Goal: Information Seeking & Learning: Learn about a topic

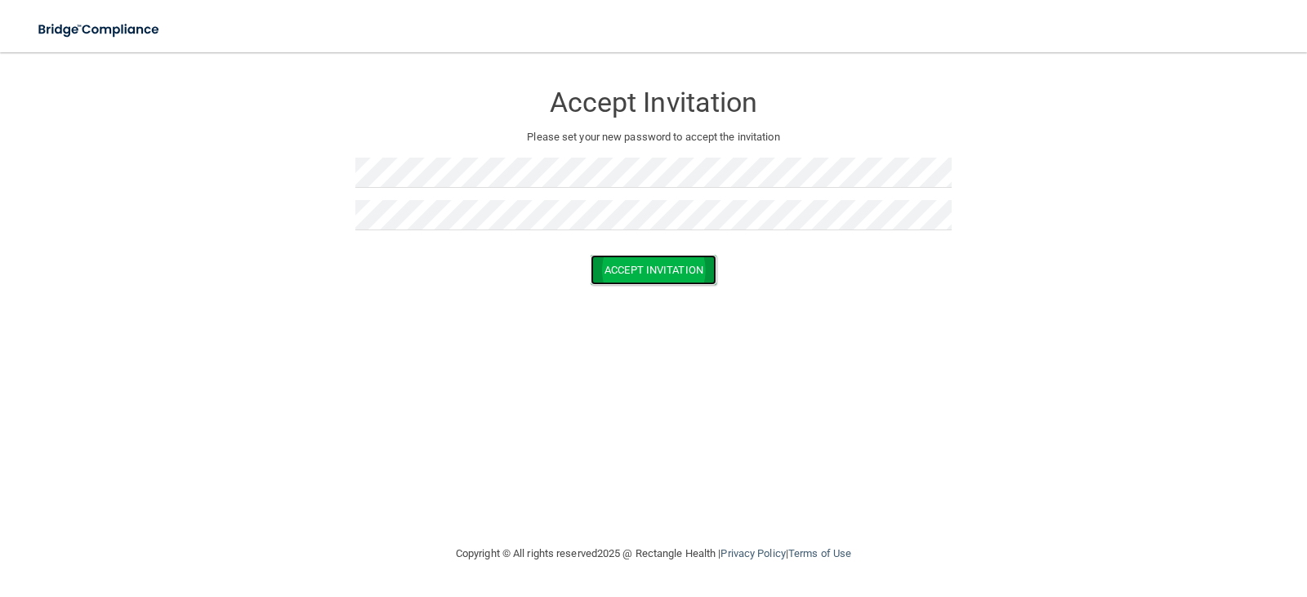
click at [689, 267] on button "Accept Invitation" at bounding box center [654, 270] width 126 height 30
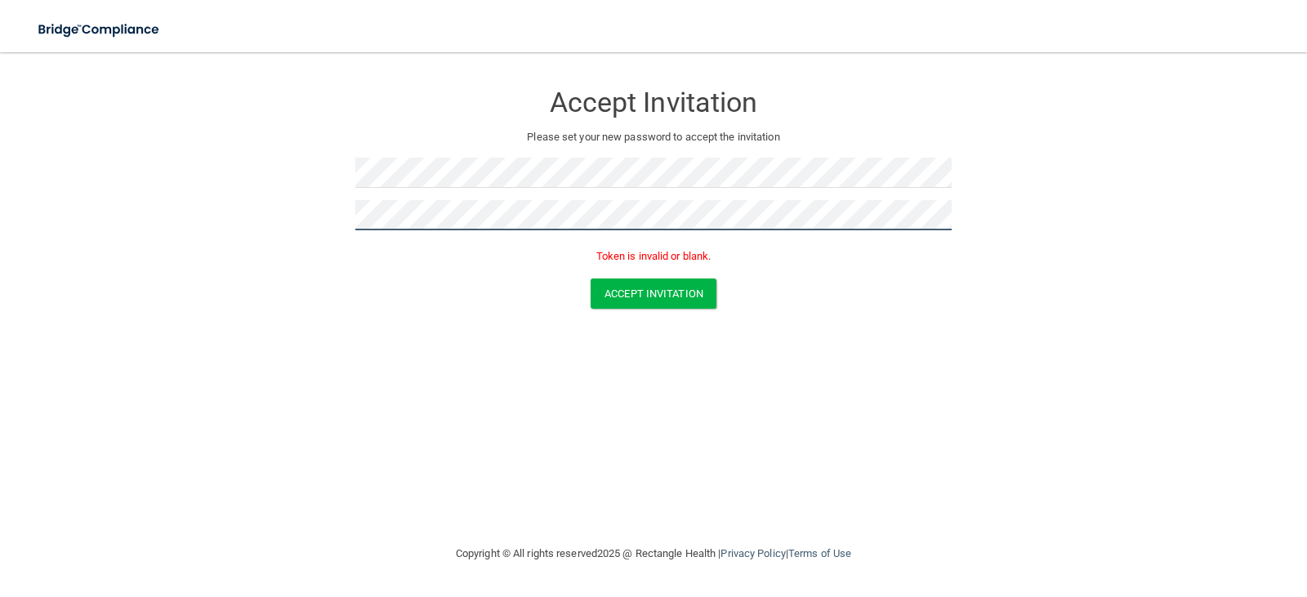
click at [341, 214] on form "Accept Invitation Please set your new password to accept the invitation Token i…" at bounding box center [654, 199] width 1242 height 260
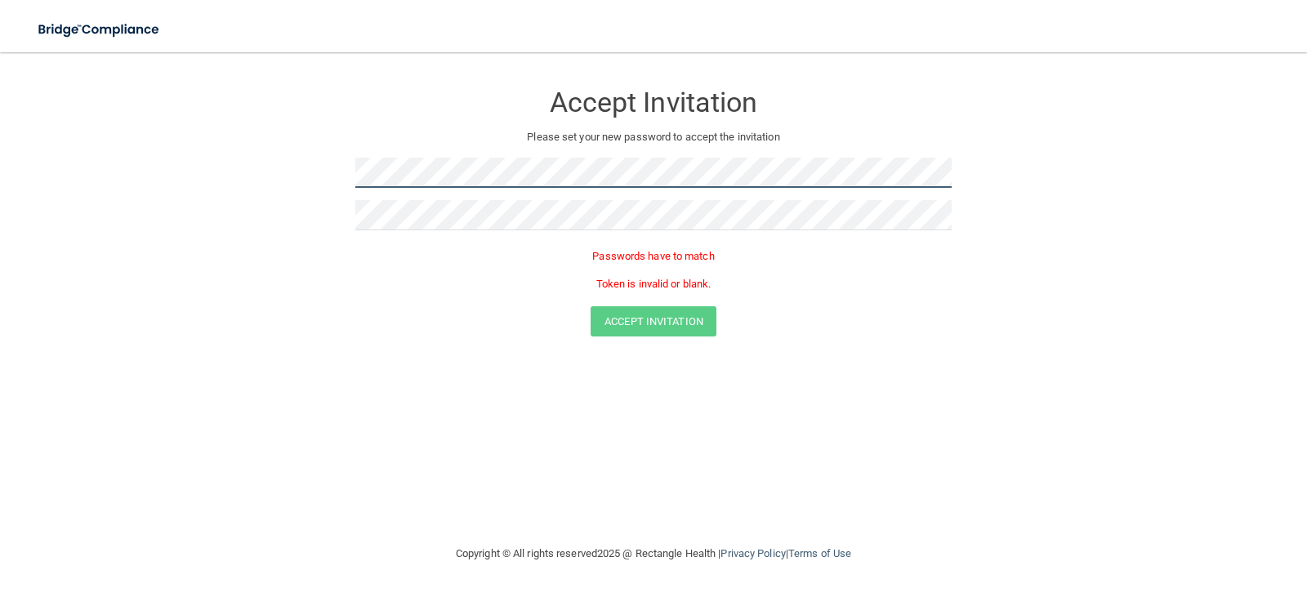
click at [329, 180] on form "Accept Invitation Please set your new password to accept the invitation Passwor…" at bounding box center [654, 213] width 1242 height 288
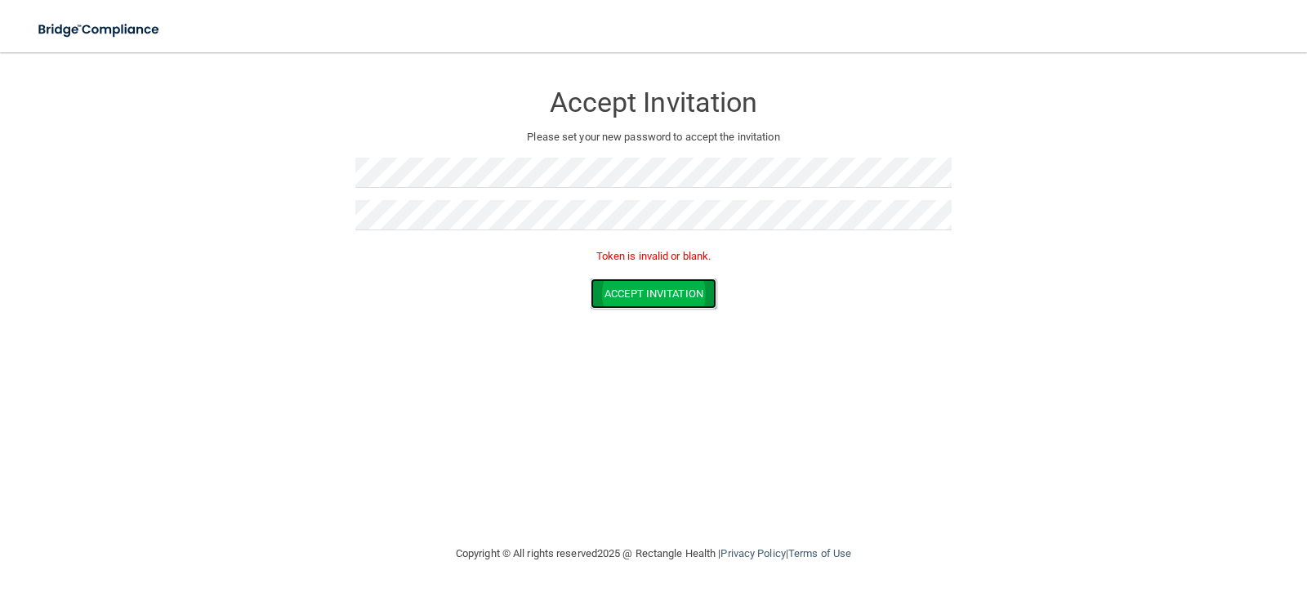
click at [648, 290] on button "Accept Invitation" at bounding box center [654, 294] width 126 height 30
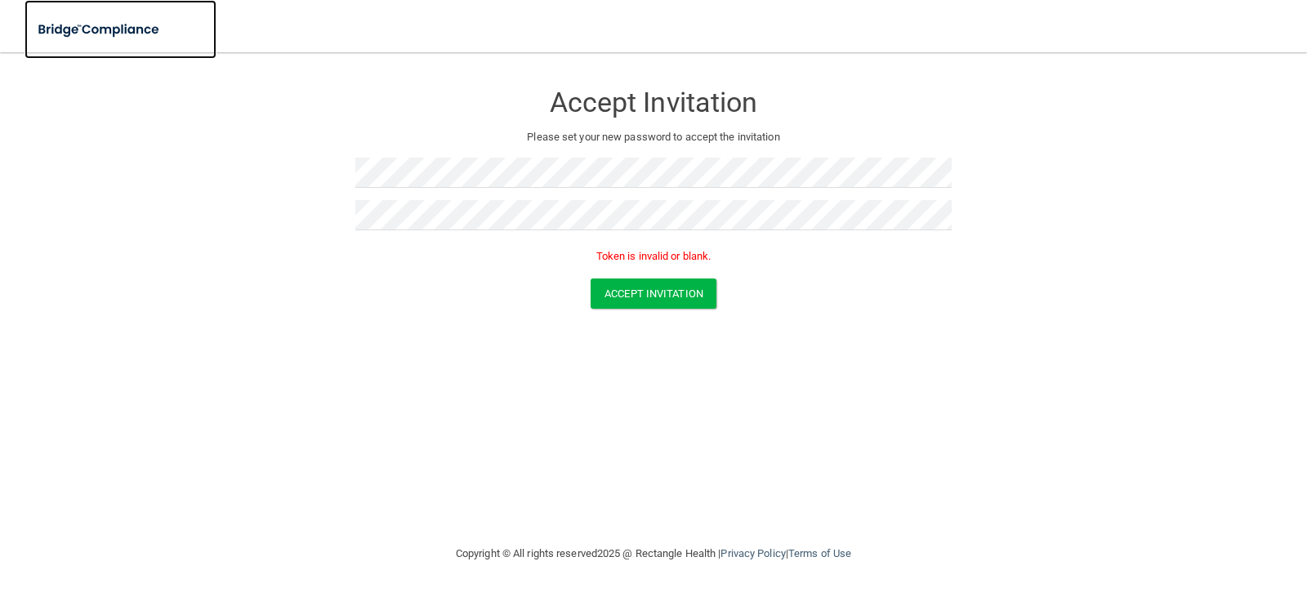
click at [139, 31] on img at bounding box center [100, 30] width 150 height 34
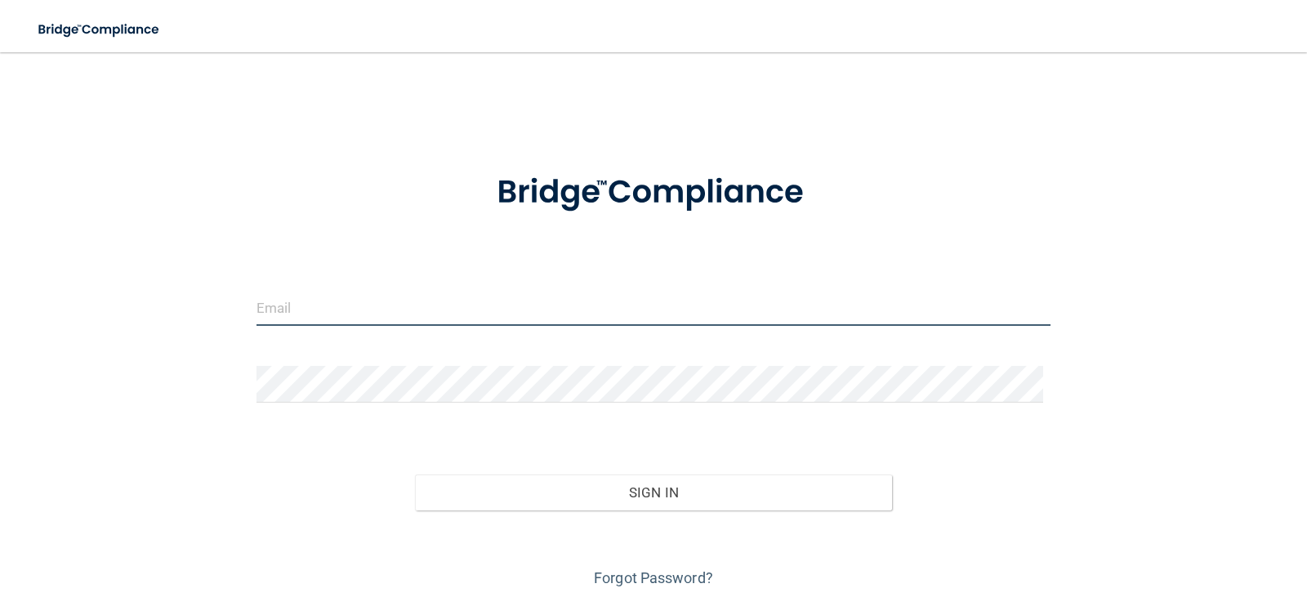
click at [528, 316] on input "email" at bounding box center [654, 307] width 795 height 37
type input "[EMAIL_ADDRESS][DOMAIN_NAME]"
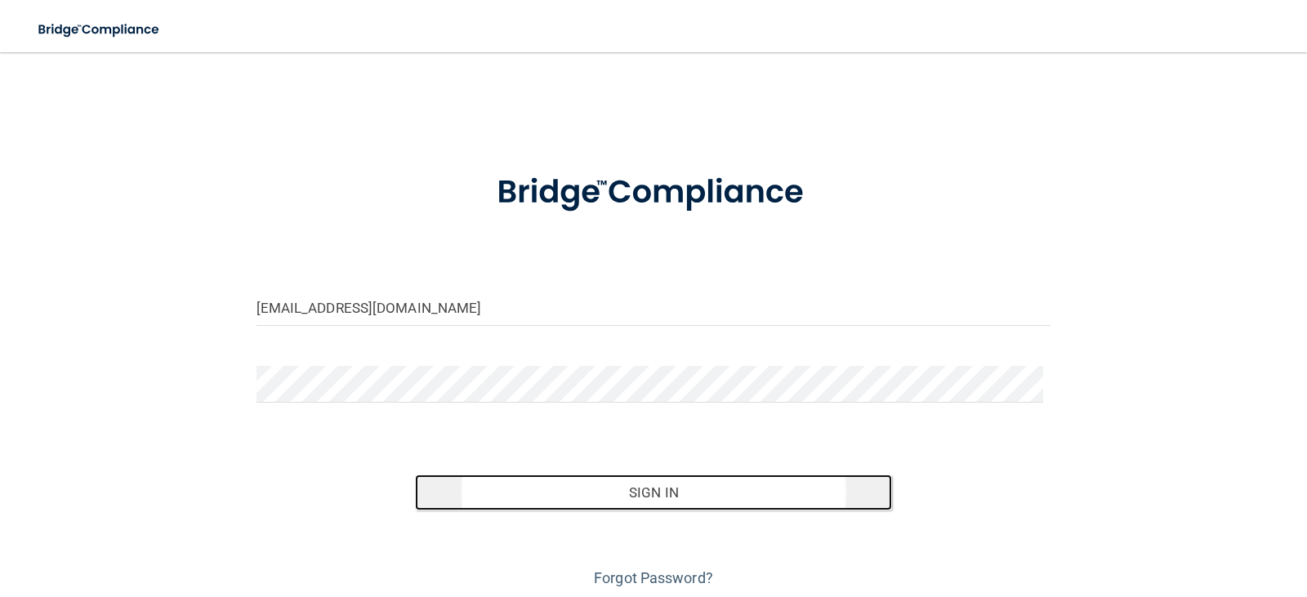
click at [574, 485] on button "Sign In" at bounding box center [653, 493] width 477 height 36
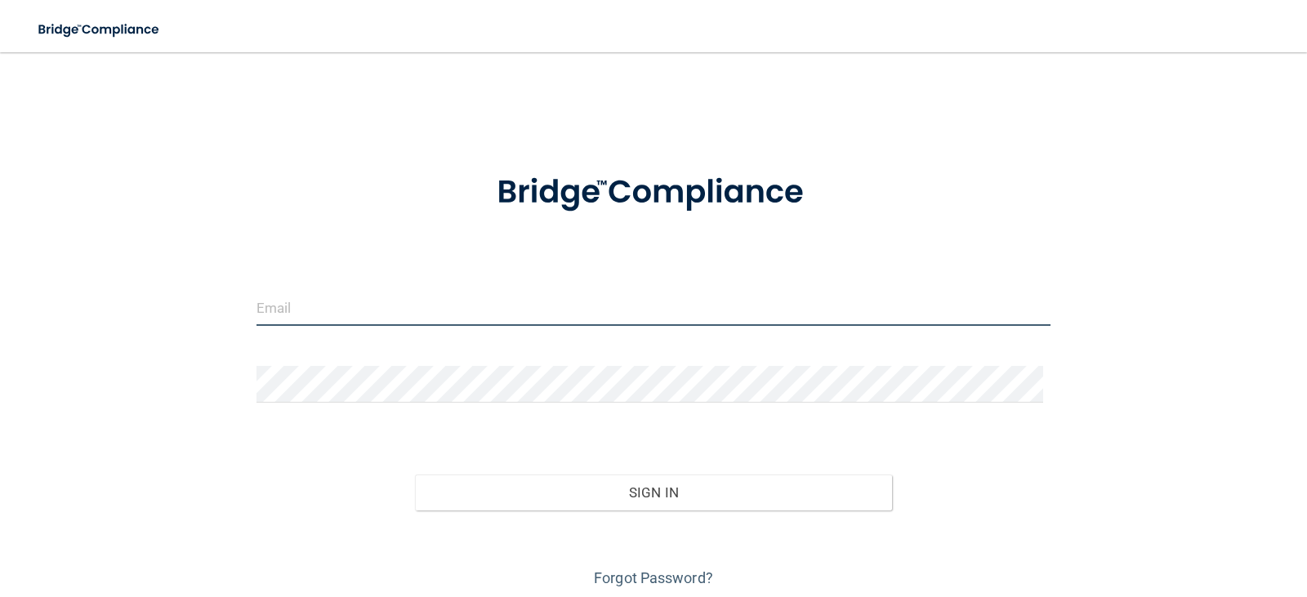
click at [343, 311] on input "email" at bounding box center [654, 307] width 795 height 37
type input "[EMAIL_ADDRESS][DOMAIN_NAME]"
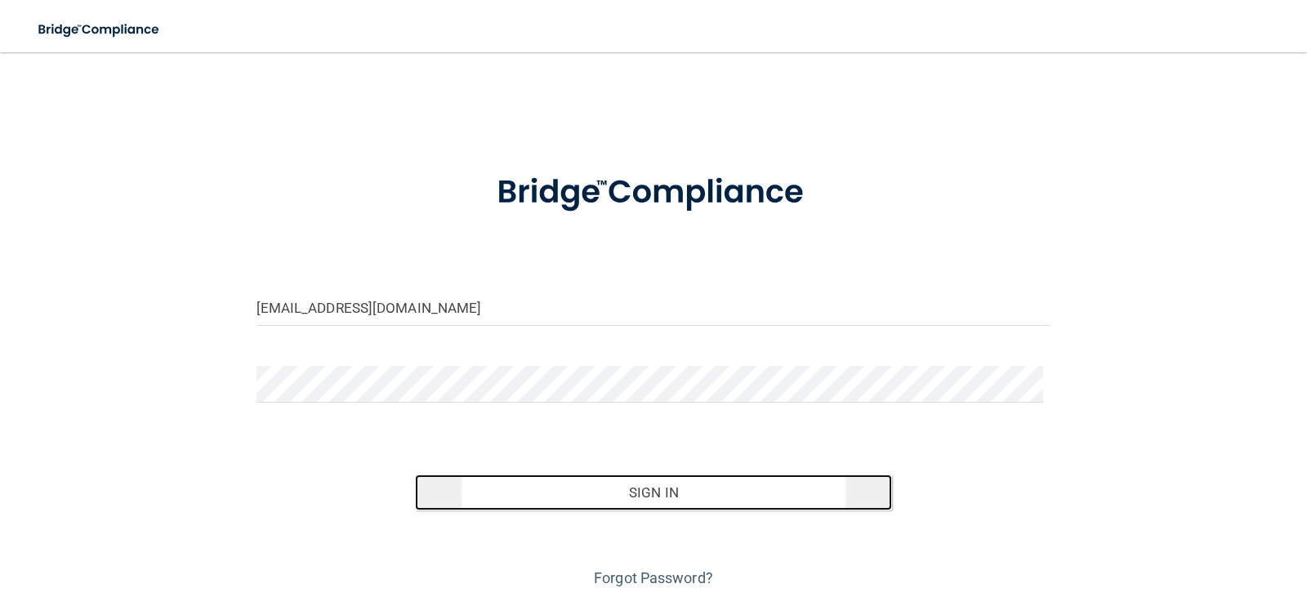
click at [642, 486] on button "Sign In" at bounding box center [653, 493] width 477 height 36
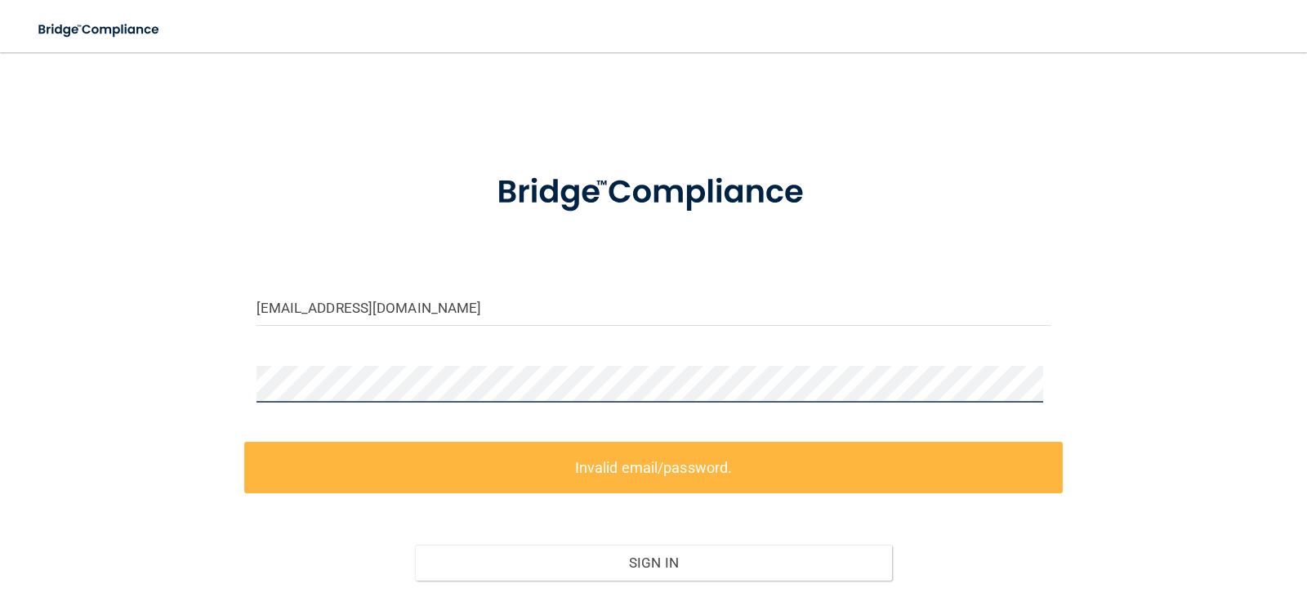
click at [194, 369] on div "baileyreb7@gmail.com Invalid email/password. You don't have permission to acces…" at bounding box center [654, 365] width 1242 height 593
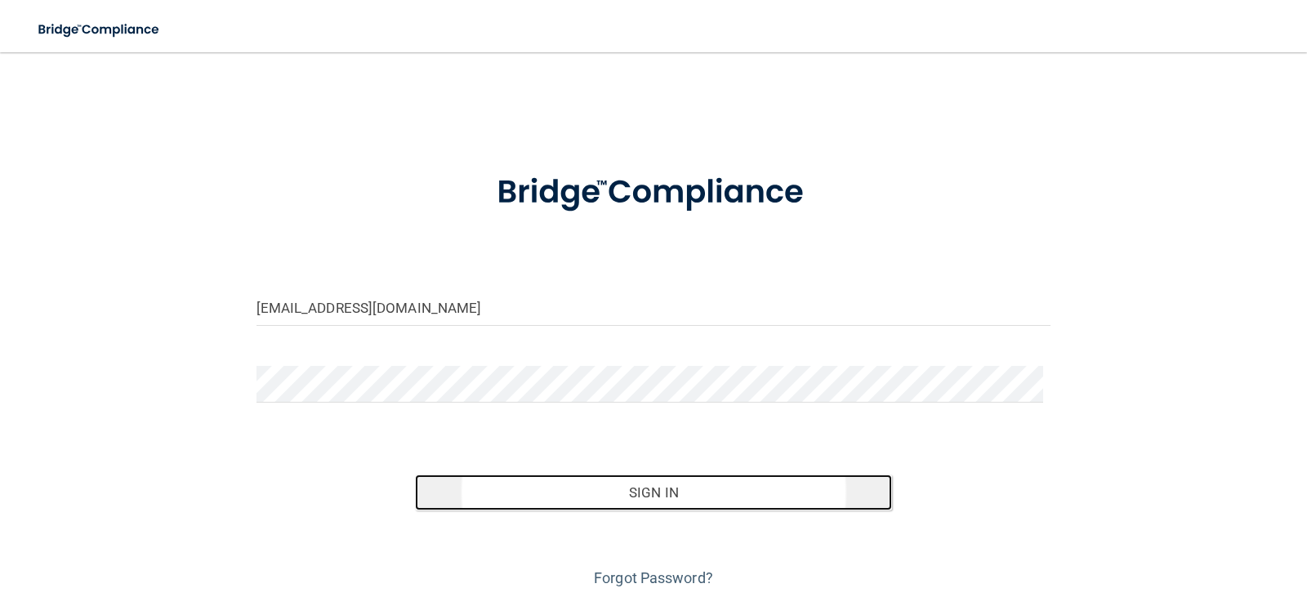
click at [621, 494] on button "Sign In" at bounding box center [653, 493] width 477 height 36
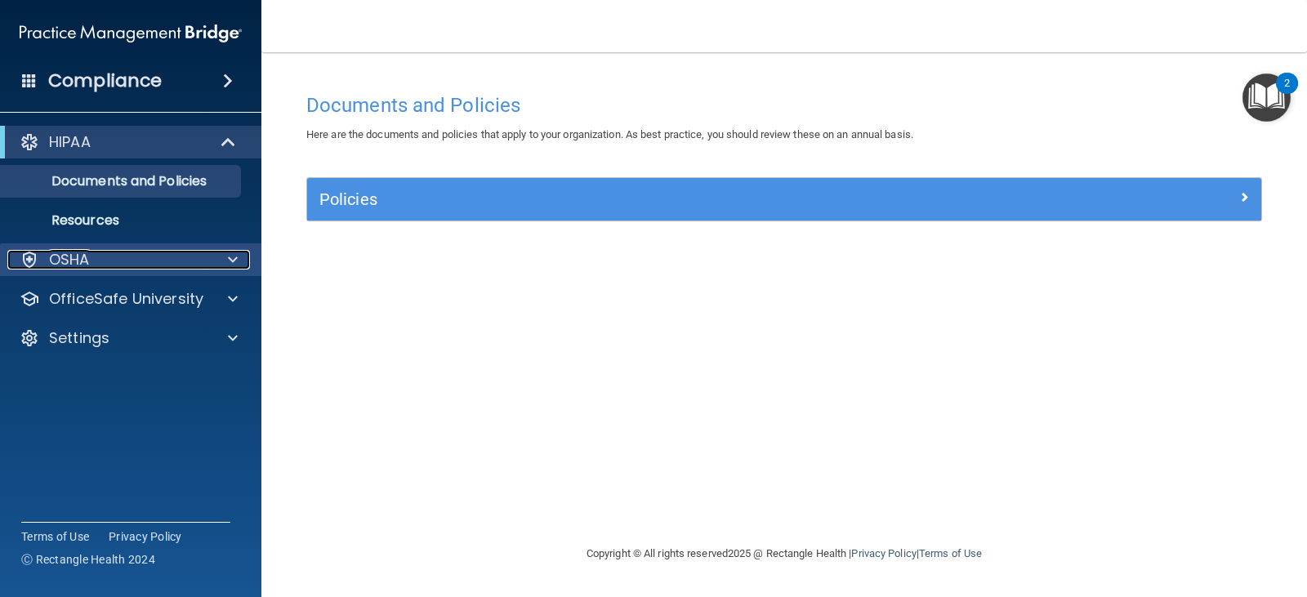
click at [187, 254] on div "OSHA" at bounding box center [108, 260] width 203 height 20
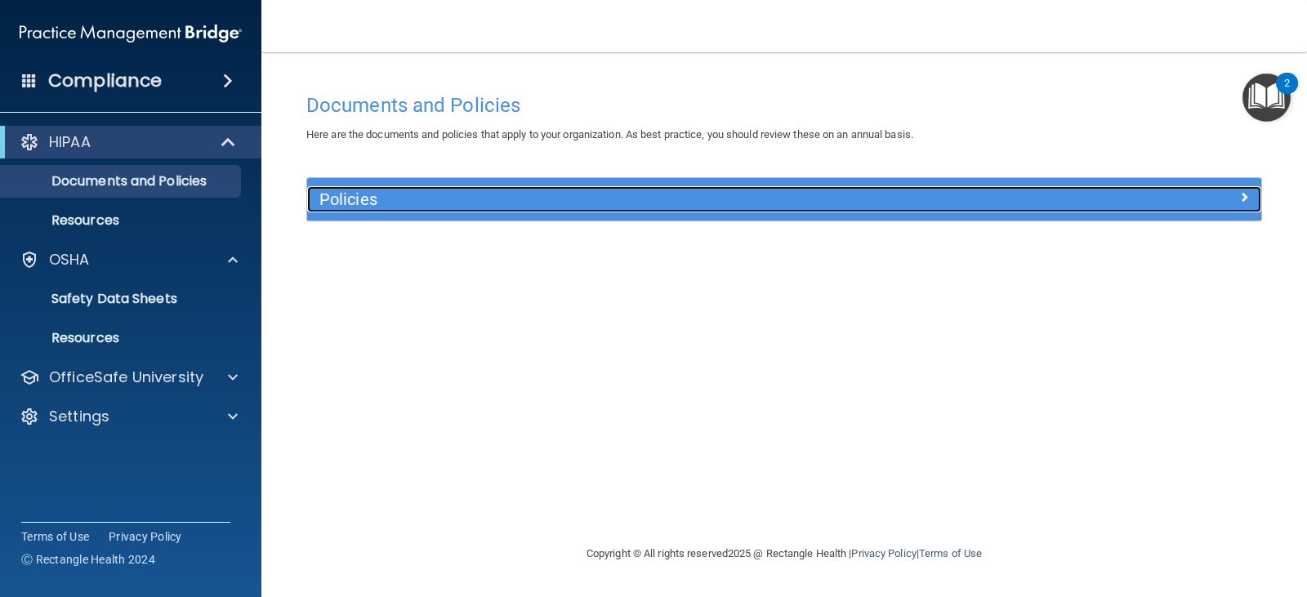
click at [418, 211] on div "Policies" at bounding box center [665, 199] width 716 height 26
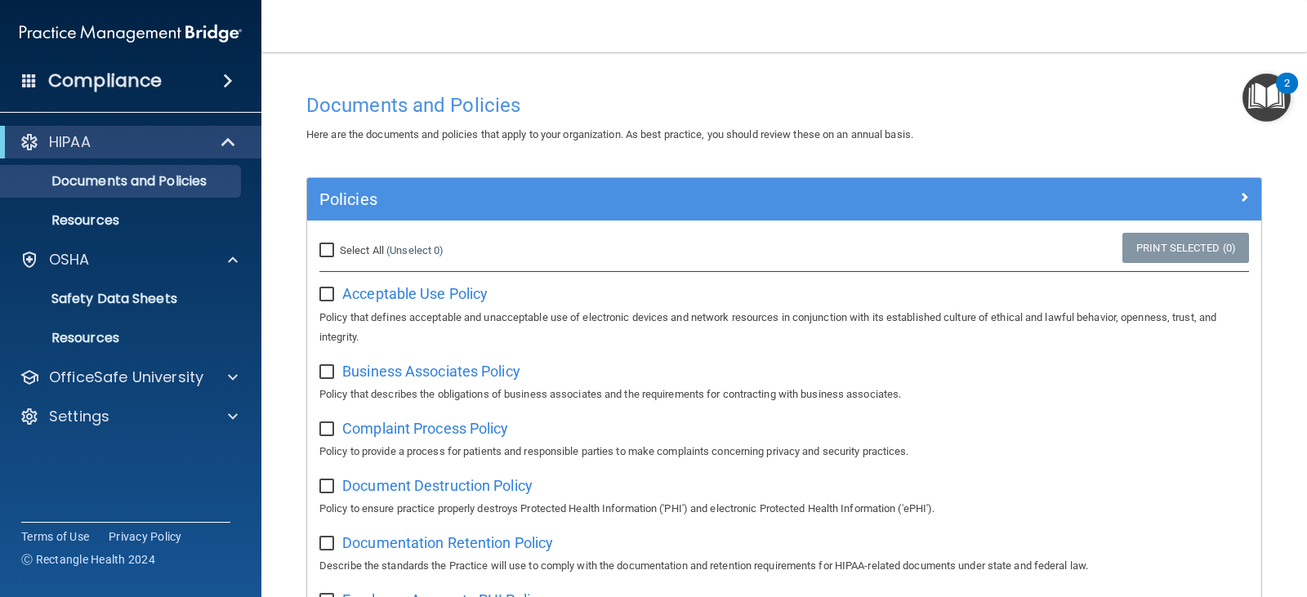
click at [337, 249] on input "Select All (Unselect 0) Unselect All" at bounding box center [329, 250] width 19 height 13
checkbox input "true"
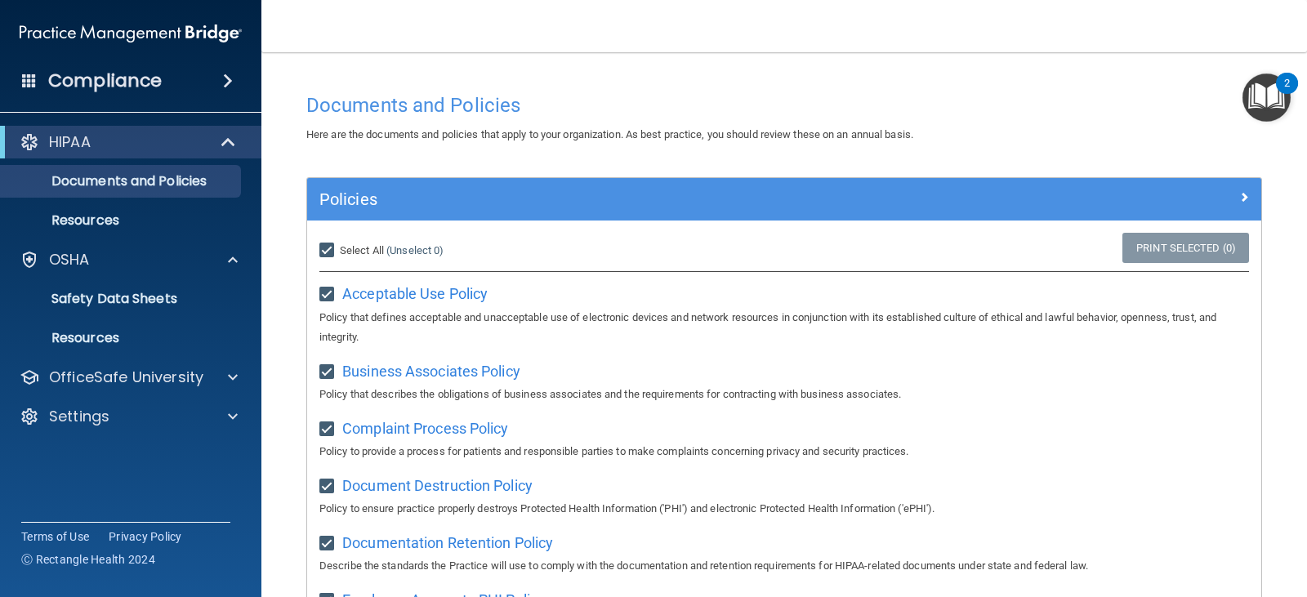
checkbox input "true"
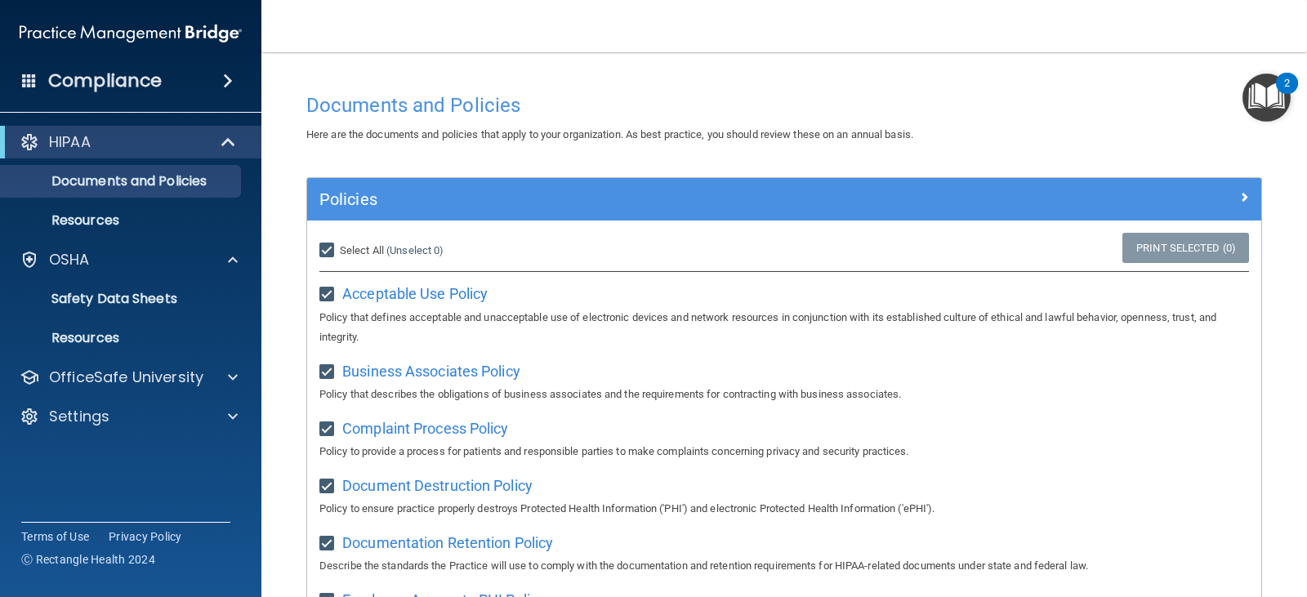
checkbox input "true"
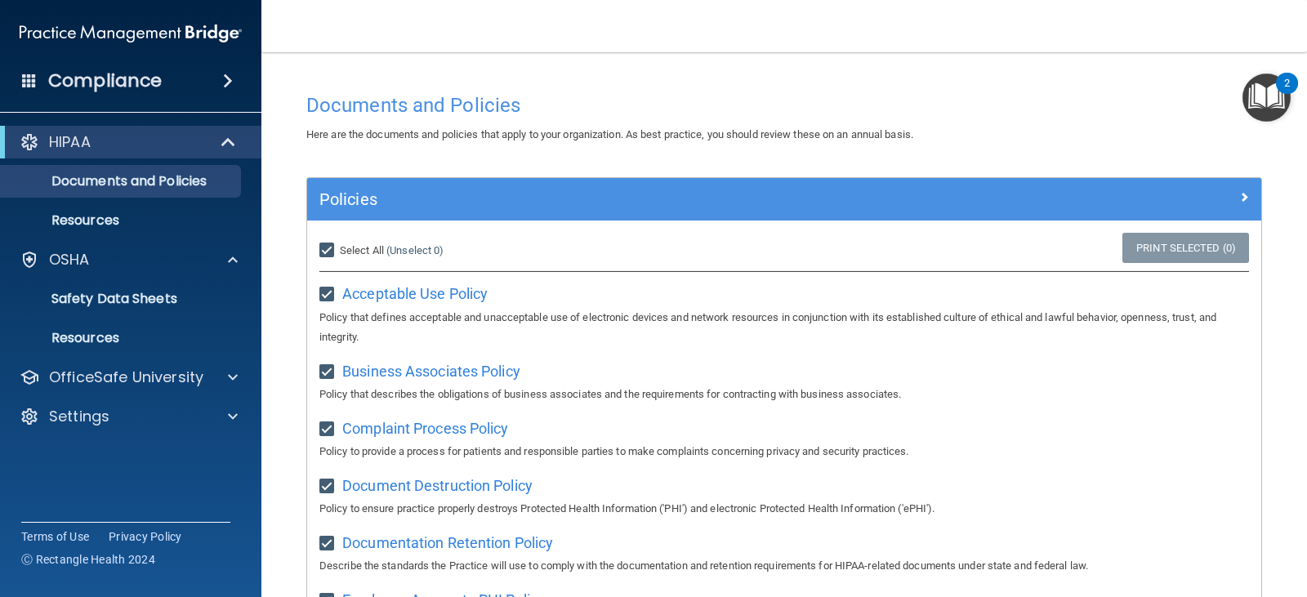
checkbox input "true"
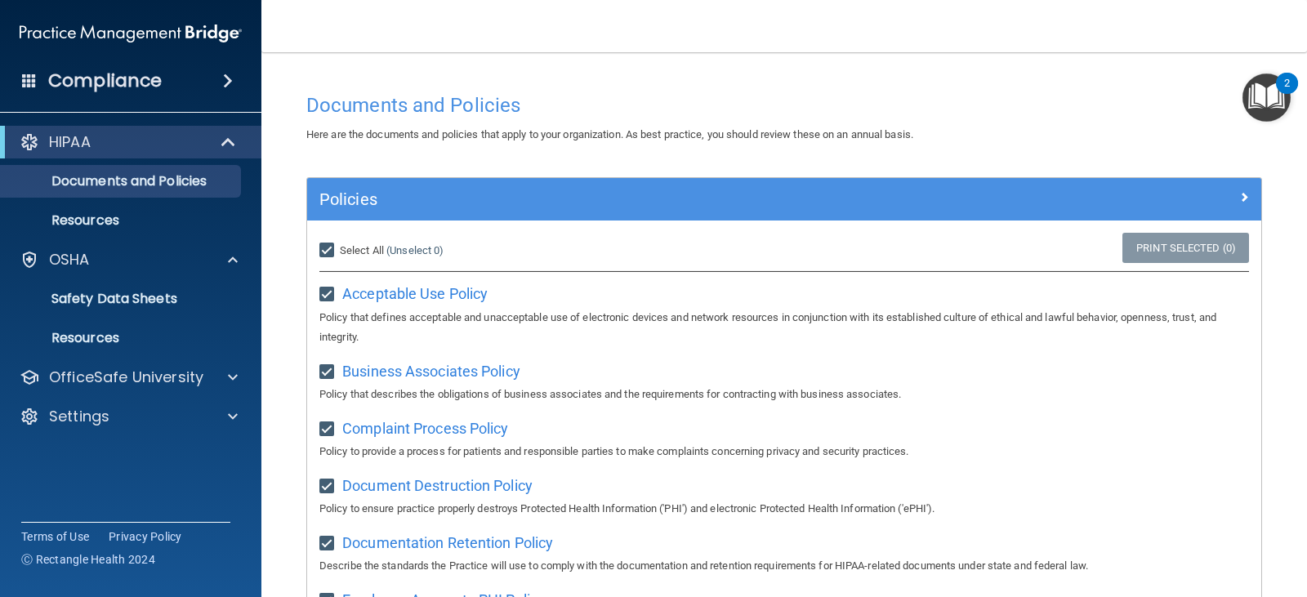
checkbox input "true"
click at [337, 249] on input "Select All (Unselect 21) Unselect All" at bounding box center [329, 250] width 19 height 13
checkbox input "false"
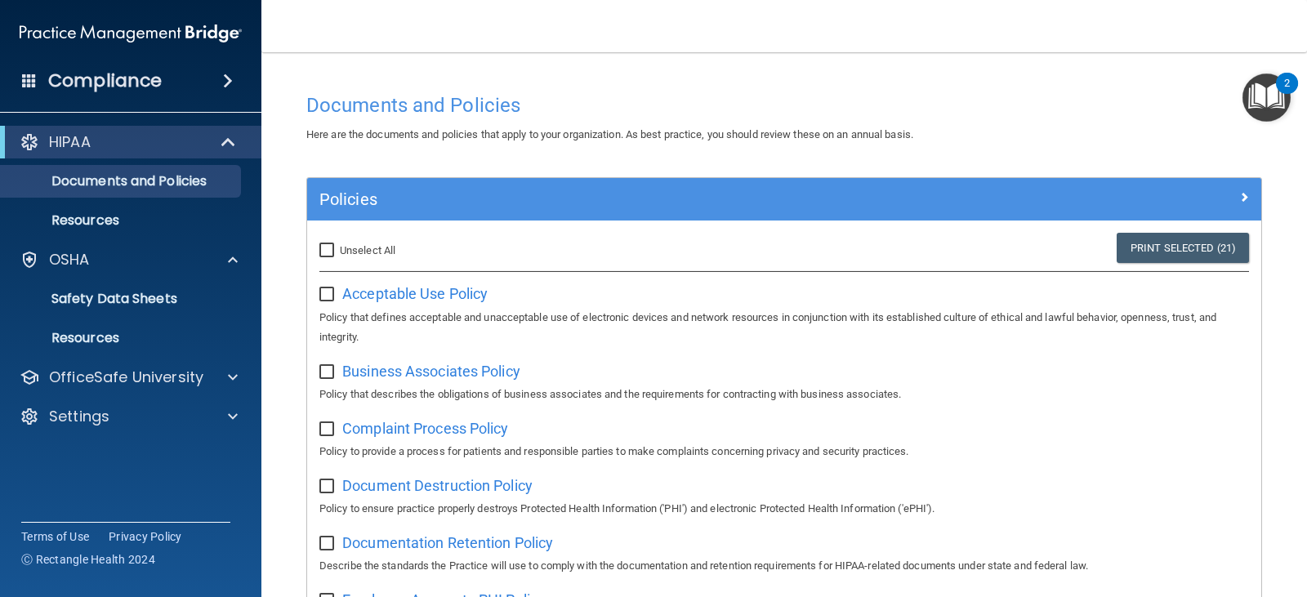
checkbox input "false"
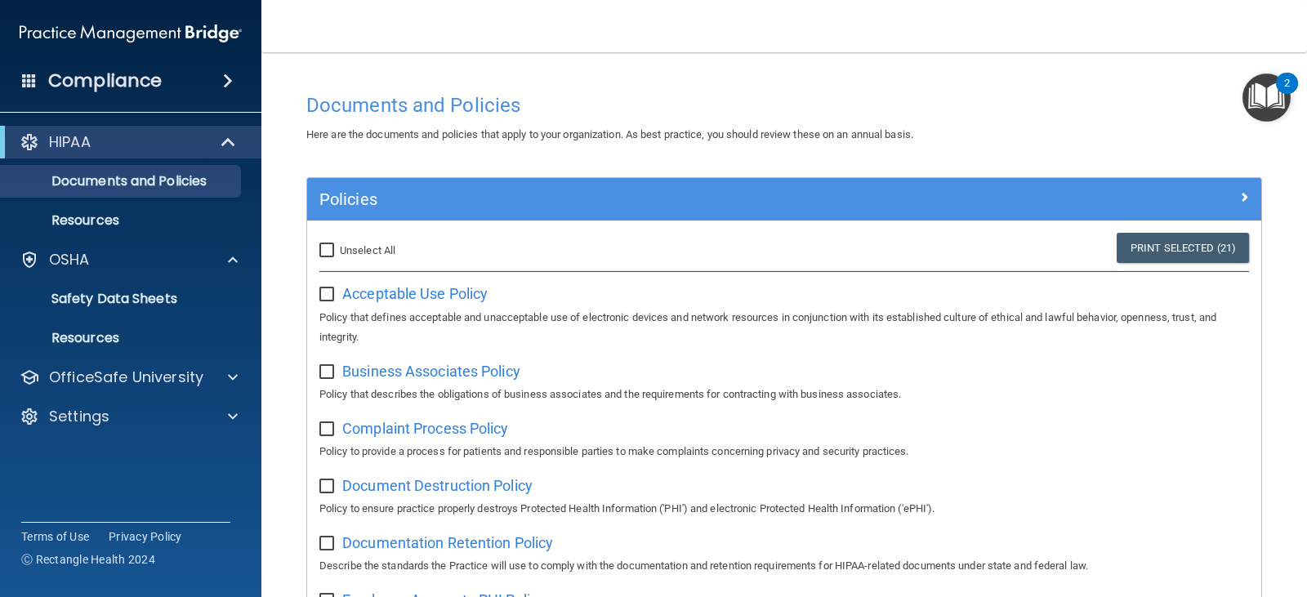
checkbox input "false"
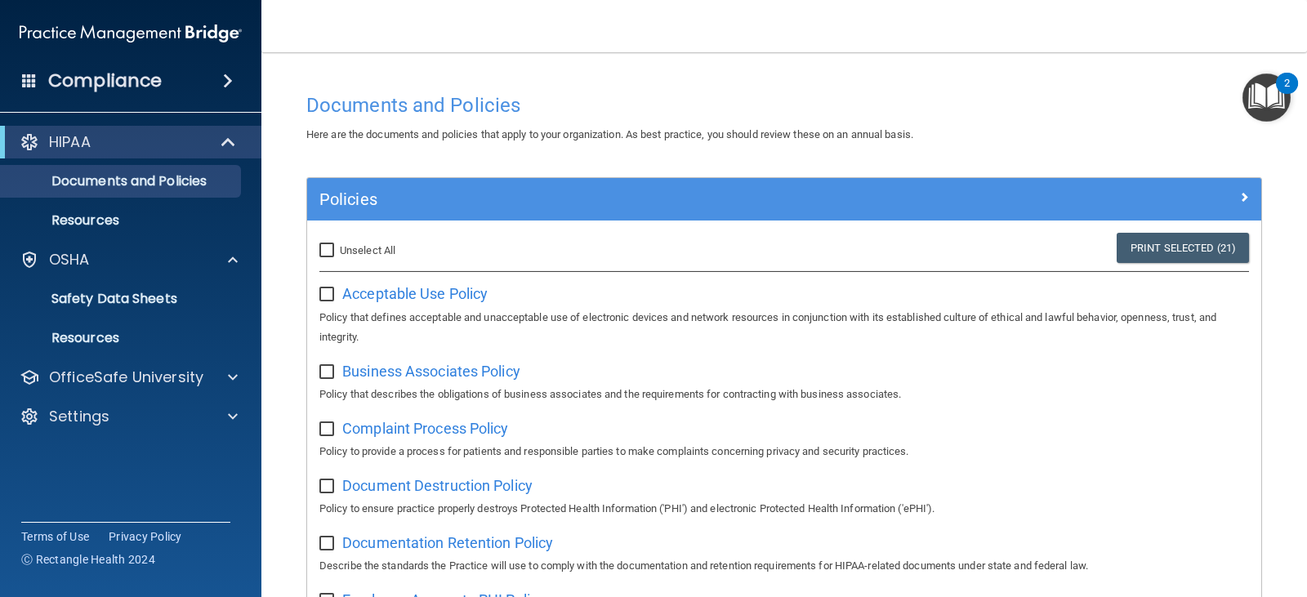
checkbox input "false"
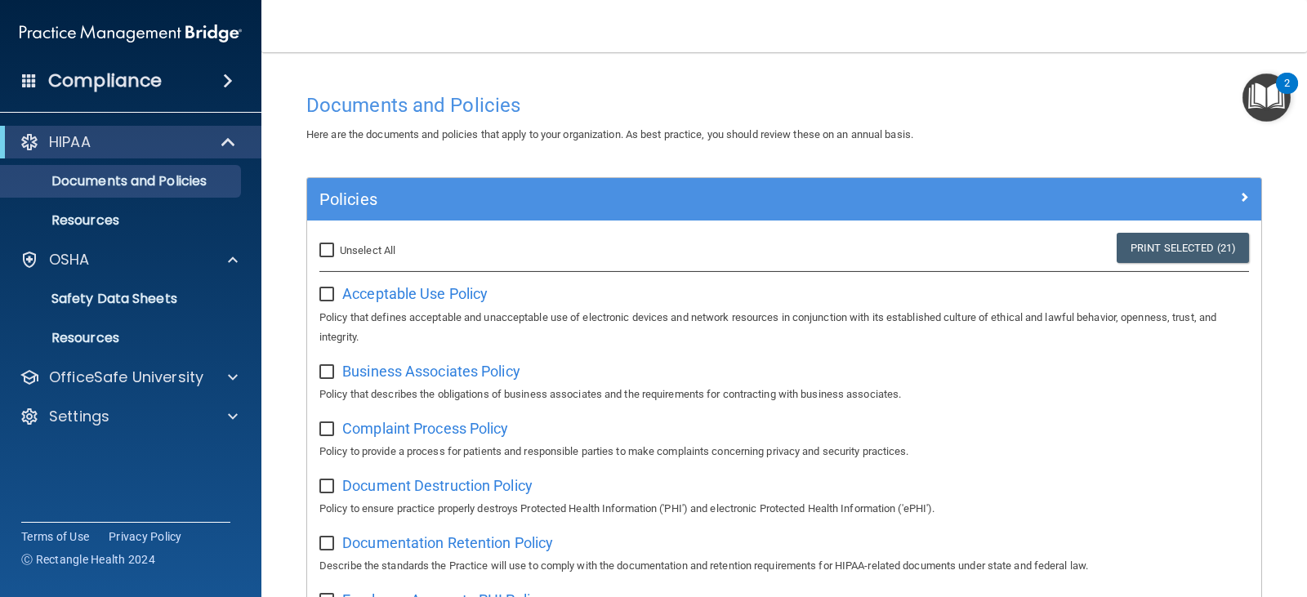
checkbox input "false"
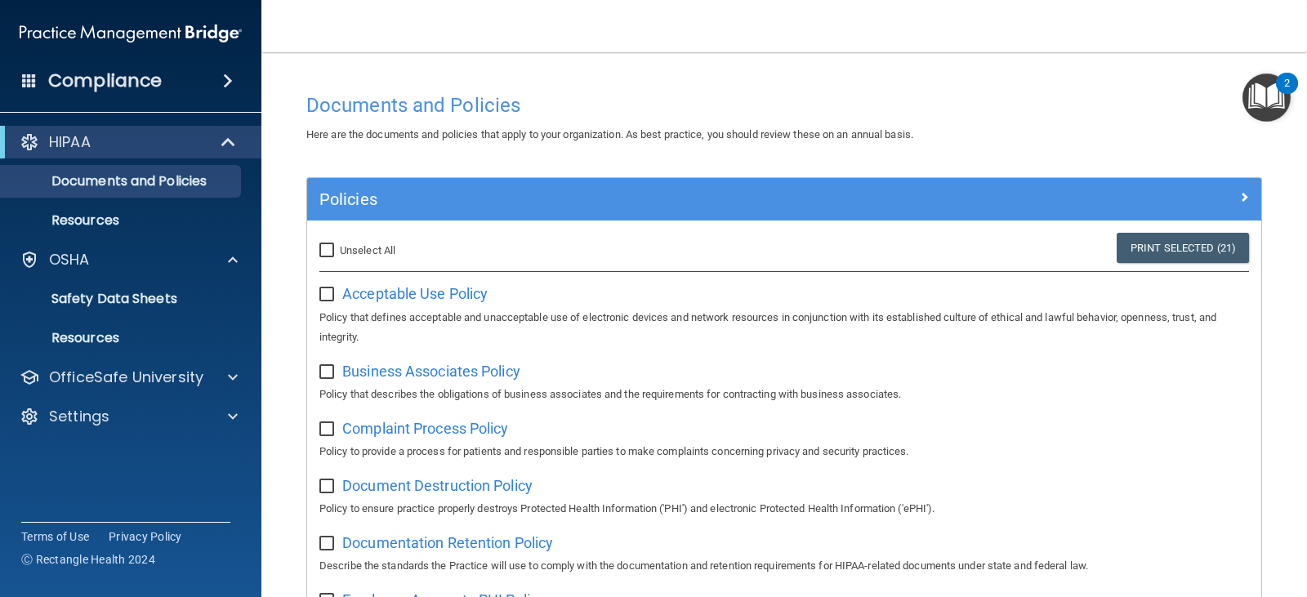
checkbox input "false"
click at [129, 185] on p "Documents and Policies" at bounding box center [122, 181] width 223 height 16
click at [225, 146] on span at bounding box center [230, 142] width 14 height 20
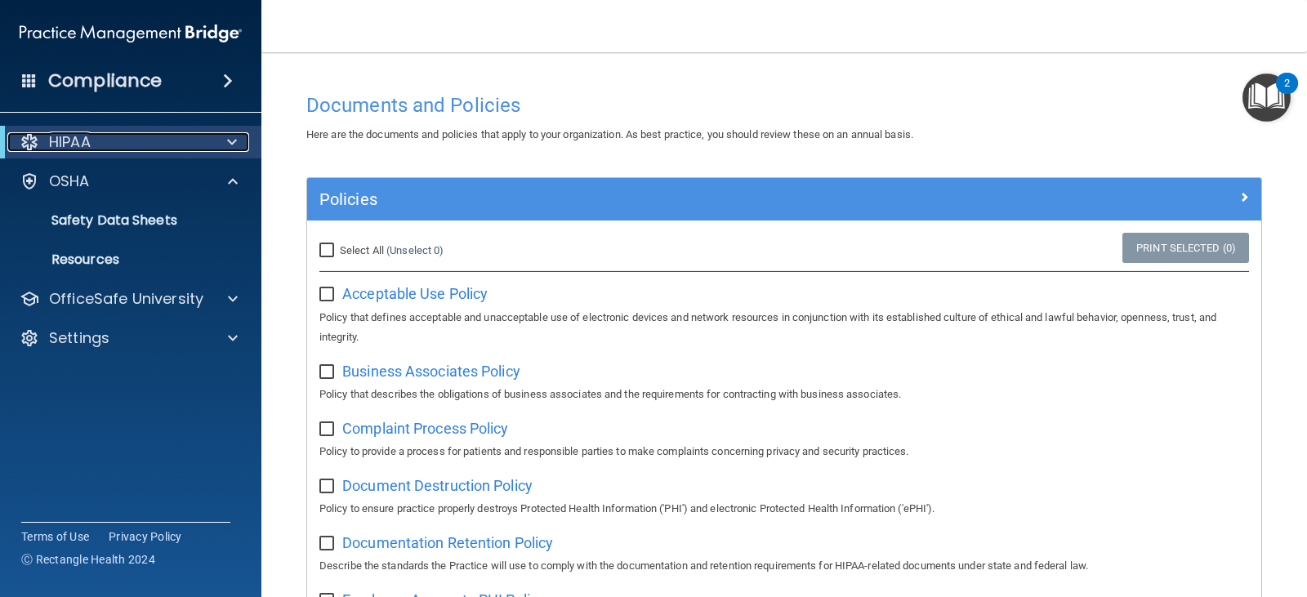
click at [225, 146] on div at bounding box center [229, 142] width 40 height 20
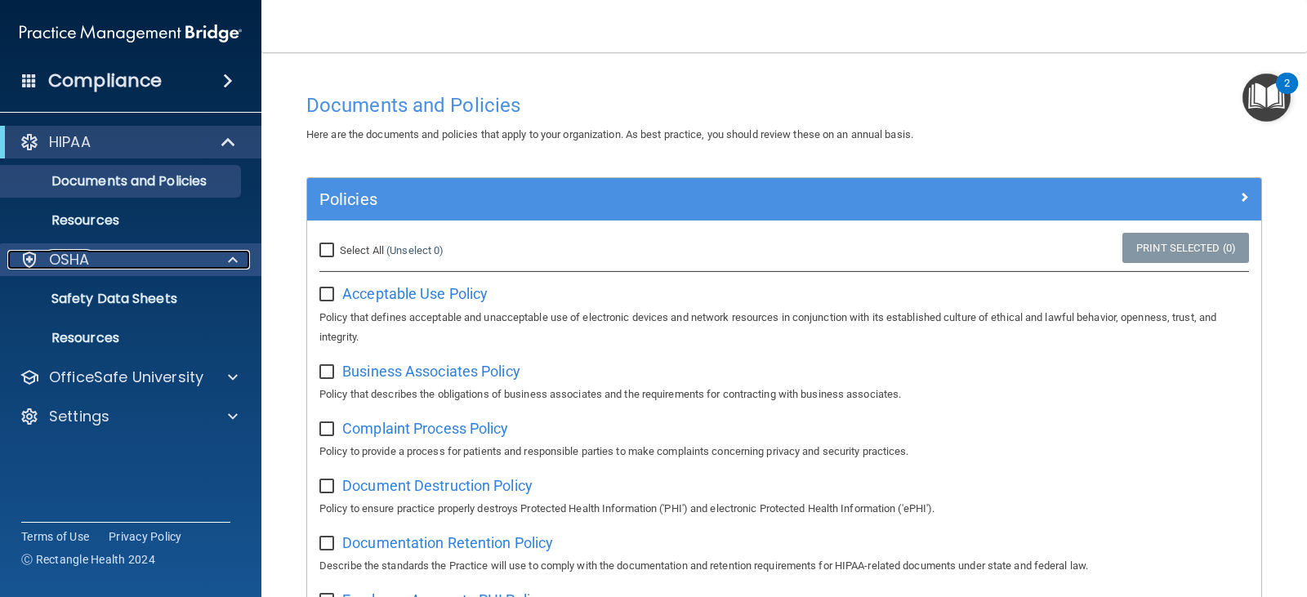
click at [233, 257] on span at bounding box center [233, 260] width 10 height 20
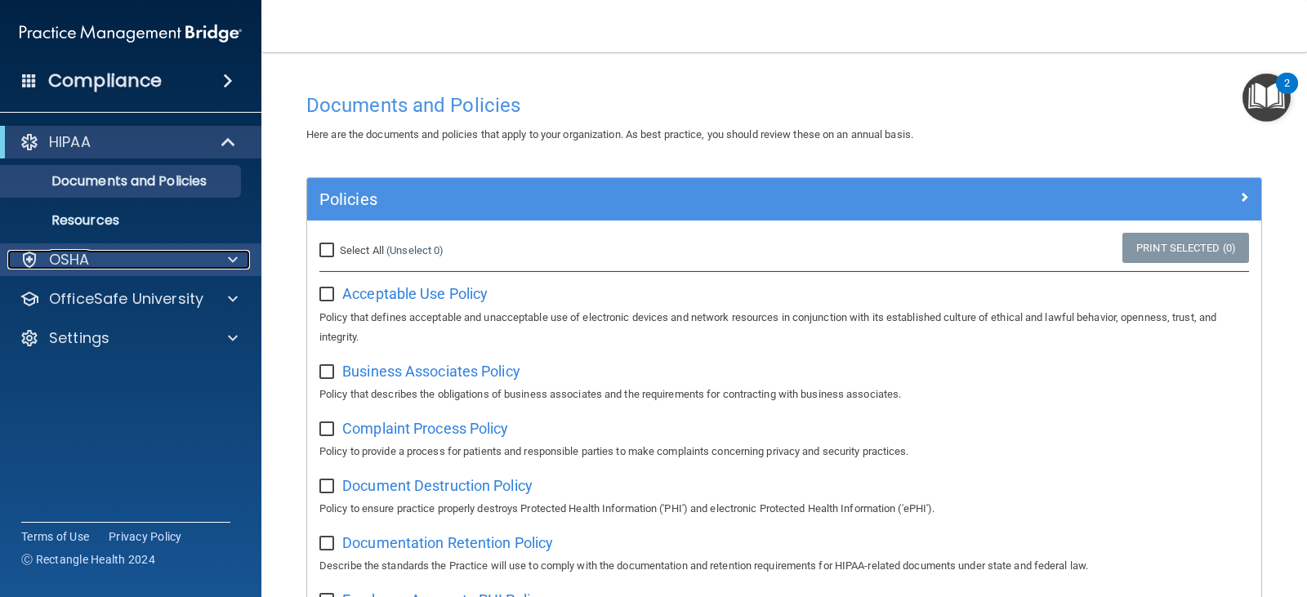
click at [233, 257] on span at bounding box center [233, 260] width 10 height 20
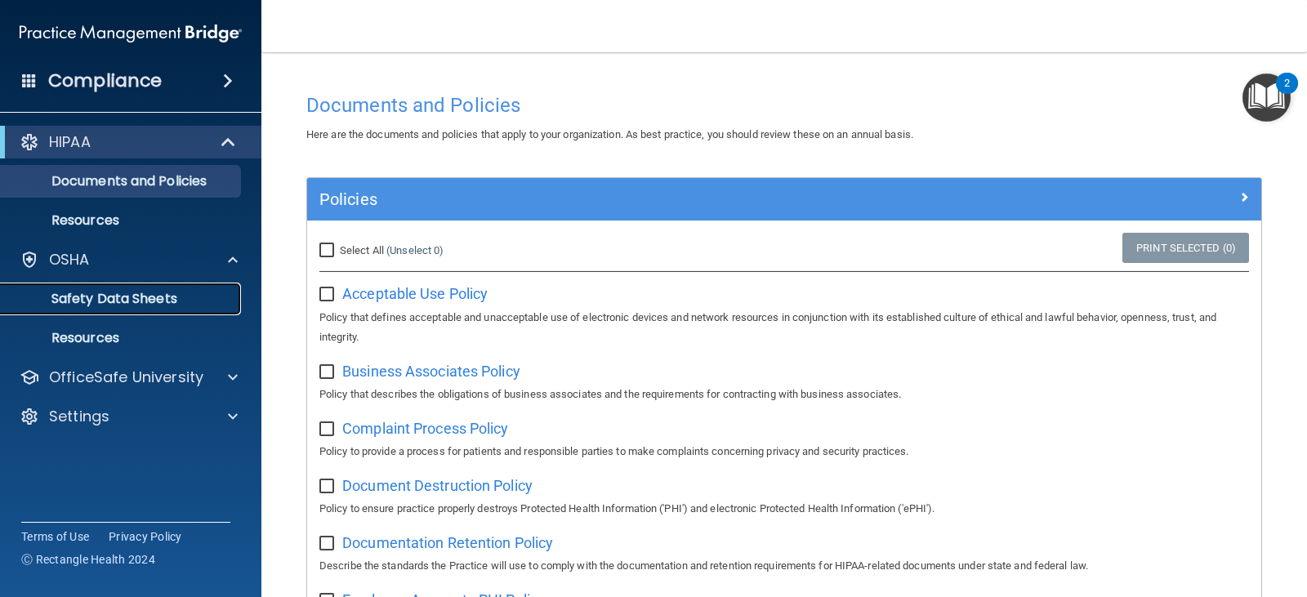
click at [164, 305] on p "Safety Data Sheets" at bounding box center [122, 299] width 223 height 16
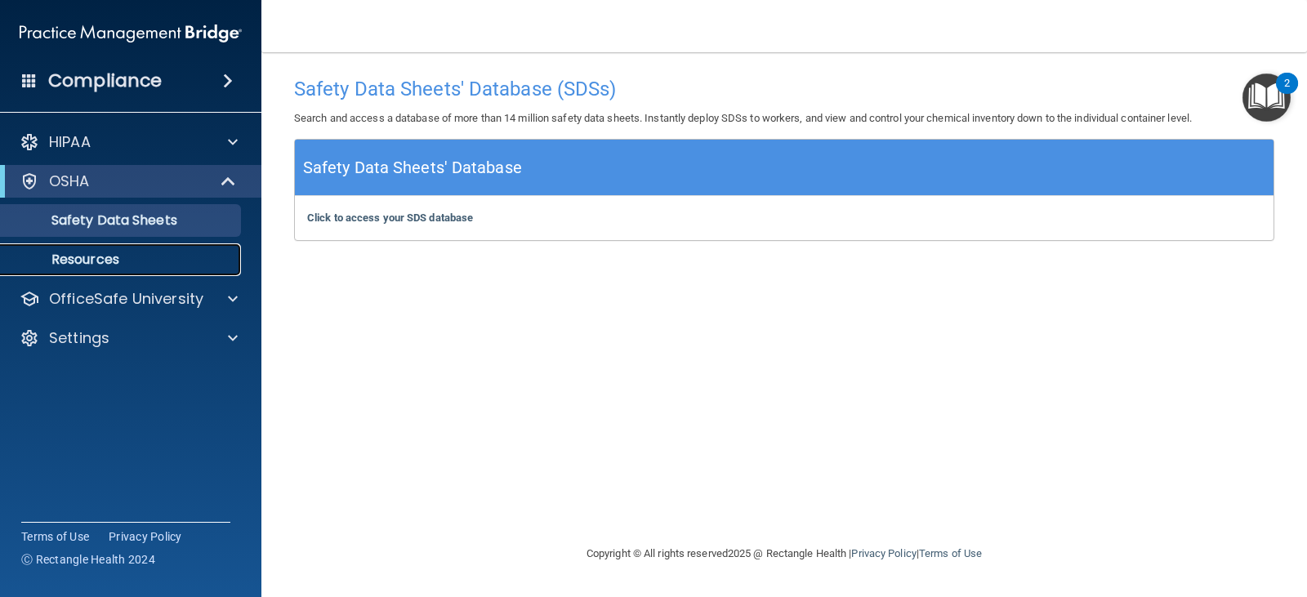
click at [114, 266] on p "Resources" at bounding box center [122, 260] width 223 height 16
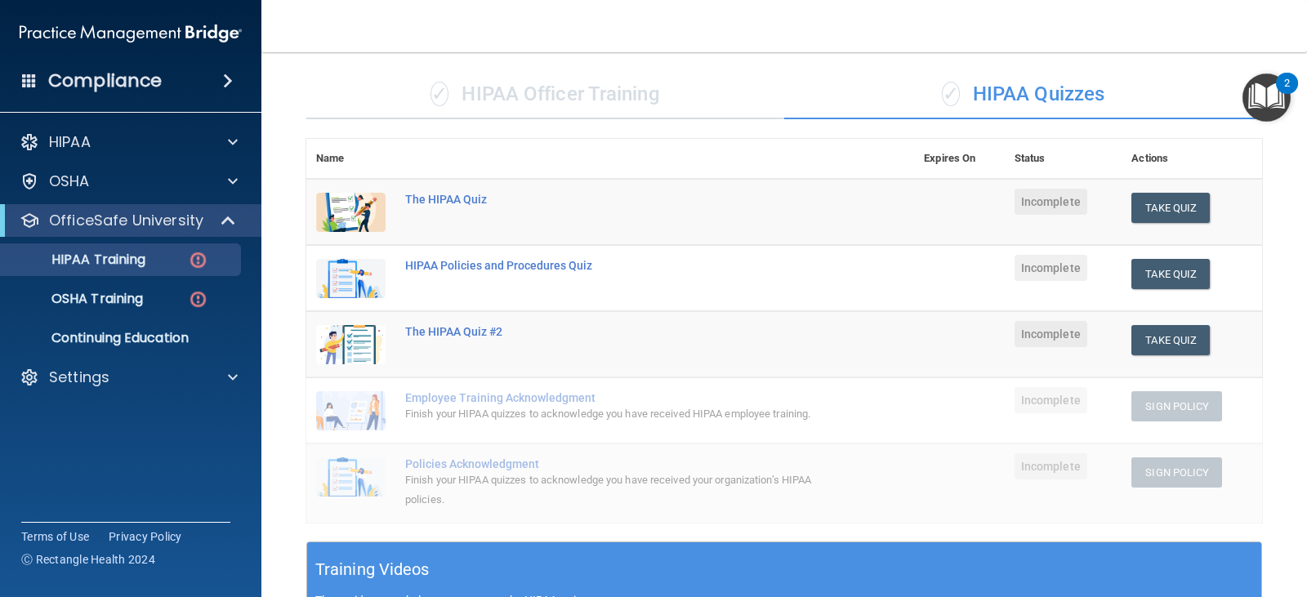
scroll to position [105, 0]
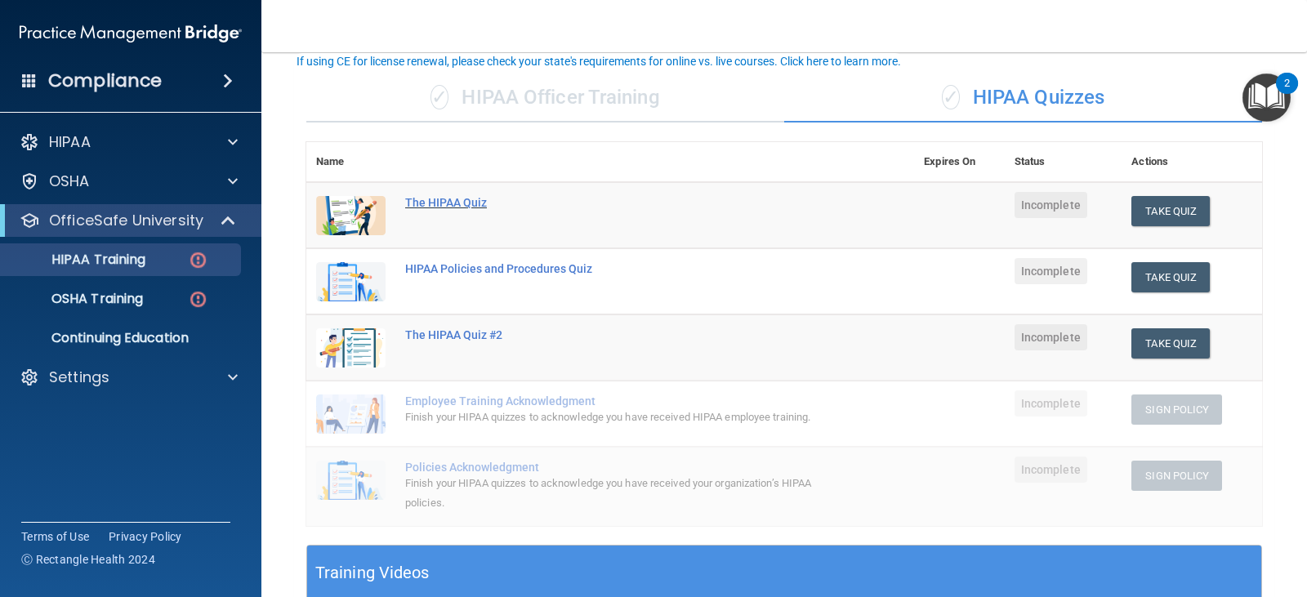
click at [462, 199] on div "The HIPAA Quiz" at bounding box center [618, 202] width 427 height 13
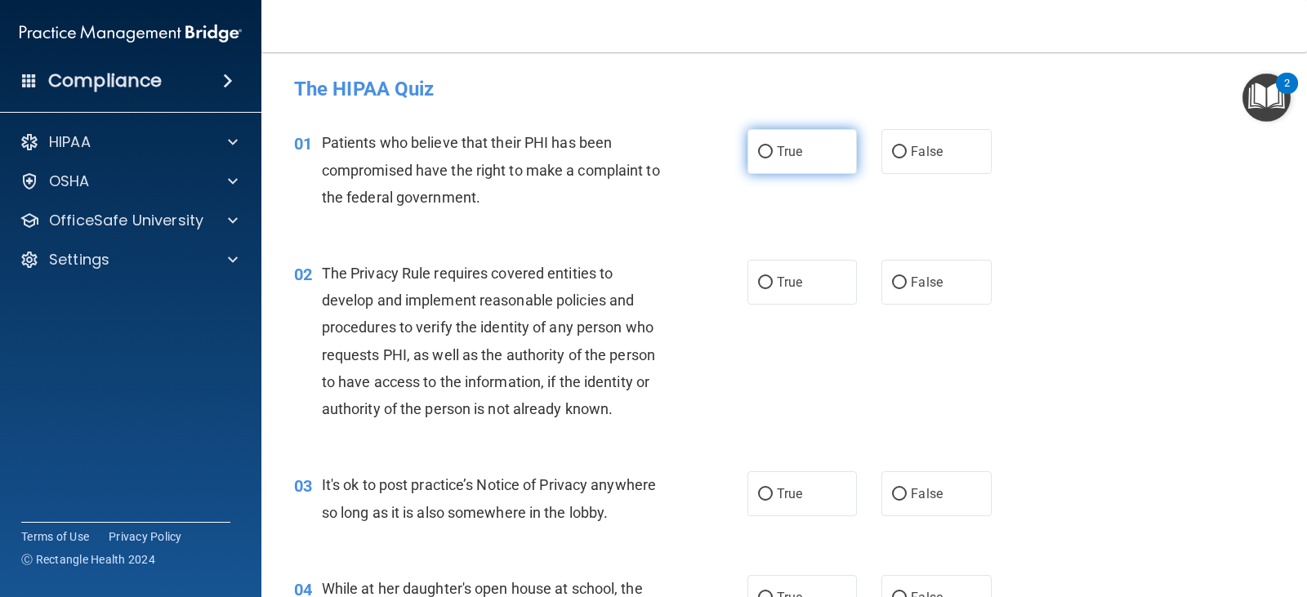
click at [777, 156] on span "True" at bounding box center [789, 152] width 25 height 16
click at [773, 156] on input "True" at bounding box center [765, 152] width 15 height 12
radio input "true"
click at [762, 293] on label "True" at bounding box center [803, 282] width 110 height 45
click at [762, 289] on input "True" at bounding box center [765, 283] width 15 height 12
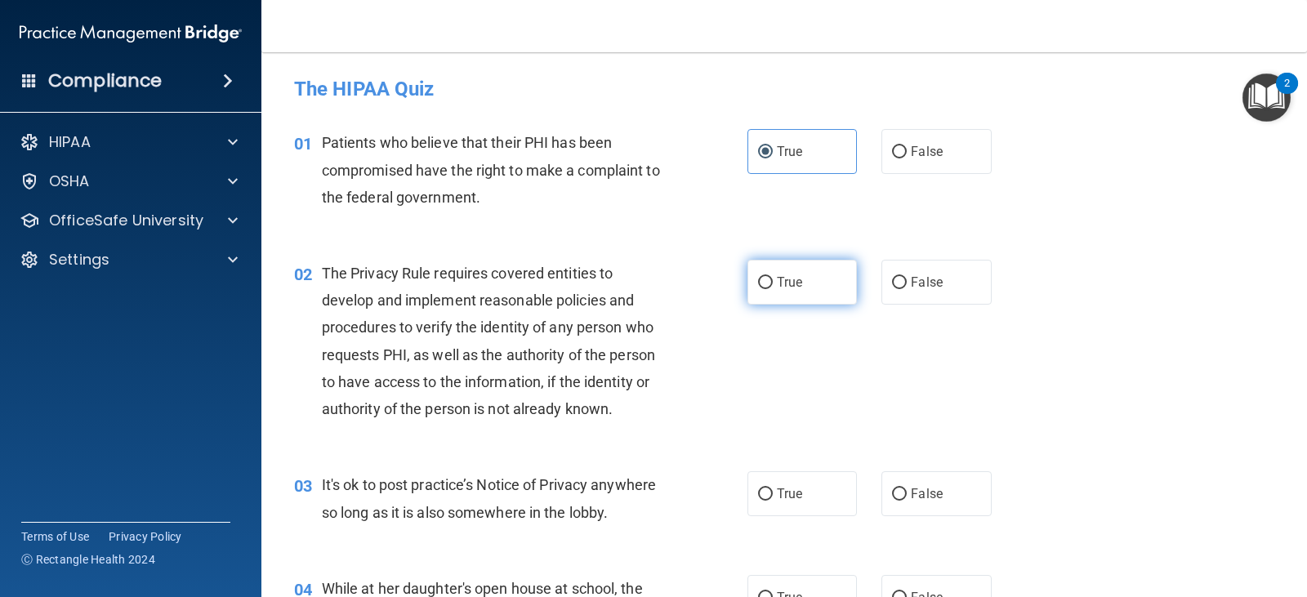
radio input "true"
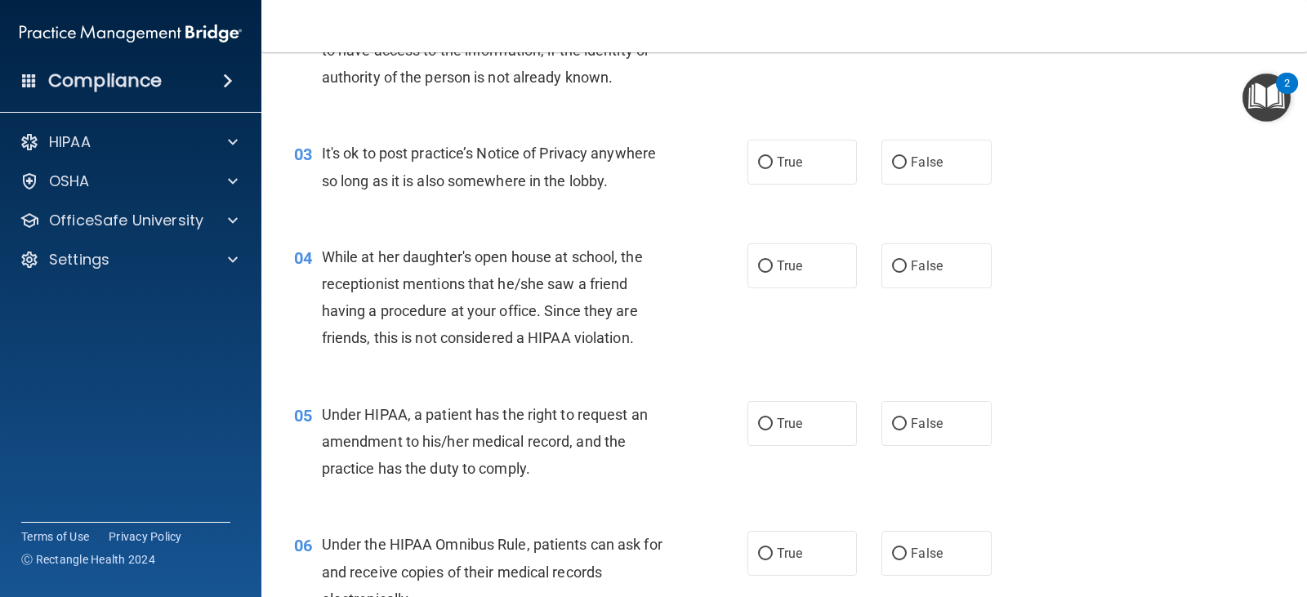
scroll to position [338, 0]
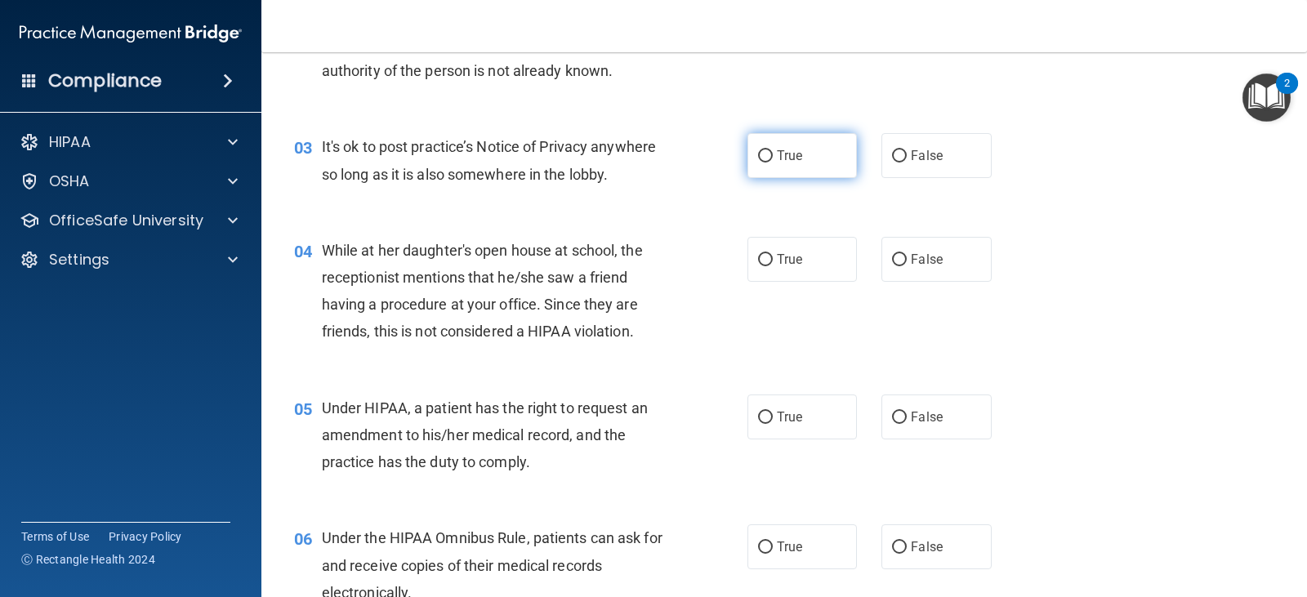
click at [762, 174] on label "True" at bounding box center [803, 155] width 110 height 45
click at [762, 163] on input "True" at bounding box center [765, 156] width 15 height 12
radio input "true"
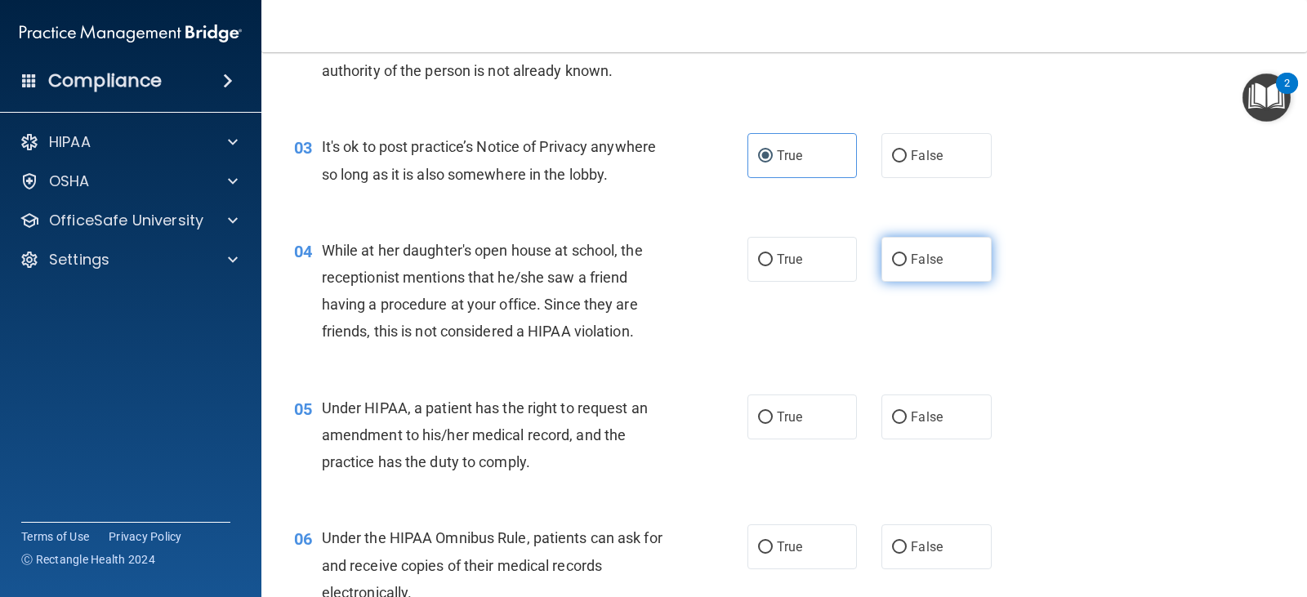
click at [914, 271] on label "False" at bounding box center [937, 259] width 110 height 45
click at [907, 266] on input "False" at bounding box center [899, 260] width 15 height 12
radio input "true"
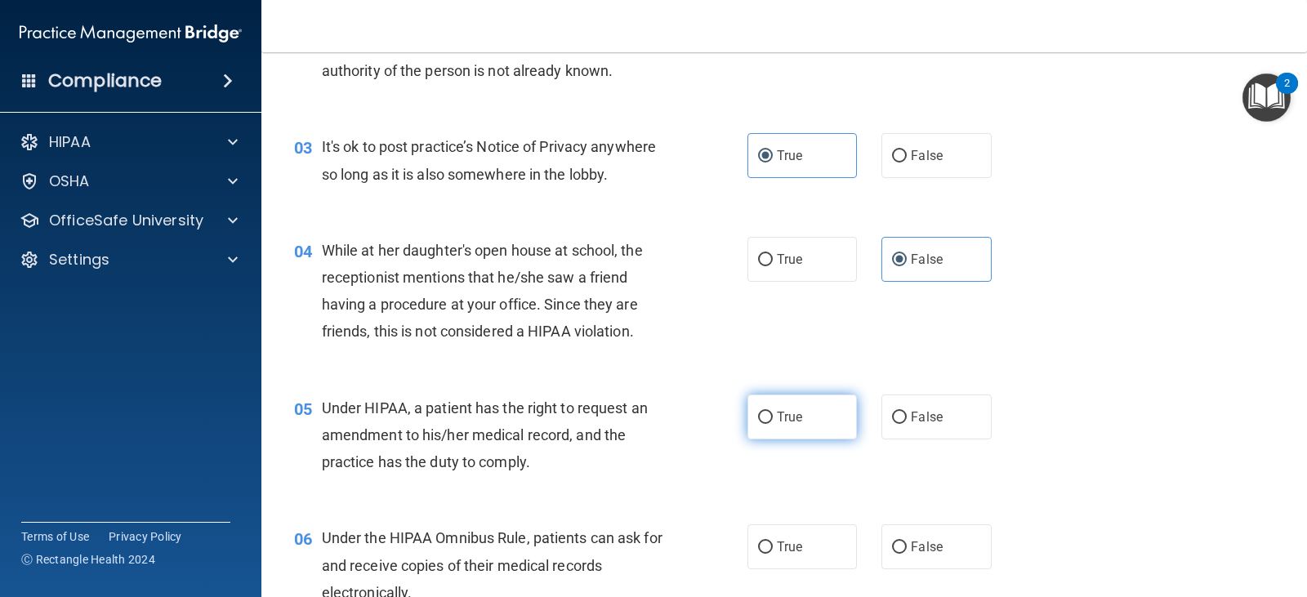
click at [768, 418] on label "True" at bounding box center [803, 417] width 110 height 45
click at [768, 418] on input "True" at bounding box center [765, 418] width 15 height 12
radio input "true"
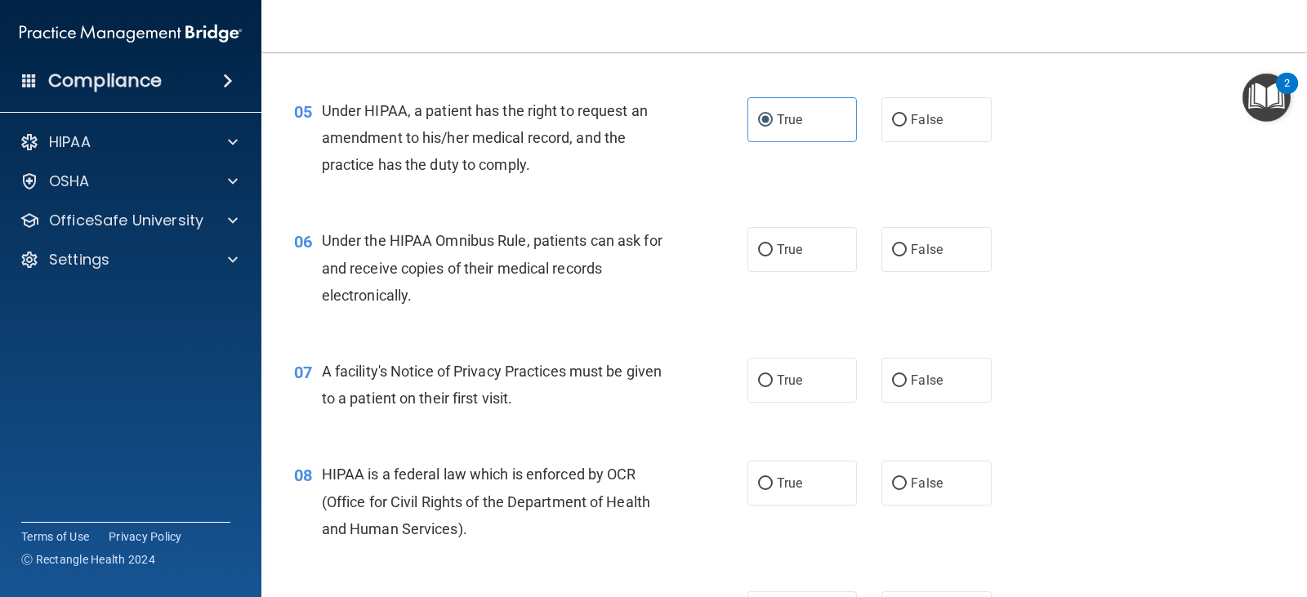
scroll to position [643, 0]
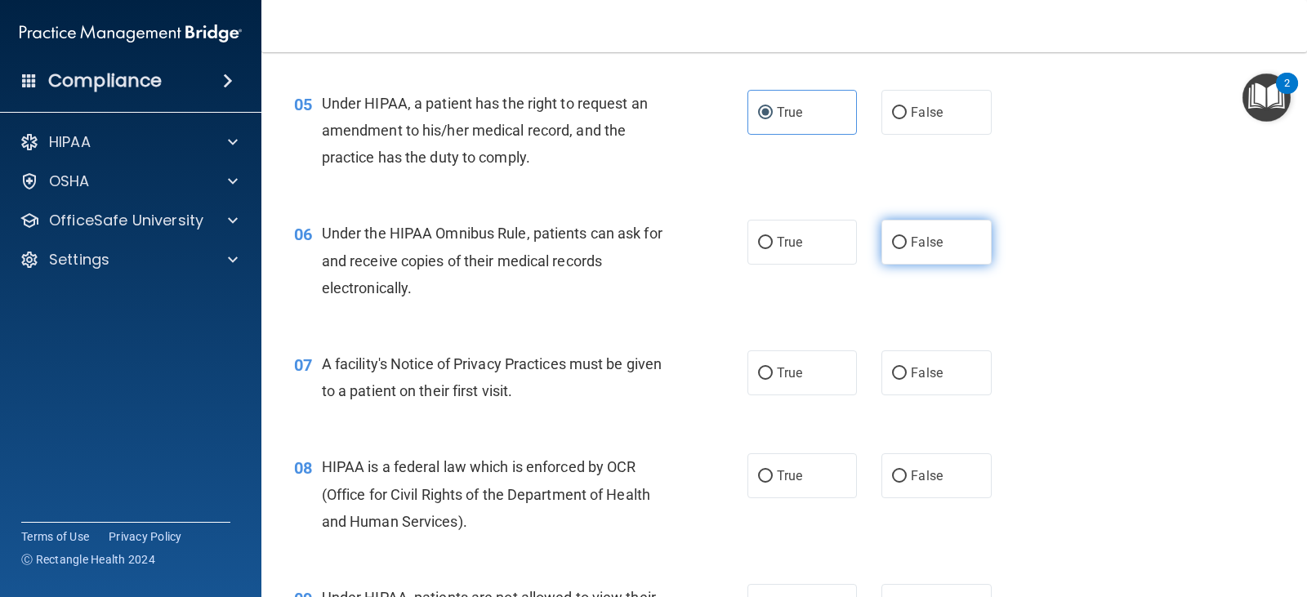
click at [931, 248] on span "False" at bounding box center [927, 243] width 32 height 16
click at [907, 248] on input "False" at bounding box center [899, 243] width 15 height 12
radio input "true"
click at [767, 368] on label "True" at bounding box center [803, 373] width 110 height 45
click at [767, 368] on input "True" at bounding box center [765, 374] width 15 height 12
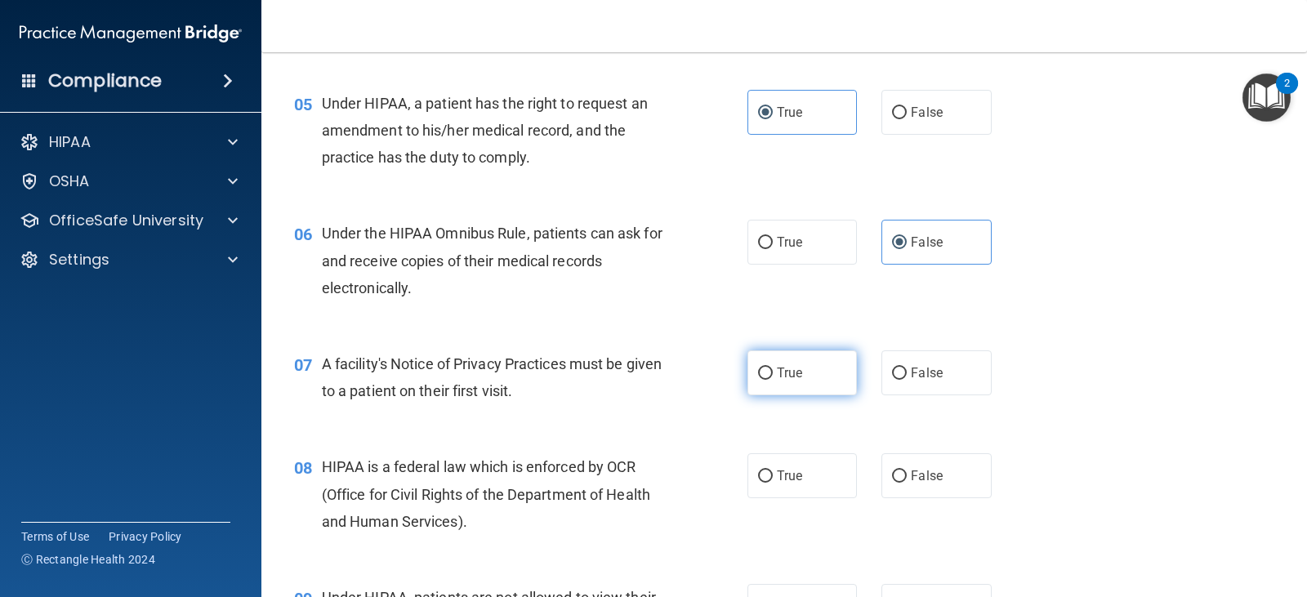
radio input "true"
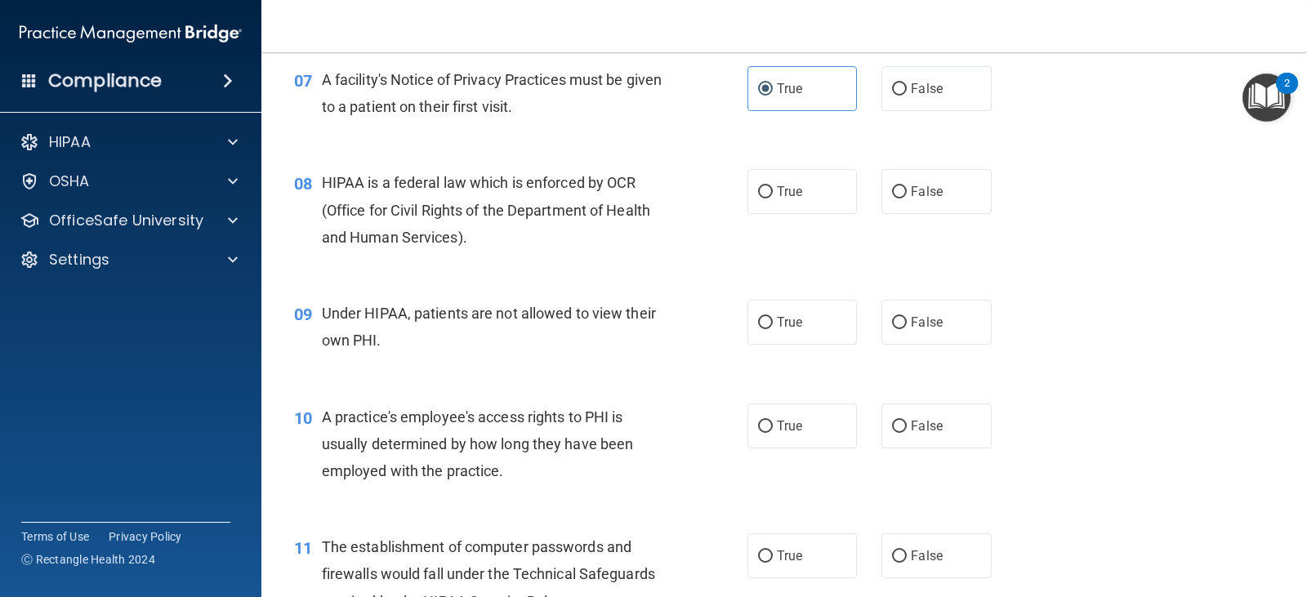
scroll to position [941, 0]
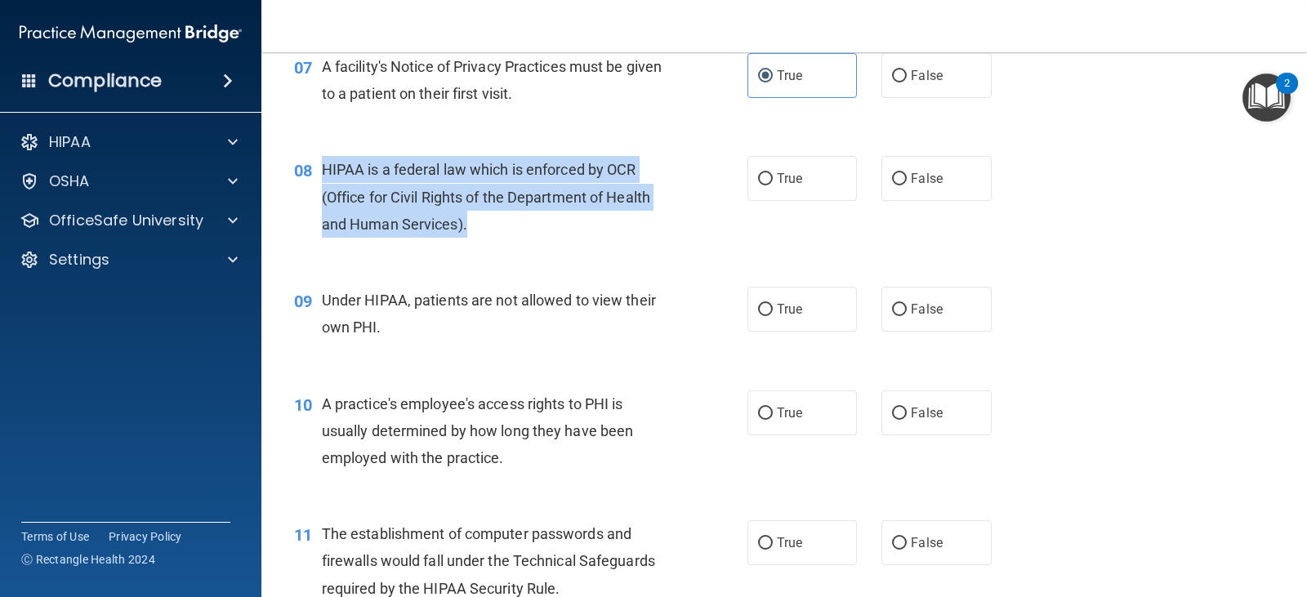
drag, startPoint x: 322, startPoint y: 168, endPoint x: 489, endPoint y: 228, distance: 177.1
click at [489, 228] on div "HIPAA is a federal law which is enforced by OCR (Office for Civil Rights of the…" at bounding box center [501, 197] width 359 height 82
copy span "HIPAA is a federal law which is enforced by OCR (Office for Civil Rights of the…"
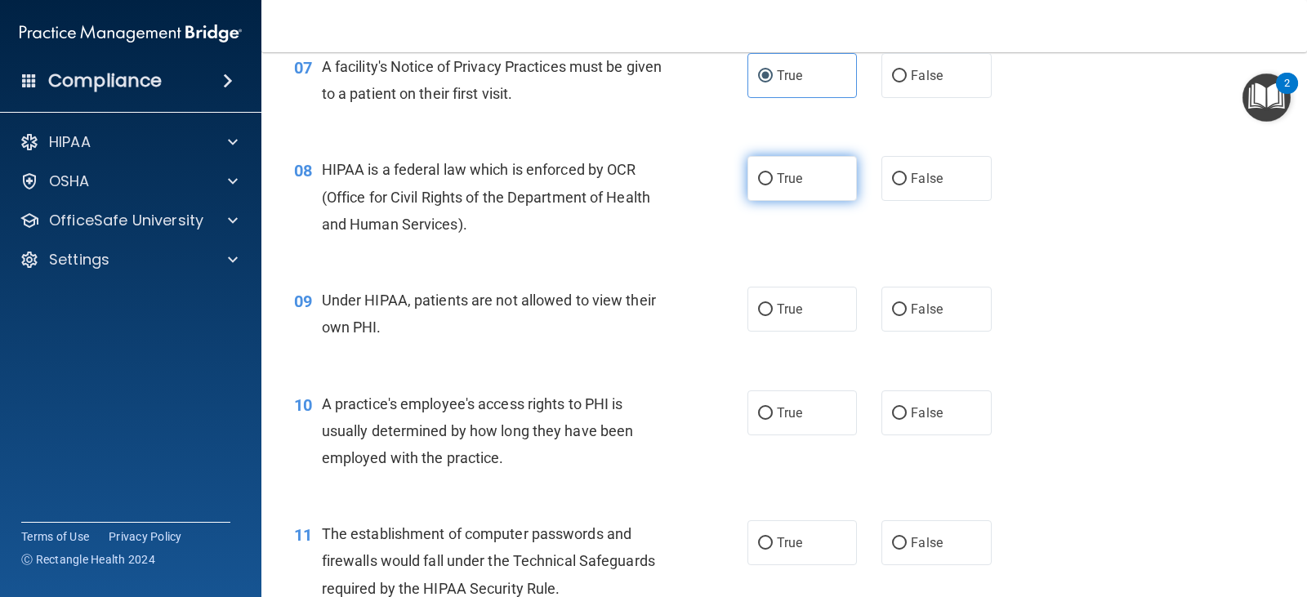
click at [798, 194] on label "True" at bounding box center [803, 178] width 110 height 45
click at [773, 185] on input "True" at bounding box center [765, 179] width 15 height 12
radio input "true"
click at [900, 308] on input "False" at bounding box center [899, 310] width 15 height 12
radio input "true"
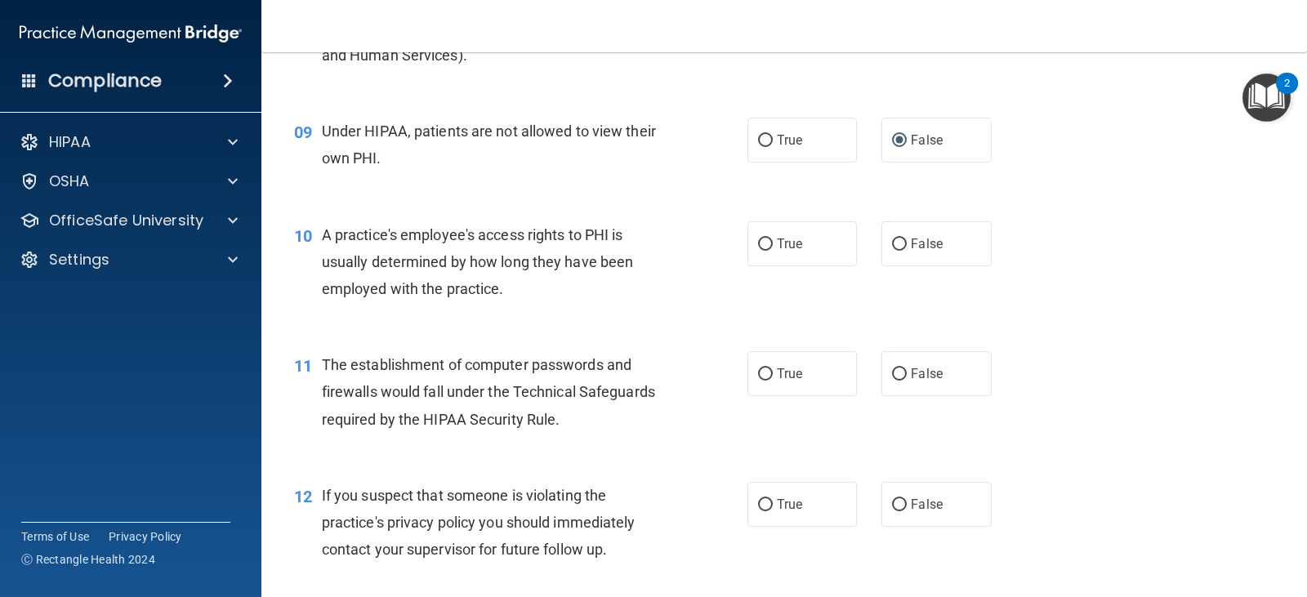
scroll to position [1164, 0]
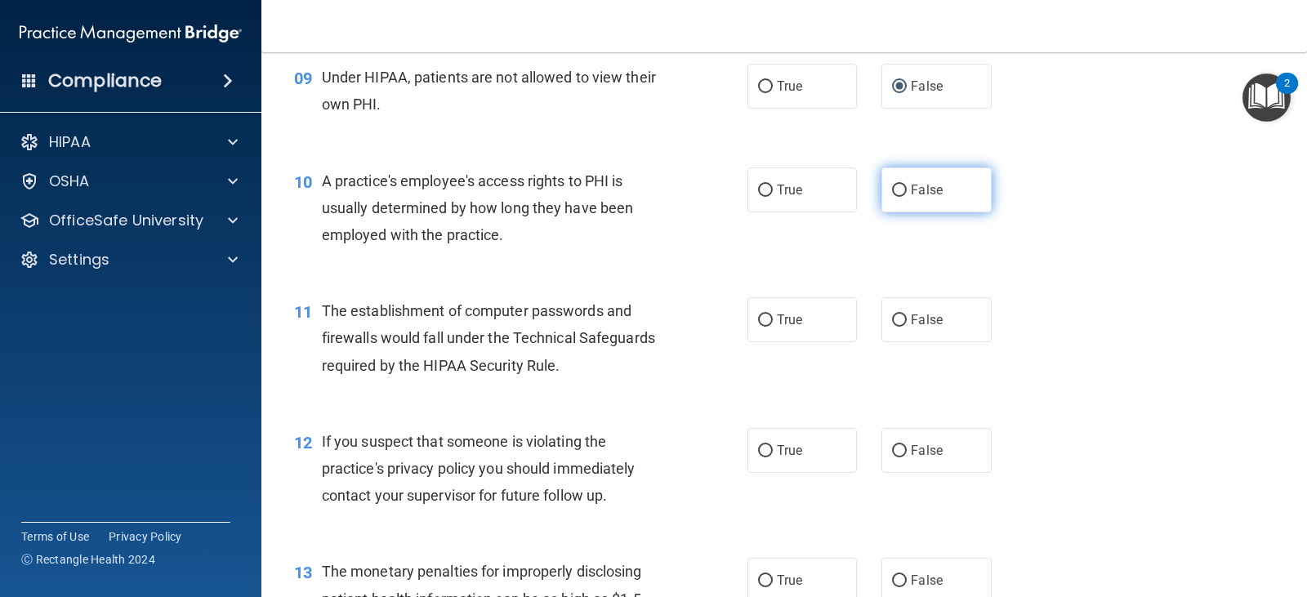
click at [923, 187] on span "False" at bounding box center [927, 190] width 32 height 16
click at [907, 187] on input "False" at bounding box center [899, 191] width 15 height 12
radio input "true"
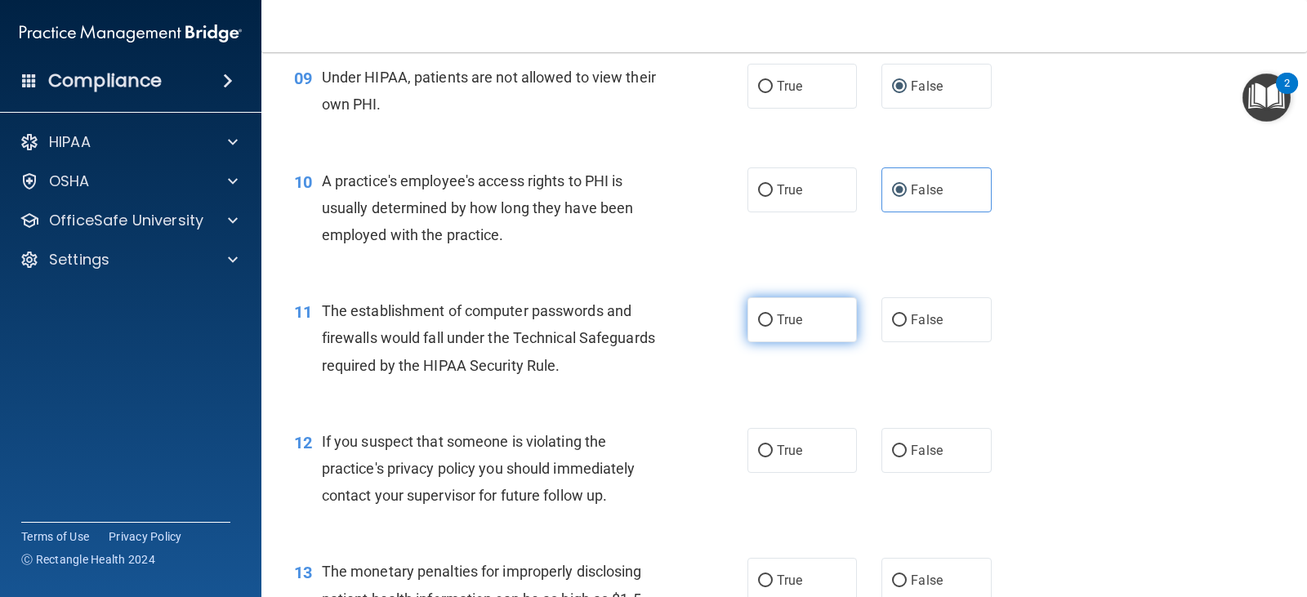
click at [804, 322] on label "True" at bounding box center [803, 319] width 110 height 45
click at [773, 322] on input "True" at bounding box center [765, 321] width 15 height 12
radio input "true"
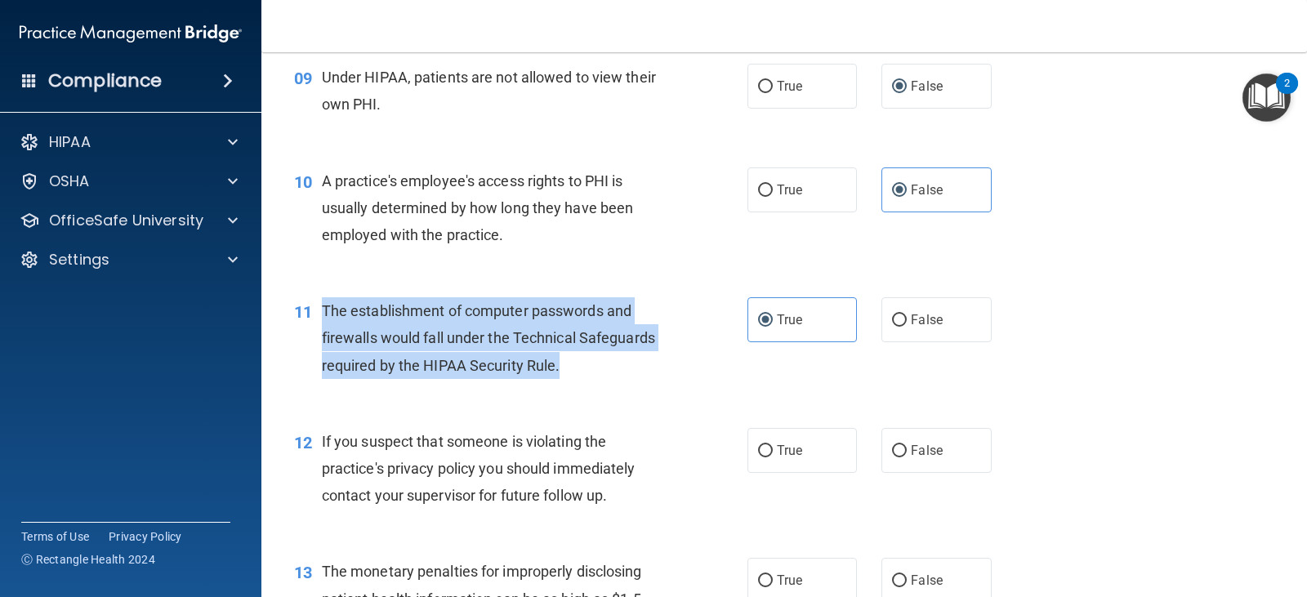
drag, startPoint x: 321, startPoint y: 311, endPoint x: 577, endPoint y: 361, distance: 260.6
click at [577, 361] on div "The establishment of computer passwords and firewalls would fall under the Tech…" at bounding box center [501, 338] width 359 height 82
copy span "The establishment of computer passwords and firewalls would fall under the Tech…"
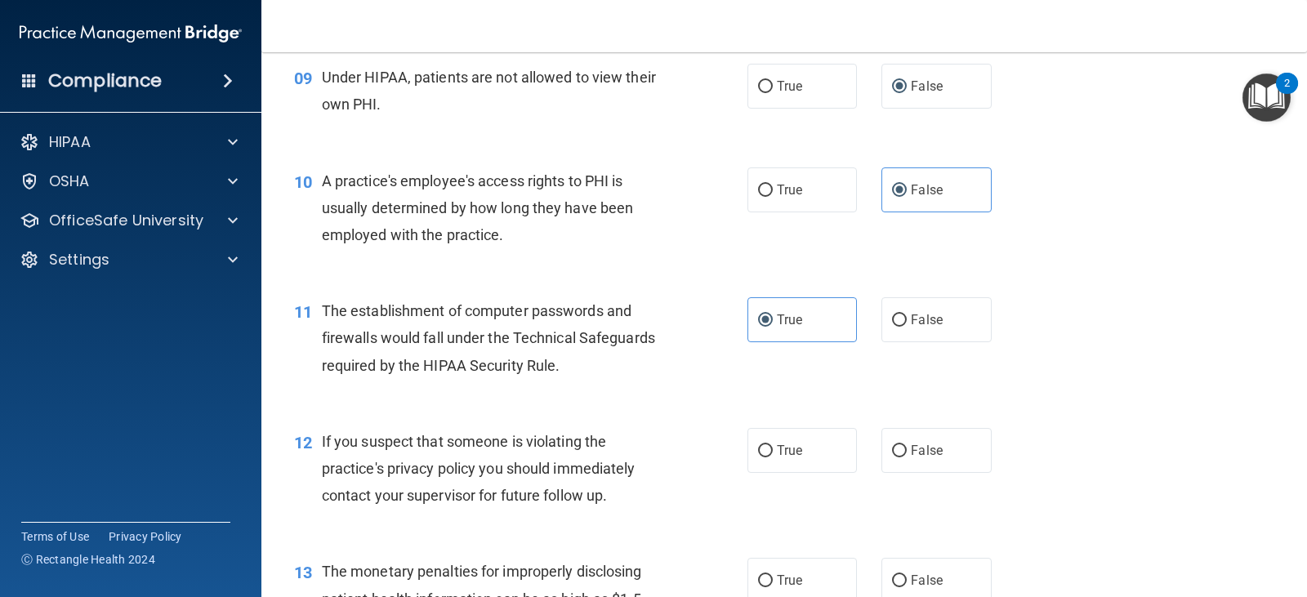
click at [789, 367] on div "11 The establishment of computer passwords and firewalls would fall under the T…" at bounding box center [784, 342] width 1005 height 131
click at [756, 458] on label "True" at bounding box center [803, 450] width 110 height 45
click at [758, 458] on input "True" at bounding box center [765, 451] width 15 height 12
radio input "true"
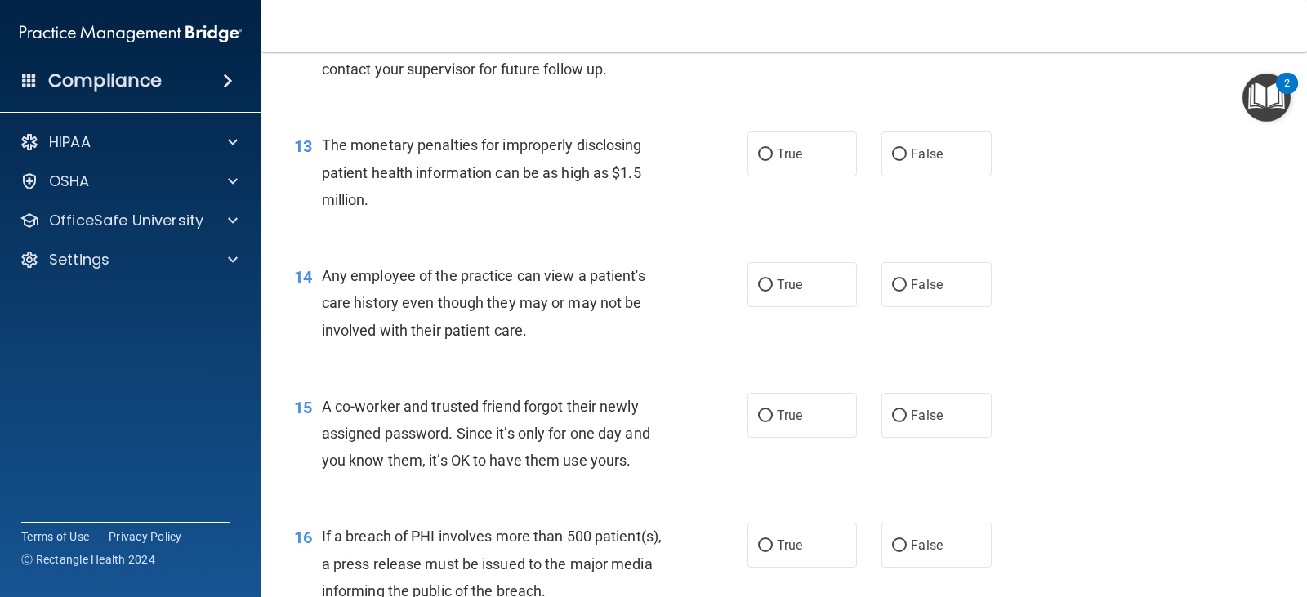
scroll to position [1617, 0]
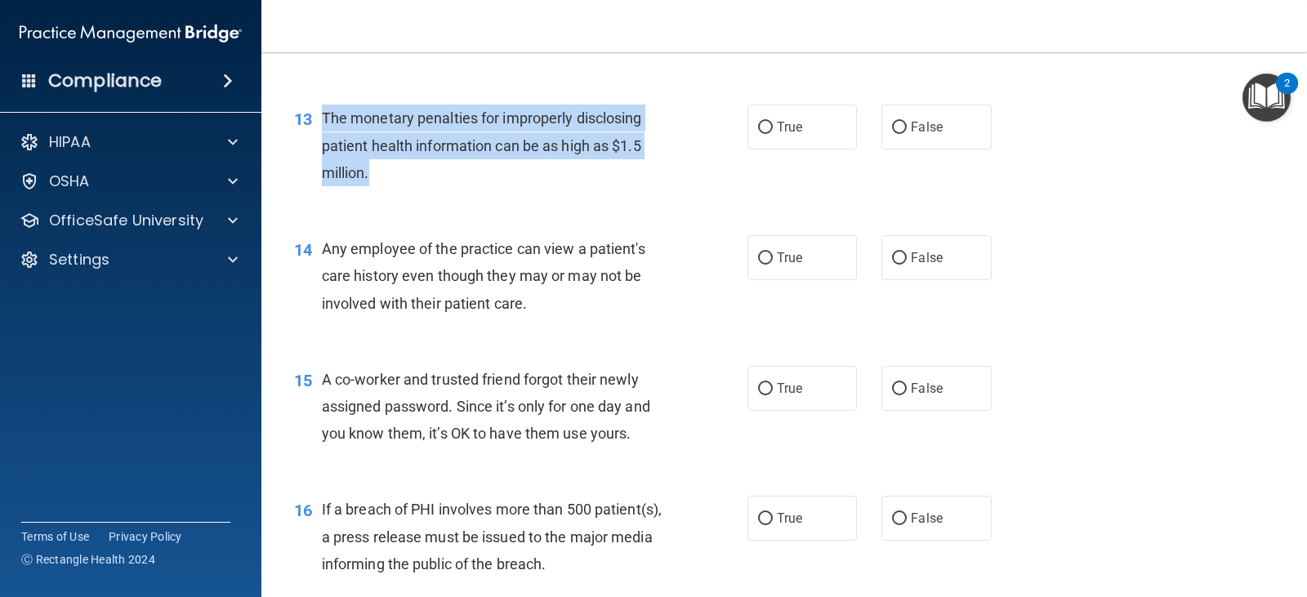
drag, startPoint x: 321, startPoint y: 115, endPoint x: 391, endPoint y: 170, distance: 89.1
click at [391, 170] on div "The monetary penalties for improperly disclosing patient health information can…" at bounding box center [501, 146] width 359 height 82
copy span "The monetary penalties for improperly disclosing patient health information can…"
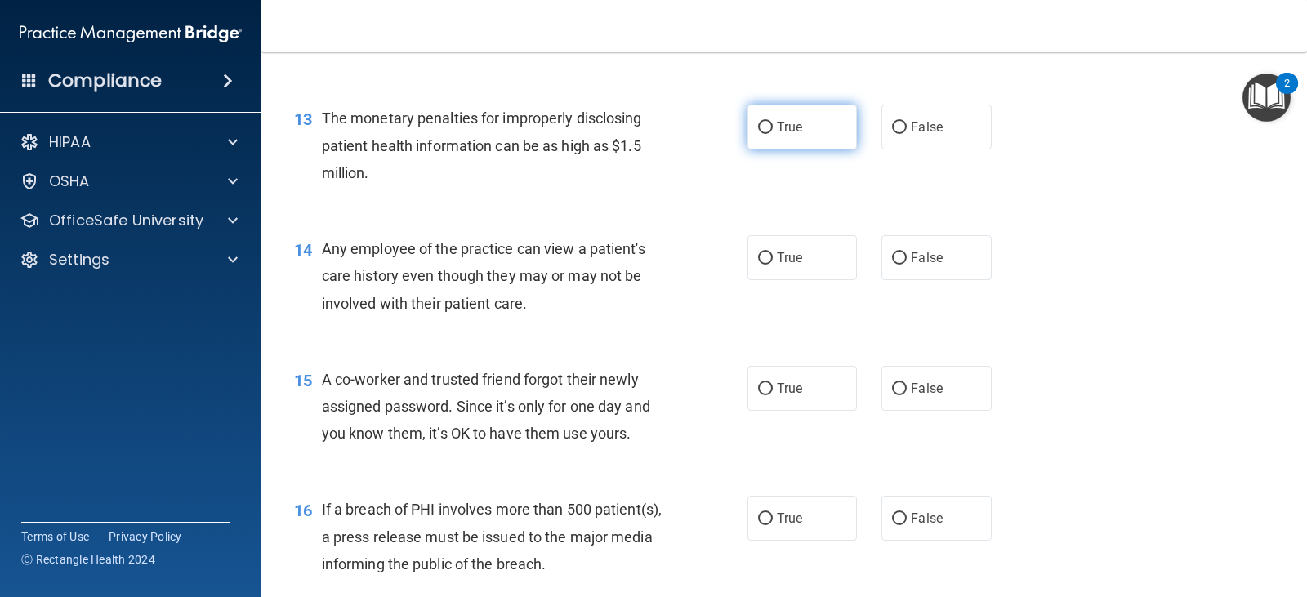
click at [789, 123] on span "True" at bounding box center [789, 127] width 25 height 16
click at [773, 123] on input "True" at bounding box center [765, 128] width 15 height 12
radio input "true"
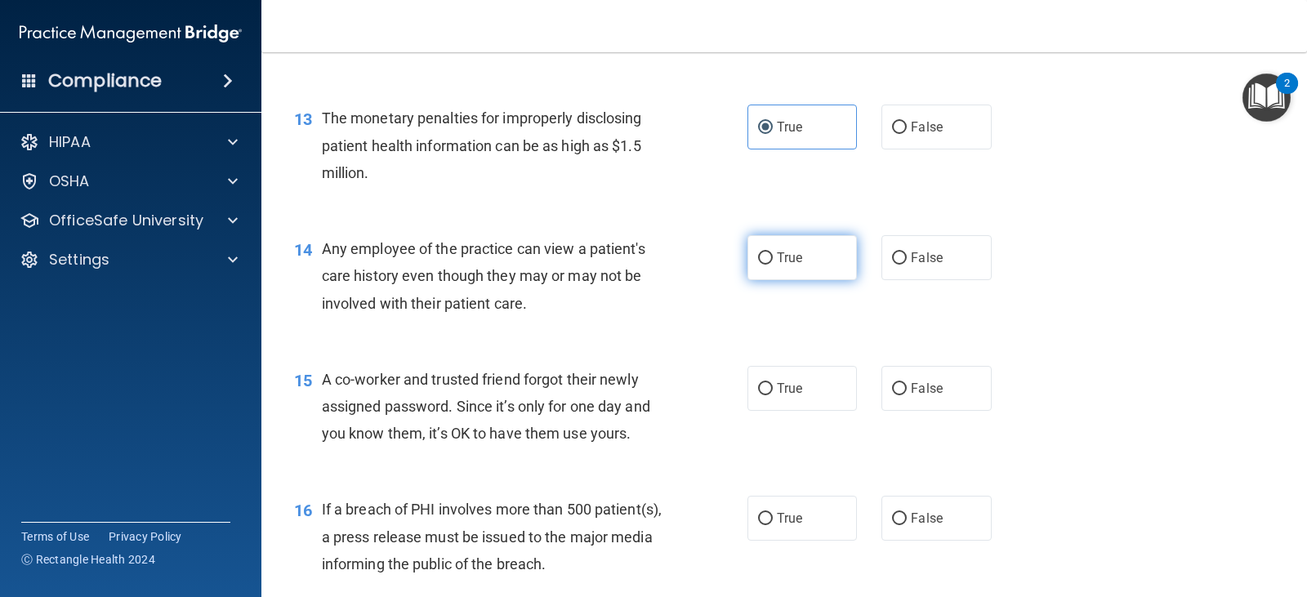
click at [762, 273] on label "True" at bounding box center [803, 257] width 110 height 45
click at [762, 265] on input "True" at bounding box center [765, 259] width 15 height 12
radio input "true"
click at [523, 308] on span "Any employee of the practice can view a patient's care history even though they…" at bounding box center [484, 275] width 324 height 71
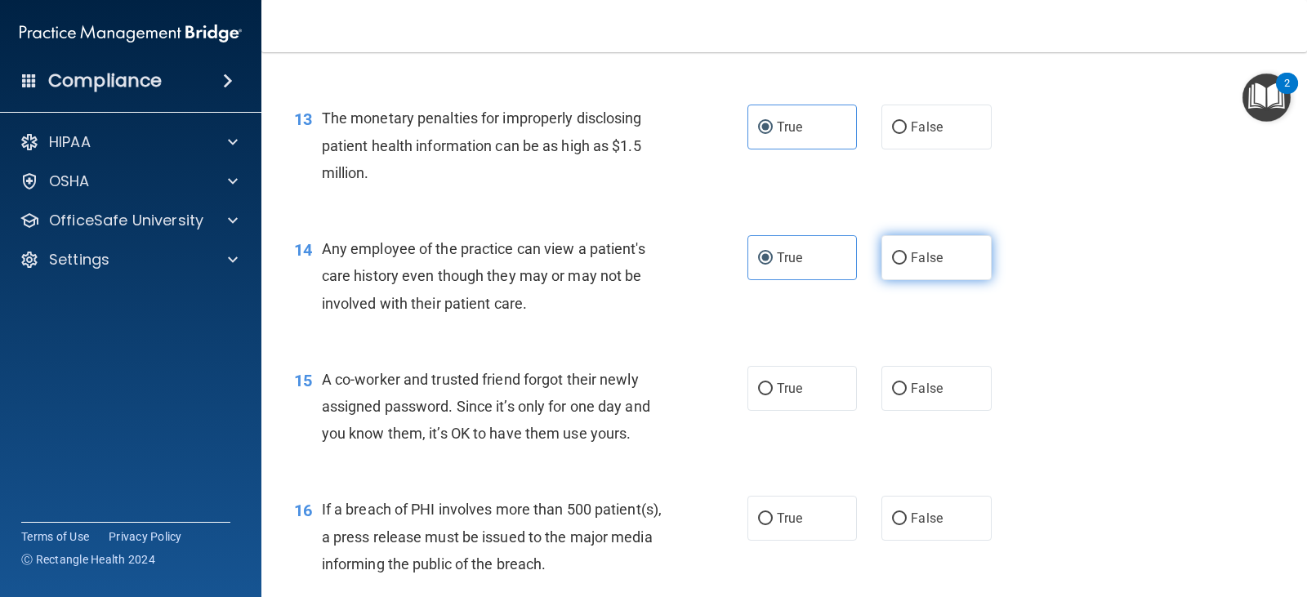
click at [933, 264] on span "False" at bounding box center [927, 258] width 32 height 16
click at [907, 264] on input "False" at bounding box center [899, 259] width 15 height 12
radio input "true"
radio input "false"
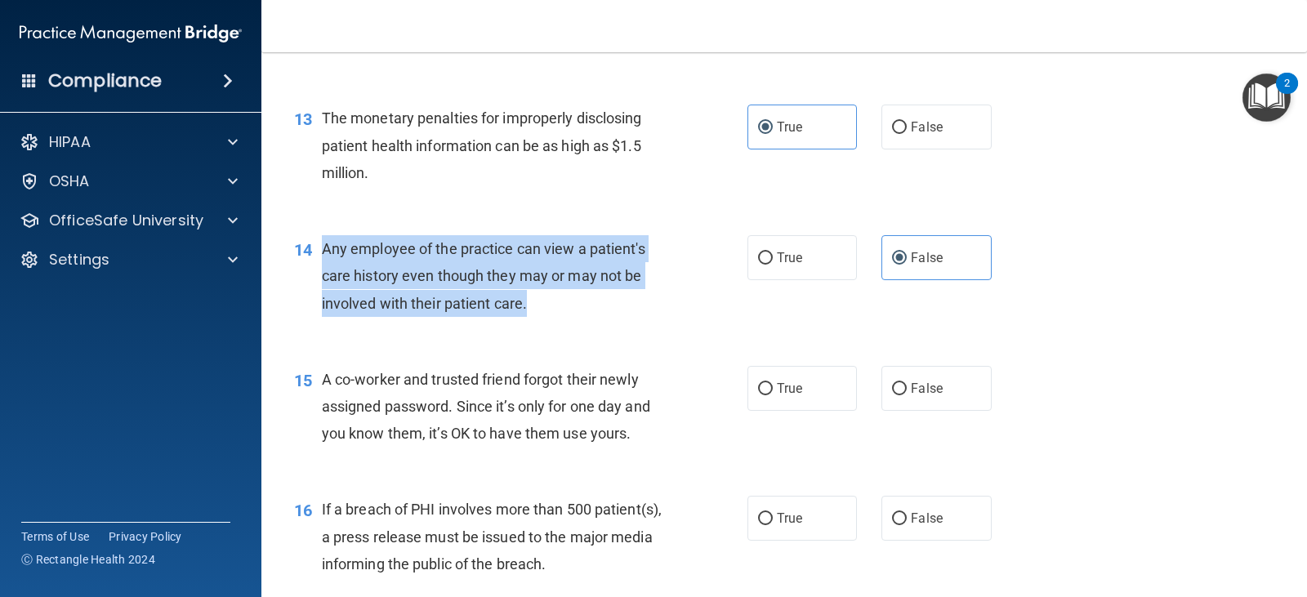
drag, startPoint x: 529, startPoint y: 302, endPoint x: 310, endPoint y: 247, distance: 225.7
click at [310, 247] on div "14 Any employee of the practice can view a patient's care history even though t…" at bounding box center [521, 280] width 503 height 90
copy div "Any employee of the practice can view a patient's care history even though they…"
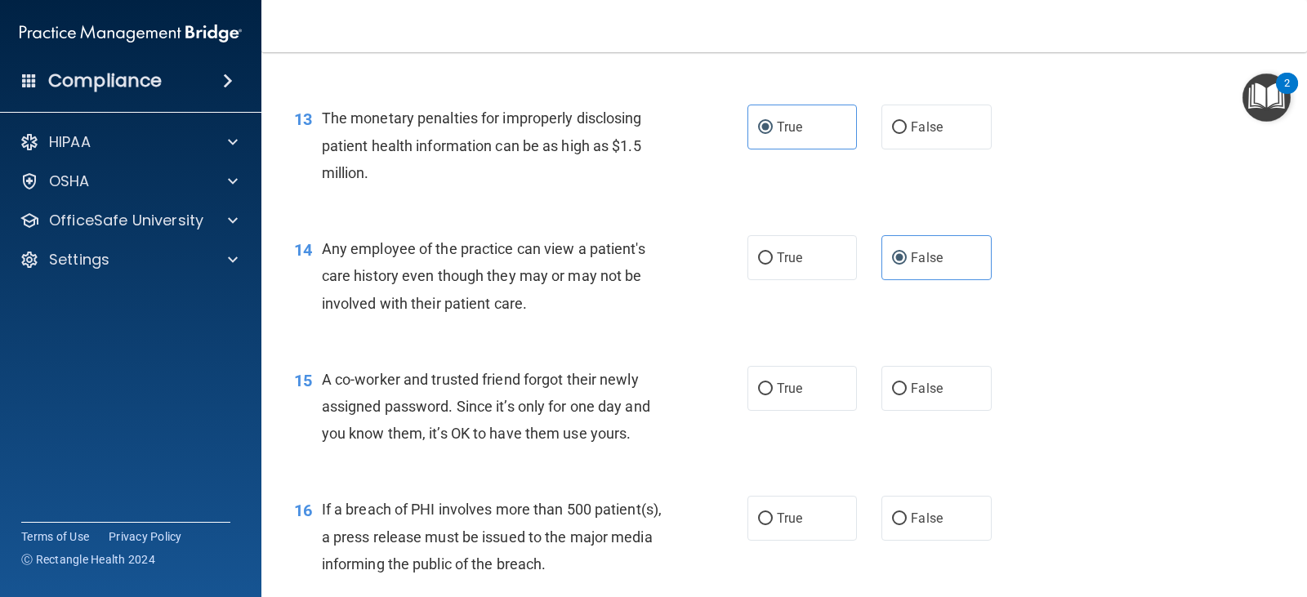
click at [651, 332] on div "14 Any employee of the practice can view a patient's care history even though t…" at bounding box center [784, 280] width 1005 height 131
click at [911, 384] on span "False" at bounding box center [927, 389] width 32 height 16
click at [904, 384] on input "False" at bounding box center [899, 389] width 15 height 12
radio input "true"
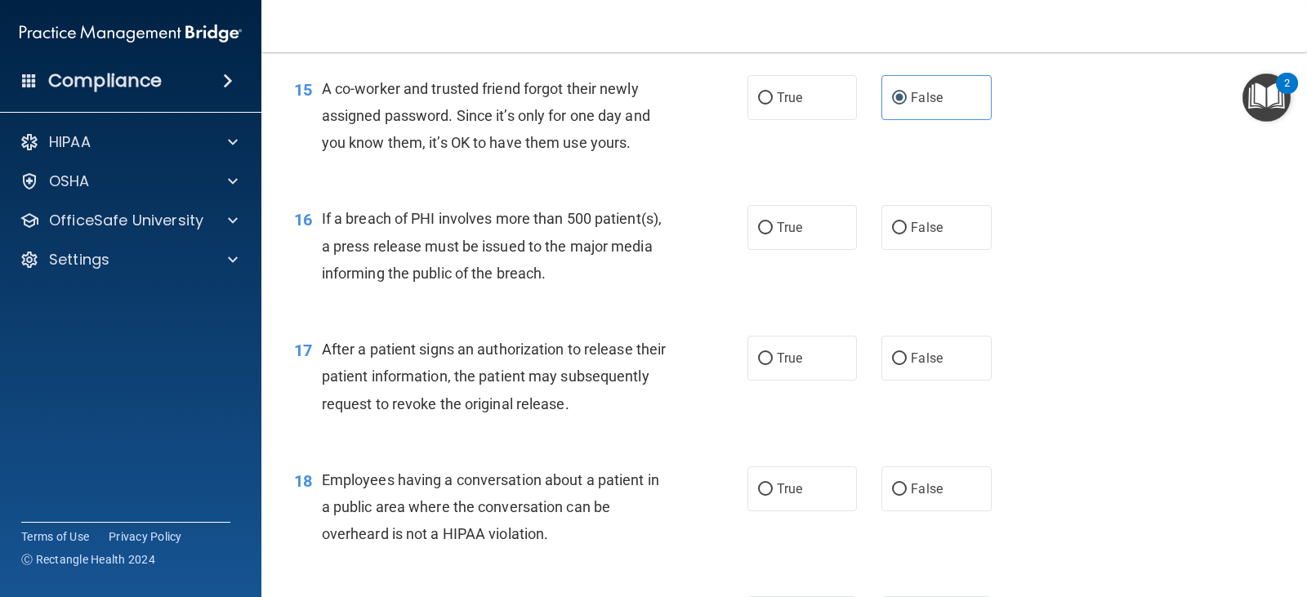
scroll to position [1915, 0]
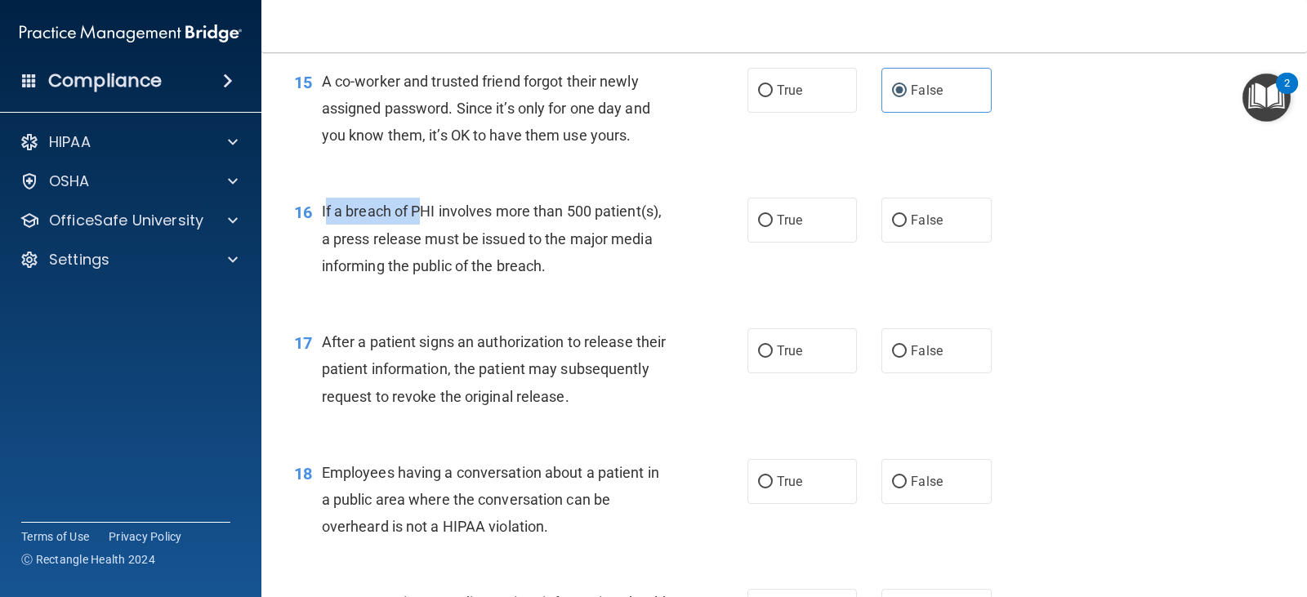
drag, startPoint x: 324, startPoint y: 212, endPoint x: 421, endPoint y: 220, distance: 97.6
click at [421, 220] on span "If a breach of PHI involves more than 500 patient(s), a press release must be i…" at bounding box center [492, 238] width 340 height 71
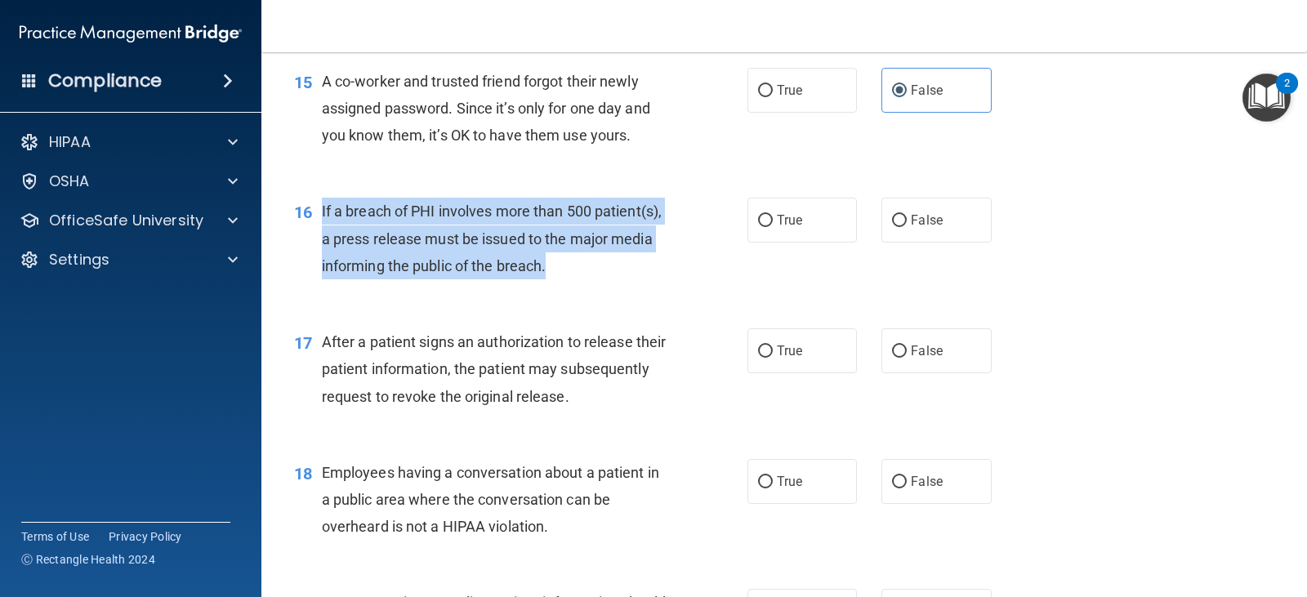
drag, startPoint x: 321, startPoint y: 210, endPoint x: 655, endPoint y: 266, distance: 338.0
click at [655, 266] on div "If a breach of PHI involves more than 500 patient(s), a press release must be i…" at bounding box center [501, 239] width 359 height 82
copy span "If a breach of PHI involves more than 500 patient(s), a press release must be i…"
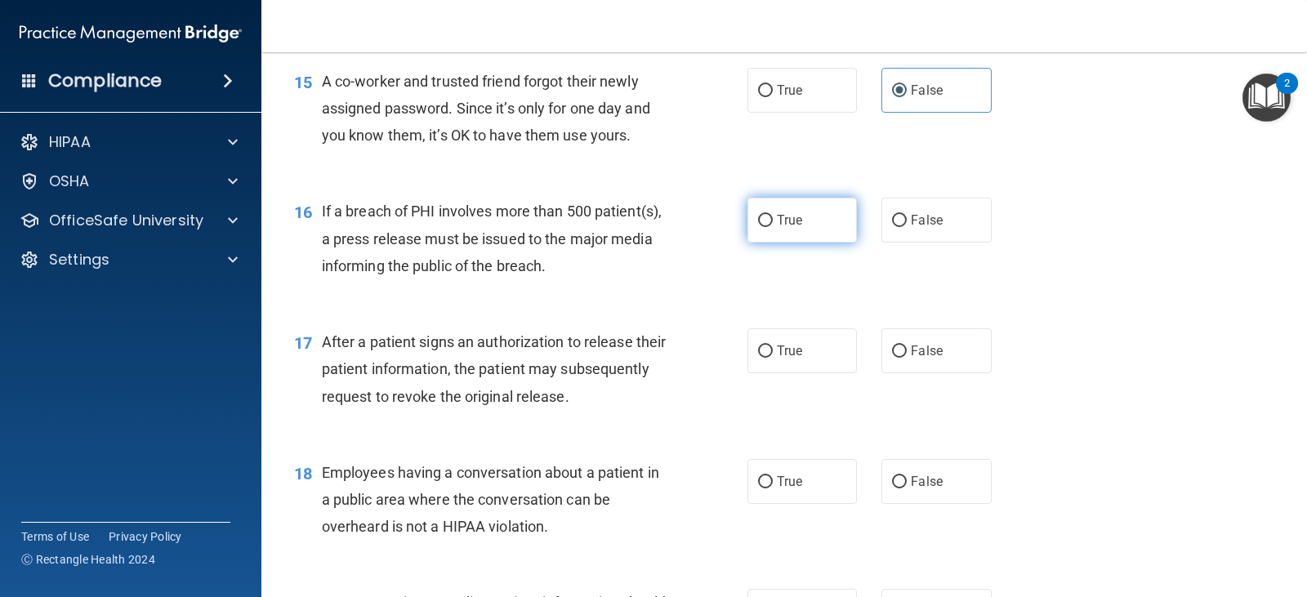
click at [769, 208] on label "True" at bounding box center [803, 220] width 110 height 45
click at [769, 215] on input "True" at bounding box center [765, 221] width 15 height 12
radio input "true"
click at [657, 288] on div "16 If a breach of PHI involves more than 500 patient(s), a press release must b…" at bounding box center [784, 242] width 1005 height 131
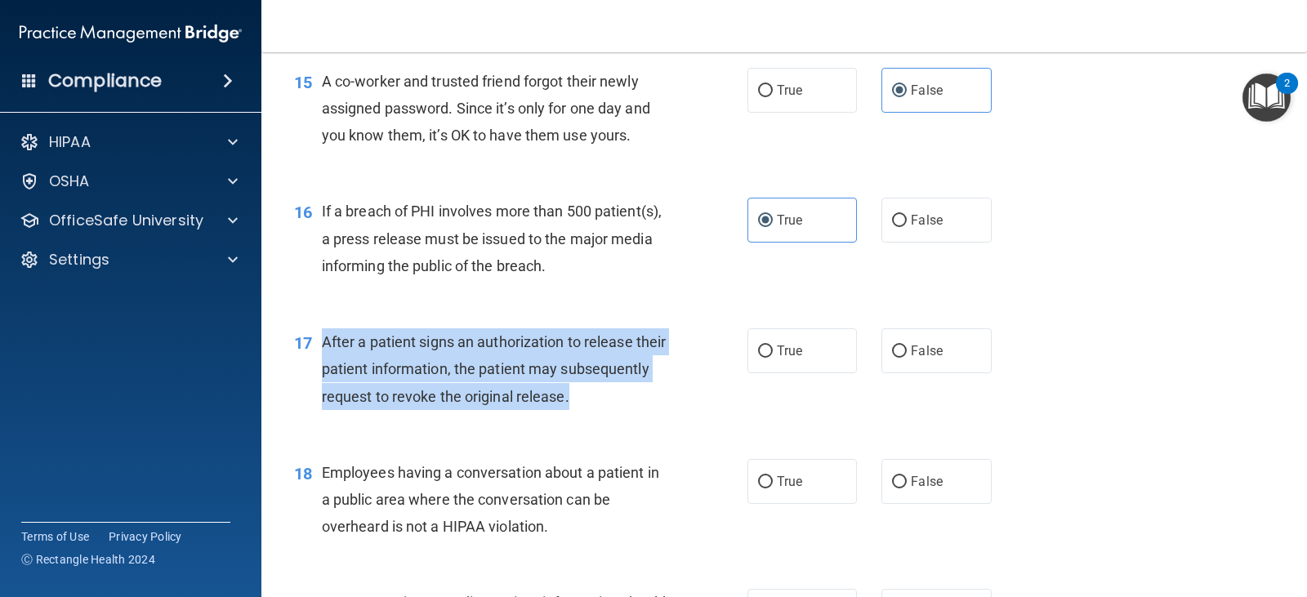
drag, startPoint x: 324, startPoint y: 343, endPoint x: 686, endPoint y: 402, distance: 366.8
click at [686, 402] on div "17 After a patient signs an authorization to release their patient information,…" at bounding box center [521, 374] width 503 height 90
copy span "After a patient signs an authorization to release their patient information, th…"
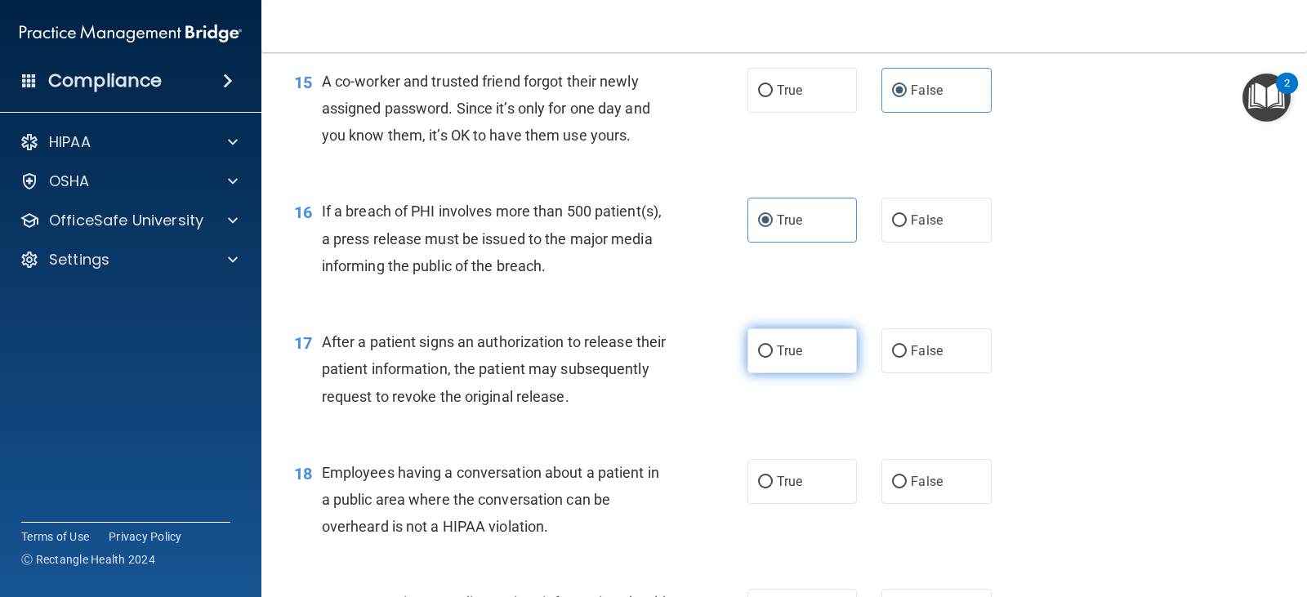
click at [780, 361] on label "True" at bounding box center [803, 351] width 110 height 45
click at [773, 358] on input "True" at bounding box center [765, 352] width 15 height 12
radio input "true"
click at [911, 472] on label "False" at bounding box center [937, 481] width 110 height 45
click at [907, 476] on input "False" at bounding box center [899, 482] width 15 height 12
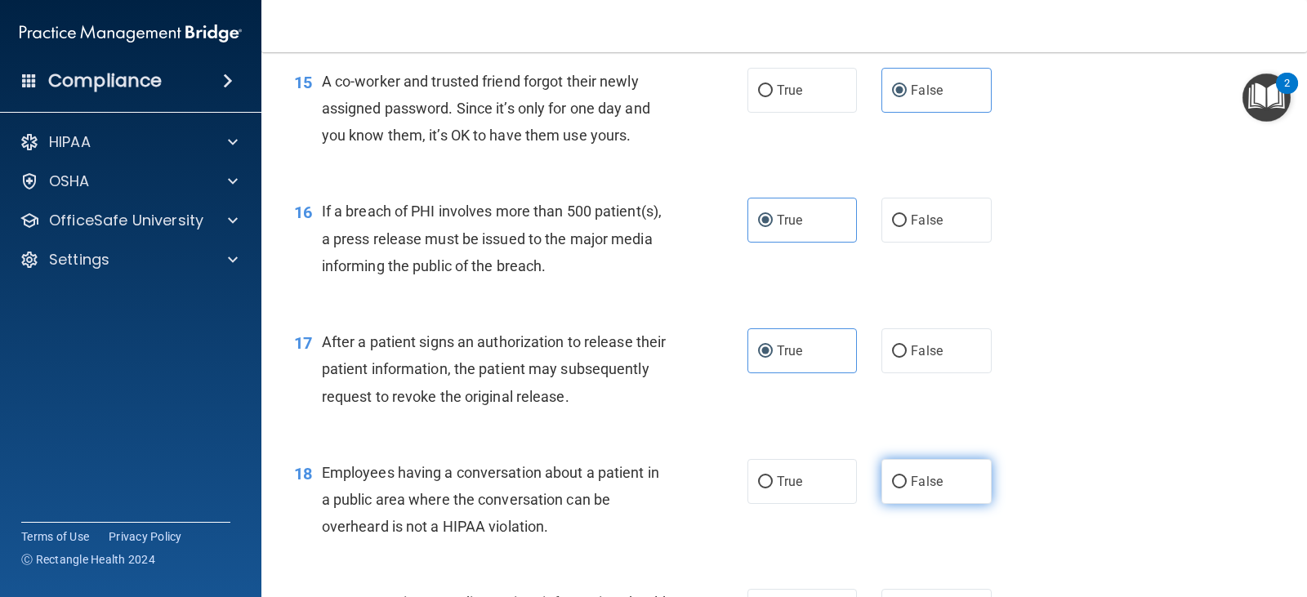
radio input "true"
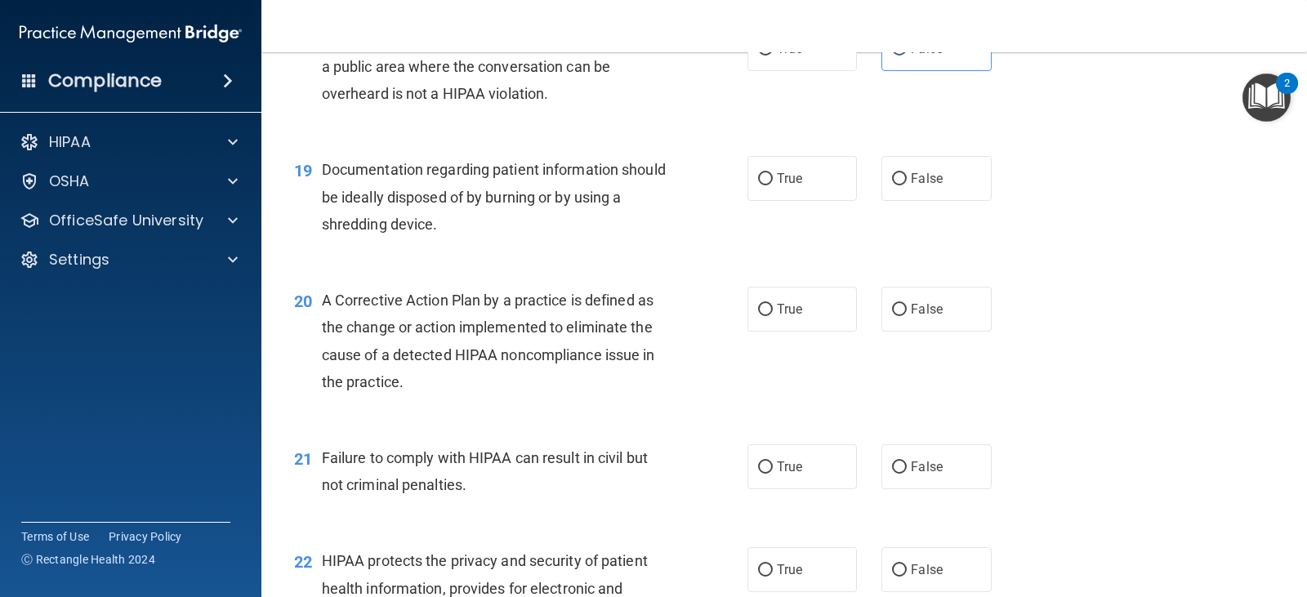
scroll to position [2362, 0]
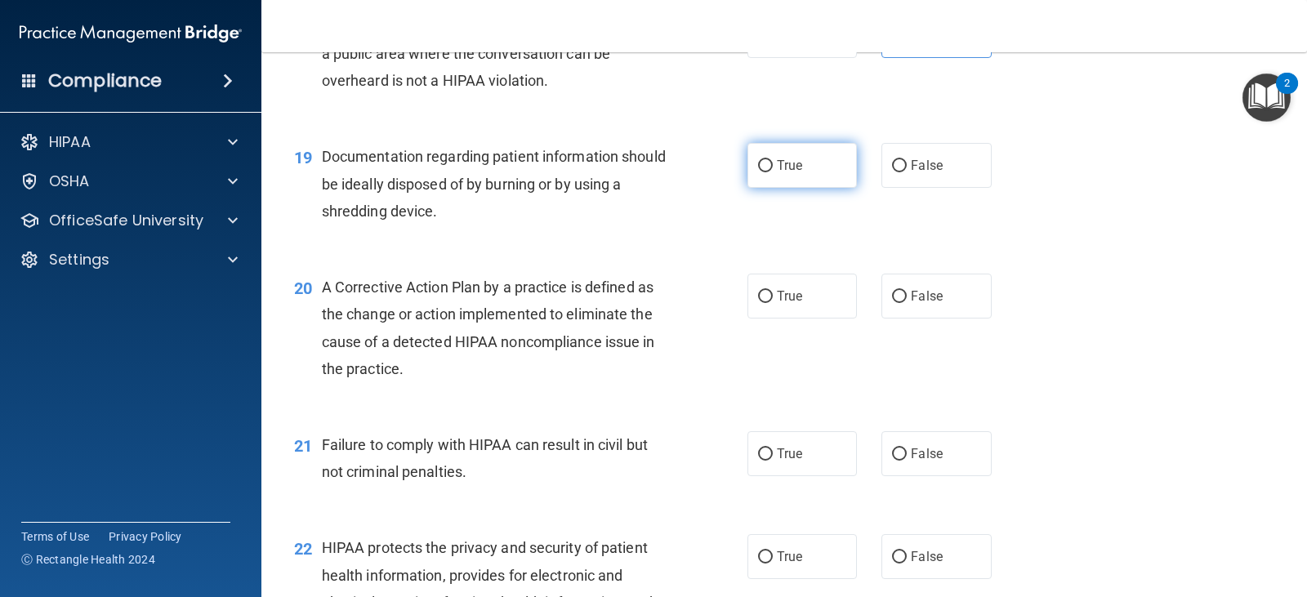
click at [767, 164] on input "True" at bounding box center [765, 166] width 15 height 12
radio input "true"
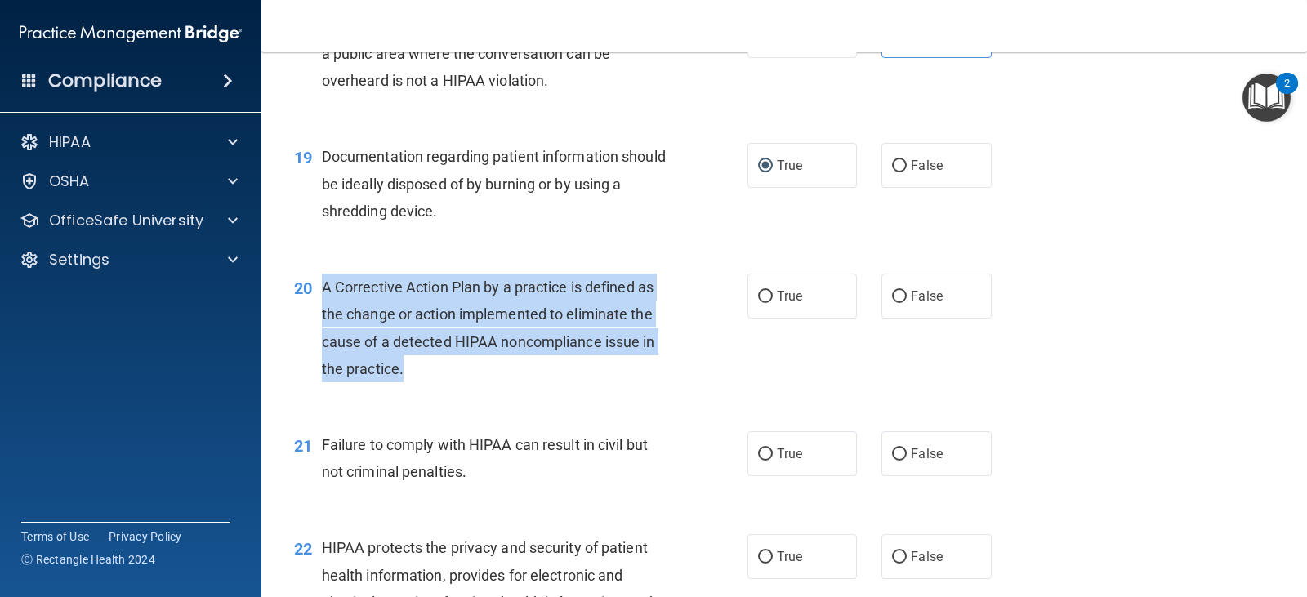
drag, startPoint x: 323, startPoint y: 290, endPoint x: 433, endPoint y: 369, distance: 135.4
click at [433, 369] on div "A Corrective Action Plan by a practice is defined as the change or action imple…" at bounding box center [501, 328] width 359 height 109
copy span "A Corrective Action Plan by a practice is defined as the change or action imple…"
click at [765, 301] on input "True" at bounding box center [765, 297] width 15 height 12
radio input "true"
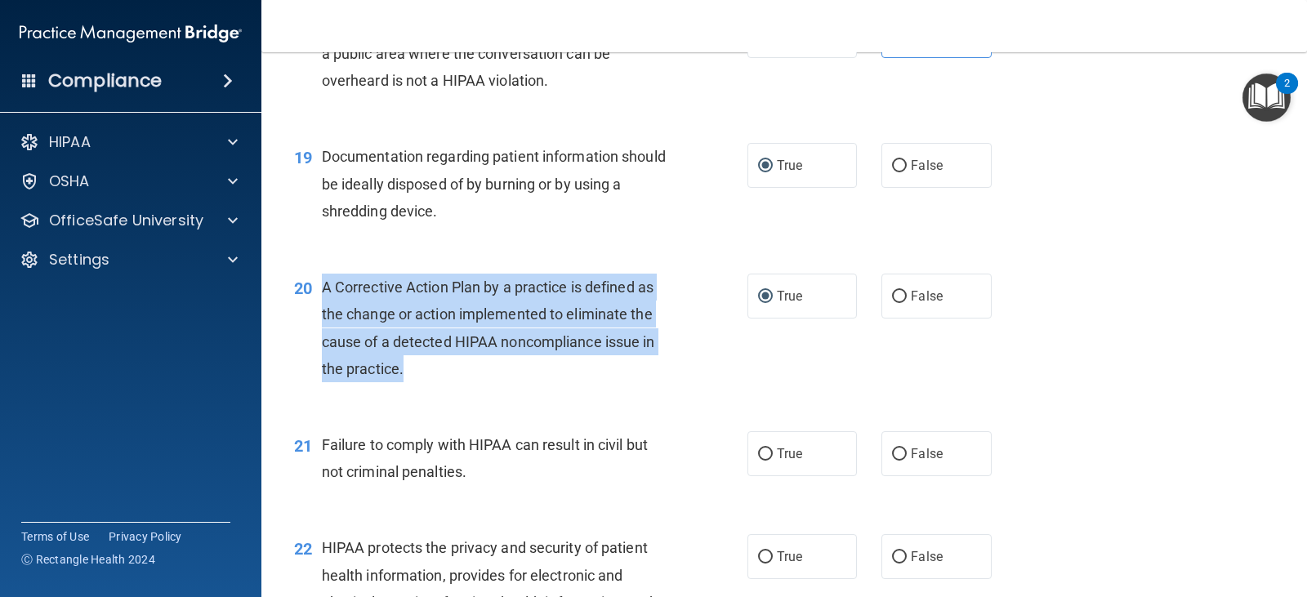
click at [658, 373] on div "A Corrective Action Plan by a practice is defined as the change or action imple…" at bounding box center [501, 328] width 359 height 109
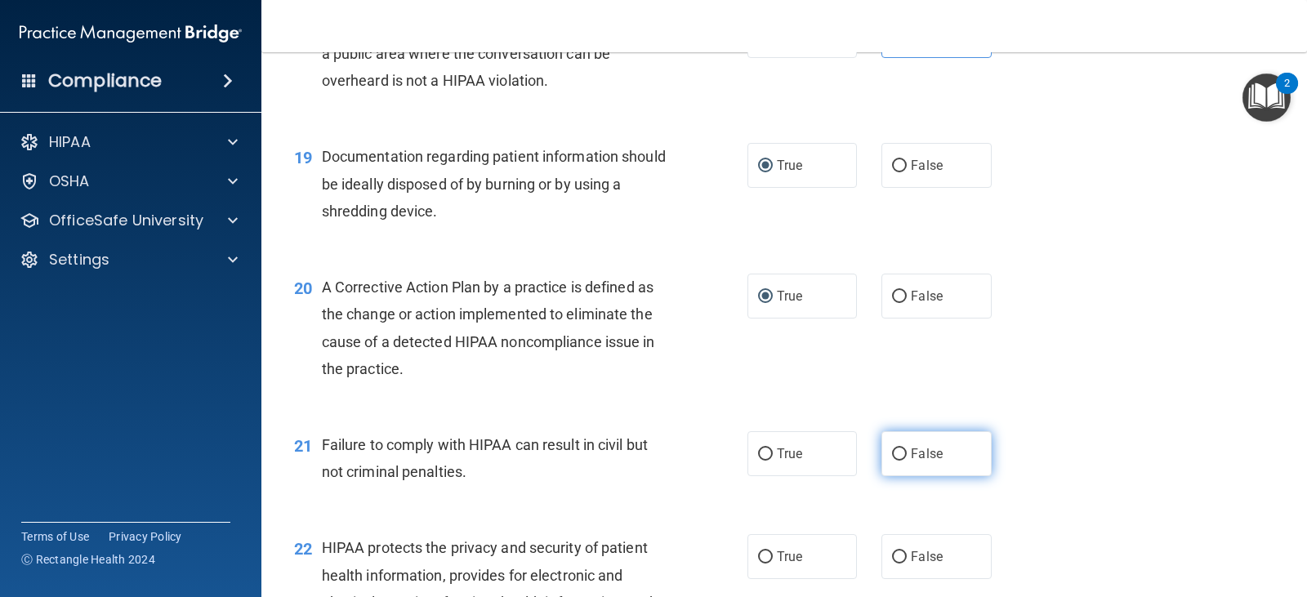
click at [911, 457] on span "False" at bounding box center [927, 454] width 32 height 16
click at [907, 457] on input "False" at bounding box center [899, 455] width 15 height 12
radio input "true"
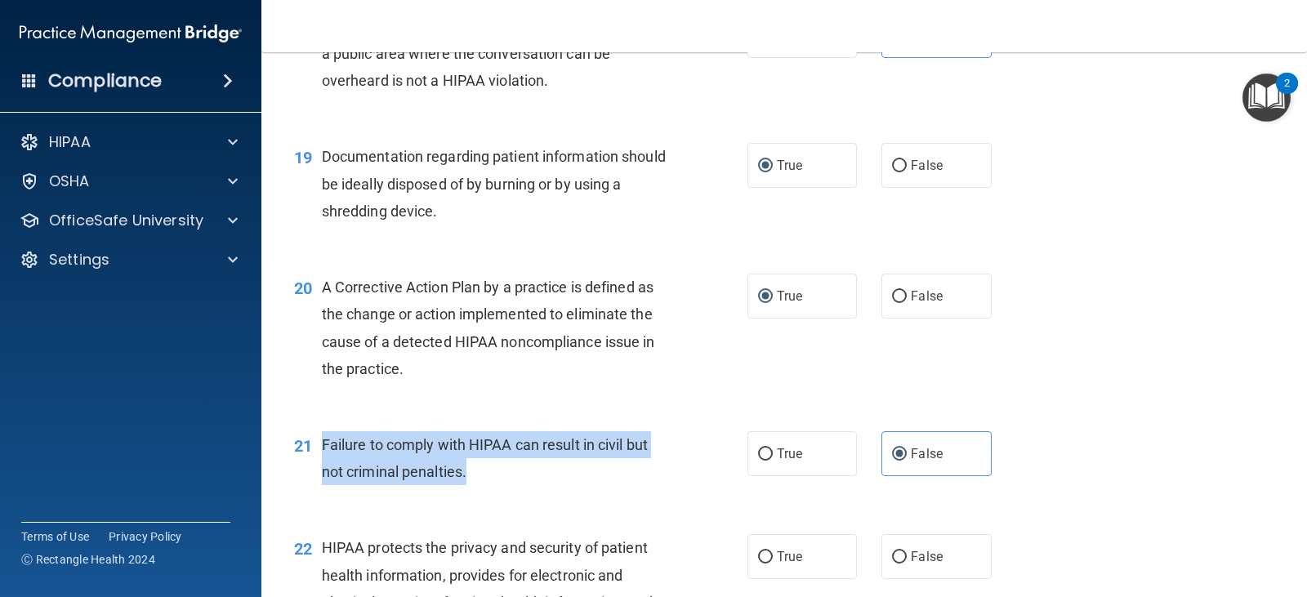
drag, startPoint x: 317, startPoint y: 438, endPoint x: 527, endPoint y: 494, distance: 217.2
click at [527, 494] on div "21 Failure to comply with HIPAA can result in civil but not criminal penalties." at bounding box center [521, 462] width 503 height 62
copy div "Failure to comply with HIPAA can result in civil but not criminal penalties."
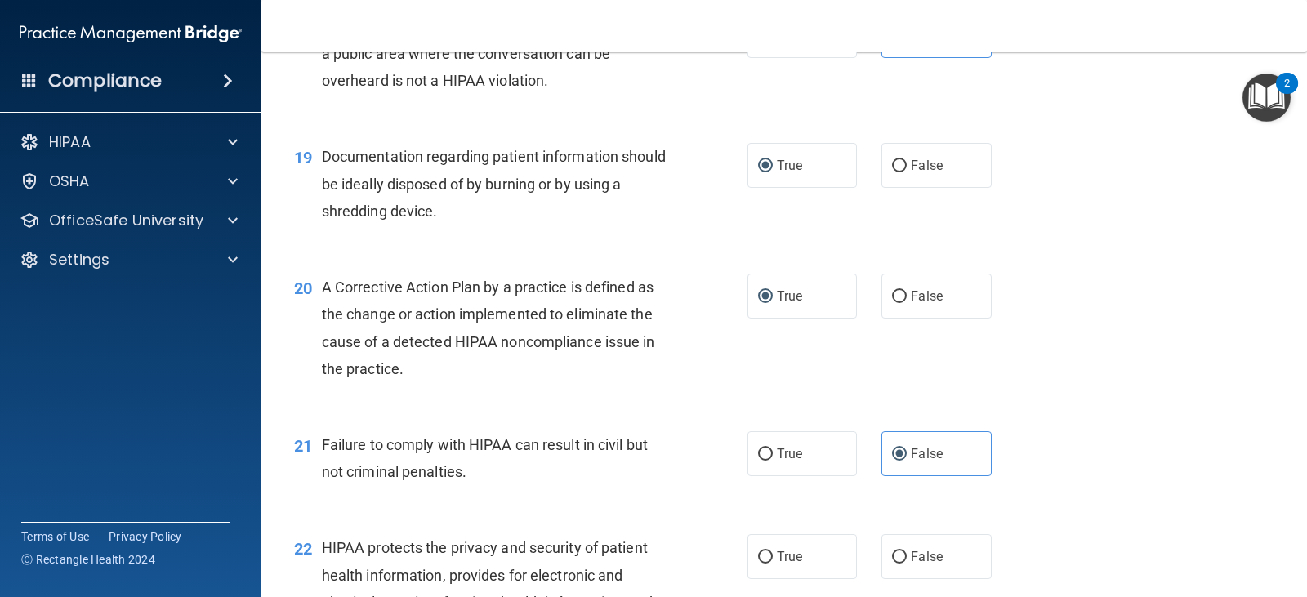
click at [1079, 418] on div "21 Failure to comply with HIPAA can result in civil but not criminal penalties.…" at bounding box center [784, 462] width 1005 height 103
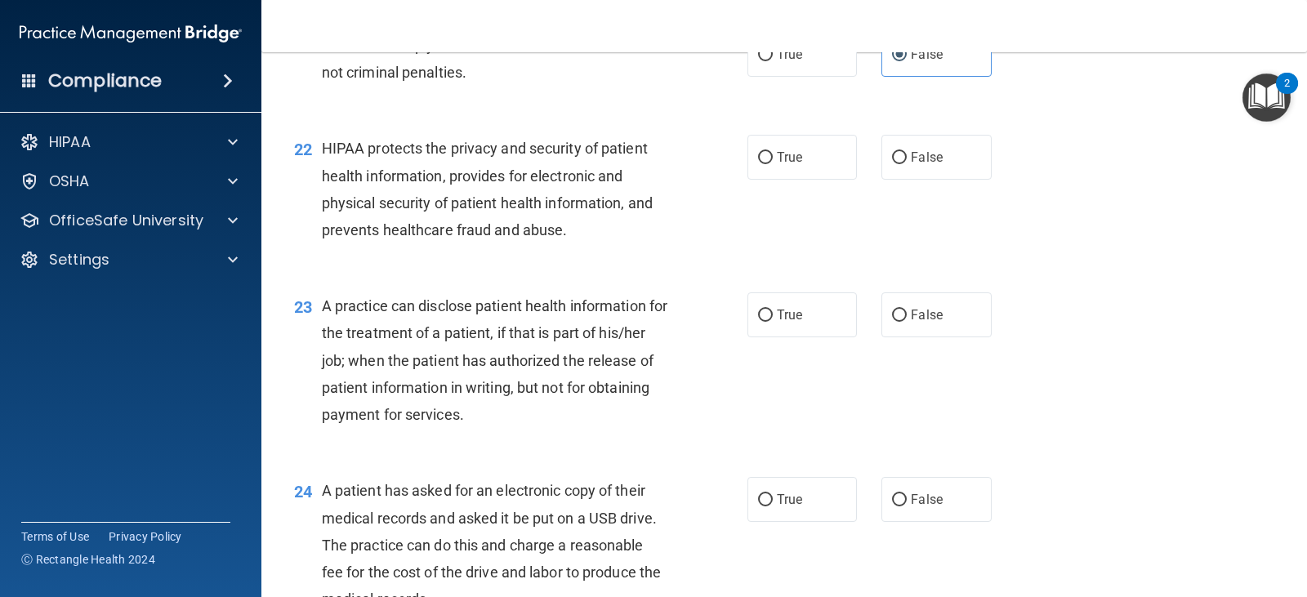
scroll to position [2775, 0]
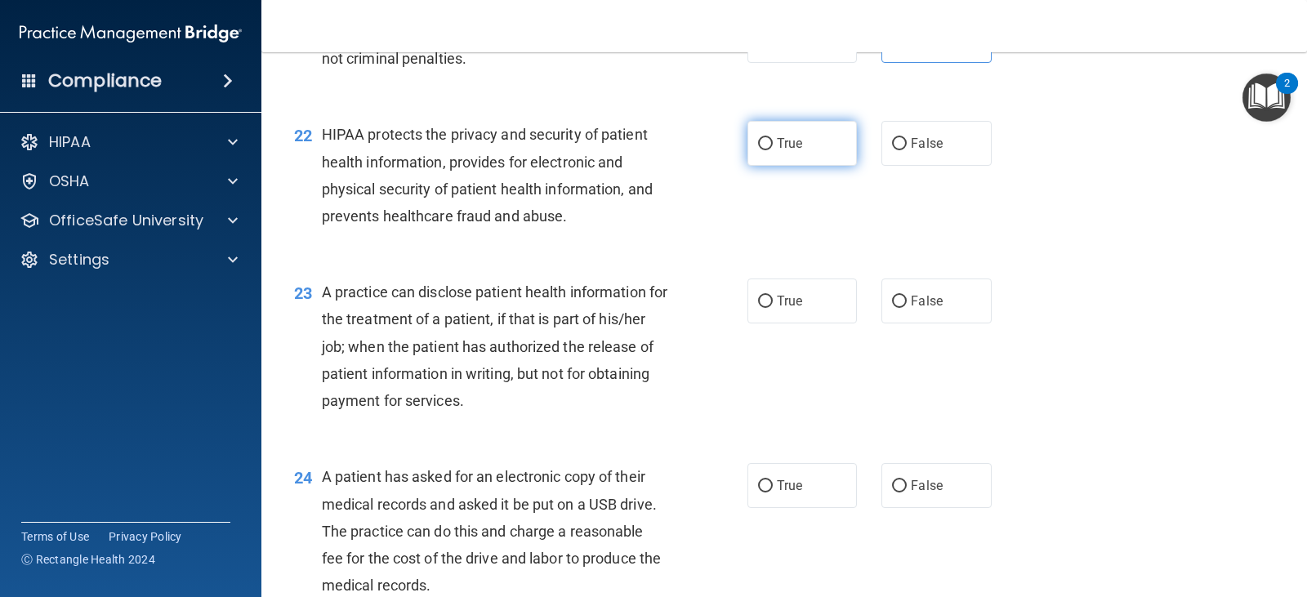
click at [772, 164] on label "True" at bounding box center [803, 143] width 110 height 45
click at [772, 150] on input "True" at bounding box center [765, 144] width 15 height 12
radio input "true"
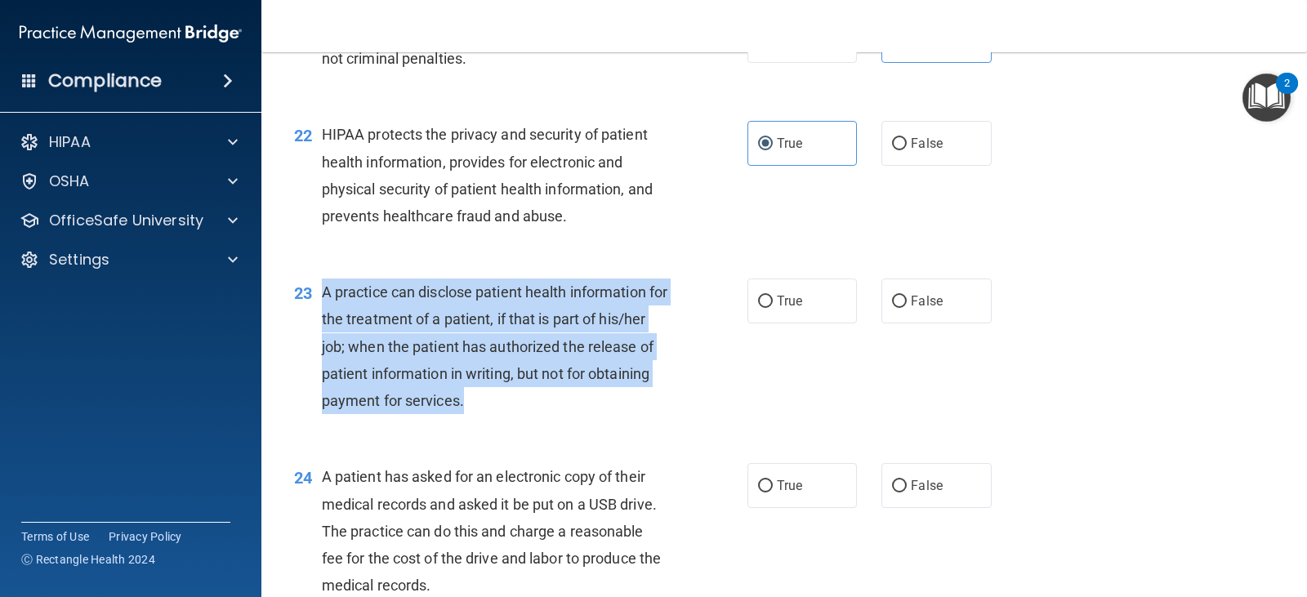
drag, startPoint x: 324, startPoint y: 293, endPoint x: 543, endPoint y: 397, distance: 242.3
click at [543, 397] on div "A practice can disclose patient health information for the treatment of a patie…" at bounding box center [501, 347] width 359 height 136
copy span "A practice can disclose patient health information for the treatment of a patie…"
click at [894, 302] on input "False" at bounding box center [899, 302] width 15 height 12
radio input "true"
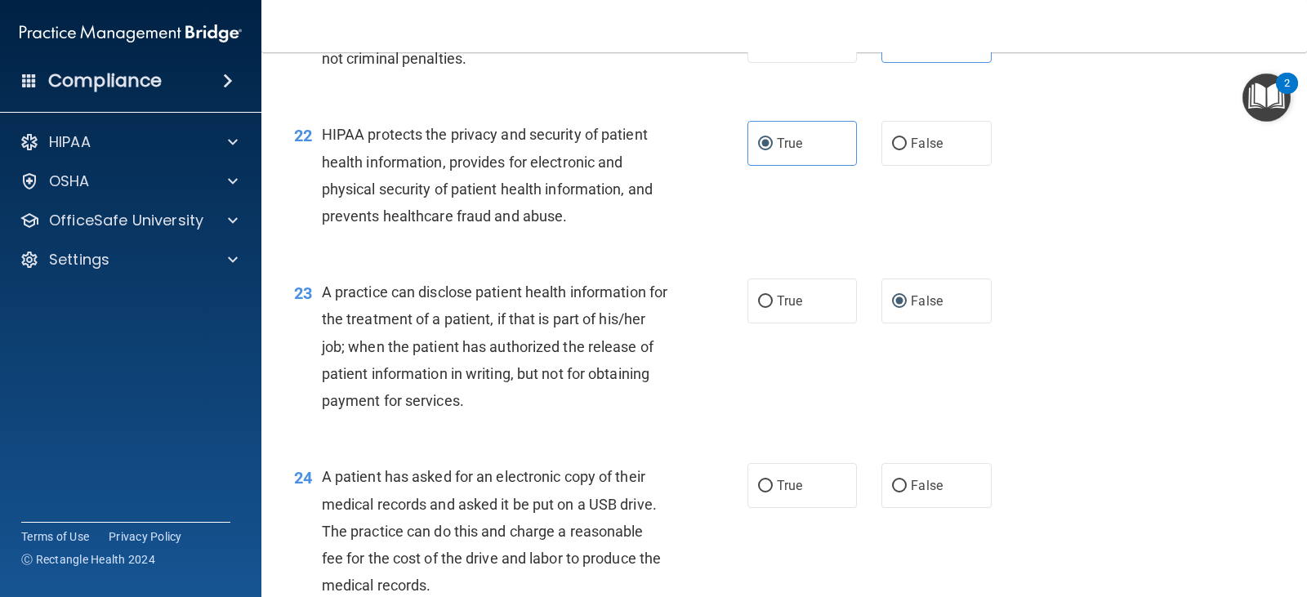
click at [958, 392] on div "23 A practice can disclose patient health information for the treatment of a pa…" at bounding box center [784, 350] width 1005 height 185
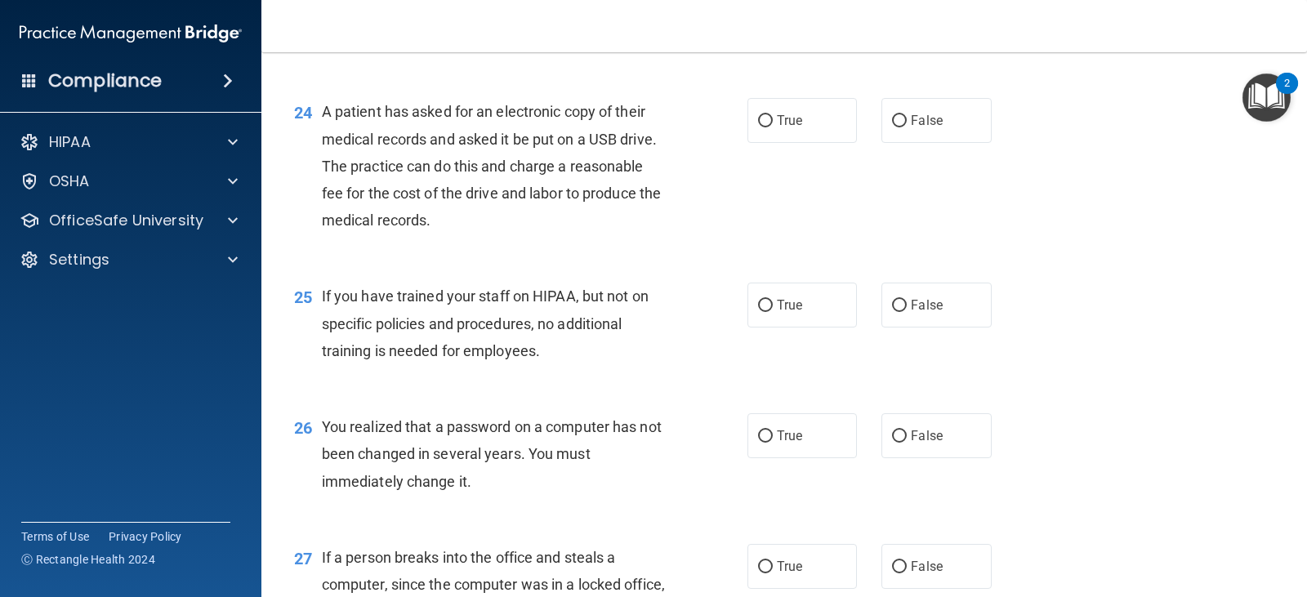
scroll to position [3133, 0]
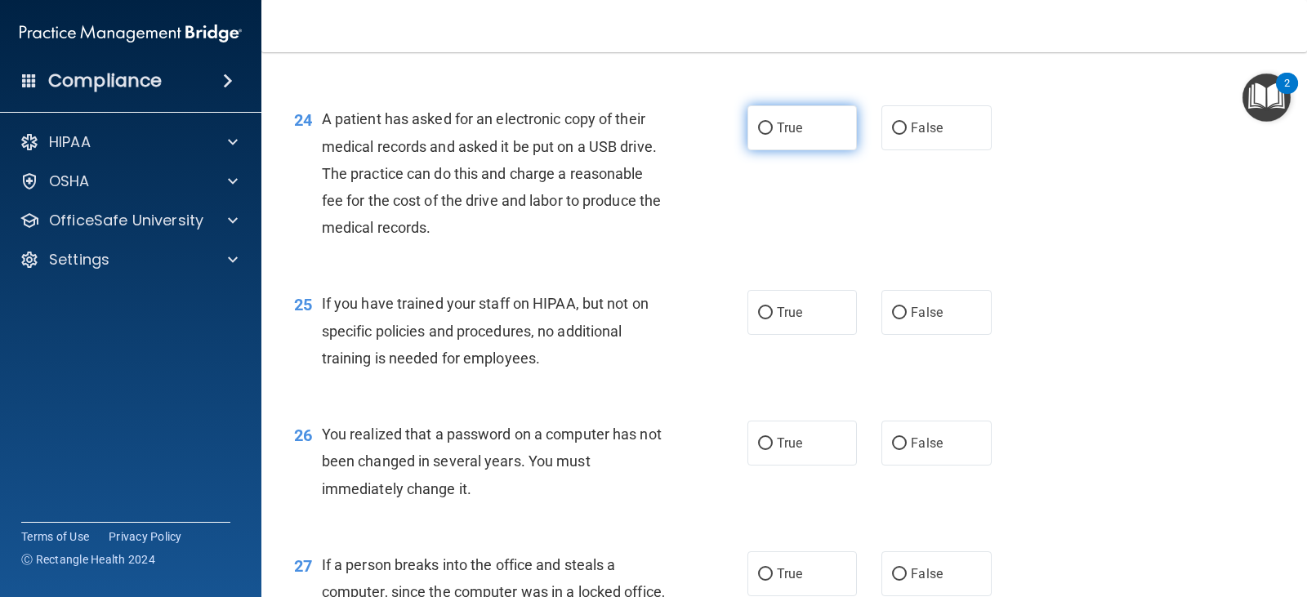
click at [777, 121] on span "True" at bounding box center [789, 128] width 25 height 16
click at [773, 123] on input "True" at bounding box center [765, 129] width 15 height 12
radio input "true"
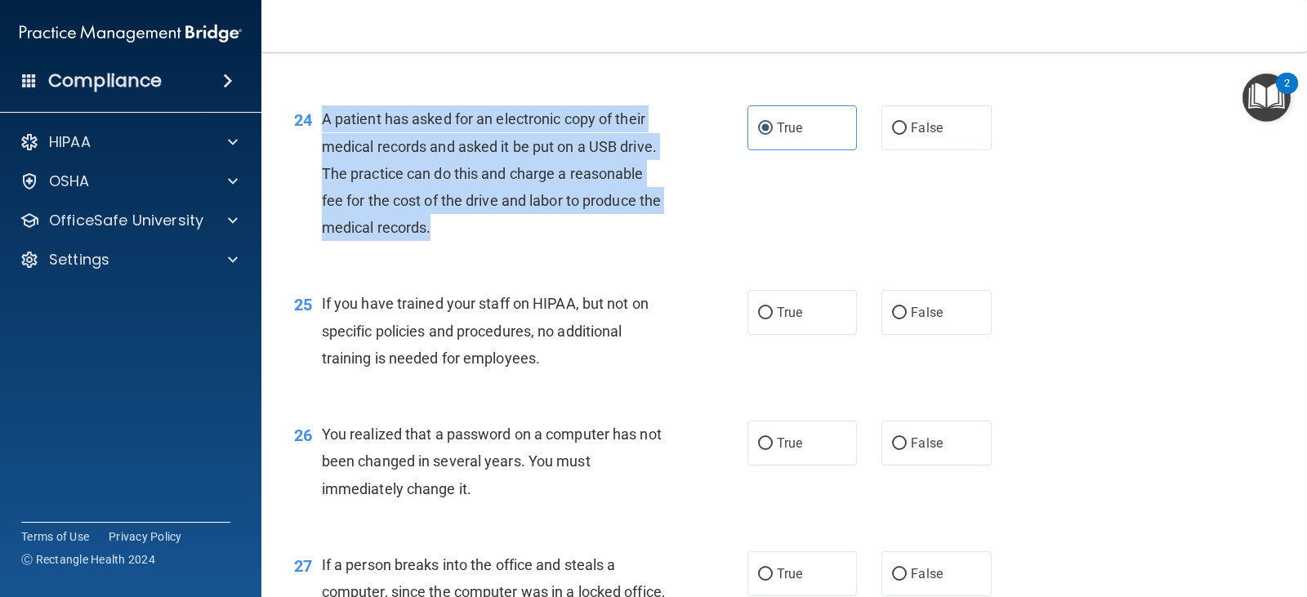
drag, startPoint x: 320, startPoint y: 122, endPoint x: 487, endPoint y: 226, distance: 197.1
click at [487, 226] on div "24 A patient has asked for an electronic copy of their medical records and aske…" at bounding box center [521, 177] width 503 height 144
copy div "A patient has asked for an electronic copy of their medical records and asked i…"
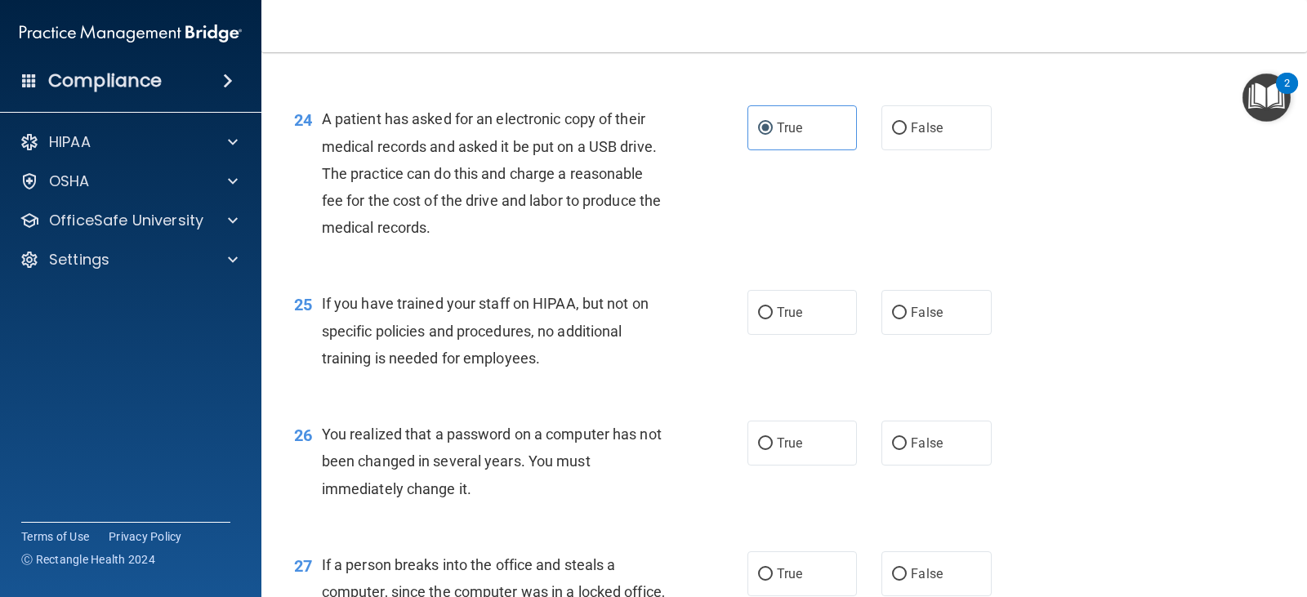
click at [686, 252] on div "24 A patient has asked for an electronic copy of their medical records and aske…" at bounding box center [784, 177] width 1005 height 185
click at [882, 320] on label "False" at bounding box center [937, 312] width 110 height 45
click at [892, 320] on input "False" at bounding box center [899, 313] width 15 height 12
radio input "true"
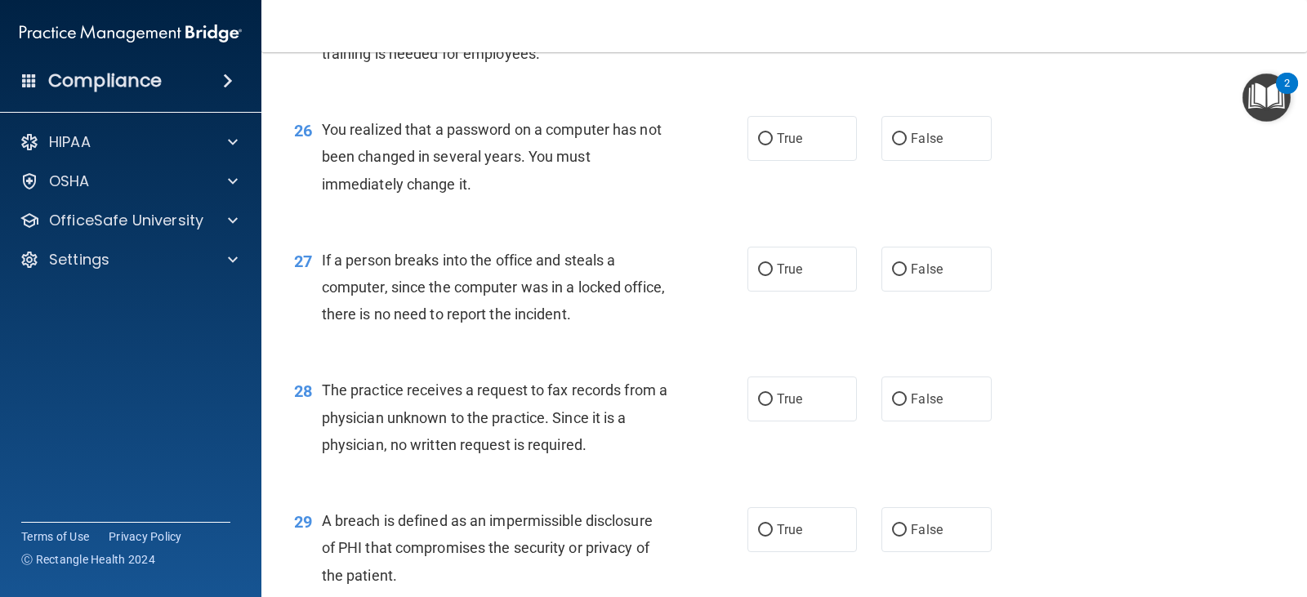
scroll to position [3444, 0]
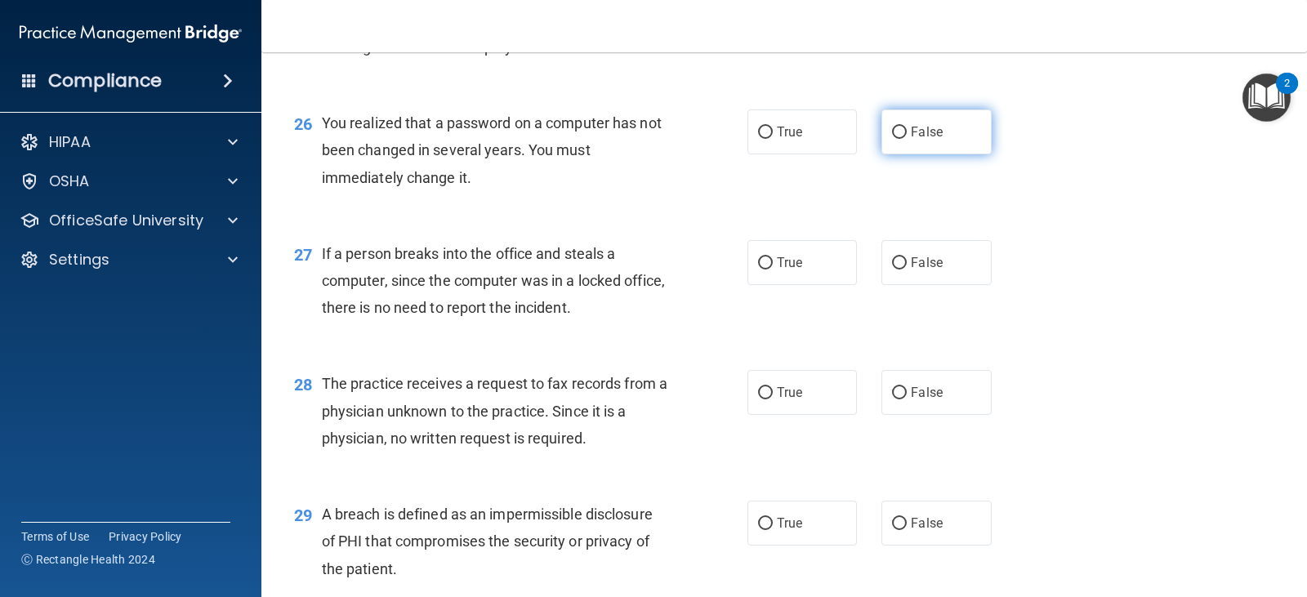
click at [918, 138] on span "False" at bounding box center [927, 132] width 32 height 16
click at [907, 138] on input "False" at bounding box center [899, 133] width 15 height 12
radio input "true"
click at [930, 285] on div "27 If a person breaks into the office and steals a computer, since the computer…" at bounding box center [784, 285] width 1005 height 131
click at [914, 270] on label "False" at bounding box center [937, 262] width 110 height 45
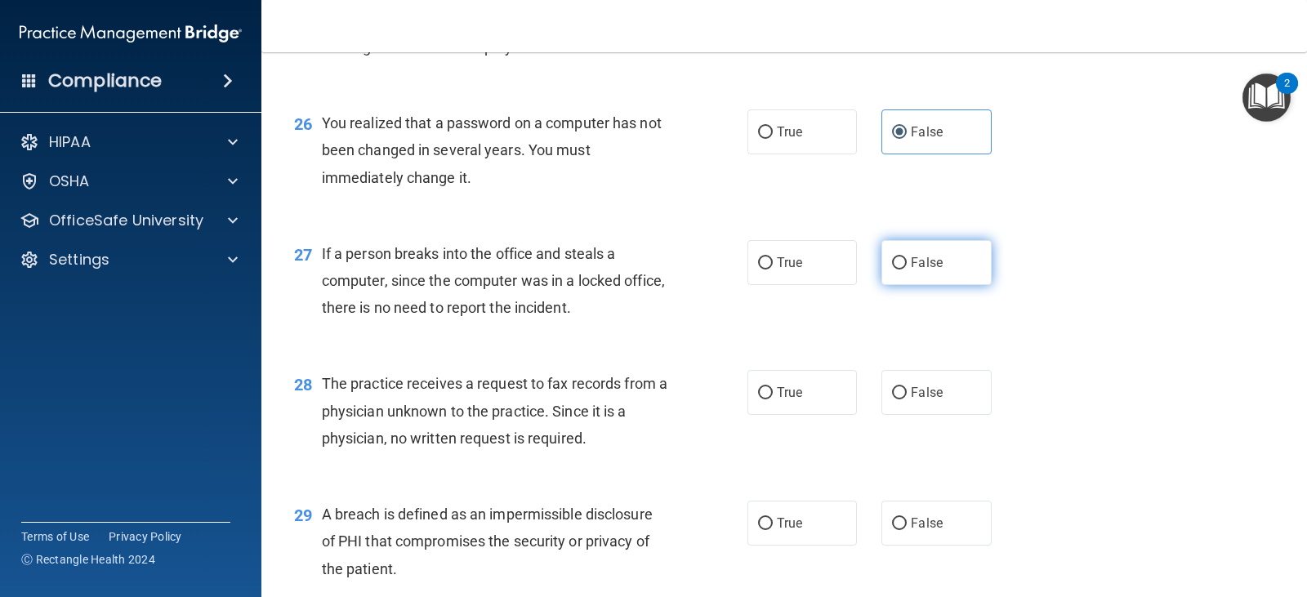
click at [907, 270] on input "False" at bounding box center [899, 263] width 15 height 12
radio input "true"
click at [324, 384] on span "The practice receives a request to fax records from a physician unknown to the …" at bounding box center [495, 410] width 346 height 71
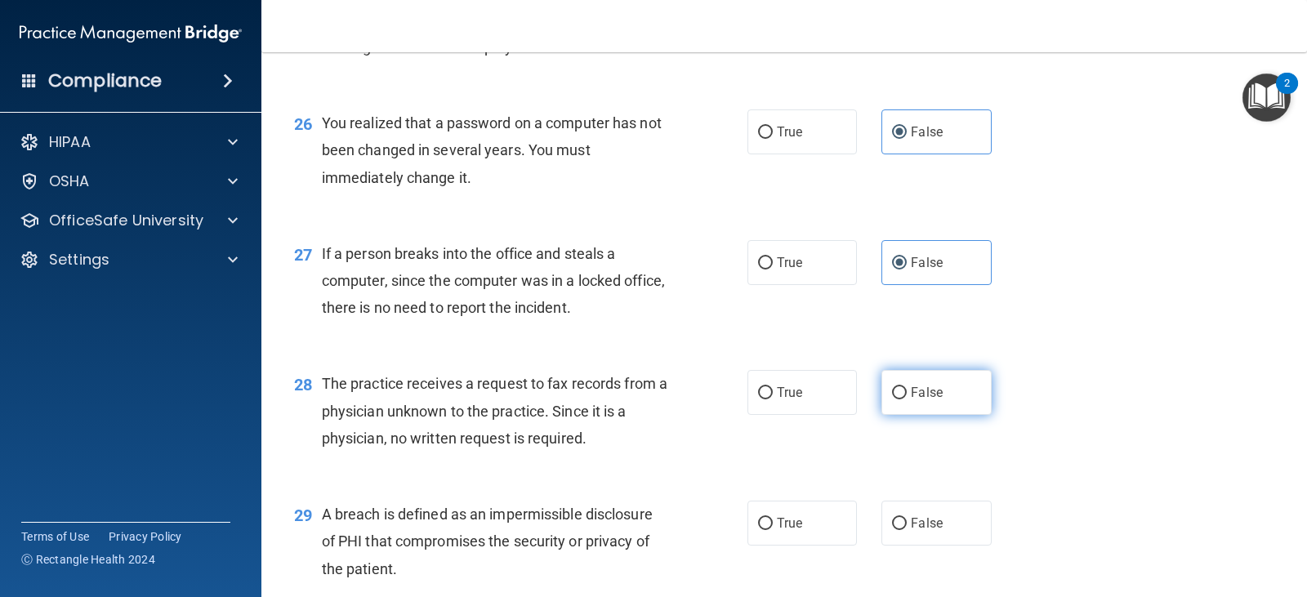
click at [941, 395] on label "False" at bounding box center [937, 392] width 110 height 45
click at [907, 395] on input "False" at bounding box center [899, 393] width 15 height 12
radio input "true"
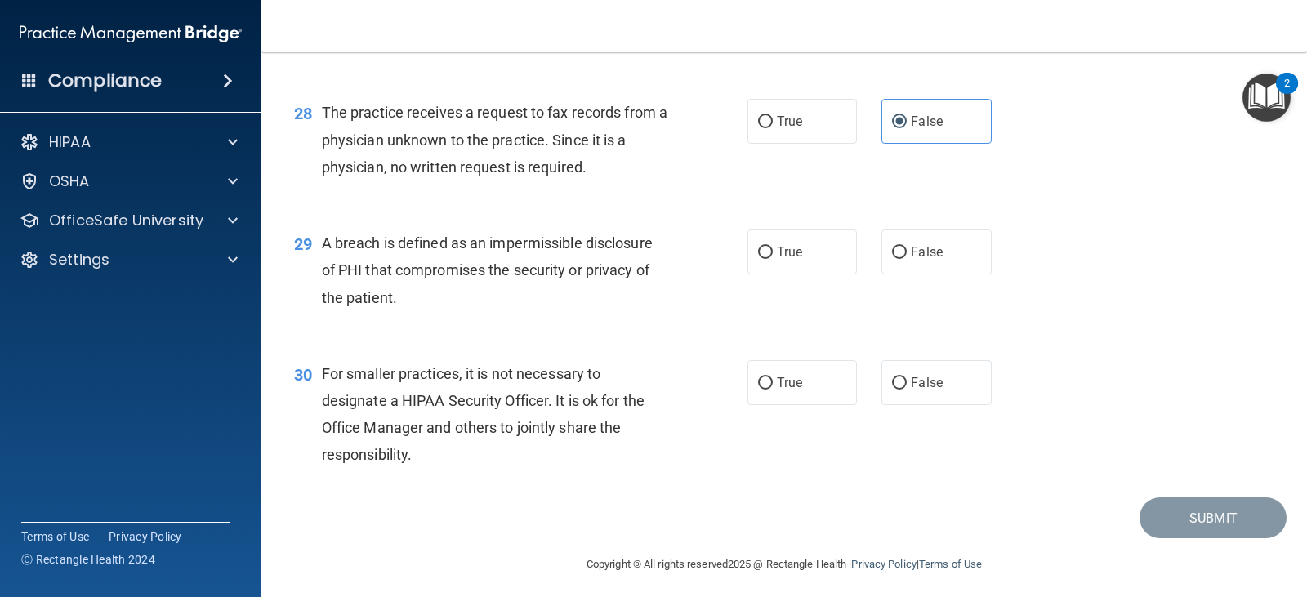
scroll to position [3722, 0]
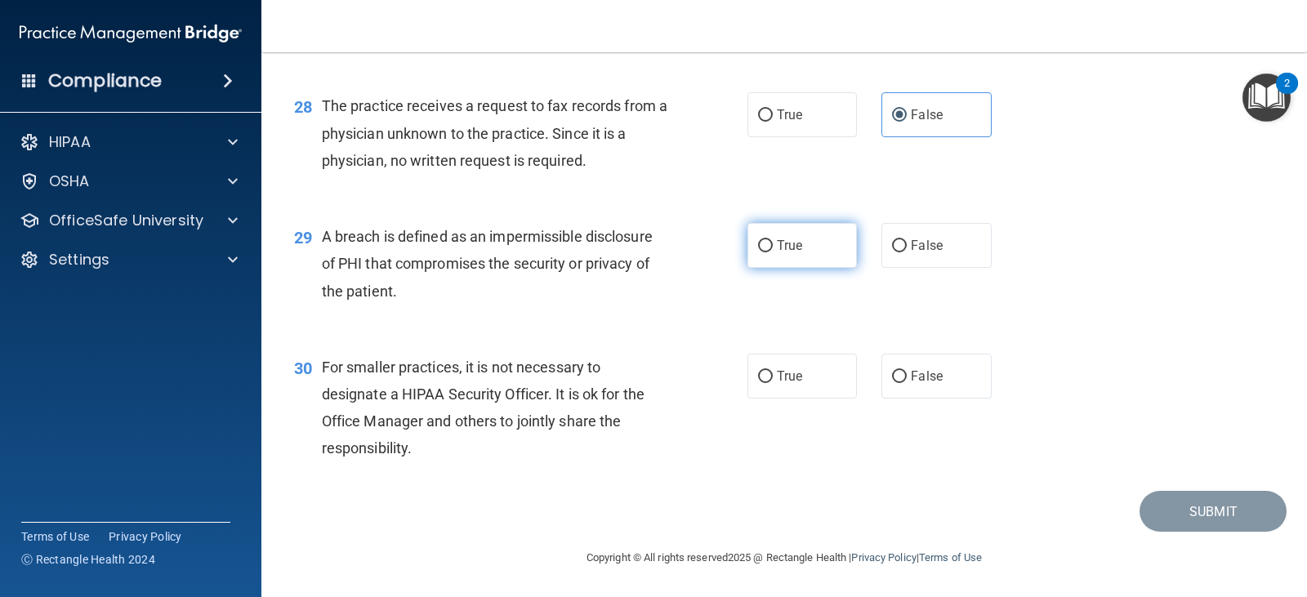
click at [811, 244] on label "True" at bounding box center [803, 245] width 110 height 45
click at [773, 244] on input "True" at bounding box center [765, 246] width 15 height 12
radio input "true"
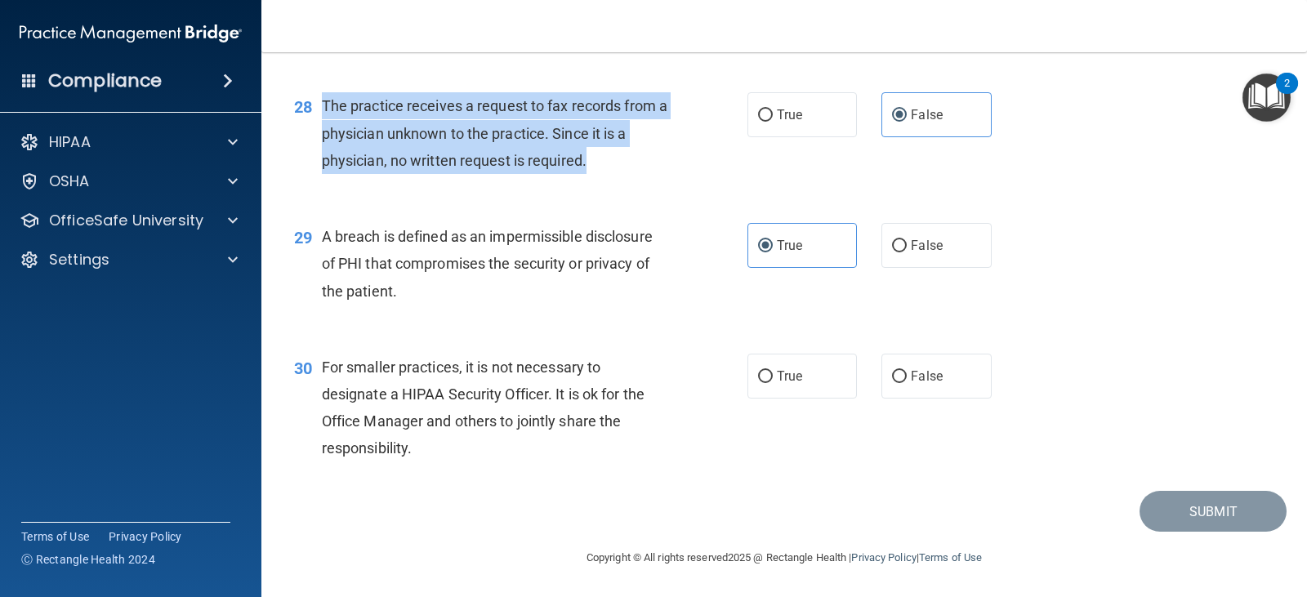
drag, startPoint x: 324, startPoint y: 109, endPoint x: 622, endPoint y: 176, distance: 305.7
click at [622, 176] on div "28 The practice receives a request to fax records from a physician unknown to t…" at bounding box center [521, 137] width 503 height 90
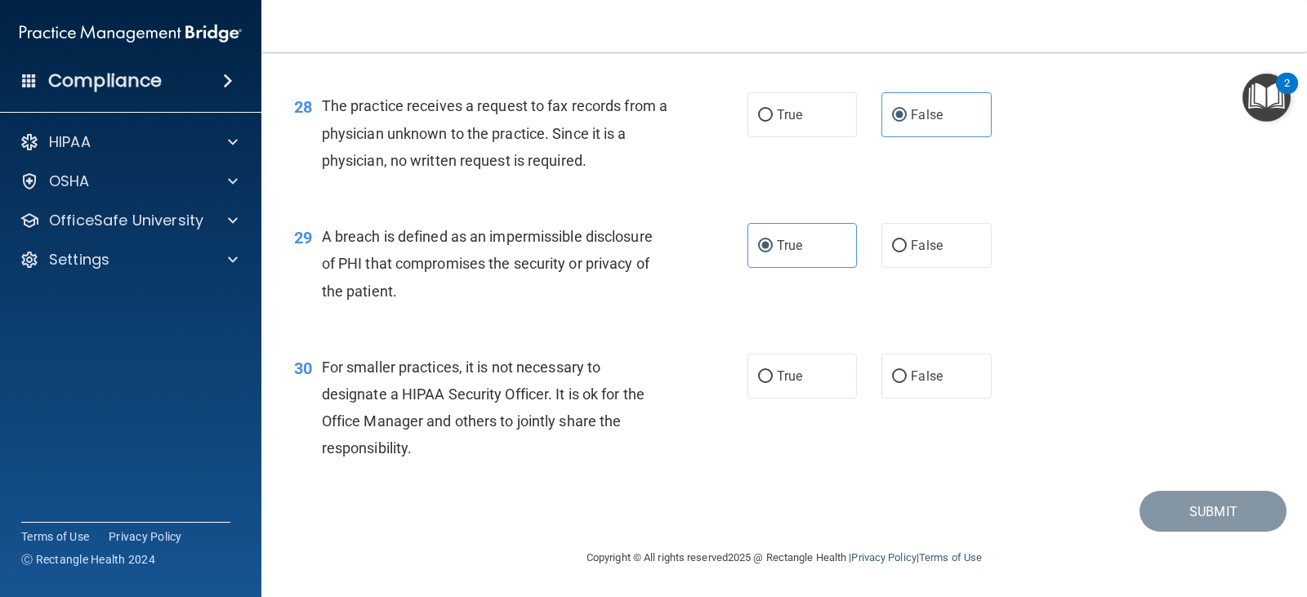
click at [556, 304] on div "A breach is defined as an impermissible disclosure of PHI that compromises the …" at bounding box center [501, 264] width 359 height 82
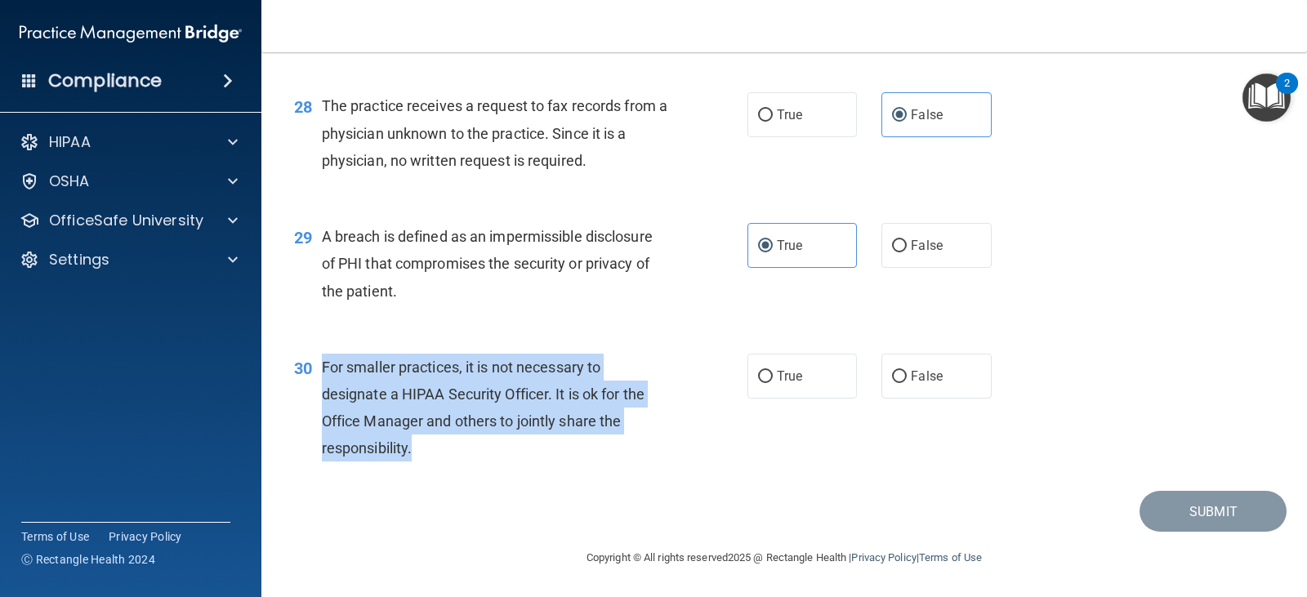
drag, startPoint x: 320, startPoint y: 369, endPoint x: 436, endPoint y: 441, distance: 136.5
click at [436, 441] on div "30 For smaller practices, it is not necessary to designate a HIPAA Security Off…" at bounding box center [521, 412] width 503 height 117
click at [708, 445] on div "30 For smaller practices, it is not necessary to designate a HIPAA Security Off…" at bounding box center [521, 412] width 503 height 117
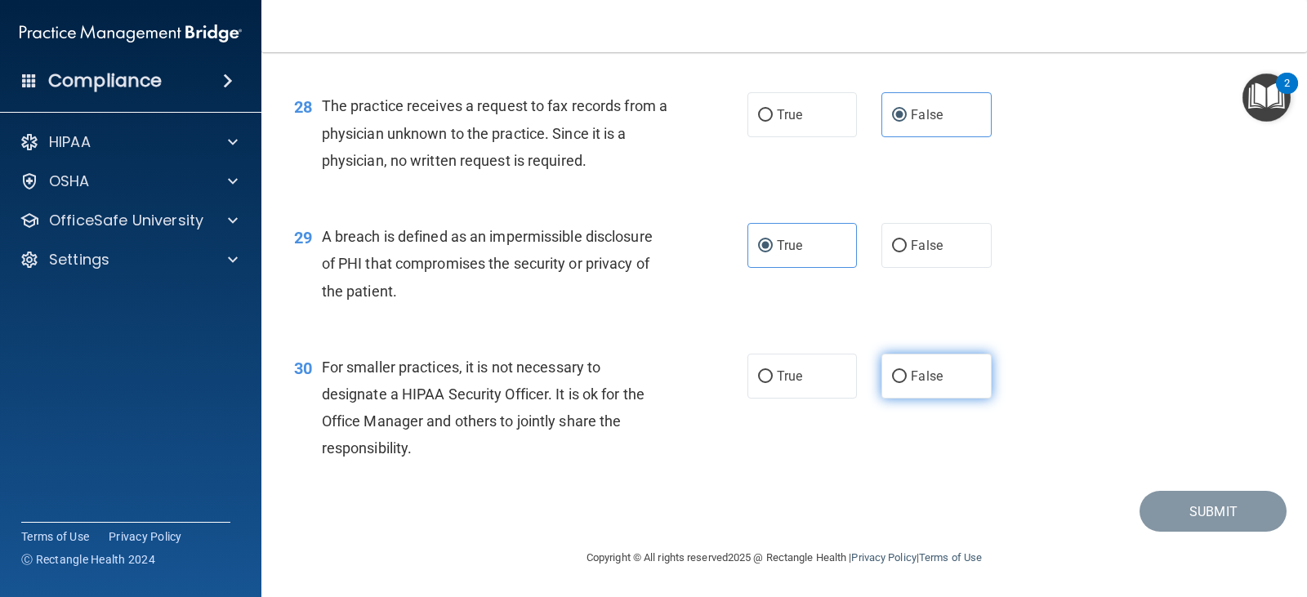
click at [914, 387] on label "False" at bounding box center [937, 376] width 110 height 45
click at [907, 383] on input "False" at bounding box center [899, 377] width 15 height 12
radio input "true"
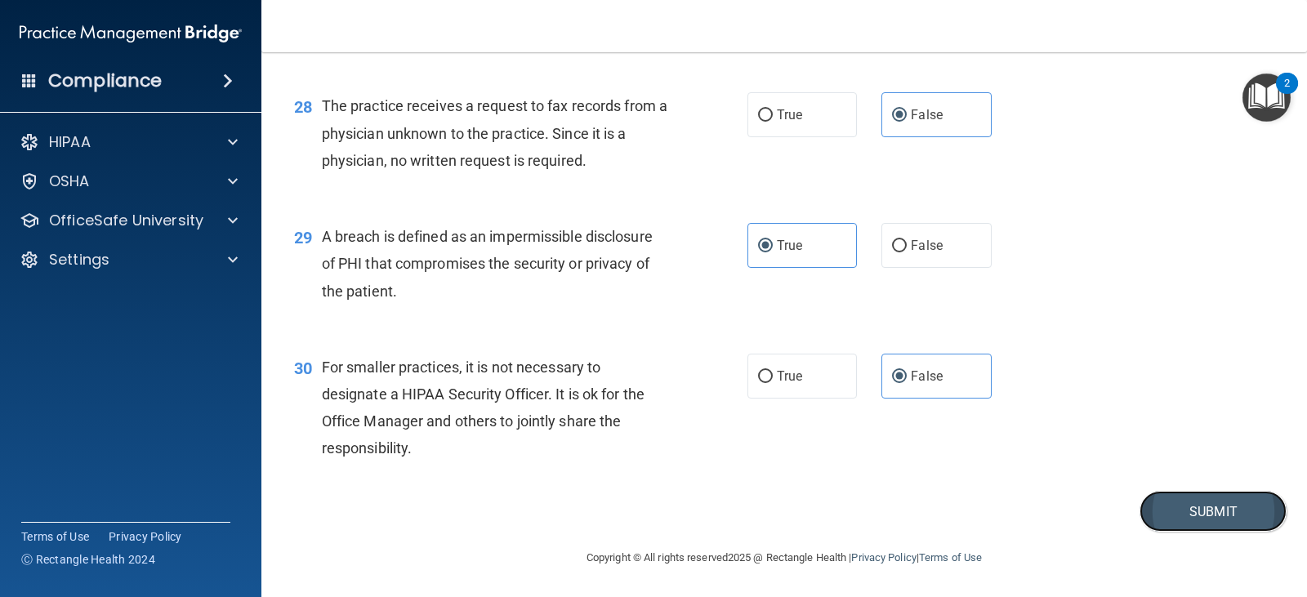
click at [1209, 509] on button "Submit" at bounding box center [1213, 512] width 147 height 42
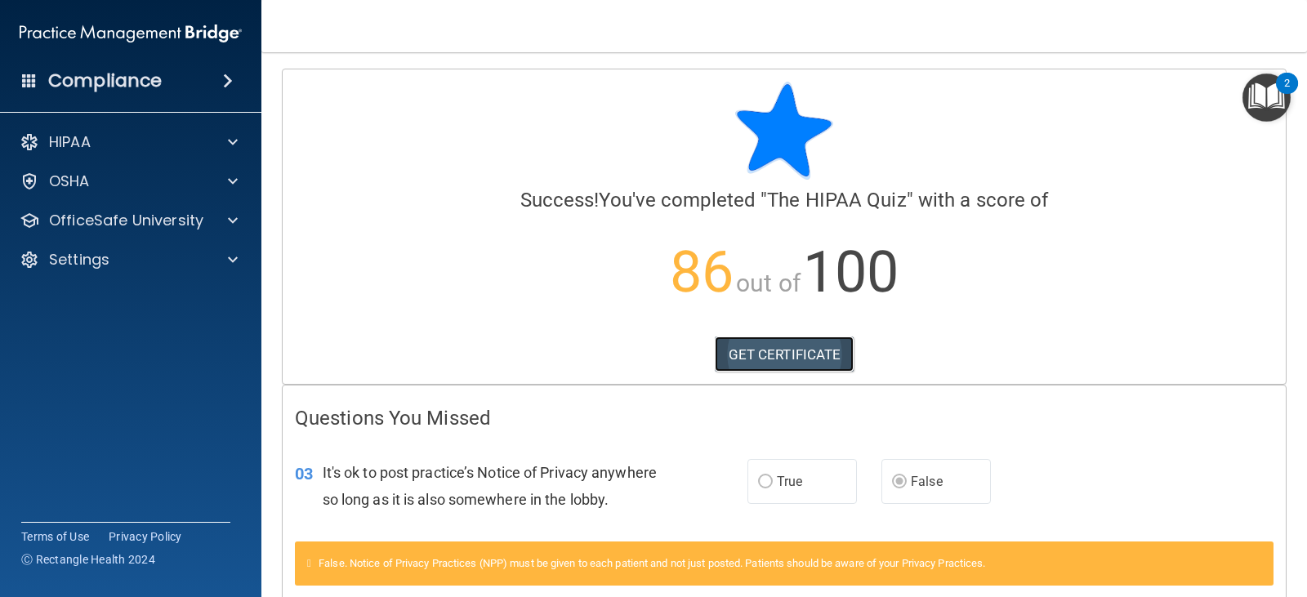
click at [804, 356] on link "GET CERTIFICATE" at bounding box center [785, 355] width 140 height 36
click at [235, 138] on span at bounding box center [233, 142] width 10 height 20
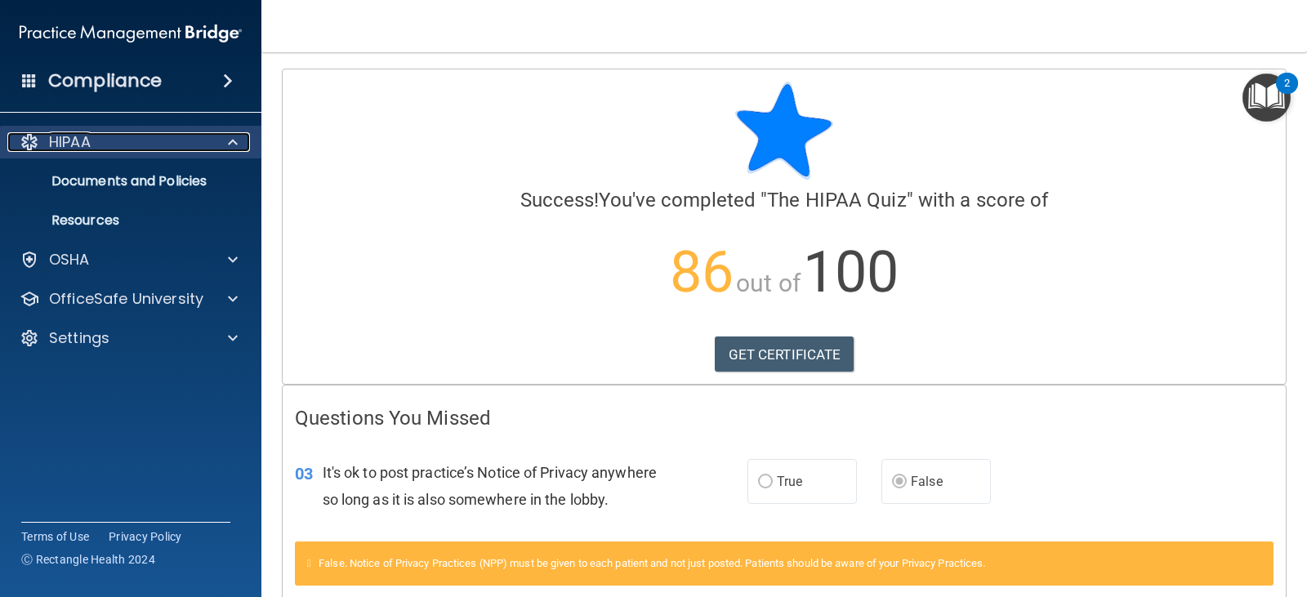
click at [235, 138] on span at bounding box center [233, 142] width 10 height 20
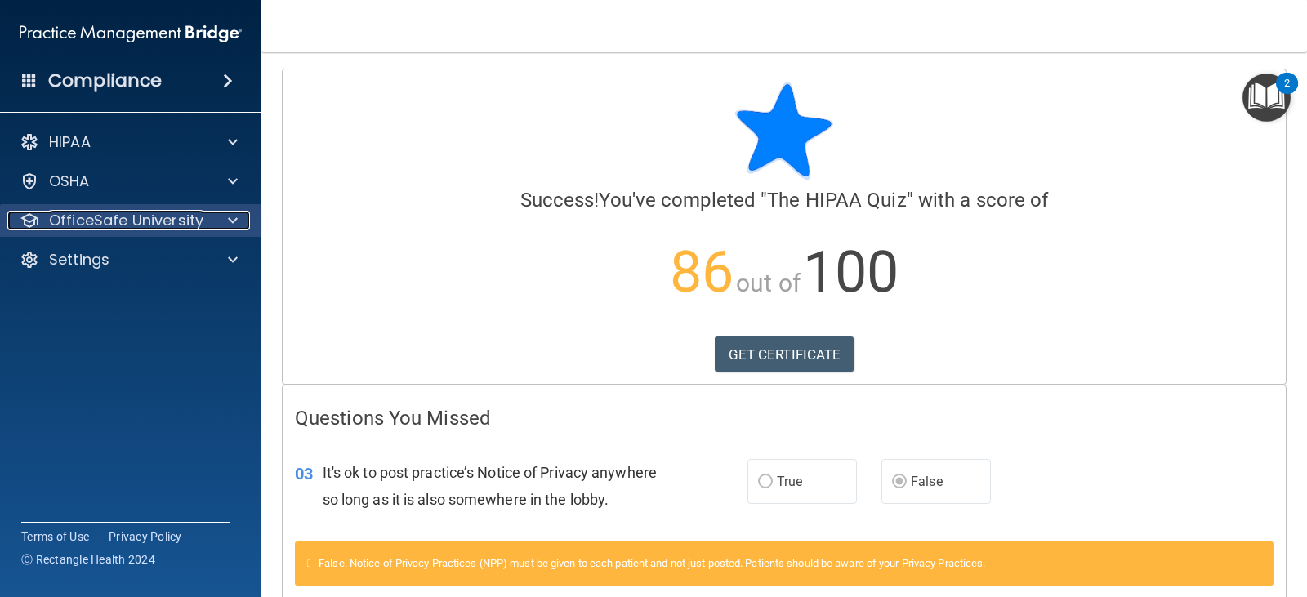
click at [234, 226] on span at bounding box center [233, 221] width 10 height 20
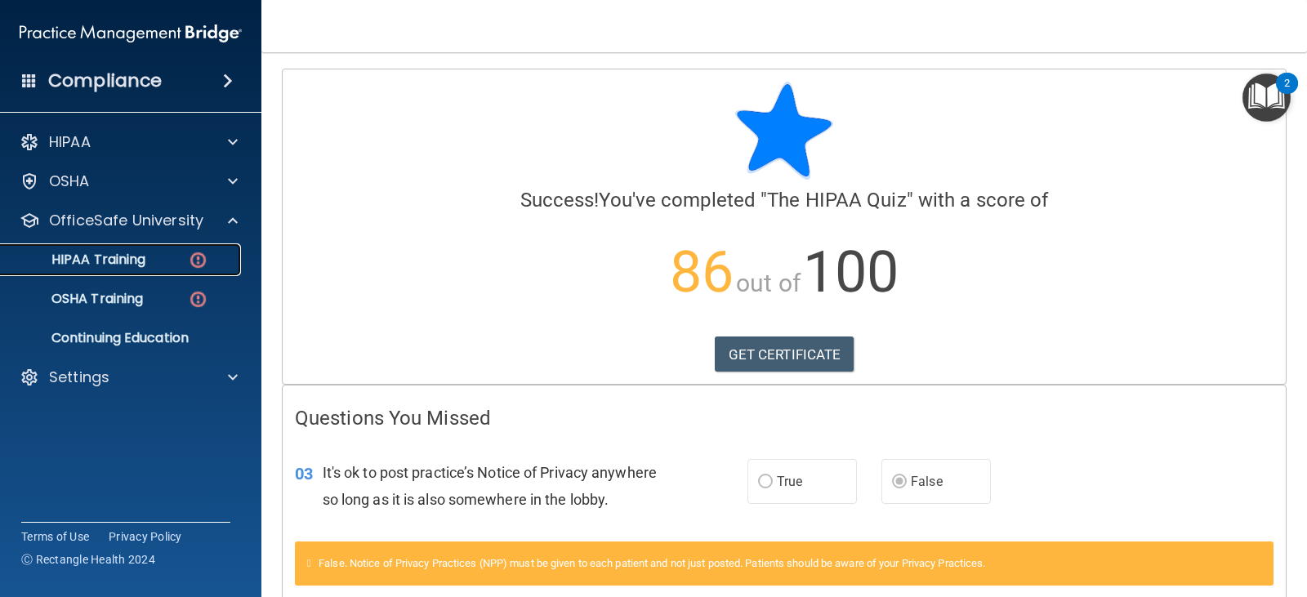
click at [123, 266] on p "HIPAA Training" at bounding box center [78, 260] width 135 height 16
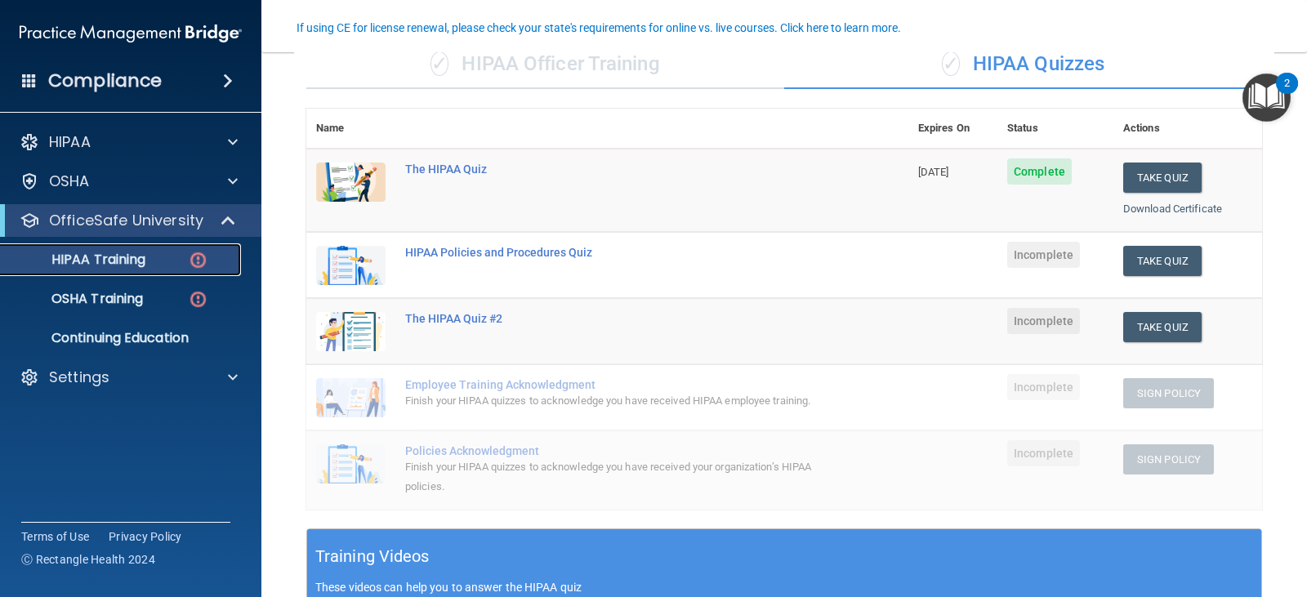
scroll to position [142, 0]
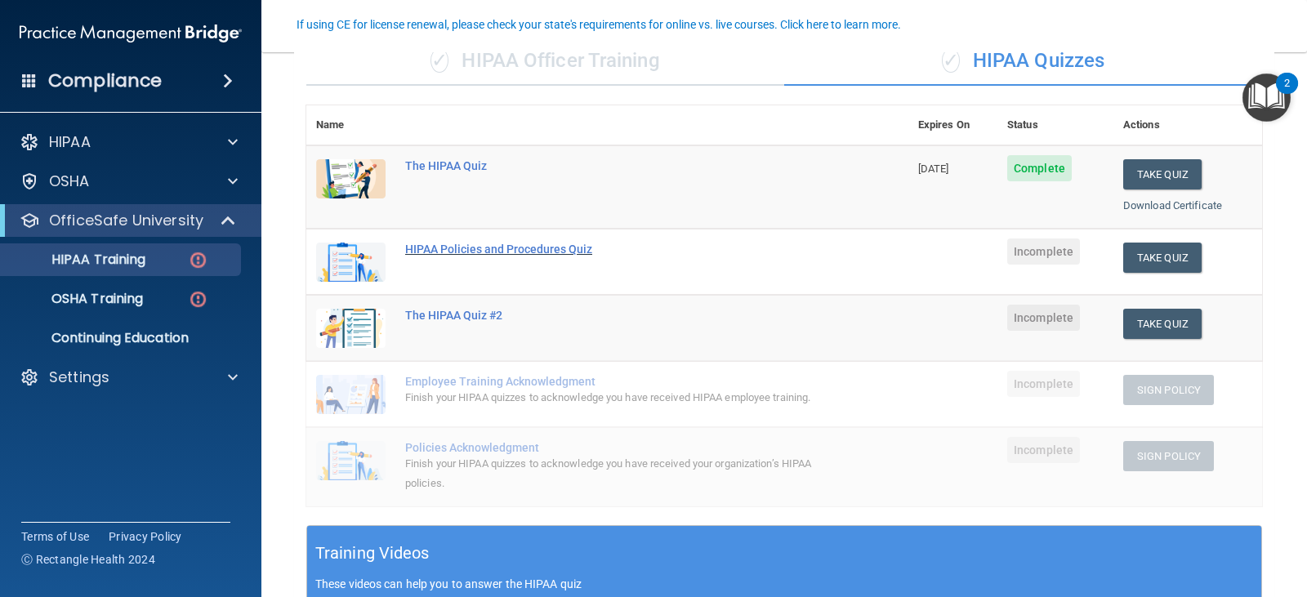
click at [457, 250] on div "HIPAA Policies and Procedures Quiz" at bounding box center [616, 249] width 422 height 13
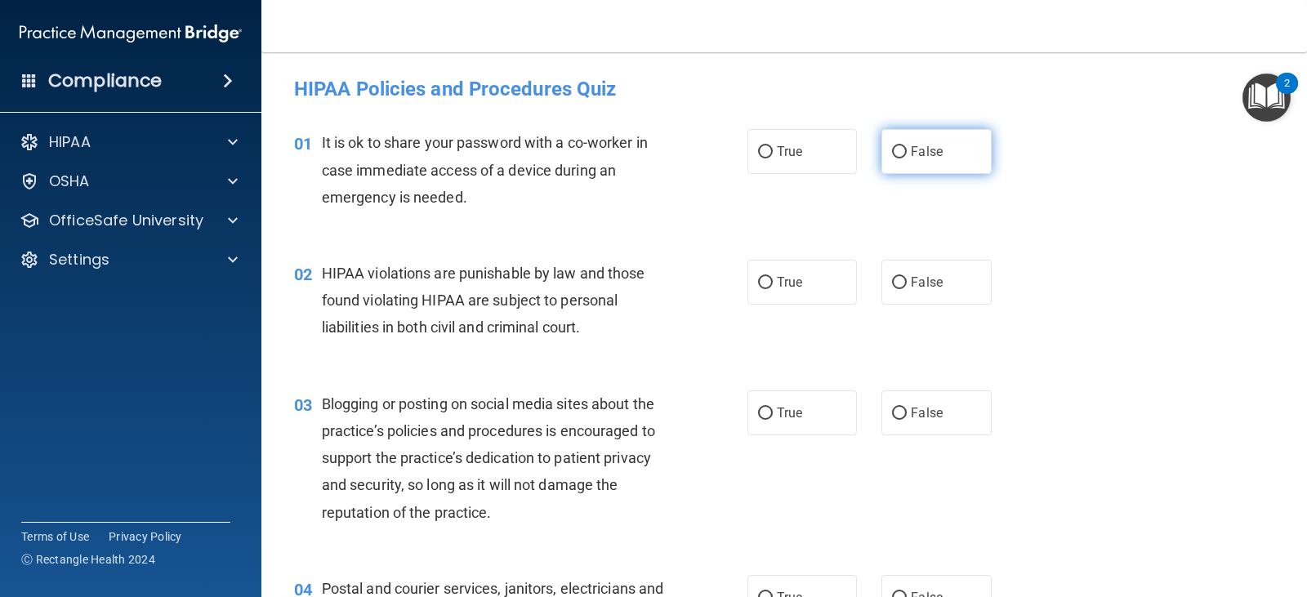
click at [939, 151] on label "False" at bounding box center [937, 151] width 110 height 45
click at [907, 151] on input "False" at bounding box center [899, 152] width 15 height 12
radio input "true"
click at [904, 293] on label "False" at bounding box center [937, 282] width 110 height 45
click at [904, 289] on input "False" at bounding box center [899, 283] width 15 height 12
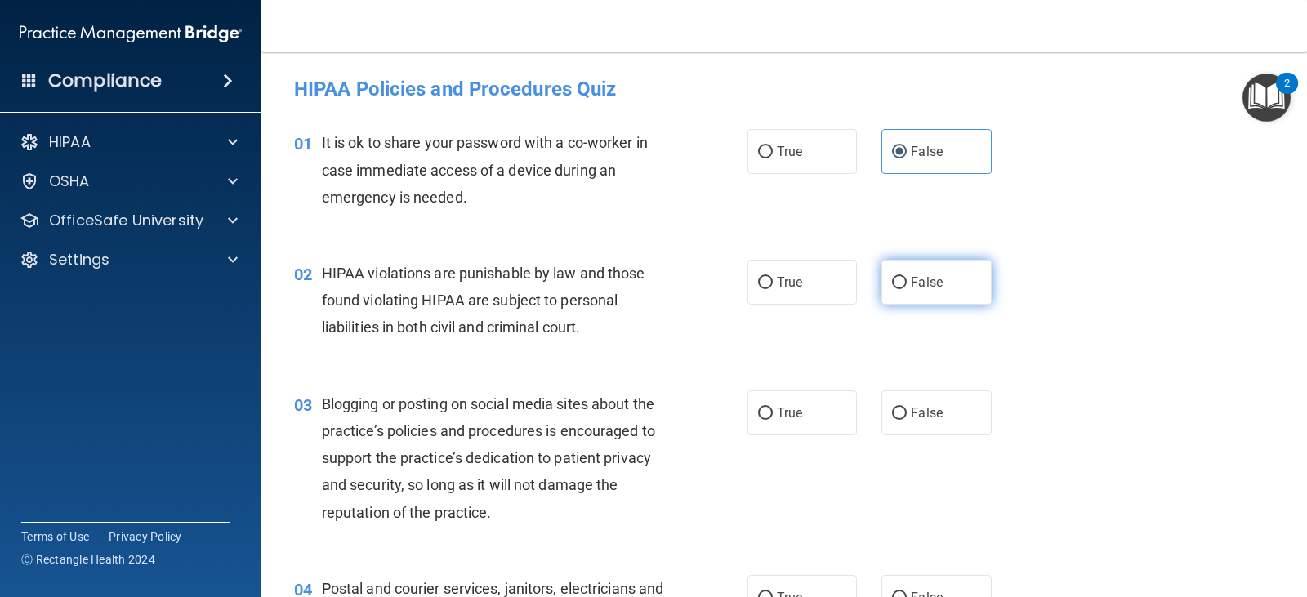
radio input "true"
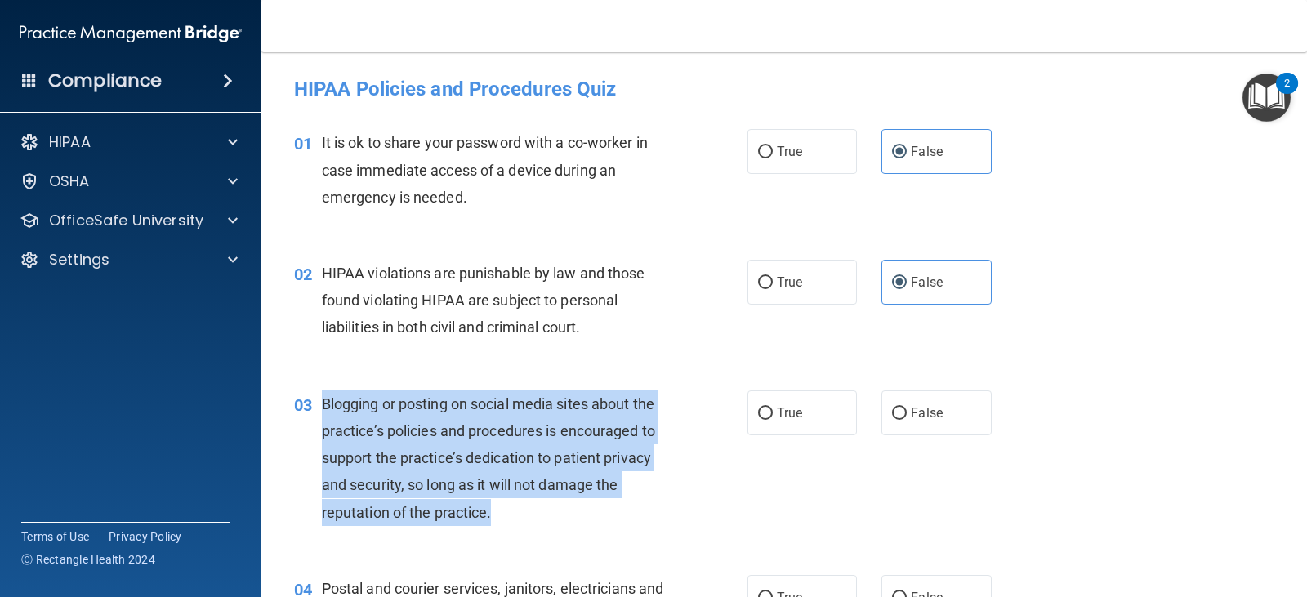
drag, startPoint x: 495, startPoint y: 516, endPoint x: 309, endPoint y: 404, distance: 217.4
click at [309, 404] on div "03 Blogging or posting on social media sites about the practice’s policies and …" at bounding box center [521, 463] width 503 height 144
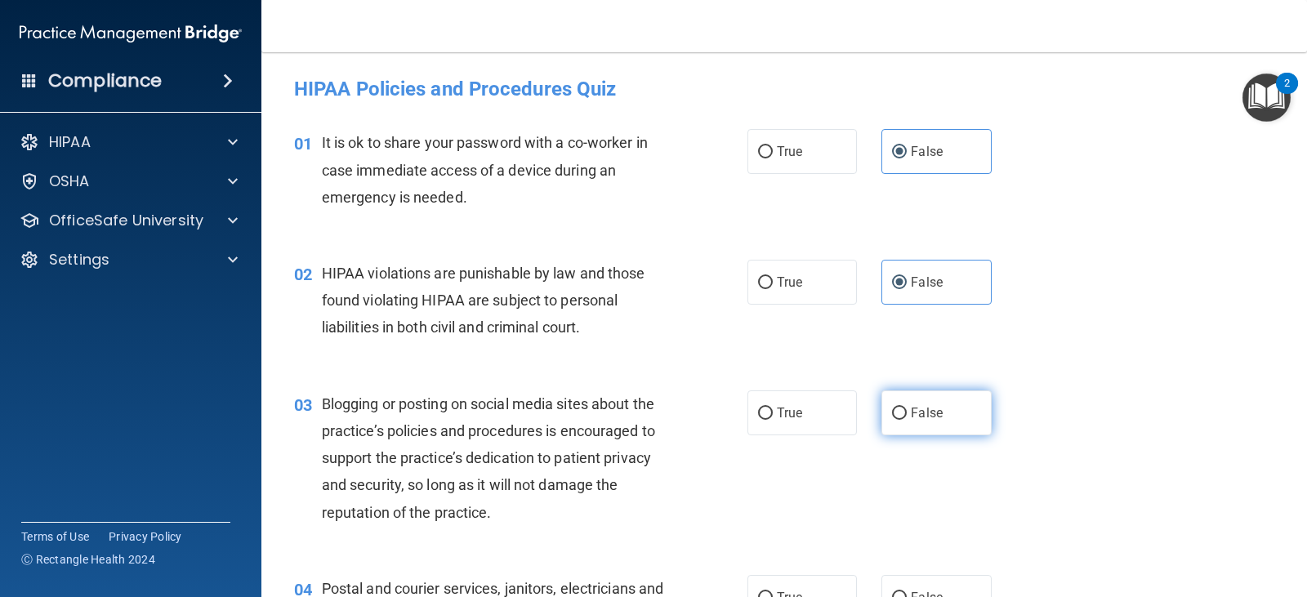
click at [910, 425] on label "False" at bounding box center [937, 413] width 110 height 45
click at [907, 420] on input "False" at bounding box center [899, 414] width 15 height 12
radio input "true"
click at [808, 420] on label "True" at bounding box center [803, 413] width 110 height 45
click at [773, 420] on input "True" at bounding box center [765, 414] width 15 height 12
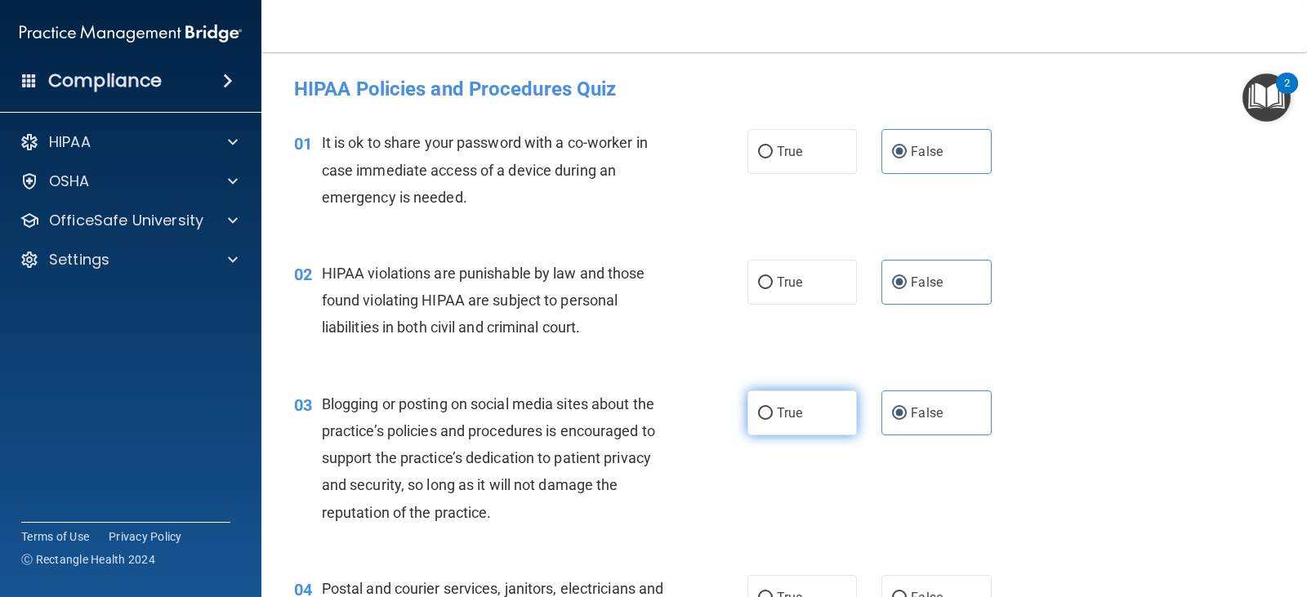
radio input "true"
radio input "false"
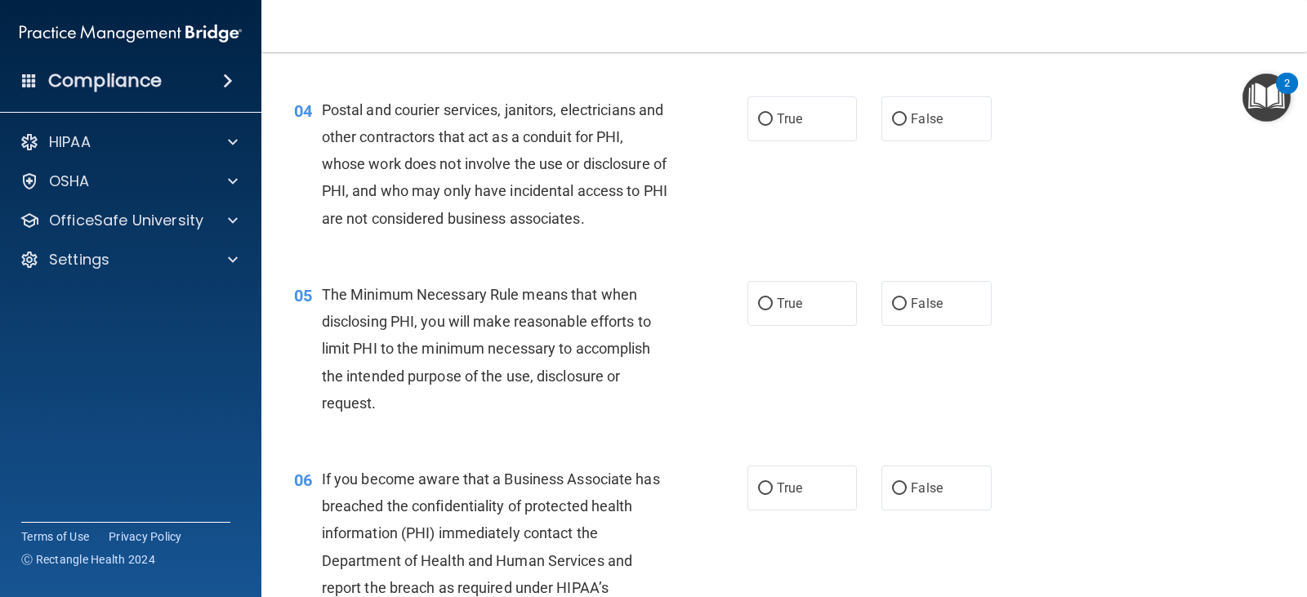
scroll to position [471, 0]
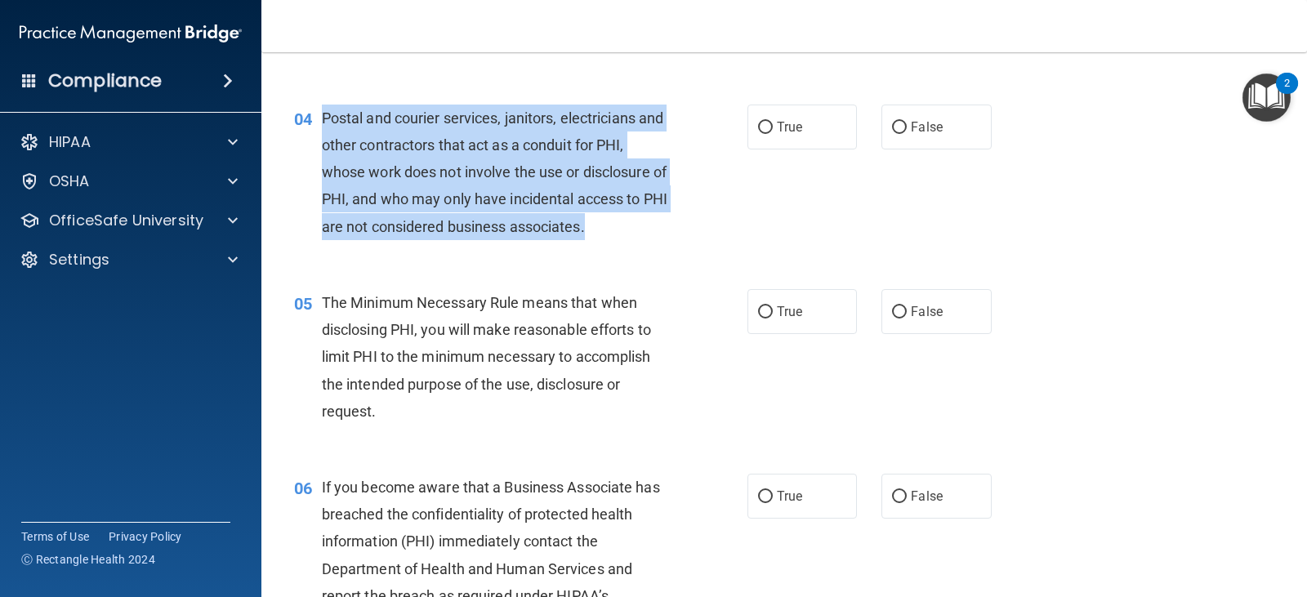
drag, startPoint x: 615, startPoint y: 232, endPoint x: 321, endPoint y: 108, distance: 318.6
click at [322, 110] on span "Postal and courier services, janitors, electricians and other contractors that …" at bounding box center [495, 173] width 346 height 126
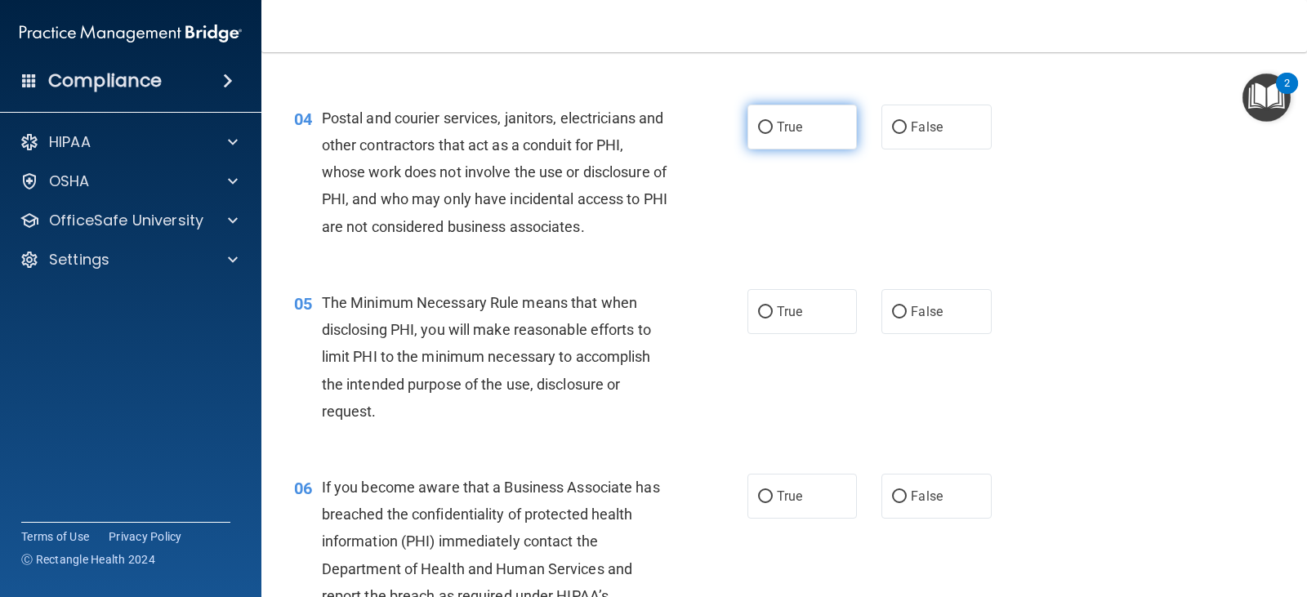
click at [816, 136] on label "True" at bounding box center [803, 127] width 110 height 45
click at [773, 134] on input "True" at bounding box center [765, 128] width 15 height 12
radio input "true"
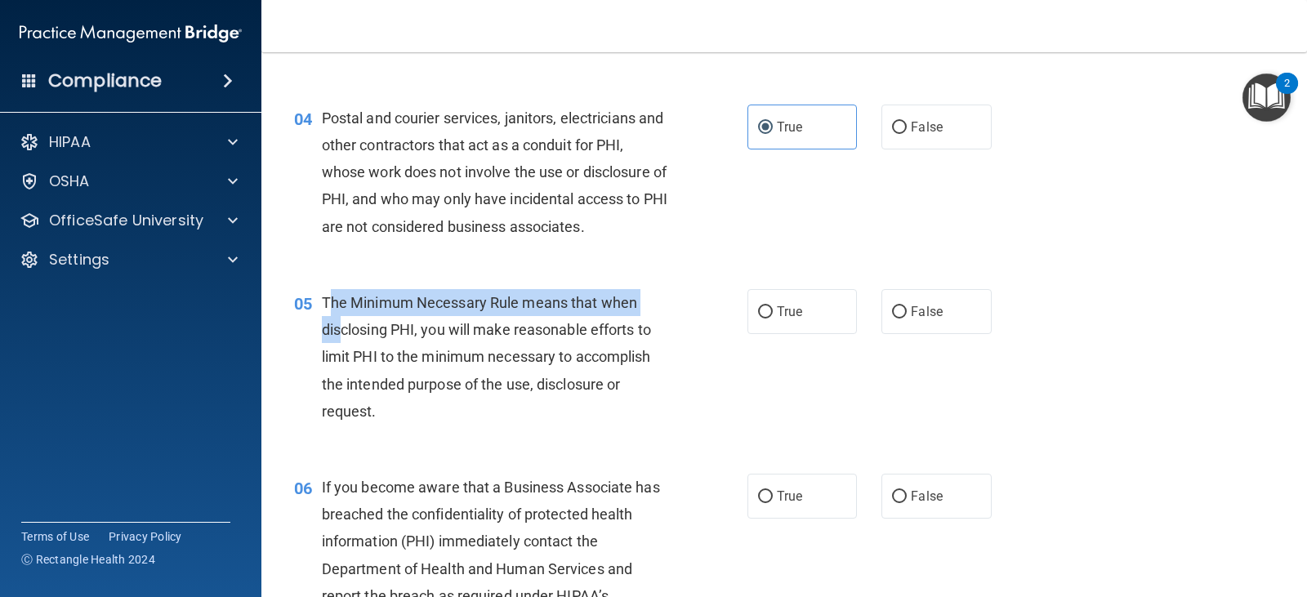
drag, startPoint x: 326, startPoint y: 306, endPoint x: 342, endPoint y: 317, distance: 19.3
click at [342, 317] on div "The Minimum Necessary Rule means that when disclosing PHI, you will make reason…" at bounding box center [501, 357] width 359 height 136
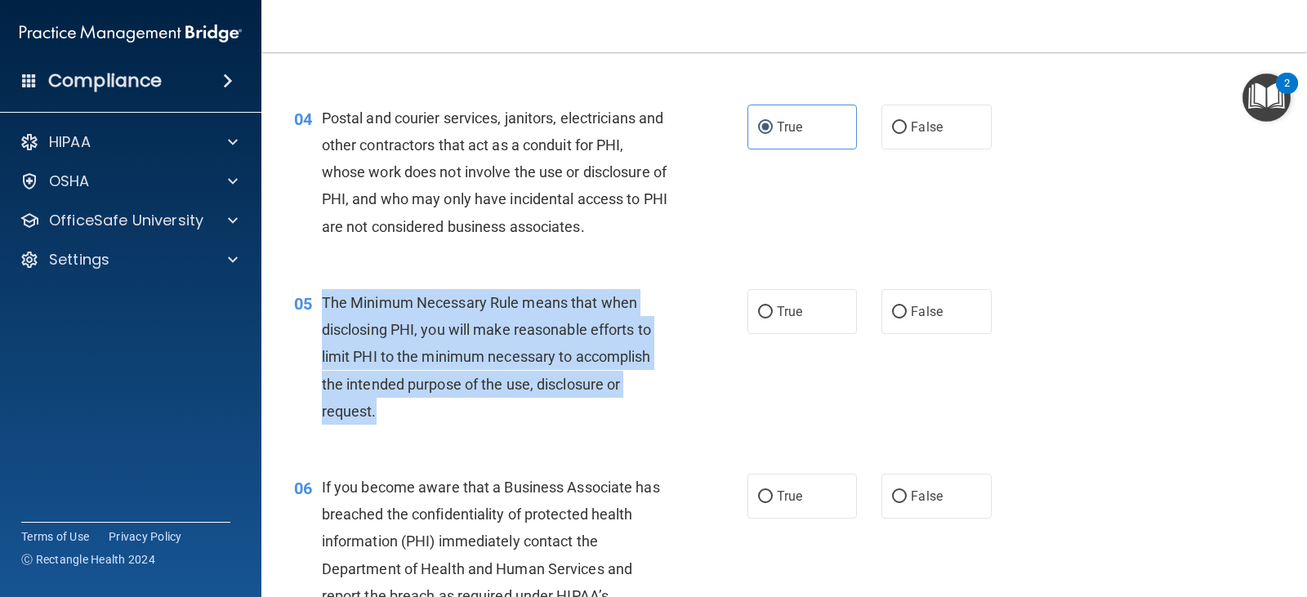
drag, startPoint x: 322, startPoint y: 304, endPoint x: 397, endPoint y: 416, distance: 134.9
click at [397, 416] on div "The Minimum Necessary Rule means that when disclosing PHI, you will make reason…" at bounding box center [501, 357] width 359 height 136
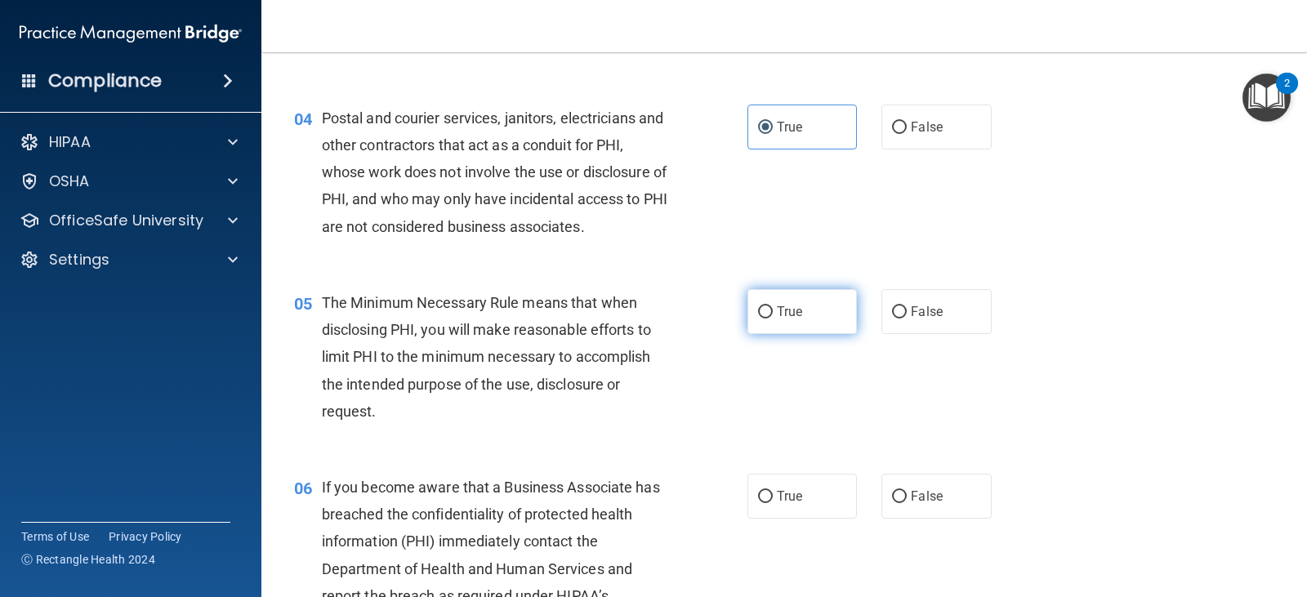
click at [748, 291] on label "True" at bounding box center [803, 311] width 110 height 45
click at [758, 306] on input "True" at bounding box center [765, 312] width 15 height 12
radio input "true"
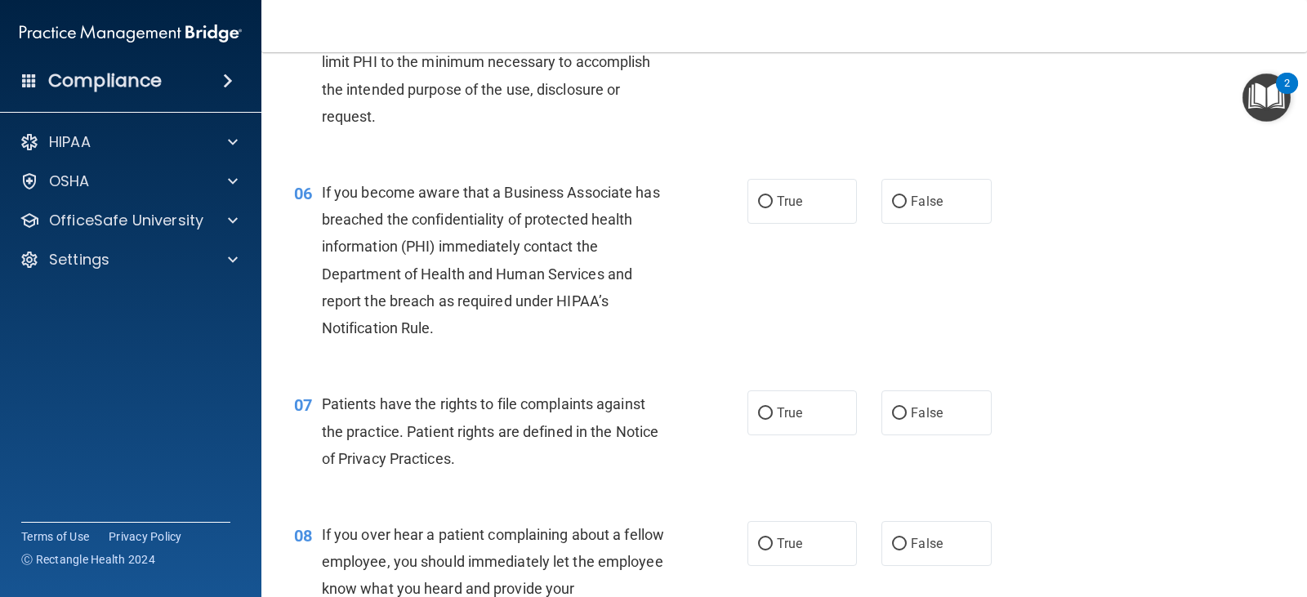
scroll to position [795, 0]
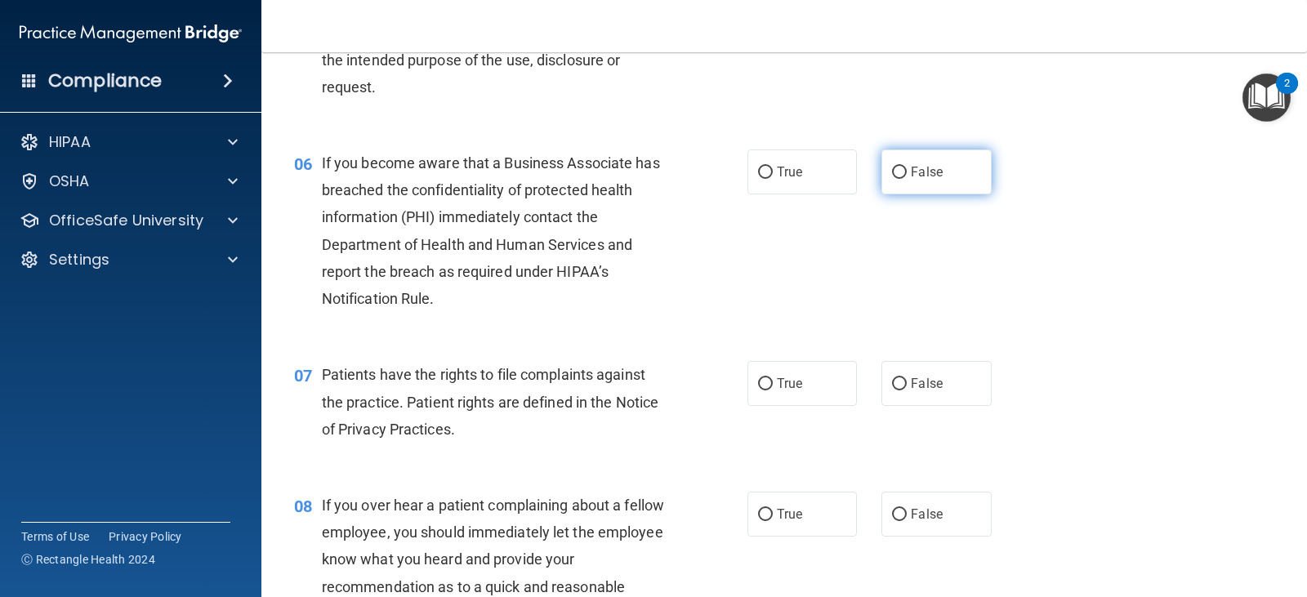
click at [940, 176] on label "False" at bounding box center [937, 172] width 110 height 45
click at [907, 176] on input "False" at bounding box center [899, 173] width 15 height 12
radio input "true"
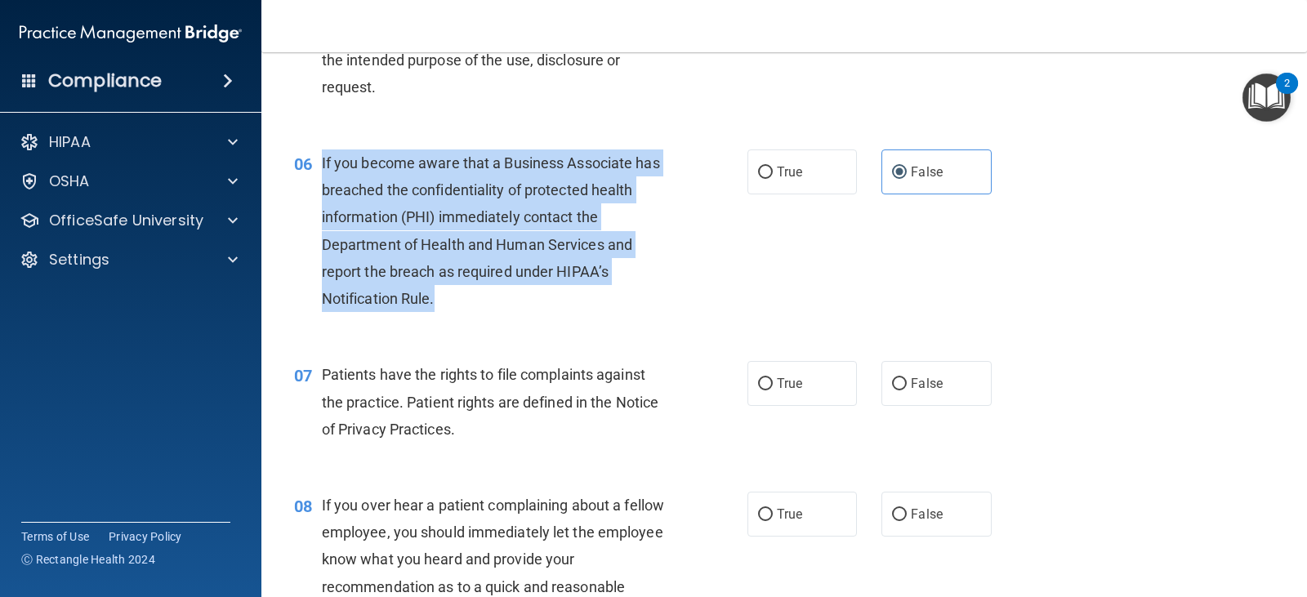
drag, startPoint x: 319, startPoint y: 163, endPoint x: 467, endPoint y: 292, distance: 196.9
click at [467, 292] on div "06 If you become aware that a Business Associate has breached the confidentiali…" at bounding box center [521, 235] width 503 height 171
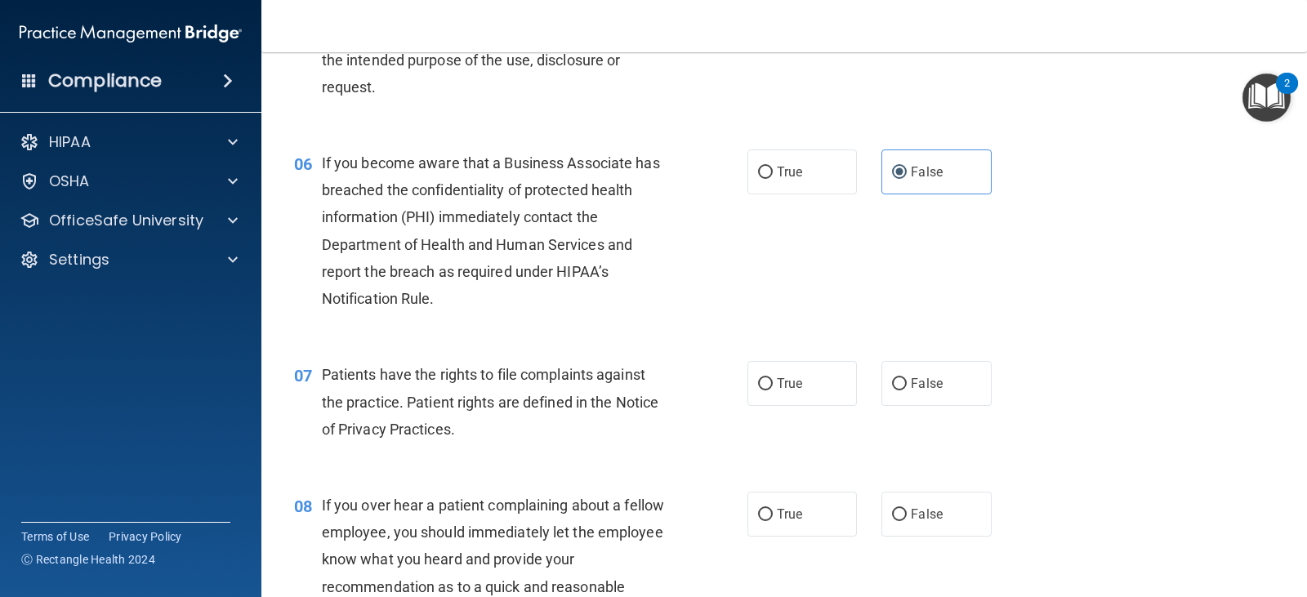
click at [850, 259] on div "06 If you become aware that a Business Associate has breached the confidentiali…" at bounding box center [784, 235] width 1005 height 212
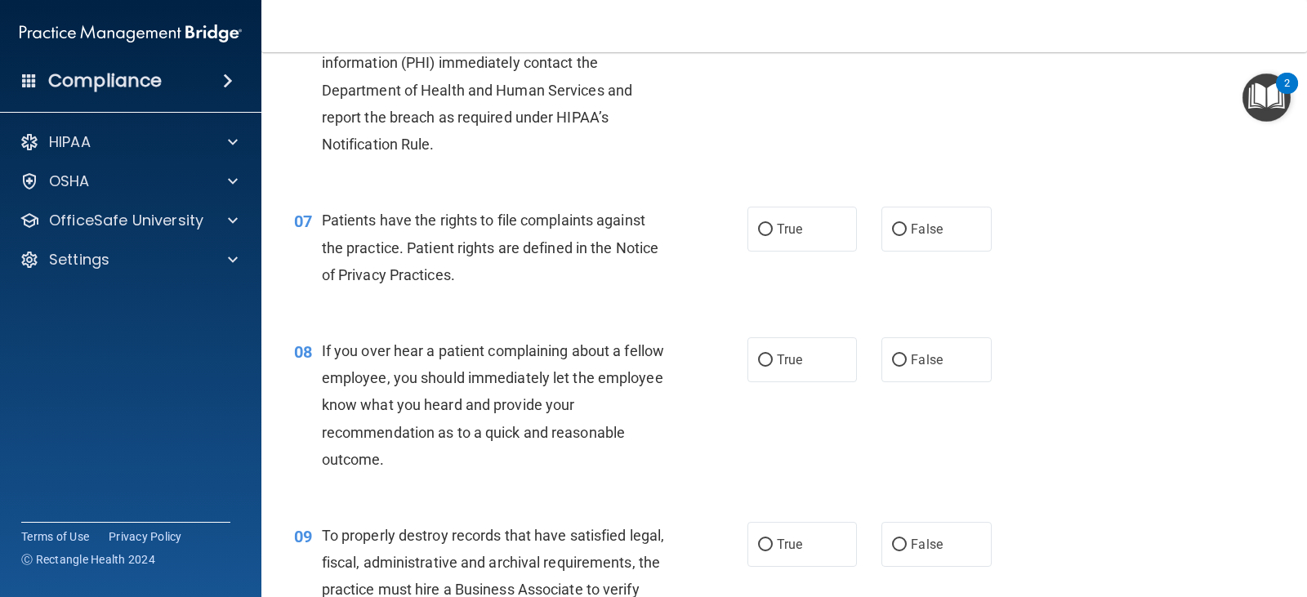
scroll to position [957, 0]
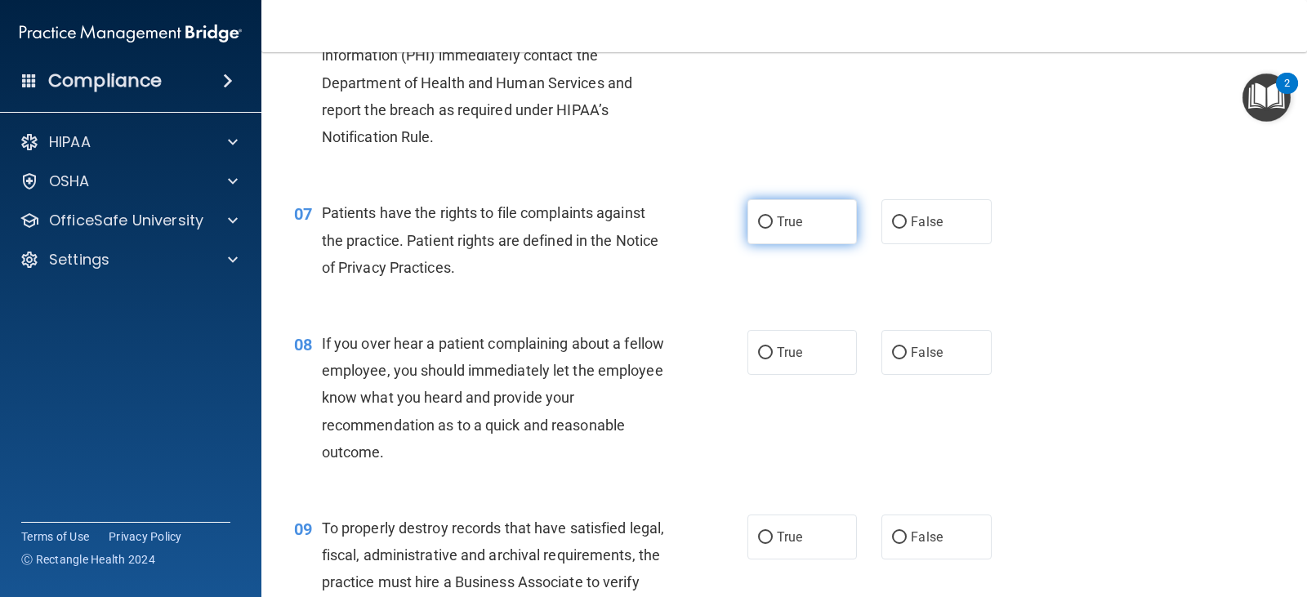
click at [785, 221] on span "True" at bounding box center [789, 222] width 25 height 16
click at [773, 221] on input "True" at bounding box center [765, 223] width 15 height 12
radio input "true"
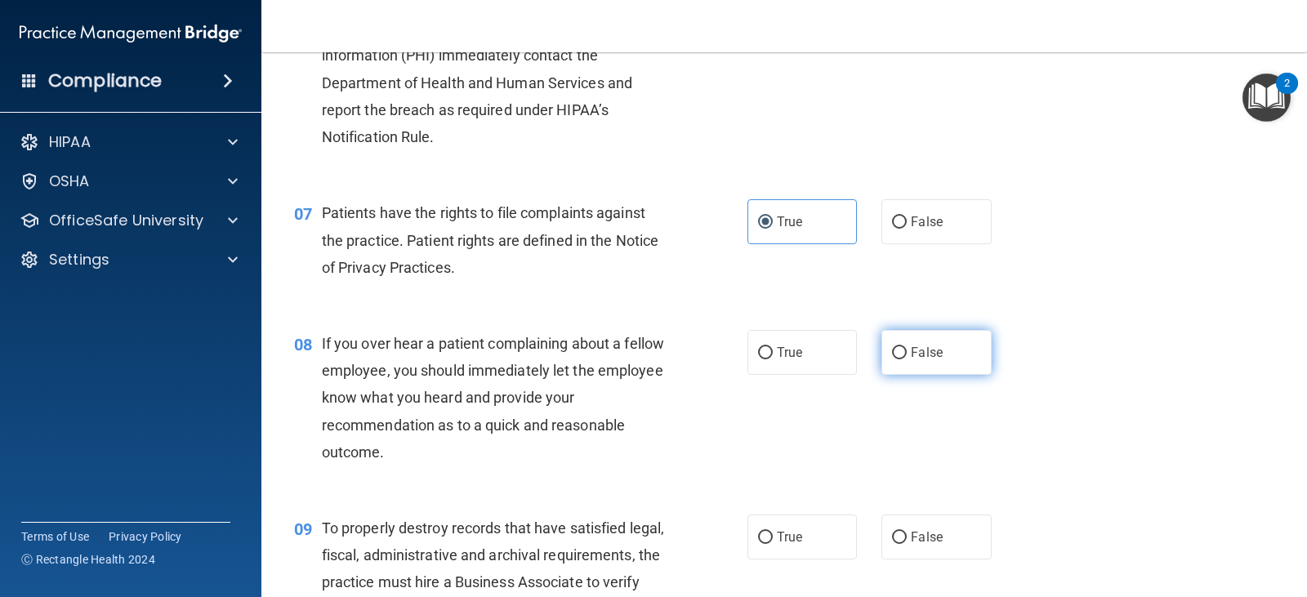
click at [980, 357] on label "False" at bounding box center [937, 352] width 110 height 45
click at [907, 357] on input "False" at bounding box center [899, 353] width 15 height 12
radio input "true"
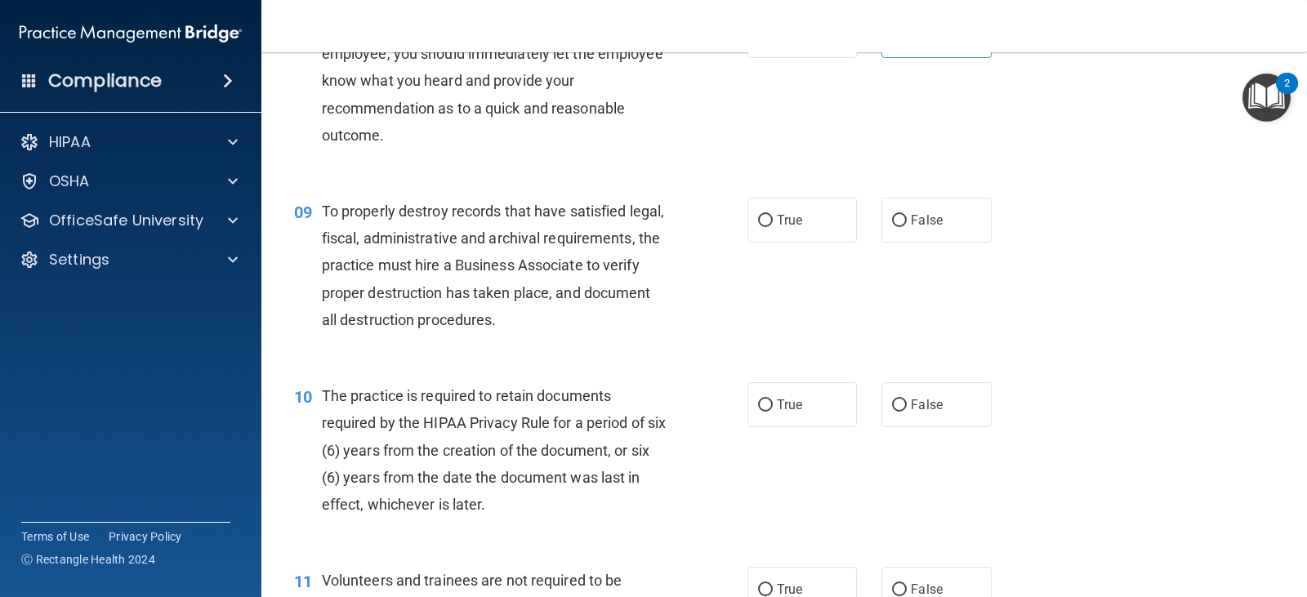
scroll to position [1296, 0]
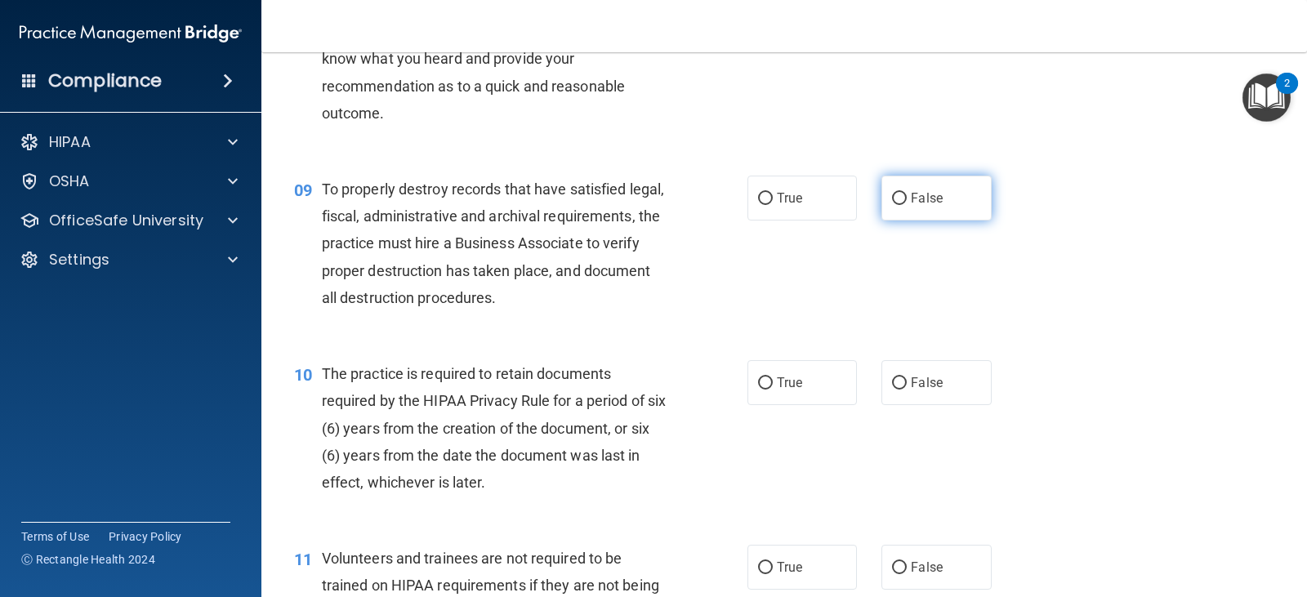
click at [916, 206] on label "False" at bounding box center [937, 198] width 110 height 45
click at [907, 205] on input "False" at bounding box center [899, 199] width 15 height 12
radio input "true"
click at [1097, 324] on div "09 To properly destroy records that have satisfied legal, fiscal, administrativ…" at bounding box center [784, 247] width 1005 height 185
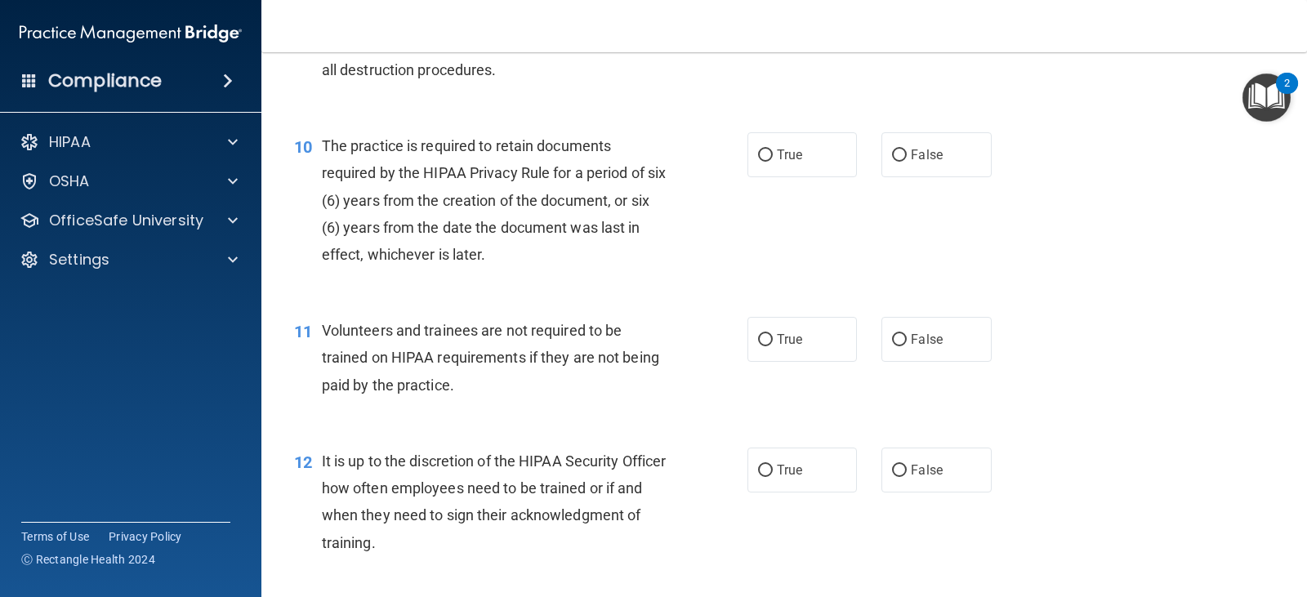
scroll to position [1539, 0]
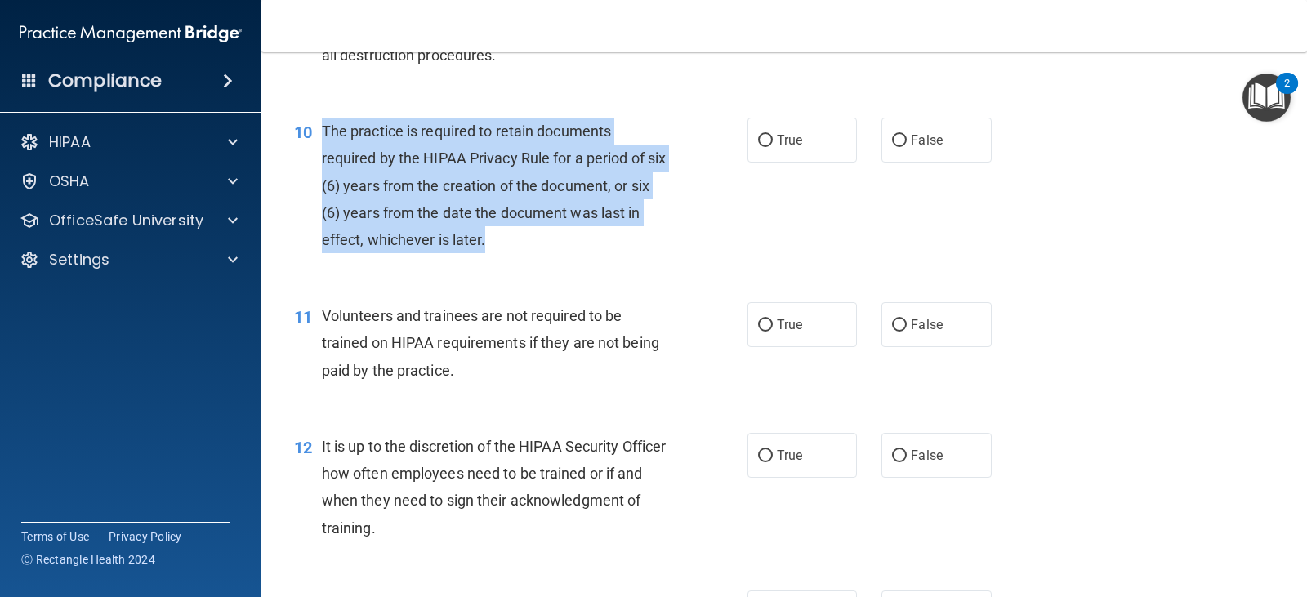
drag, startPoint x: 323, startPoint y: 129, endPoint x: 536, endPoint y: 254, distance: 247.2
click at [536, 254] on div "10 The practice is required to retain documents required by the HIPAA Privacy R…" at bounding box center [521, 190] width 503 height 144
click at [704, 230] on div "10 The practice is required to retain documents required by the HIPAA Privacy R…" at bounding box center [521, 190] width 503 height 144
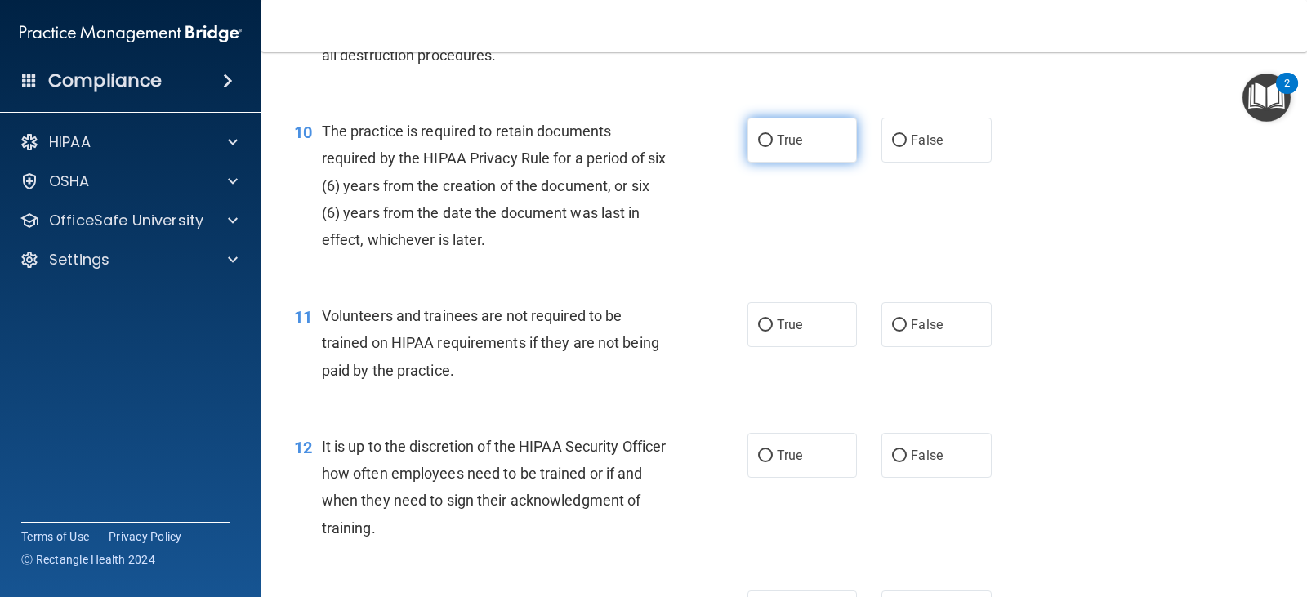
click at [784, 153] on label "True" at bounding box center [803, 140] width 110 height 45
click at [773, 147] on input "True" at bounding box center [765, 141] width 15 height 12
radio input "true"
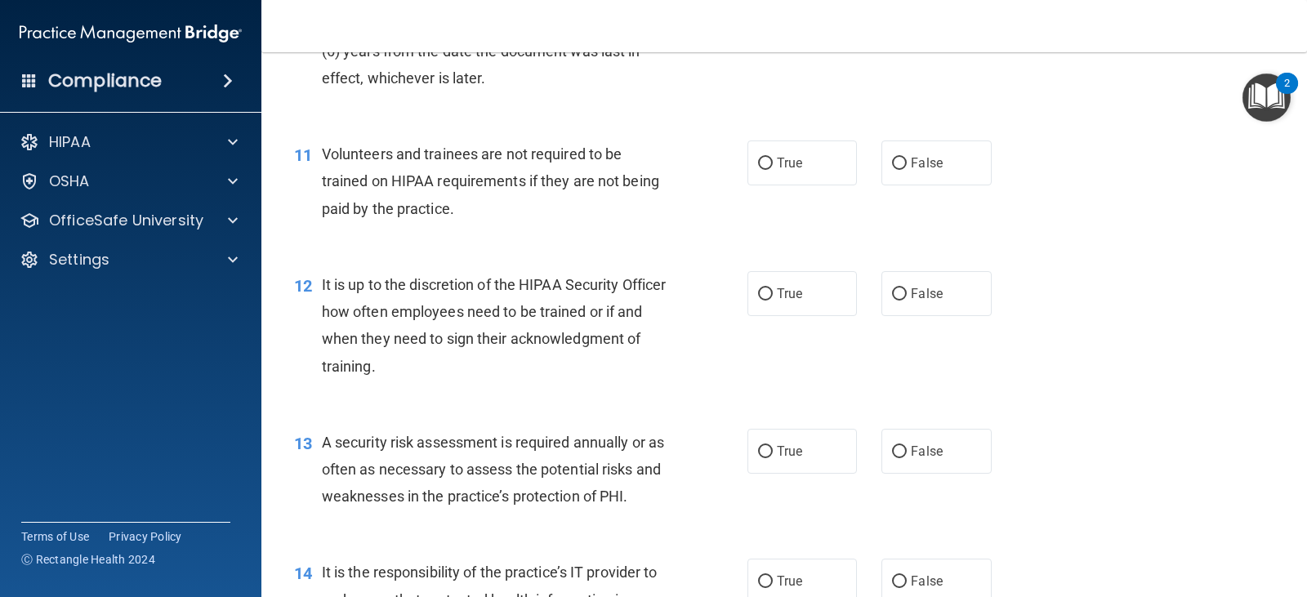
scroll to position [1693, 0]
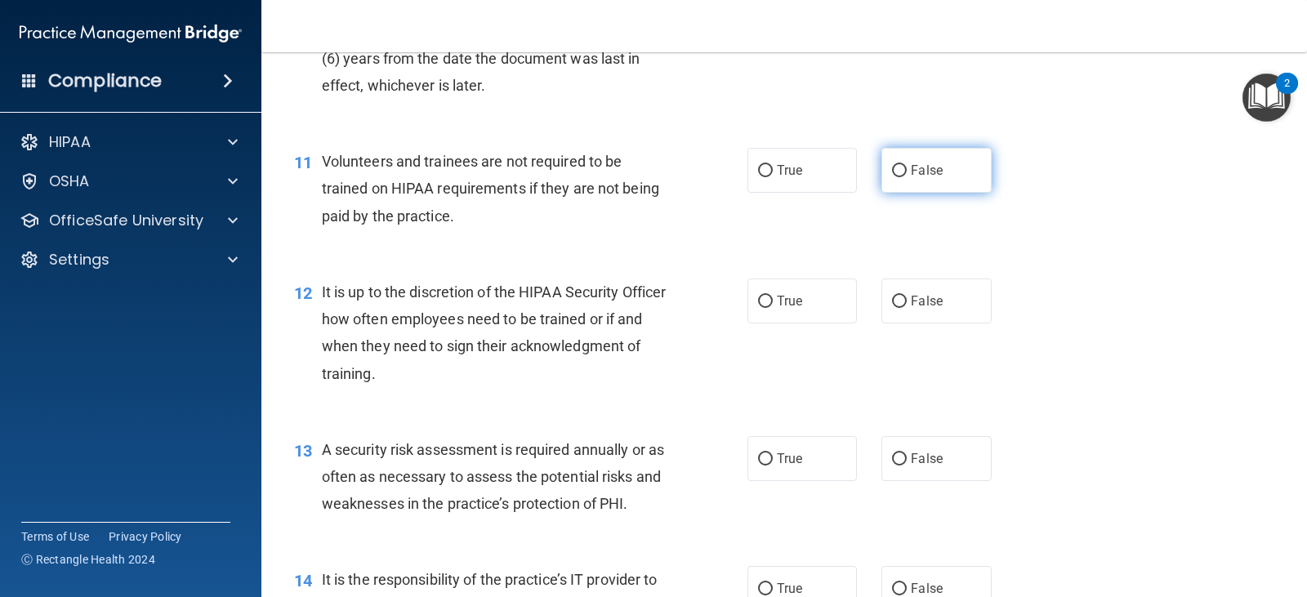
click at [951, 173] on label "False" at bounding box center [937, 170] width 110 height 45
click at [907, 173] on input "False" at bounding box center [899, 171] width 15 height 12
radio input "true"
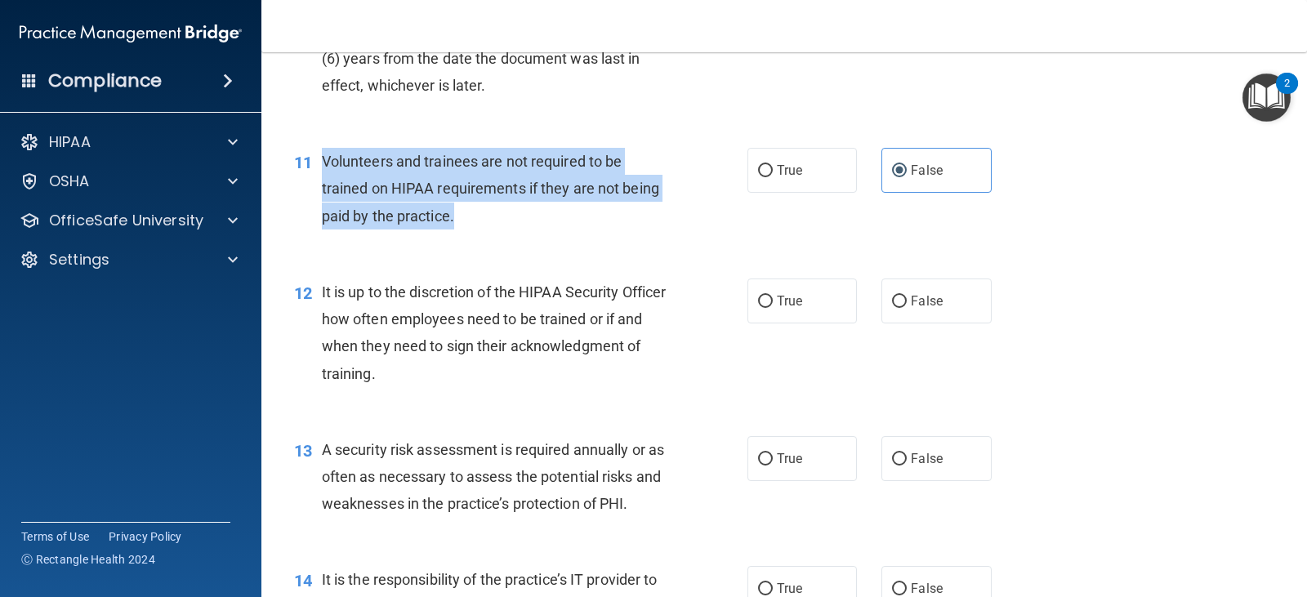
drag, startPoint x: 325, startPoint y: 159, endPoint x: 468, endPoint y: 223, distance: 156.6
click at [468, 223] on div "Volunteers and trainees are not required to be trained on HIPAA requirements if…" at bounding box center [501, 189] width 359 height 82
click at [643, 220] on div "Volunteers and trainees are not required to be trained on HIPAA requirements if…" at bounding box center [501, 189] width 359 height 82
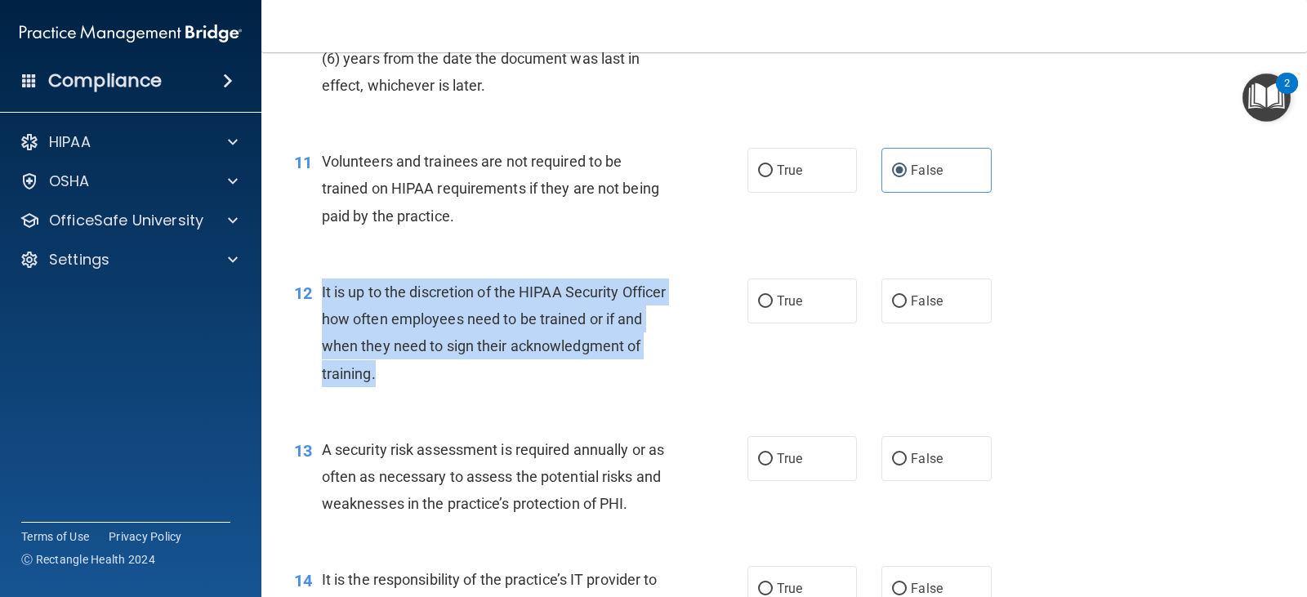
drag, startPoint x: 320, startPoint y: 287, endPoint x: 542, endPoint y: 369, distance: 236.8
click at [542, 369] on div "12 It is up to the discretion of the HIPAA Security Officer how often employees…" at bounding box center [521, 337] width 503 height 117
click at [629, 321] on span "It is up to the discretion of the HIPAA Security Officer how often employees ne…" at bounding box center [494, 333] width 345 height 99
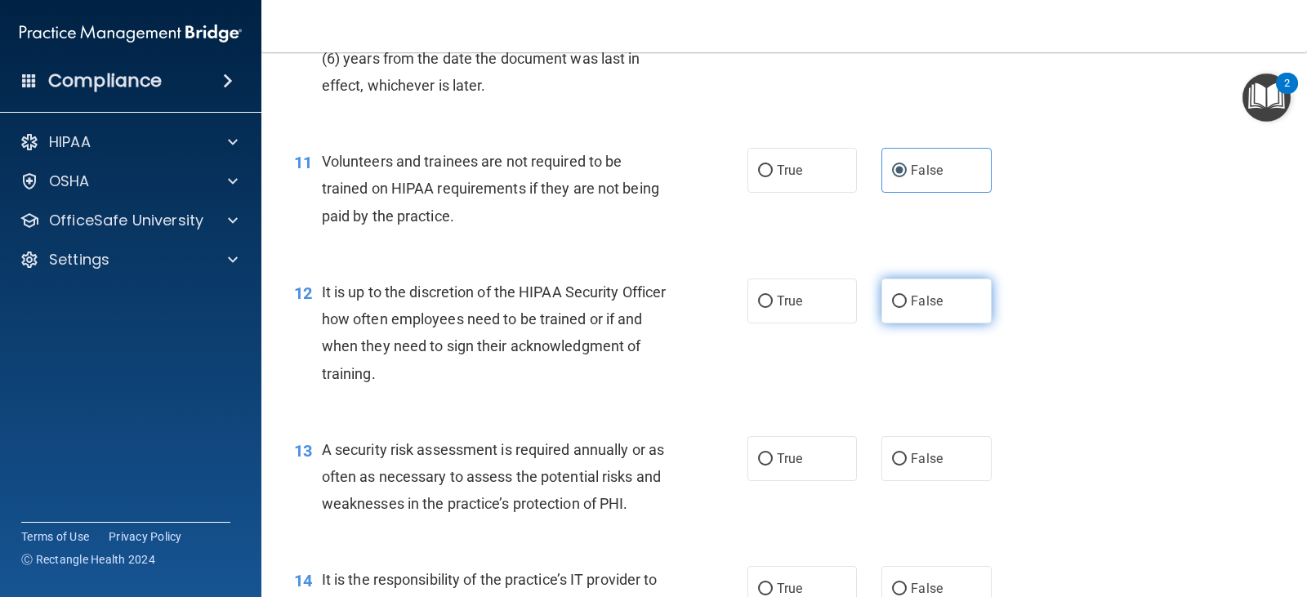
click at [975, 307] on label "False" at bounding box center [937, 301] width 110 height 45
click at [907, 307] on input "False" at bounding box center [899, 302] width 15 height 12
radio input "true"
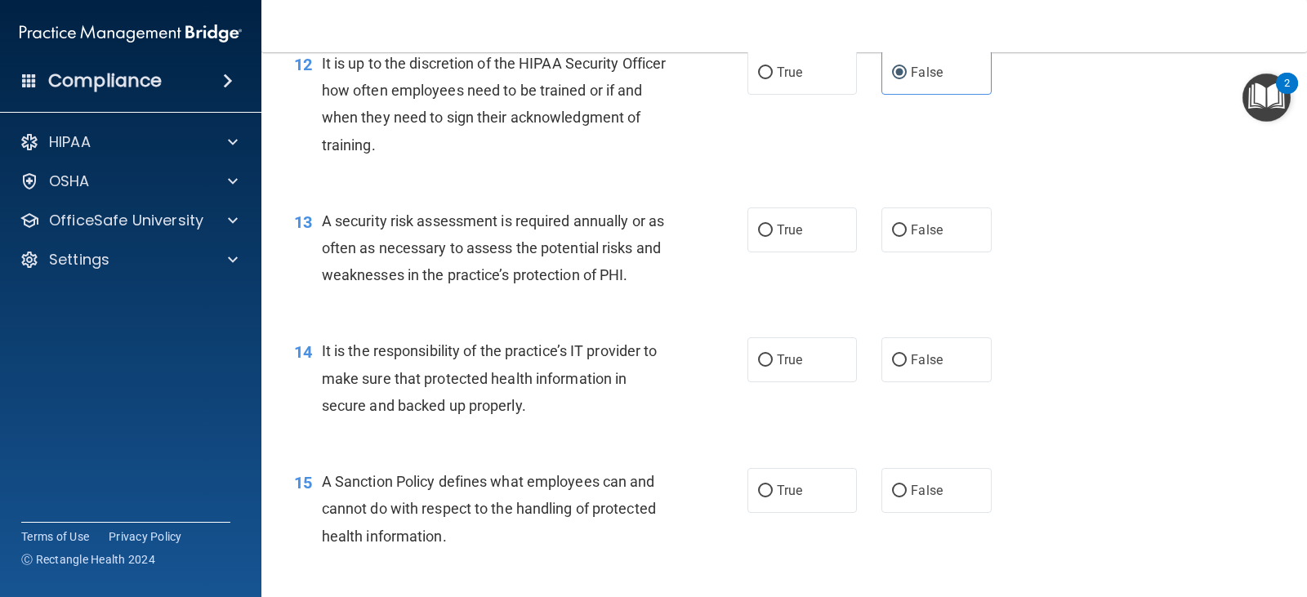
scroll to position [1929, 0]
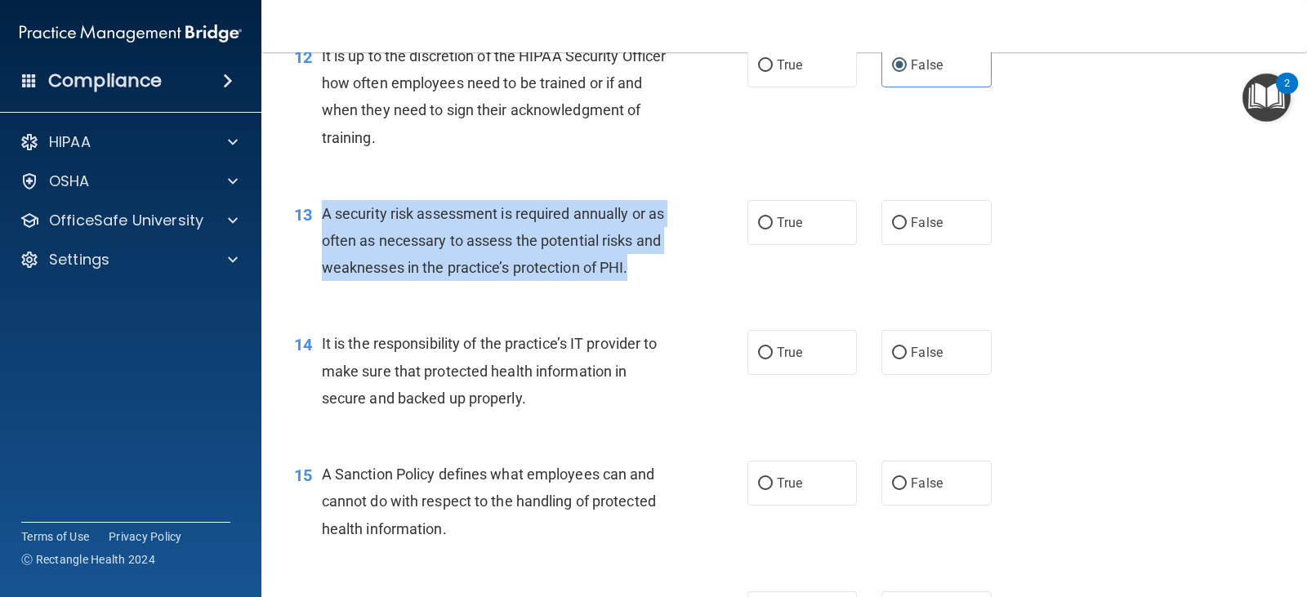
drag, startPoint x: 324, startPoint y: 214, endPoint x: 677, endPoint y: 284, distance: 359.8
click at [677, 284] on div "13 A security risk assessment is required annually or as often as necessary to …" at bounding box center [521, 245] width 503 height 90
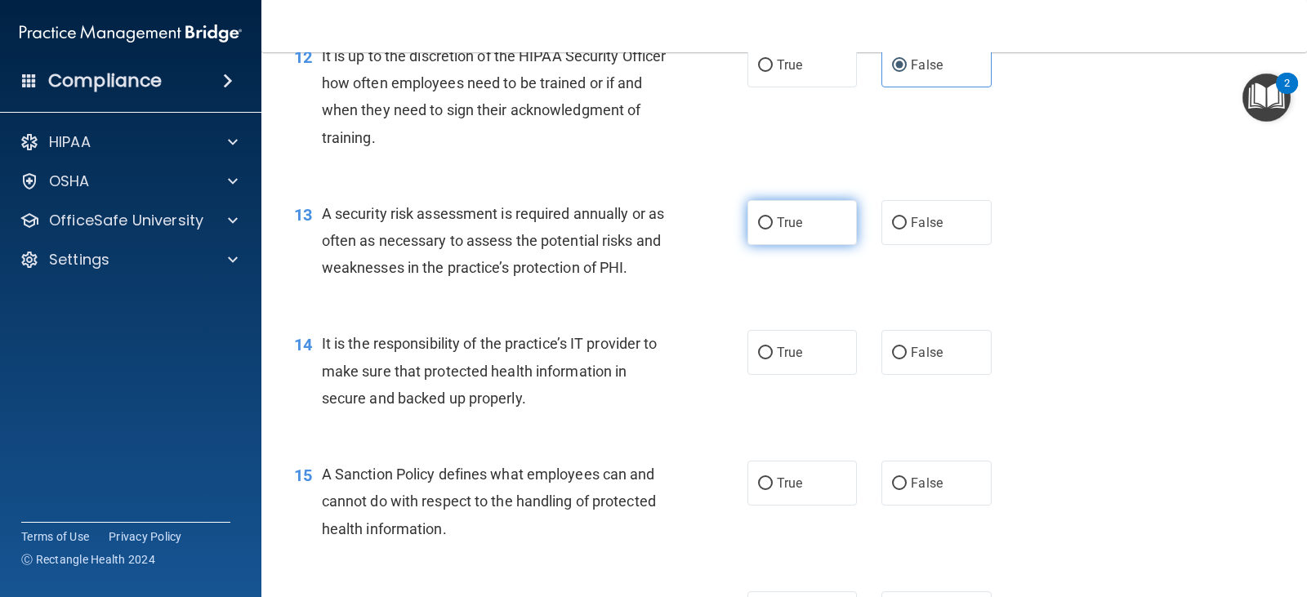
click at [801, 208] on label "True" at bounding box center [803, 222] width 110 height 45
click at [773, 217] on input "True" at bounding box center [765, 223] width 15 height 12
radio input "true"
click at [662, 420] on div "14 It is the responsibility of the practice’s IT provider to make sure that pro…" at bounding box center [521, 375] width 503 height 90
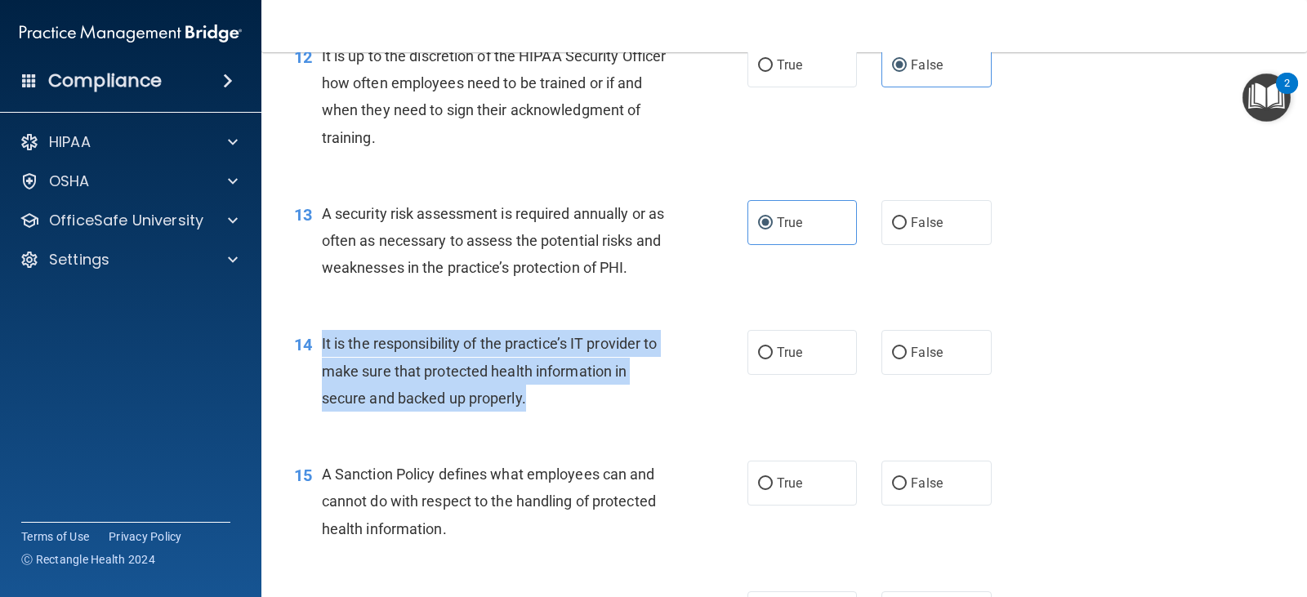
drag, startPoint x: 531, startPoint y: 398, endPoint x: 315, endPoint y: 337, distance: 224.0
click at [315, 337] on div "14 It is the responsibility of the practice’s IT provider to make sure that pro…" at bounding box center [521, 375] width 503 height 90
click at [654, 396] on div "It is the responsibility of the practice’s IT provider to make sure that protec…" at bounding box center [501, 371] width 359 height 82
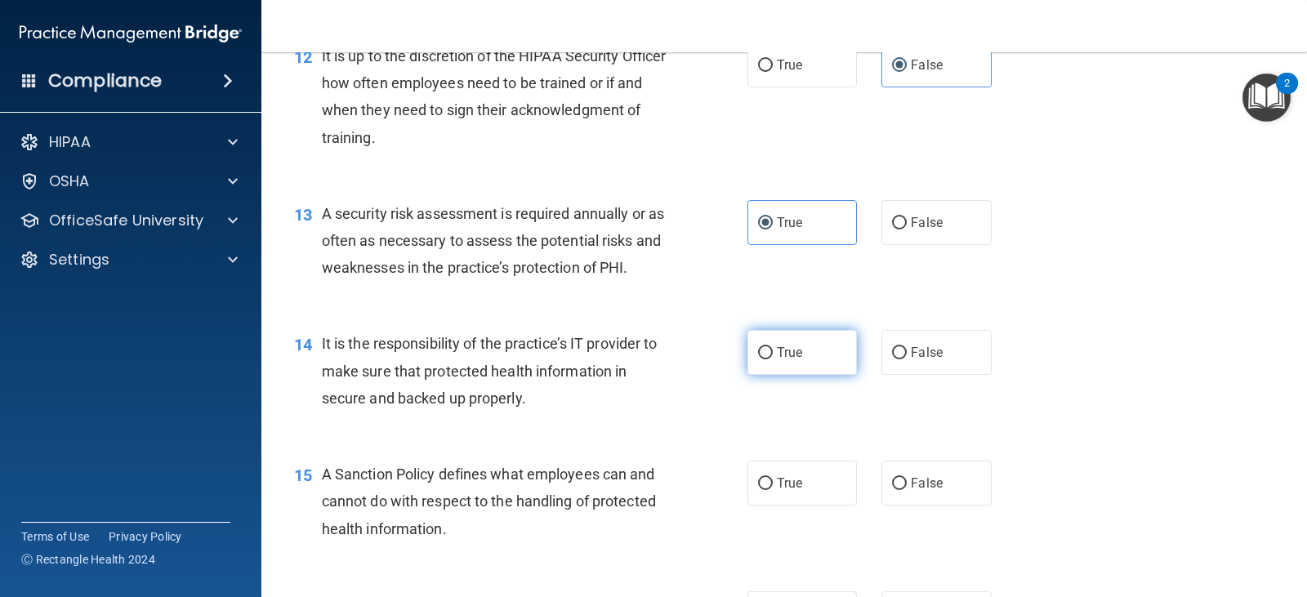
click at [777, 360] on span "True" at bounding box center [789, 353] width 25 height 16
click at [773, 360] on input "True" at bounding box center [765, 353] width 15 height 12
radio input "true"
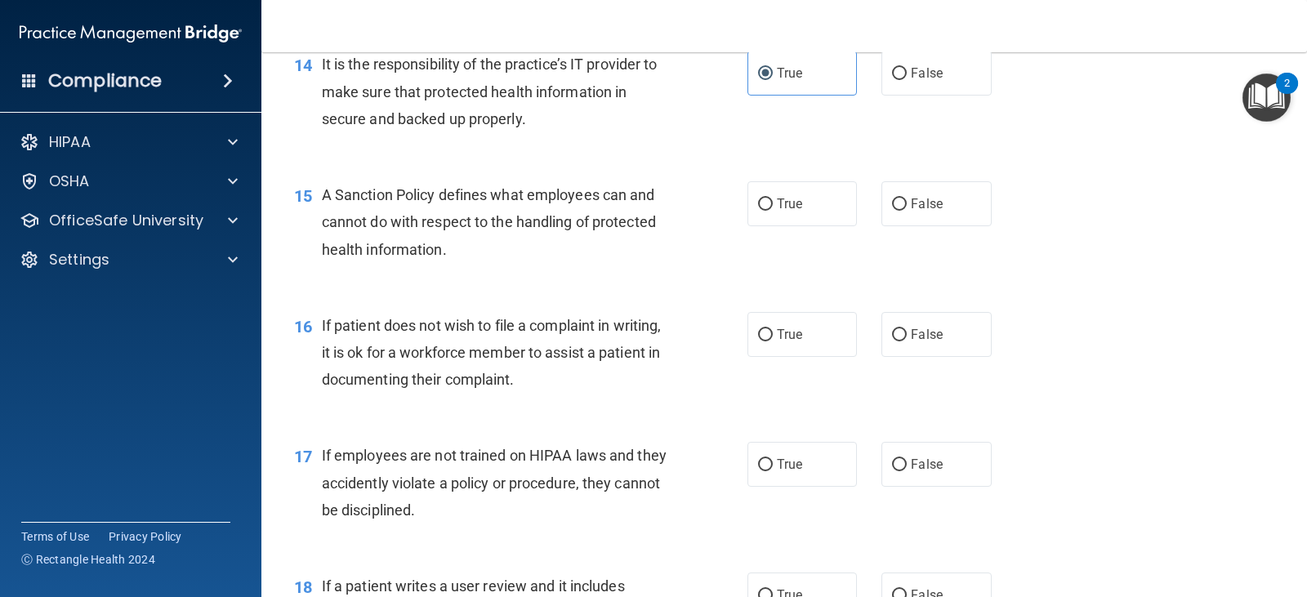
scroll to position [2224, 0]
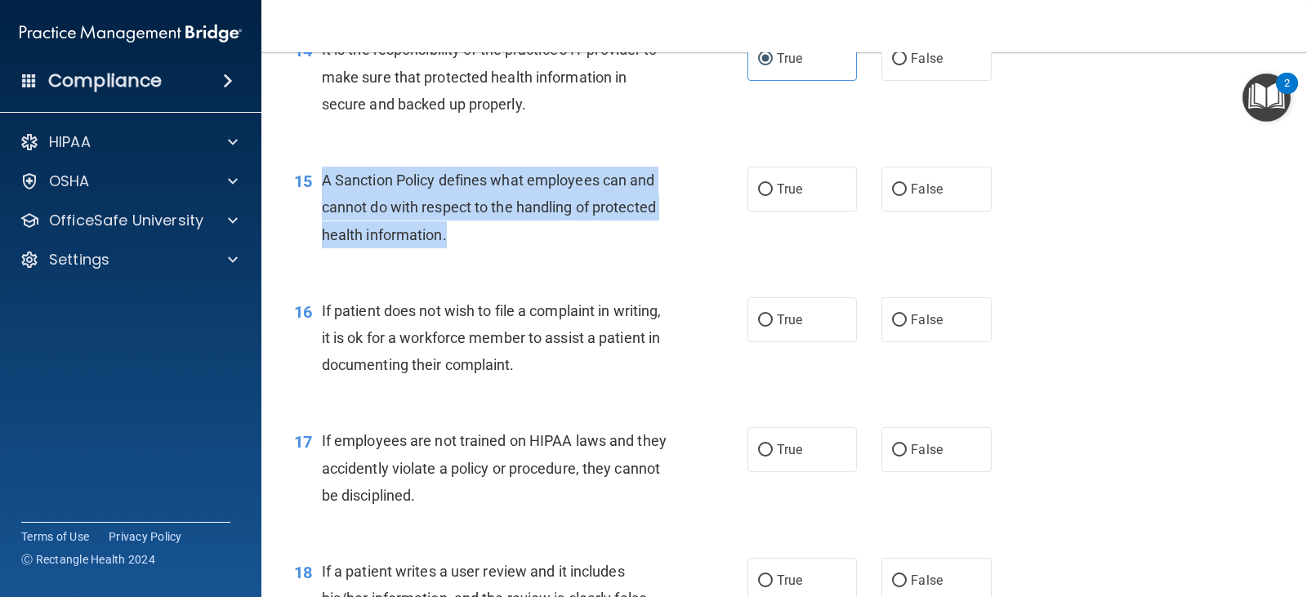
drag, startPoint x: 452, startPoint y: 241, endPoint x: 322, endPoint y: 172, distance: 147.3
click at [322, 172] on div "A Sanction Policy defines what employees can and cannot do with respect to the …" at bounding box center [501, 208] width 359 height 82
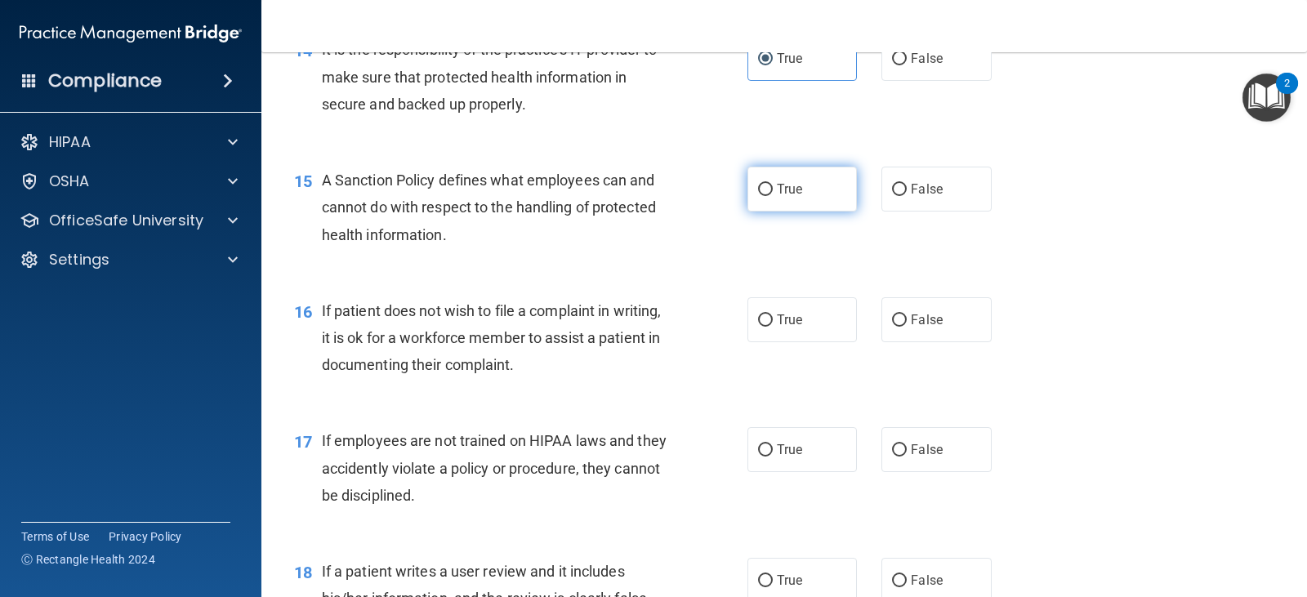
click at [770, 199] on label "True" at bounding box center [803, 189] width 110 height 45
click at [770, 196] on input "True" at bounding box center [765, 190] width 15 height 12
radio input "true"
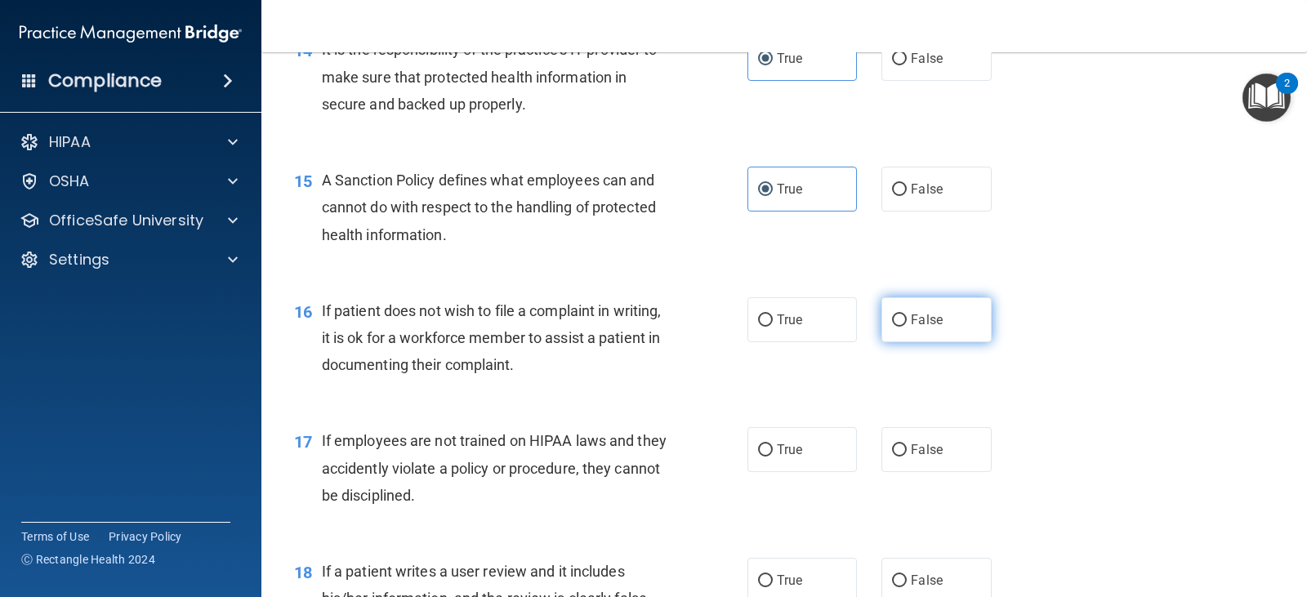
click at [925, 329] on label "False" at bounding box center [937, 319] width 110 height 45
click at [907, 327] on input "False" at bounding box center [899, 321] width 15 height 12
radio input "true"
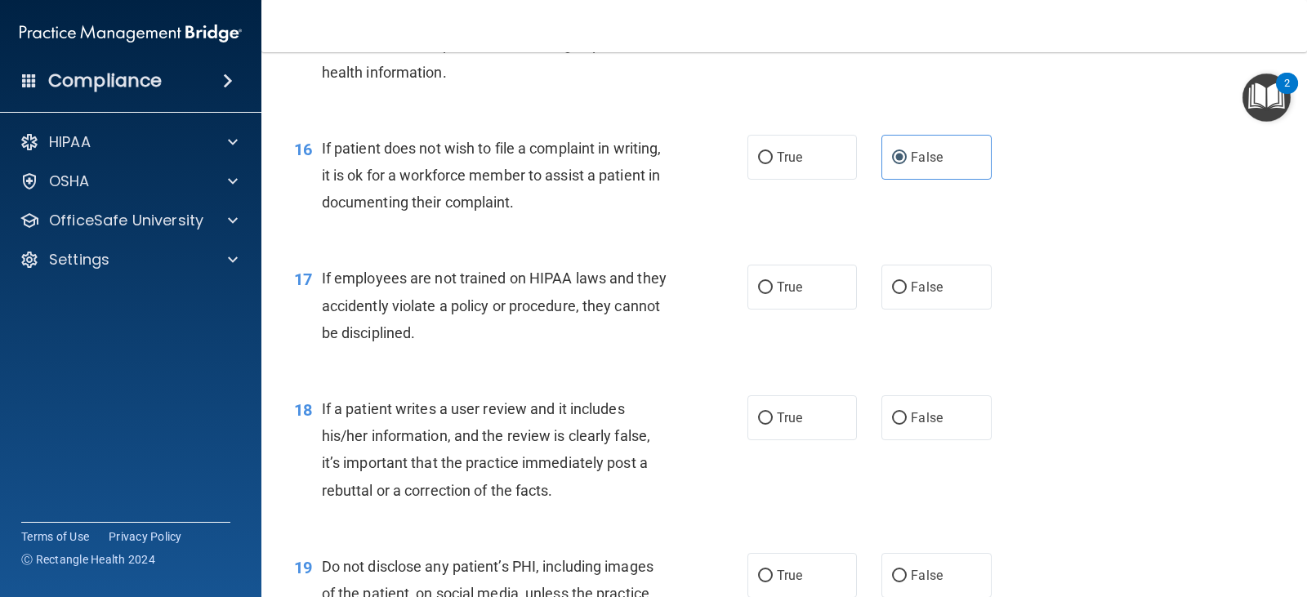
scroll to position [2371, 0]
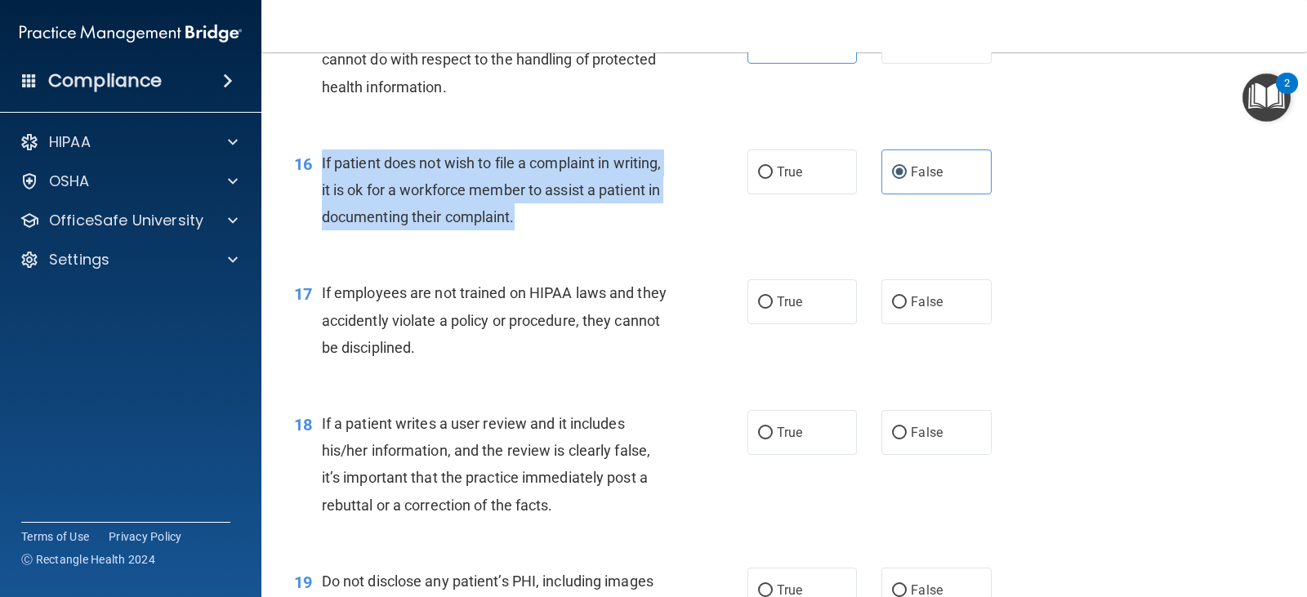
drag, startPoint x: 595, startPoint y: 221, endPoint x: 322, endPoint y: 172, distance: 277.2
click at [322, 172] on div "If patient does not wish to file a complaint in writing, it is ok for a workfor…" at bounding box center [501, 191] width 359 height 82
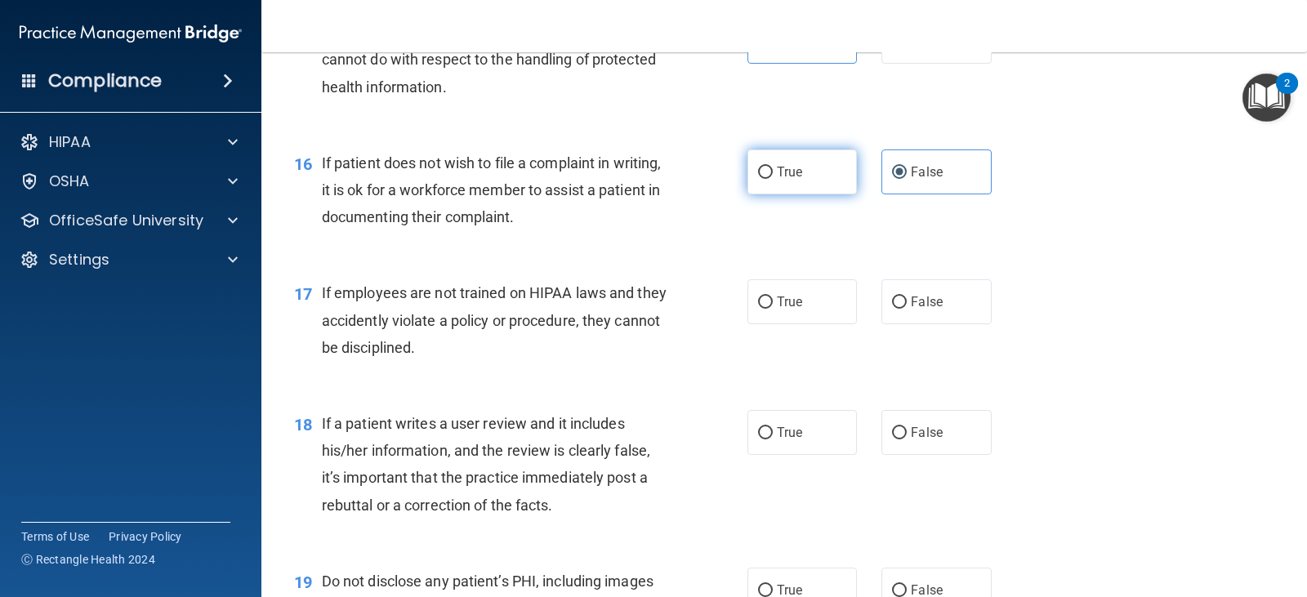
click at [781, 164] on span "True" at bounding box center [789, 172] width 25 height 16
click at [773, 167] on input "True" at bounding box center [765, 173] width 15 height 12
radio input "true"
radio input "false"
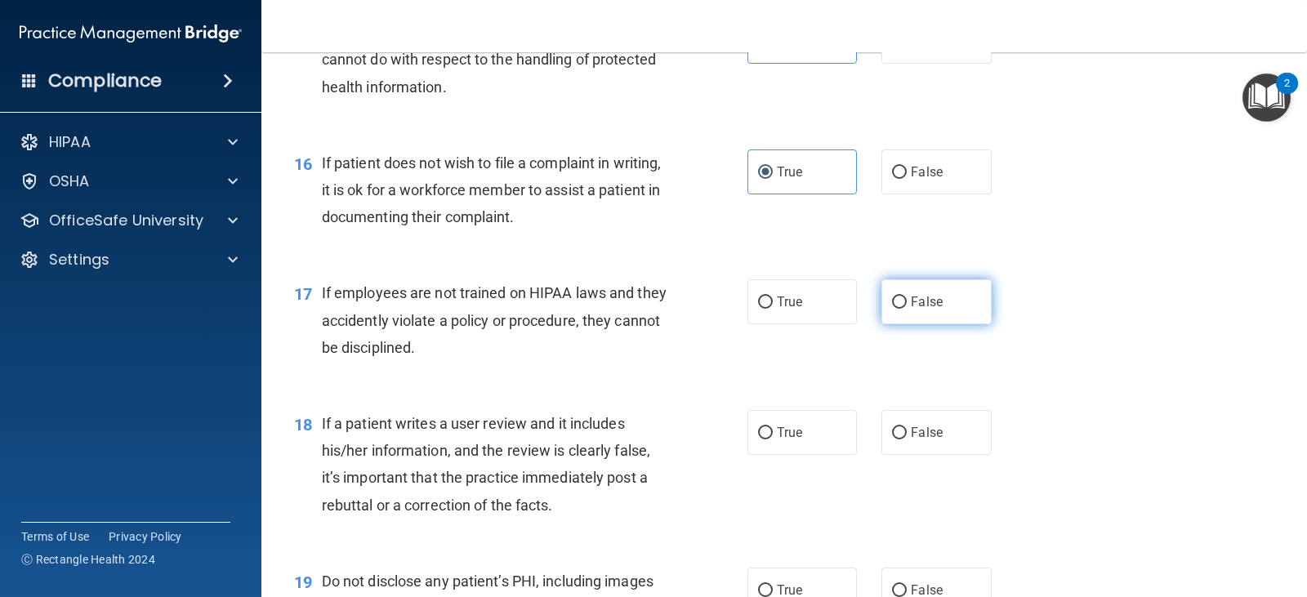
click at [911, 309] on span "False" at bounding box center [927, 302] width 32 height 16
click at [907, 309] on input "False" at bounding box center [899, 303] width 15 height 12
radio input "true"
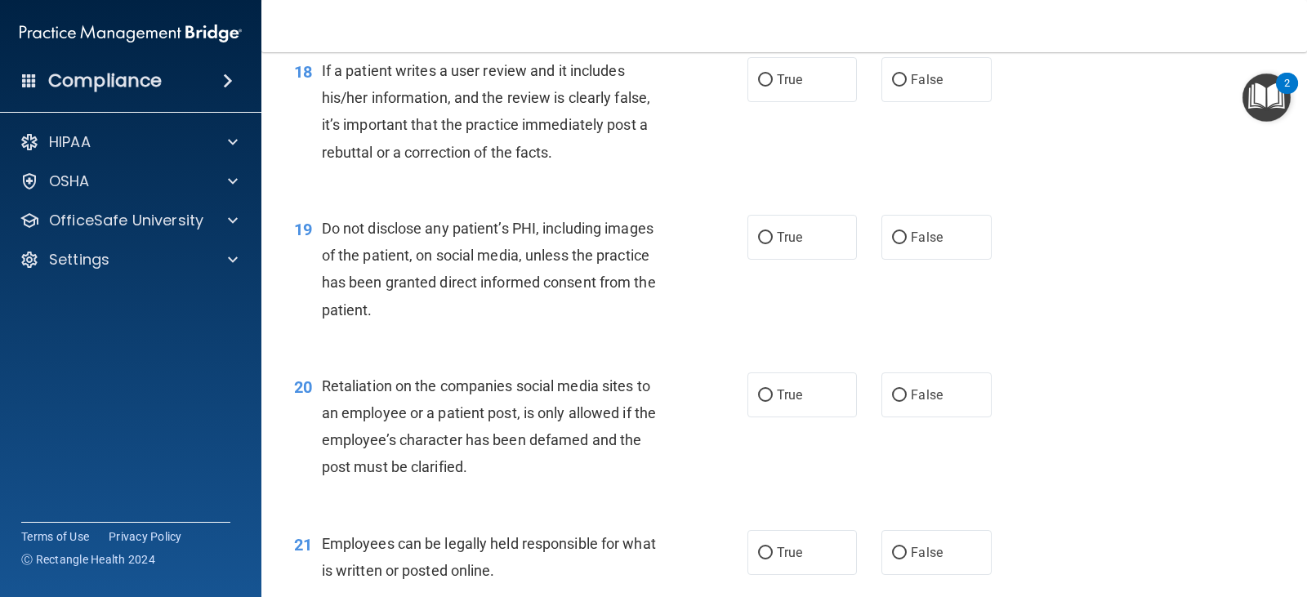
scroll to position [2702, 0]
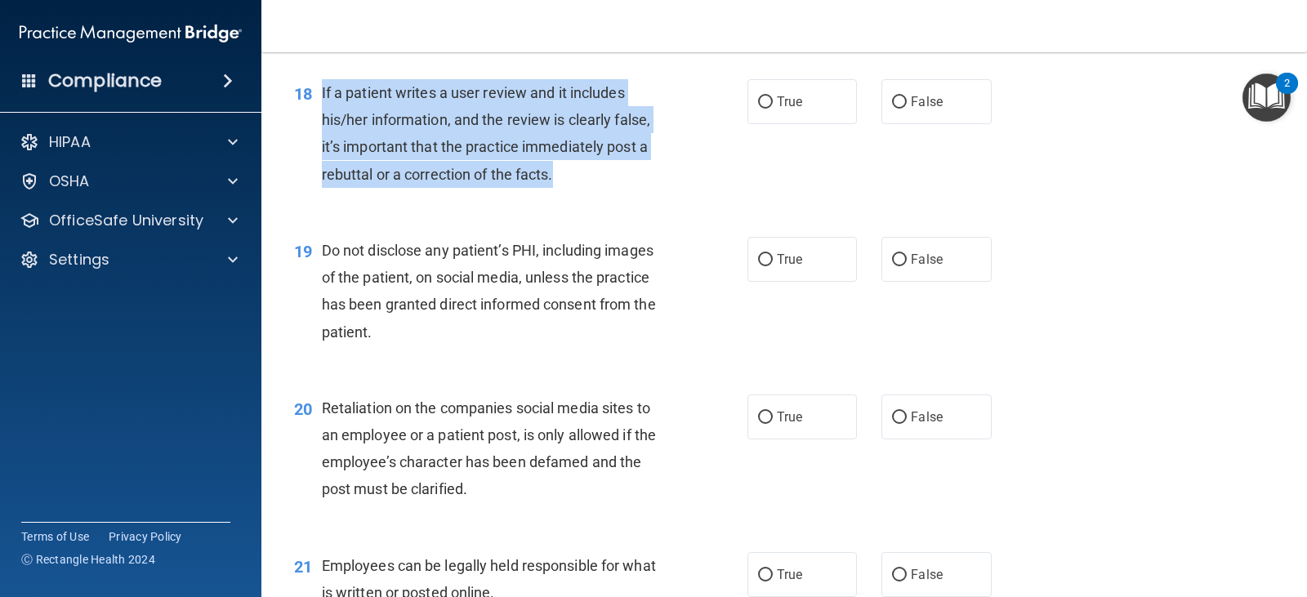
drag, startPoint x: 555, startPoint y: 172, endPoint x: 313, endPoint y: 80, distance: 258.9
click at [313, 80] on div "18 If a patient writes a user review and it includes his/her information, and t…" at bounding box center [521, 137] width 503 height 117
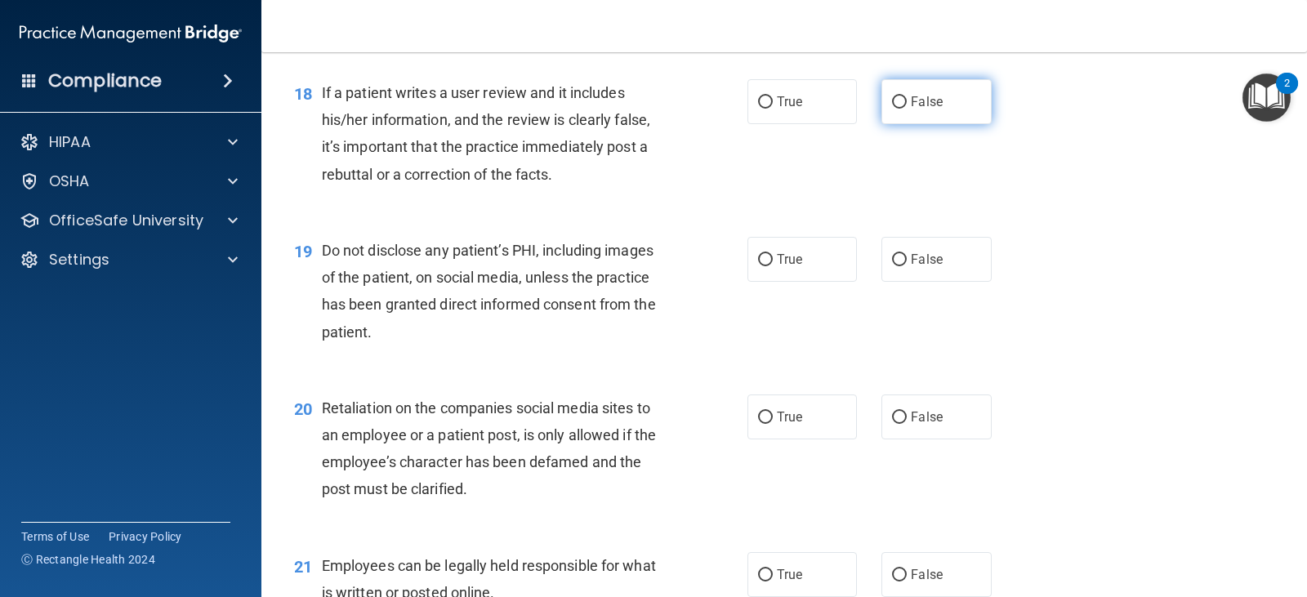
click at [912, 110] on label "False" at bounding box center [937, 101] width 110 height 45
click at [907, 109] on input "False" at bounding box center [899, 102] width 15 height 12
radio input "true"
click at [686, 165] on div "18 If a patient writes a user review and it includes his/her information, and t…" at bounding box center [521, 137] width 503 height 117
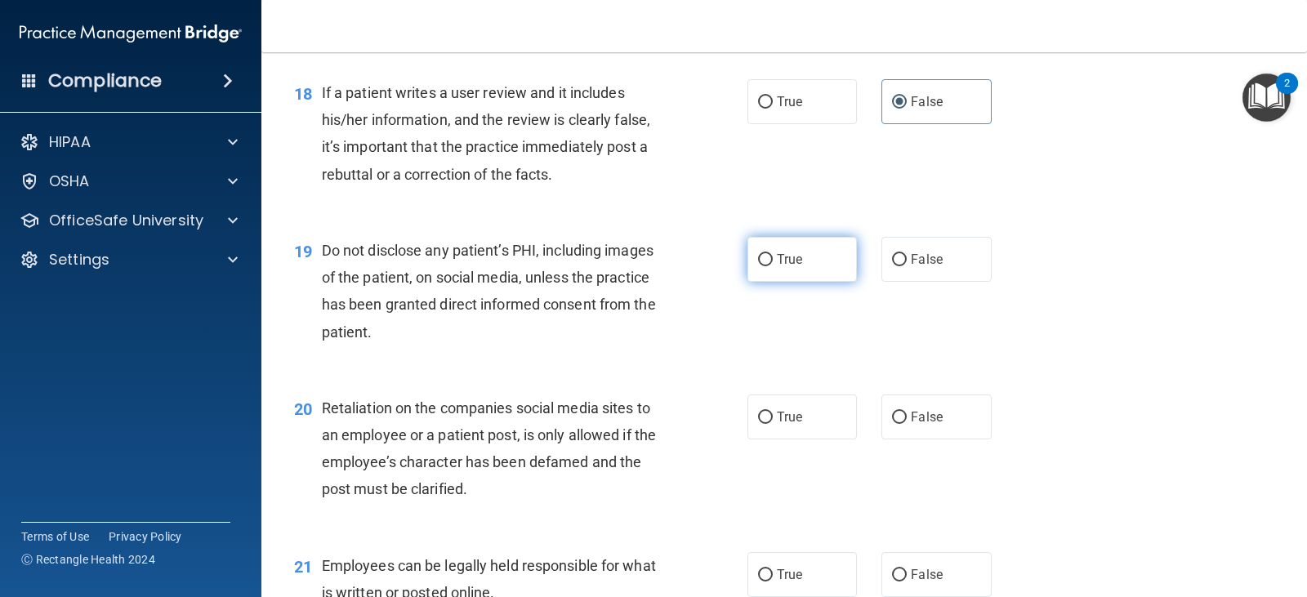
click at [814, 267] on label "True" at bounding box center [803, 259] width 110 height 45
click at [773, 266] on input "True" at bounding box center [765, 260] width 15 height 12
radio input "true"
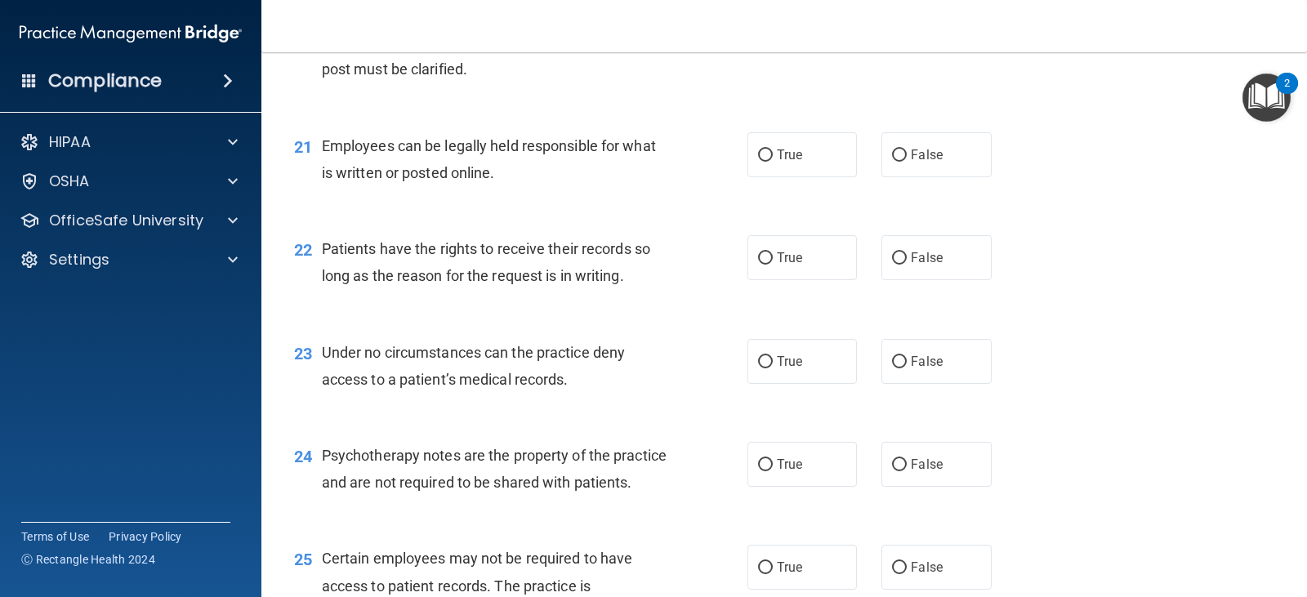
scroll to position [2968, 0]
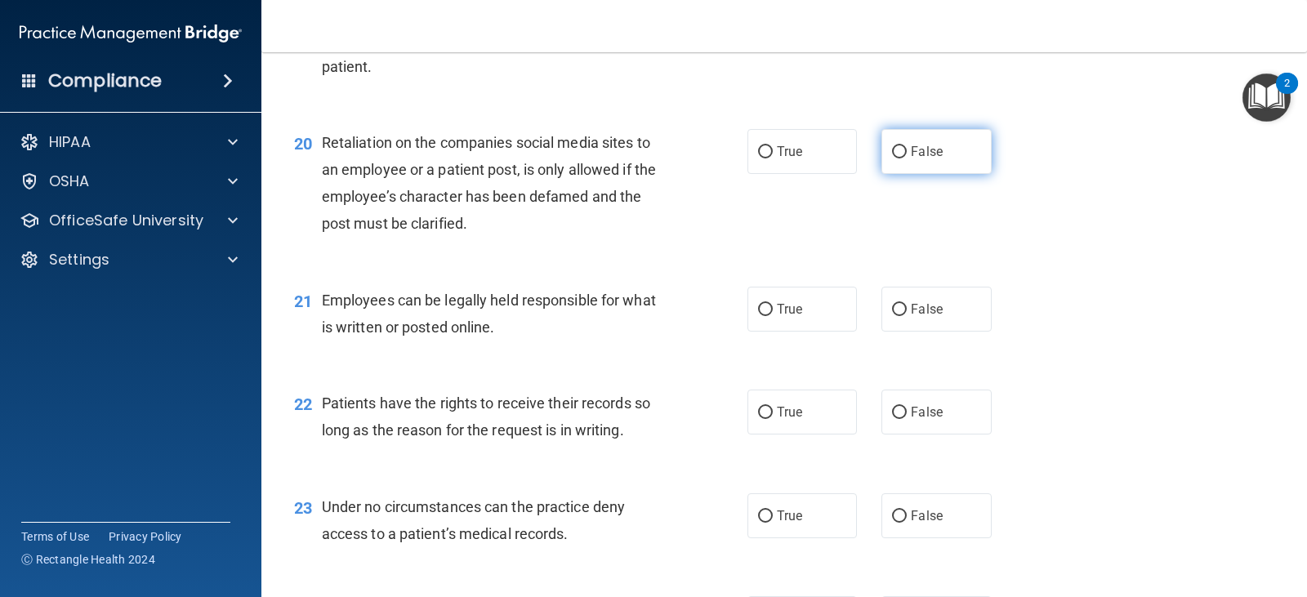
click at [910, 166] on label "False" at bounding box center [937, 151] width 110 height 45
click at [907, 159] on input "False" at bounding box center [899, 152] width 15 height 12
radio input "true"
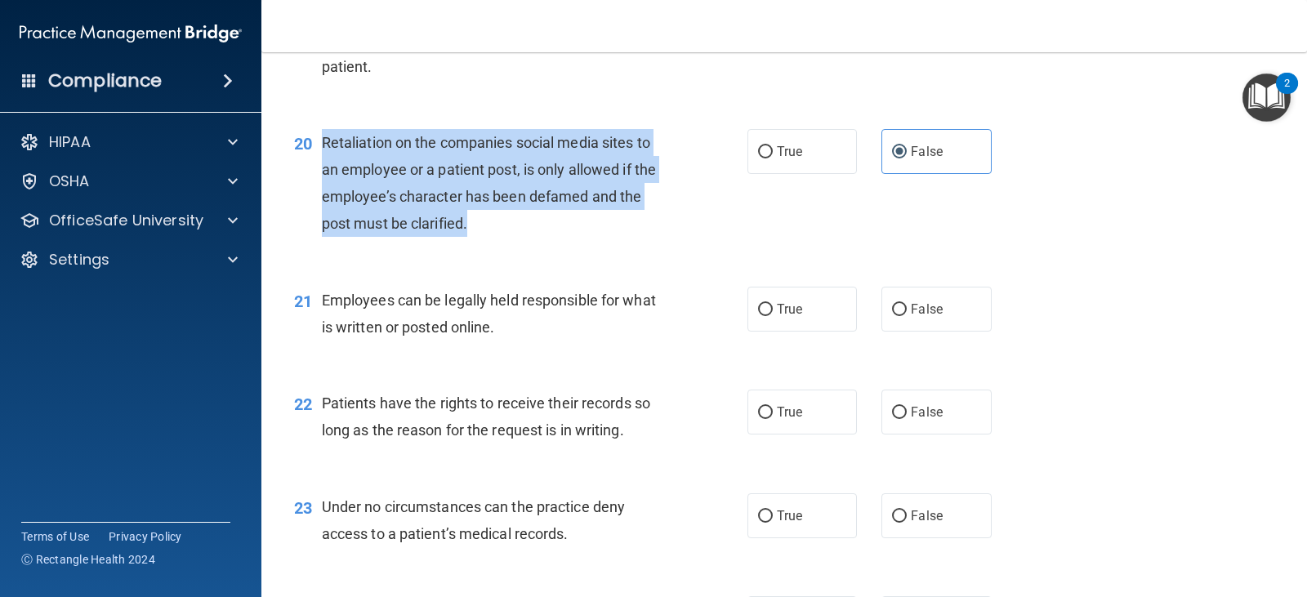
drag, startPoint x: 477, startPoint y: 227, endPoint x: 320, endPoint y: 136, distance: 181.2
click at [320, 136] on div "20 Retaliation on the companies social media sites to an employee or a patient …" at bounding box center [521, 187] width 503 height 117
click at [648, 242] on div "20 Retaliation on the companies social media sites to an employee or a patient …" at bounding box center [521, 187] width 503 height 117
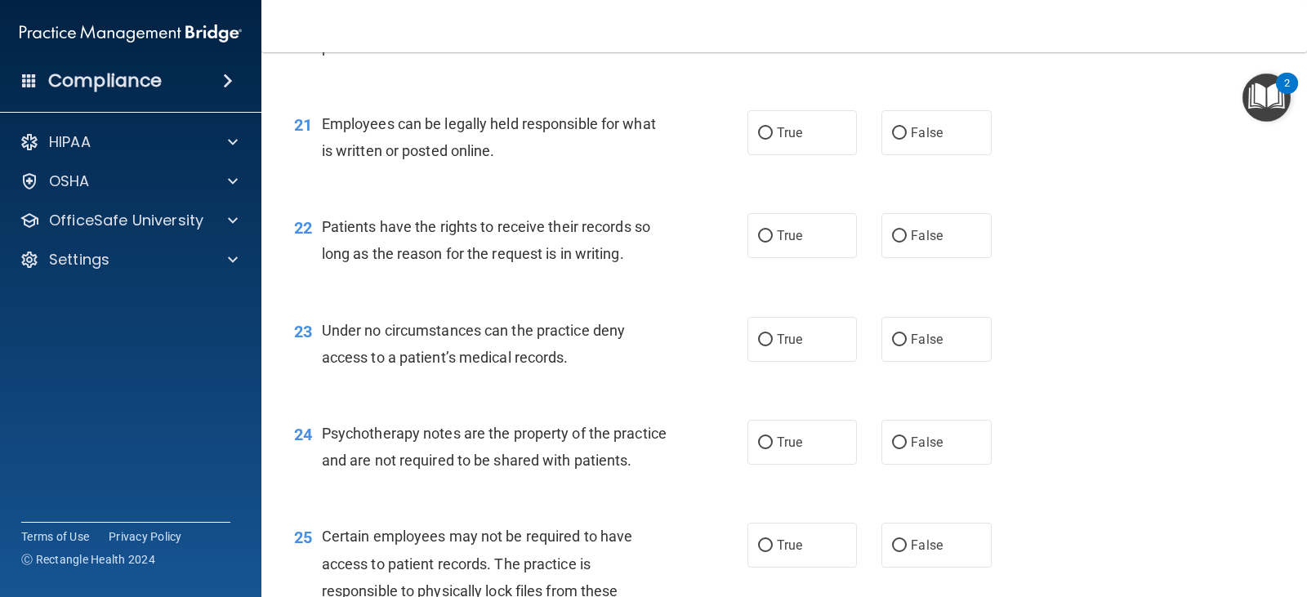
scroll to position [3152, 0]
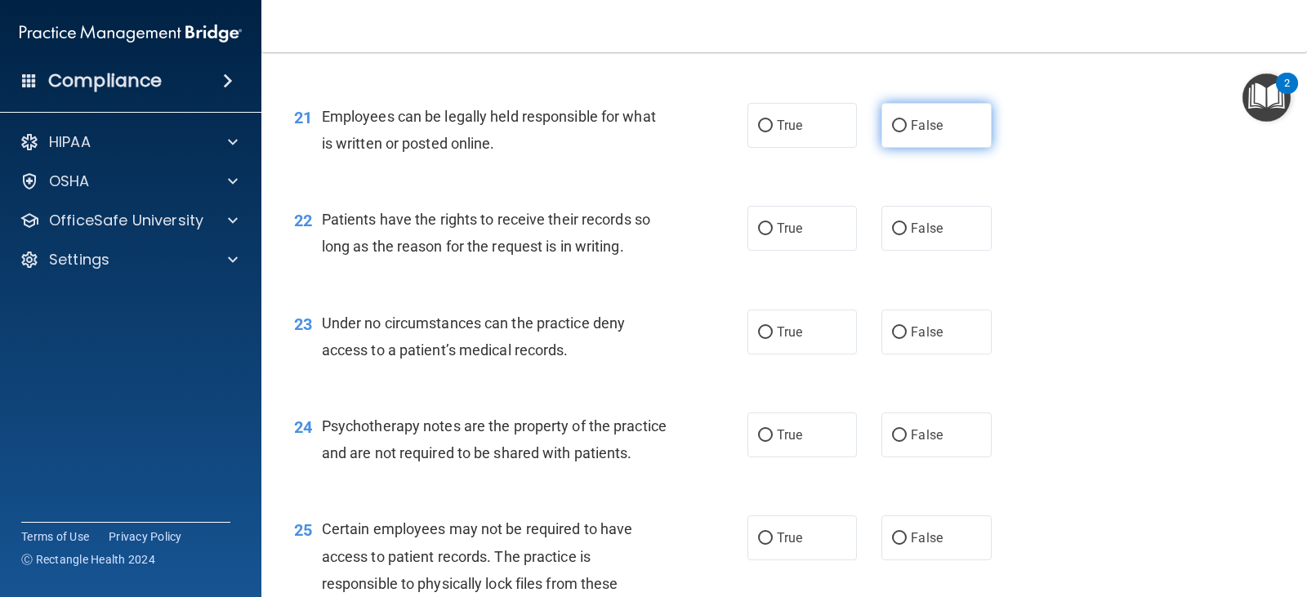
click at [908, 137] on label "False" at bounding box center [937, 125] width 110 height 45
click at [907, 132] on input "False" at bounding box center [899, 126] width 15 height 12
radio input "true"
click at [777, 128] on span "True" at bounding box center [789, 126] width 25 height 16
click at [773, 128] on input "True" at bounding box center [765, 126] width 15 height 12
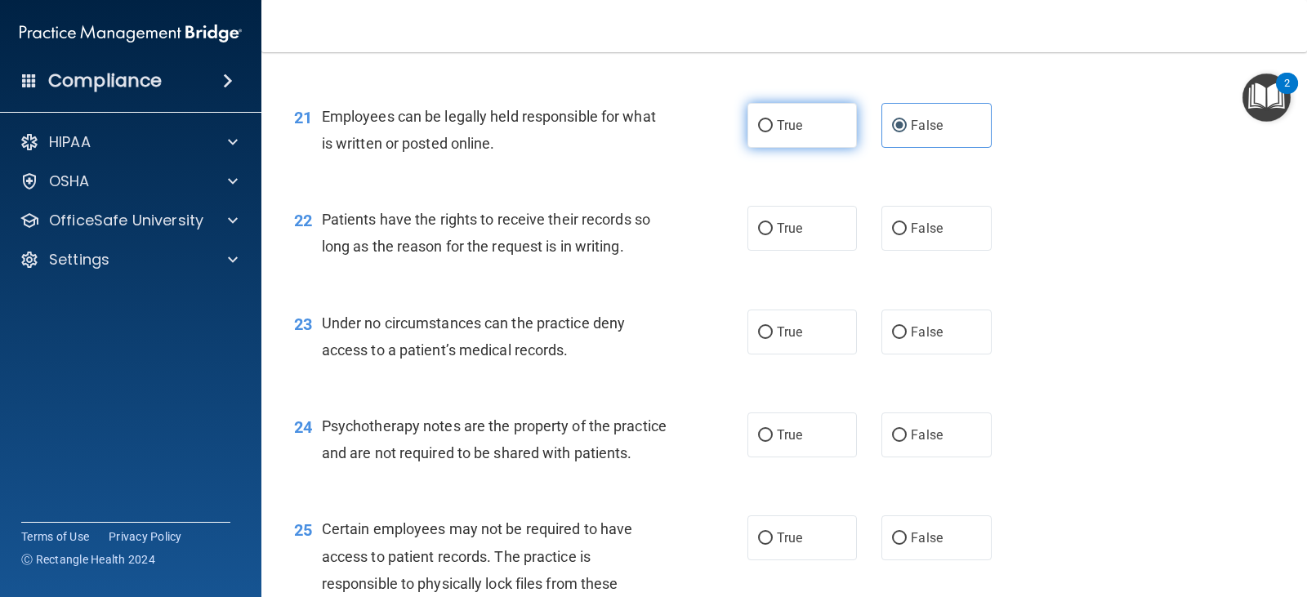
radio input "true"
radio input "false"
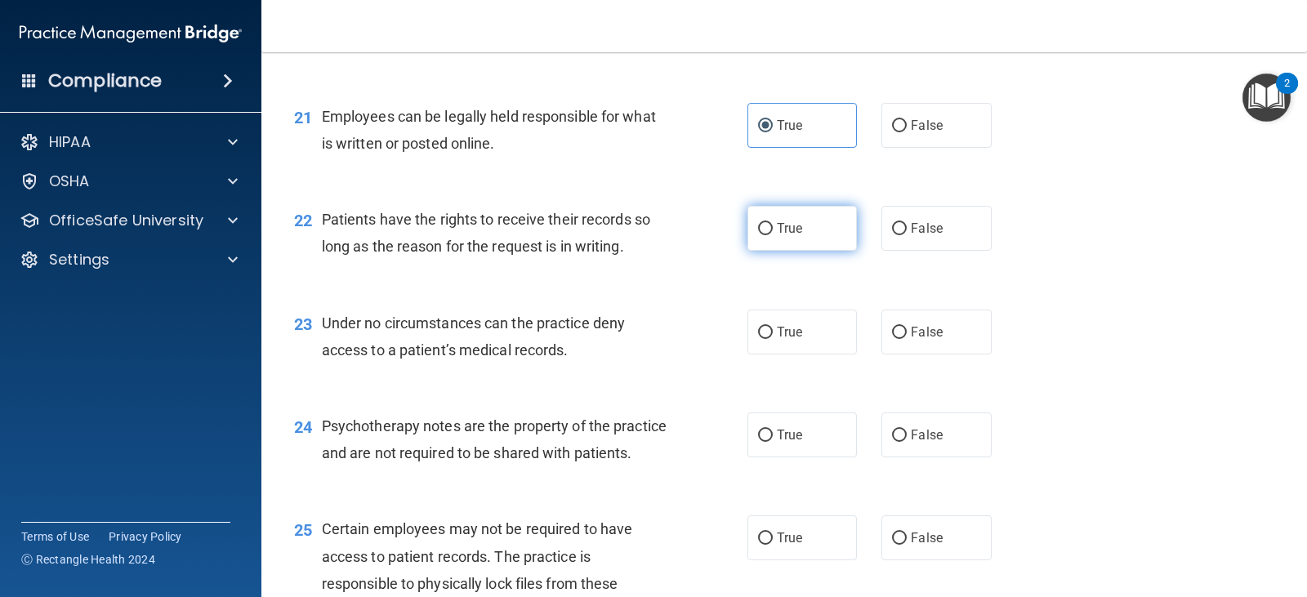
click at [792, 237] on label "True" at bounding box center [803, 228] width 110 height 45
click at [773, 235] on input "True" at bounding box center [765, 229] width 15 height 12
radio input "true"
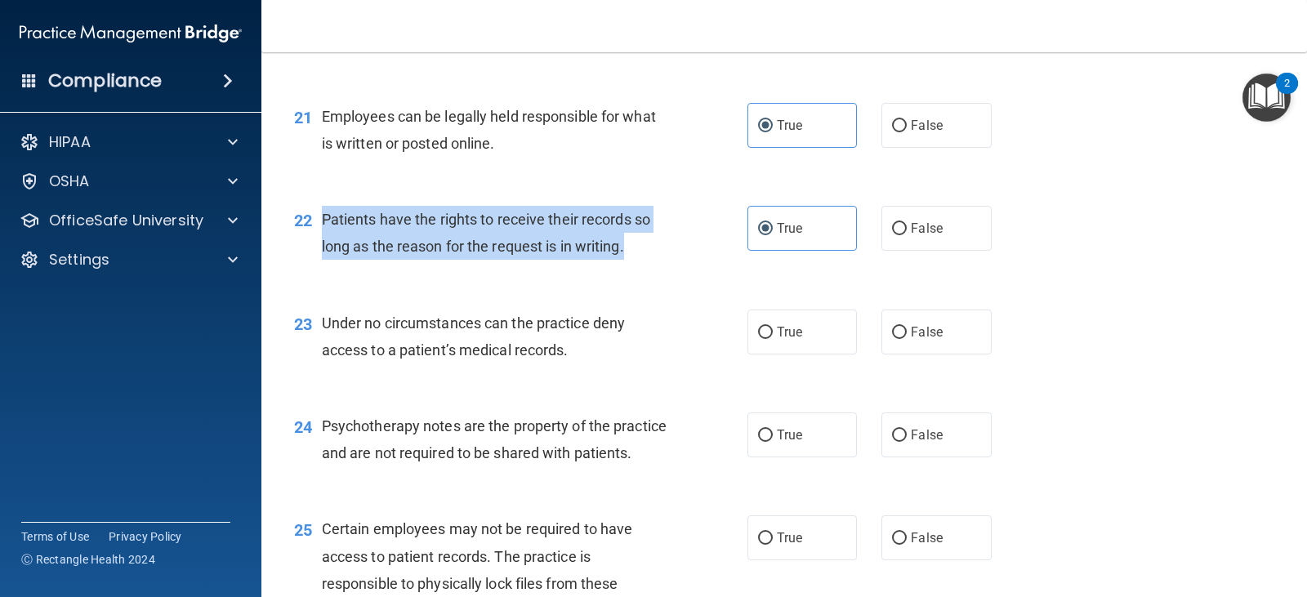
drag, startPoint x: 628, startPoint y: 246, endPoint x: 316, endPoint y: 212, distance: 313.2
click at [316, 212] on div "22 Patients have the rights to receive their records so long as the reason for …" at bounding box center [521, 237] width 503 height 62
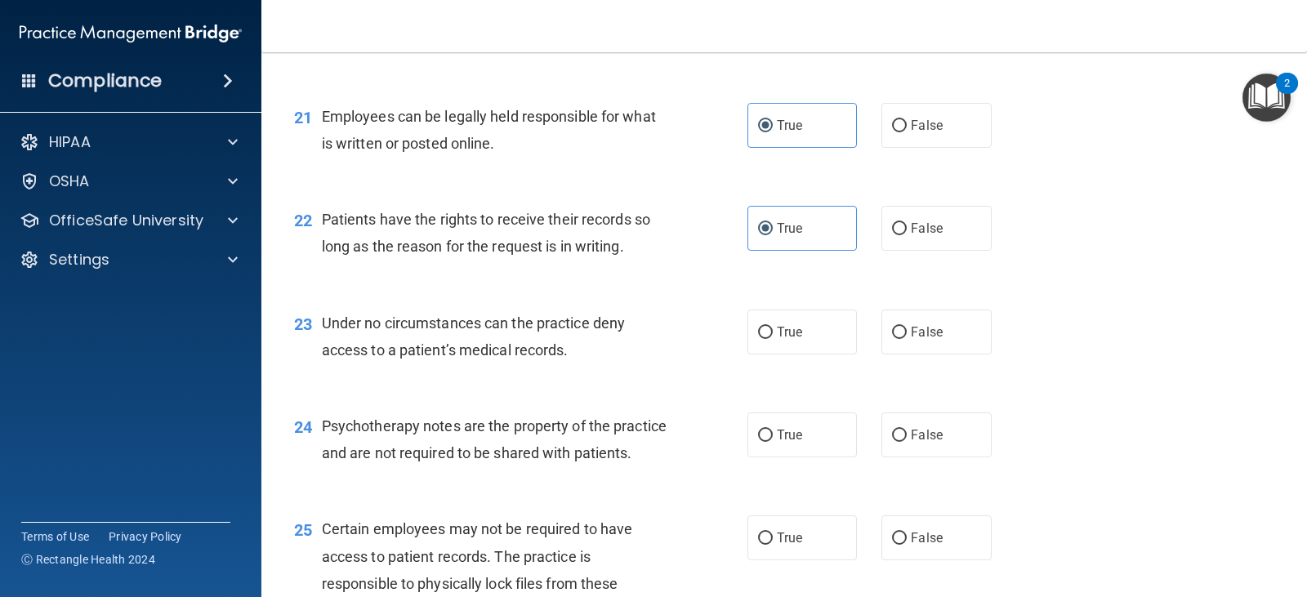
click at [501, 270] on div "22 Patients have the rights to receive their records so long as the reason for …" at bounding box center [784, 236] width 1005 height 103
click at [935, 219] on label "False" at bounding box center [937, 228] width 110 height 45
click at [907, 223] on input "False" at bounding box center [899, 229] width 15 height 12
radio input "true"
radio input "false"
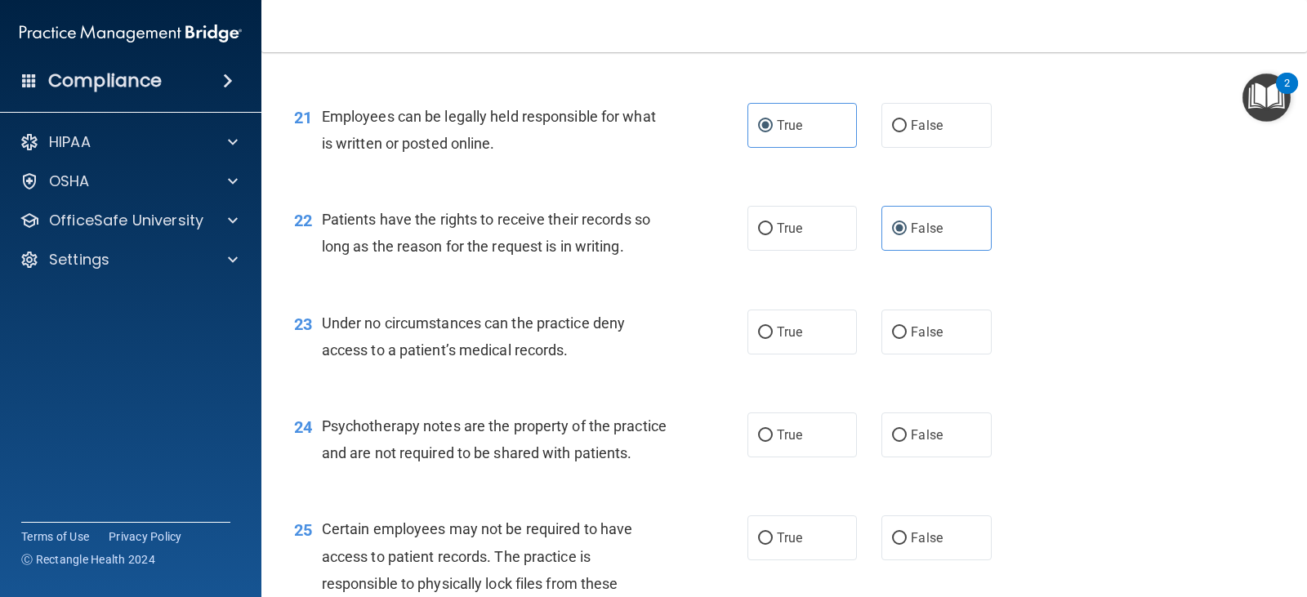
click at [1110, 288] on div "22 Patients have the rights to receive their records so long as the reason for …" at bounding box center [784, 236] width 1005 height 103
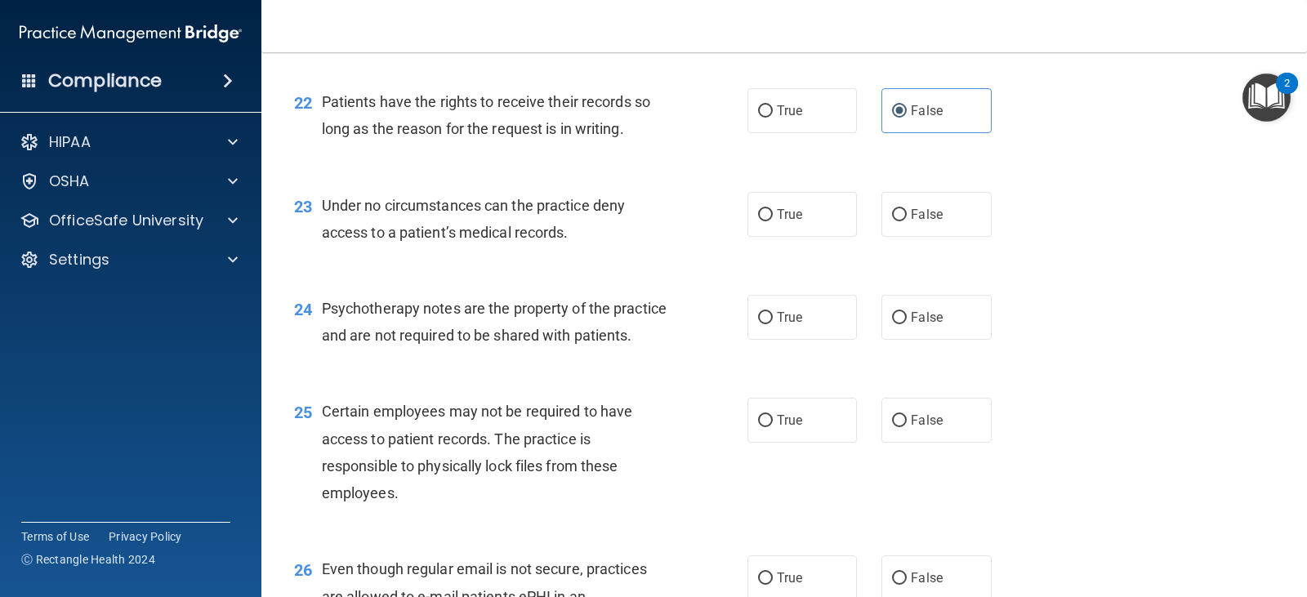
scroll to position [3299, 0]
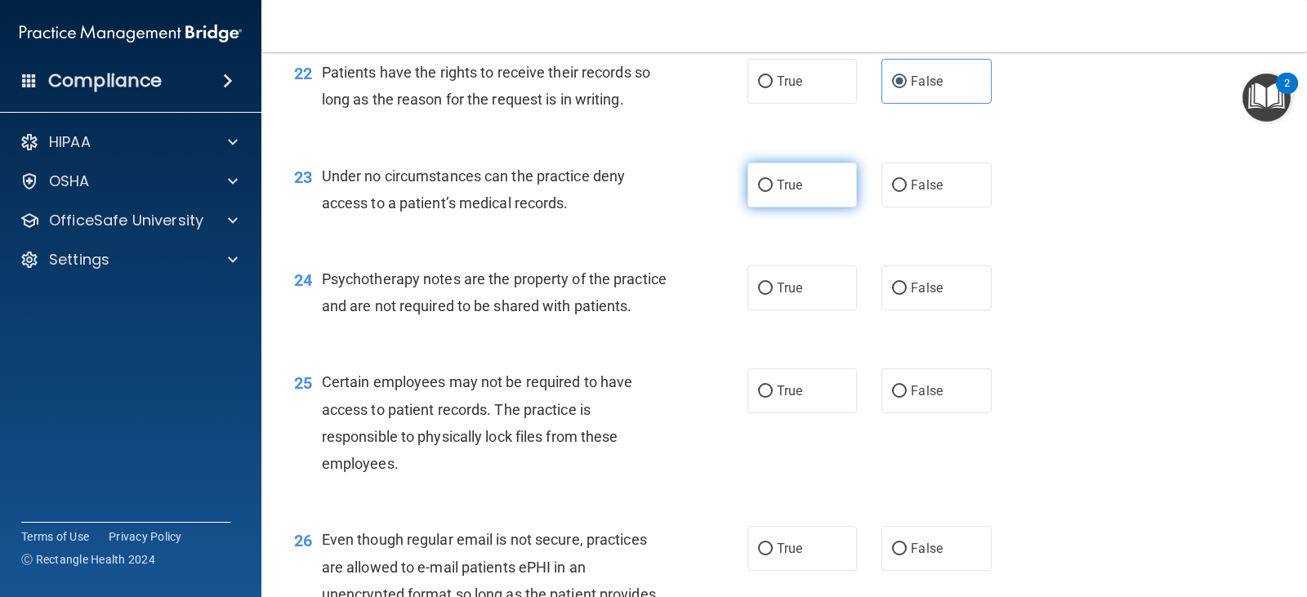
click at [782, 177] on label "True" at bounding box center [803, 185] width 110 height 45
click at [773, 180] on input "True" at bounding box center [765, 186] width 15 height 12
radio input "true"
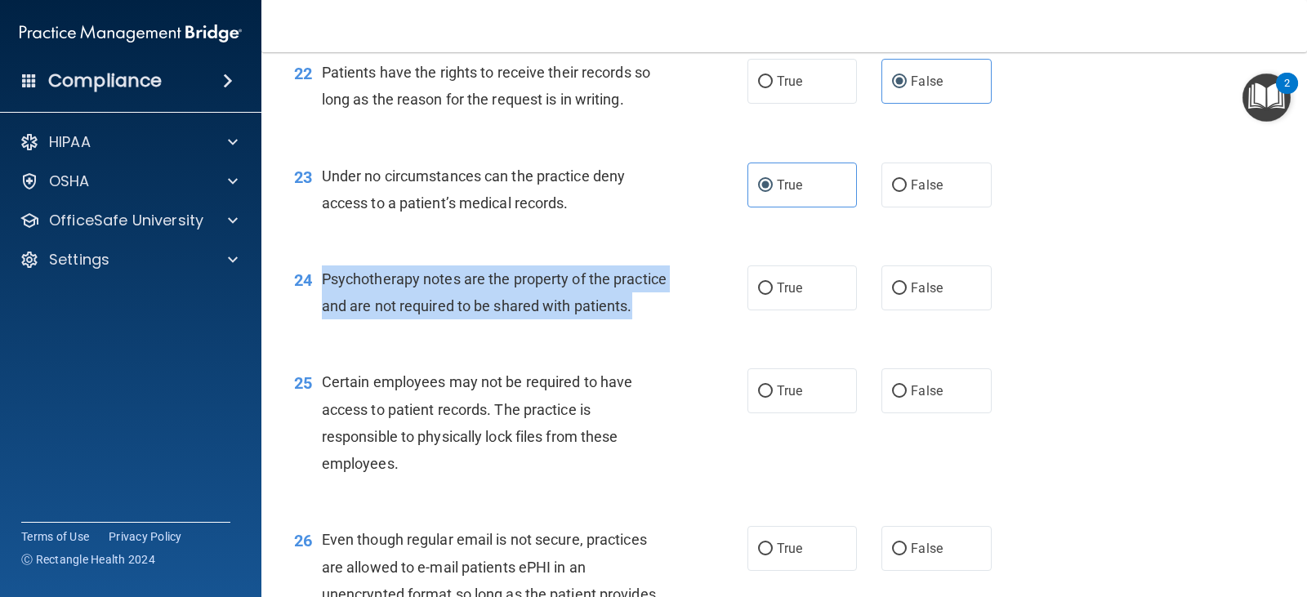
drag, startPoint x: 383, startPoint y: 333, endPoint x: 323, endPoint y: 275, distance: 84.4
click at [323, 275] on div "Psychotherapy notes are the property of the practice and are not required to be…" at bounding box center [501, 293] width 359 height 54
click at [515, 320] on div "Psychotherapy notes are the property of the practice and are not required to be…" at bounding box center [501, 293] width 359 height 54
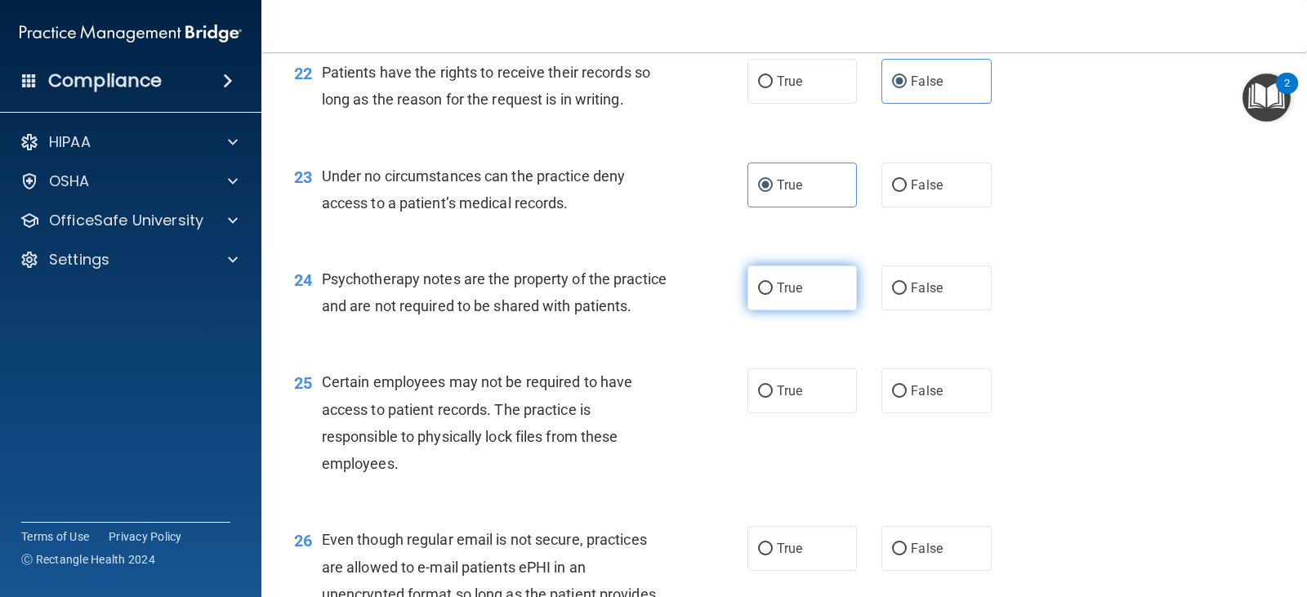
click at [789, 270] on label "True" at bounding box center [803, 288] width 110 height 45
click at [773, 283] on input "True" at bounding box center [765, 289] width 15 height 12
radio input "true"
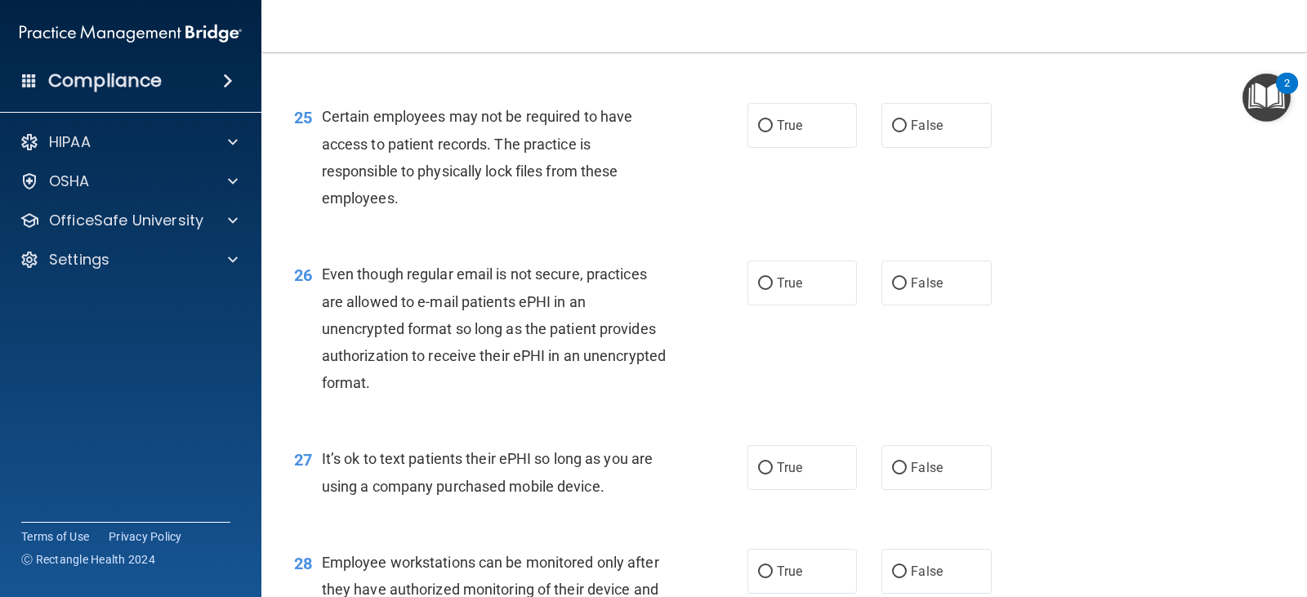
scroll to position [3587, 0]
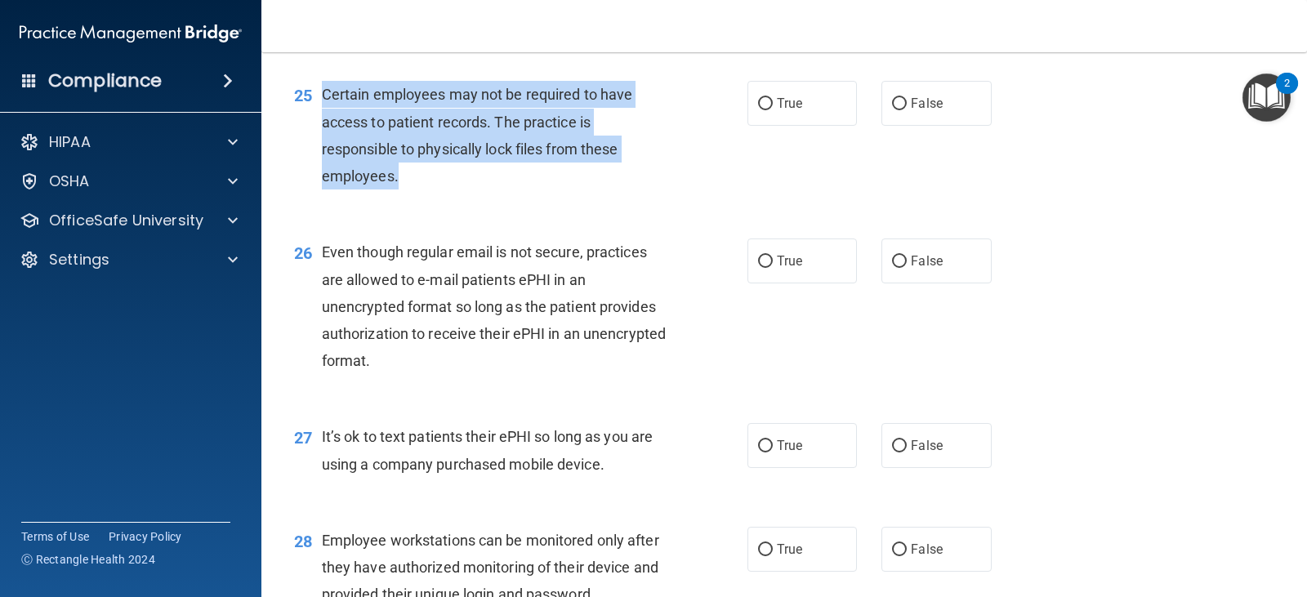
drag, startPoint x: 401, startPoint y: 203, endPoint x: 324, endPoint y: 121, distance: 112.7
click at [324, 121] on div "Certain employees may not be required to have access to patient records. The pr…" at bounding box center [501, 135] width 359 height 109
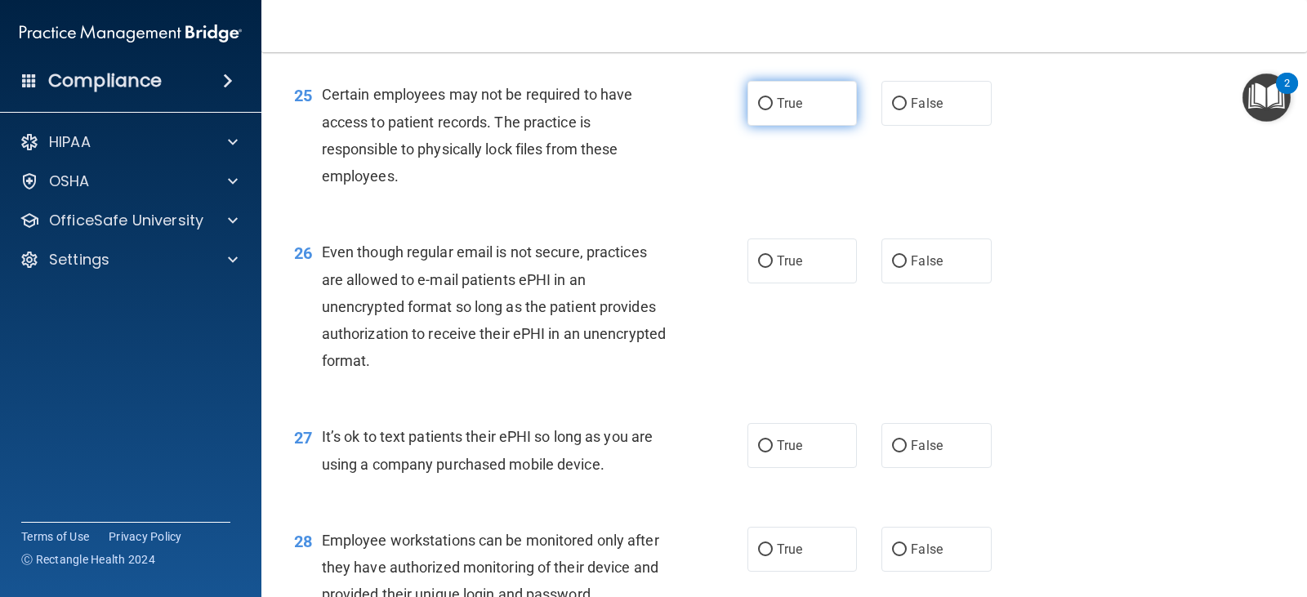
click at [822, 126] on label "True" at bounding box center [803, 103] width 110 height 45
click at [773, 110] on input "True" at bounding box center [765, 104] width 15 height 12
radio input "true"
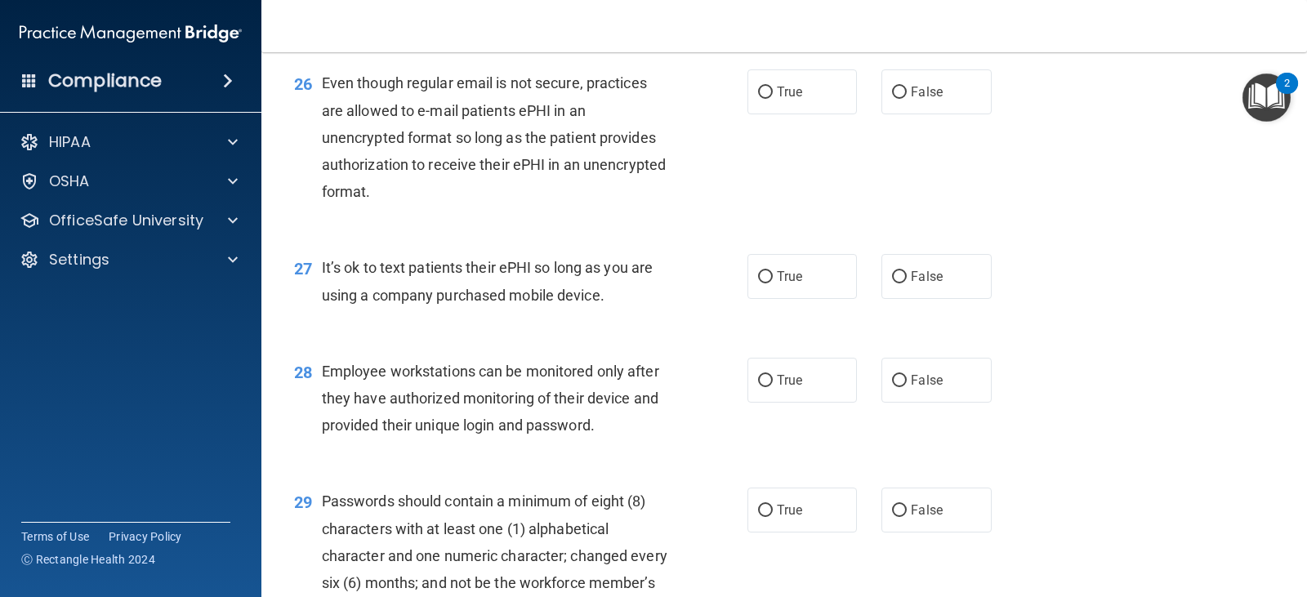
scroll to position [3778, 0]
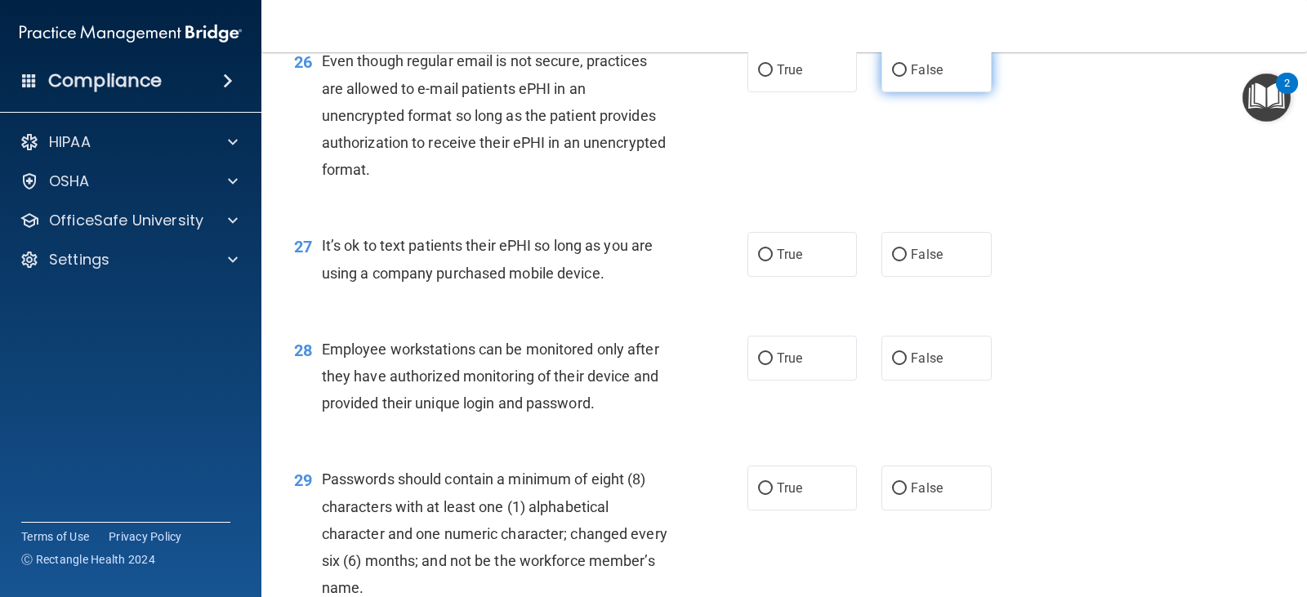
click at [924, 78] on span "False" at bounding box center [927, 70] width 32 height 16
click at [907, 77] on input "False" at bounding box center [899, 71] width 15 height 12
radio input "true"
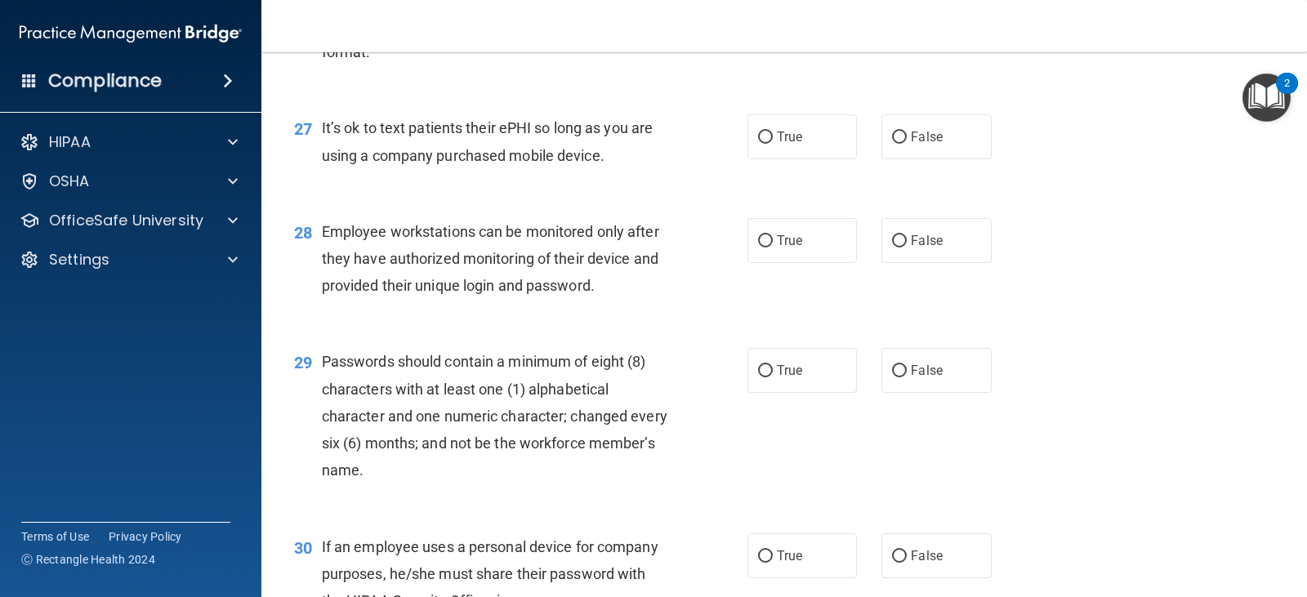
scroll to position [3903, 0]
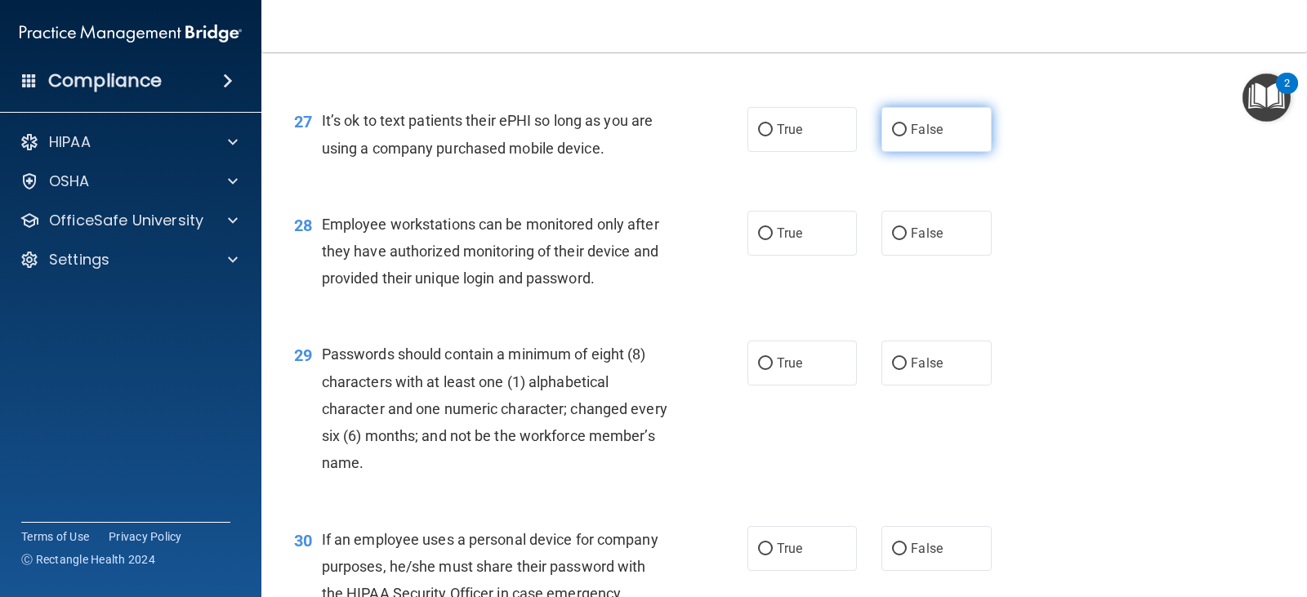
click at [941, 152] on label "False" at bounding box center [937, 129] width 110 height 45
click at [907, 136] on input "False" at bounding box center [899, 130] width 15 height 12
radio input "true"
drag, startPoint x: 621, startPoint y: 178, endPoint x: 319, endPoint y: 151, distance: 303.6
click at [319, 151] on div "27 It’s ok to text patients their ePHI so long as you are using a company purch…" at bounding box center [521, 138] width 503 height 62
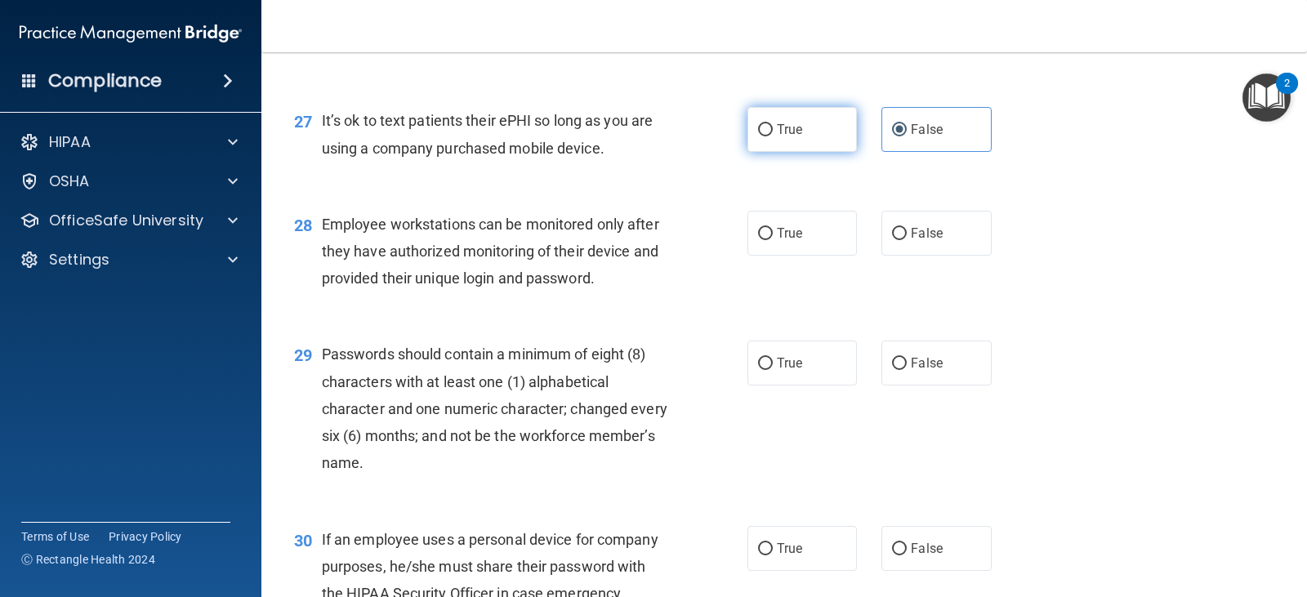
click at [797, 137] on span "True" at bounding box center [789, 130] width 25 height 16
click at [773, 136] on input "True" at bounding box center [765, 130] width 15 height 12
radio input "true"
radio input "false"
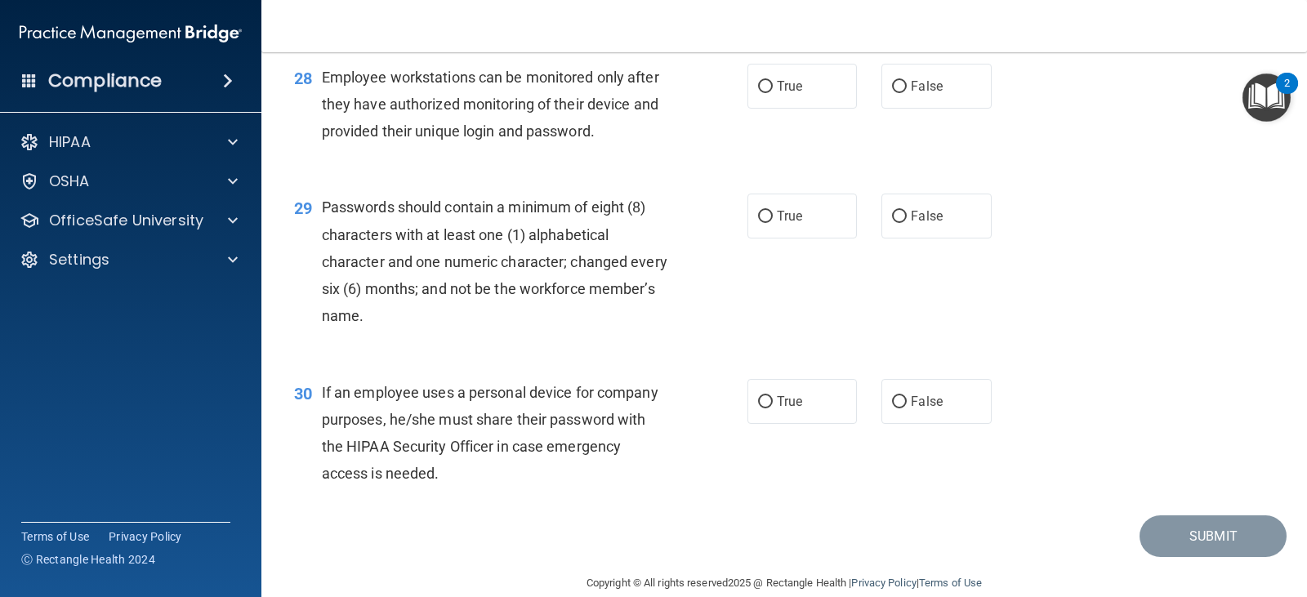
scroll to position [4057, 0]
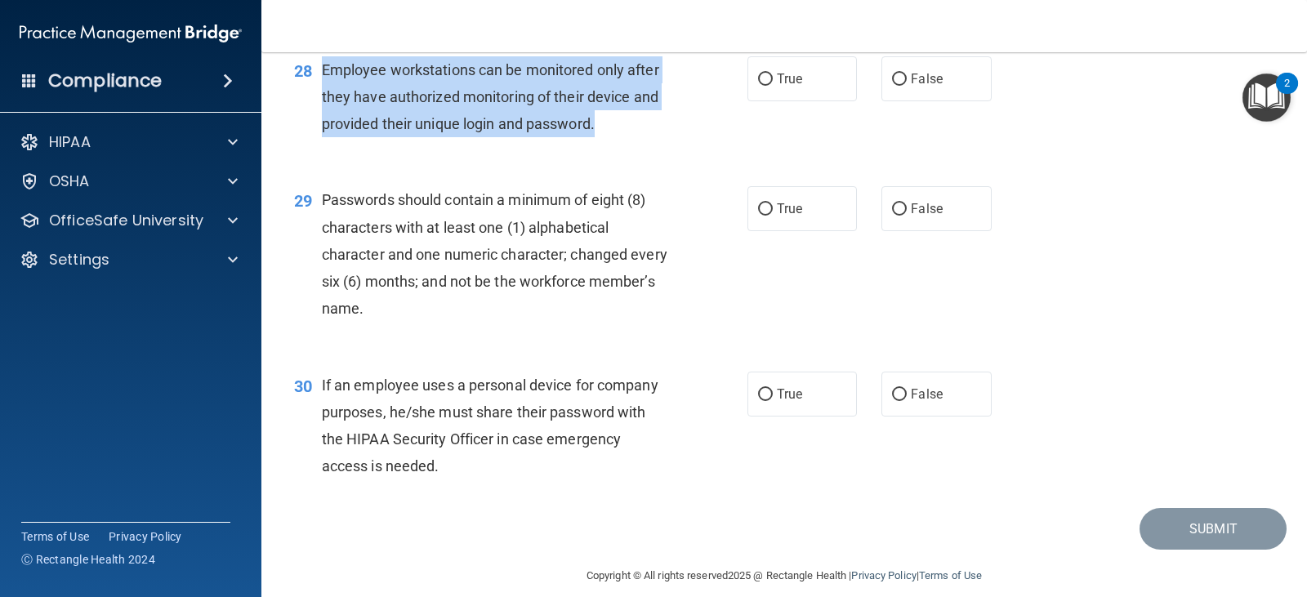
drag, startPoint x: 610, startPoint y: 159, endPoint x: 324, endPoint y: 88, distance: 294.5
click at [324, 88] on div "Employee workstations can be monitored only after they have authorized monitori…" at bounding box center [501, 97] width 359 height 82
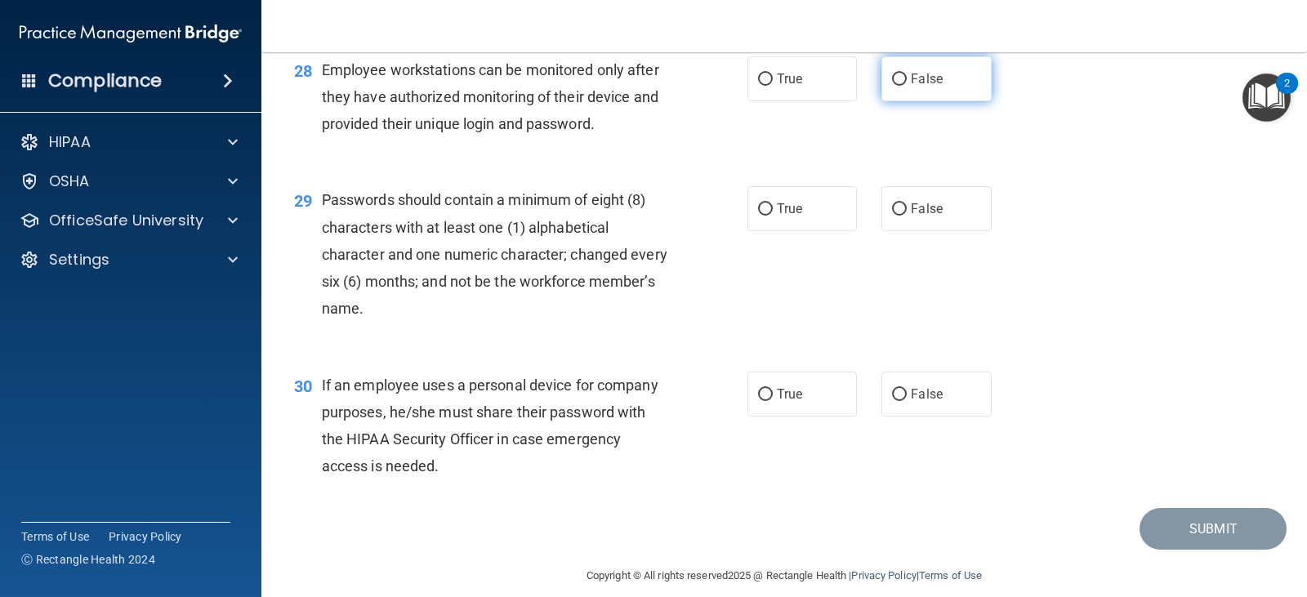
click at [899, 93] on label "False" at bounding box center [937, 78] width 110 height 45
click at [899, 86] on input "False" at bounding box center [899, 80] width 15 height 12
radio input "true"
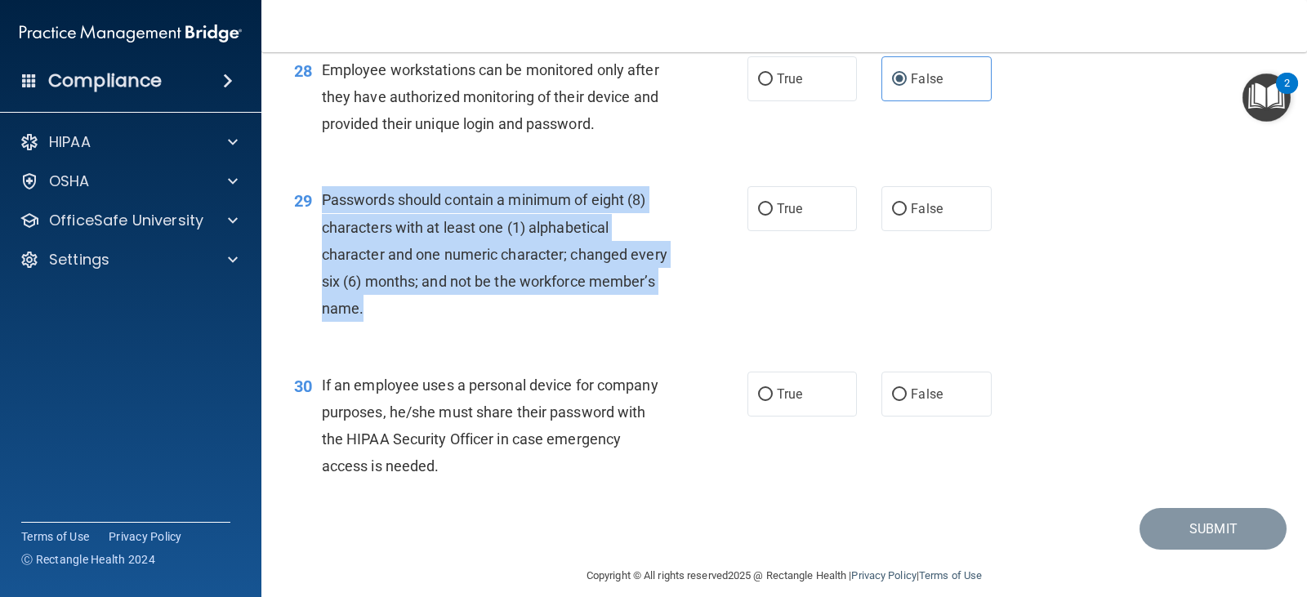
drag, startPoint x: 443, startPoint y: 337, endPoint x: 316, endPoint y: 218, distance: 173.4
click at [316, 218] on div "29 Passwords should contain a minimum of eight (8) characters with at least one…" at bounding box center [521, 258] width 503 height 144
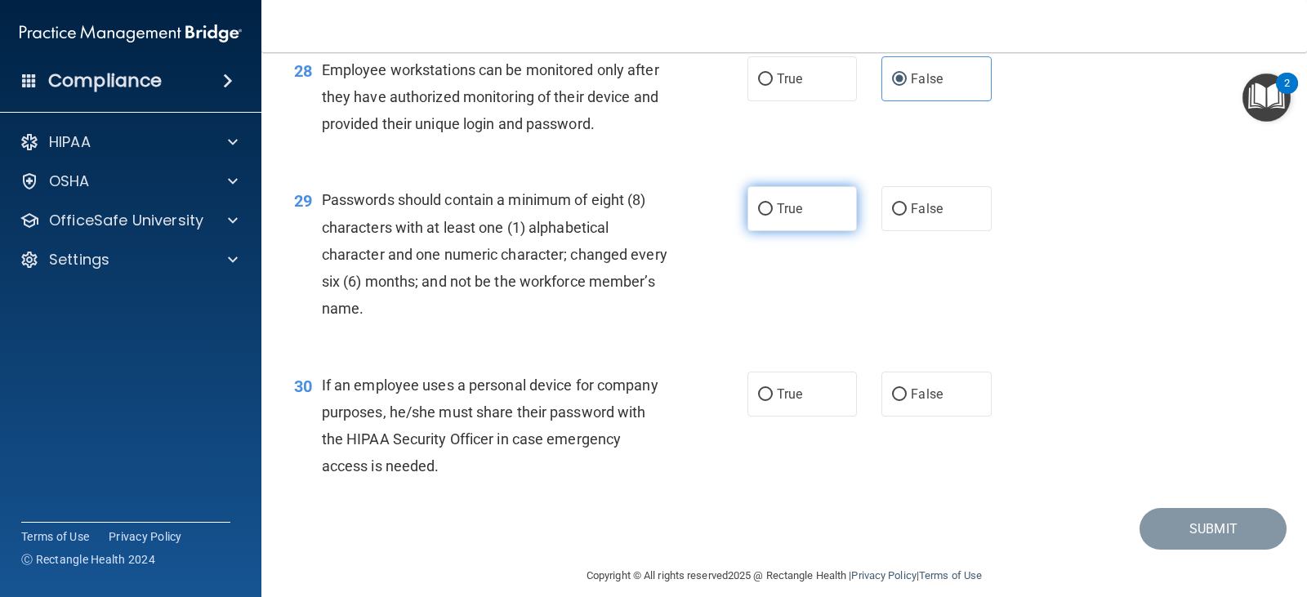
click at [811, 231] on label "True" at bounding box center [803, 208] width 110 height 45
click at [773, 216] on input "True" at bounding box center [765, 209] width 15 height 12
radio input "true"
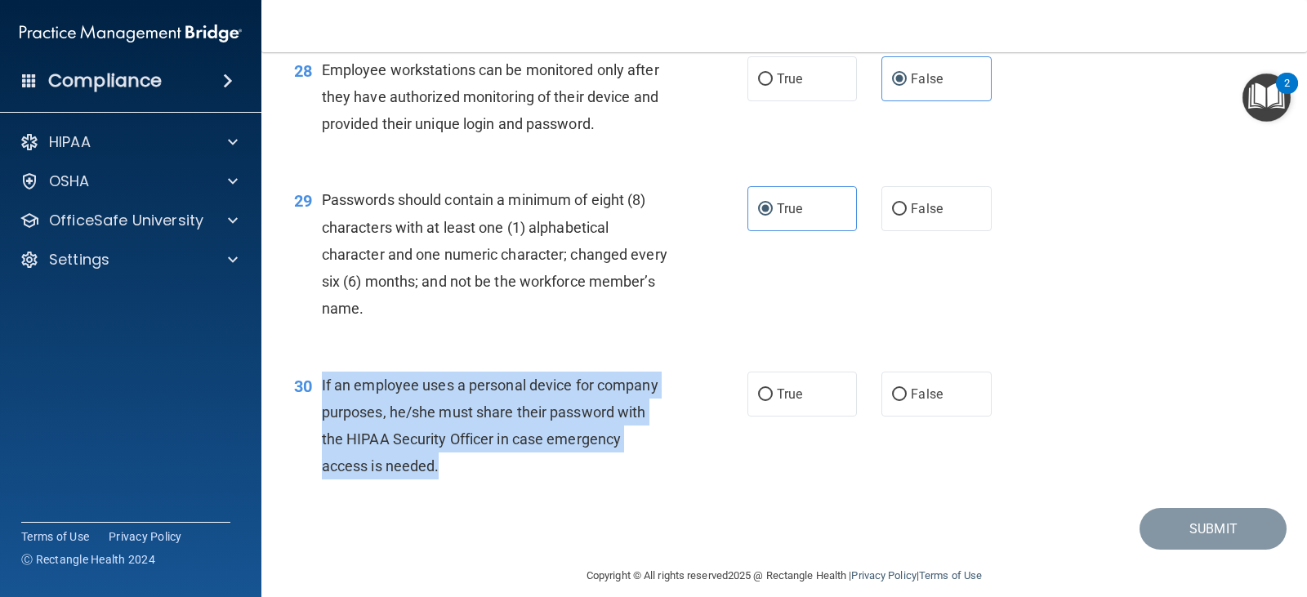
drag, startPoint x: 442, startPoint y: 495, endPoint x: 315, endPoint y: 407, distance: 155.0
click at [315, 407] on div "30 If an employee uses a personal device for company purposes, he/she must shar…" at bounding box center [521, 430] width 503 height 117
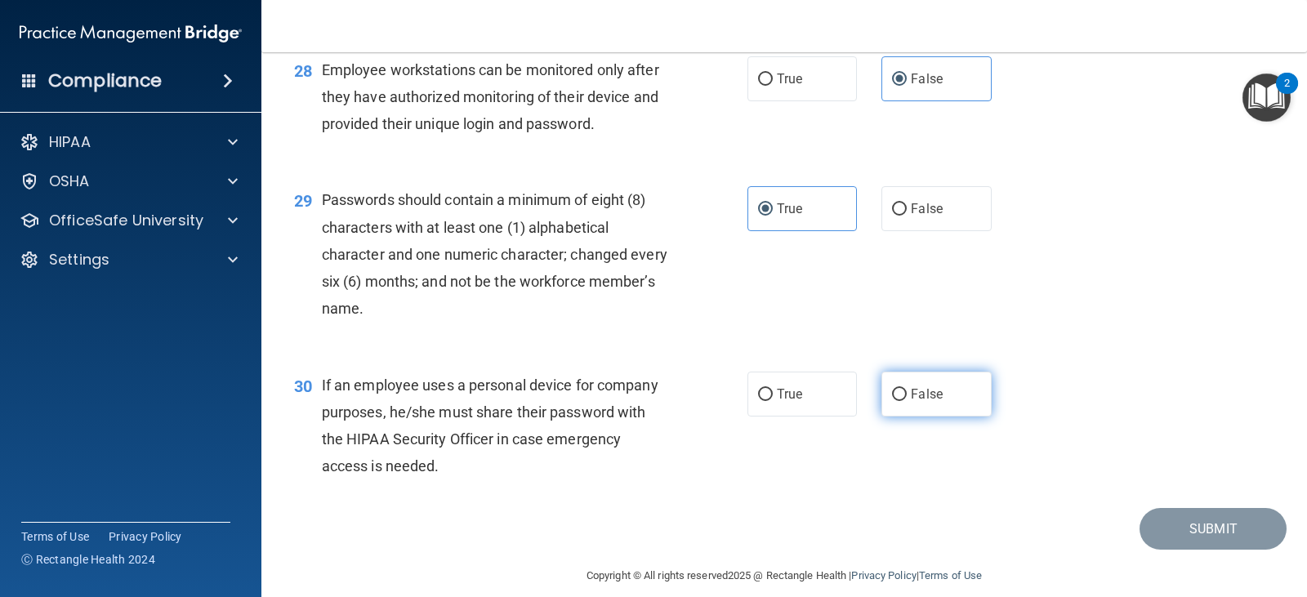
click at [949, 417] on label "False" at bounding box center [937, 394] width 110 height 45
click at [907, 401] on input "False" at bounding box center [899, 395] width 15 height 12
radio input "true"
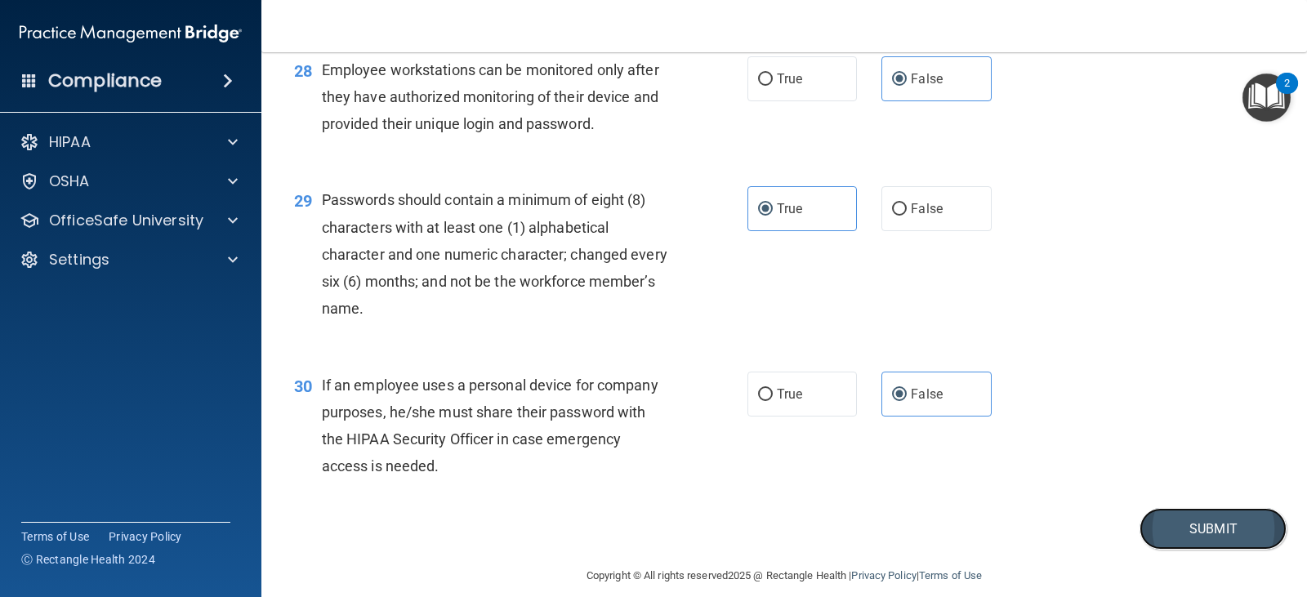
click at [1196, 542] on button "Submit" at bounding box center [1213, 529] width 147 height 42
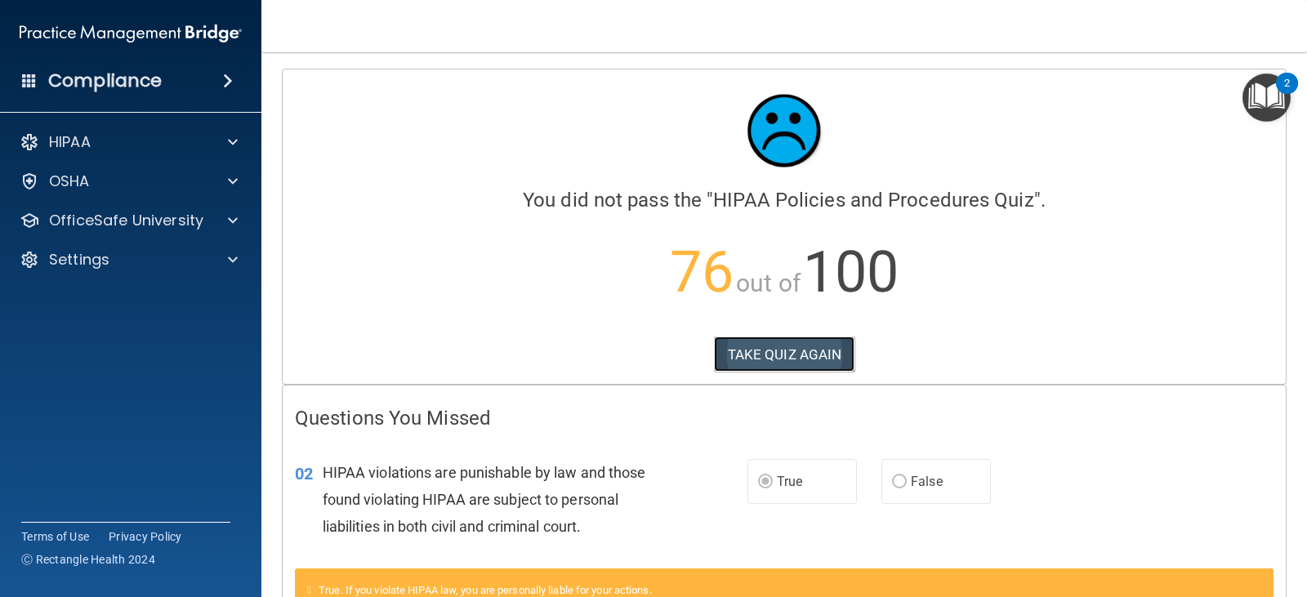
click at [753, 342] on button "TAKE QUIZ AGAIN" at bounding box center [784, 355] width 141 height 36
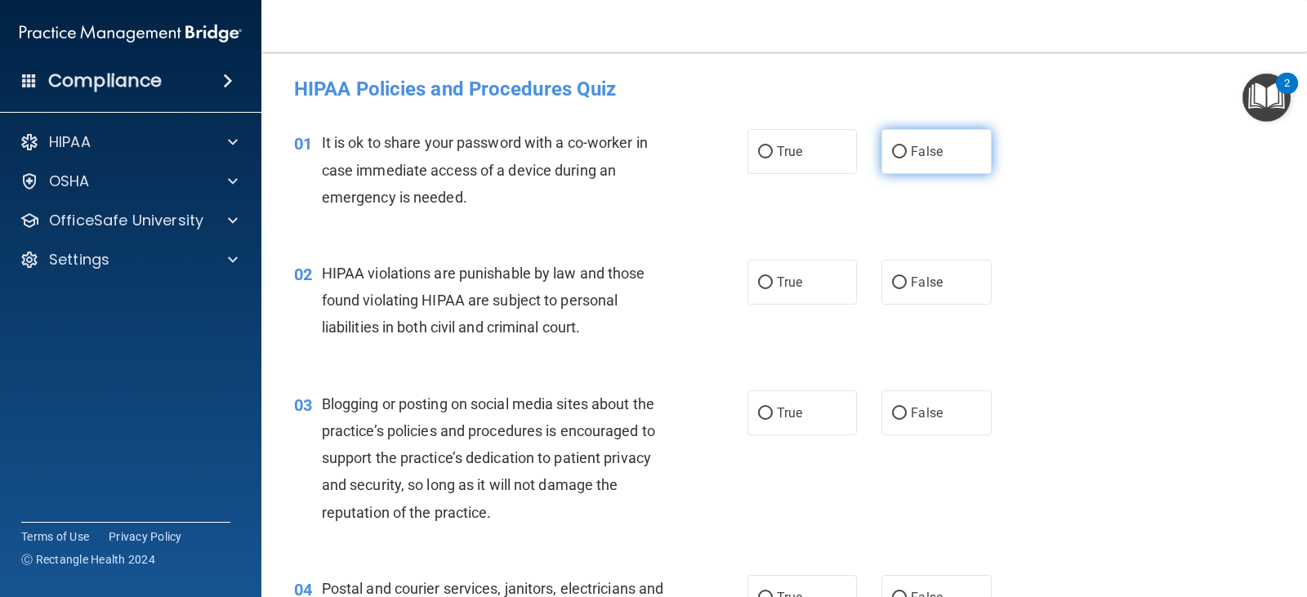
click at [913, 150] on span "False" at bounding box center [927, 152] width 32 height 16
click at [907, 150] on input "False" at bounding box center [899, 152] width 15 height 12
radio input "true"
click at [800, 288] on label "True" at bounding box center [803, 282] width 110 height 45
click at [773, 288] on input "True" at bounding box center [765, 283] width 15 height 12
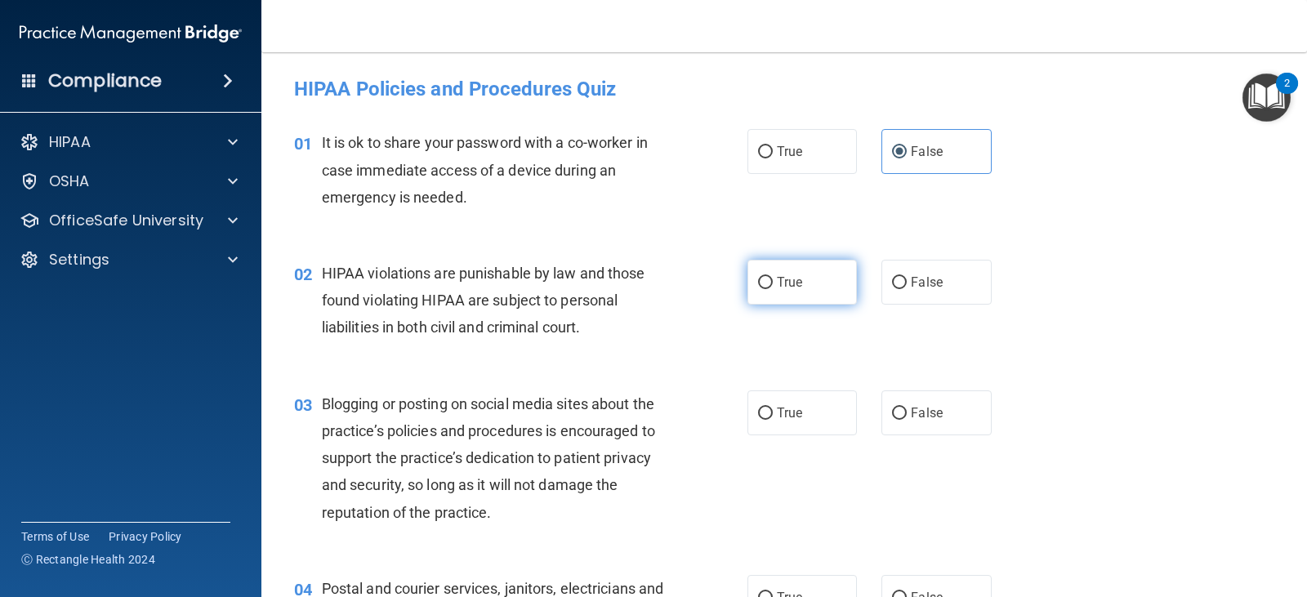
radio input "true"
click at [942, 293] on label "False" at bounding box center [937, 282] width 110 height 45
click at [907, 289] on input "False" at bounding box center [899, 283] width 15 height 12
radio input "true"
radio input "false"
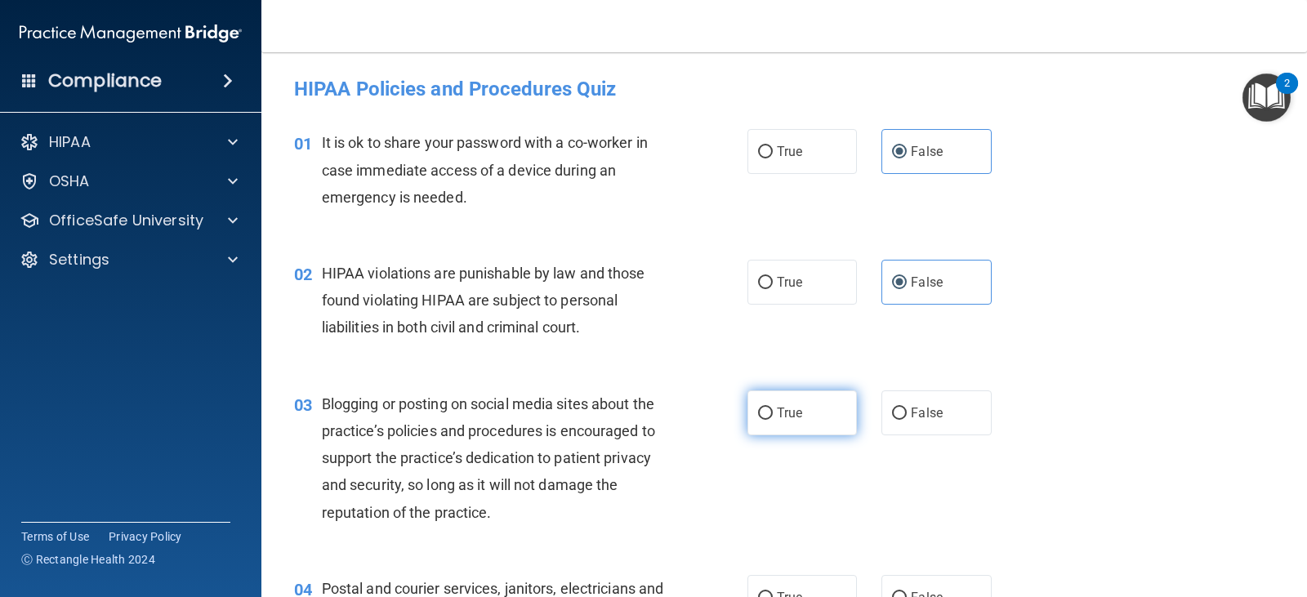
click at [777, 420] on span "True" at bounding box center [789, 413] width 25 height 16
click at [773, 420] on input "True" at bounding box center [765, 414] width 15 height 12
radio input "true"
click at [762, 288] on input "True" at bounding box center [765, 283] width 15 height 12
radio input "true"
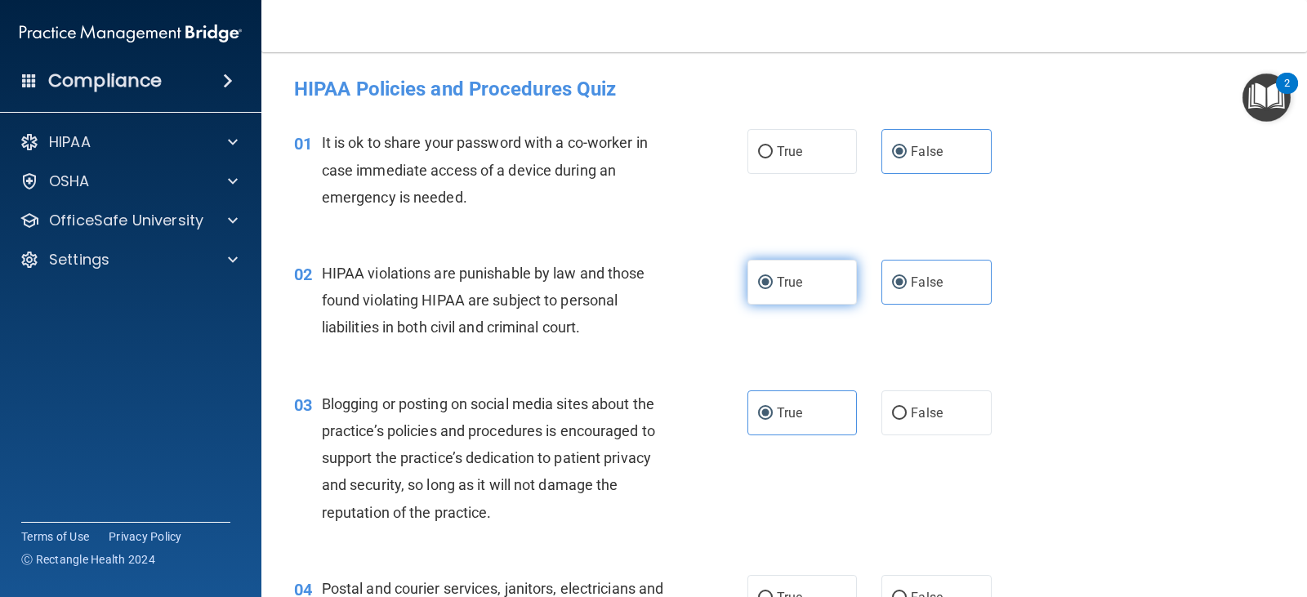
radio input "false"
click at [912, 423] on label "False" at bounding box center [937, 413] width 110 height 45
click at [907, 420] on input "False" at bounding box center [899, 414] width 15 height 12
radio input "true"
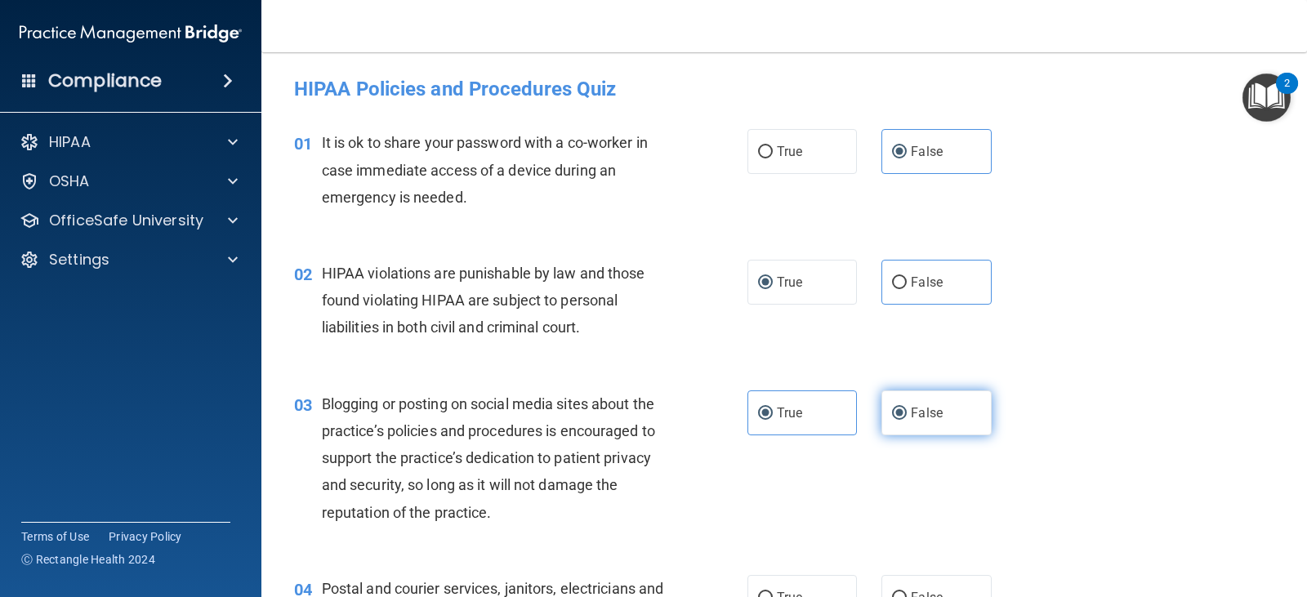
radio input "false"
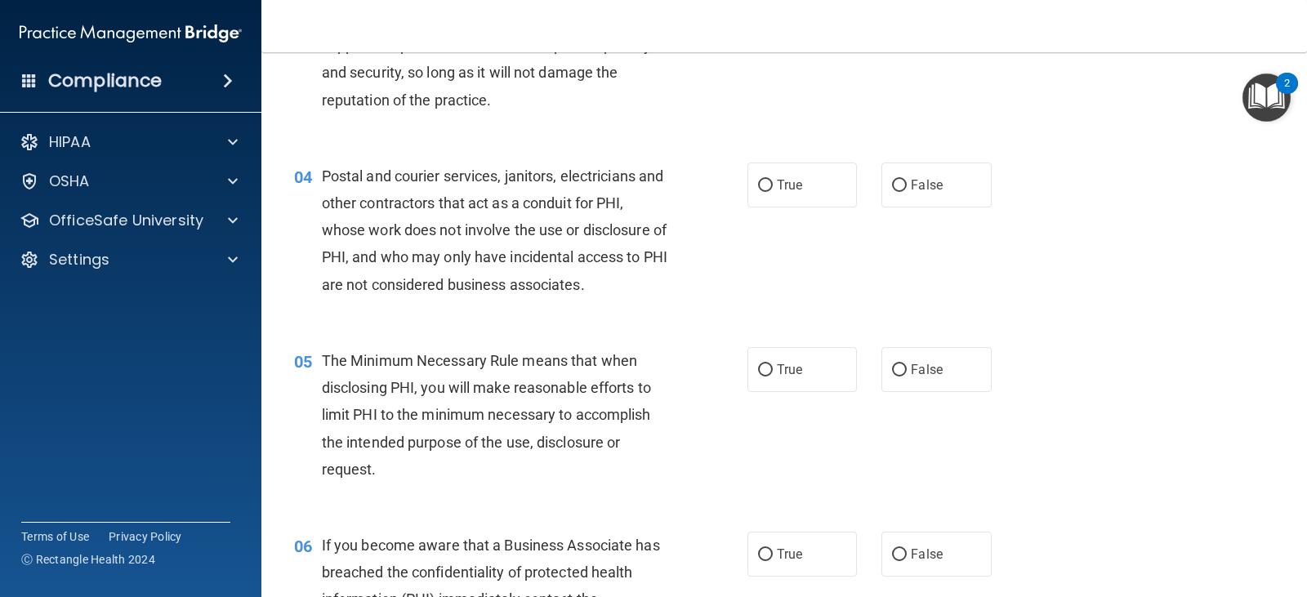
scroll to position [435, 0]
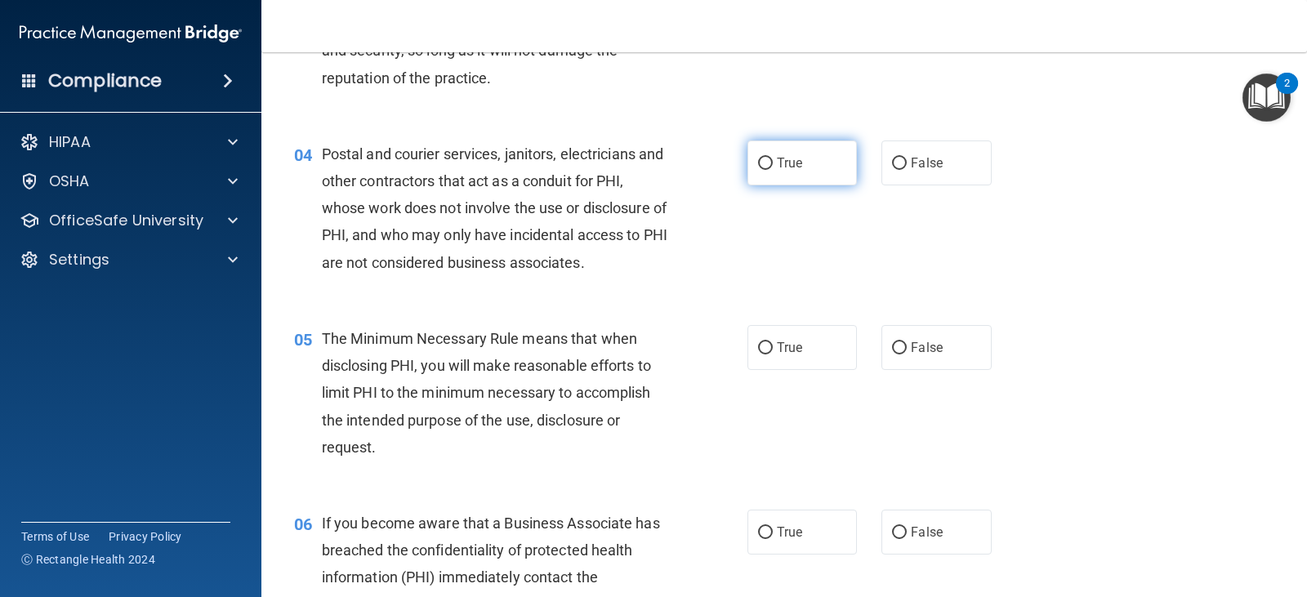
click at [811, 162] on label "True" at bounding box center [803, 163] width 110 height 45
click at [773, 162] on input "True" at bounding box center [765, 164] width 15 height 12
radio input "true"
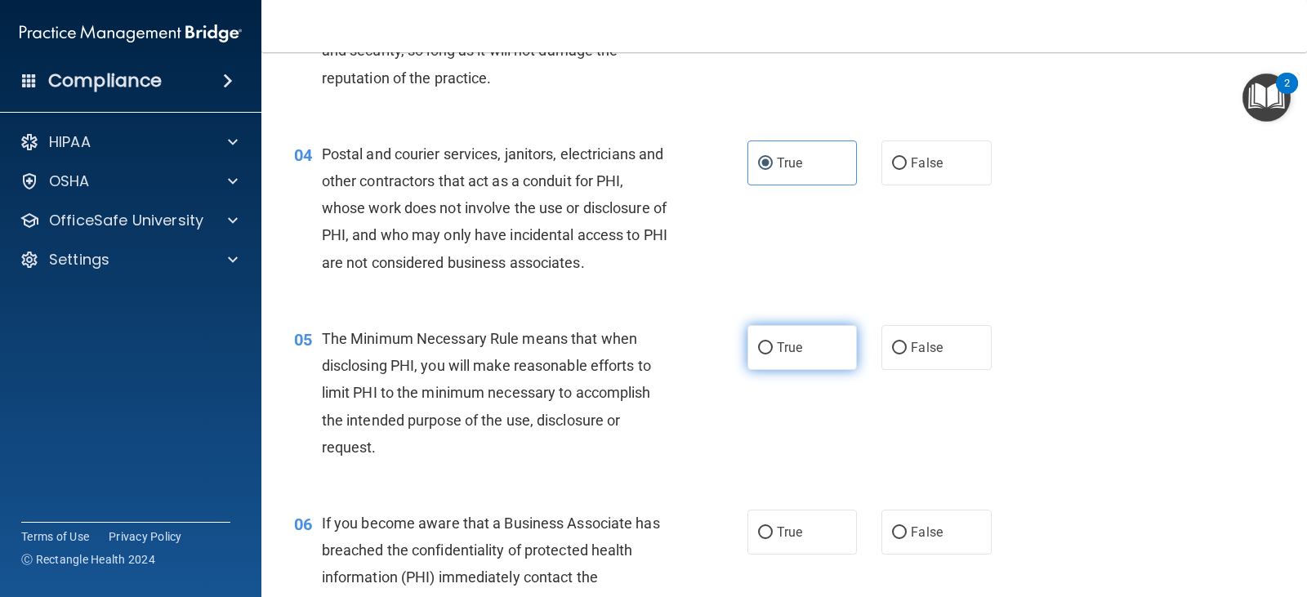
click at [815, 363] on label "True" at bounding box center [803, 347] width 110 height 45
click at [773, 355] on input "True" at bounding box center [765, 348] width 15 height 12
radio input "true"
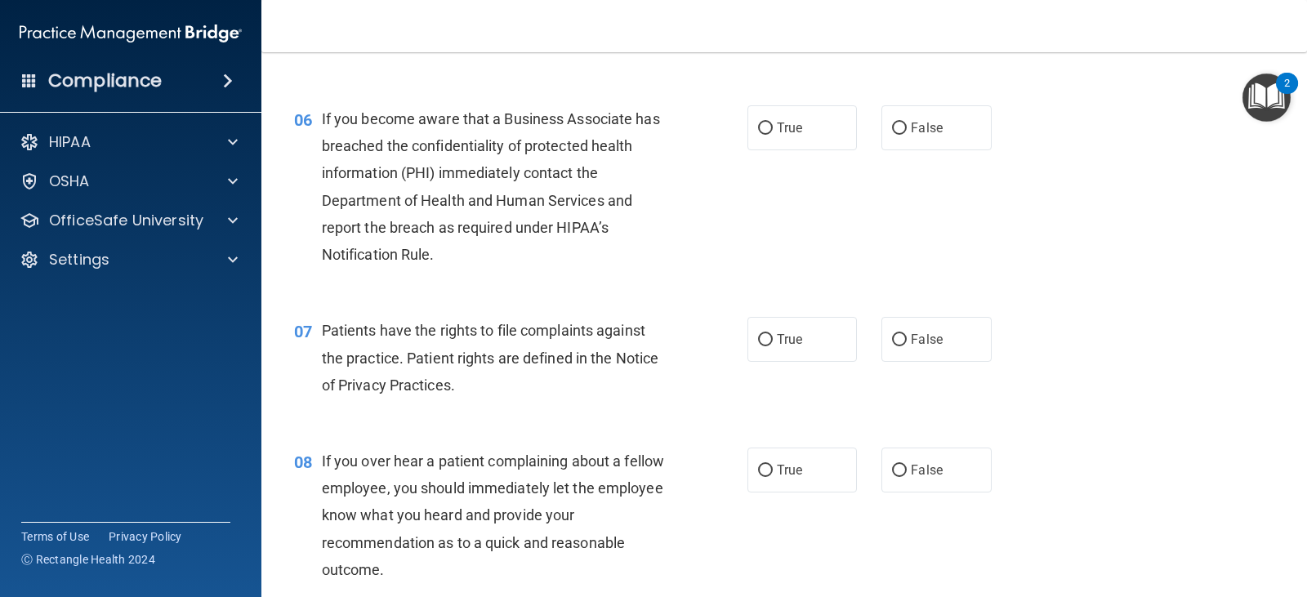
scroll to position [854, 0]
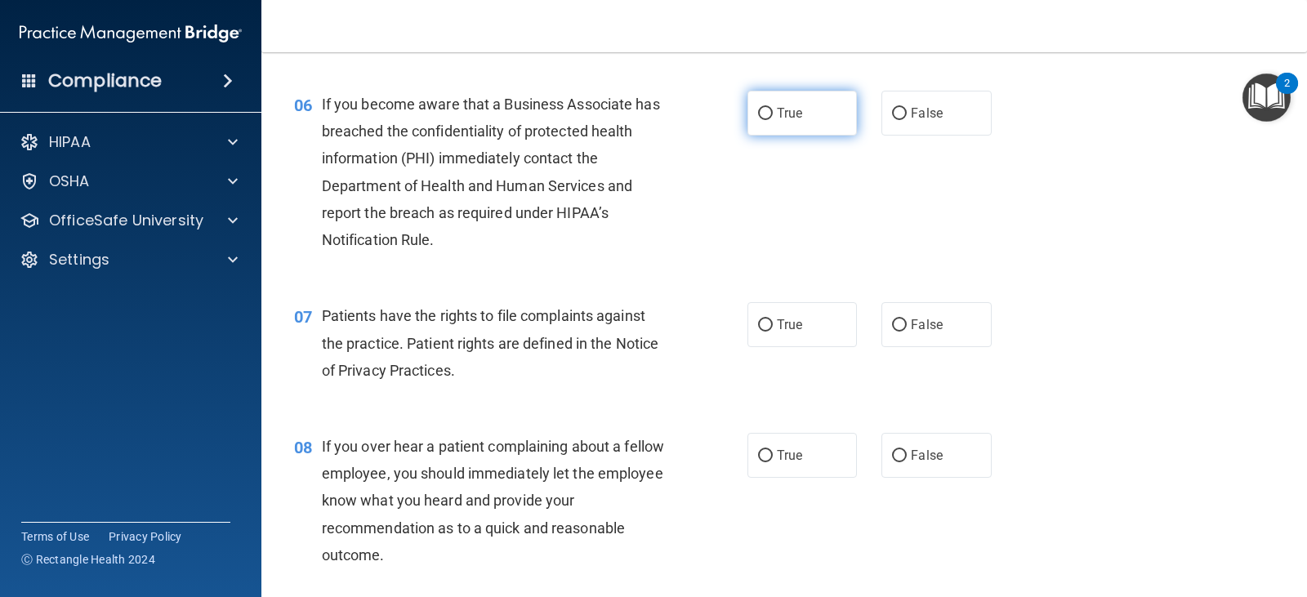
click at [772, 121] on label "True" at bounding box center [803, 113] width 110 height 45
click at [772, 120] on input "True" at bounding box center [765, 114] width 15 height 12
radio input "true"
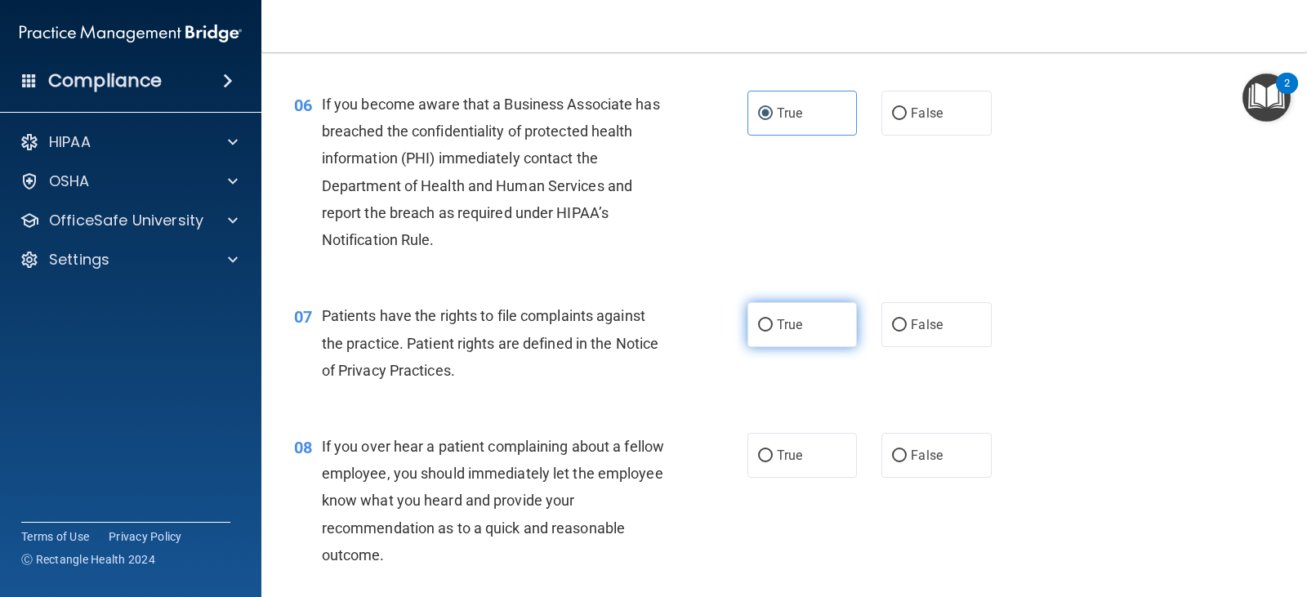
click at [772, 343] on label "True" at bounding box center [803, 324] width 110 height 45
click at [772, 332] on input "True" at bounding box center [765, 326] width 15 height 12
radio input "true"
click at [916, 465] on label "False" at bounding box center [937, 455] width 110 height 45
click at [907, 463] on input "False" at bounding box center [899, 456] width 15 height 12
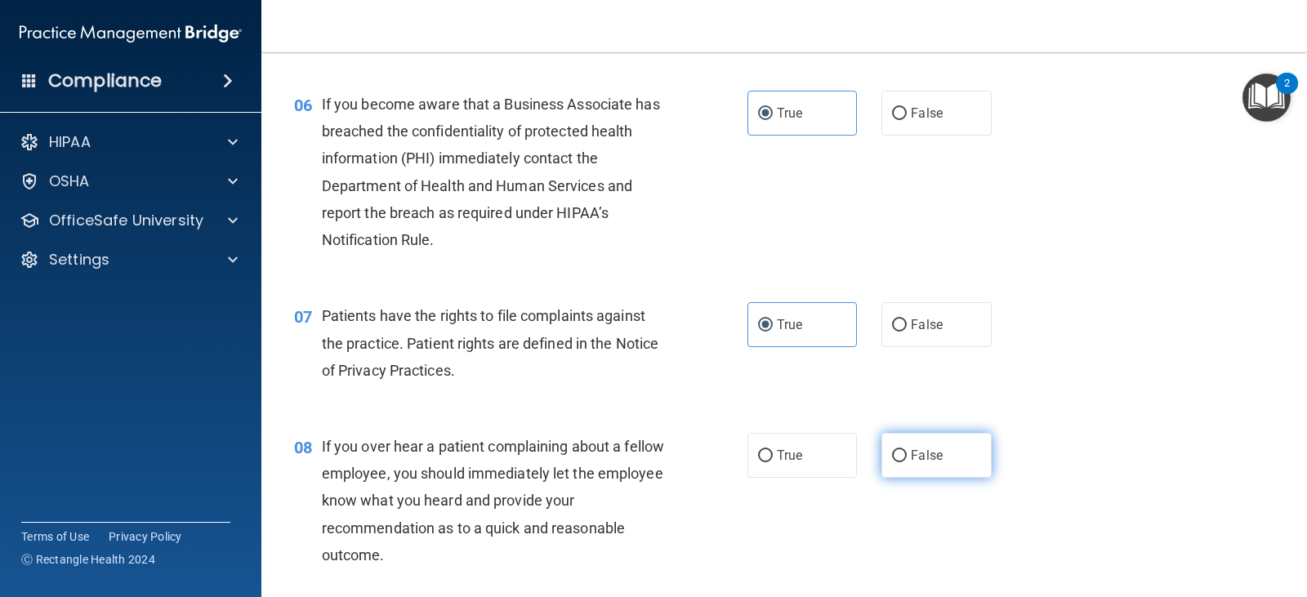
radio input "true"
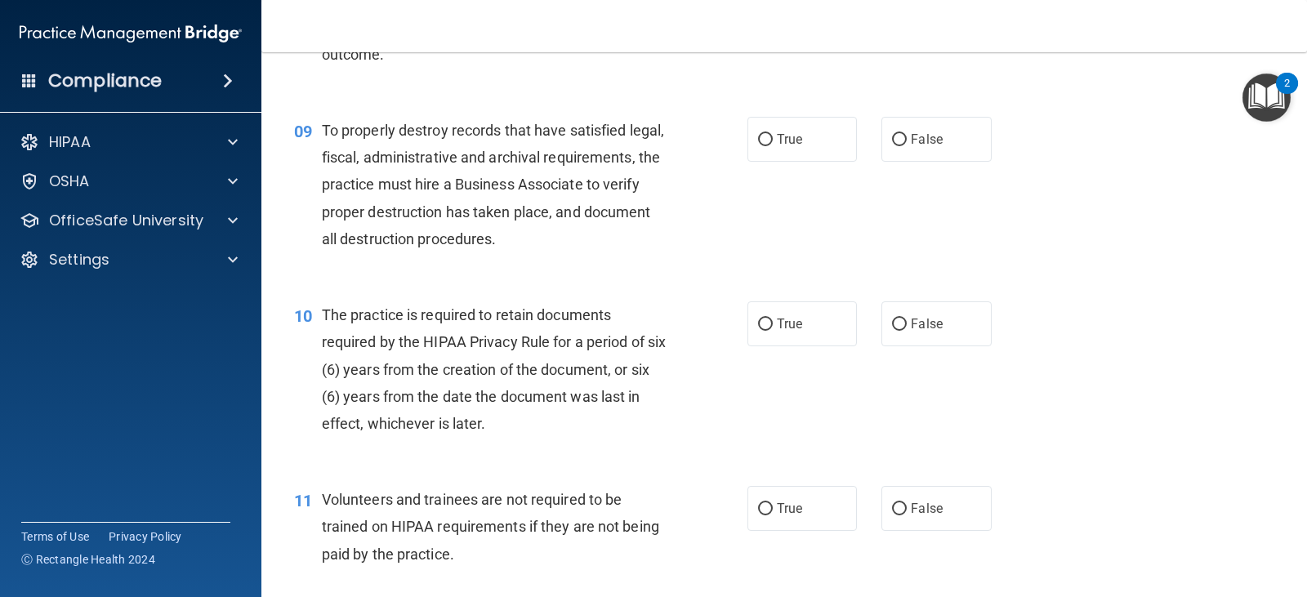
scroll to position [1362, 0]
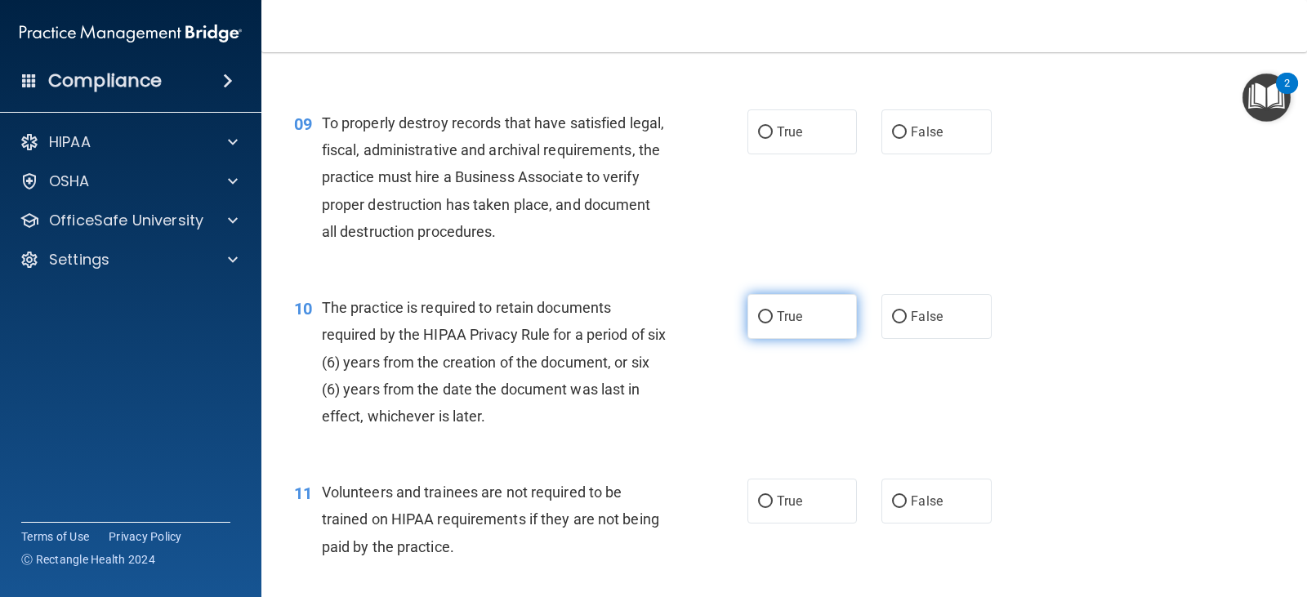
click at [781, 307] on label "True" at bounding box center [803, 316] width 110 height 45
click at [773, 311] on input "True" at bounding box center [765, 317] width 15 height 12
radio input "true"
click at [792, 148] on label "True" at bounding box center [803, 132] width 110 height 45
click at [773, 139] on input "True" at bounding box center [765, 133] width 15 height 12
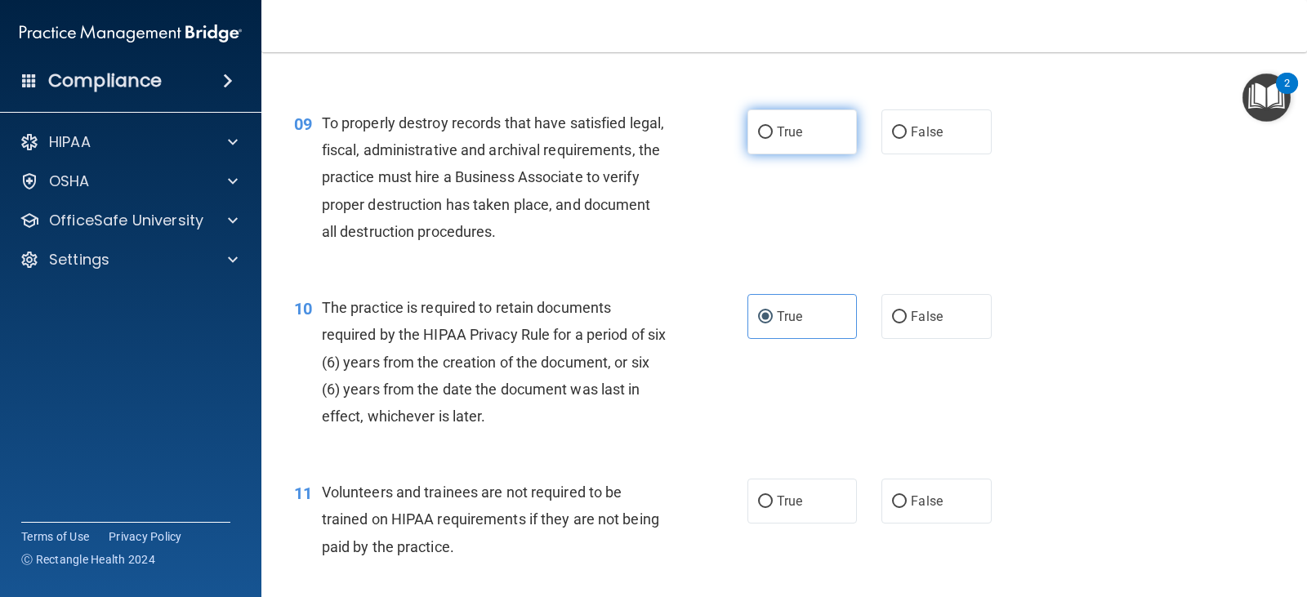
radio input "true"
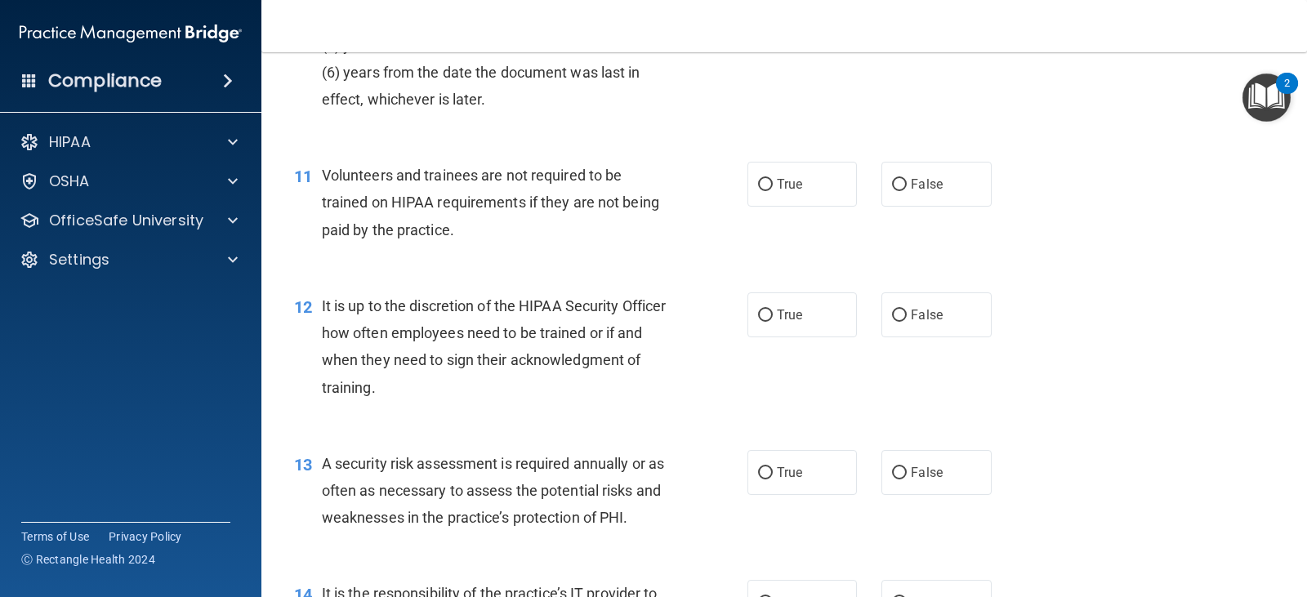
scroll to position [1687, 0]
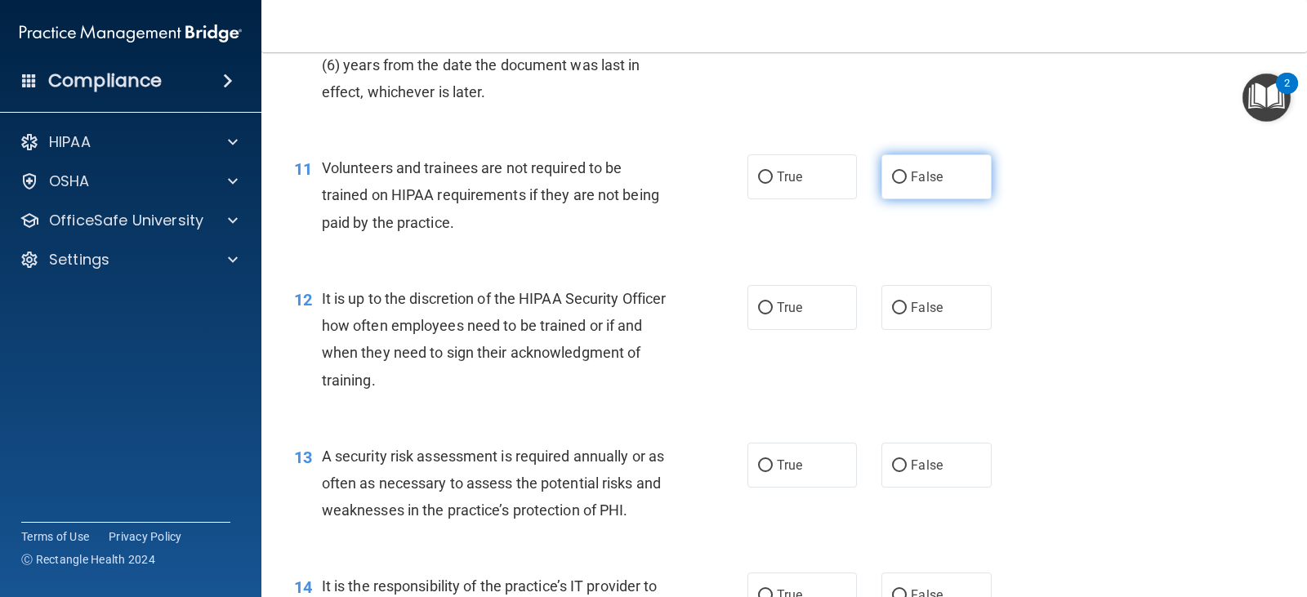
click at [932, 182] on span "False" at bounding box center [927, 177] width 32 height 16
click at [907, 182] on input "False" at bounding box center [899, 178] width 15 height 12
radio input "true"
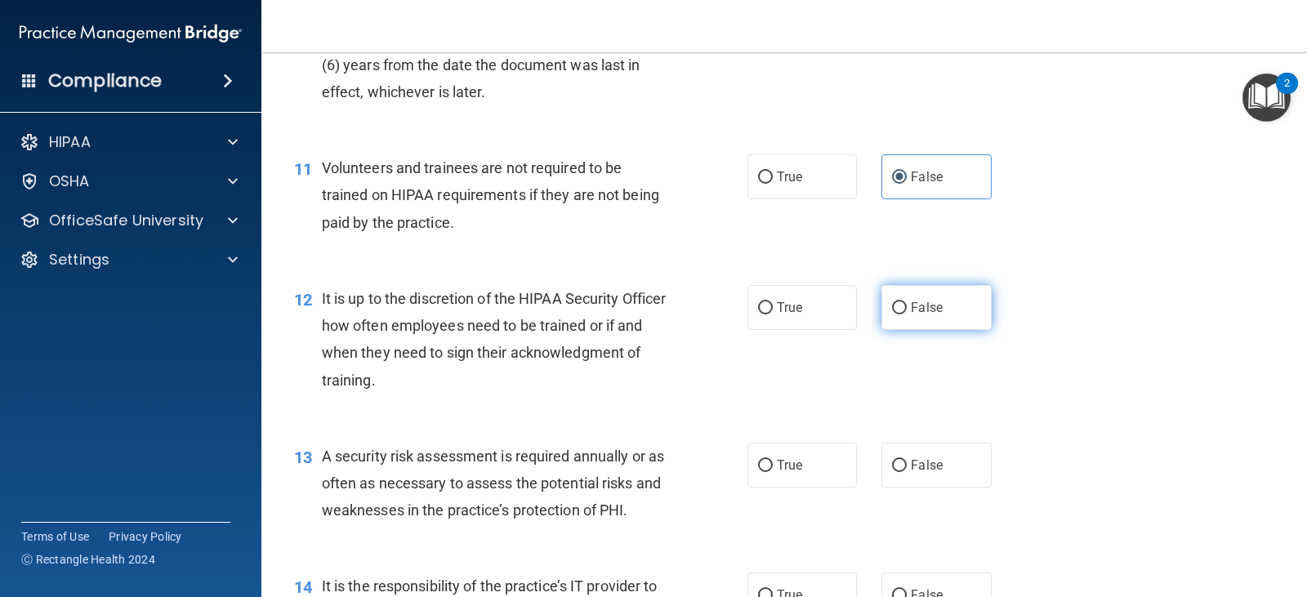
click at [911, 309] on span "False" at bounding box center [927, 308] width 32 height 16
click at [907, 309] on input "False" at bounding box center [899, 308] width 15 height 12
radio input "true"
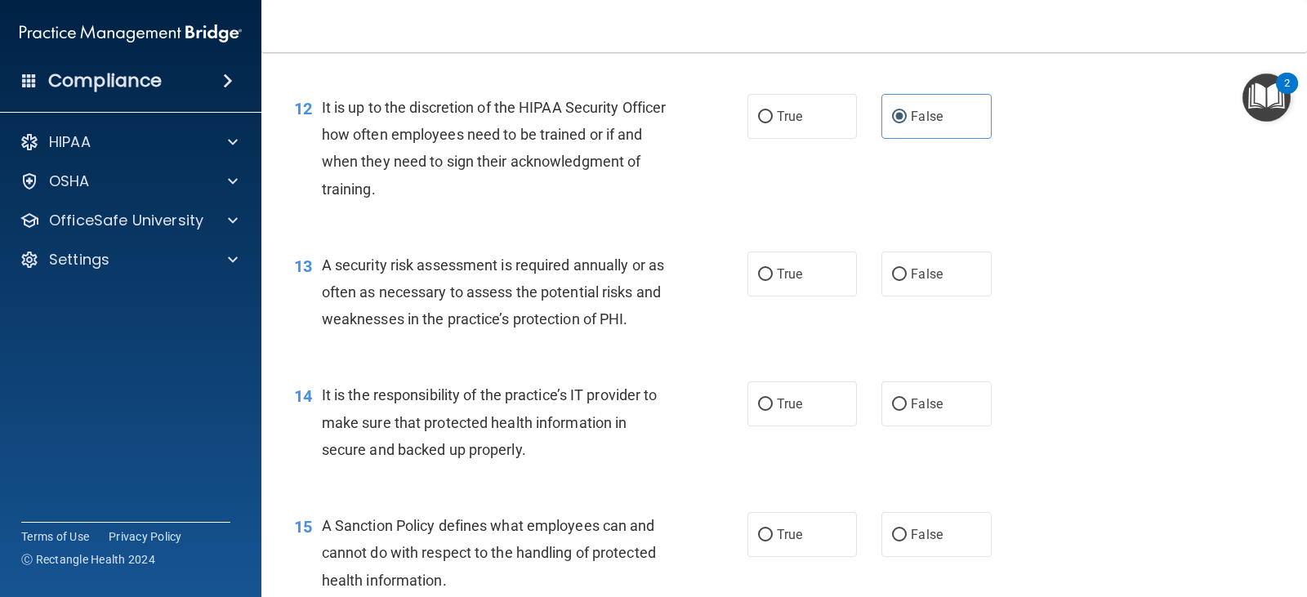
scroll to position [1885, 0]
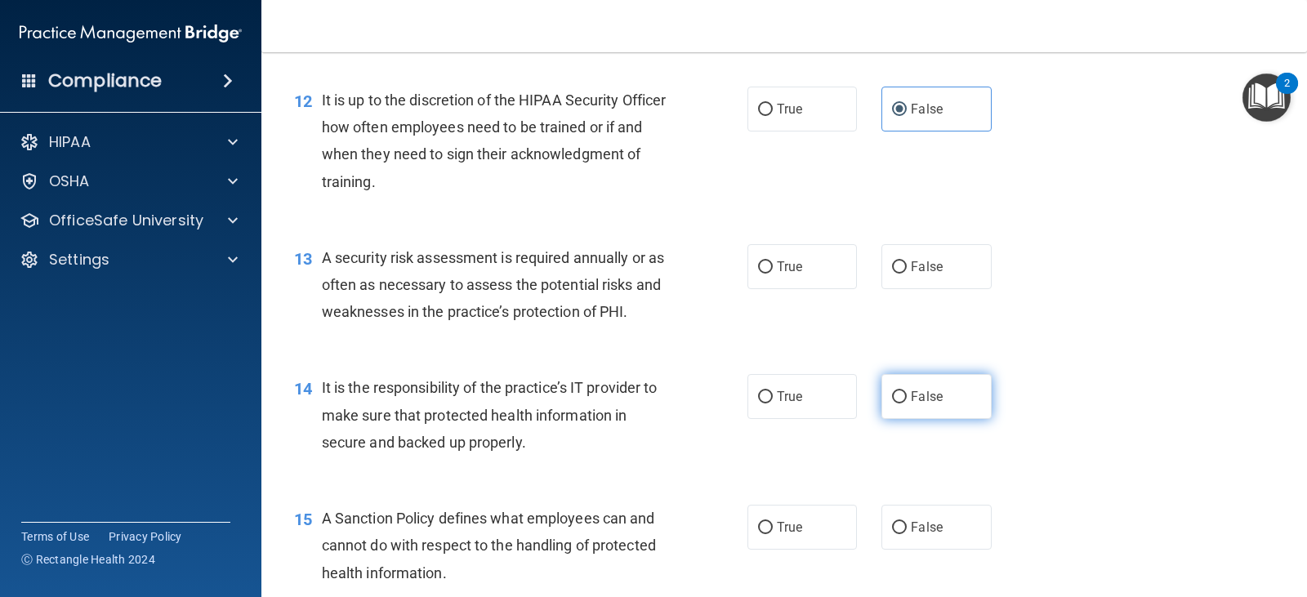
click at [919, 399] on span "False" at bounding box center [927, 397] width 32 height 16
click at [907, 399] on input "False" at bounding box center [899, 397] width 15 height 12
radio input "true"
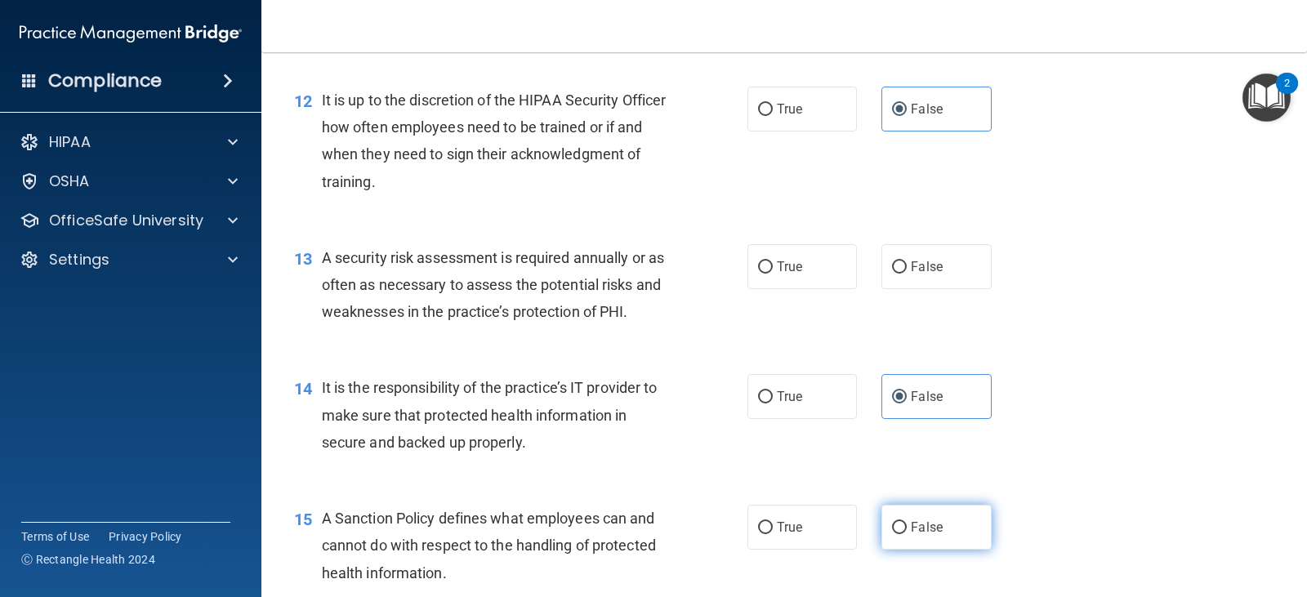
click at [911, 525] on span "False" at bounding box center [927, 528] width 32 height 16
click at [905, 525] on input "False" at bounding box center [899, 528] width 15 height 12
radio input "true"
click at [782, 279] on label "True" at bounding box center [803, 266] width 110 height 45
click at [773, 274] on input "True" at bounding box center [765, 267] width 15 height 12
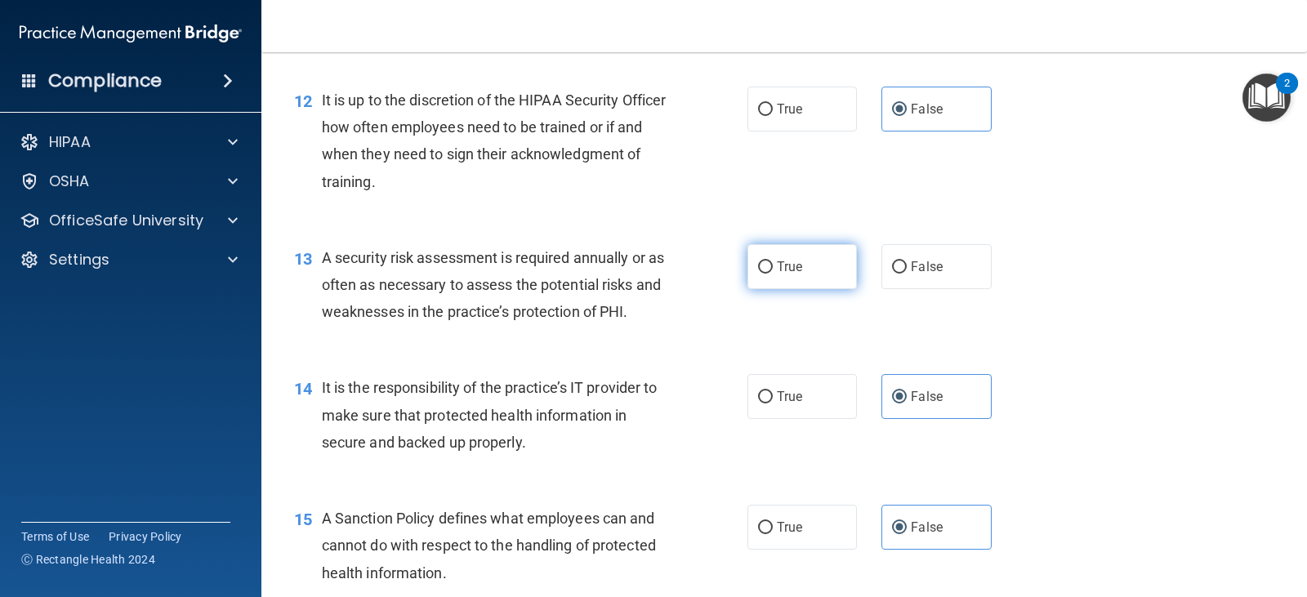
radio input "true"
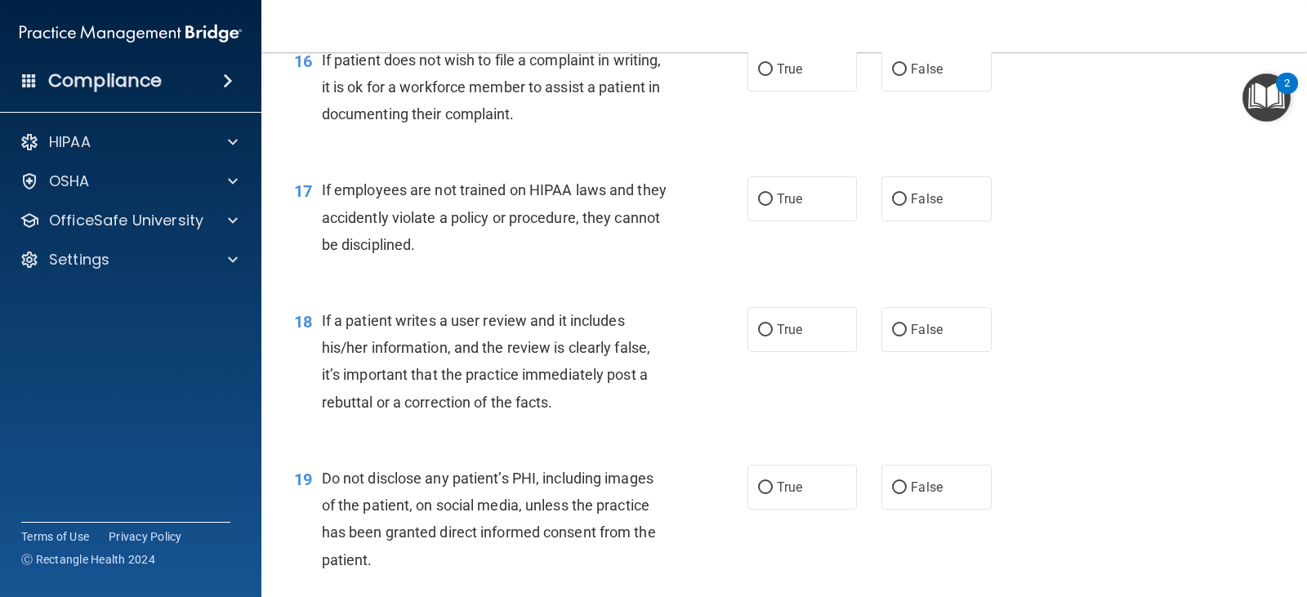
scroll to position [2452, 0]
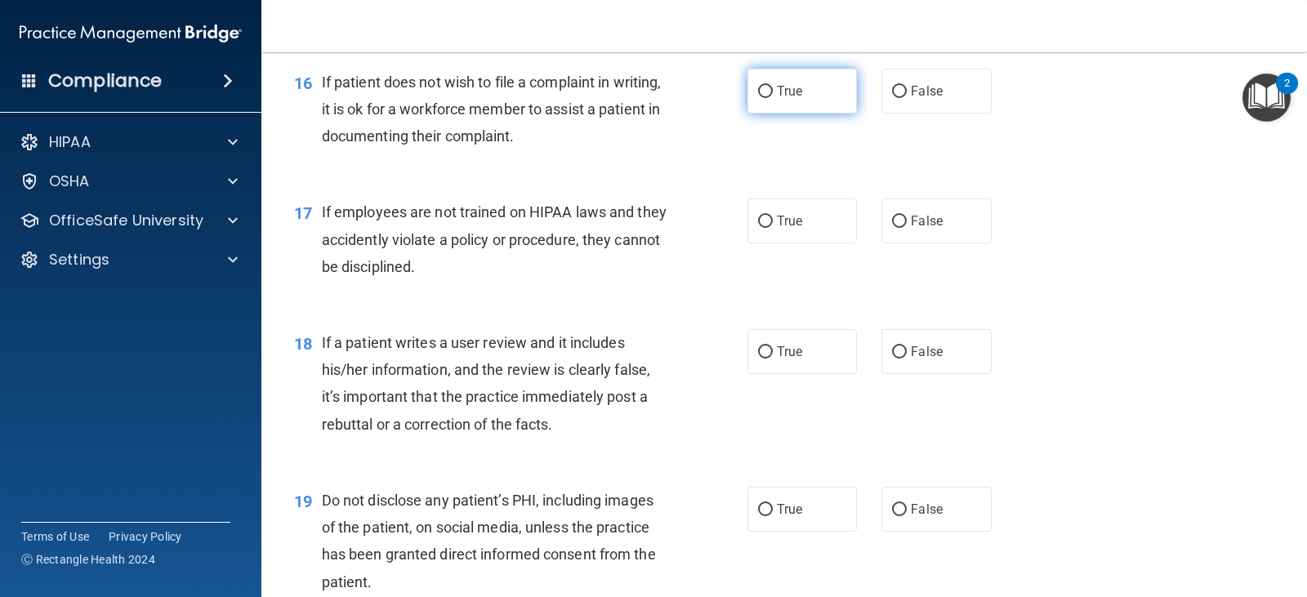
click at [811, 86] on label "True" at bounding box center [803, 91] width 110 height 45
click at [773, 86] on input "True" at bounding box center [765, 92] width 15 height 12
radio input "true"
click at [922, 229] on label "False" at bounding box center [937, 221] width 110 height 45
click at [907, 228] on input "False" at bounding box center [899, 222] width 15 height 12
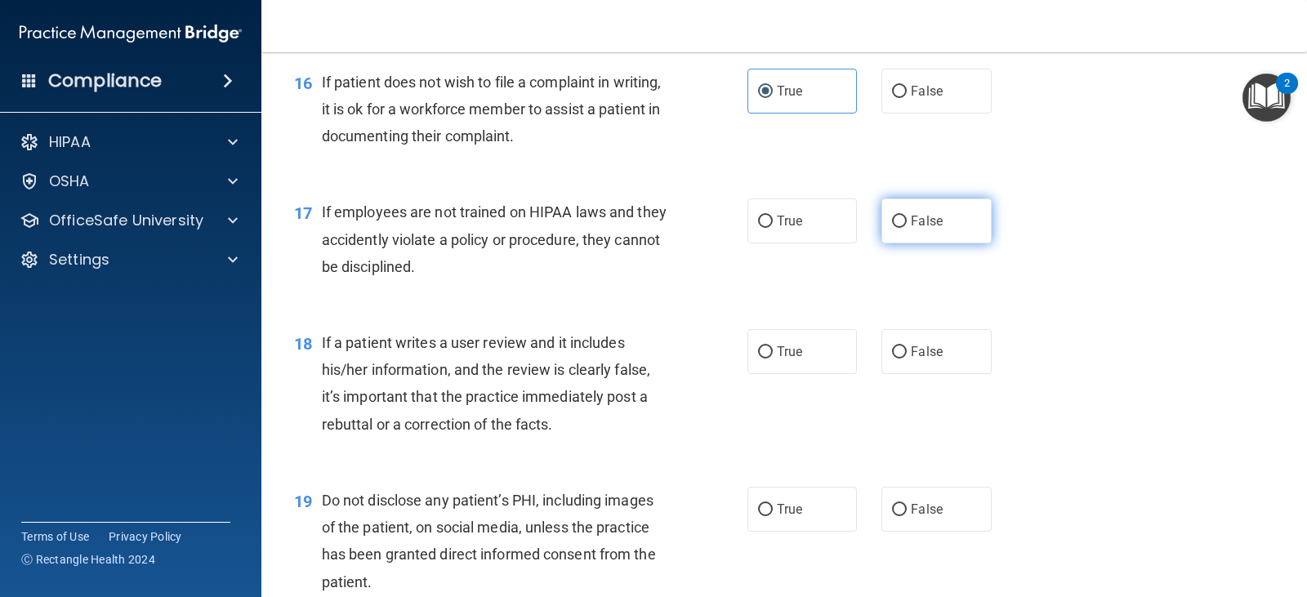
radio input "true"
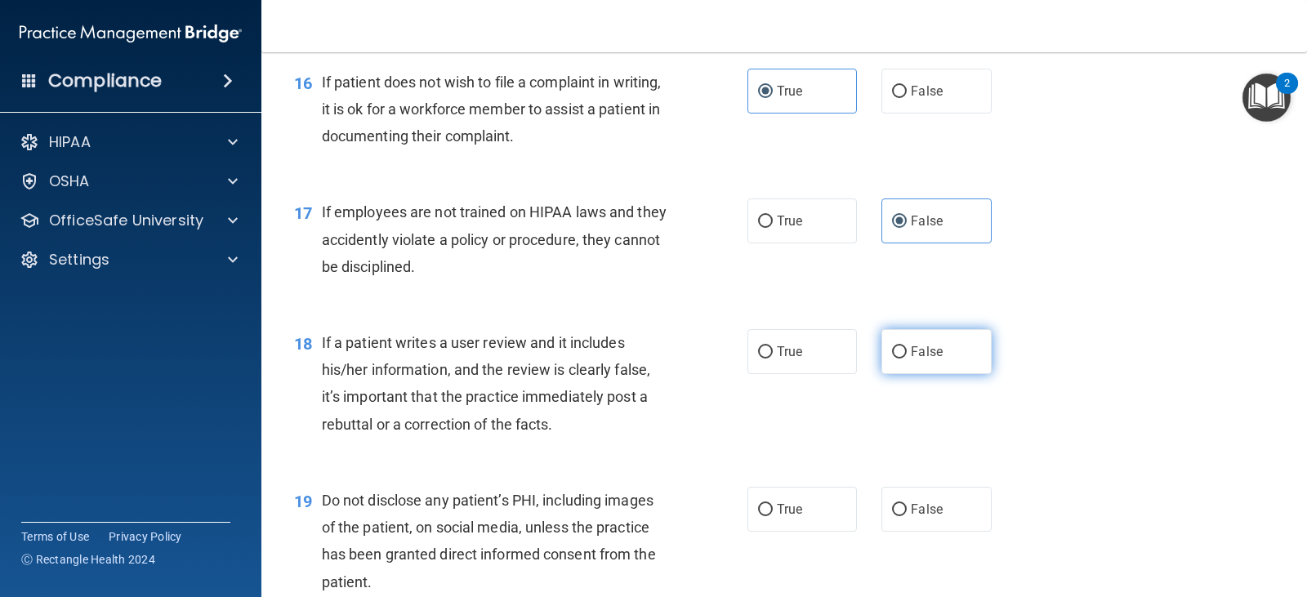
click at [954, 350] on label "False" at bounding box center [937, 351] width 110 height 45
click at [907, 350] on input "False" at bounding box center [899, 352] width 15 height 12
radio input "true"
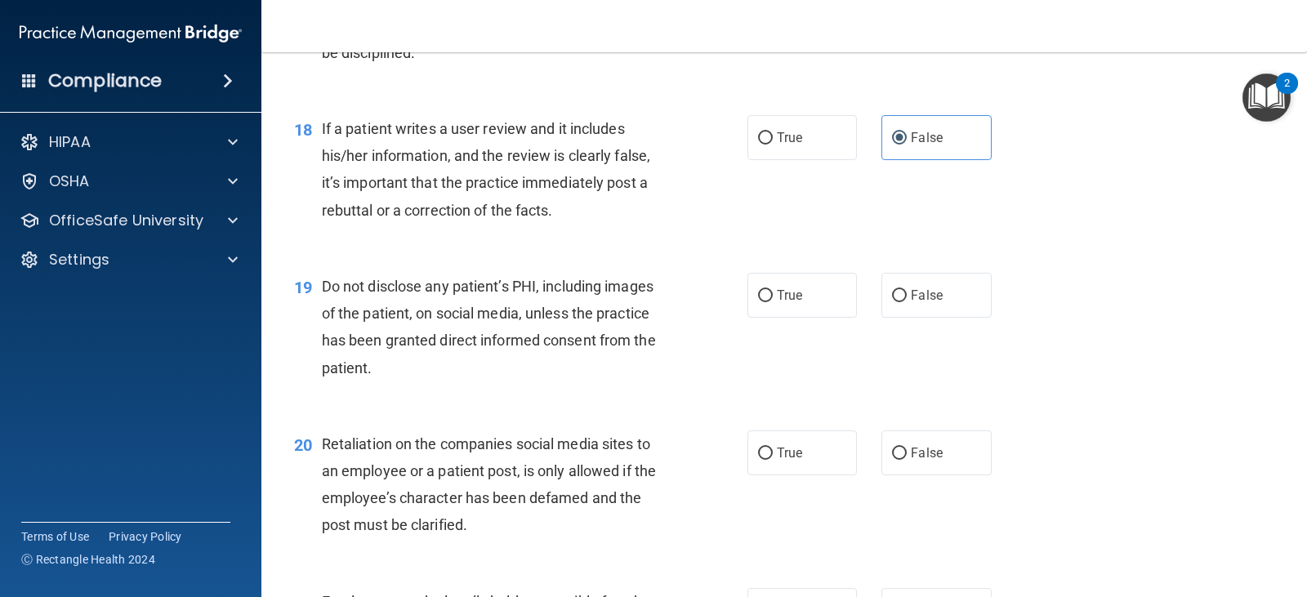
scroll to position [2674, 0]
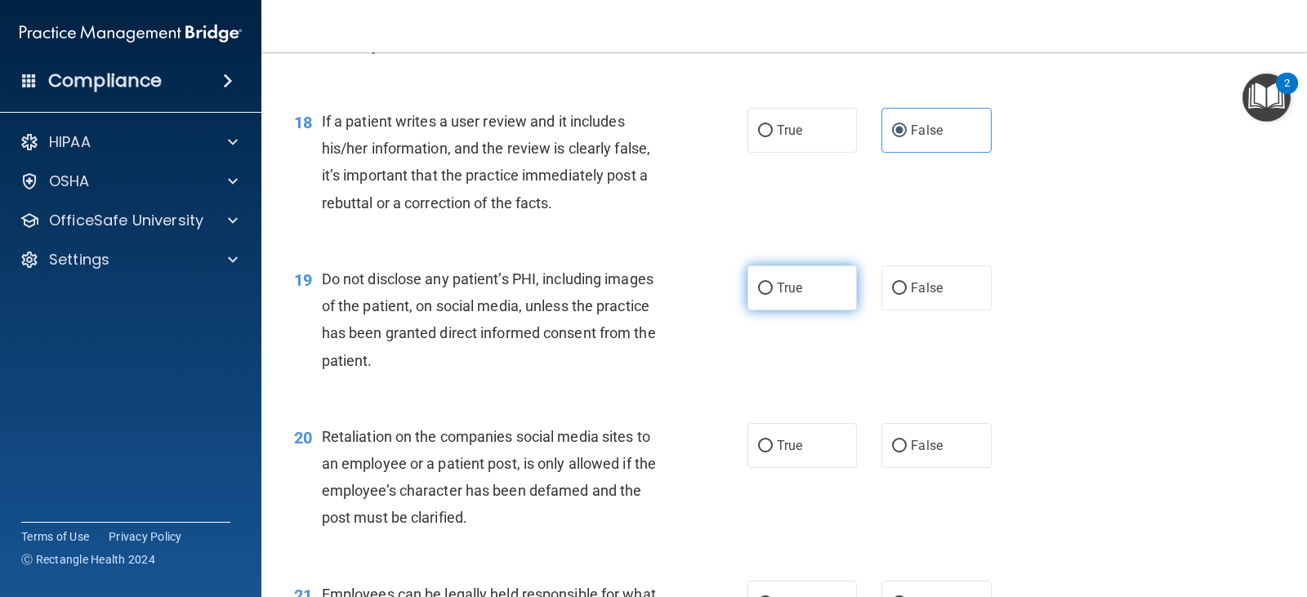
click at [779, 289] on span "True" at bounding box center [789, 288] width 25 height 16
click at [773, 289] on input "True" at bounding box center [765, 289] width 15 height 12
radio input "true"
click at [897, 440] on input "False" at bounding box center [899, 446] width 15 height 12
radio input "true"
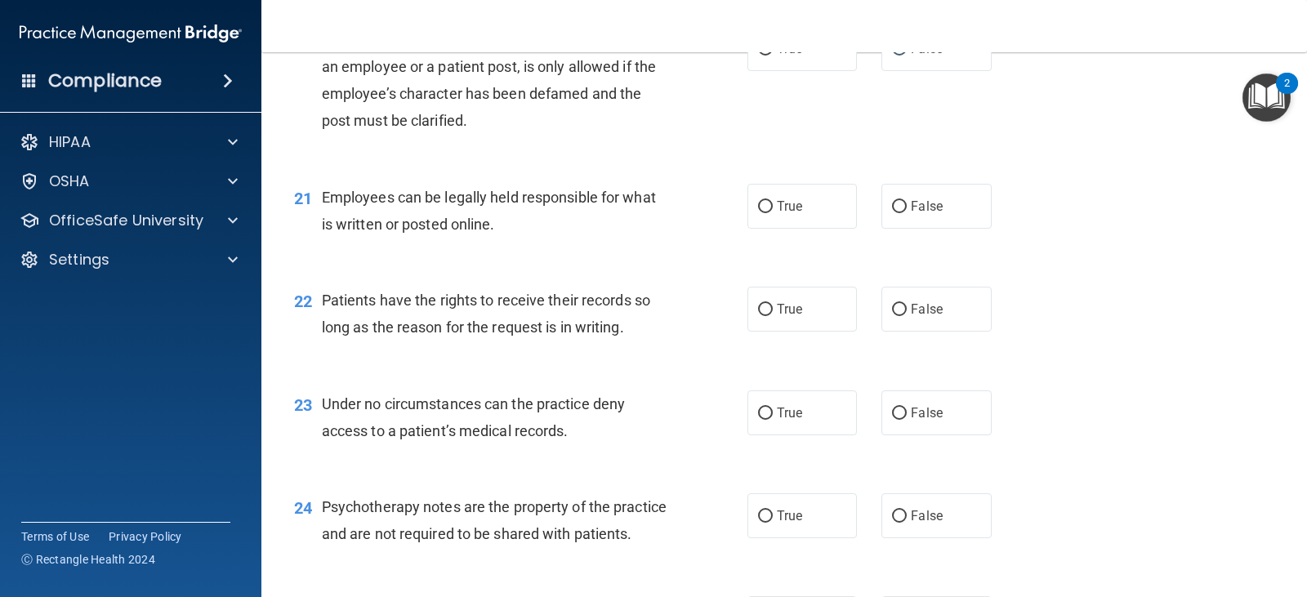
scroll to position [3122, 0]
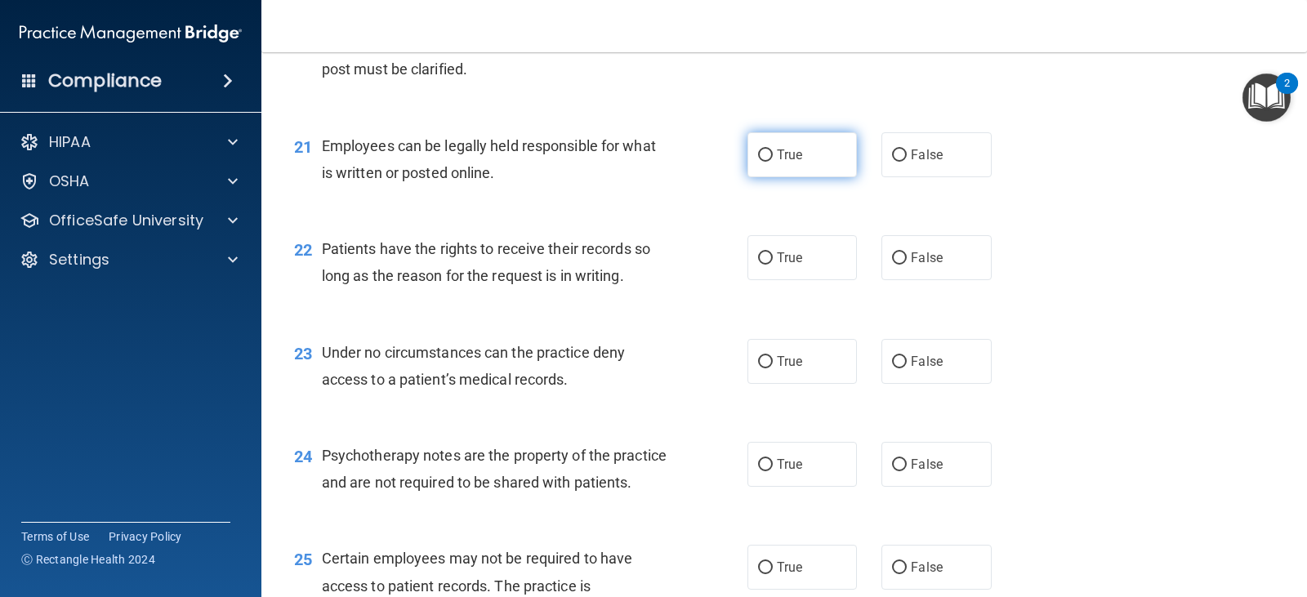
click at [777, 162] on span "True" at bounding box center [789, 155] width 25 height 16
click at [771, 162] on input "True" at bounding box center [765, 156] width 15 height 12
radio input "true"
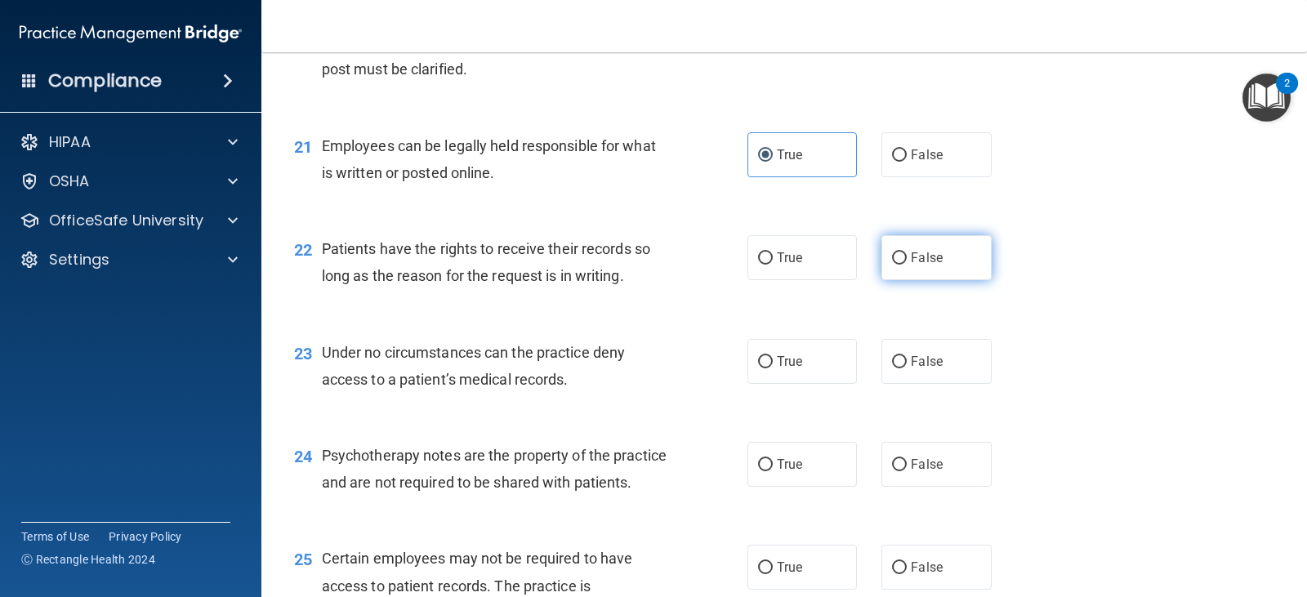
click at [925, 271] on label "False" at bounding box center [937, 257] width 110 height 45
click at [907, 265] on input "False" at bounding box center [899, 259] width 15 height 12
radio input "true"
click at [777, 358] on span "True" at bounding box center [789, 362] width 25 height 16
click at [773, 358] on input "True" at bounding box center [765, 362] width 15 height 12
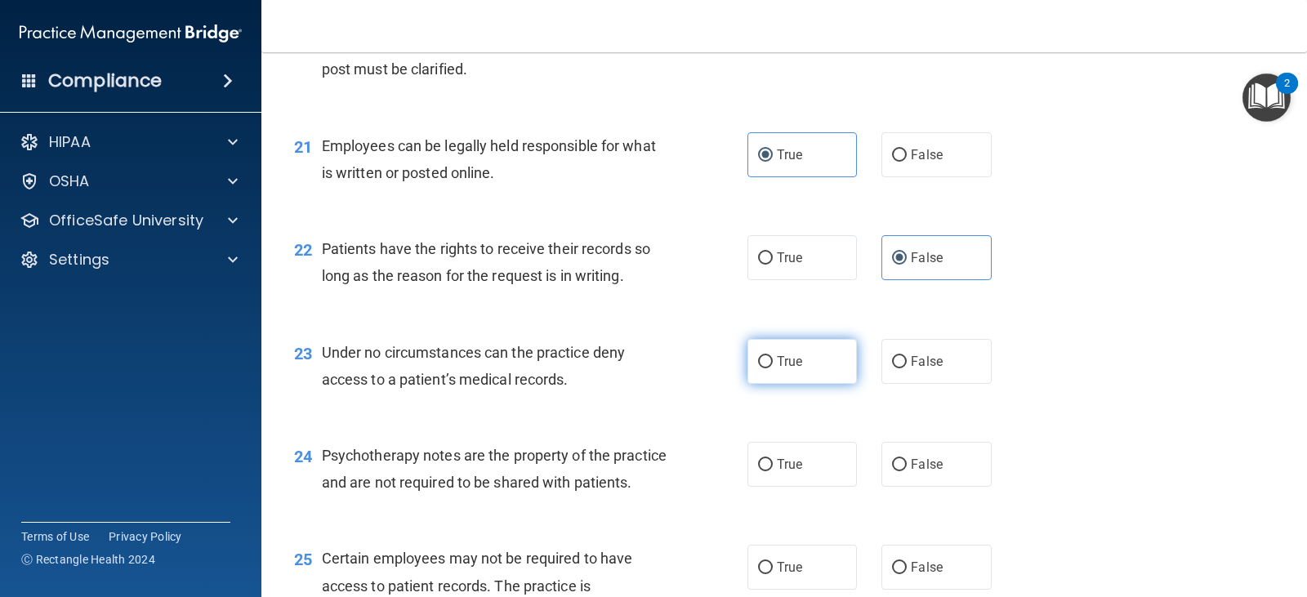
radio input "true"
click at [950, 364] on label "False" at bounding box center [937, 361] width 110 height 45
click at [907, 364] on input "False" at bounding box center [899, 362] width 15 height 12
radio input "true"
radio input "false"
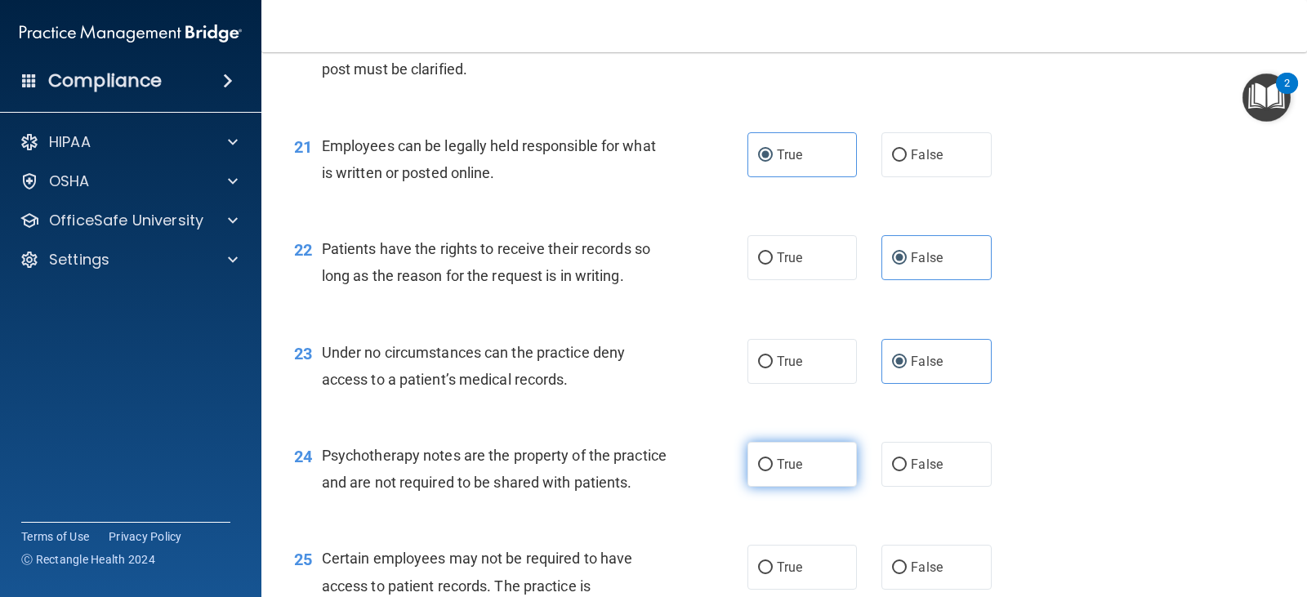
click at [816, 457] on label "True" at bounding box center [803, 464] width 110 height 45
click at [773, 459] on input "True" at bounding box center [765, 465] width 15 height 12
radio input "true"
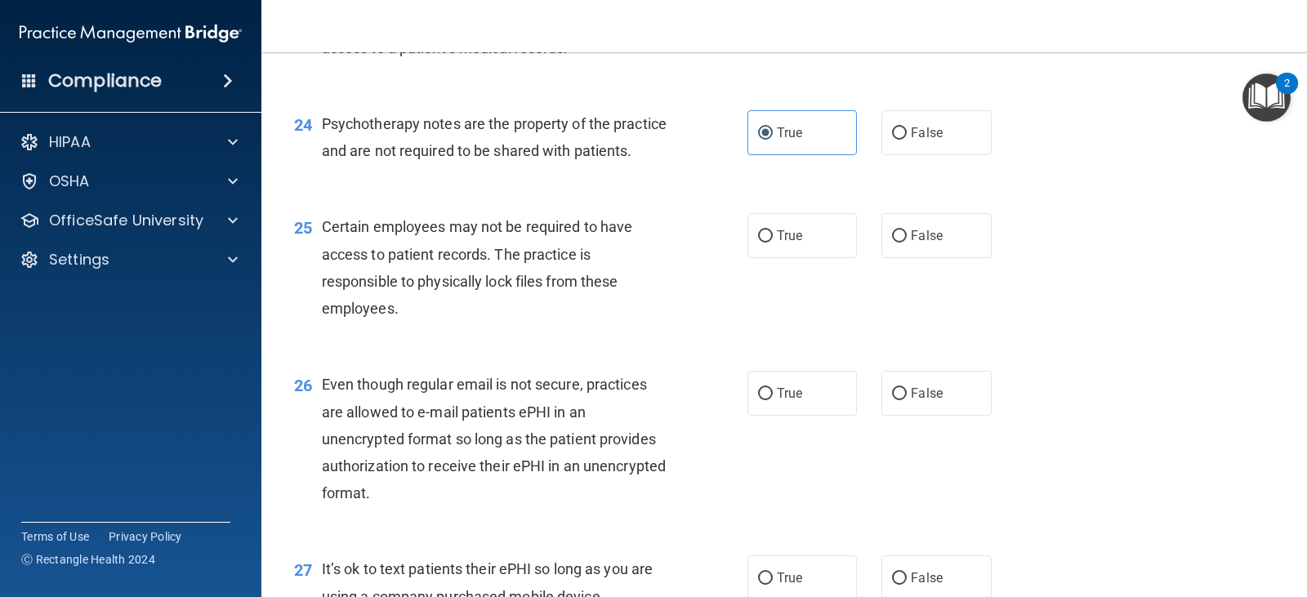
scroll to position [3491, 0]
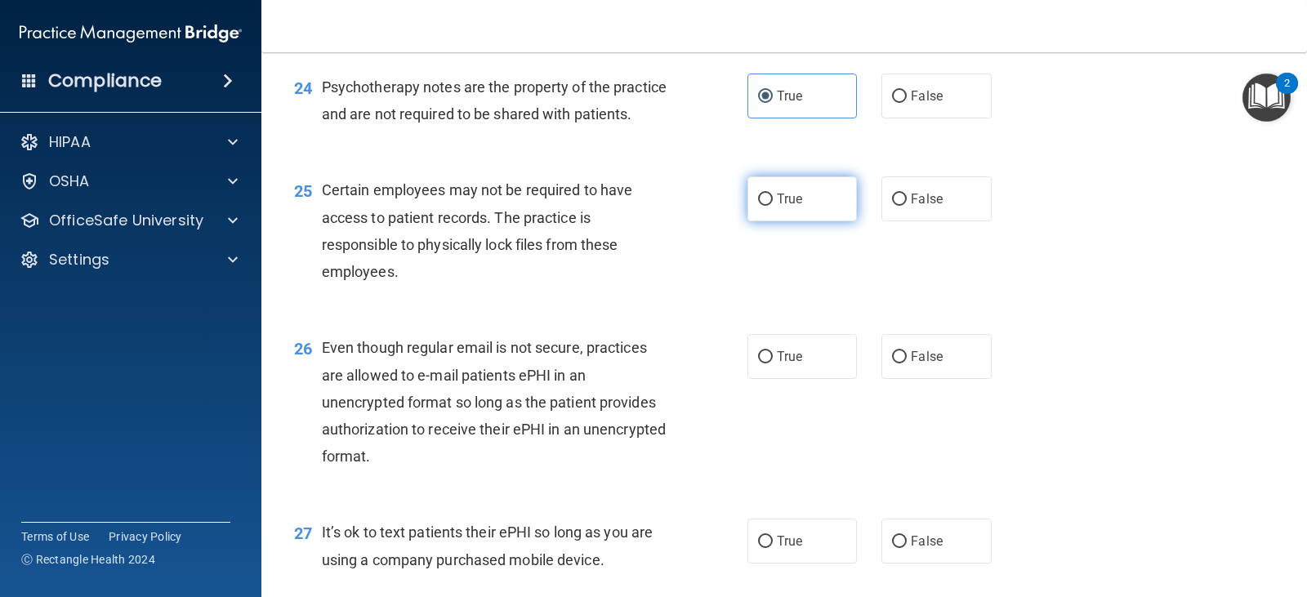
click at [779, 207] on span "True" at bounding box center [789, 199] width 25 height 16
click at [773, 206] on input "True" at bounding box center [765, 200] width 15 height 12
radio input "true"
click at [782, 364] on span "True" at bounding box center [789, 357] width 25 height 16
click at [773, 364] on input "True" at bounding box center [765, 357] width 15 height 12
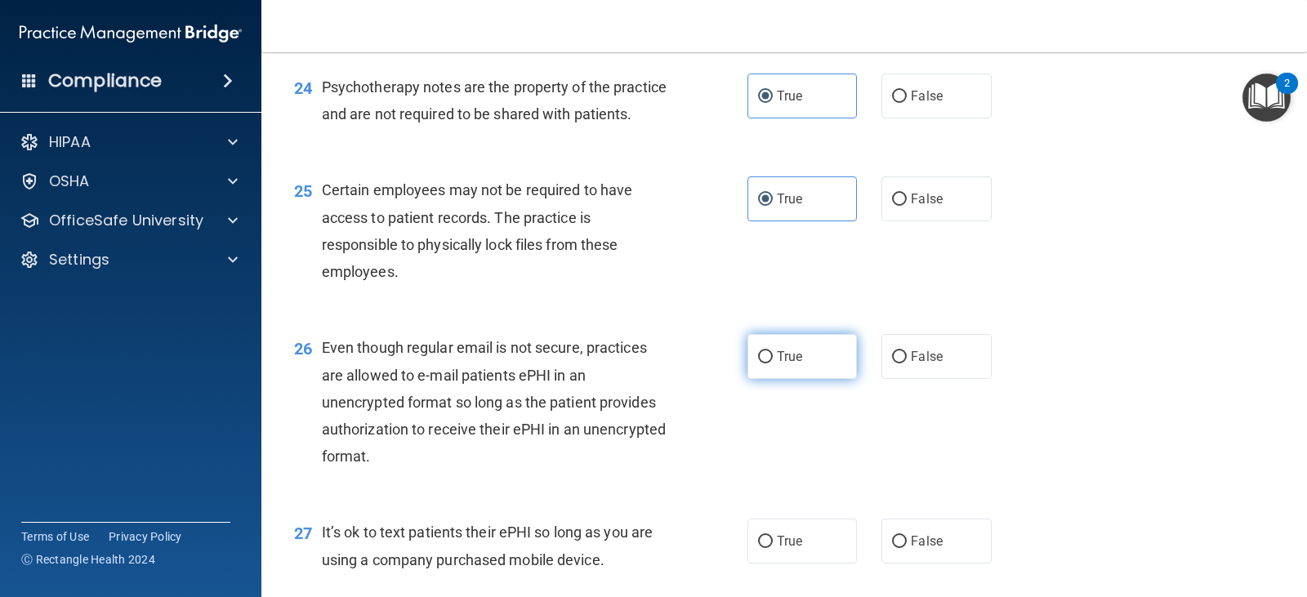
radio input "true"
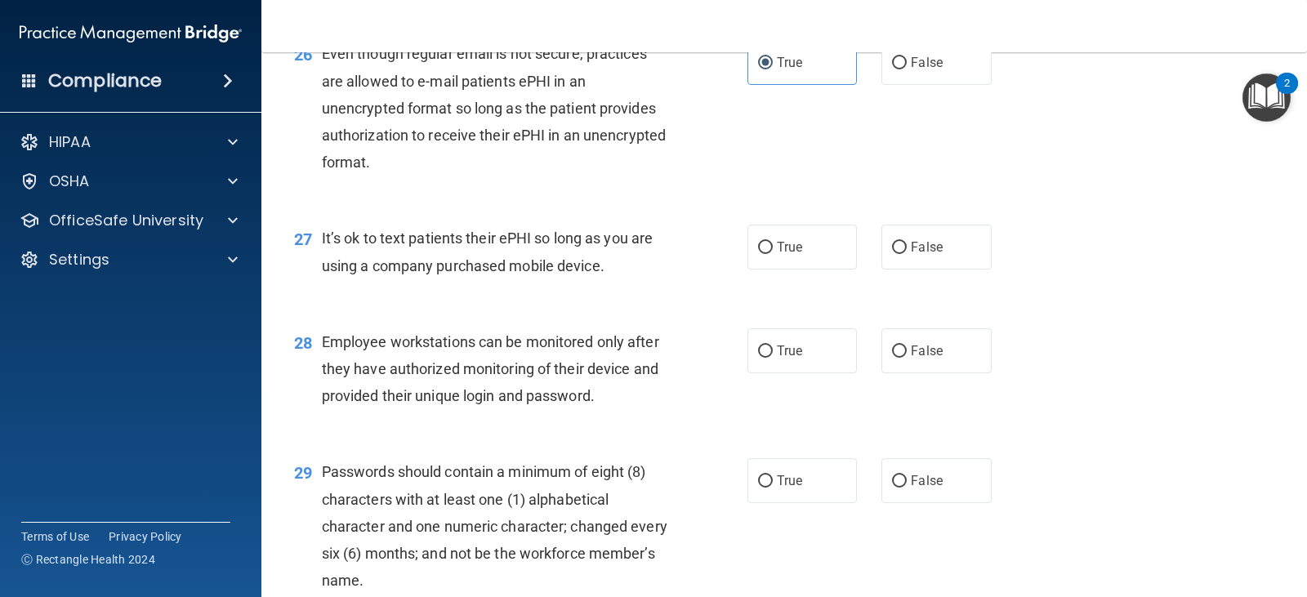
scroll to position [3807, 0]
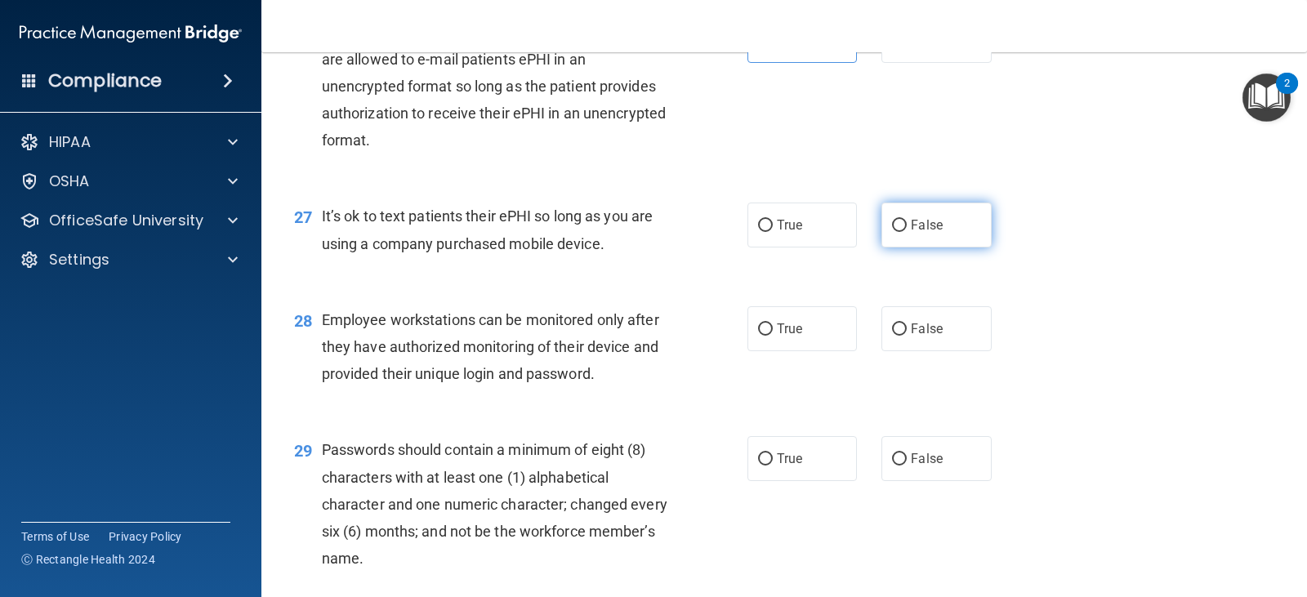
click at [945, 248] on label "False" at bounding box center [937, 225] width 110 height 45
click at [907, 232] on input "False" at bounding box center [899, 226] width 15 height 12
radio input "true"
click at [785, 337] on span "True" at bounding box center [789, 329] width 25 height 16
click at [773, 336] on input "True" at bounding box center [765, 330] width 15 height 12
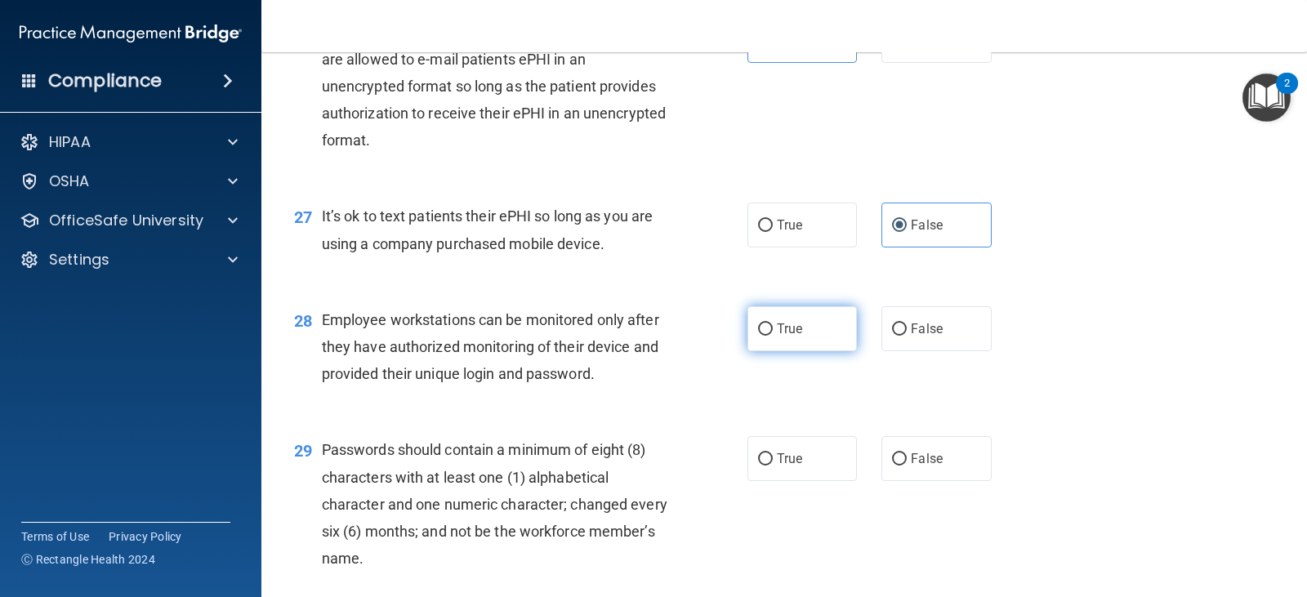
radio input "true"
click at [737, 489] on div "29 Passwords should contain a minimum of eight (8) characters with at least one…" at bounding box center [521, 508] width 503 height 144
click at [780, 467] on span "True" at bounding box center [789, 459] width 25 height 16
click at [773, 466] on input "True" at bounding box center [765, 460] width 15 height 12
radio input "true"
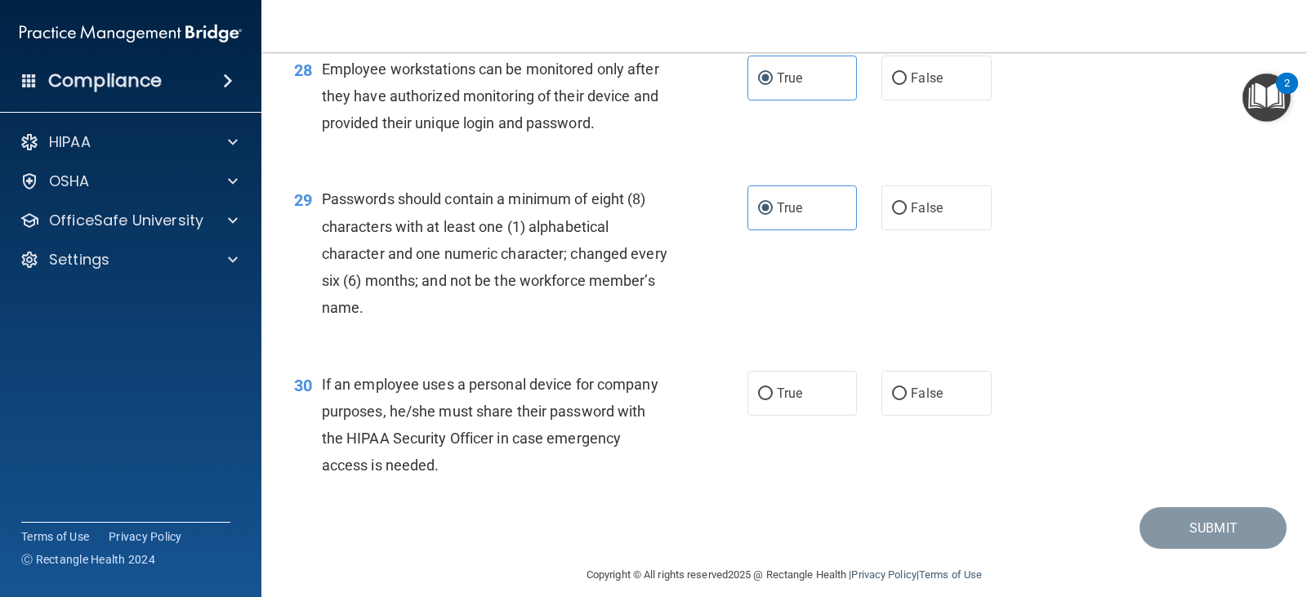
scroll to position [4102, 0]
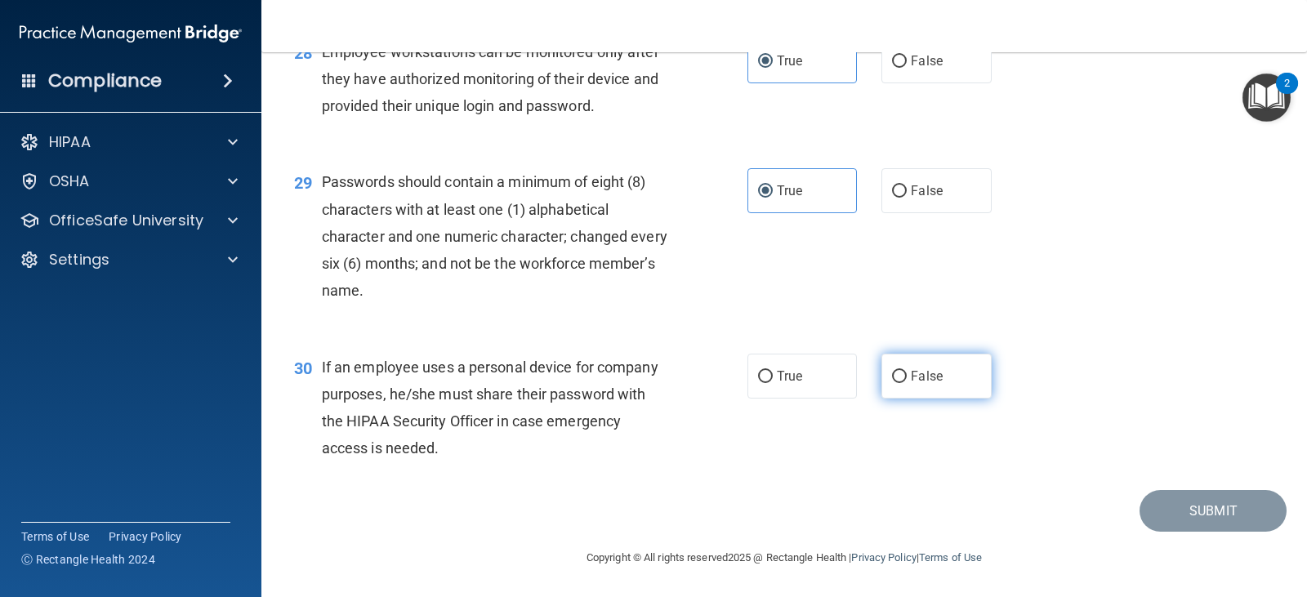
click at [898, 374] on input "False" at bounding box center [899, 377] width 15 height 12
radio input "true"
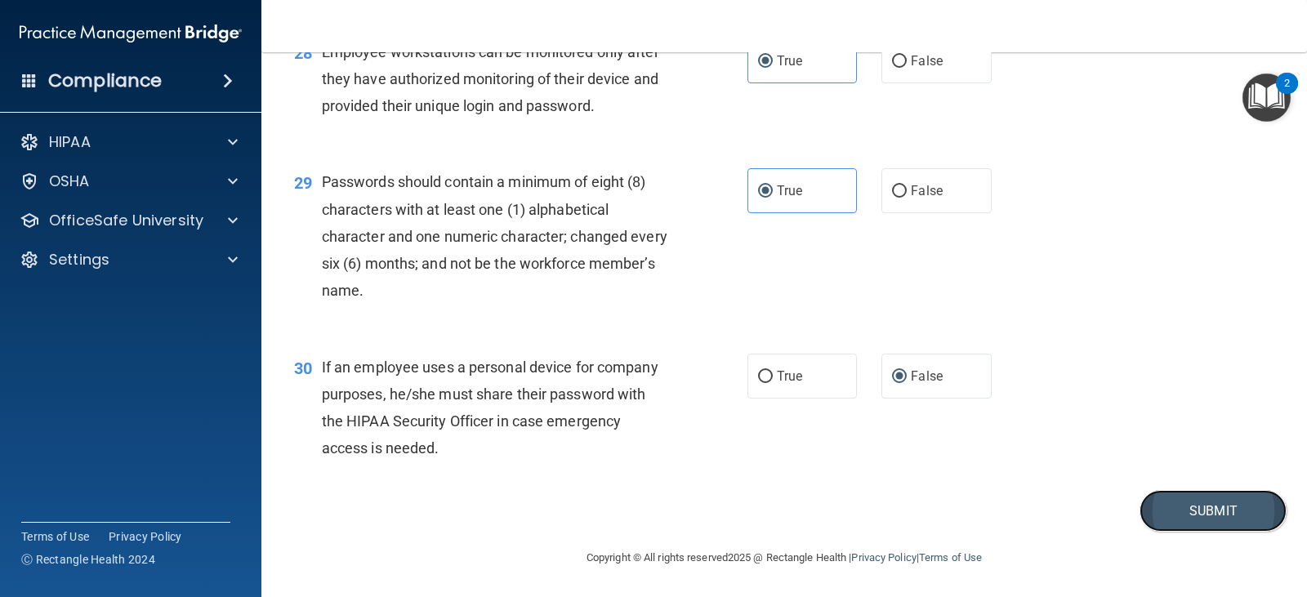
click at [1187, 512] on button "Submit" at bounding box center [1213, 511] width 147 height 42
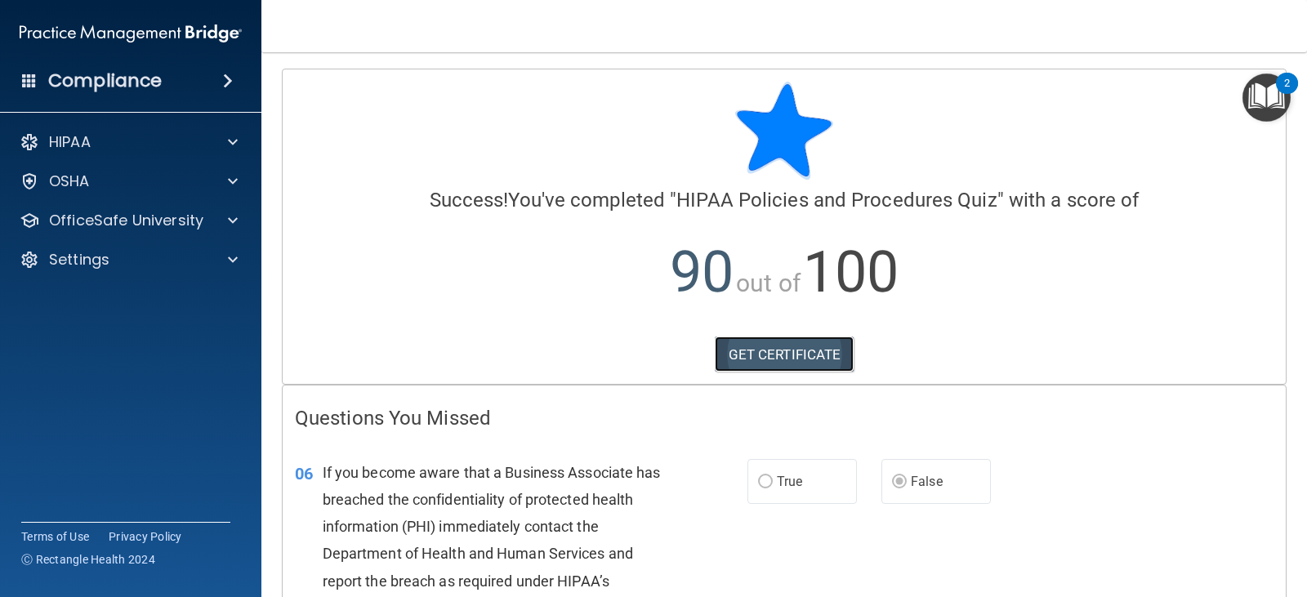
click at [796, 362] on link "GET CERTIFICATE" at bounding box center [785, 355] width 140 height 36
click at [221, 224] on div at bounding box center [230, 221] width 41 height 20
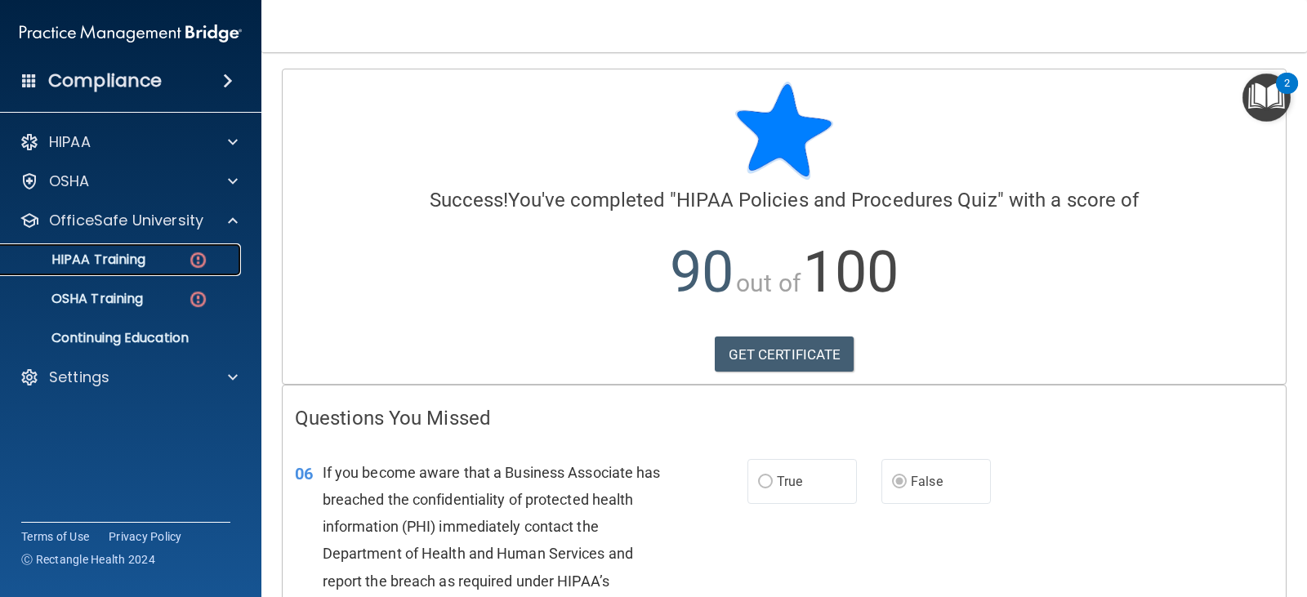
click at [189, 260] on img at bounding box center [198, 260] width 20 height 20
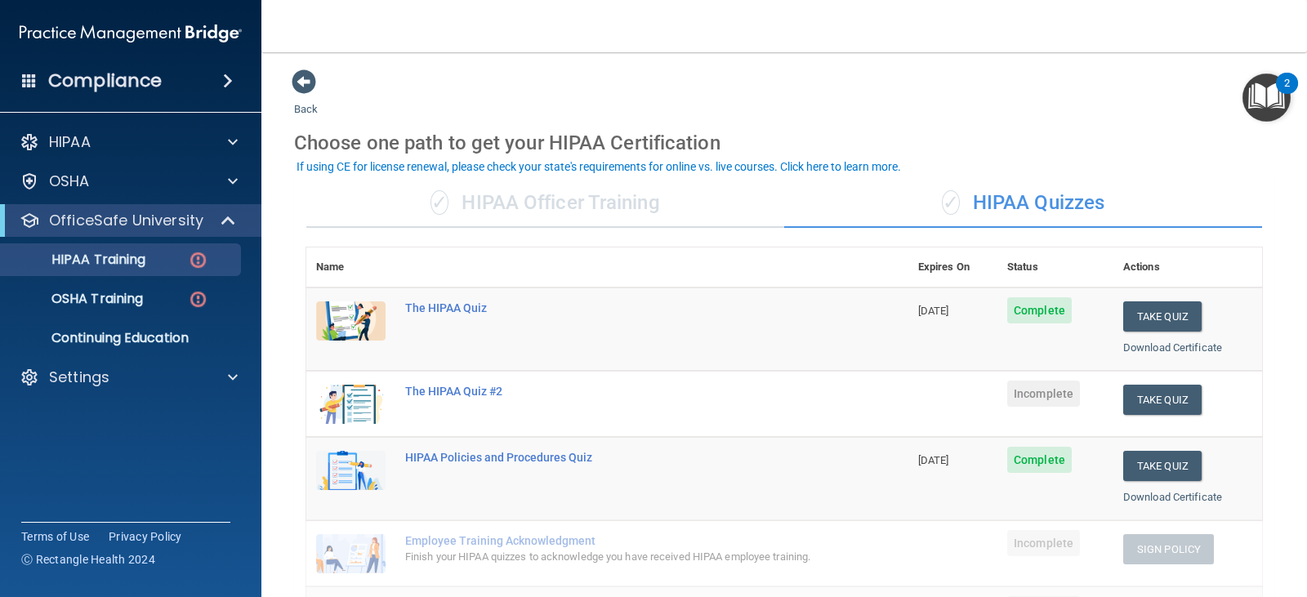
drag, startPoint x: 1299, startPoint y: 273, endPoint x: 1256, endPoint y: 159, distance: 122.3
click at [1256, 159] on div "Choose one path to get your HIPAA Certification" at bounding box center [784, 142] width 981 height 47
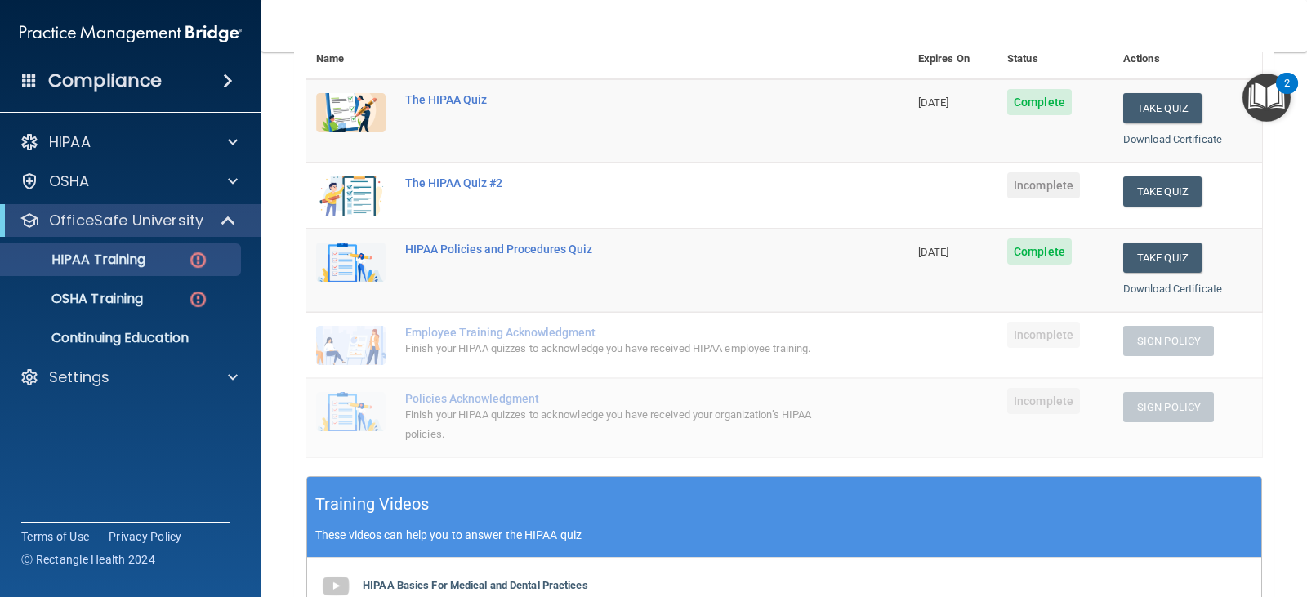
scroll to position [198, 0]
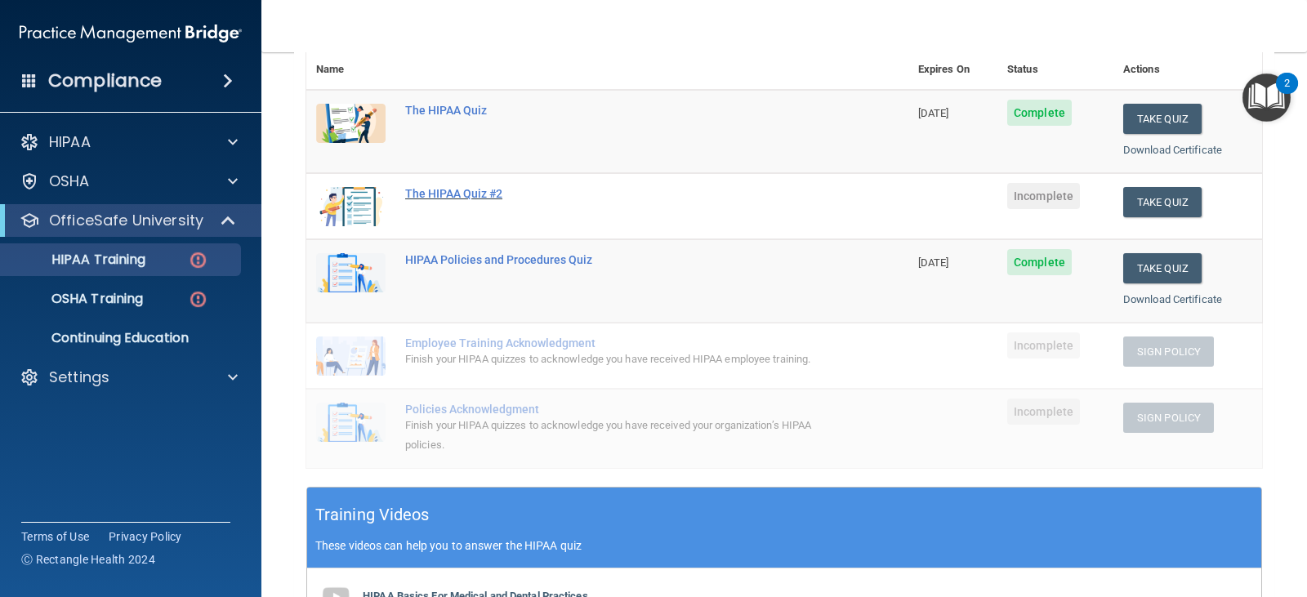
click at [478, 189] on div "The HIPAA Quiz #2" at bounding box center [616, 193] width 422 height 13
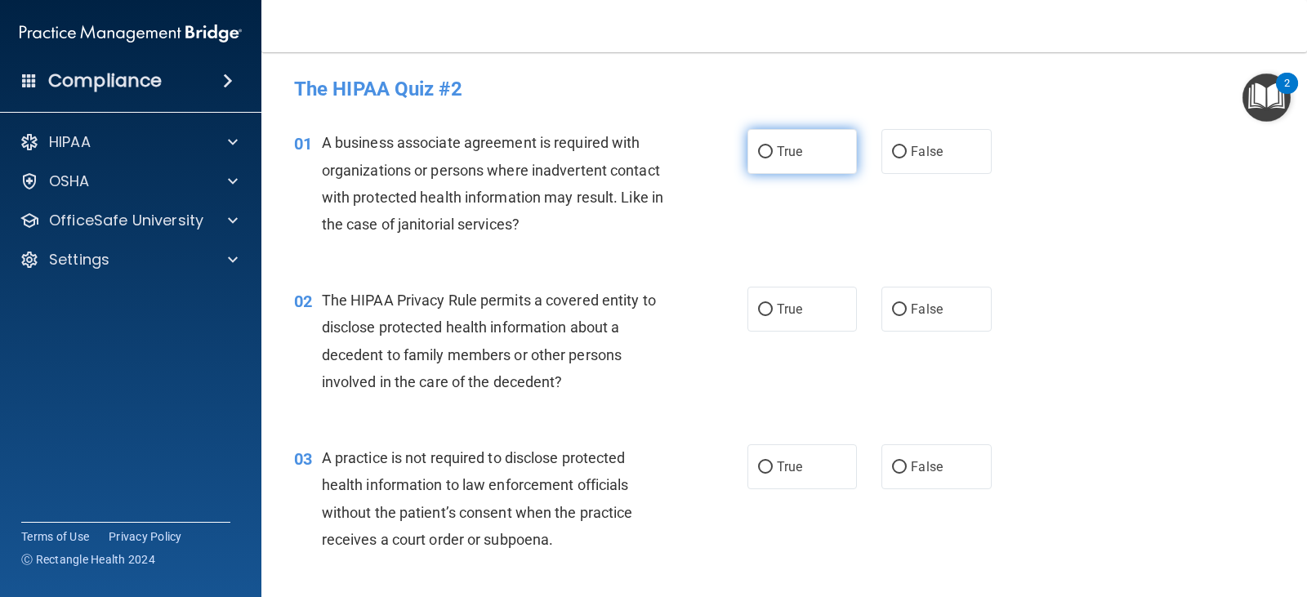
click at [766, 160] on label "True" at bounding box center [803, 151] width 110 height 45
click at [766, 159] on input "True" at bounding box center [765, 152] width 15 height 12
radio input "true"
click at [907, 160] on label "False" at bounding box center [937, 151] width 110 height 45
click at [907, 159] on input "False" at bounding box center [899, 152] width 15 height 12
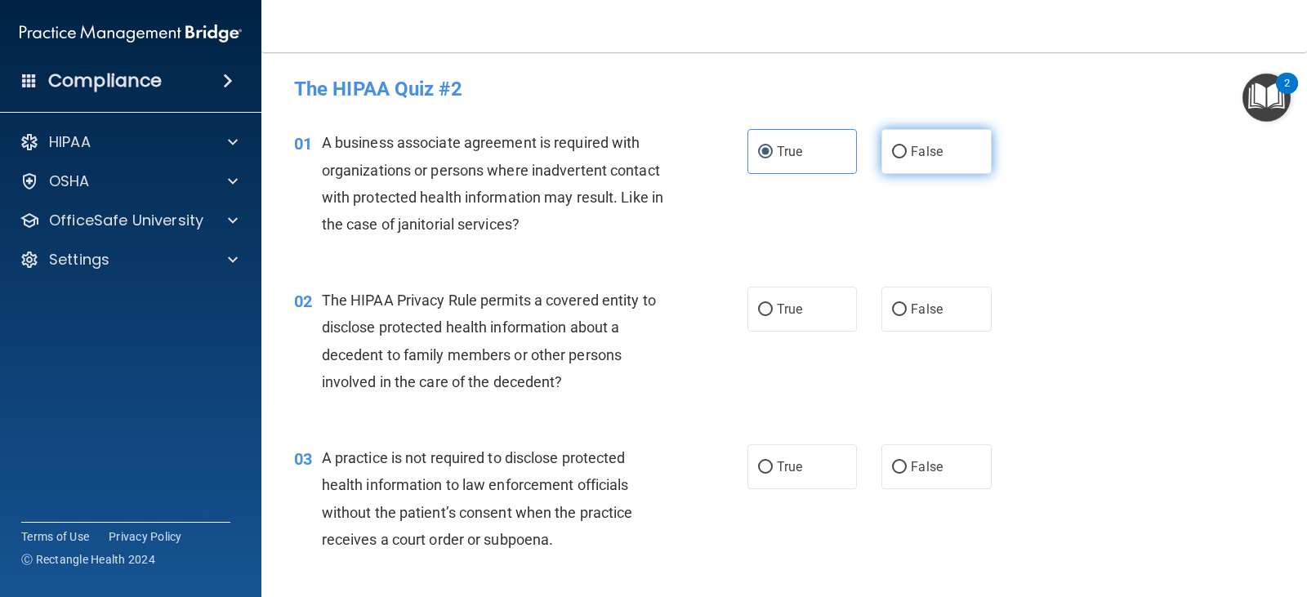
radio input "true"
radio input "false"
click at [907, 160] on label "False" at bounding box center [937, 151] width 110 height 45
click at [907, 159] on input "False" at bounding box center [899, 152] width 15 height 12
drag, startPoint x: 576, startPoint y: 380, endPoint x: 333, endPoint y: 306, distance: 253.8
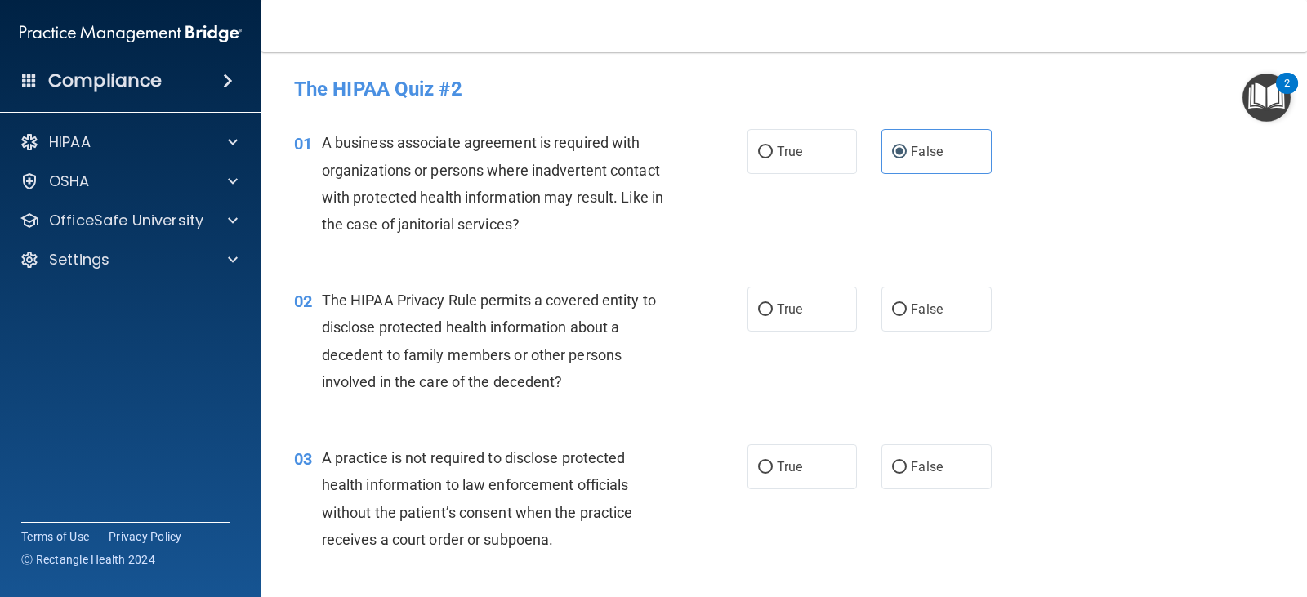
drag, startPoint x: 333, startPoint y: 306, endPoint x: 325, endPoint y: 302, distance: 8.8
click at [325, 302] on span "The HIPAA Privacy Rule permits a covered entity to disclose protected health in…" at bounding box center [489, 341] width 334 height 99
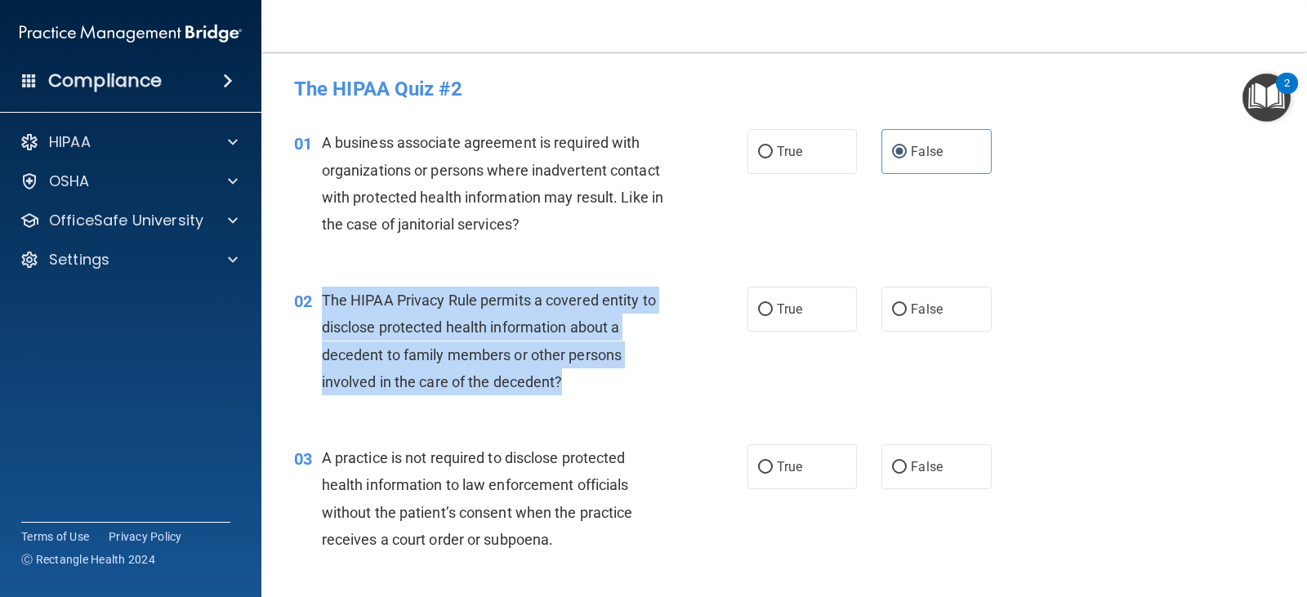
drag, startPoint x: 323, startPoint y: 300, endPoint x: 623, endPoint y: 386, distance: 312.7
click at [623, 386] on div "The HIPAA Privacy Rule permits a covered entity to disclose protected health in…" at bounding box center [501, 341] width 359 height 109
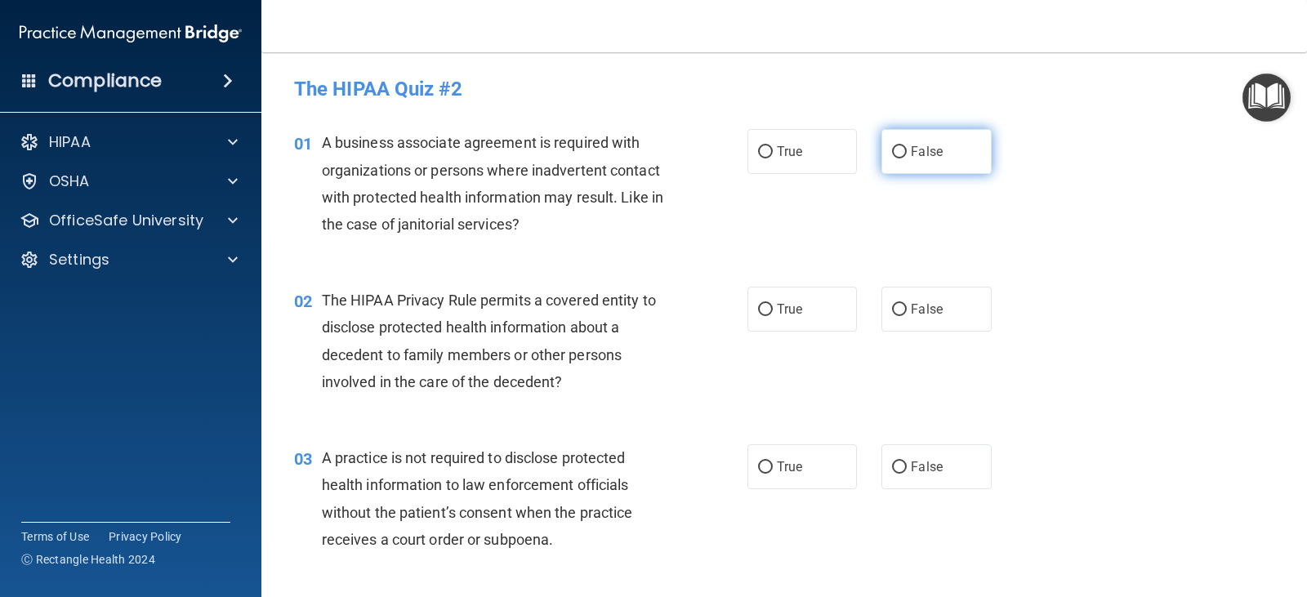
click at [918, 165] on label "False" at bounding box center [937, 151] width 110 height 45
click at [907, 159] on input "False" at bounding box center [899, 152] width 15 height 12
radio input "true"
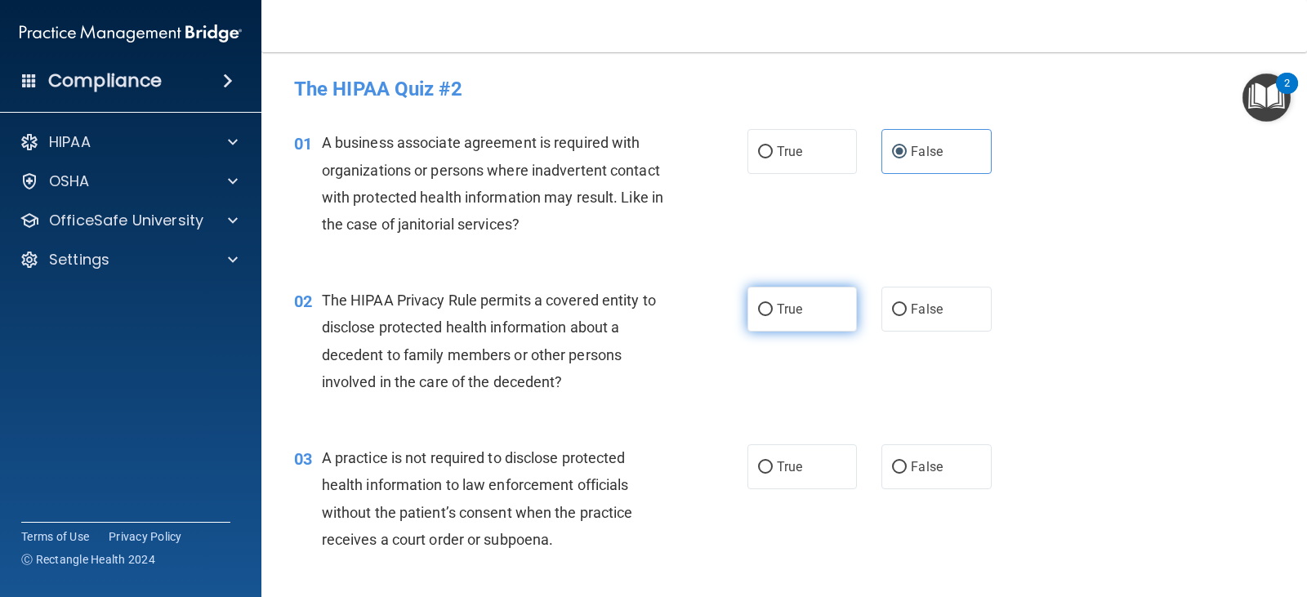
click at [782, 315] on span "True" at bounding box center [789, 310] width 25 height 16
click at [773, 315] on input "True" at bounding box center [765, 310] width 15 height 12
radio input "true"
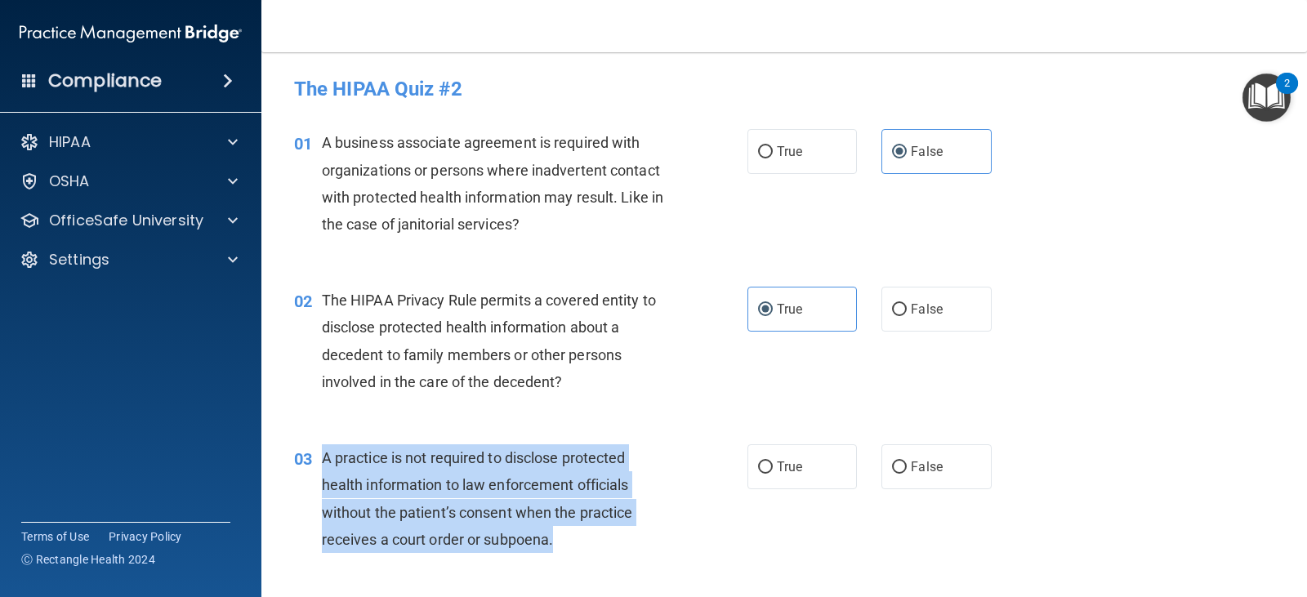
drag, startPoint x: 556, startPoint y: 540, endPoint x: 317, endPoint y: 460, distance: 252.5
click at [317, 460] on div "03 A practice is not required to disclose protected health information to law e…" at bounding box center [521, 503] width 503 height 117
copy div "A practice is not required to disclose protected health information to law enfo…"
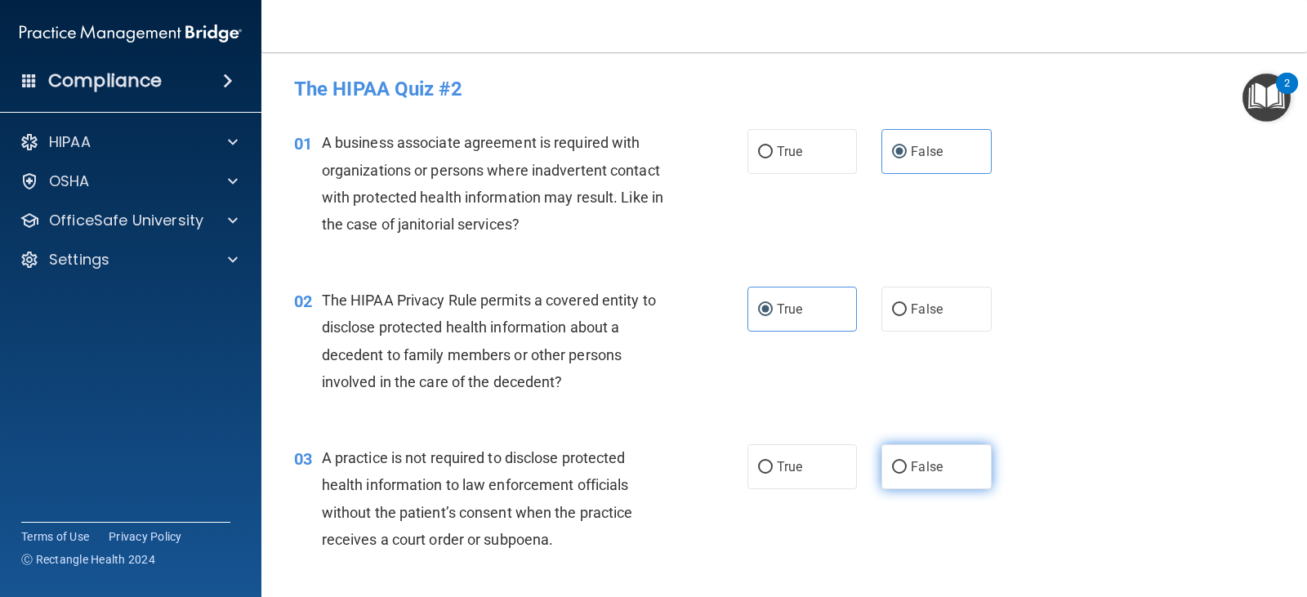
click at [889, 456] on label "False" at bounding box center [937, 467] width 110 height 45
click at [892, 462] on input "False" at bounding box center [899, 468] width 15 height 12
radio input "true"
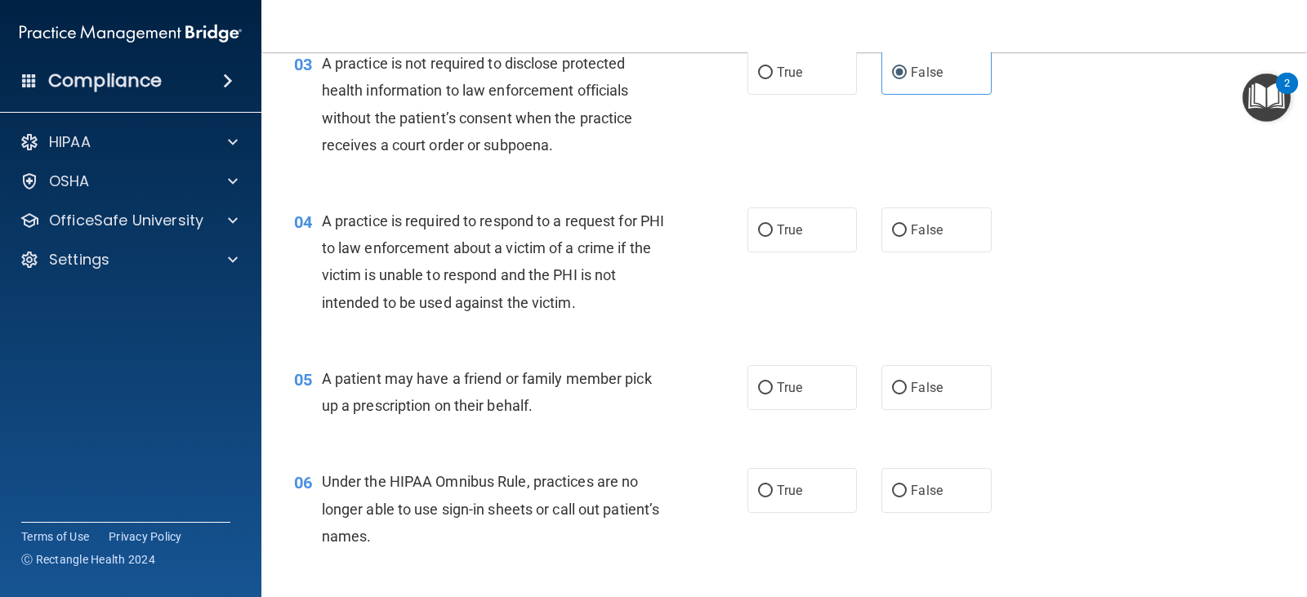
scroll to position [401, 0]
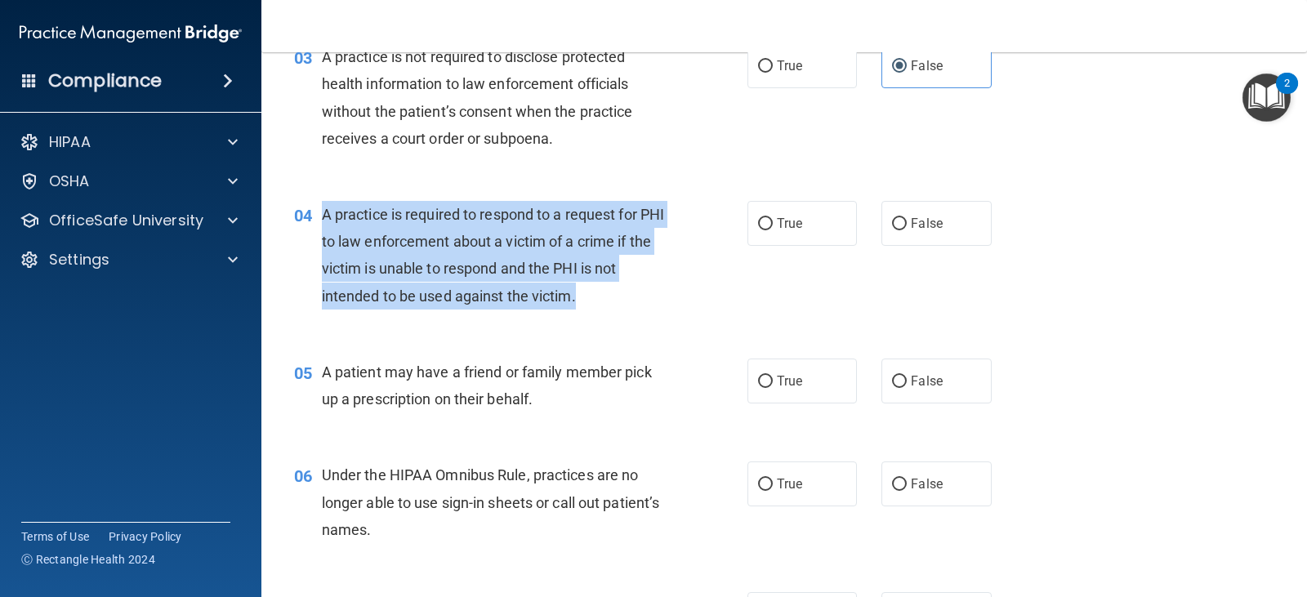
drag, startPoint x: 583, startPoint y: 296, endPoint x: 323, endPoint y: 218, distance: 272.0
click at [323, 218] on div "A practice is required to respond to a request for PHI to law enforcement about…" at bounding box center [501, 255] width 359 height 109
copy span "A practice is required to respond to a request for PHI to law enforcement about…"
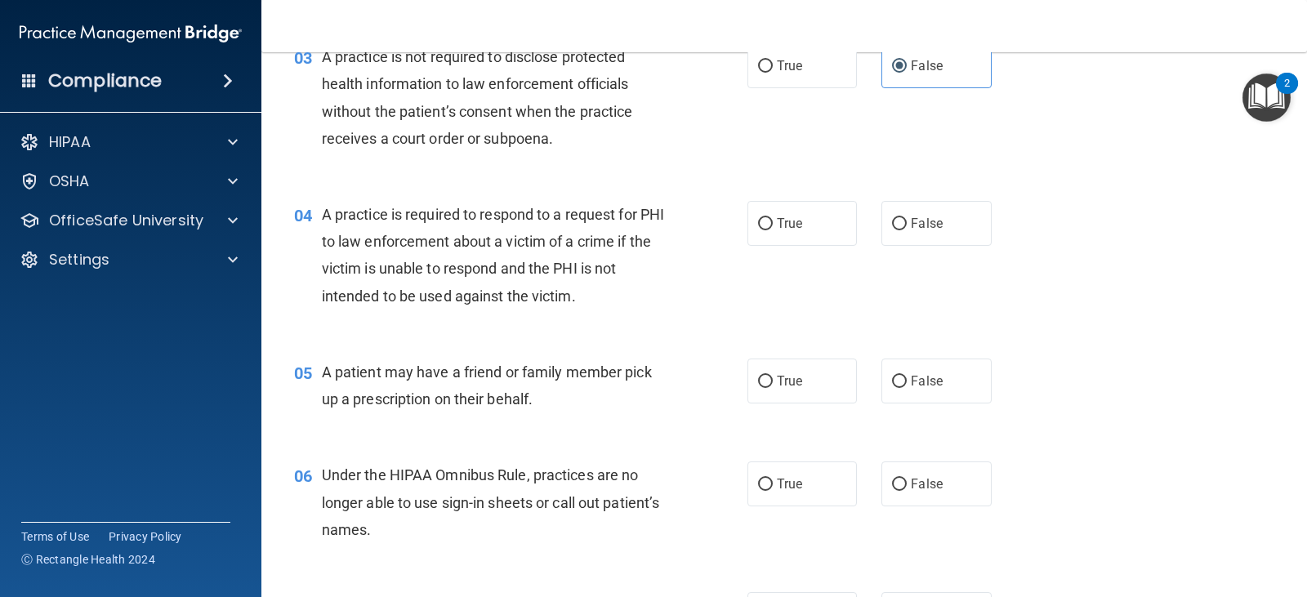
click at [574, 196] on div "04 A practice is required to respond to a request for PHI to law enforcement ab…" at bounding box center [784, 260] width 1005 height 158
click at [758, 230] on input "True" at bounding box center [765, 224] width 15 height 12
radio input "true"
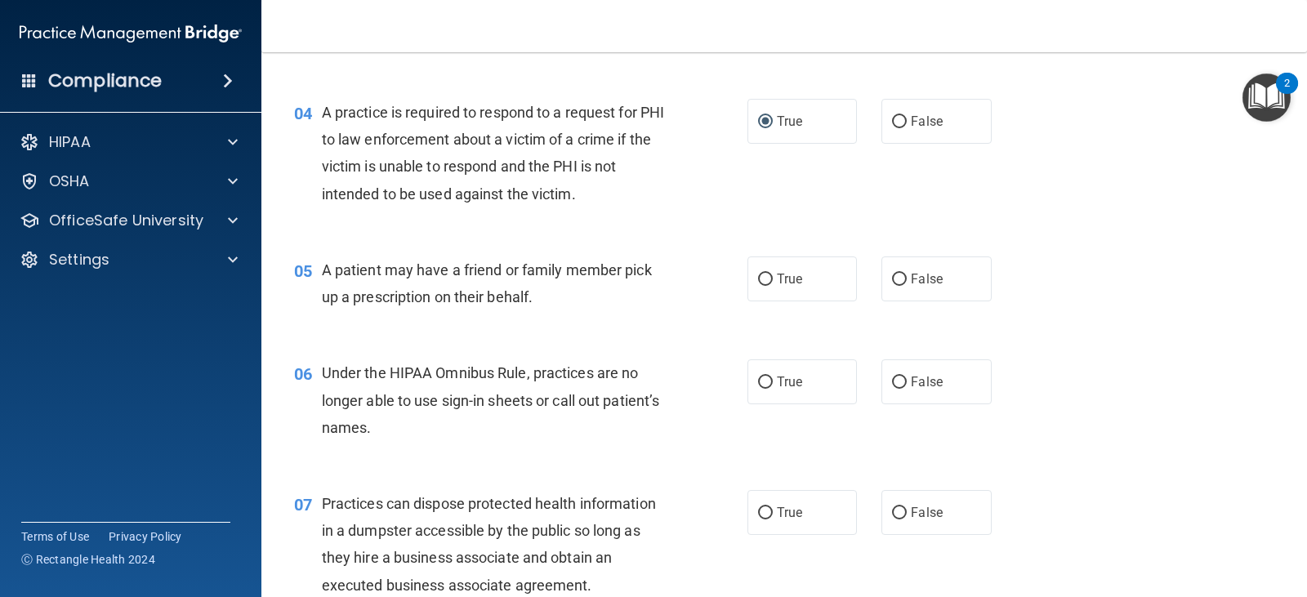
scroll to position [497, 0]
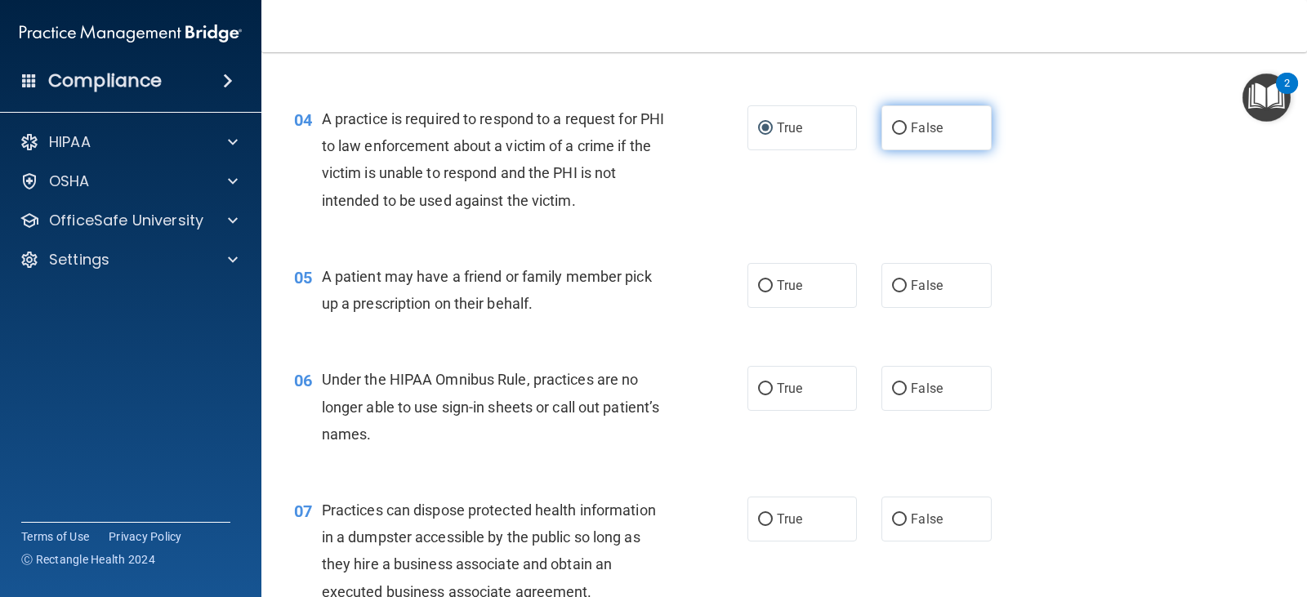
click at [925, 117] on label "False" at bounding box center [937, 127] width 110 height 45
click at [907, 123] on input "False" at bounding box center [899, 129] width 15 height 12
radio input "true"
radio input "false"
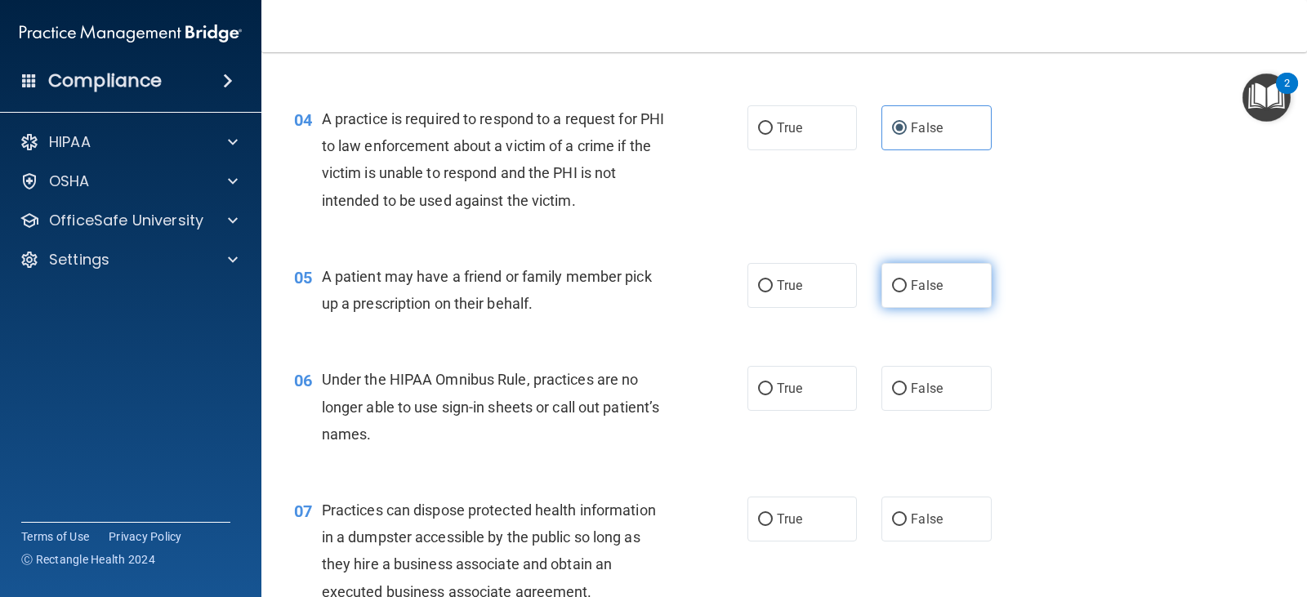
click at [926, 300] on label "False" at bounding box center [937, 285] width 110 height 45
click at [907, 293] on input "False" at bounding box center [899, 286] width 15 height 12
radio input "true"
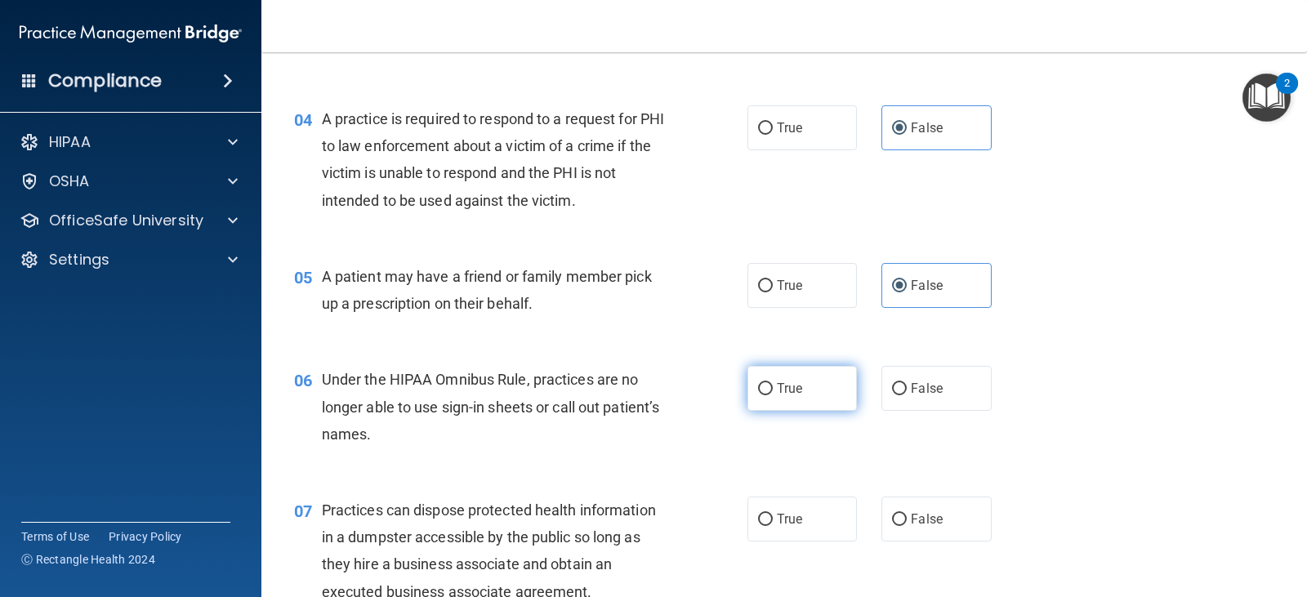
click at [802, 371] on label "True" at bounding box center [803, 388] width 110 height 45
click at [773, 383] on input "True" at bounding box center [765, 389] width 15 height 12
radio input "true"
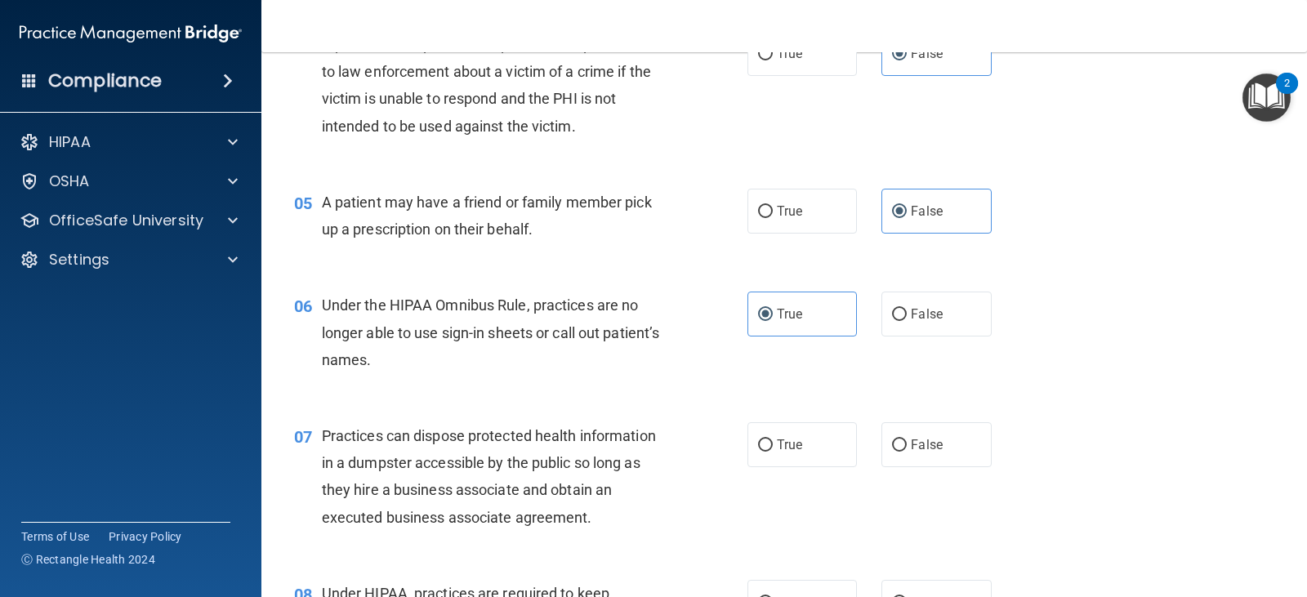
scroll to position [619, 0]
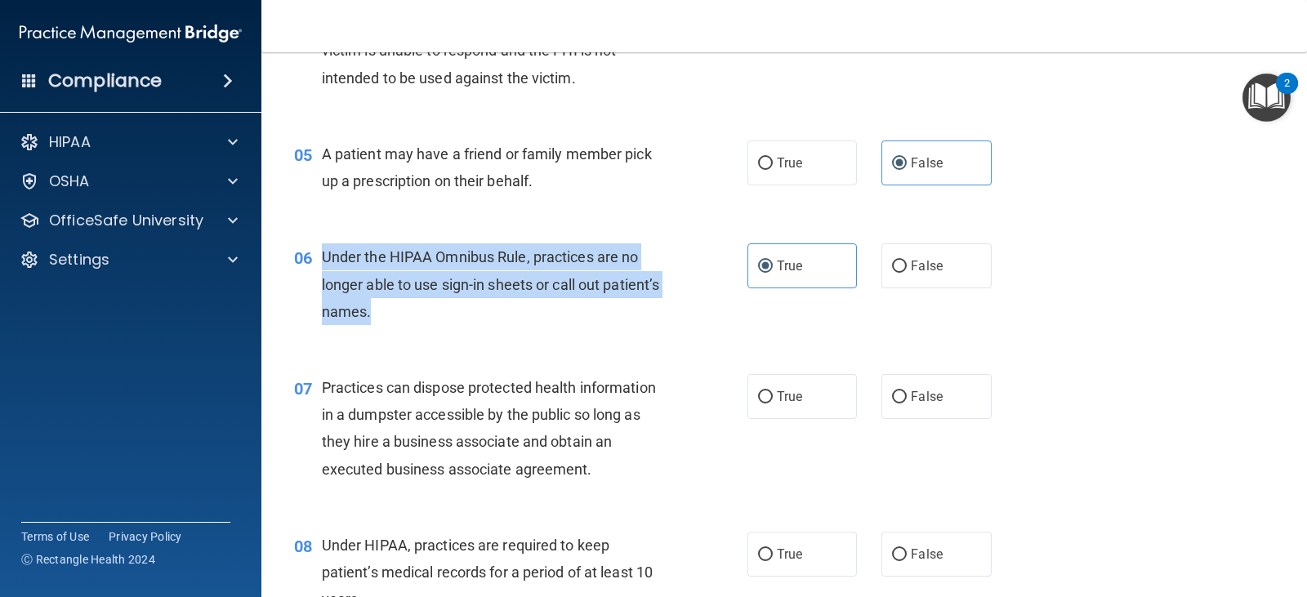
drag, startPoint x: 325, startPoint y: 257, endPoint x: 454, endPoint y: 304, distance: 136.8
click at [454, 304] on div "Under the HIPAA Omnibus Rule, practices are no longer able to use sign-in sheet…" at bounding box center [501, 285] width 359 height 82
copy span "Under the HIPAA Omnibus Rule, practices are no longer able to use sign-in sheet…"
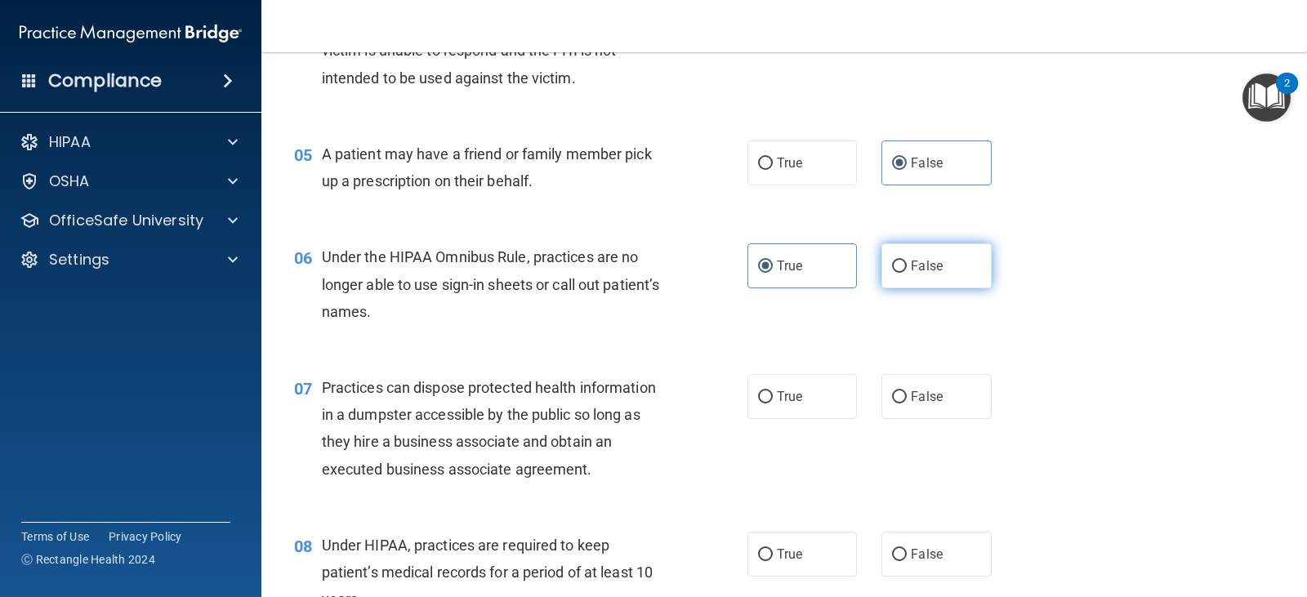
click at [956, 272] on label "False" at bounding box center [937, 266] width 110 height 45
click at [907, 272] on input "False" at bounding box center [899, 267] width 15 height 12
radio input "true"
radio input "false"
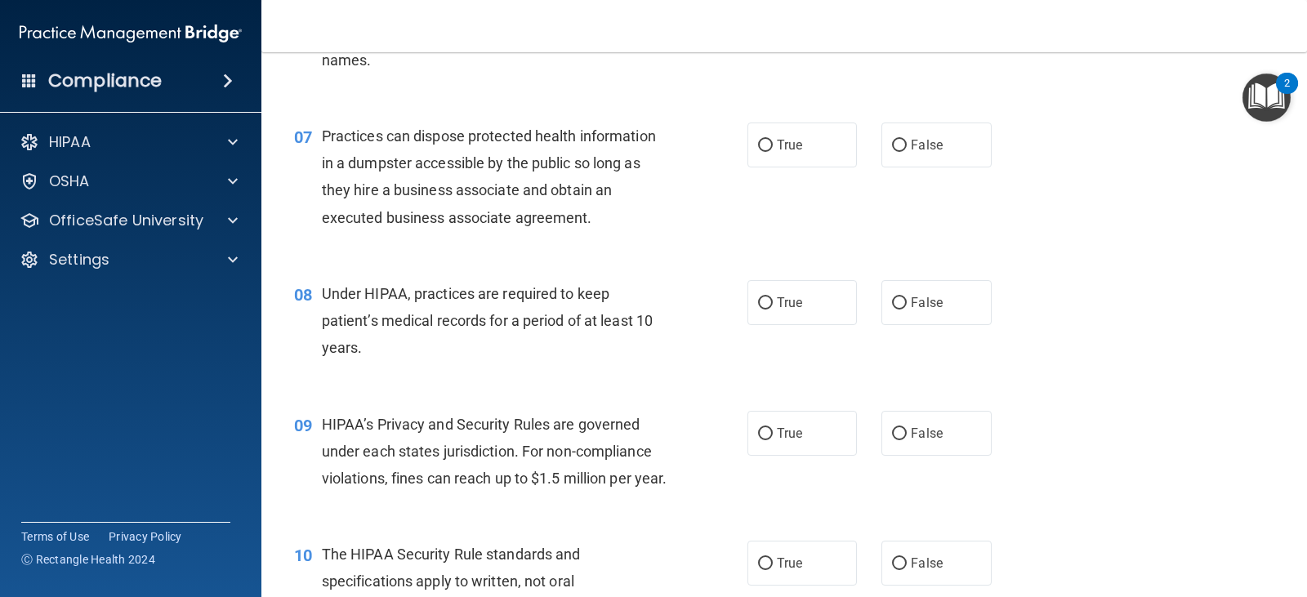
scroll to position [878, 0]
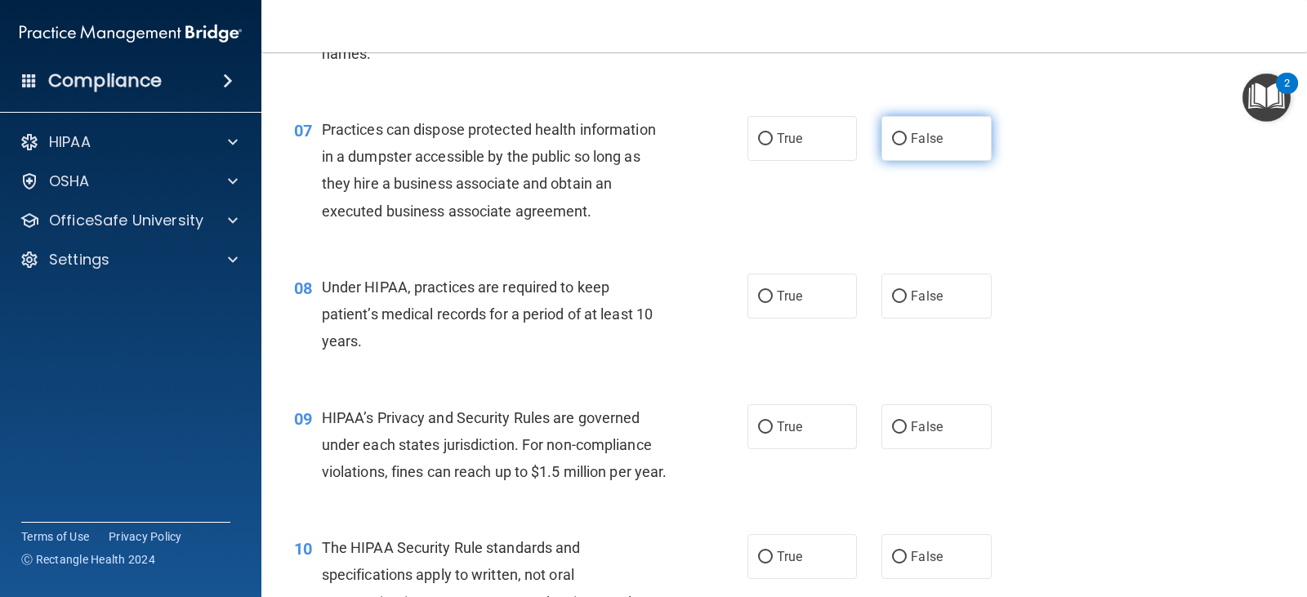
click at [928, 145] on span "False" at bounding box center [927, 139] width 32 height 16
click at [907, 145] on input "False" at bounding box center [899, 139] width 15 height 12
radio input "true"
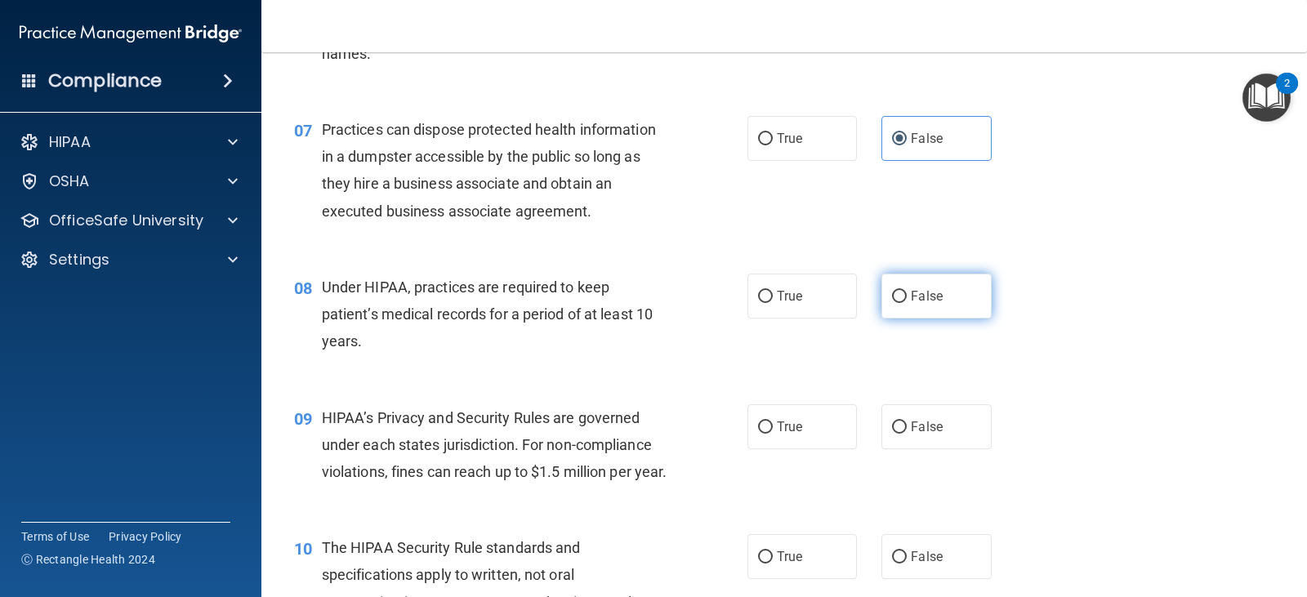
click at [937, 311] on label "False" at bounding box center [937, 296] width 110 height 45
click at [907, 303] on input "False" at bounding box center [899, 297] width 15 height 12
radio input "true"
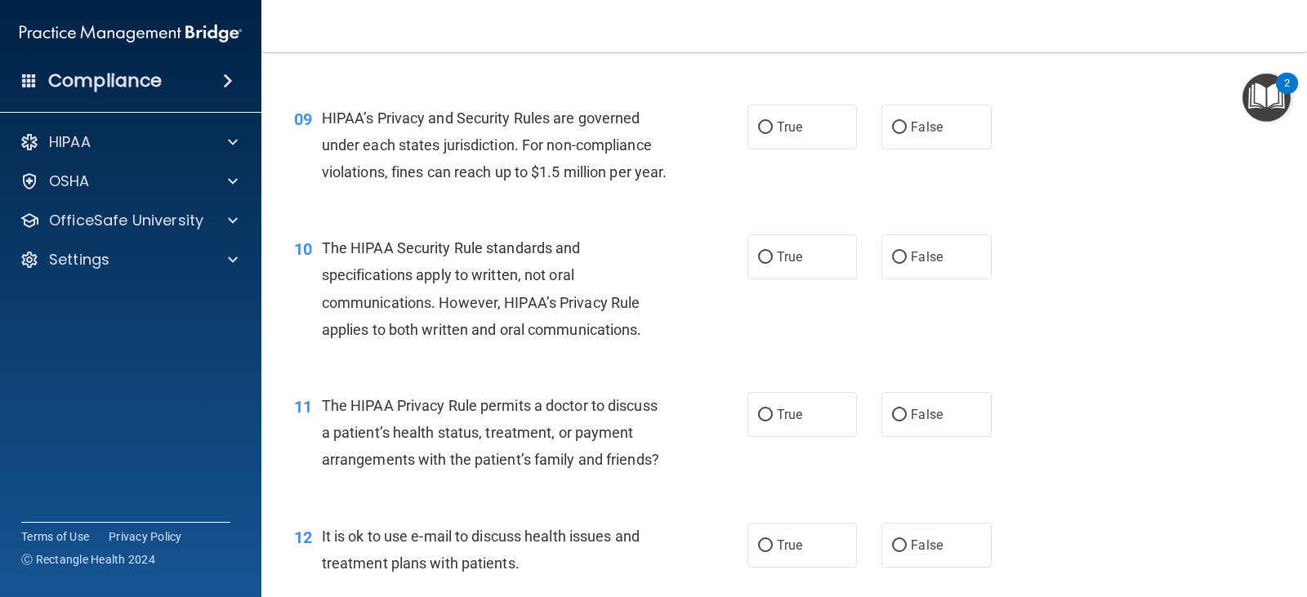
scroll to position [1184, 0]
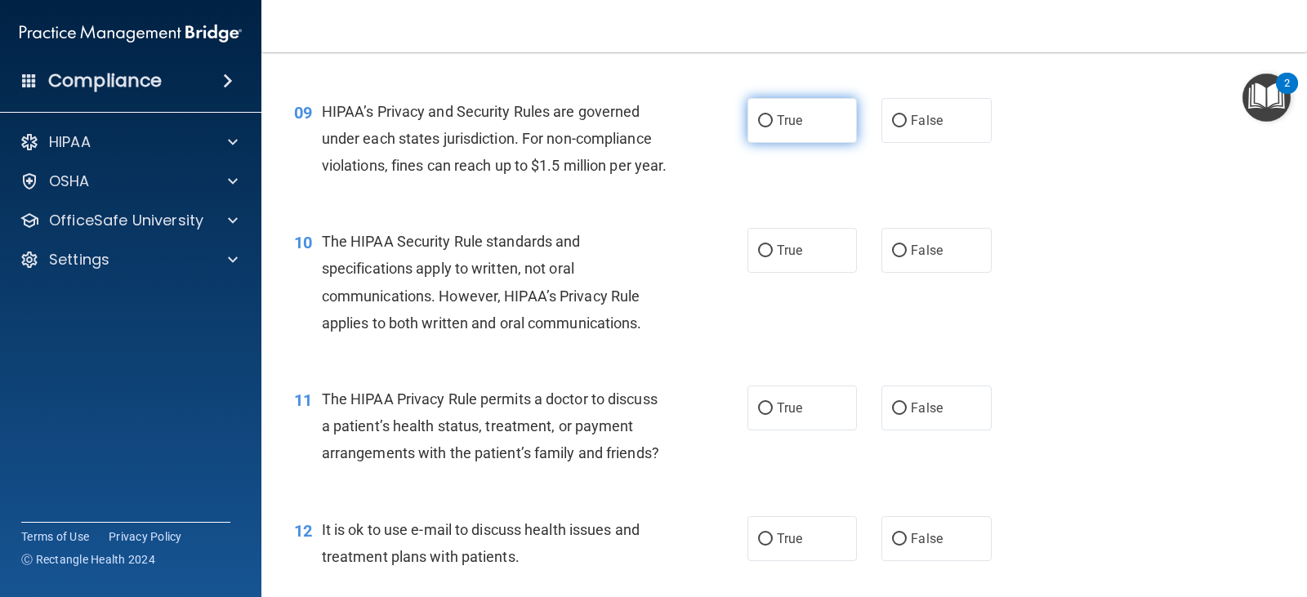
click at [791, 118] on span "True" at bounding box center [789, 121] width 25 height 16
click at [773, 118] on input "True" at bounding box center [765, 121] width 15 height 12
radio input "true"
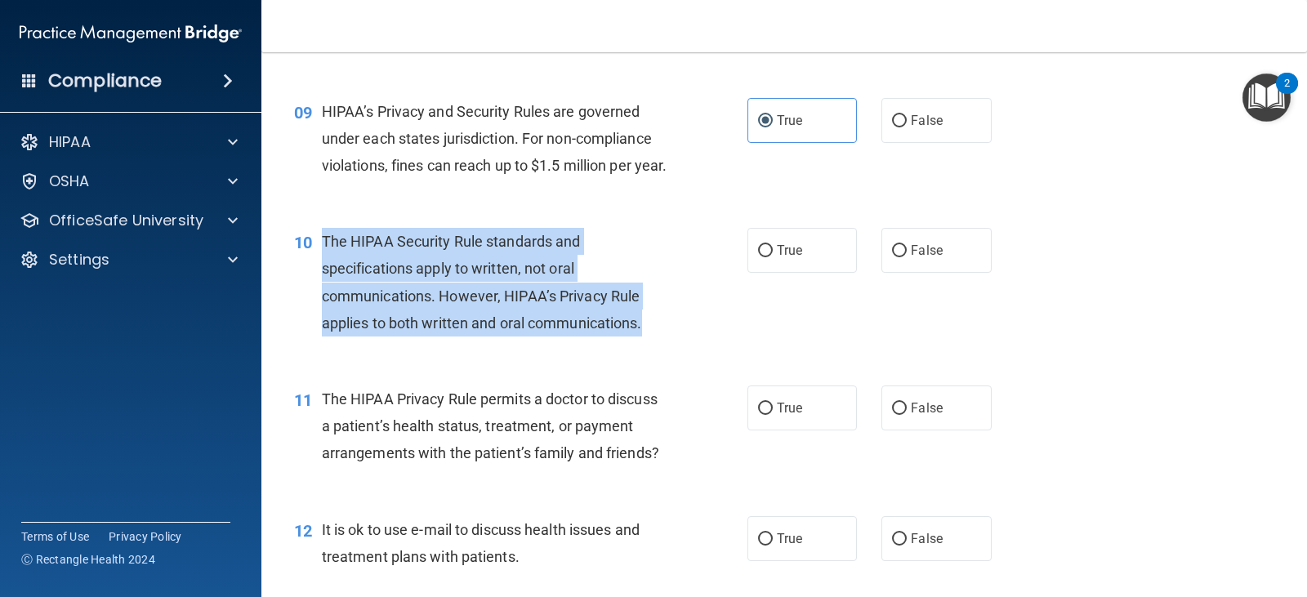
drag, startPoint x: 325, startPoint y: 268, endPoint x: 661, endPoint y: 354, distance: 346.6
click at [661, 337] on div "The HIPAA Security Rule standards and specifications apply to written, not oral…" at bounding box center [501, 282] width 359 height 109
copy span "The HIPAA Security Rule standards and specifications apply to written, not oral…"
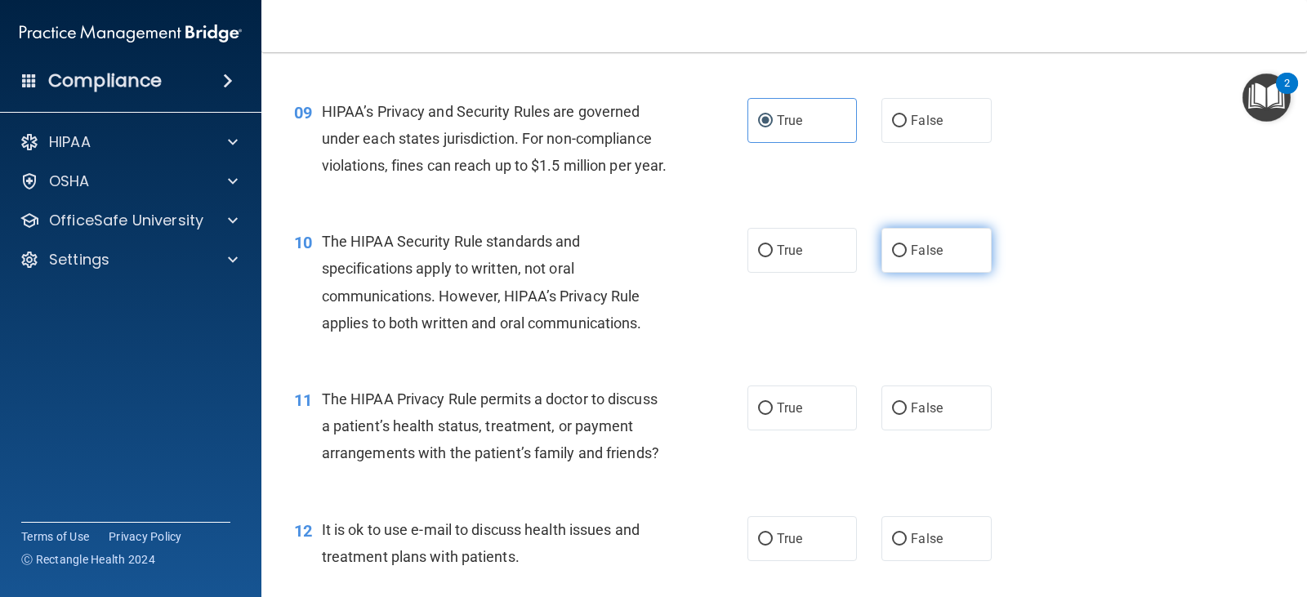
click at [939, 273] on label "False" at bounding box center [937, 250] width 110 height 45
click at [907, 257] on input "False" at bounding box center [899, 251] width 15 height 12
radio input "true"
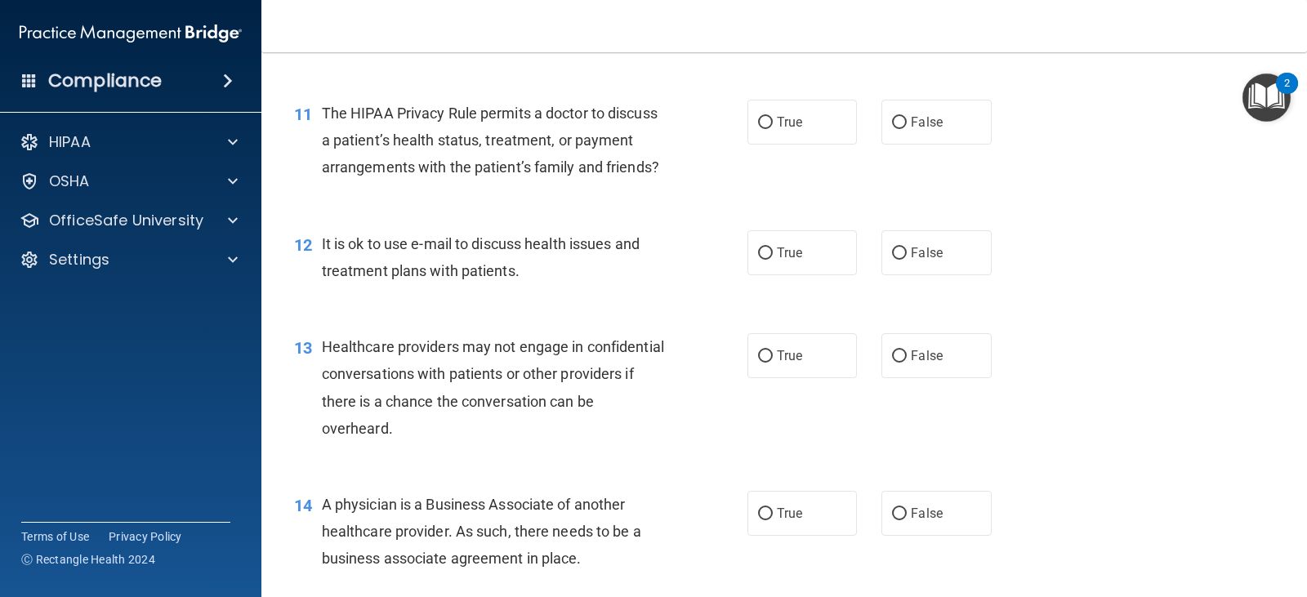
scroll to position [1491, 0]
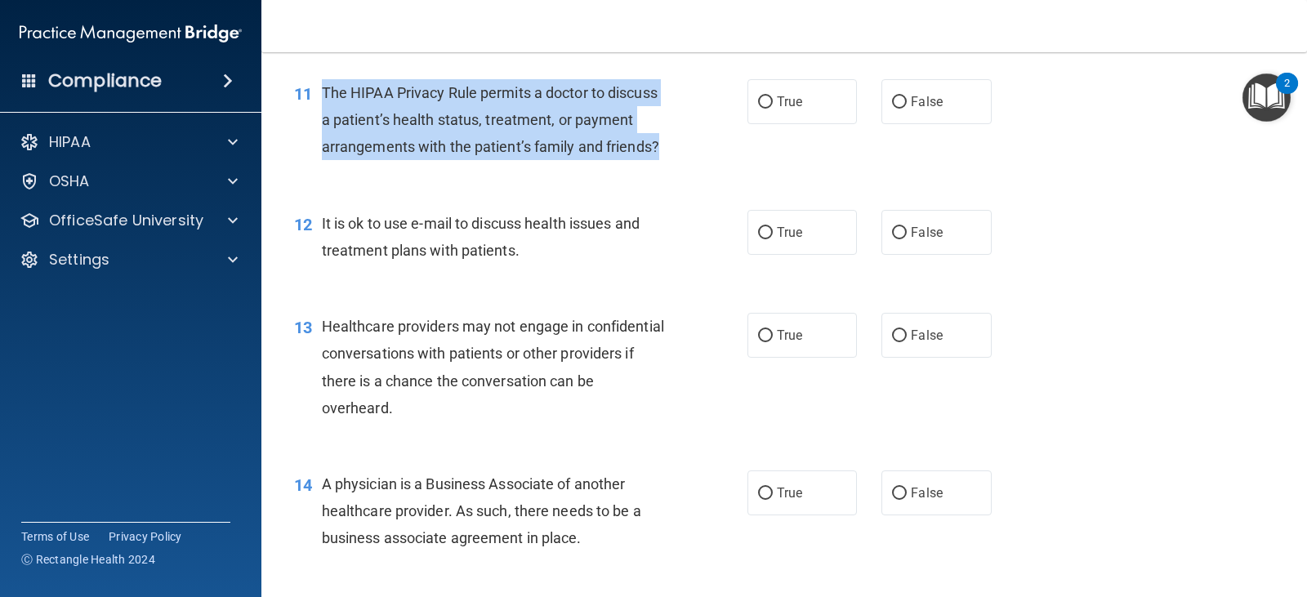
drag, startPoint x: 324, startPoint y: 123, endPoint x: 673, endPoint y: 172, distance: 353.3
click at [673, 161] on div "The HIPAA Privacy Rule permits a doctor to discuss a patient’s health status, t…" at bounding box center [501, 120] width 359 height 82
copy span "The HIPAA Privacy Rule permits a doctor to discuss a patient’s health status, t…"
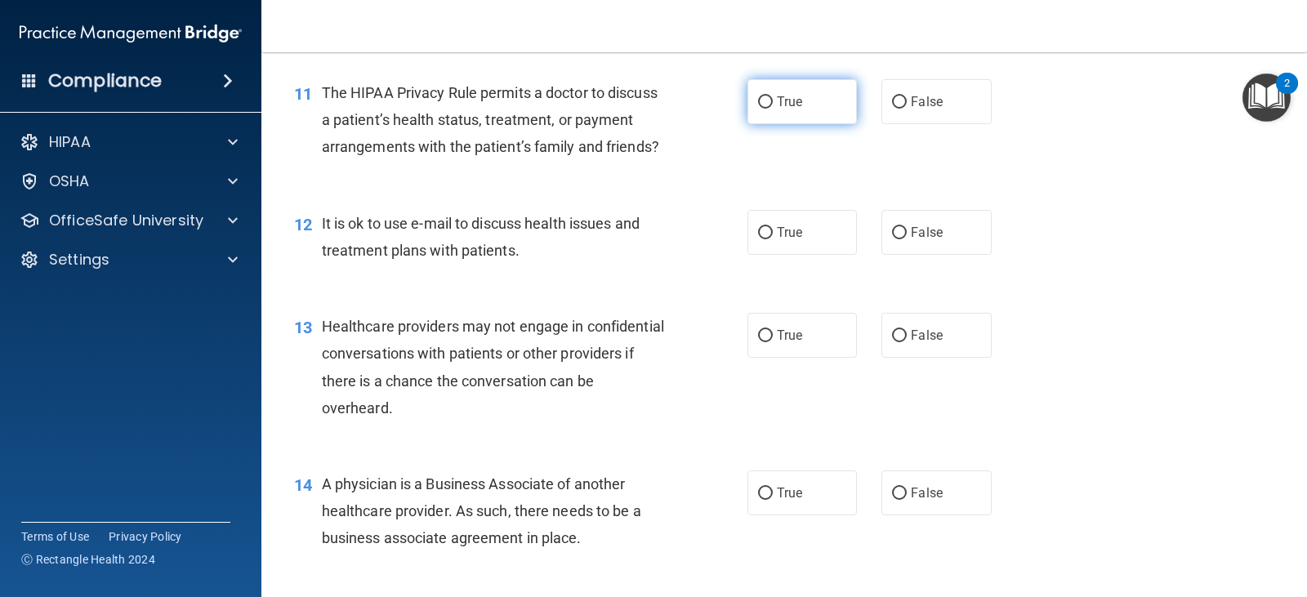
click at [804, 124] on label "True" at bounding box center [803, 101] width 110 height 45
click at [773, 109] on input "True" at bounding box center [765, 102] width 15 height 12
radio input "true"
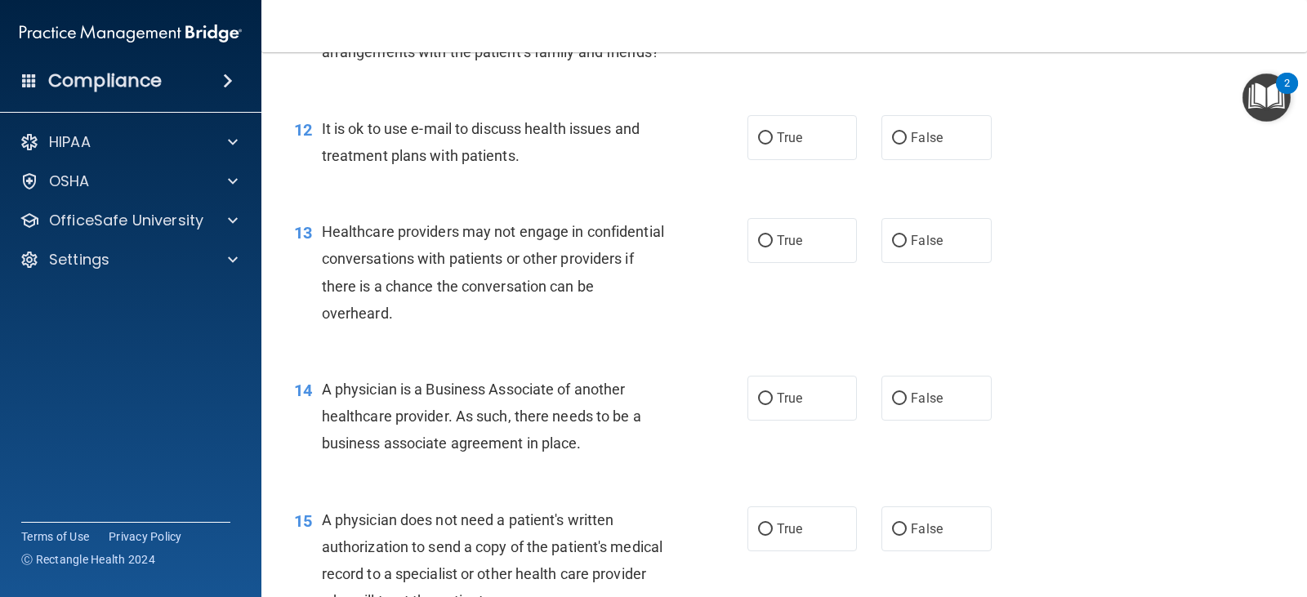
scroll to position [1612, 0]
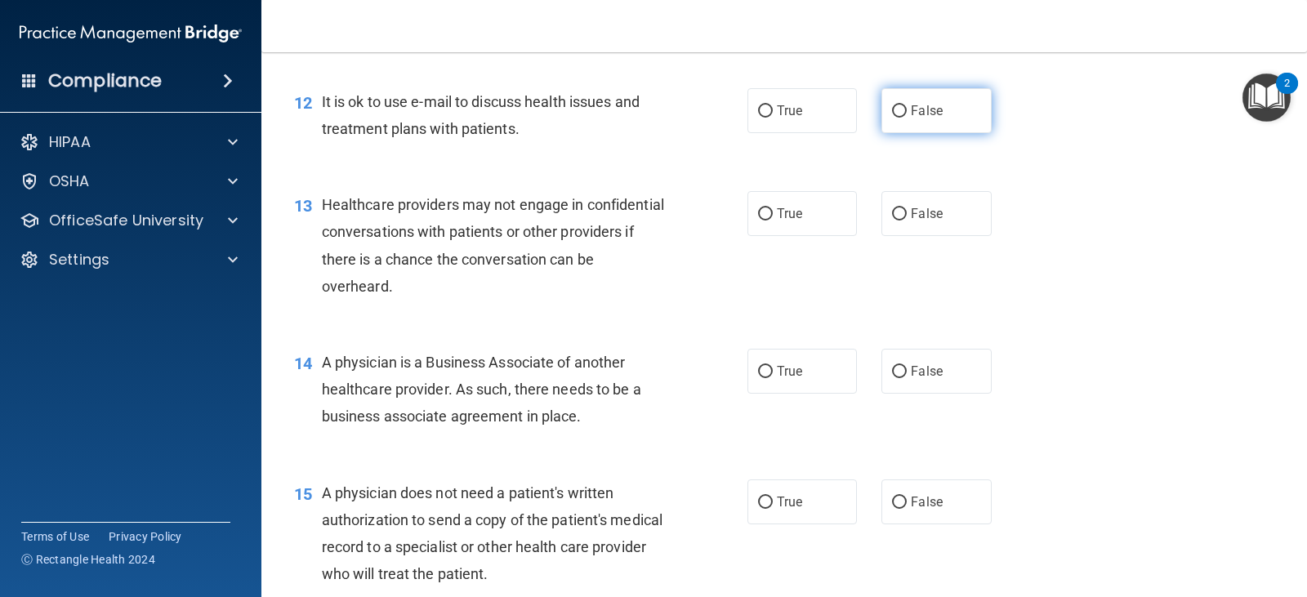
click at [900, 123] on label "False" at bounding box center [937, 110] width 110 height 45
click at [900, 118] on input "False" at bounding box center [899, 111] width 15 height 12
radio input "true"
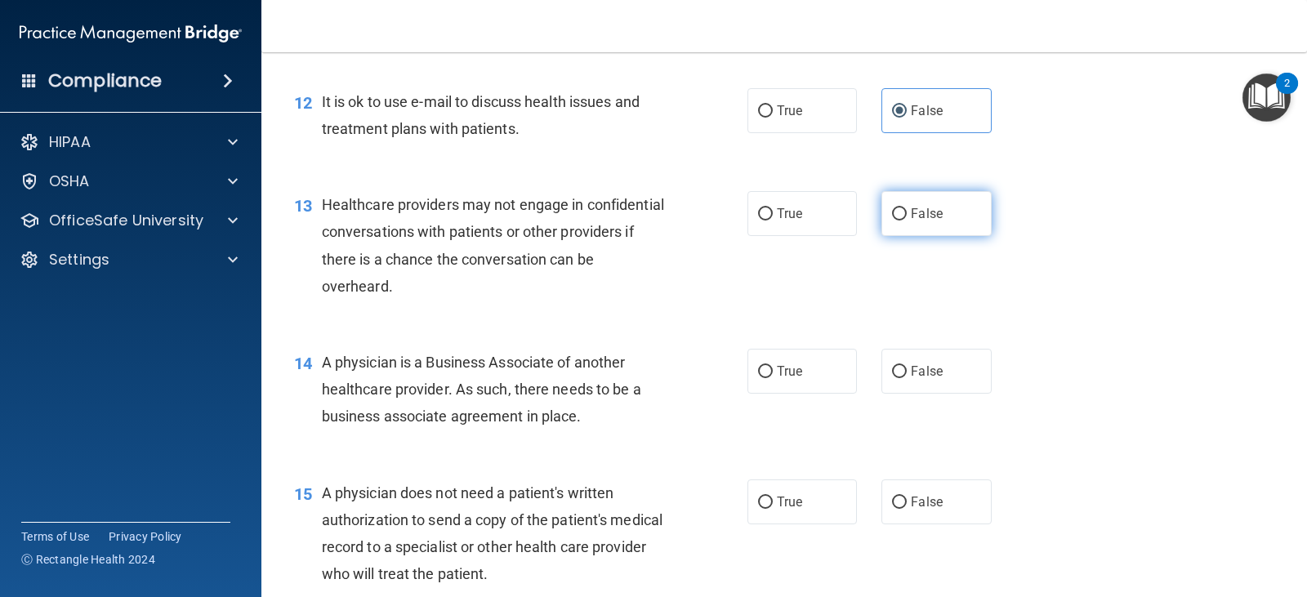
click at [930, 236] on label "False" at bounding box center [937, 213] width 110 height 45
click at [907, 221] on input "False" at bounding box center [899, 214] width 15 height 12
radio input "true"
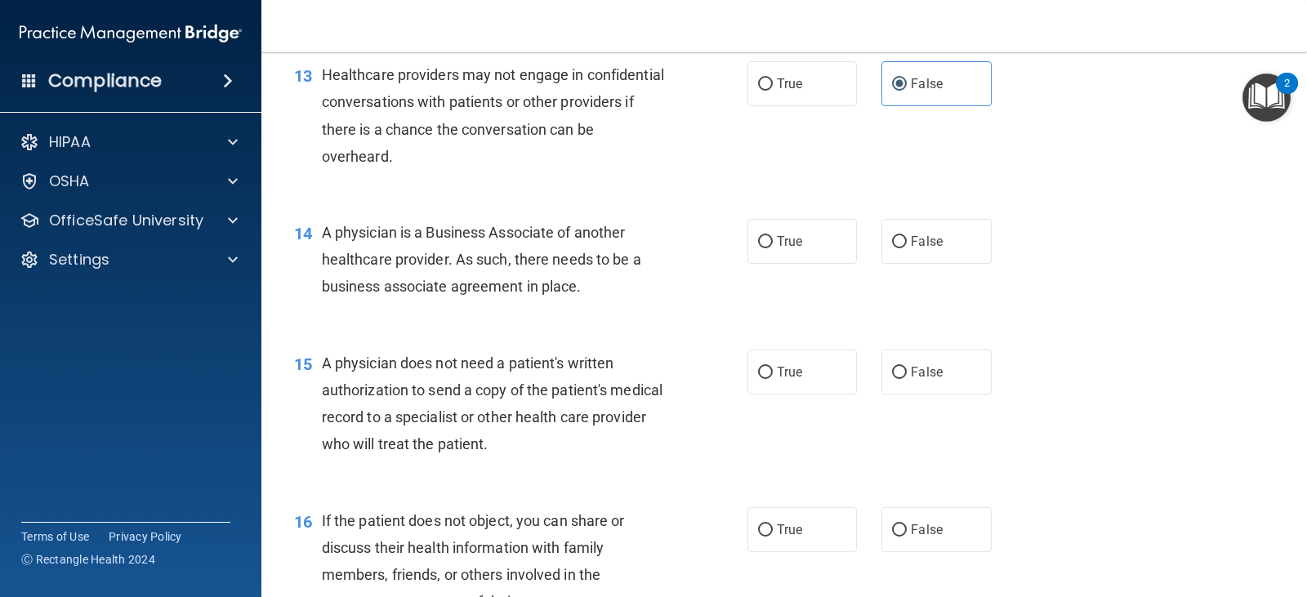
scroll to position [1749, 0]
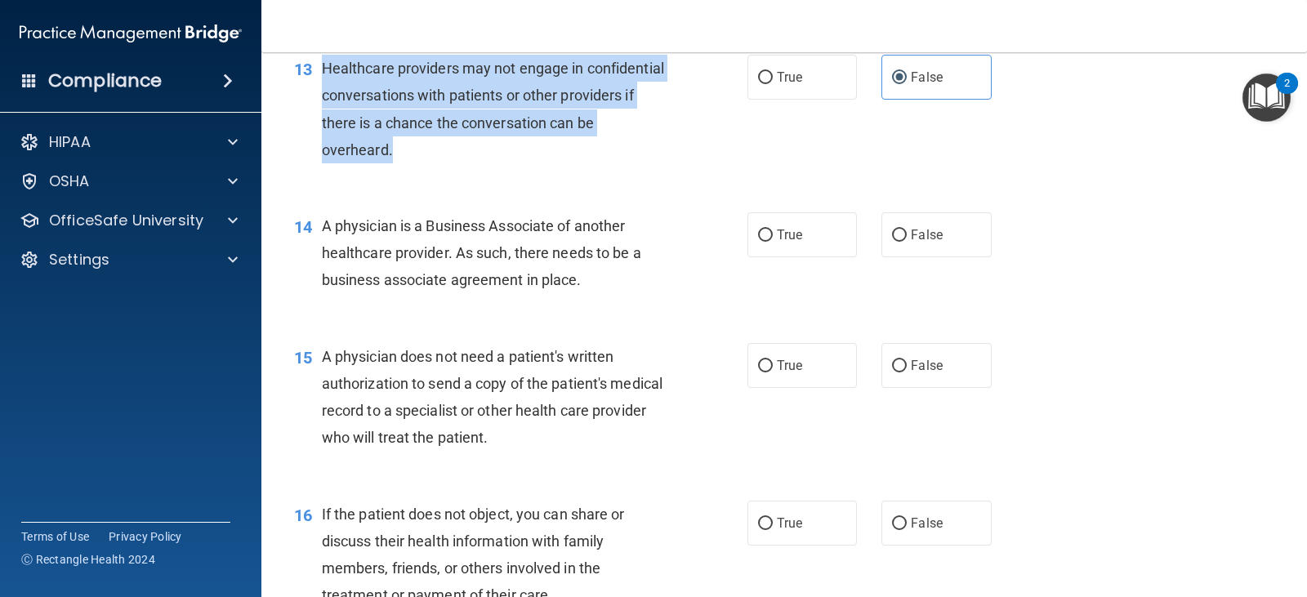
drag, startPoint x: 321, startPoint y: 96, endPoint x: 449, endPoint y: 180, distance: 153.0
click at [449, 163] on div "Healthcare providers may not engage in confidential conversations with patients…" at bounding box center [501, 109] width 359 height 109
copy span "Healthcare providers may not engage in confidential conversations with patients…"
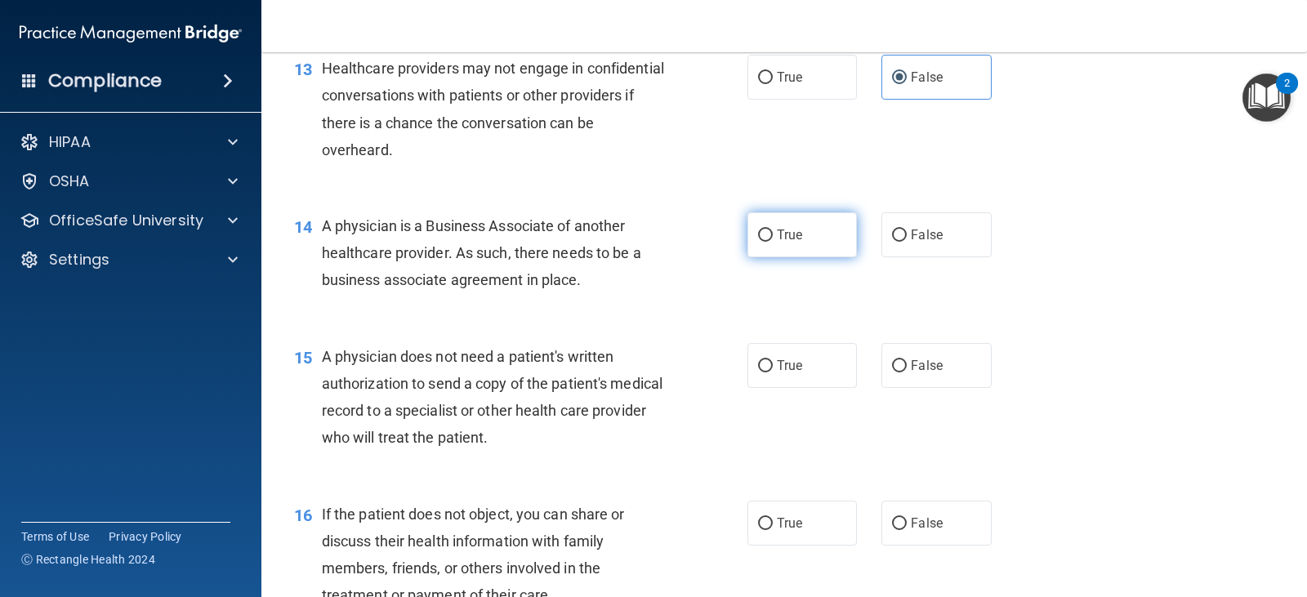
click at [783, 257] on label "True" at bounding box center [803, 234] width 110 height 45
click at [773, 242] on input "True" at bounding box center [765, 236] width 15 height 12
radio input "true"
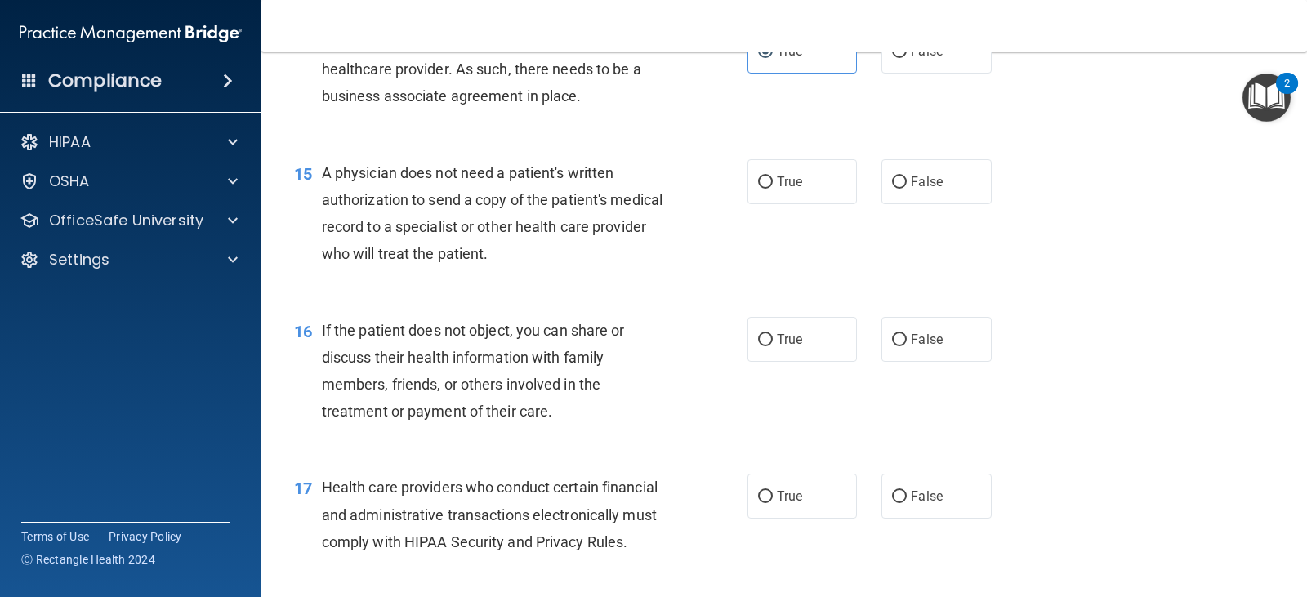
scroll to position [1960, 0]
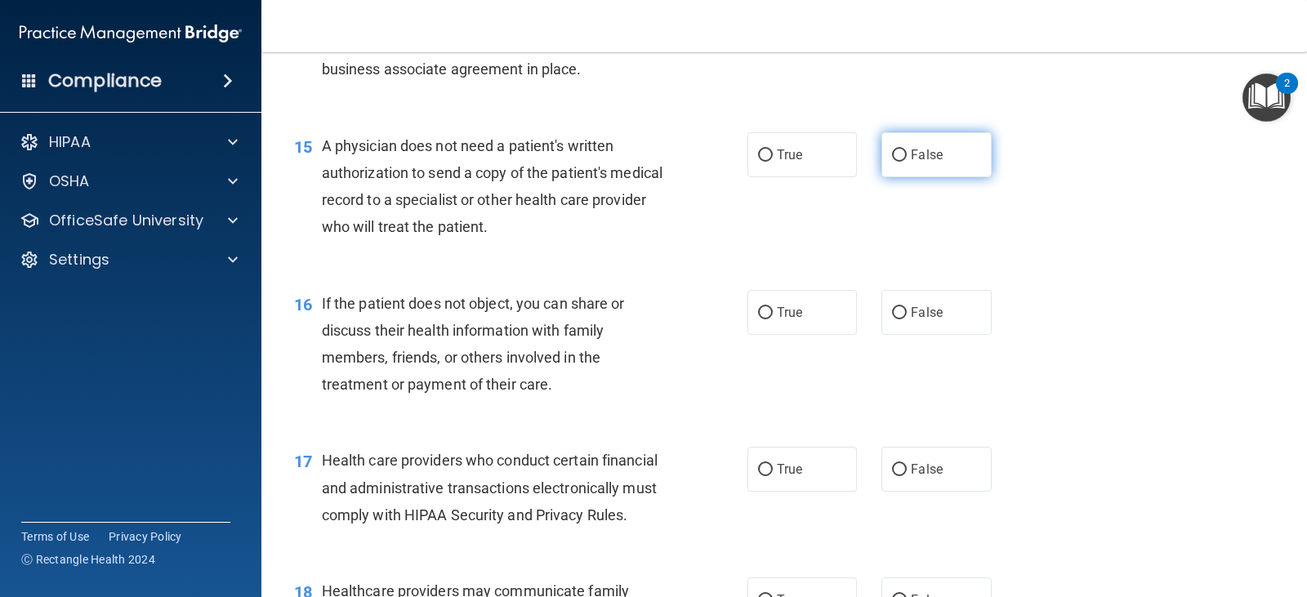
click at [899, 162] on input "False" at bounding box center [899, 156] width 15 height 12
radio input "true"
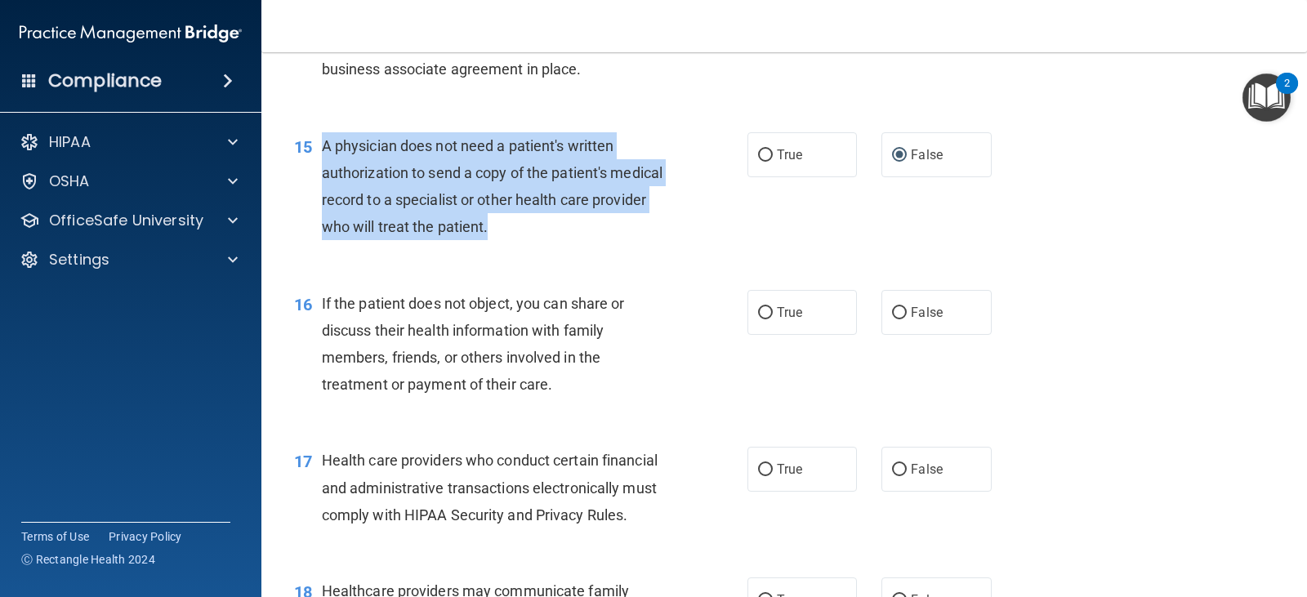
drag, startPoint x: 321, startPoint y: 175, endPoint x: 559, endPoint y: 263, distance: 253.6
click at [559, 241] on div "A physician does not need a patient's written authorization to send a copy of t…" at bounding box center [501, 186] width 359 height 109
copy span "A physician does not need a patient's written authorization to send a copy of t…"
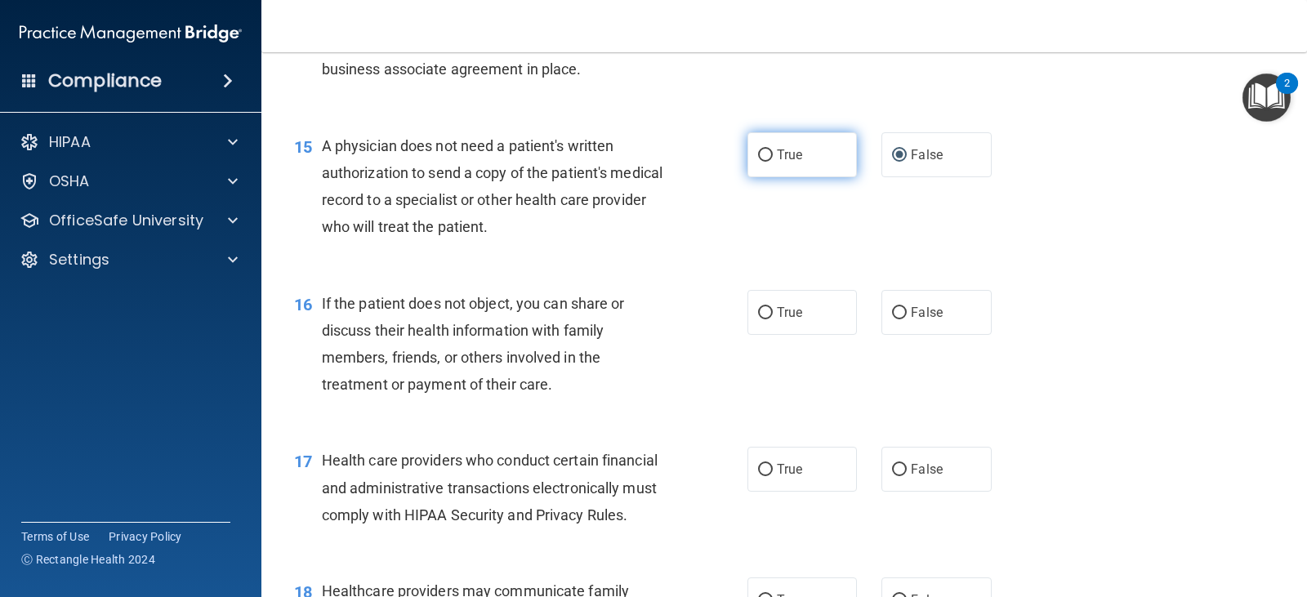
click at [794, 163] on span "True" at bounding box center [789, 155] width 25 height 16
click at [773, 162] on input "True" at bounding box center [765, 156] width 15 height 12
radio input "true"
radio input "false"
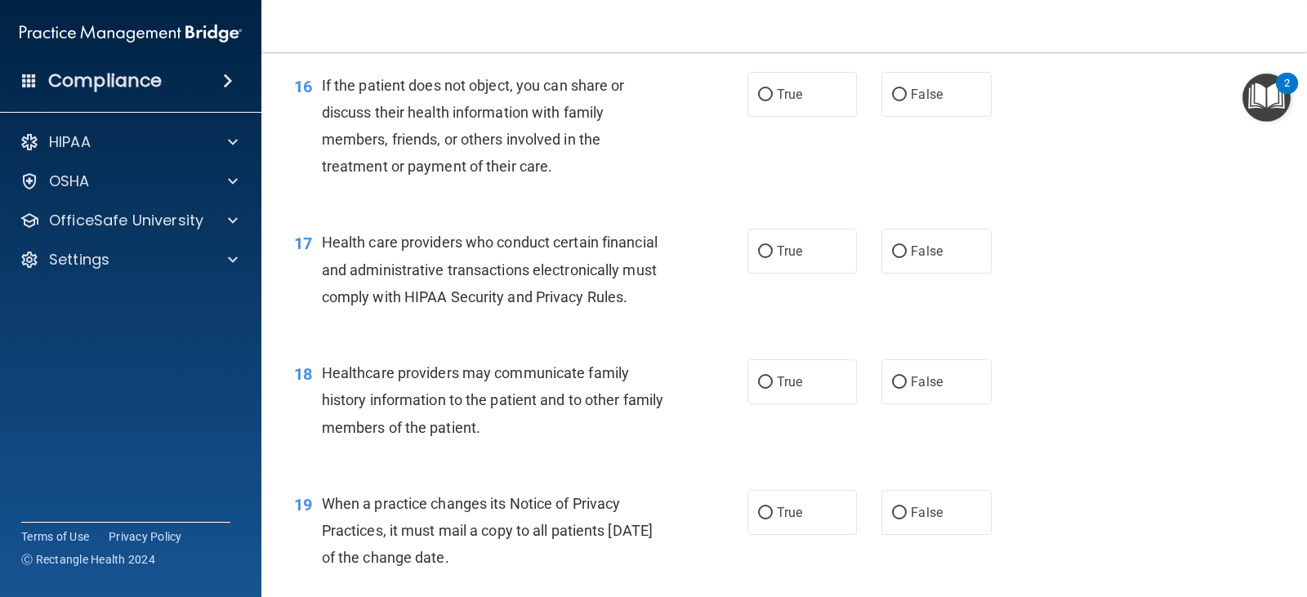
scroll to position [2184, 0]
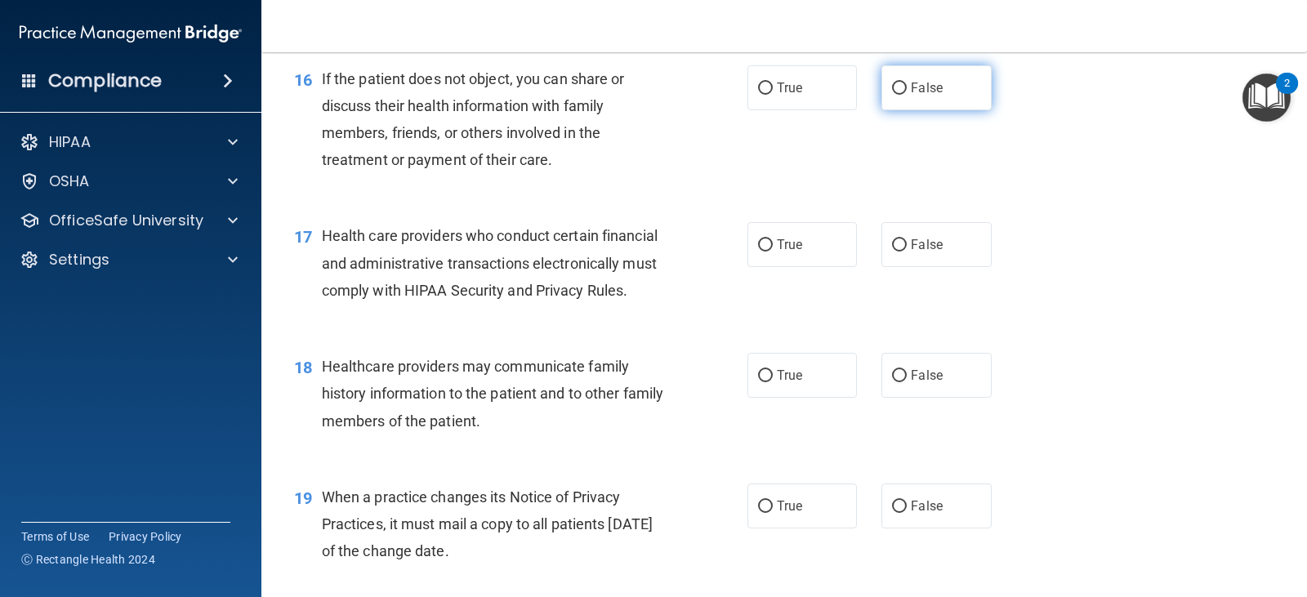
click at [923, 96] on span "False" at bounding box center [927, 88] width 32 height 16
click at [907, 95] on input "False" at bounding box center [899, 89] width 15 height 12
radio input "true"
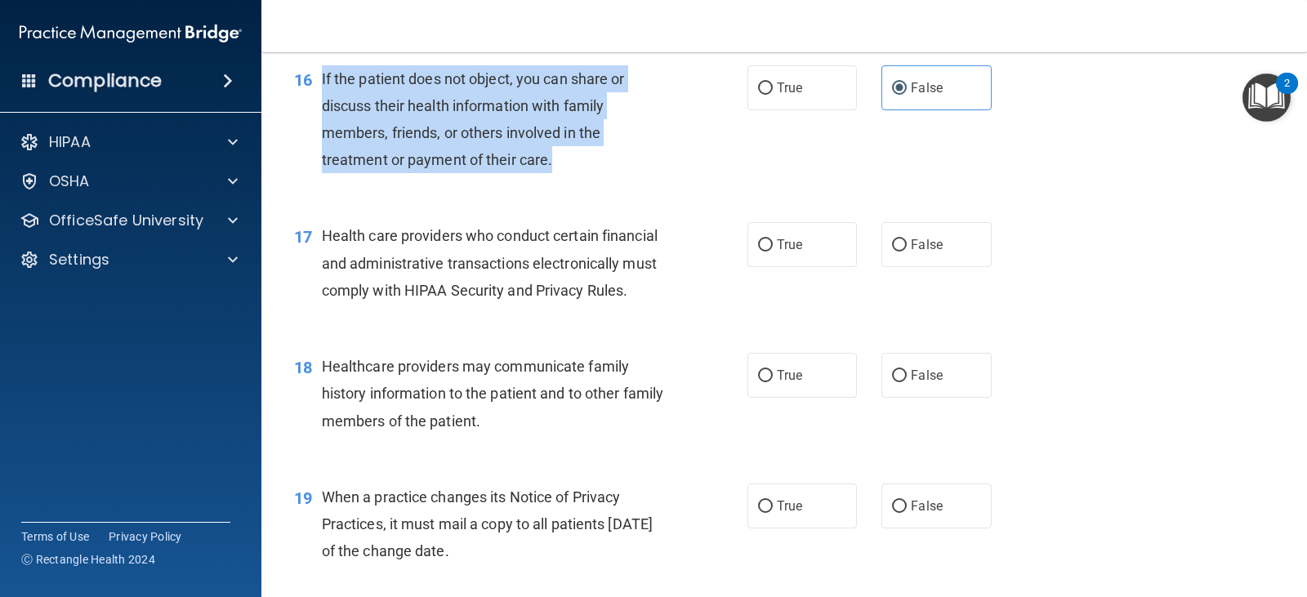
drag, startPoint x: 320, startPoint y: 101, endPoint x: 608, endPoint y: 181, distance: 298.8
click at [608, 181] on div "16 If the patient does not object, you can share or discuss their health inform…" at bounding box center [521, 123] width 503 height 117
copy div "If the patient does not object, you can share or discuss their health informati…"
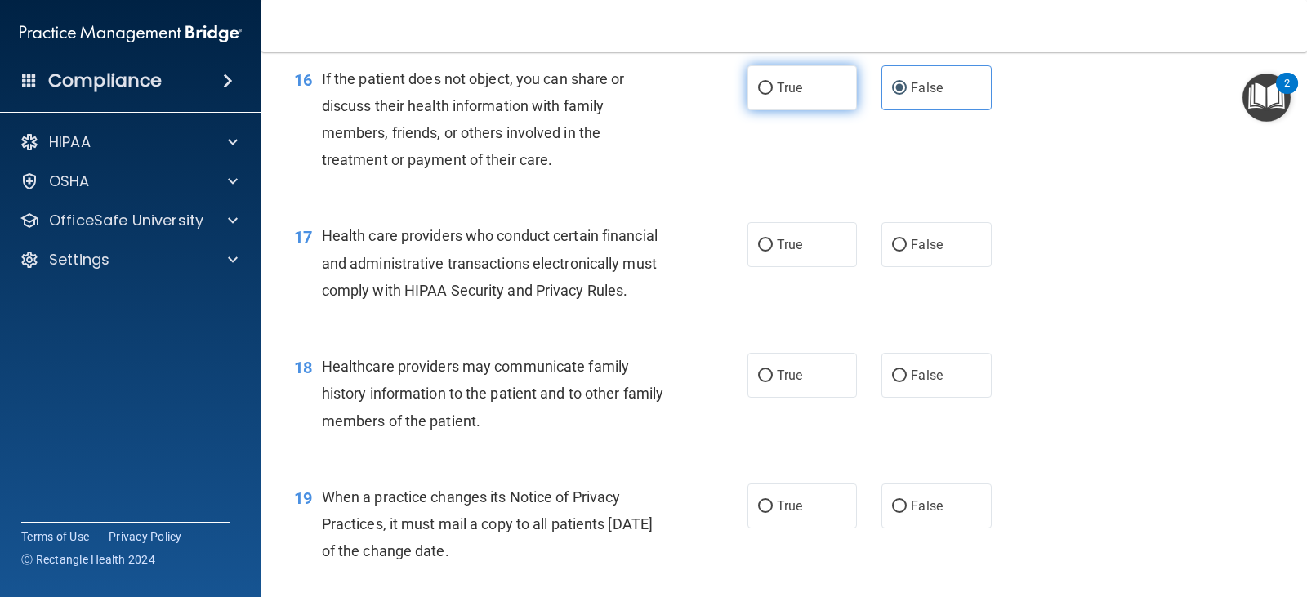
click at [811, 99] on label "True" at bounding box center [803, 87] width 110 height 45
click at [773, 95] on input "True" at bounding box center [765, 89] width 15 height 12
radio input "true"
radio input "false"
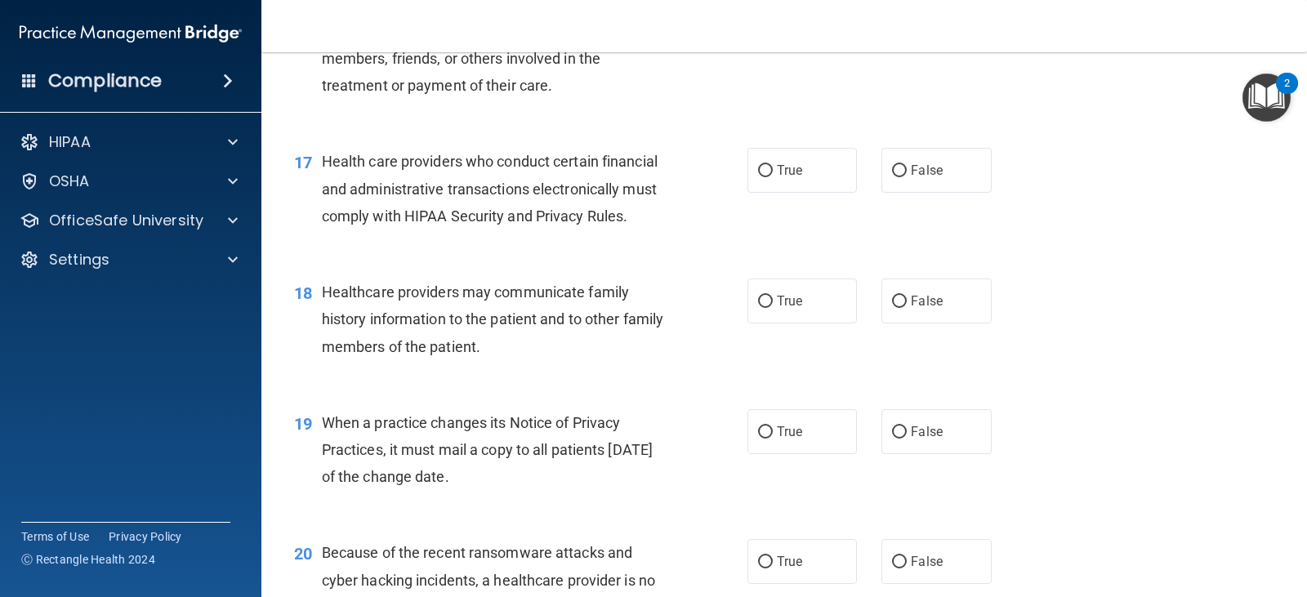
scroll to position [2286, 0]
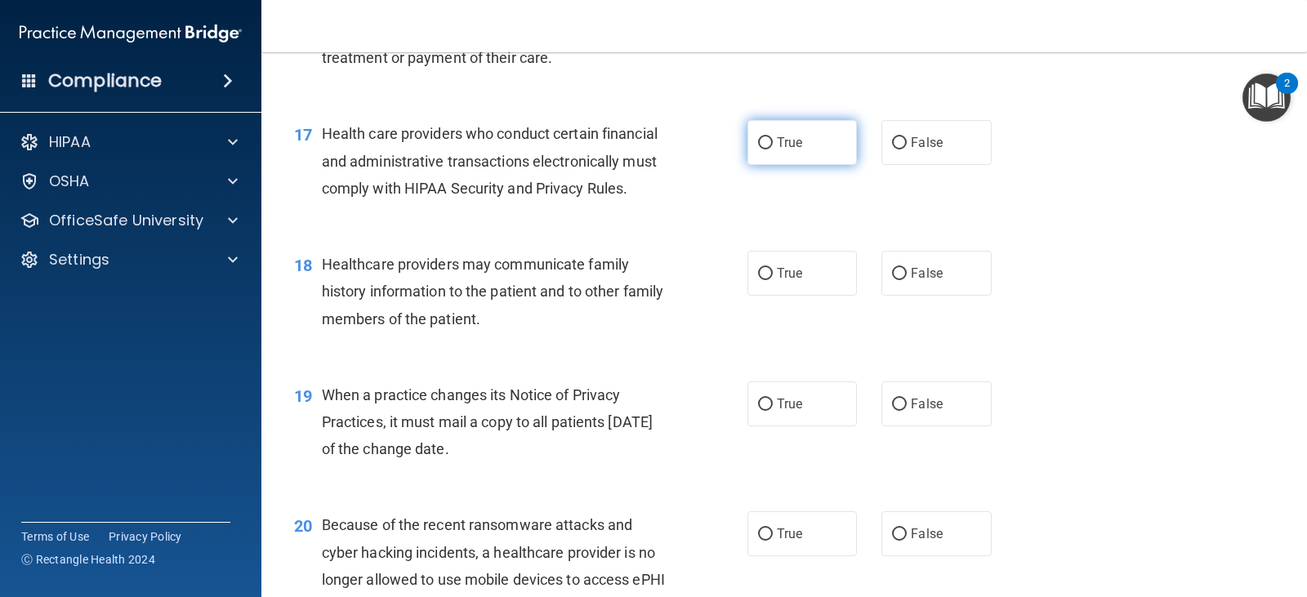
click at [767, 150] on input "True" at bounding box center [765, 143] width 15 height 12
radio input "true"
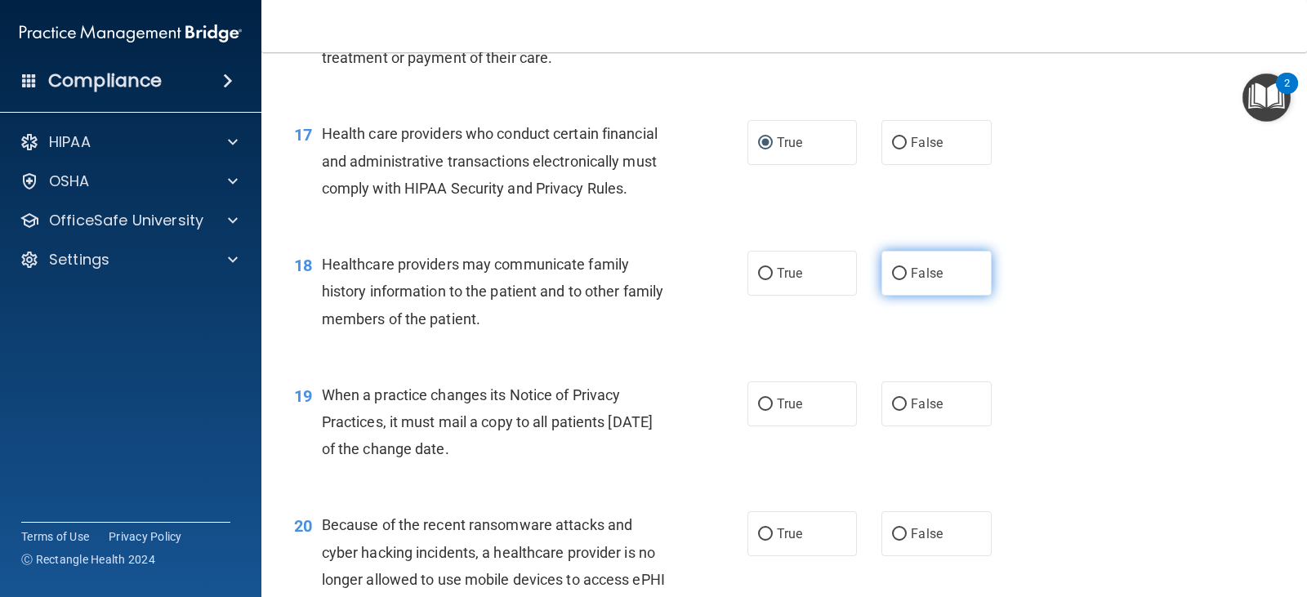
click at [927, 281] on span "False" at bounding box center [927, 274] width 32 height 16
click at [907, 280] on input "False" at bounding box center [899, 274] width 15 height 12
radio input "true"
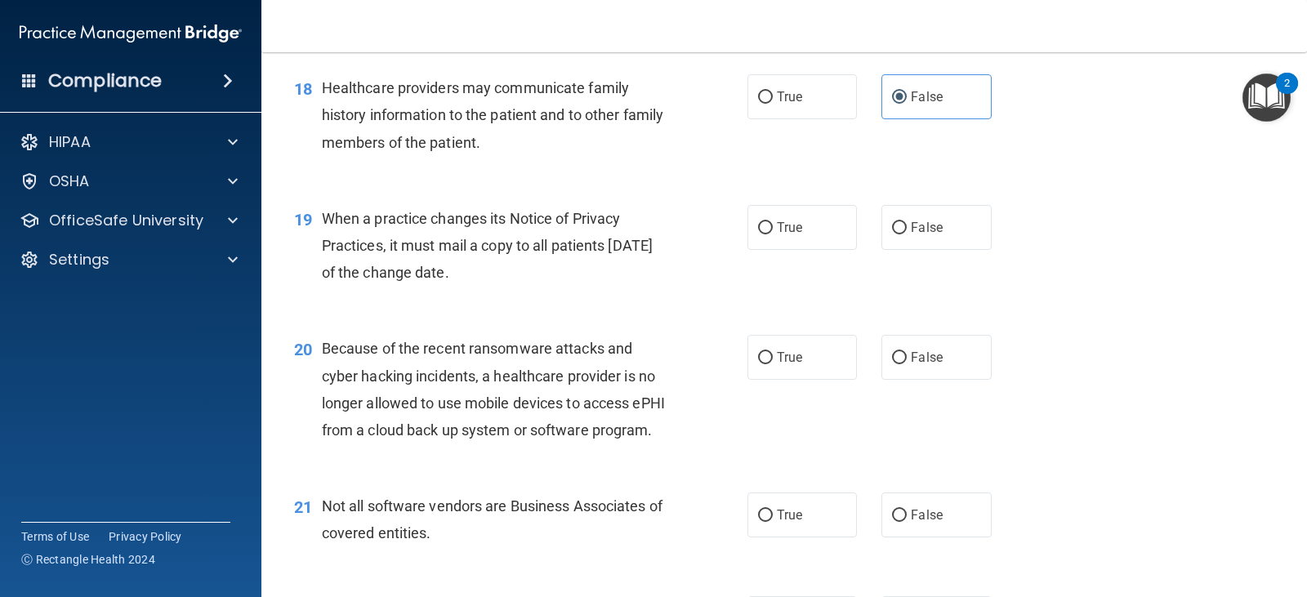
scroll to position [2477, 0]
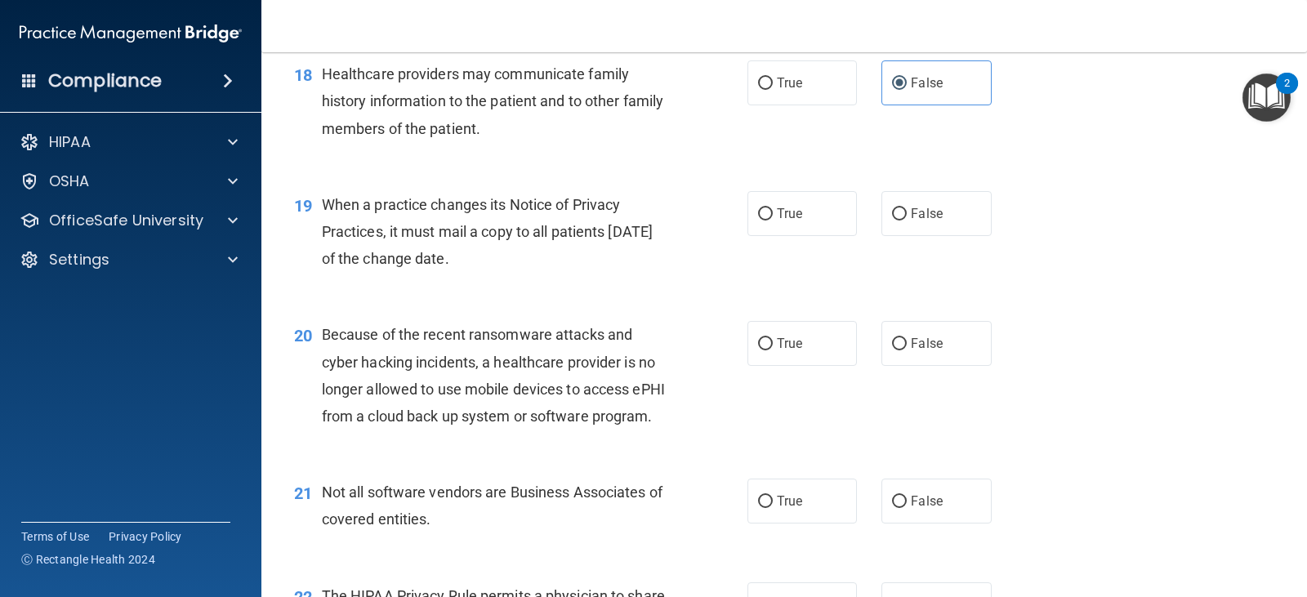
drag, startPoint x: 324, startPoint y: 232, endPoint x: 530, endPoint y: 288, distance: 214.1
click at [530, 273] on div "When a practice changes its Notice of Privacy Practices, it must mail a copy to…" at bounding box center [501, 232] width 359 height 82
copy span "When a practice changes its Notice of Privacy Practices, it must mail a copy to…"
click at [972, 236] on label "False" at bounding box center [937, 213] width 110 height 45
click at [907, 221] on input "False" at bounding box center [899, 214] width 15 height 12
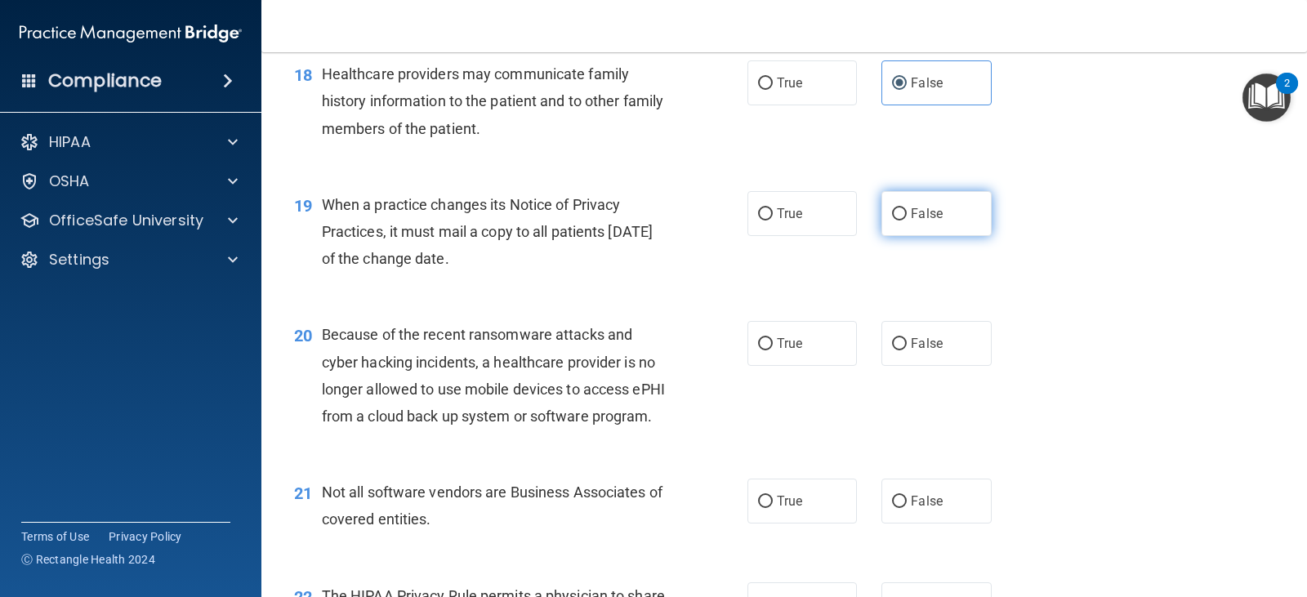
radio input "true"
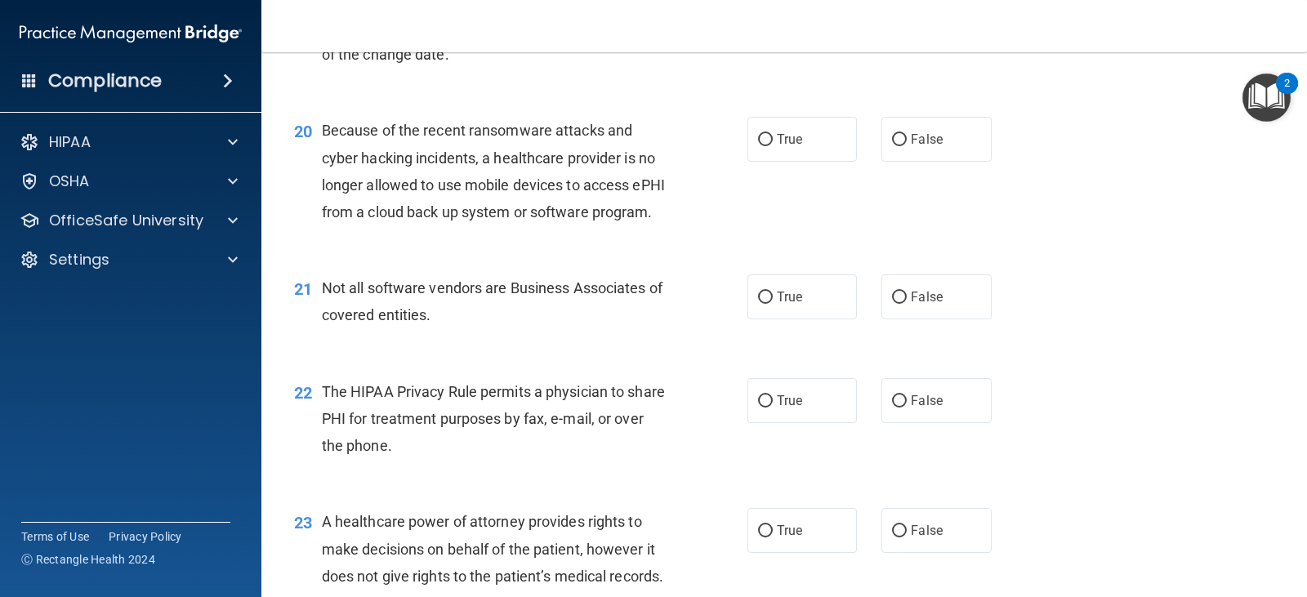
scroll to position [2688, 0]
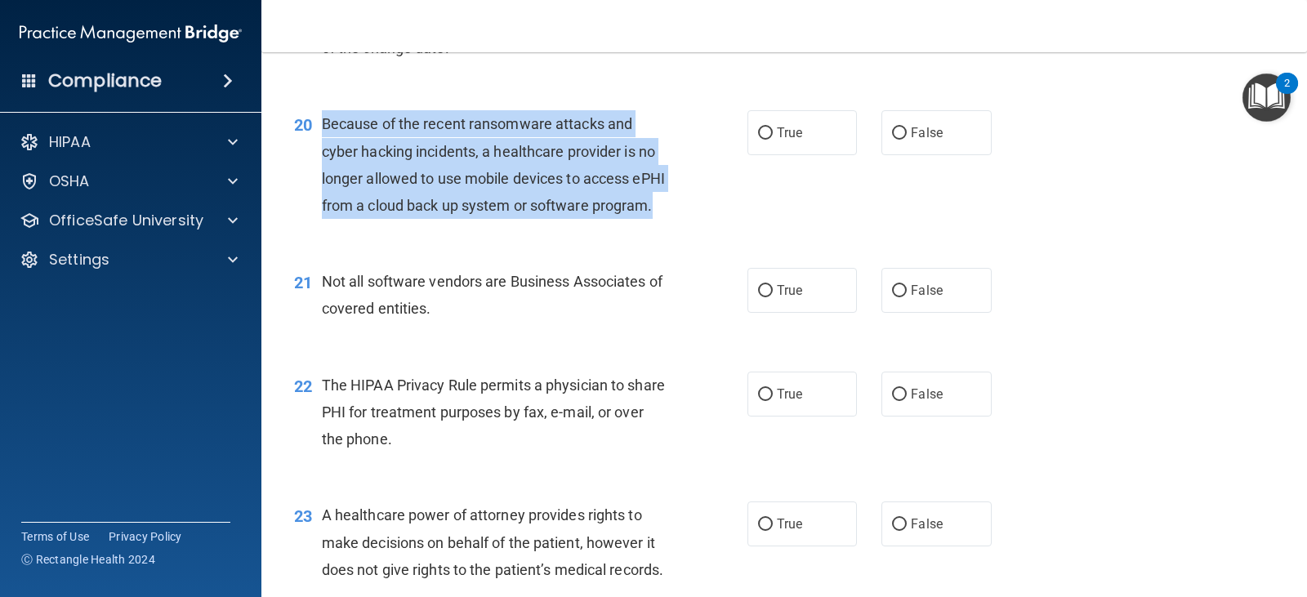
drag, startPoint x: 383, startPoint y: 261, endPoint x: 316, endPoint y: 150, distance: 129.8
click at [316, 150] on div "20 Because of the recent ransomware attacks and cyber hacking incidents, a heal…" at bounding box center [521, 168] width 503 height 117
copy div "Because of the recent ransomware attacks and cyber hacking incidents, a healthc…"
click at [603, 227] on div "20 Because of the recent ransomware attacks and cyber hacking incidents, a heal…" at bounding box center [521, 168] width 503 height 117
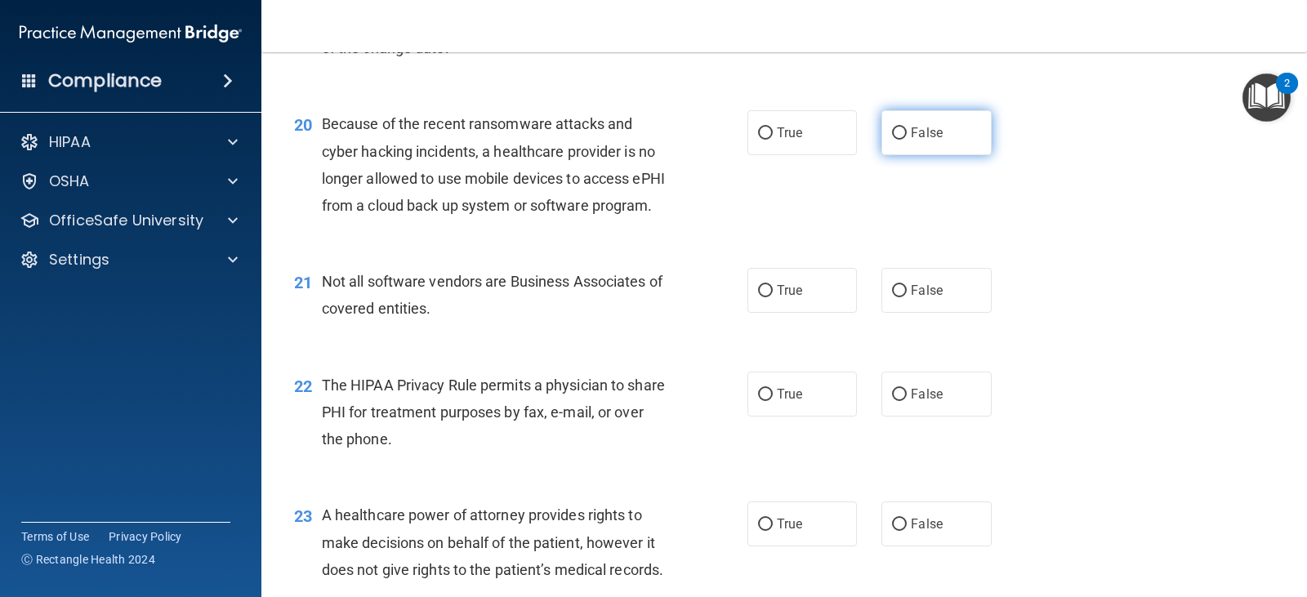
click at [943, 151] on label "False" at bounding box center [937, 132] width 110 height 45
click at [907, 140] on input "False" at bounding box center [899, 133] width 15 height 12
radio input "true"
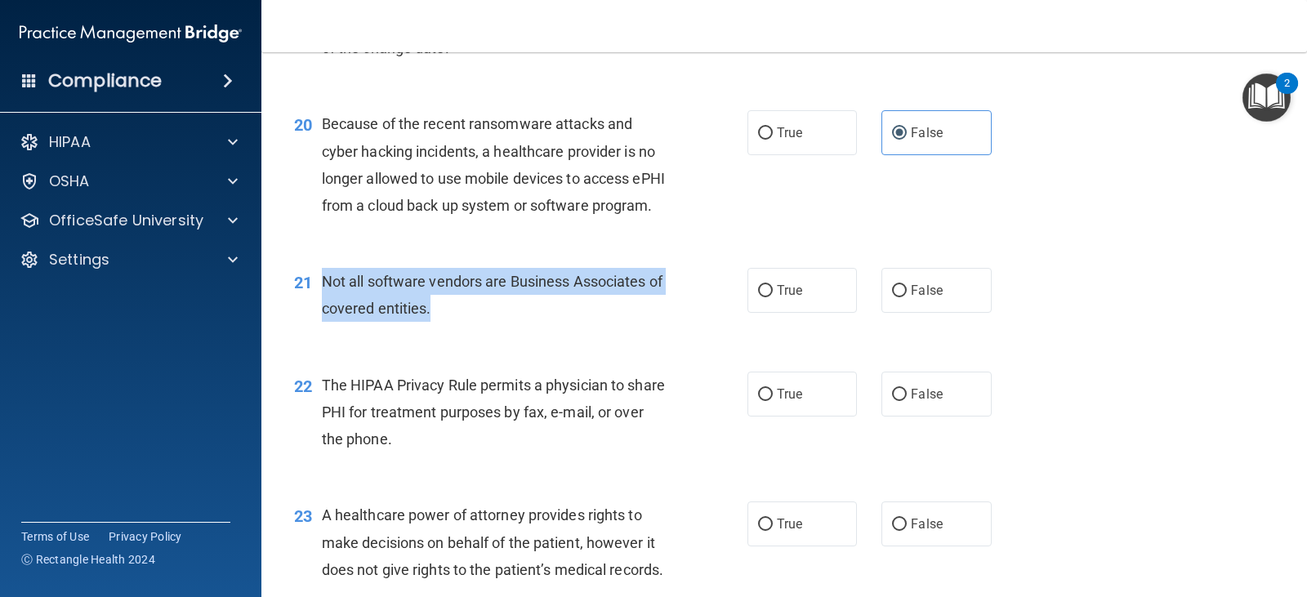
drag, startPoint x: 449, startPoint y: 367, endPoint x: 317, endPoint y: 335, distance: 135.4
click at [317, 330] on div "21 Not all software vendors are Business Associates of covered entities." at bounding box center [521, 299] width 503 height 62
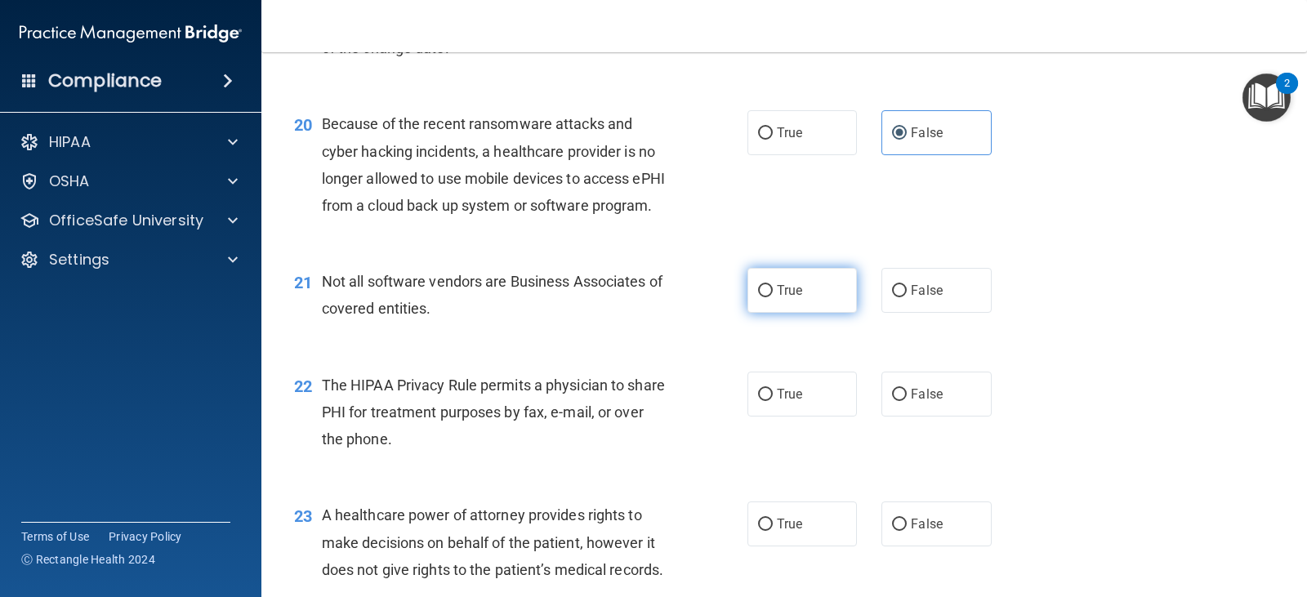
click at [776, 313] on label "True" at bounding box center [803, 290] width 110 height 45
click at [773, 297] on input "True" at bounding box center [765, 291] width 15 height 12
radio input "true"
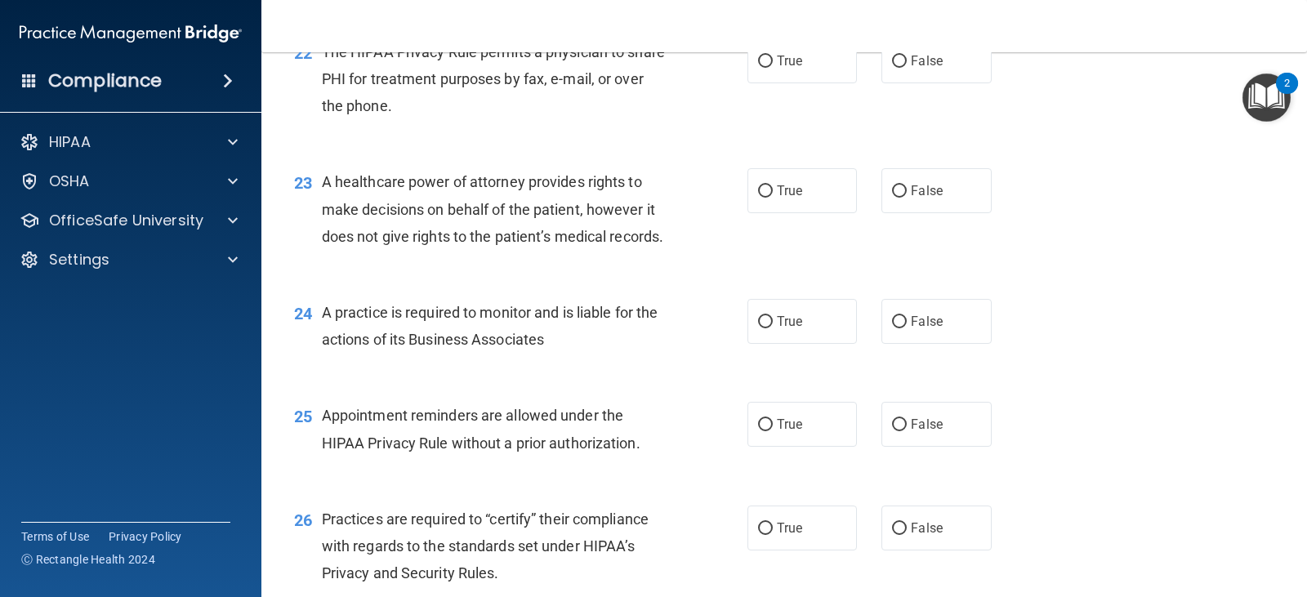
scroll to position [3028, 0]
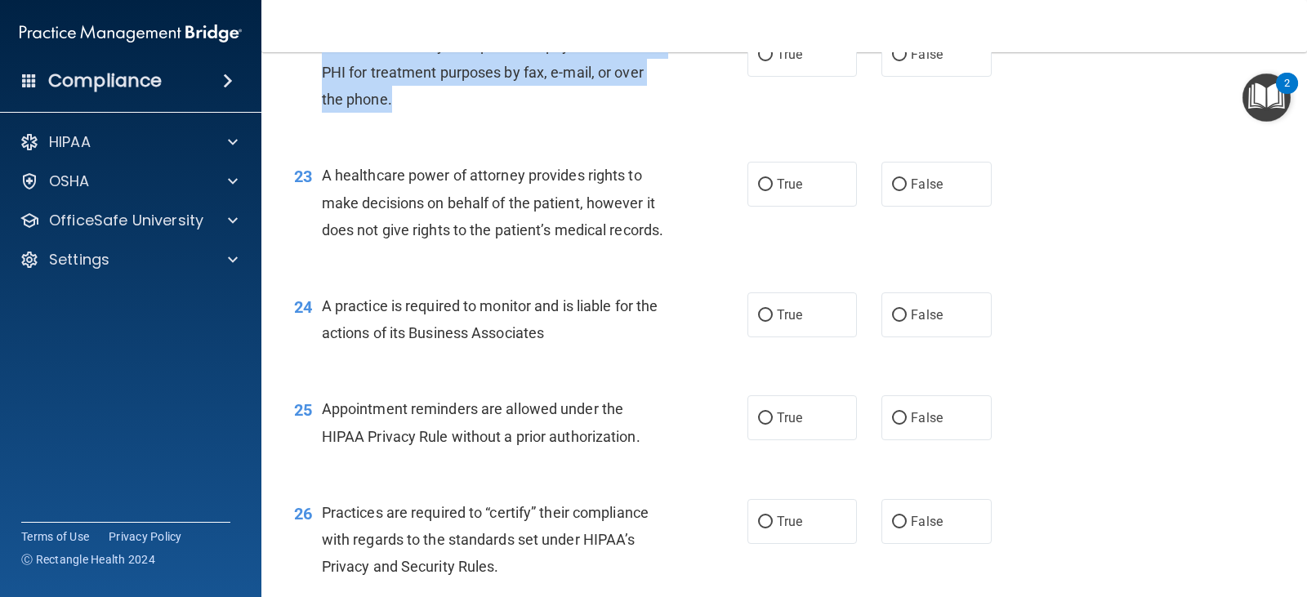
drag, startPoint x: 324, startPoint y: 96, endPoint x: 446, endPoint y: 150, distance: 133.2
click at [446, 114] on div "The HIPAA Privacy Rule permits a physician to share PHI for treatment purposes …" at bounding box center [501, 73] width 359 height 82
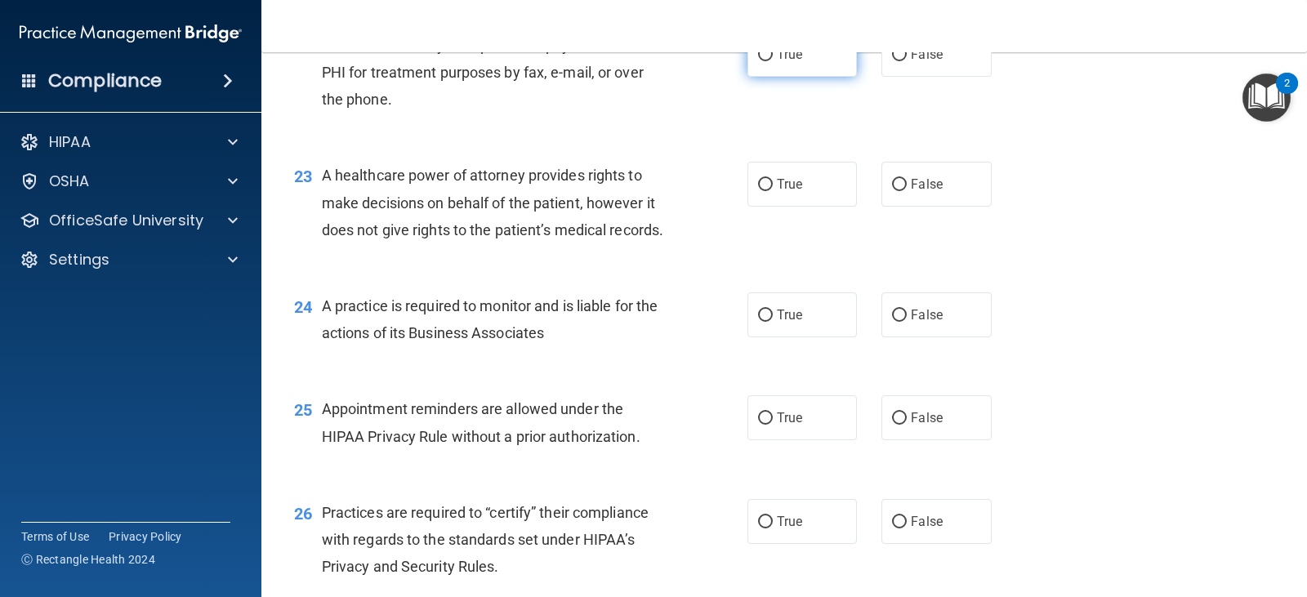
click at [786, 77] on label "True" at bounding box center [803, 54] width 110 height 45
click at [773, 61] on input "True" at bounding box center [765, 55] width 15 height 12
radio input "true"
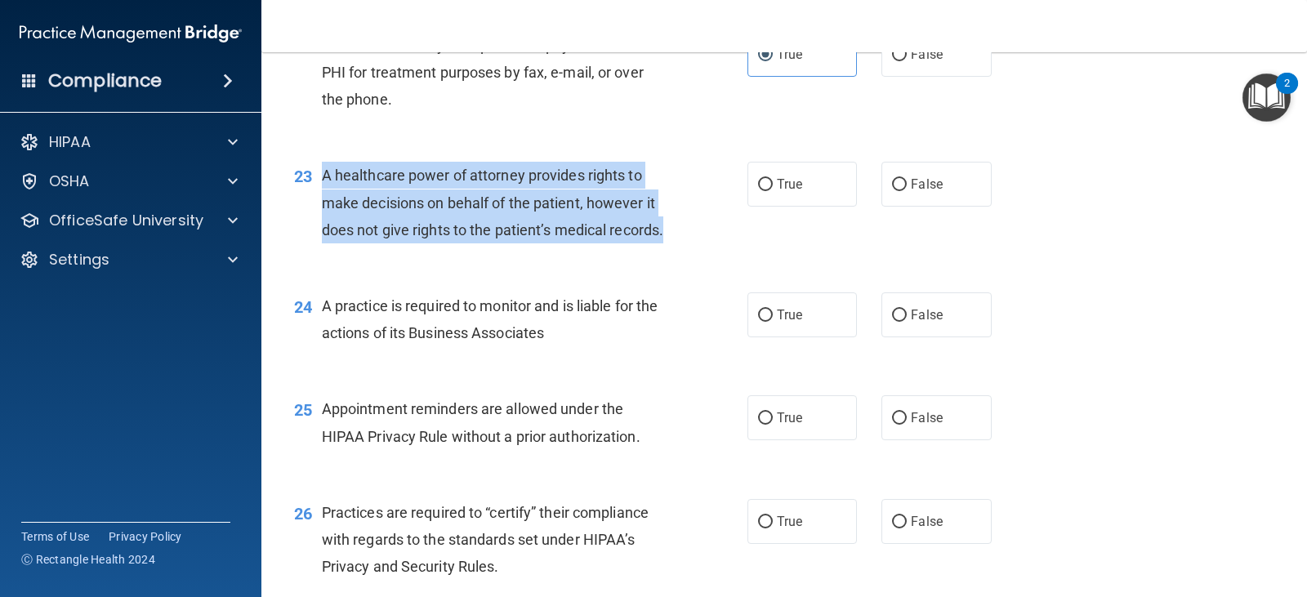
drag, startPoint x: 322, startPoint y: 226, endPoint x: 389, endPoint y: 310, distance: 106.9
click at [389, 244] on div "A healthcare power of attorney provides rights to make decisions on behalf of t…" at bounding box center [501, 203] width 359 height 82
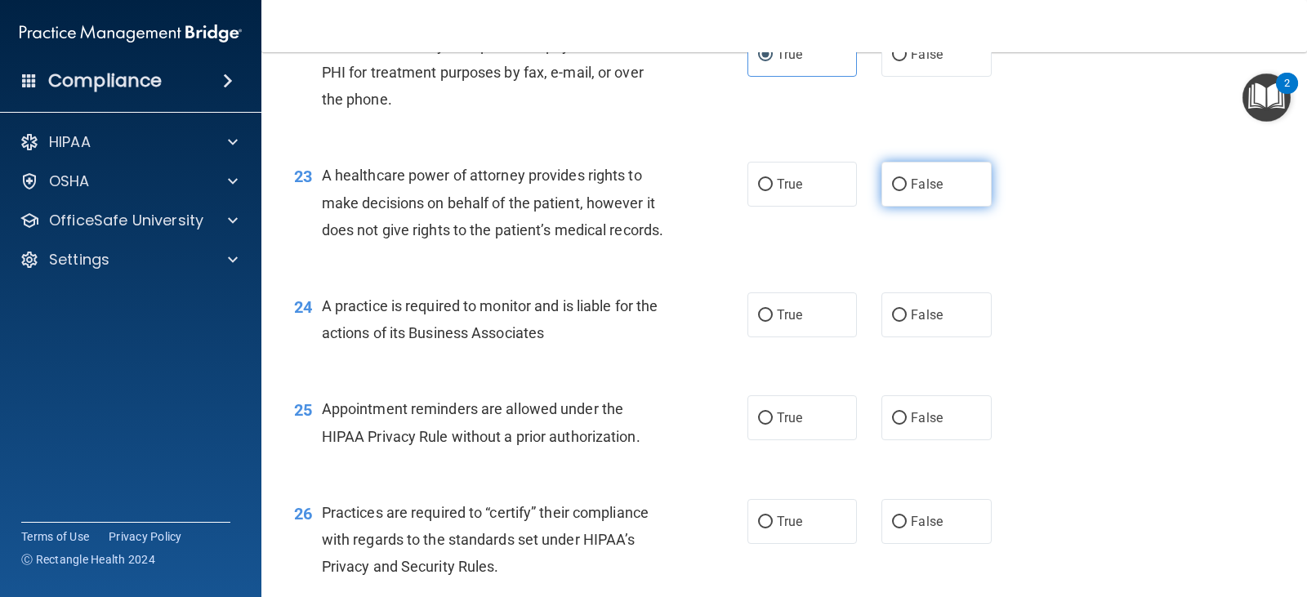
click at [915, 207] on label "False" at bounding box center [937, 184] width 110 height 45
click at [907, 191] on input "False" at bounding box center [899, 185] width 15 height 12
radio input "true"
click at [767, 337] on label "True" at bounding box center [803, 315] width 110 height 45
click at [767, 322] on input "True" at bounding box center [765, 316] width 15 height 12
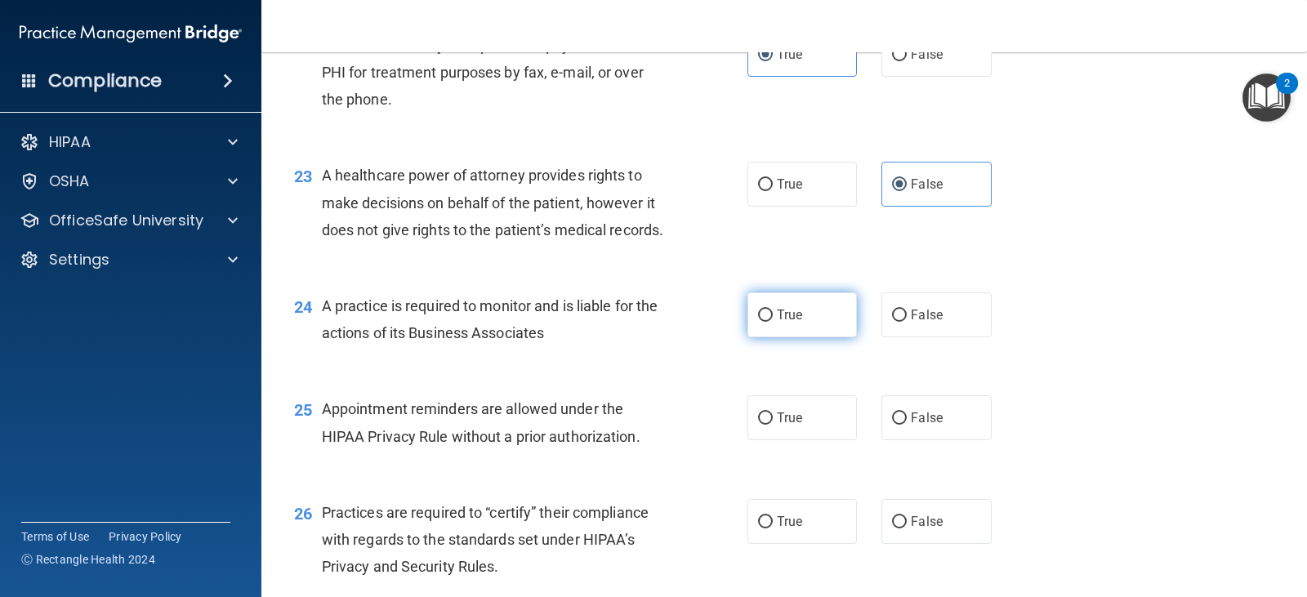
radio input "true"
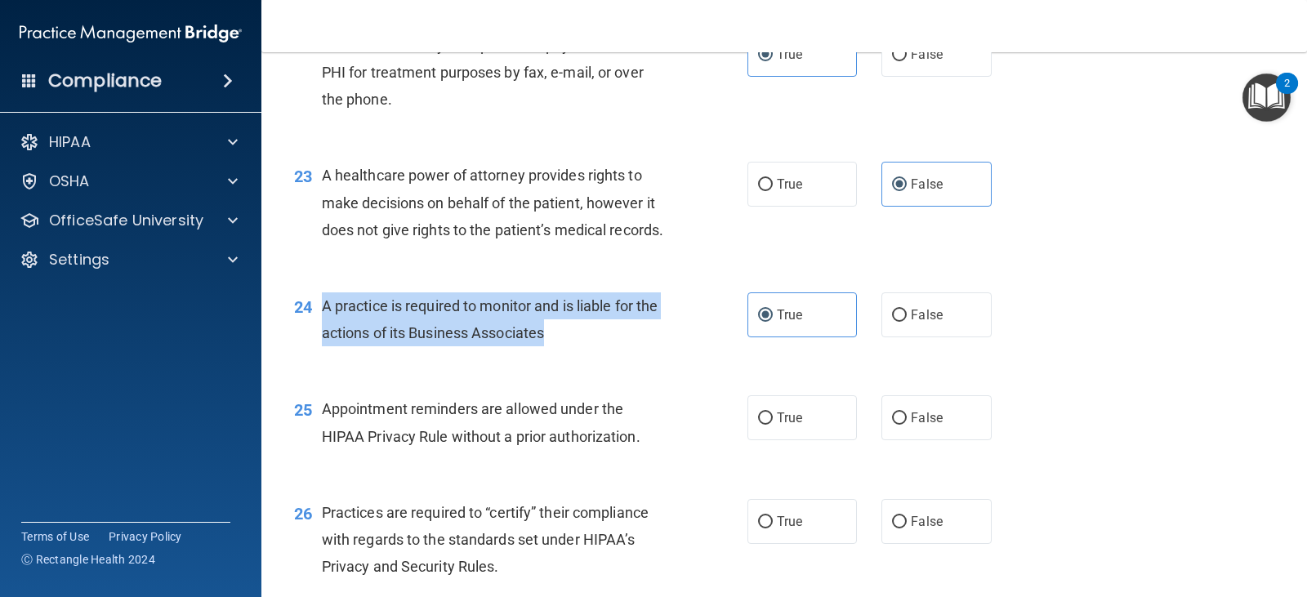
drag, startPoint x: 549, startPoint y: 410, endPoint x: 314, endPoint y: 381, distance: 237.2
click at [314, 355] on div "24 A practice is required to monitor and is liable for the actions of its Busin…" at bounding box center [521, 324] width 503 height 62
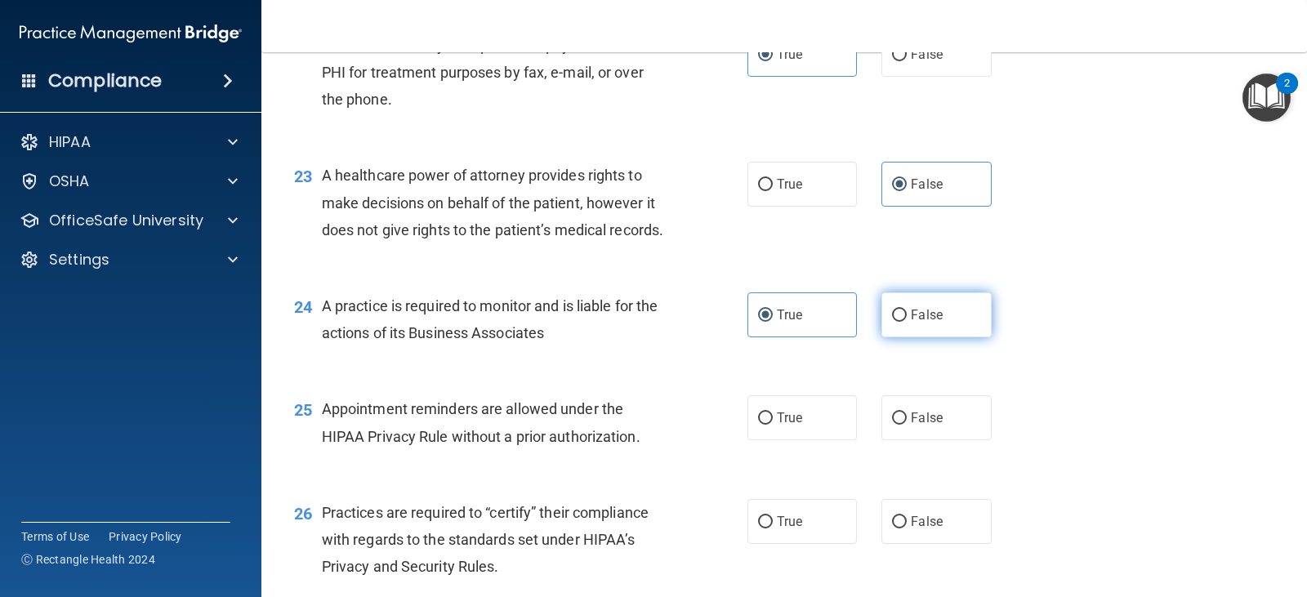
click at [940, 337] on label "False" at bounding box center [937, 315] width 110 height 45
click at [907, 322] on input "False" at bounding box center [899, 316] width 15 height 12
radio input "true"
radio input "false"
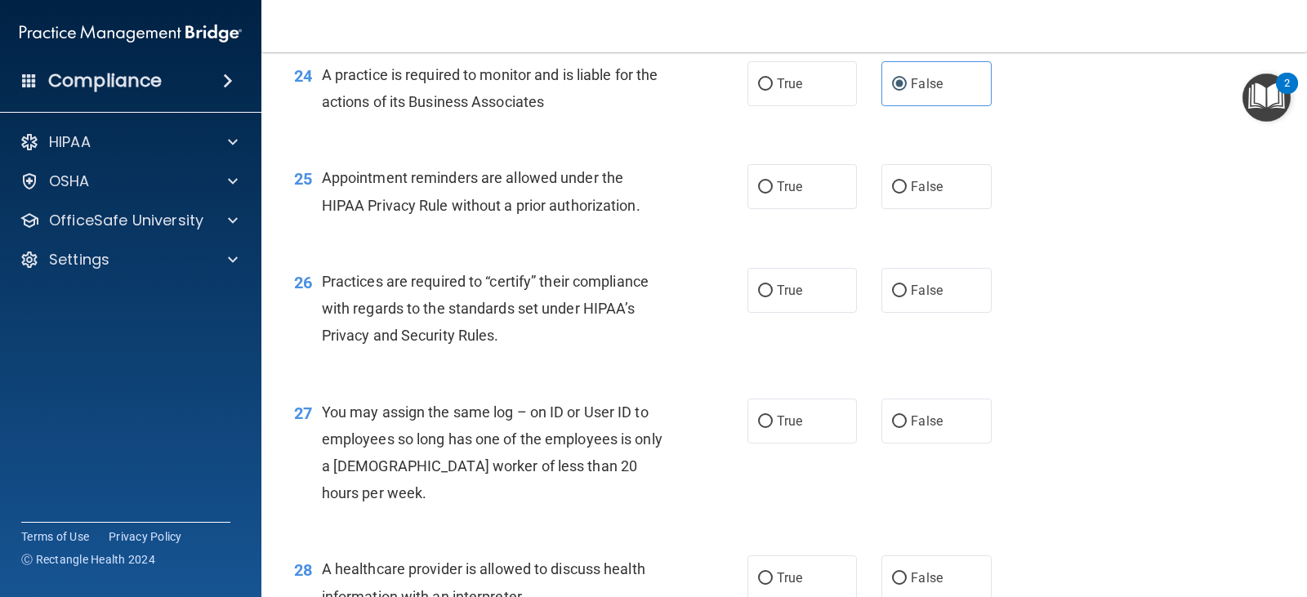
scroll to position [3273, 0]
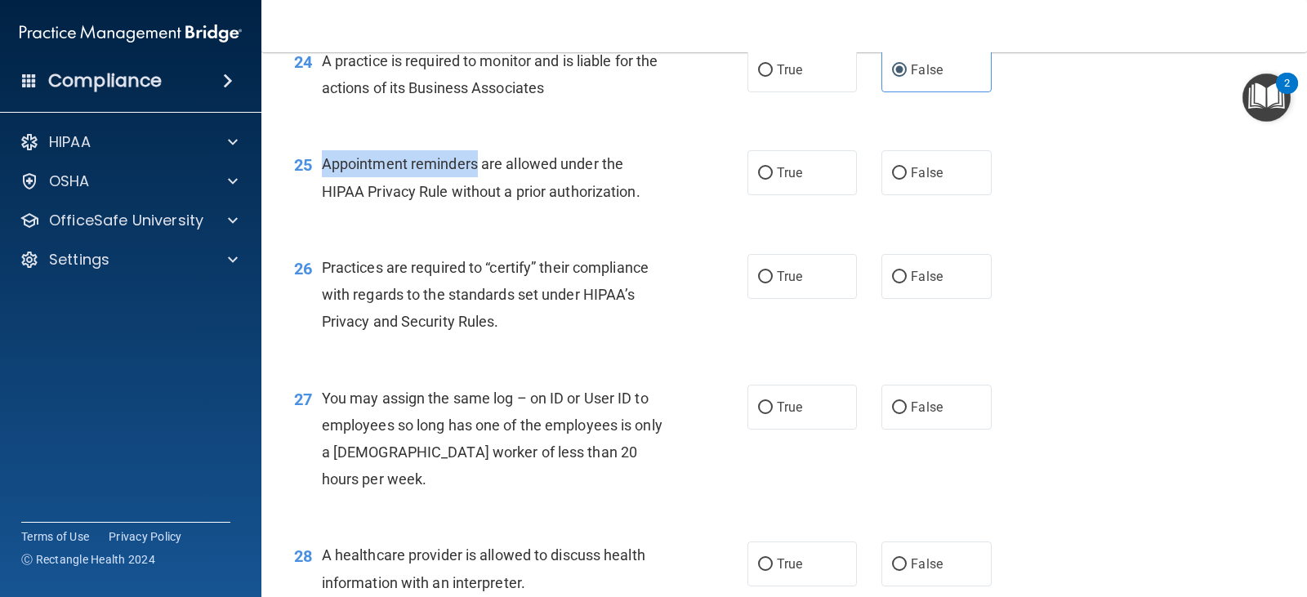
drag, startPoint x: 324, startPoint y: 243, endPoint x: 476, endPoint y: 240, distance: 152.8
click at [476, 199] on span "Appointment reminders are allowed under the HIPAA Privacy Rule without a prior …" at bounding box center [481, 177] width 319 height 44
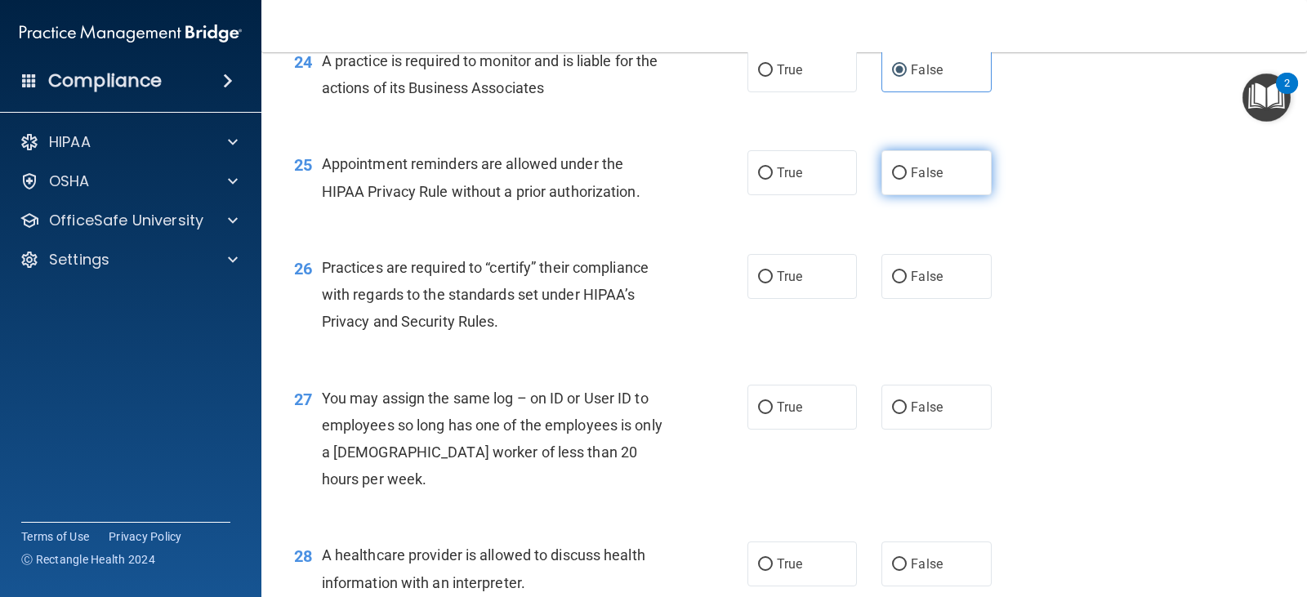
click at [896, 195] on label "False" at bounding box center [937, 172] width 110 height 45
click at [896, 180] on input "False" at bounding box center [899, 174] width 15 height 12
radio input "true"
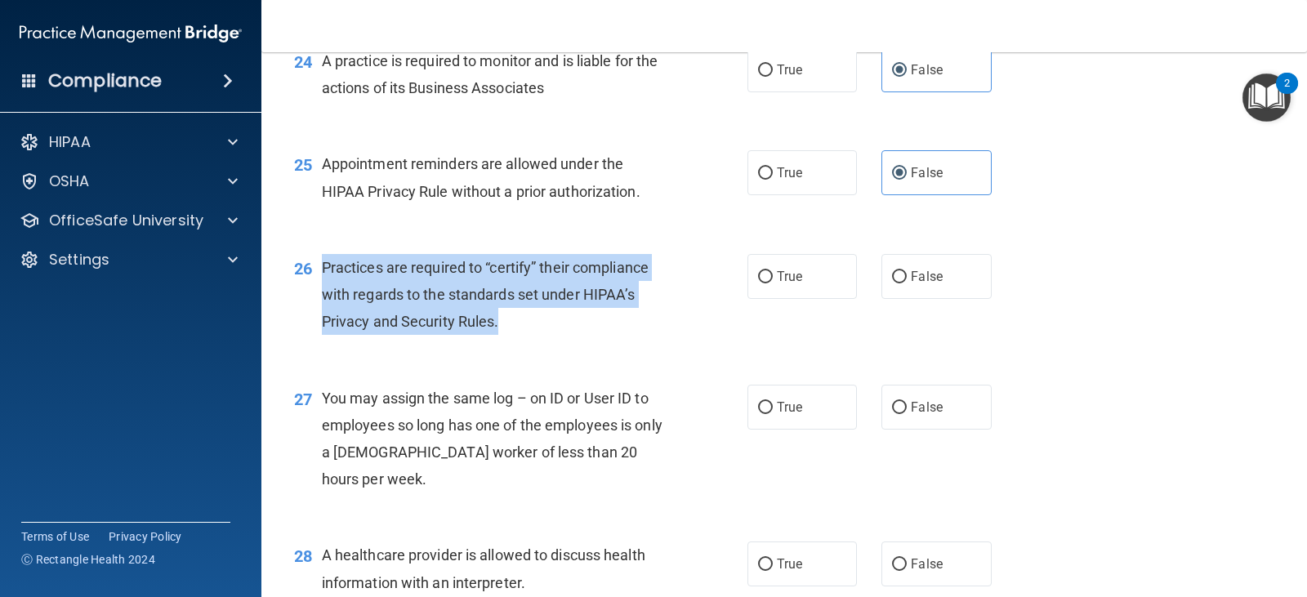
drag, startPoint x: 320, startPoint y: 347, endPoint x: 543, endPoint y: 397, distance: 227.8
click at [543, 344] on div "26 Practices are required to “certify” their compliance with regards to the sta…" at bounding box center [521, 299] width 503 height 90
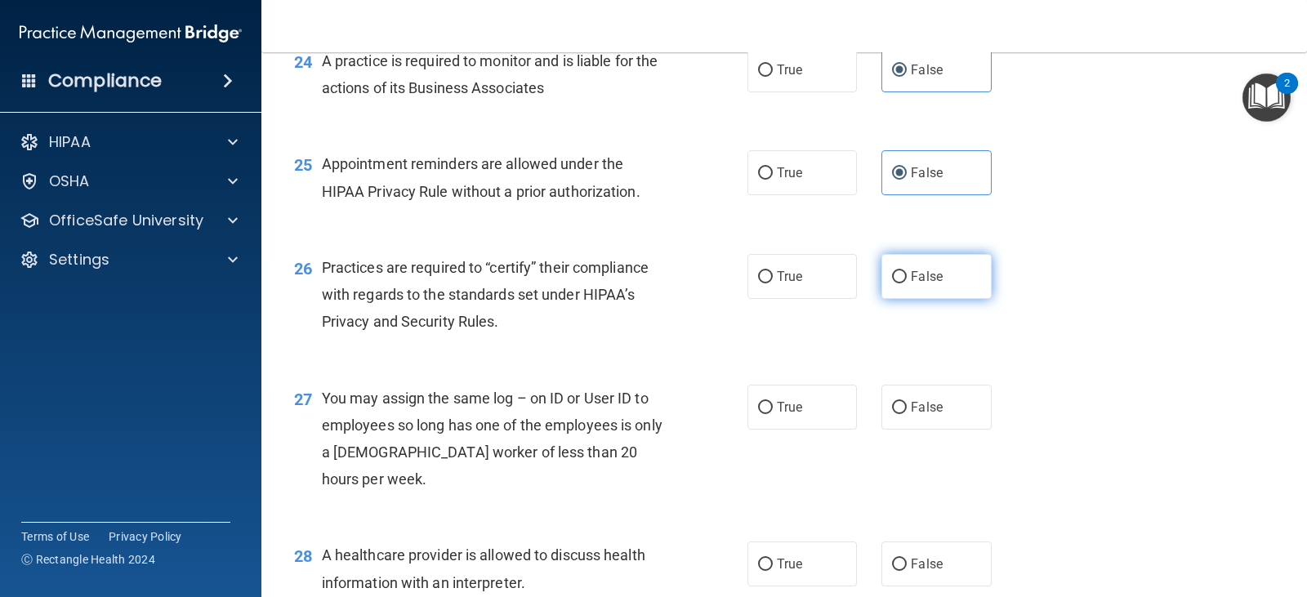
click at [882, 299] on label "False" at bounding box center [937, 276] width 110 height 45
click at [892, 284] on input "False" at bounding box center [899, 277] width 15 height 12
radio input "true"
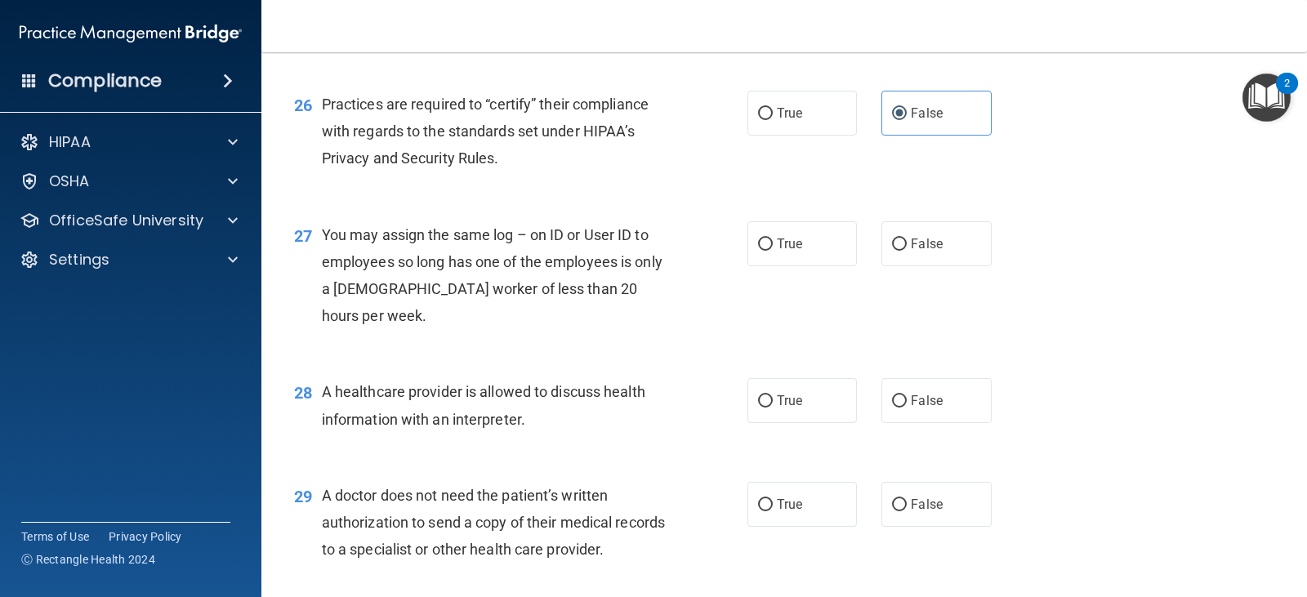
scroll to position [3450, 0]
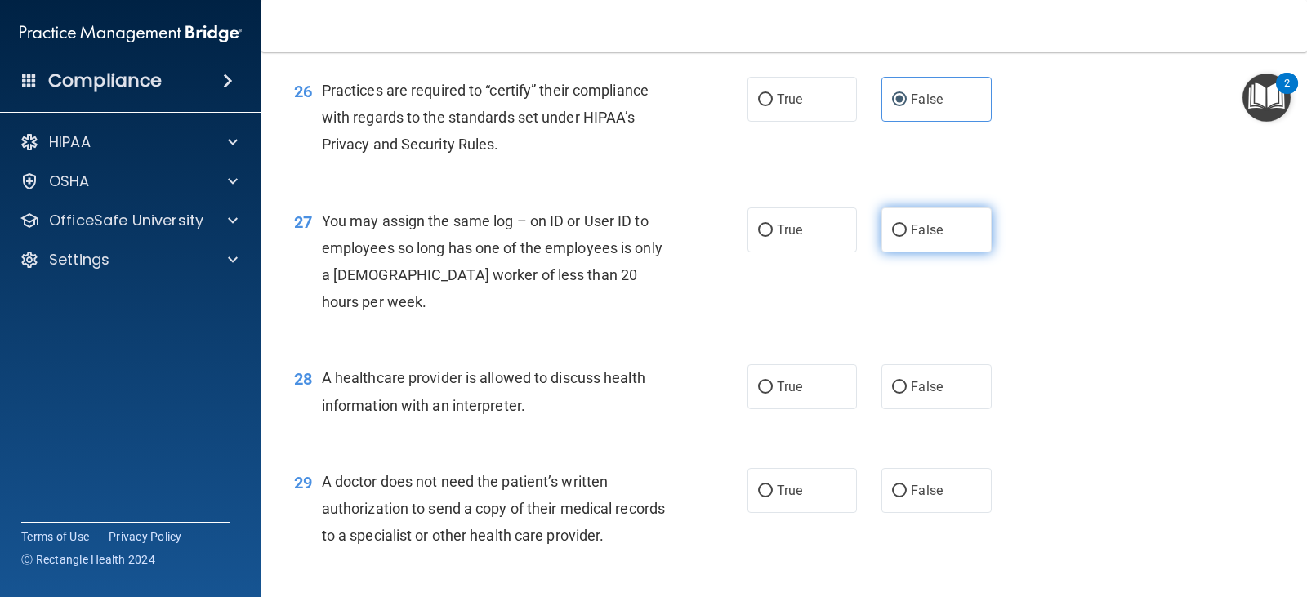
click at [939, 253] on label "False" at bounding box center [937, 230] width 110 height 45
click at [907, 237] on input "False" at bounding box center [899, 231] width 15 height 12
radio input "true"
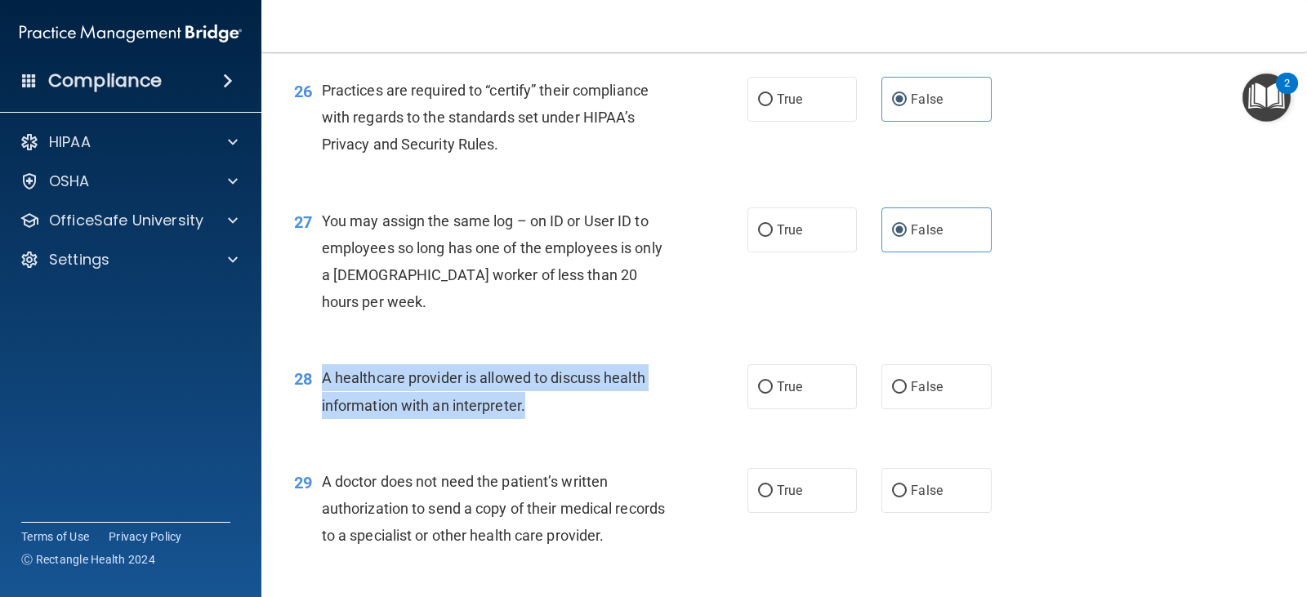
drag, startPoint x: 530, startPoint y: 489, endPoint x: 316, endPoint y: 463, distance: 215.7
click at [316, 427] on div "28 A healthcare provider is allowed to discuss health information with an inter…" at bounding box center [521, 395] width 503 height 62
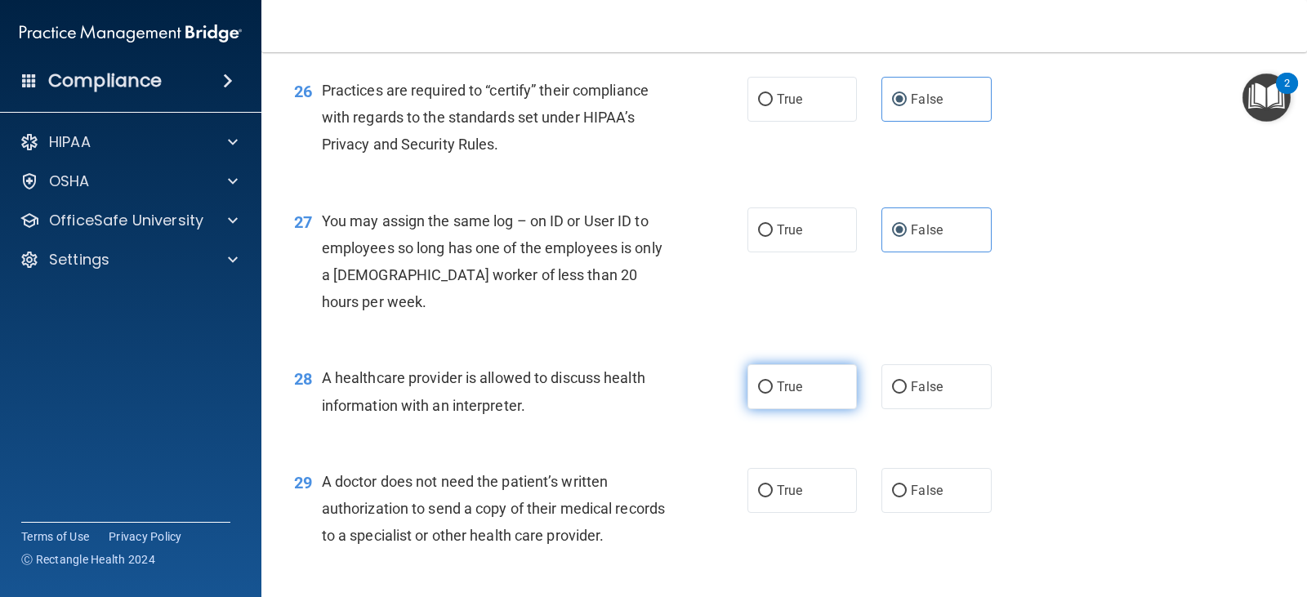
click at [784, 395] on span "True" at bounding box center [789, 387] width 25 height 16
click at [773, 394] on input "True" at bounding box center [765, 388] width 15 height 12
radio input "true"
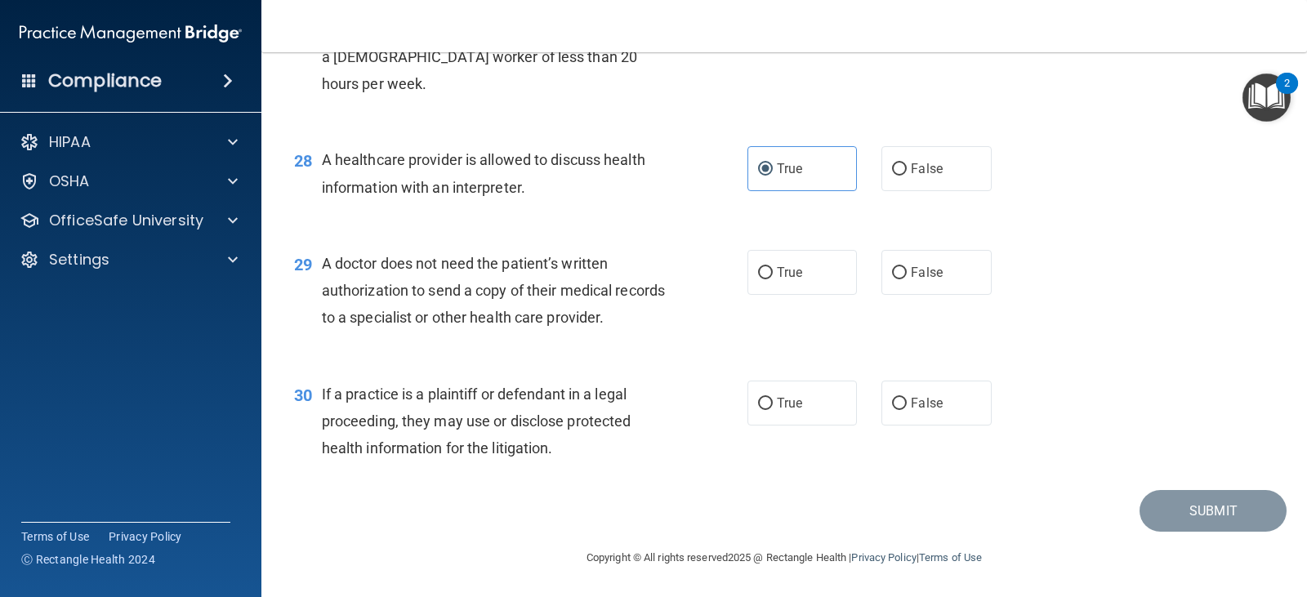
scroll to position [3749, 0]
drag, startPoint x: 320, startPoint y: 266, endPoint x: 675, endPoint y: 320, distance: 358.7
click at [675, 320] on div "29 A doctor does not need the patient’s written authorization to send a copy of…" at bounding box center [521, 295] width 503 height 90
click at [910, 288] on label "False" at bounding box center [937, 272] width 110 height 45
click at [907, 279] on input "False" at bounding box center [899, 273] width 15 height 12
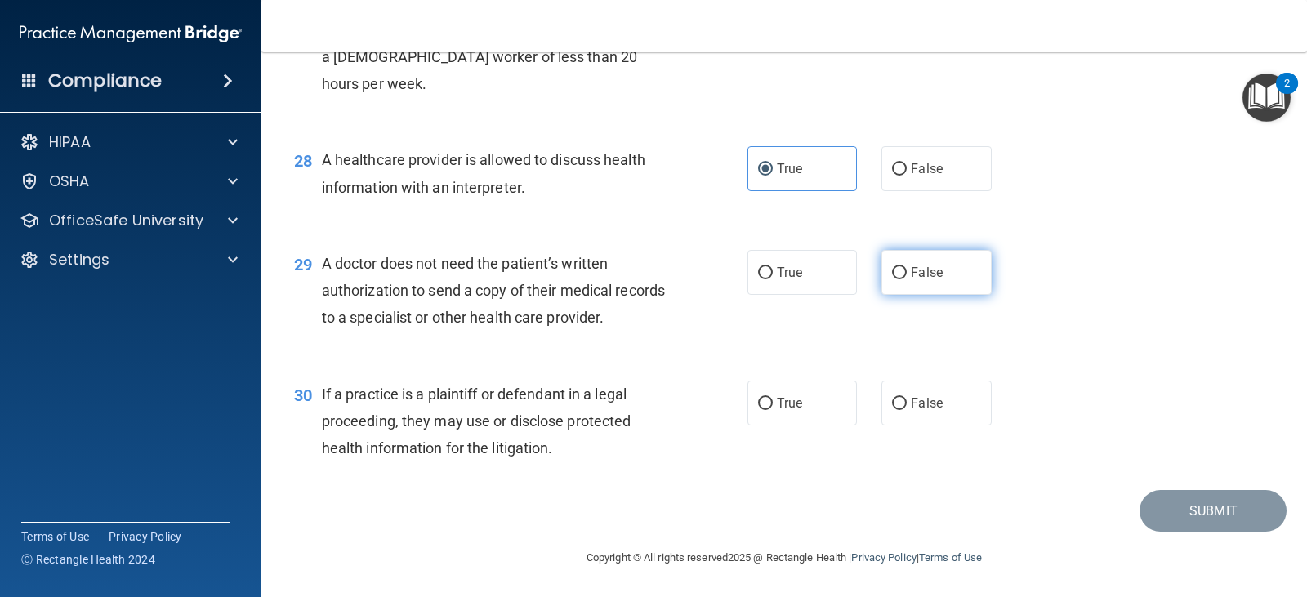
radio input "true"
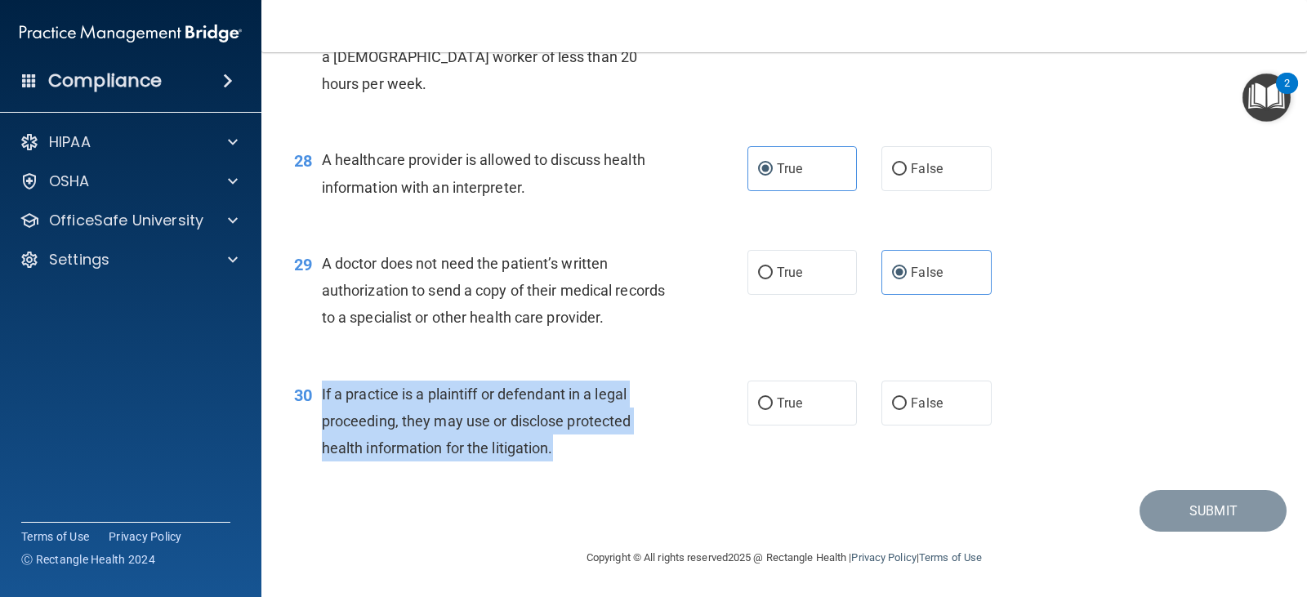
drag, startPoint x: 321, startPoint y: 393, endPoint x: 575, endPoint y: 458, distance: 262.4
click at [575, 458] on div "If a practice is a plaintiff or defendant in a legal proceeding, they may use o…" at bounding box center [501, 422] width 359 height 82
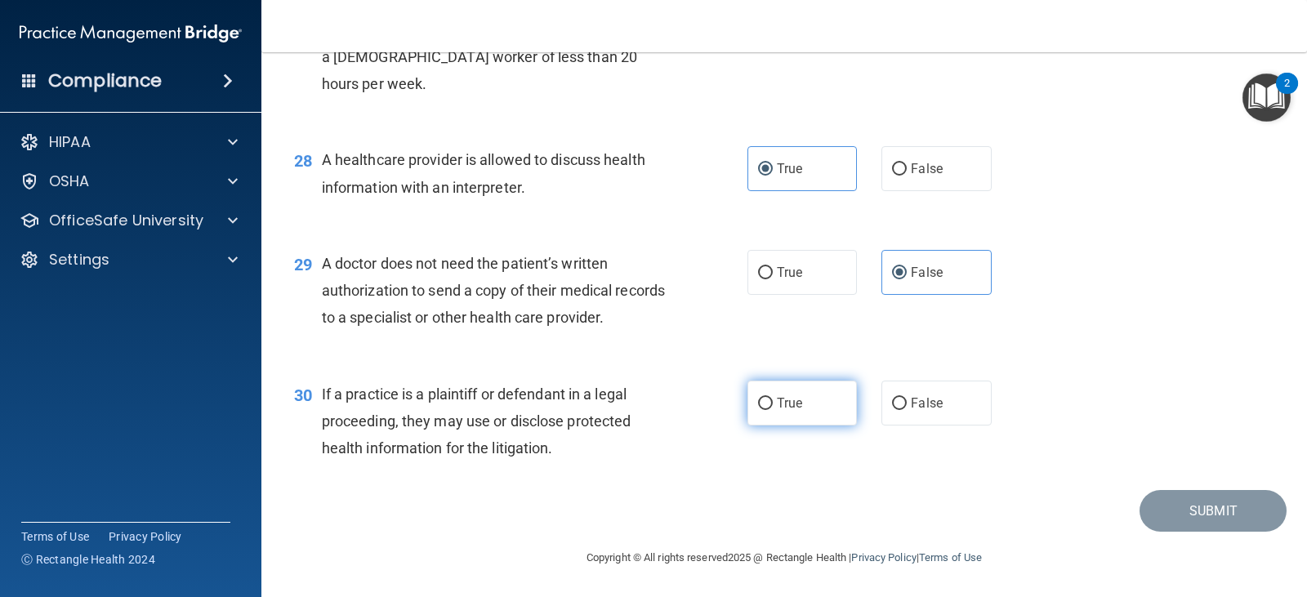
click at [787, 400] on span "True" at bounding box center [789, 404] width 25 height 16
click at [773, 400] on input "True" at bounding box center [765, 404] width 15 height 12
radio input "true"
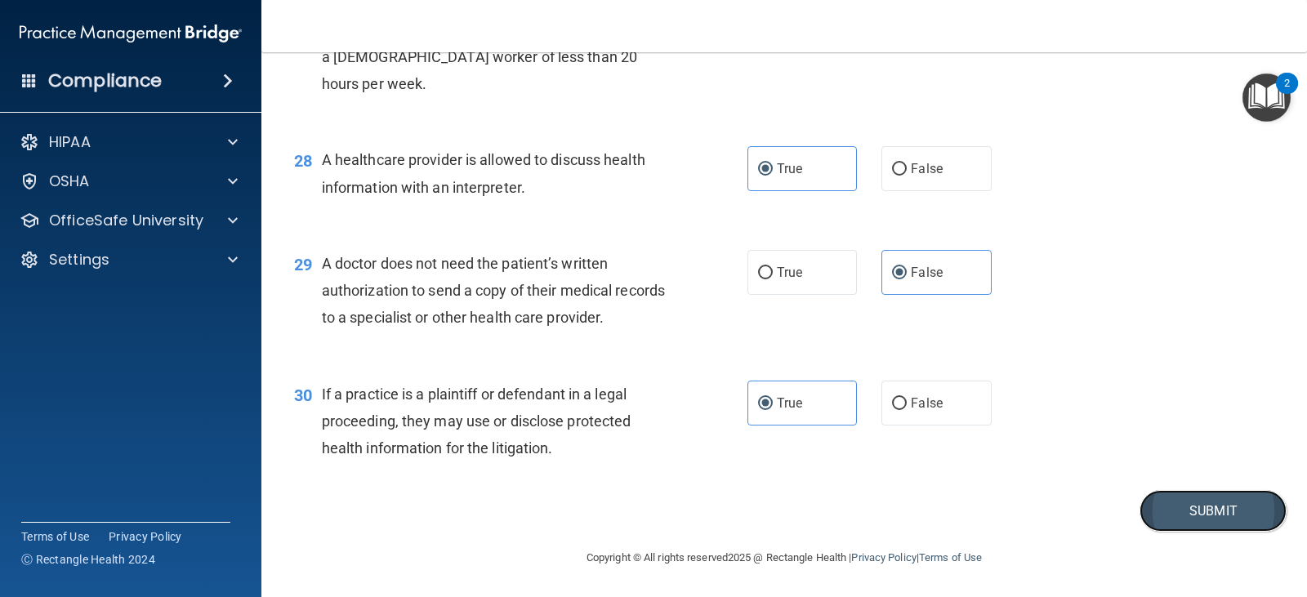
click at [1217, 516] on button "Submit" at bounding box center [1213, 511] width 147 height 42
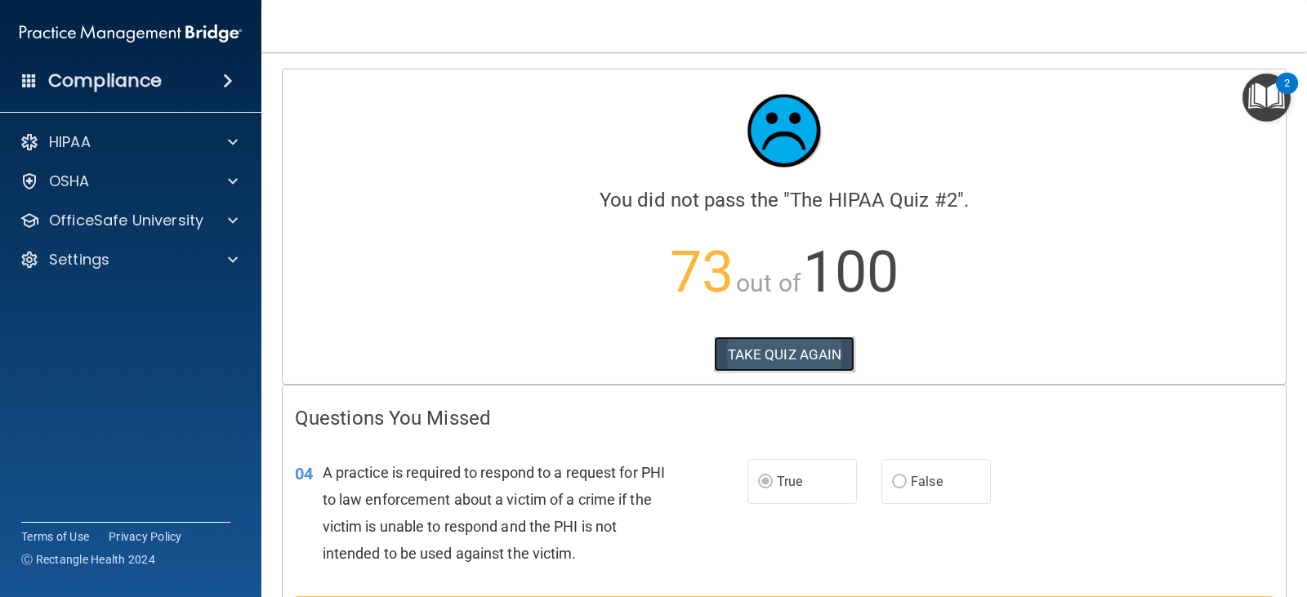
click at [753, 351] on button "TAKE QUIZ AGAIN" at bounding box center [784, 355] width 141 height 36
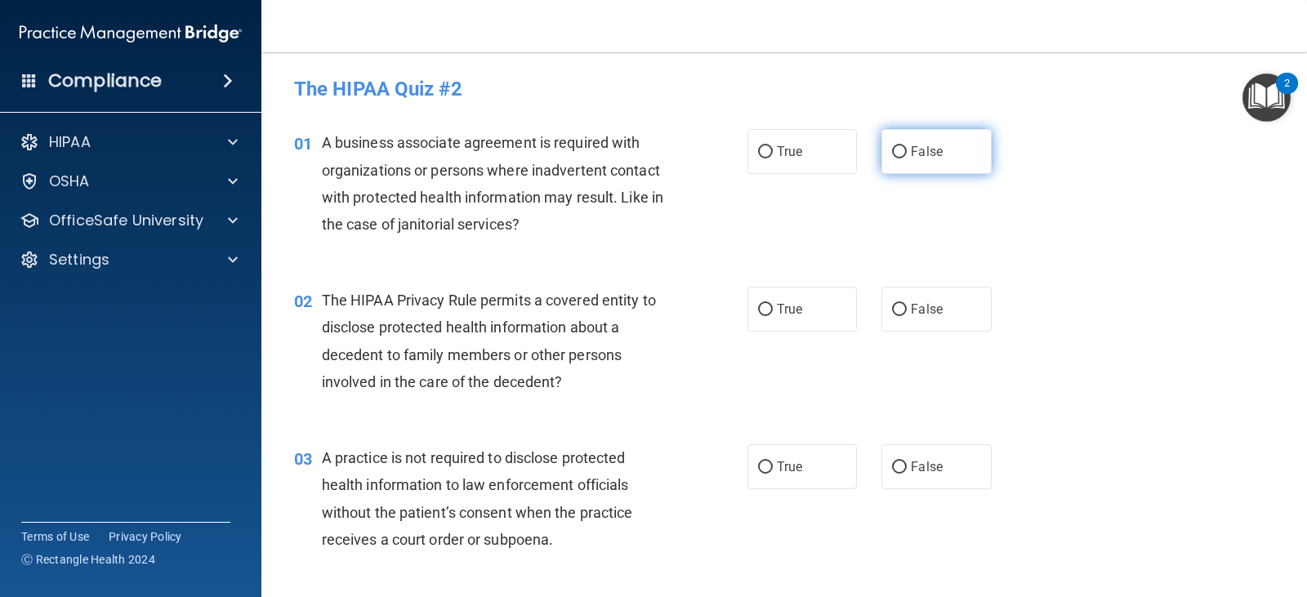
click at [901, 163] on label "False" at bounding box center [937, 151] width 110 height 45
click at [901, 159] on input "False" at bounding box center [899, 152] width 15 height 12
radio input "true"
click at [787, 315] on span "True" at bounding box center [789, 310] width 25 height 16
click at [773, 315] on input "True" at bounding box center [765, 310] width 15 height 12
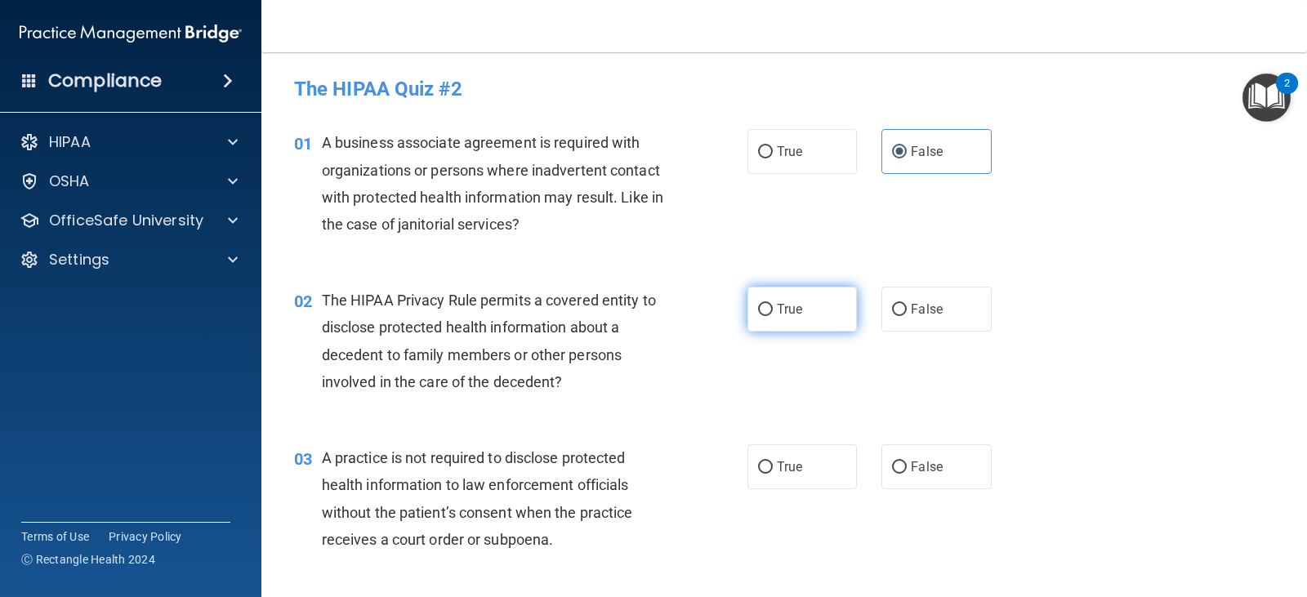
radio input "true"
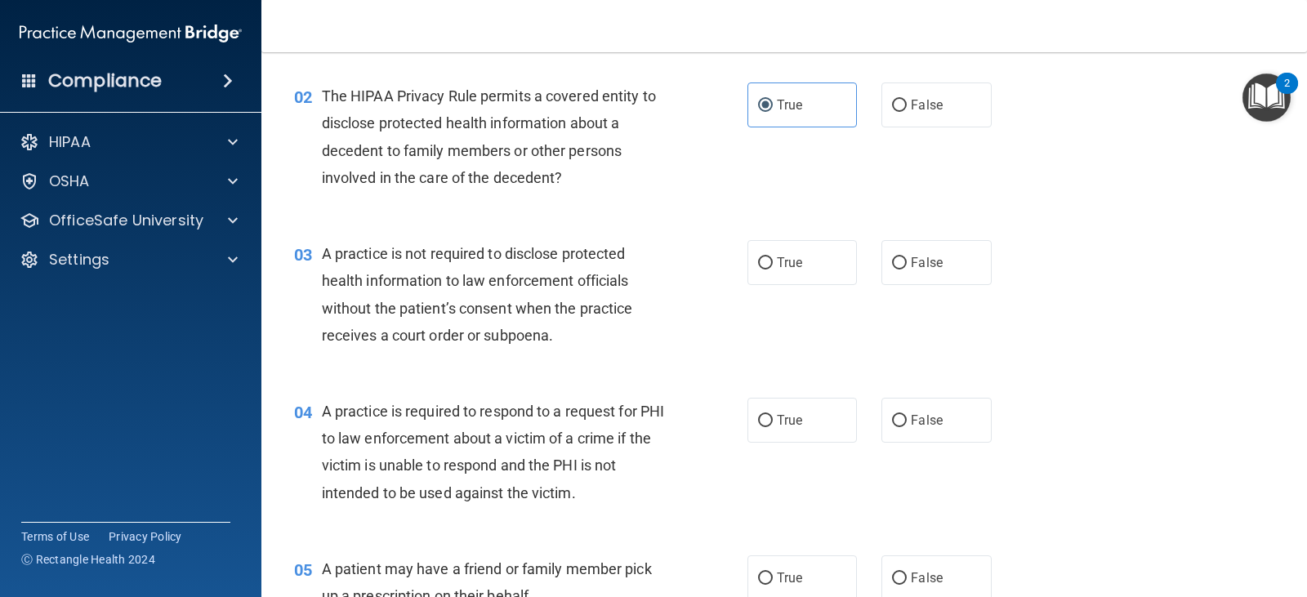
scroll to position [217, 0]
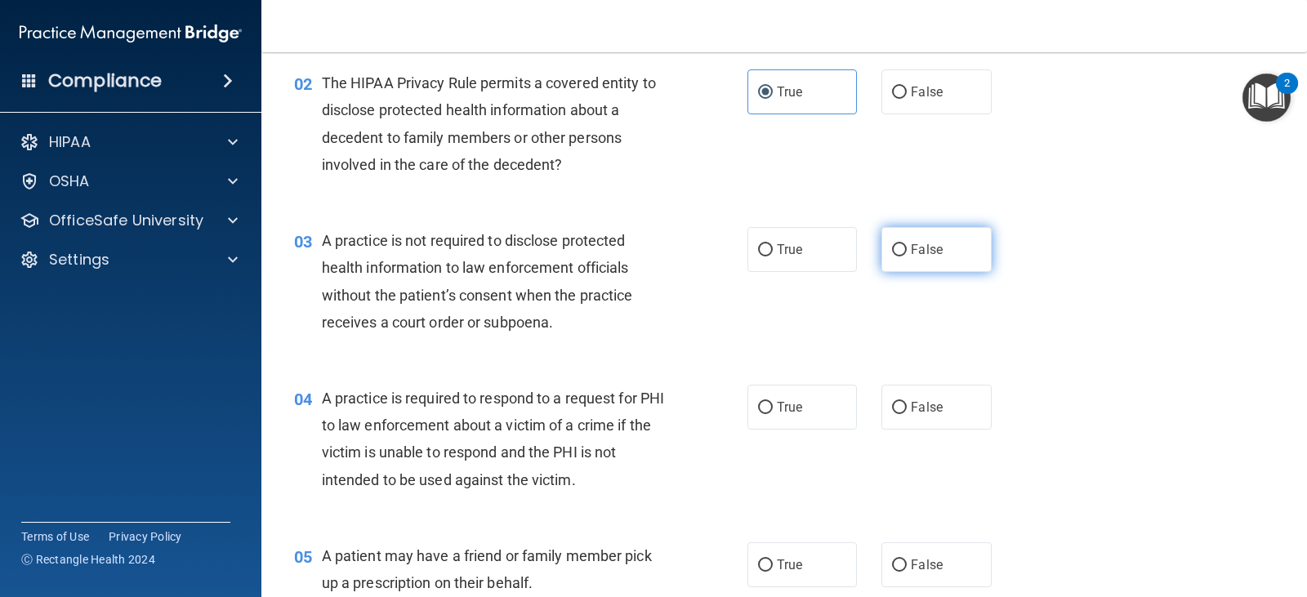
click at [965, 239] on label "False" at bounding box center [937, 249] width 110 height 45
click at [907, 244] on input "False" at bounding box center [899, 250] width 15 height 12
radio input "true"
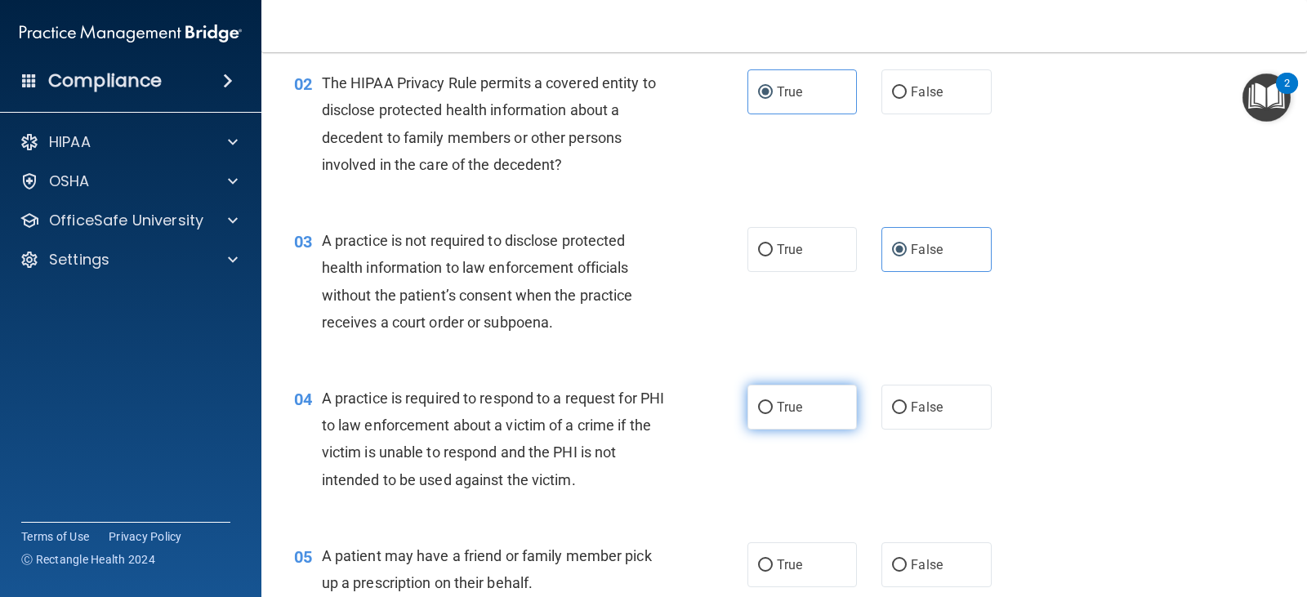
click at [783, 403] on span "True" at bounding box center [789, 408] width 25 height 16
click at [773, 403] on input "True" at bounding box center [765, 408] width 15 height 12
radio input "true"
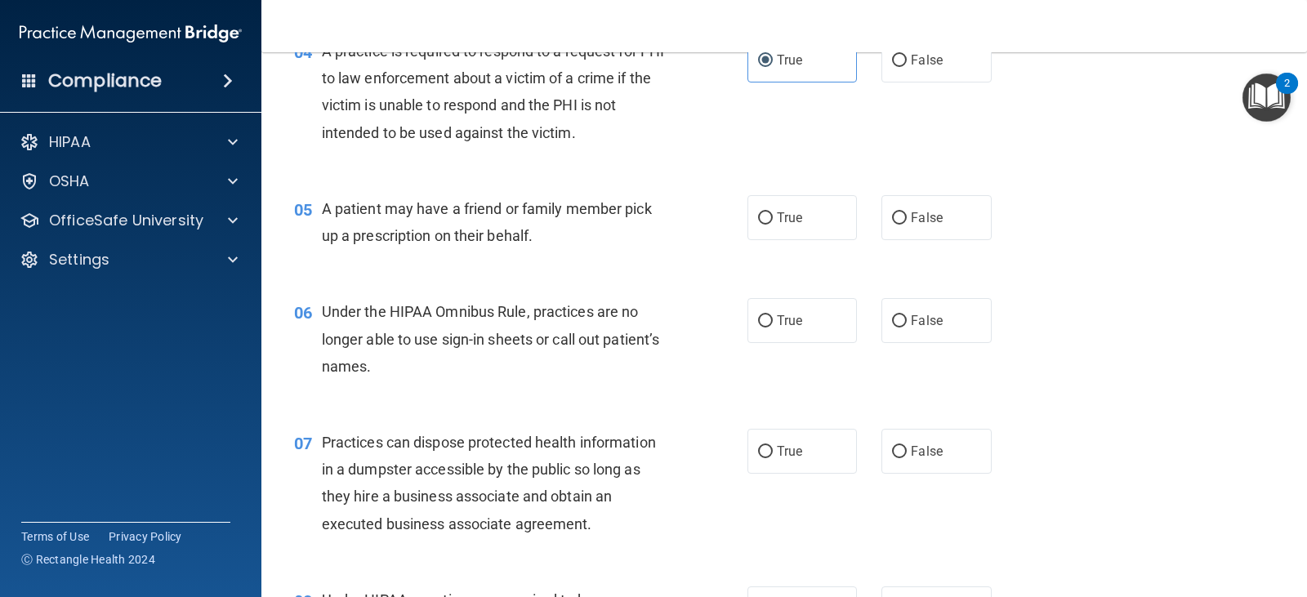
scroll to position [571, 0]
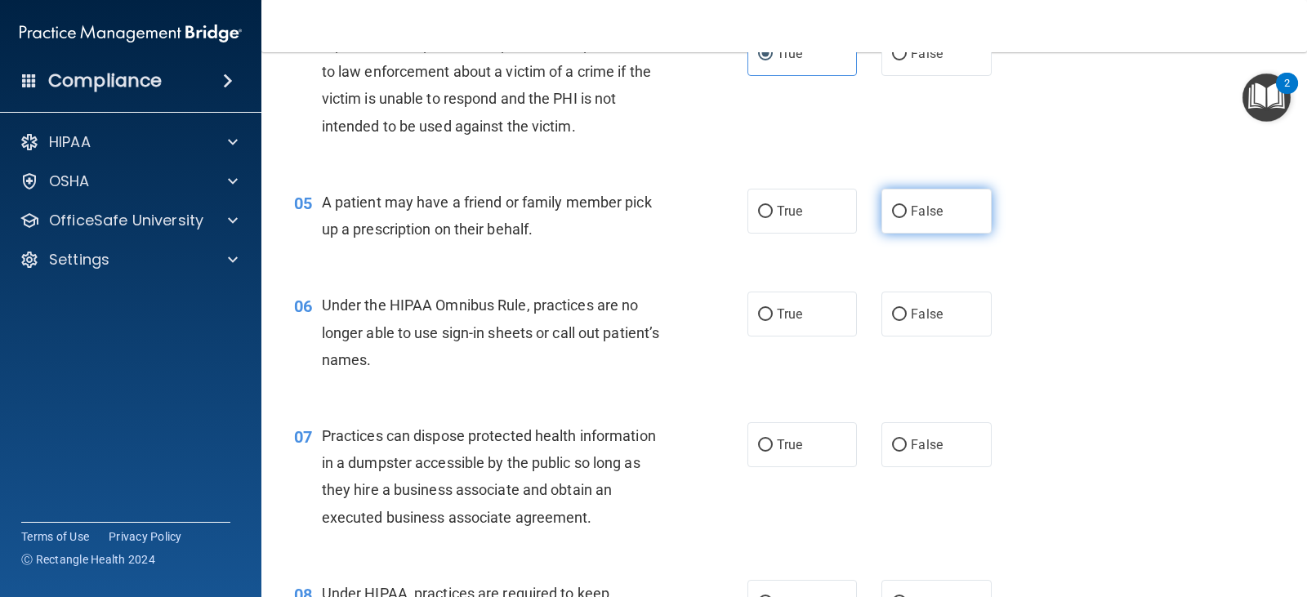
click at [921, 216] on span "False" at bounding box center [927, 211] width 32 height 16
click at [907, 216] on input "False" at bounding box center [899, 212] width 15 height 12
radio input "true"
click at [754, 327] on label "True" at bounding box center [803, 314] width 110 height 45
click at [758, 321] on input "True" at bounding box center [765, 315] width 15 height 12
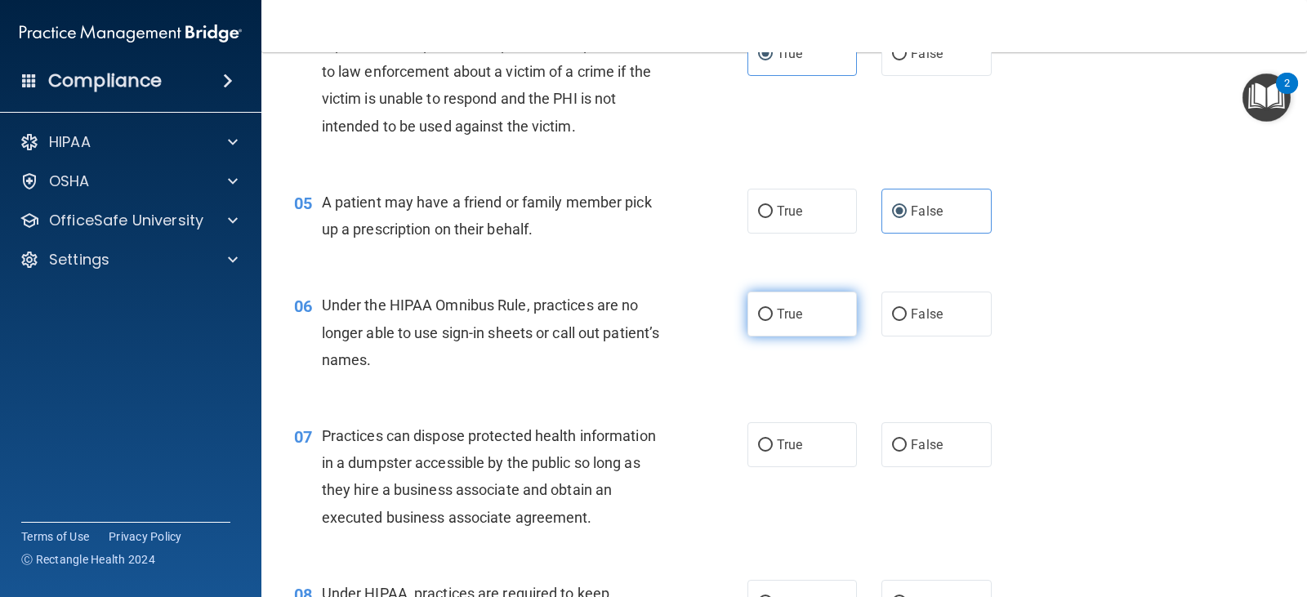
radio input "true"
click at [974, 439] on label "False" at bounding box center [937, 444] width 110 height 45
click at [907, 440] on input "False" at bounding box center [899, 446] width 15 height 12
radio input "true"
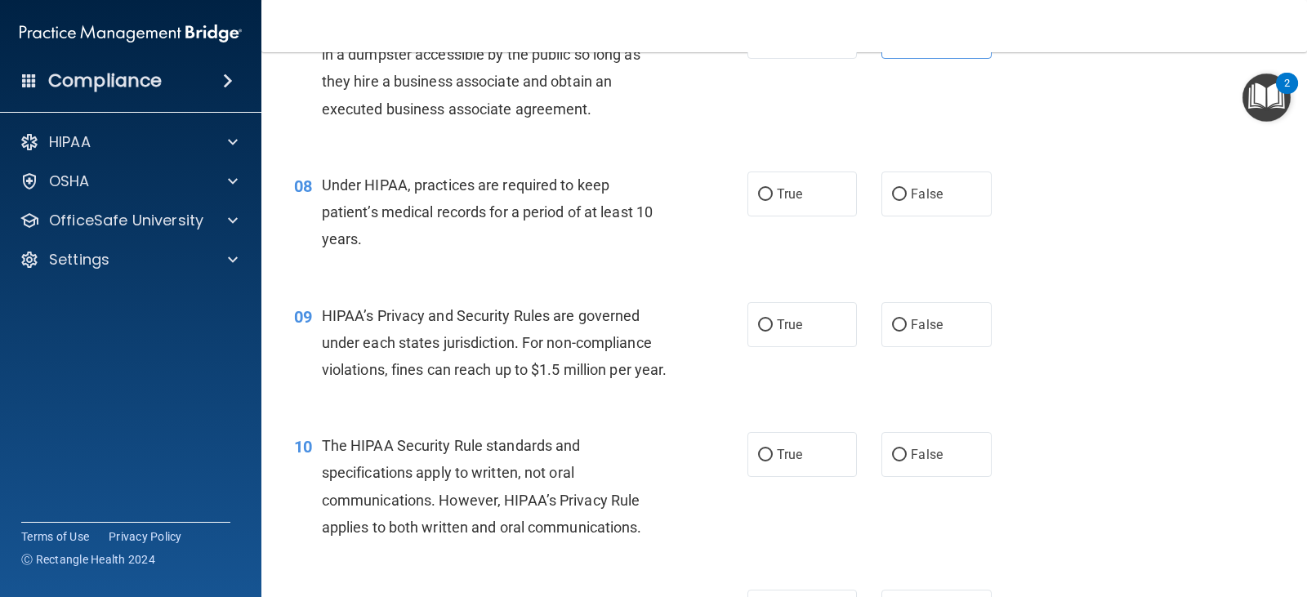
scroll to position [986, 0]
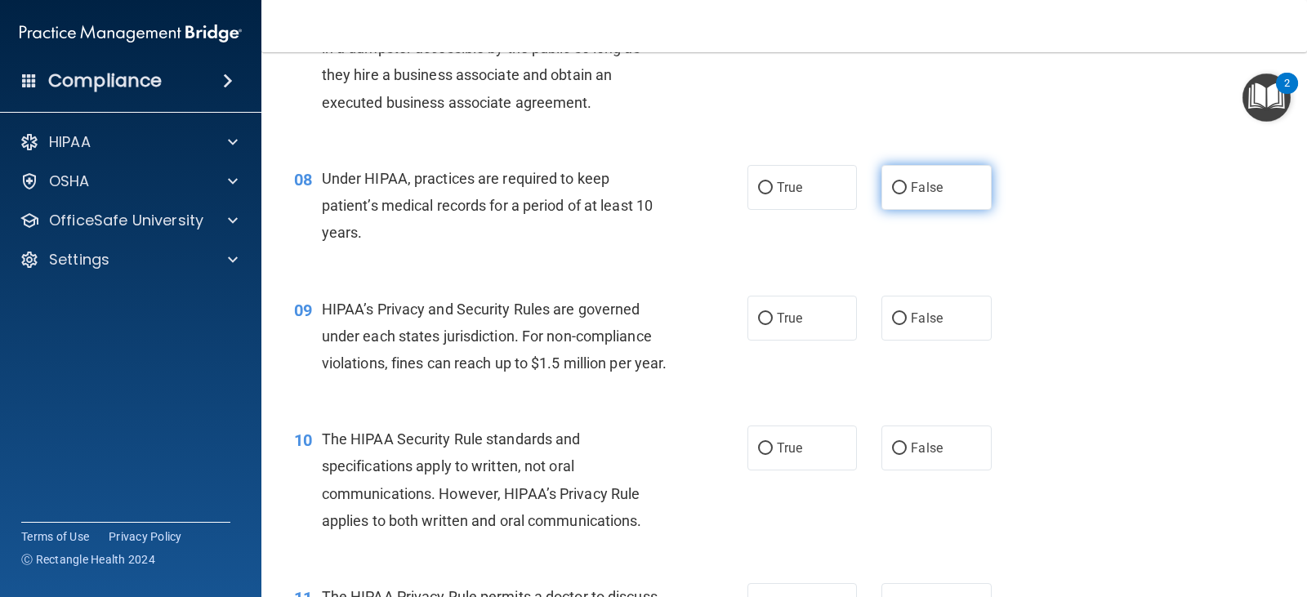
click at [896, 182] on input "False" at bounding box center [899, 188] width 15 height 12
radio input "true"
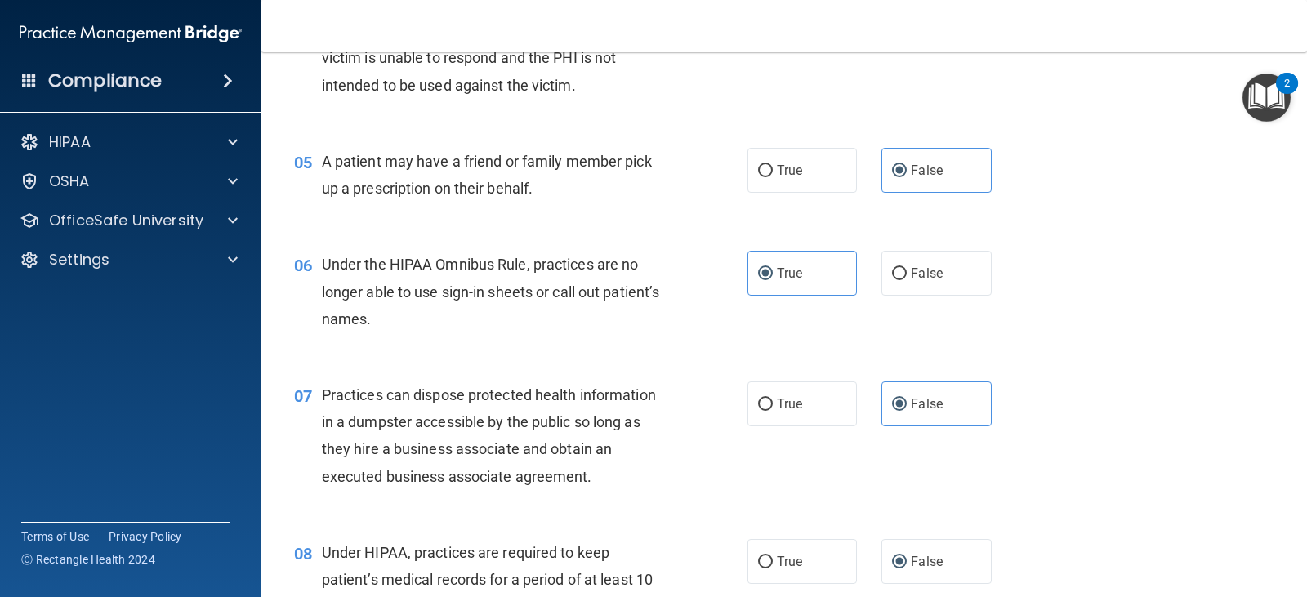
scroll to position [606, 0]
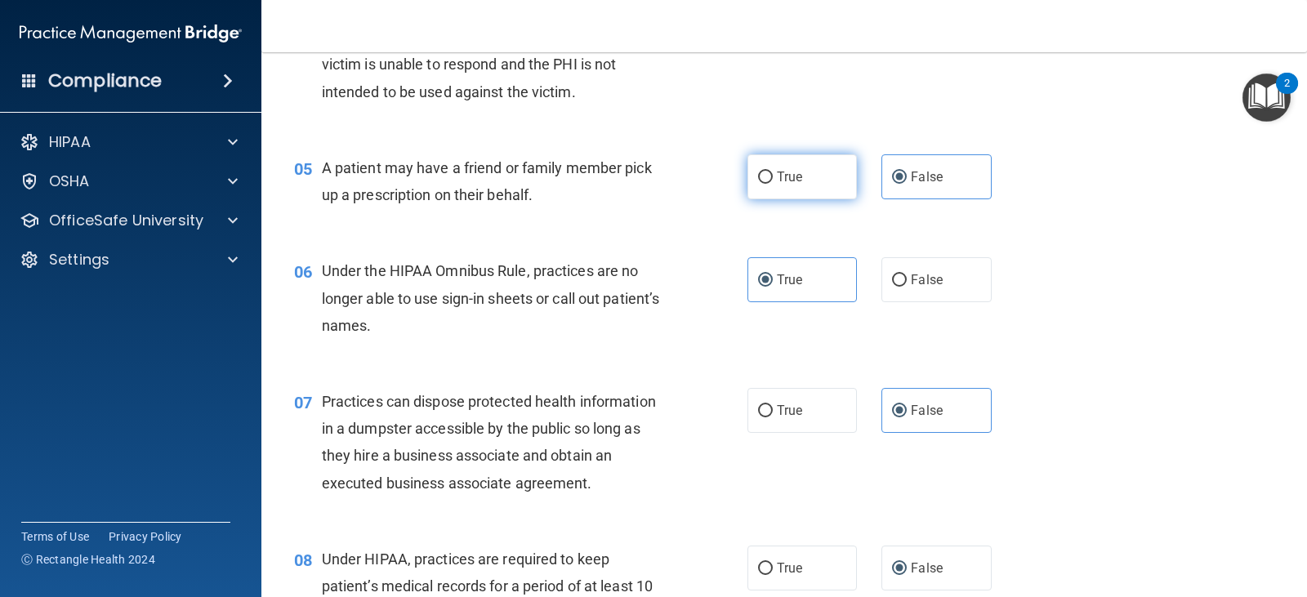
click at [765, 169] on label "True" at bounding box center [803, 176] width 110 height 45
click at [765, 172] on input "True" at bounding box center [765, 178] width 15 height 12
radio input "true"
radio input "false"
drag, startPoint x: 1294, startPoint y: 189, endPoint x: 1298, endPoint y: 218, distance: 29.6
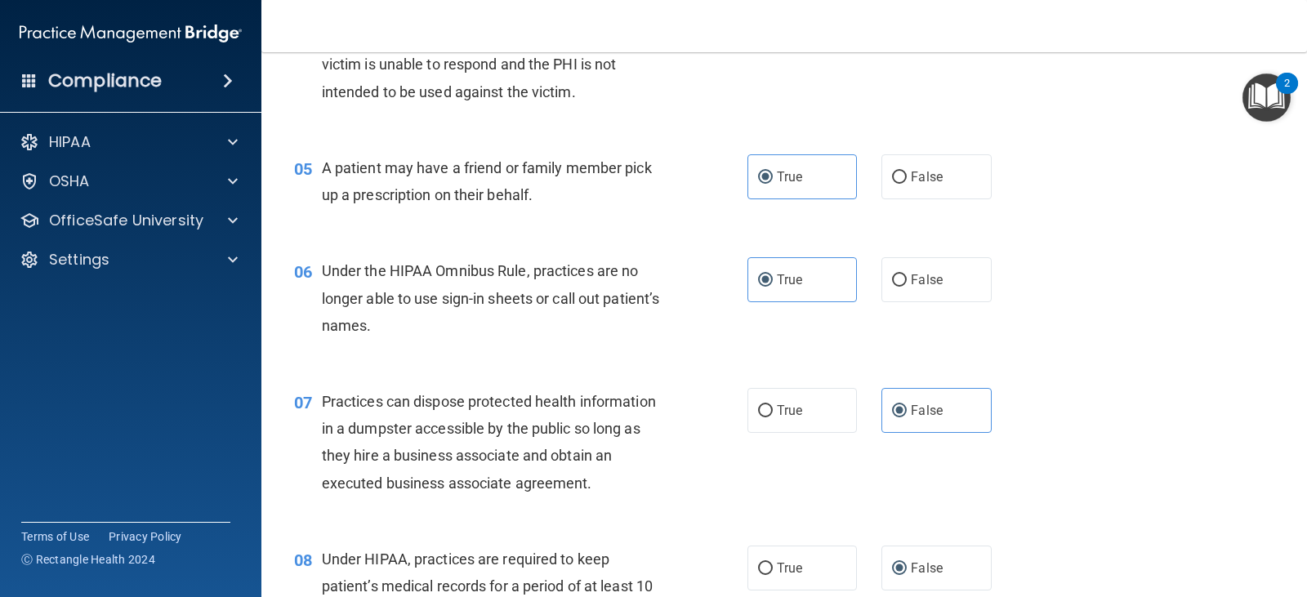
click at [1298, 218] on main "- The HIPAA Quiz #2 This quiz doesn’t expire until . Are you sure you want to t…" at bounding box center [784, 324] width 1046 height 545
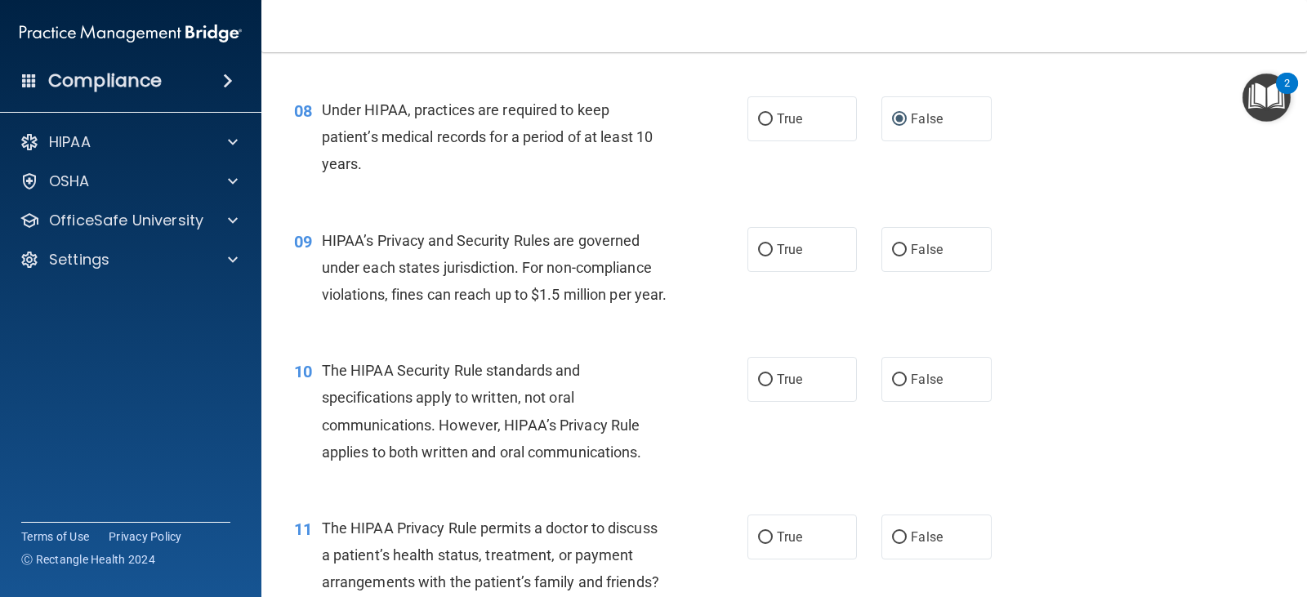
scroll to position [1061, 0]
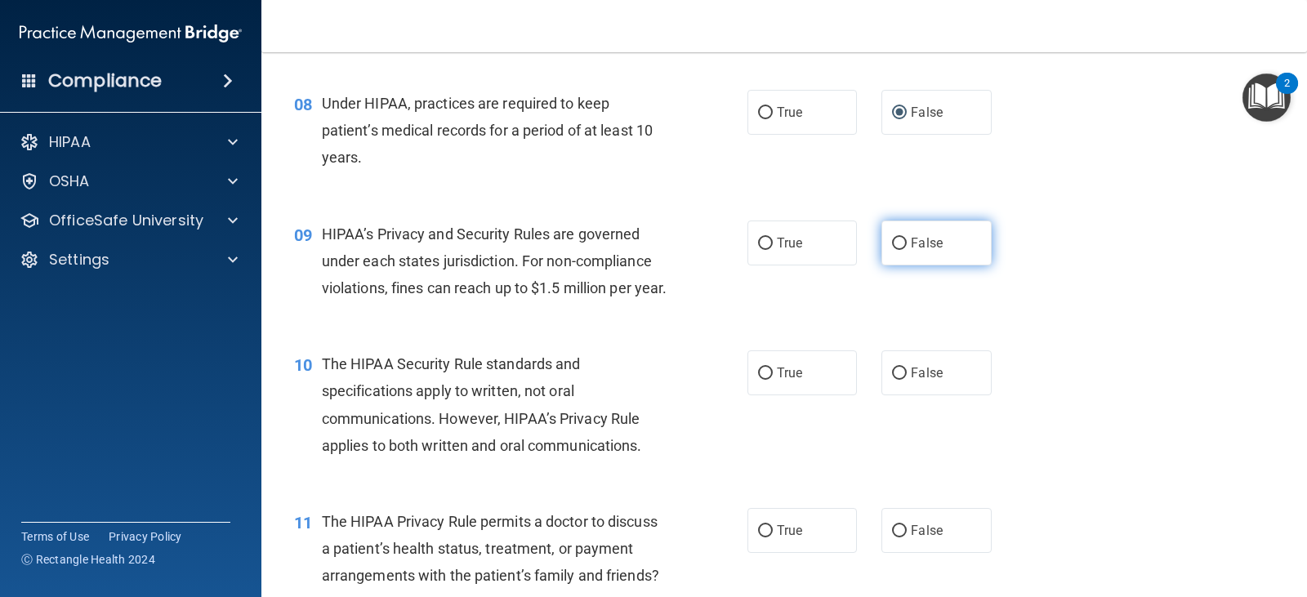
click at [934, 221] on label "False" at bounding box center [937, 243] width 110 height 45
click at [907, 238] on input "False" at bounding box center [899, 244] width 15 height 12
radio input "true"
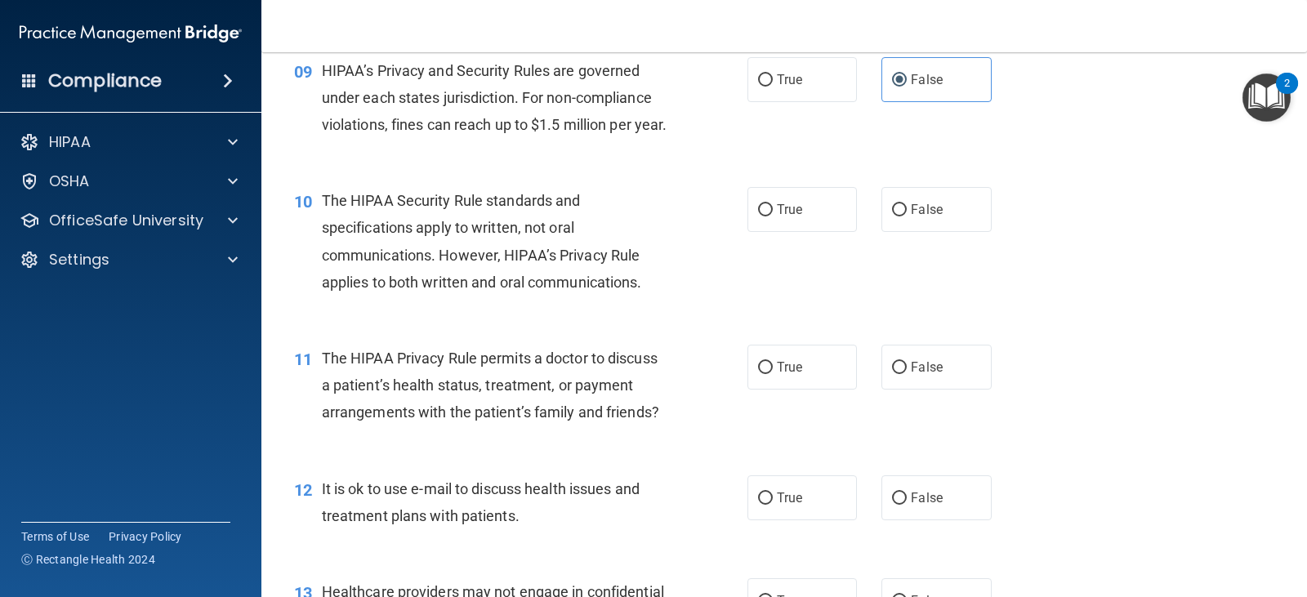
scroll to position [1245, 0]
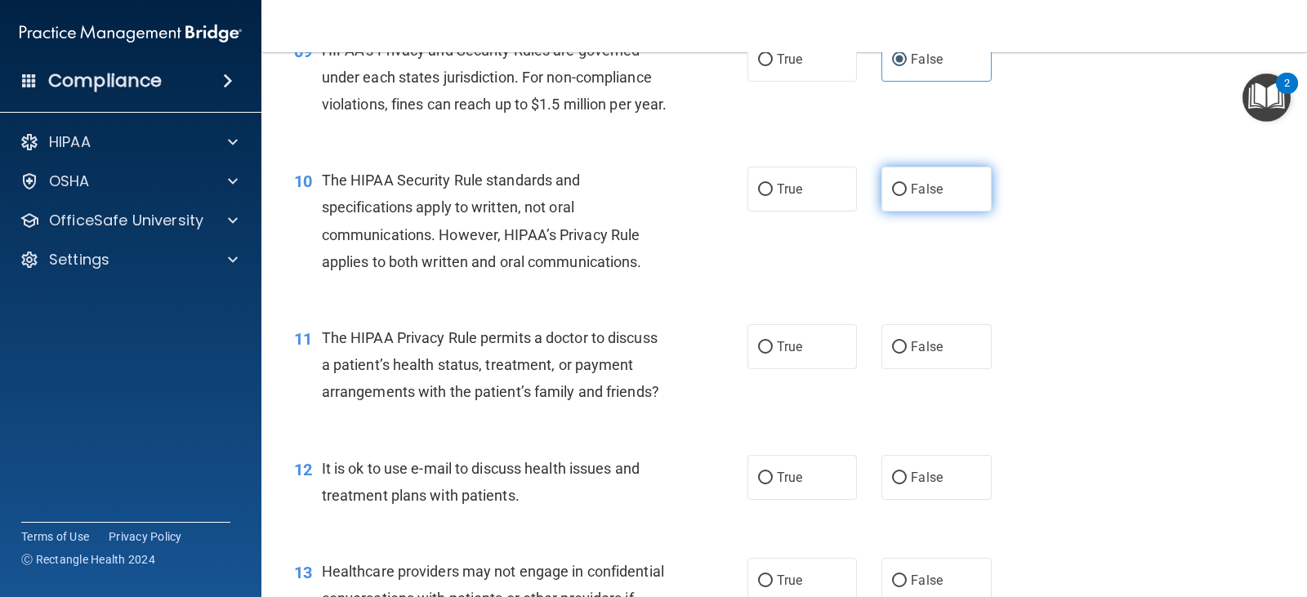
click at [925, 197] on span "False" at bounding box center [927, 189] width 32 height 16
click at [907, 196] on input "False" at bounding box center [899, 190] width 15 height 12
radio input "true"
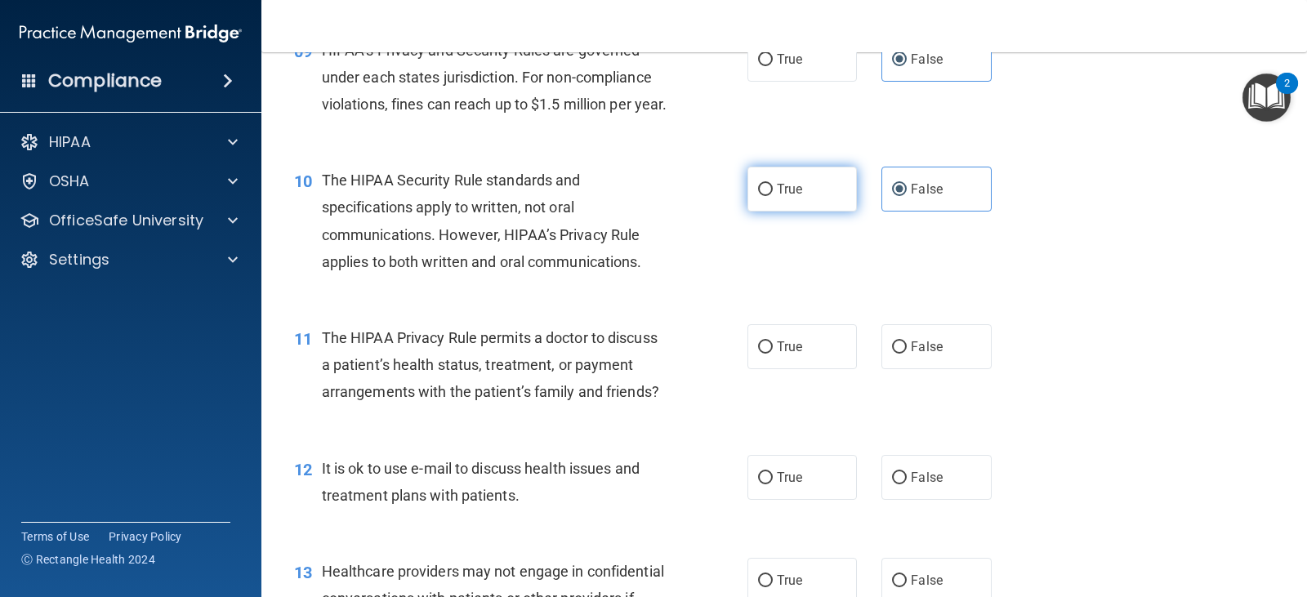
click at [798, 212] on label "True" at bounding box center [803, 189] width 110 height 45
click at [773, 196] on input "True" at bounding box center [765, 190] width 15 height 12
radio input "true"
radio input "false"
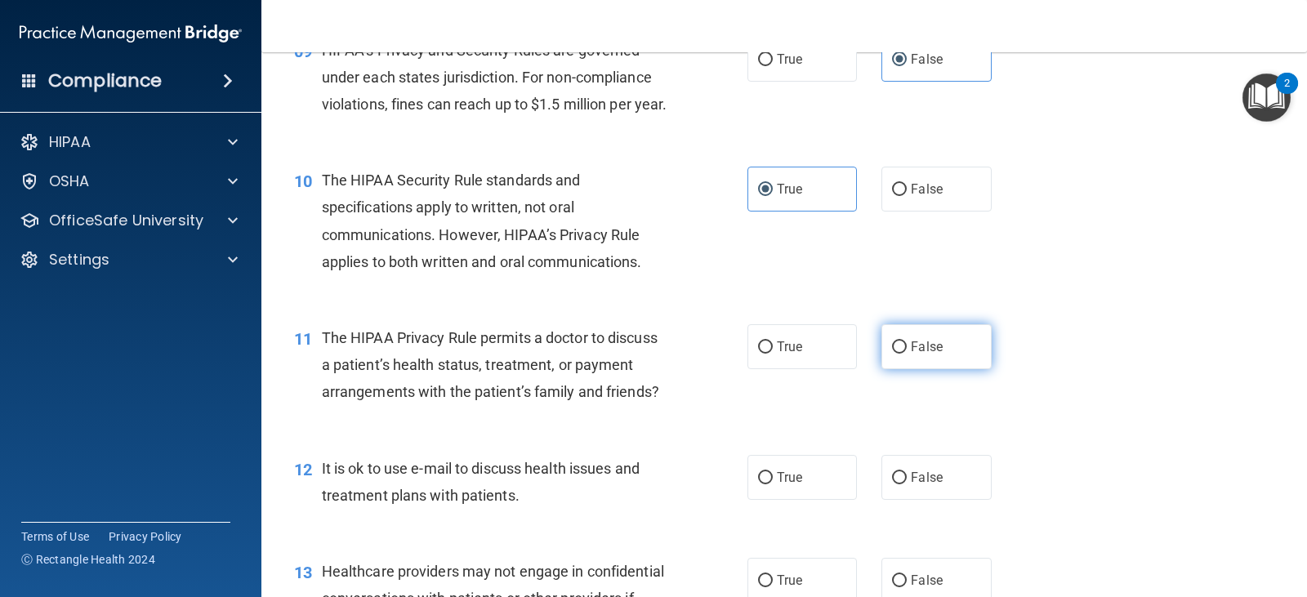
click at [956, 369] on label "False" at bounding box center [937, 346] width 110 height 45
click at [907, 354] on input "False" at bounding box center [899, 348] width 15 height 12
radio input "true"
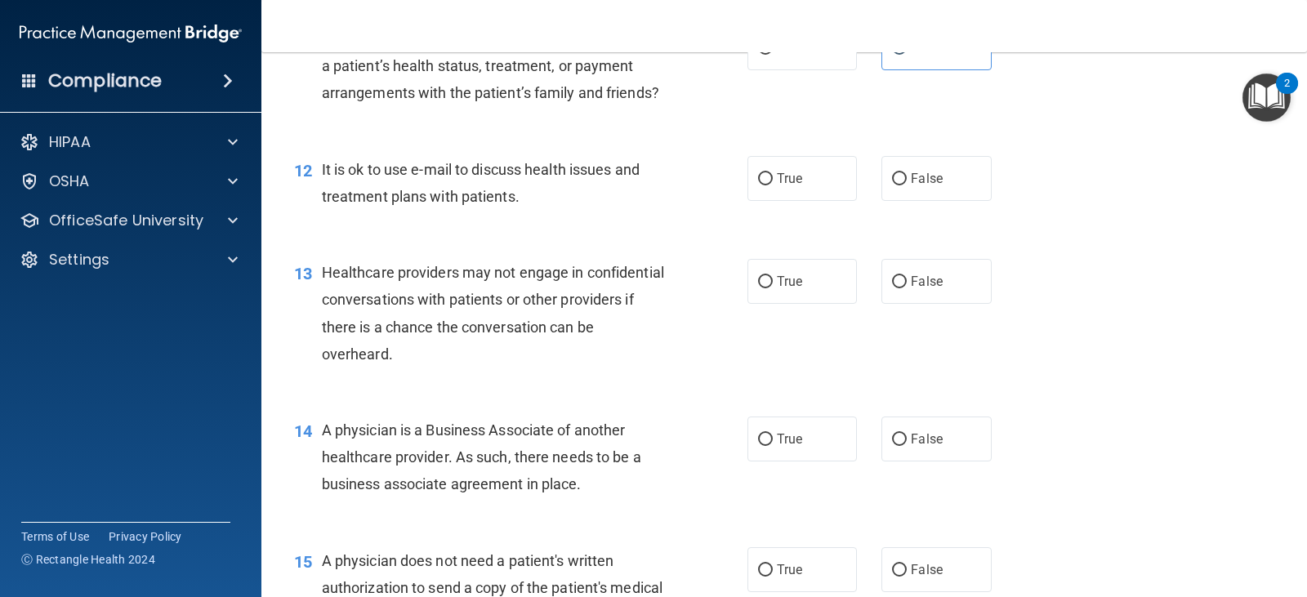
scroll to position [1551, 0]
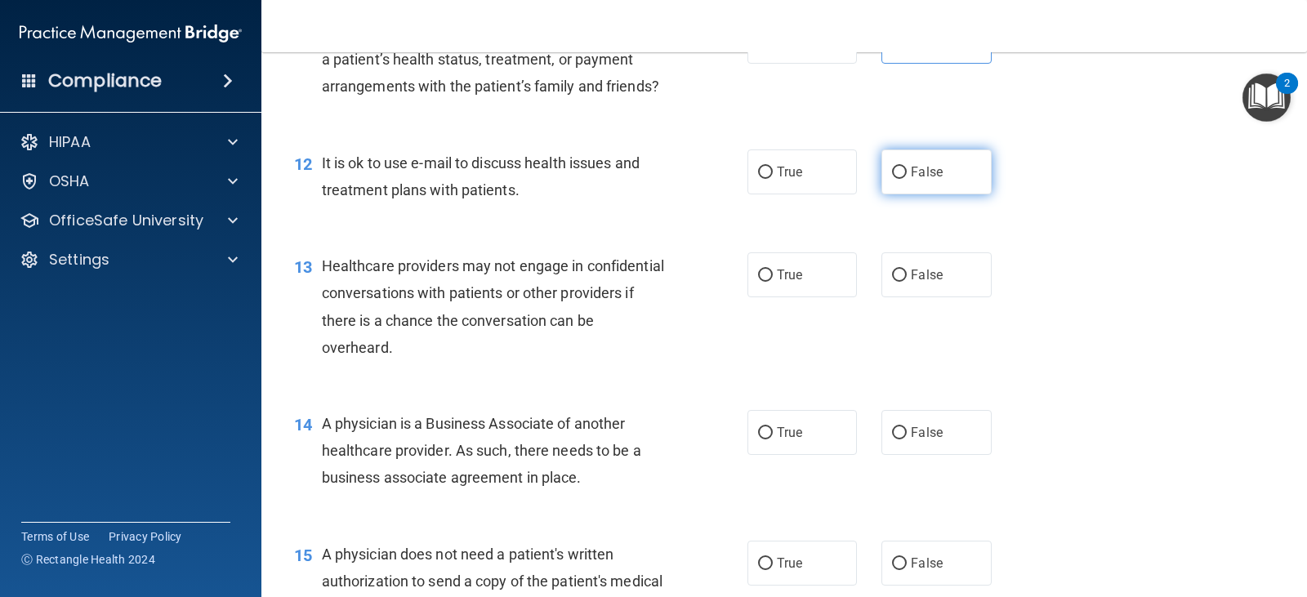
click at [897, 179] on input "False" at bounding box center [899, 173] width 15 height 12
radio input "true"
click at [839, 228] on div "12 It is ok to use e-mail to discuss health issues and treatment plans with pat…" at bounding box center [784, 180] width 1005 height 103
click at [786, 180] on span "True" at bounding box center [789, 172] width 25 height 16
click at [773, 179] on input "True" at bounding box center [765, 173] width 15 height 12
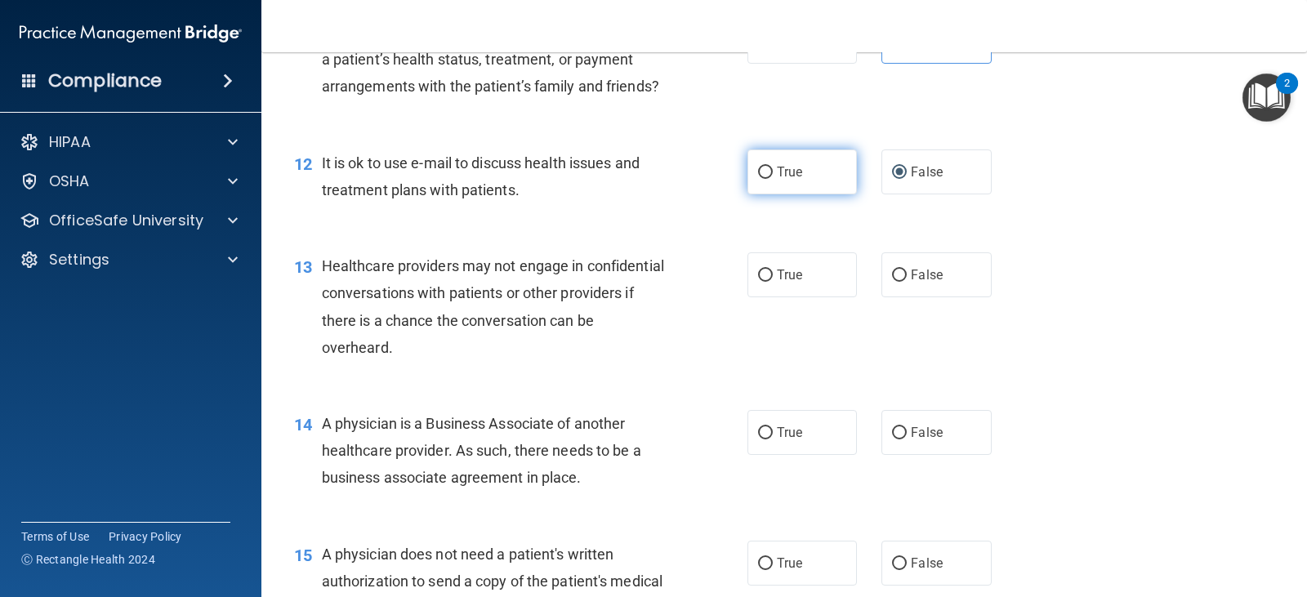
radio input "true"
radio input "false"
click at [907, 297] on label "False" at bounding box center [937, 275] width 110 height 45
click at [907, 282] on input "False" at bounding box center [899, 276] width 15 height 12
radio input "true"
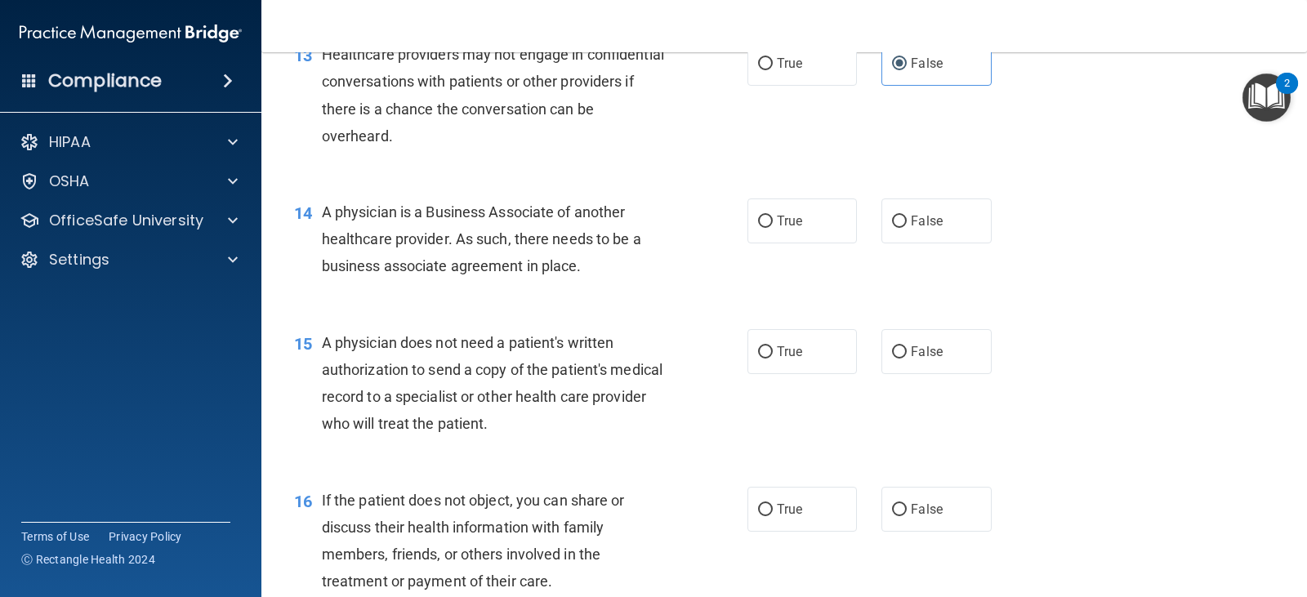
scroll to position [1776, 0]
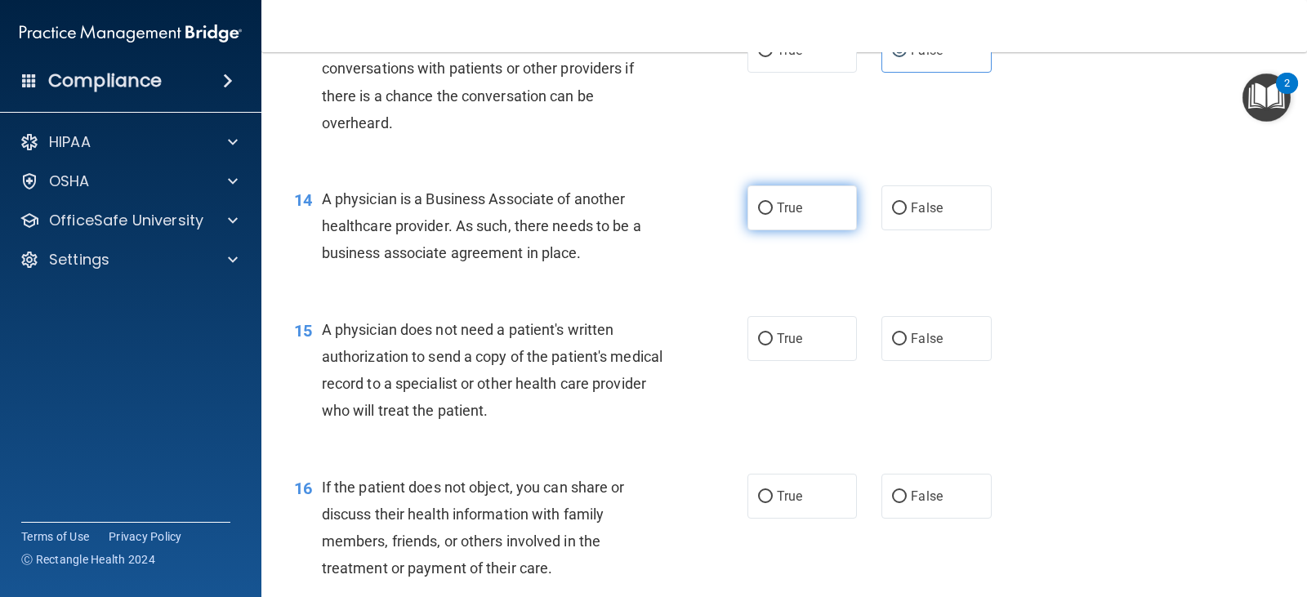
click at [791, 230] on label "True" at bounding box center [803, 207] width 110 height 45
click at [773, 215] on input "True" at bounding box center [765, 209] width 15 height 12
radio input "true"
click at [909, 230] on label "False" at bounding box center [937, 207] width 110 height 45
click at [907, 215] on input "False" at bounding box center [899, 209] width 15 height 12
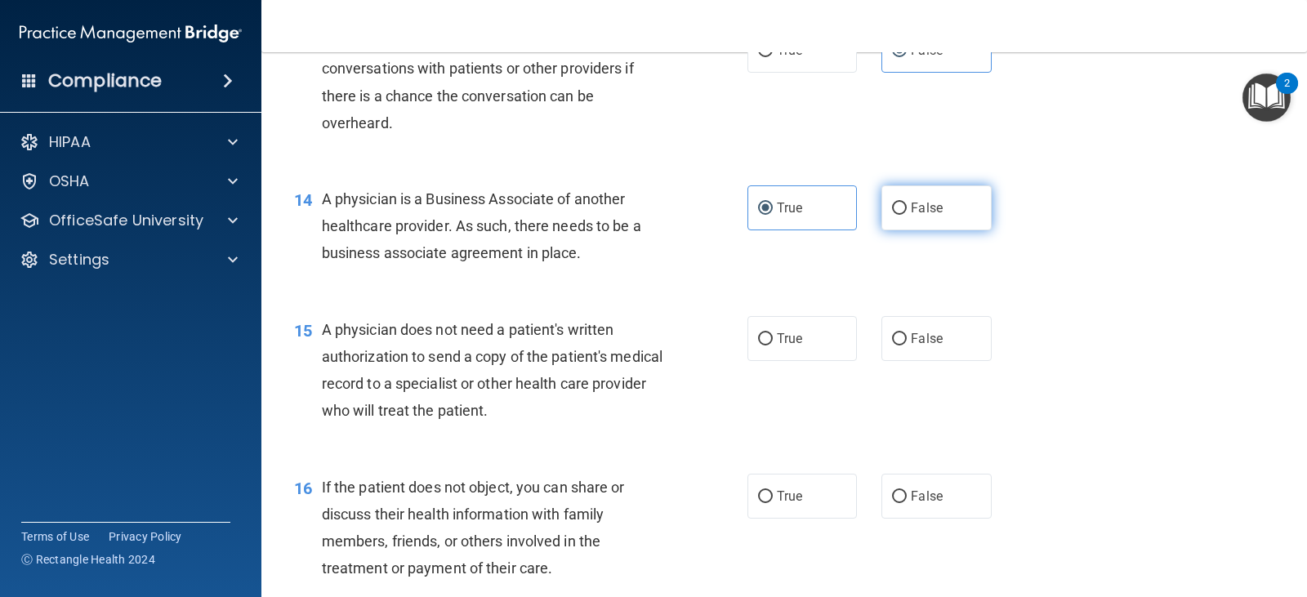
radio input "true"
radio input "false"
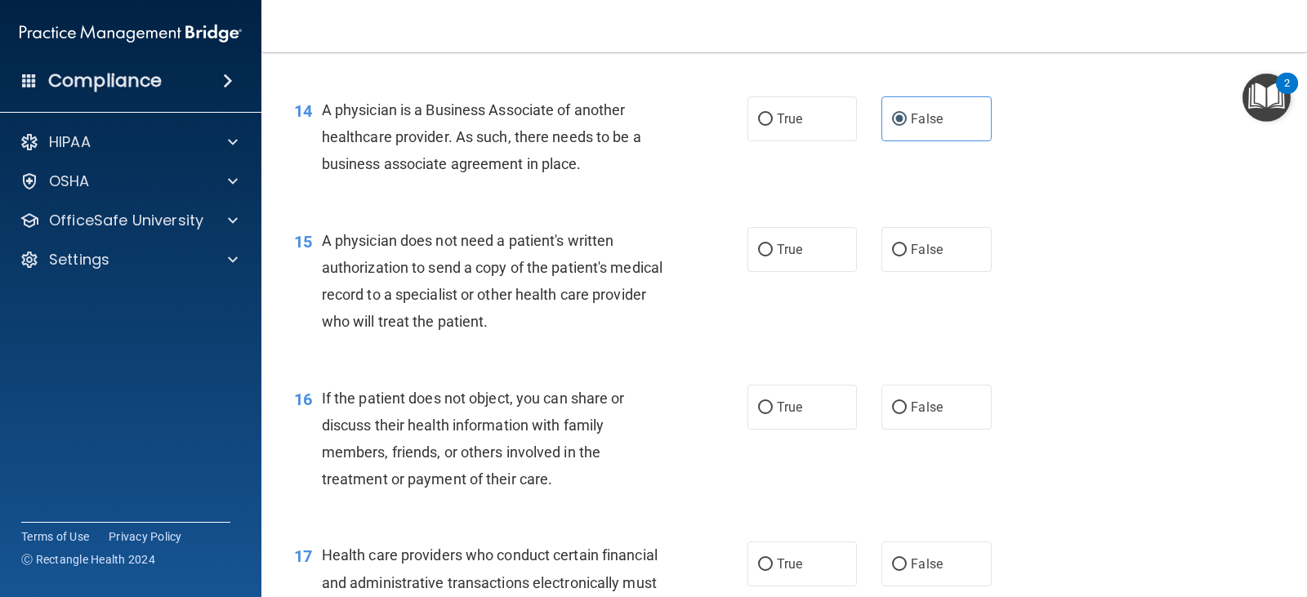
scroll to position [1871, 0]
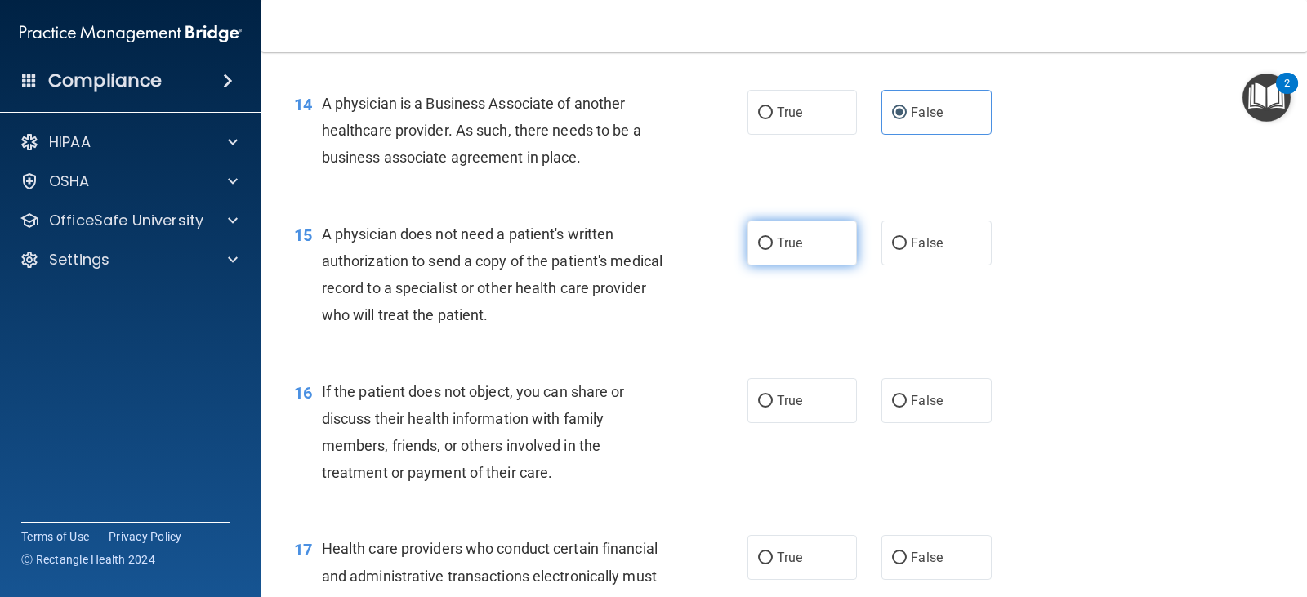
click at [748, 266] on label "True" at bounding box center [803, 243] width 110 height 45
click at [758, 250] on input "True" at bounding box center [765, 244] width 15 height 12
radio input "true"
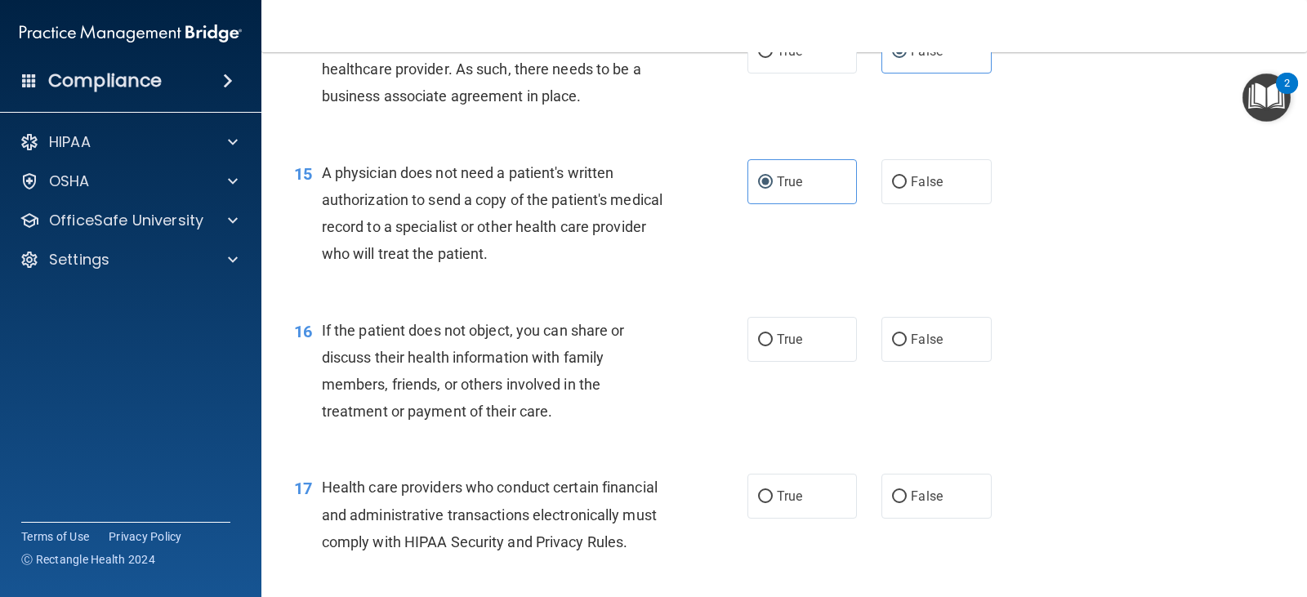
scroll to position [1953, 0]
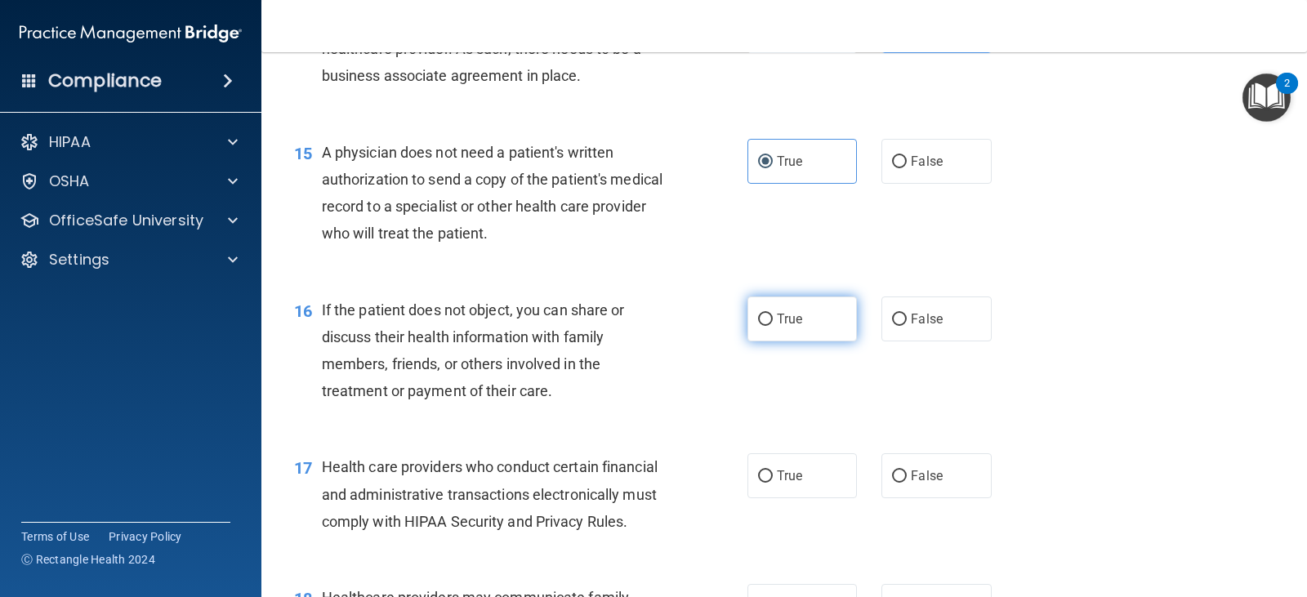
click at [777, 327] on span "True" at bounding box center [789, 319] width 25 height 16
click at [773, 326] on input "True" at bounding box center [765, 320] width 15 height 12
radio input "true"
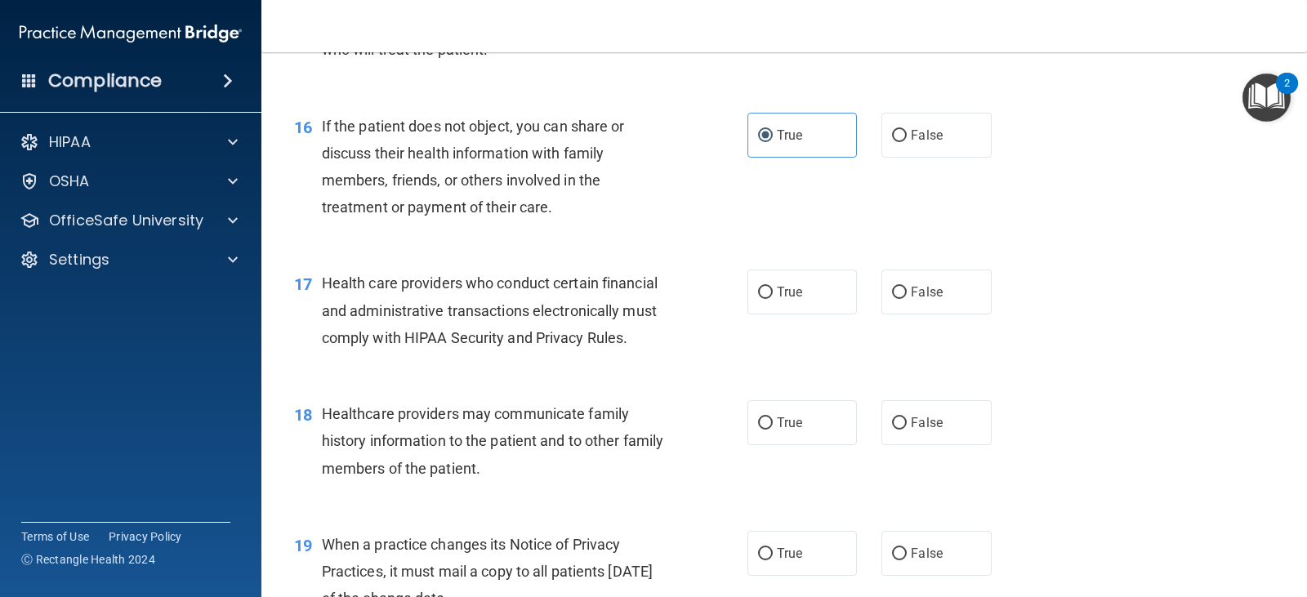
scroll to position [2157, 0]
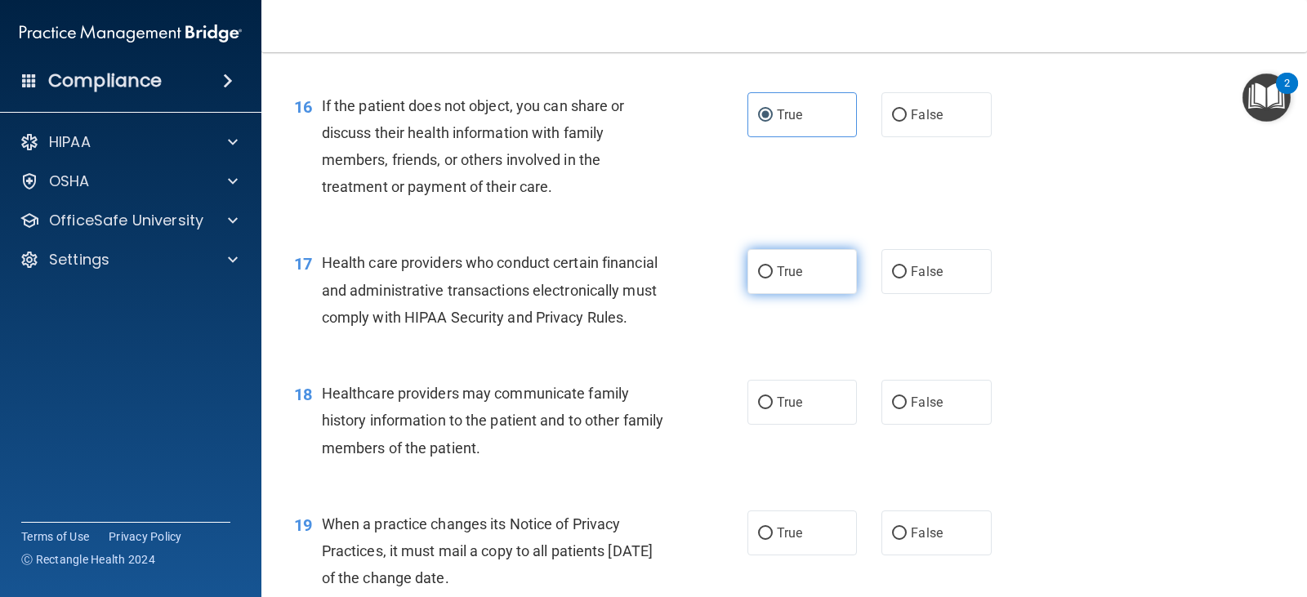
click at [769, 288] on label "True" at bounding box center [803, 271] width 110 height 45
click at [769, 279] on input "True" at bounding box center [765, 272] width 15 height 12
radio input "true"
click at [935, 425] on label "False" at bounding box center [937, 402] width 110 height 45
click at [907, 409] on input "False" at bounding box center [899, 403] width 15 height 12
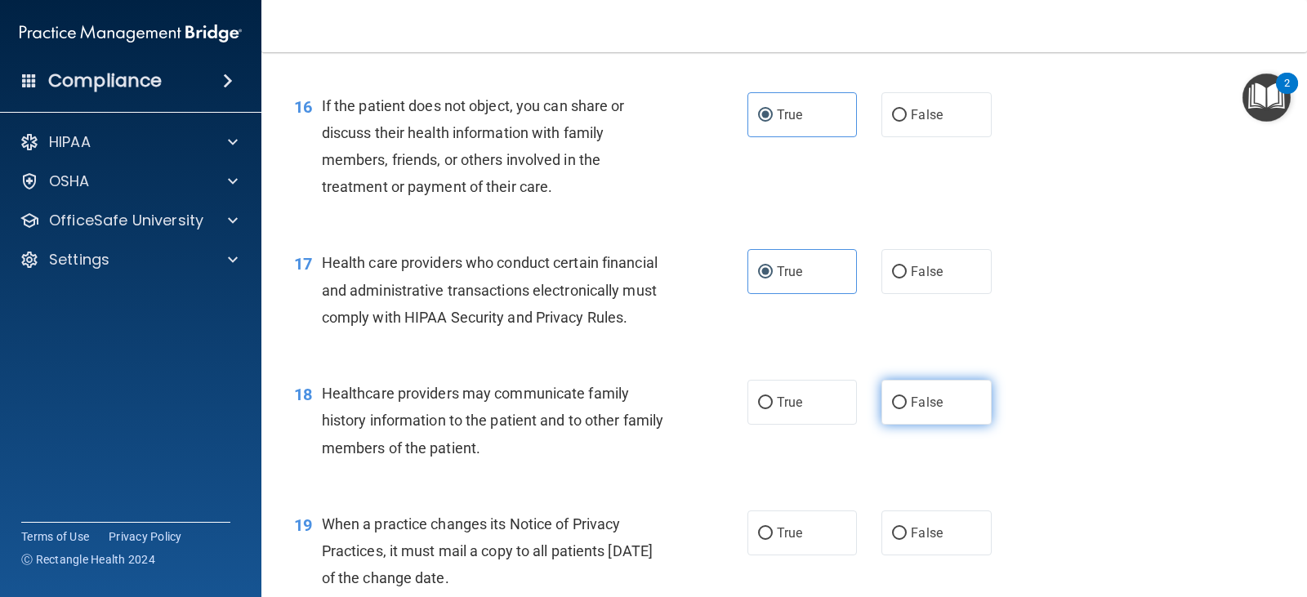
radio input "true"
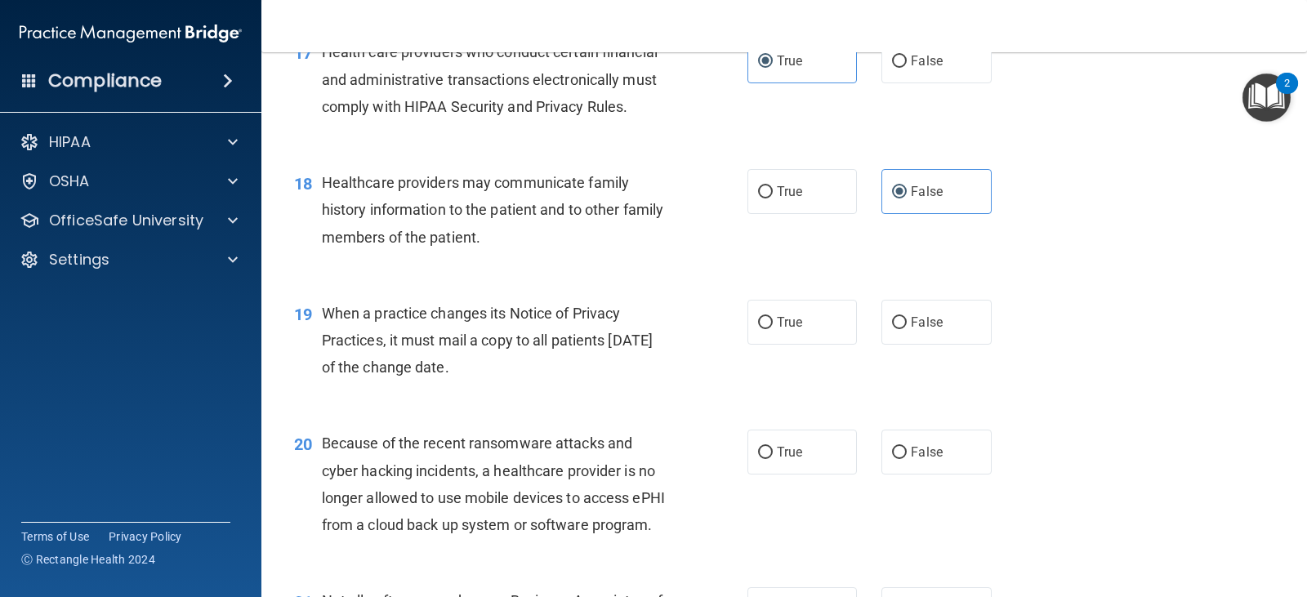
scroll to position [2389, 0]
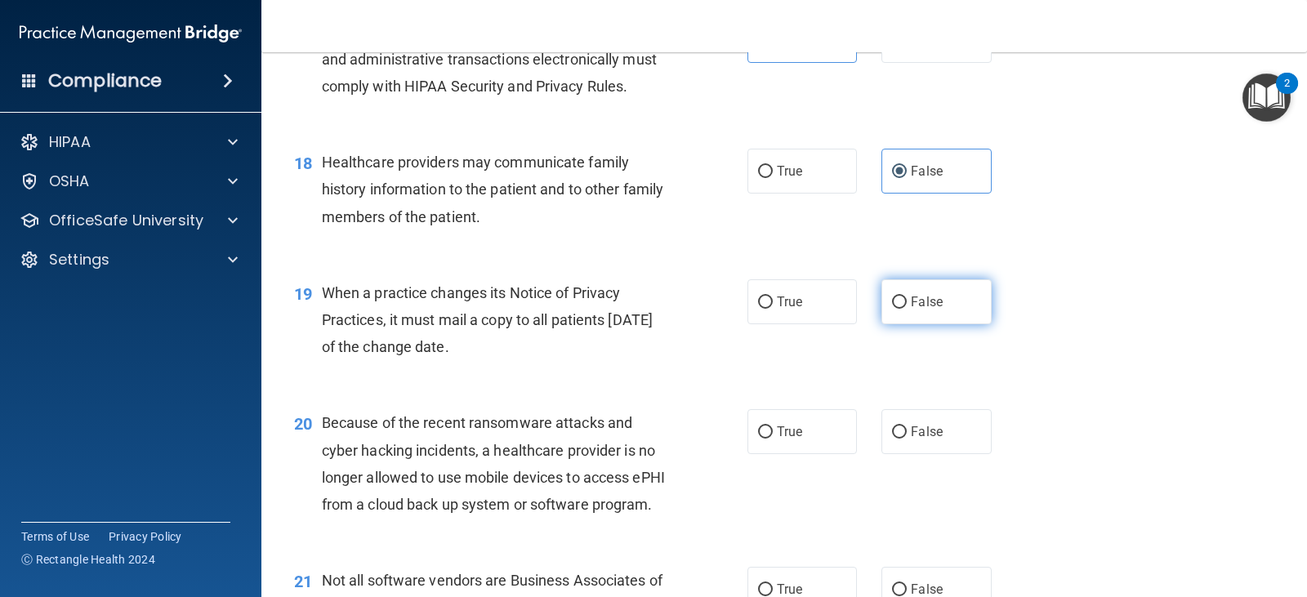
click at [929, 324] on label "False" at bounding box center [937, 301] width 110 height 45
click at [907, 309] on input "False" at bounding box center [899, 303] width 15 height 12
radio input "true"
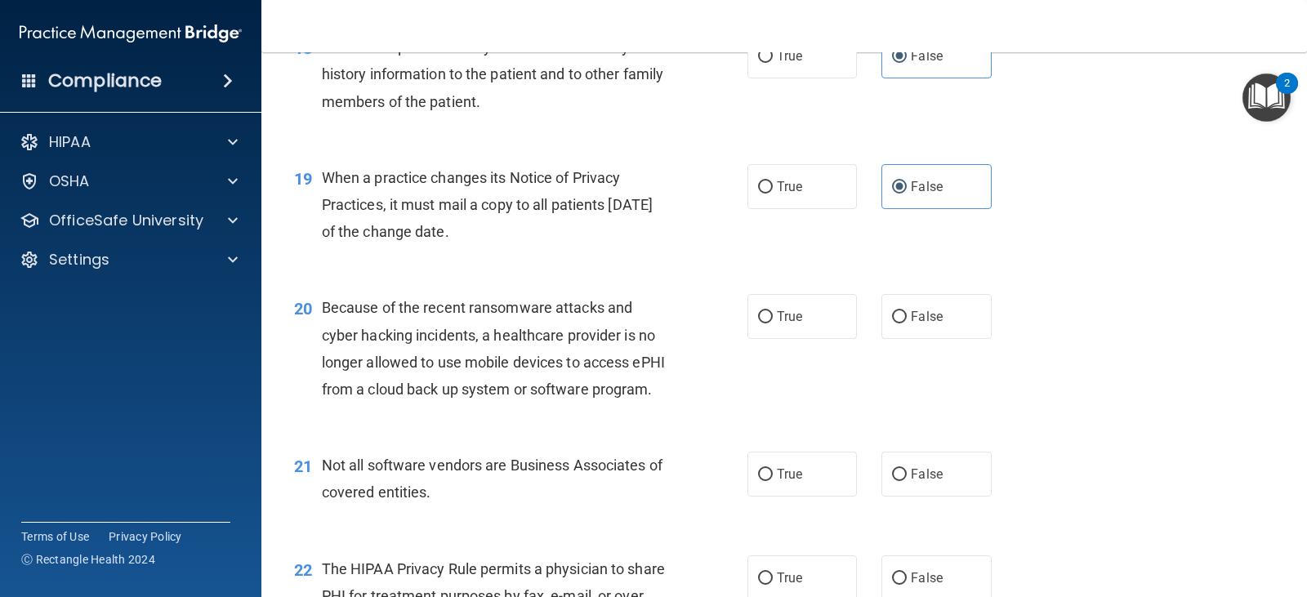
scroll to position [2559, 0]
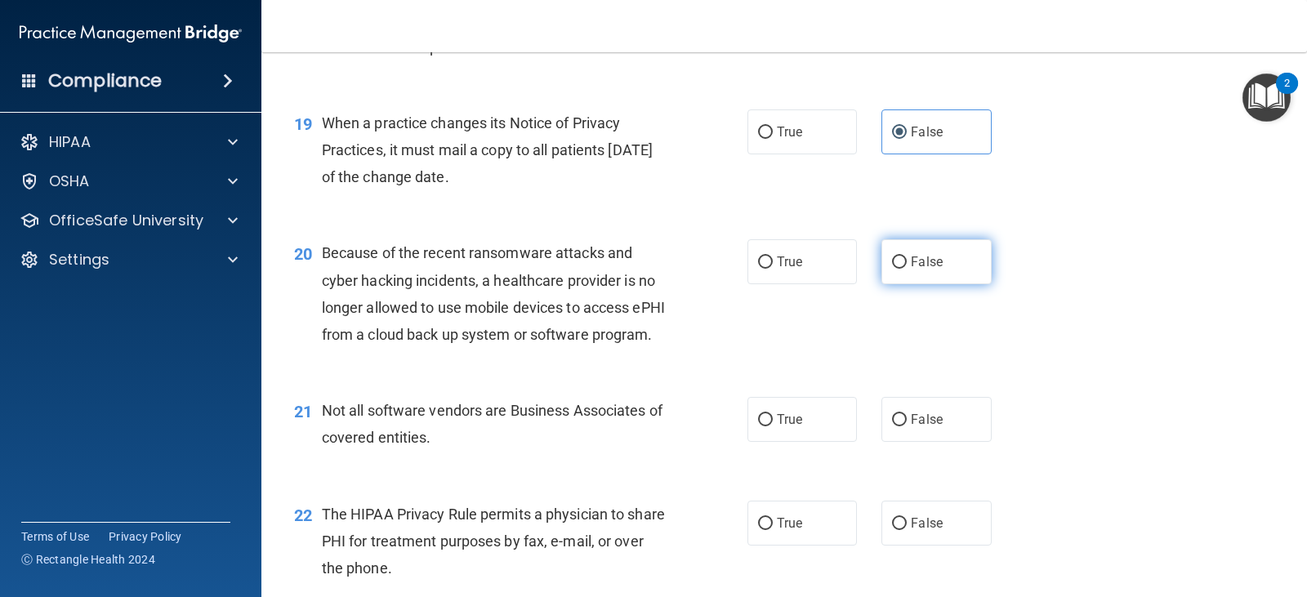
click at [911, 270] on span "False" at bounding box center [927, 262] width 32 height 16
click at [905, 269] on input "False" at bounding box center [899, 263] width 15 height 12
radio input "true"
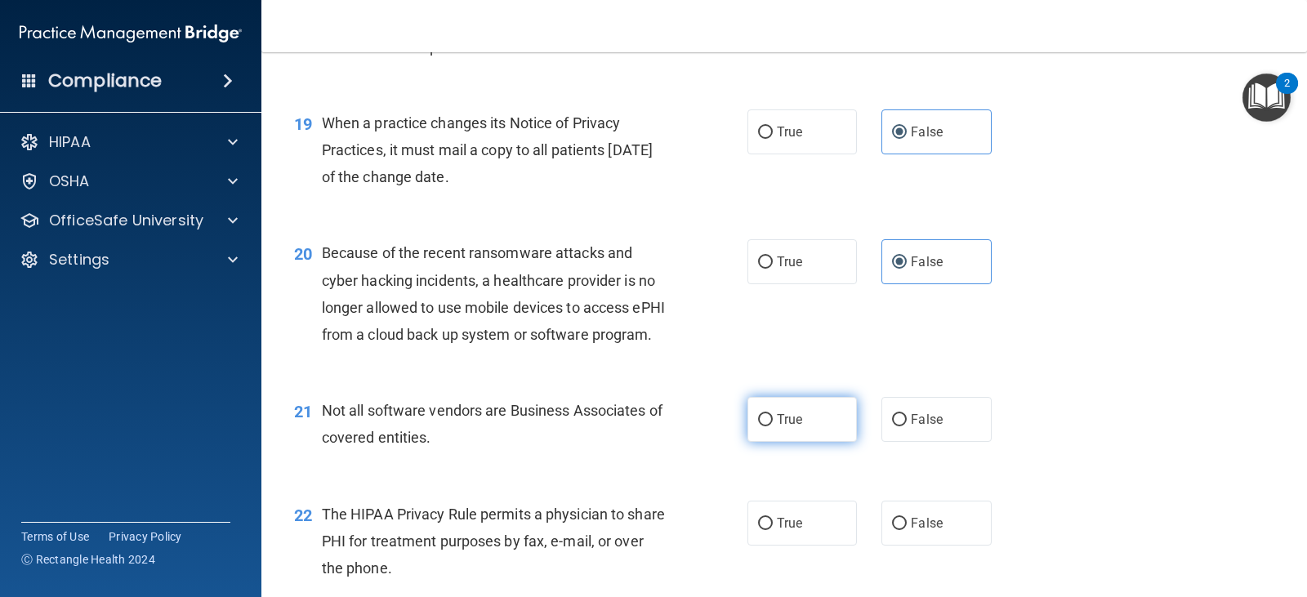
click at [777, 427] on span "True" at bounding box center [789, 420] width 25 height 16
click at [772, 427] on input "True" at bounding box center [765, 420] width 15 height 12
radio input "true"
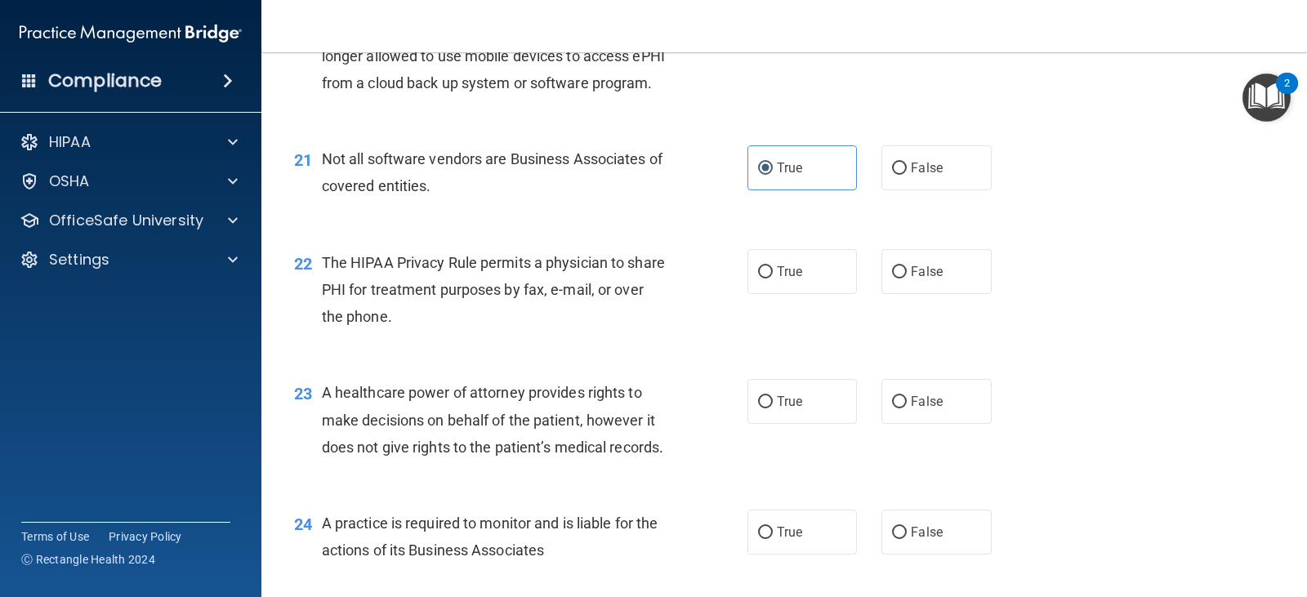
scroll to position [2824, 0]
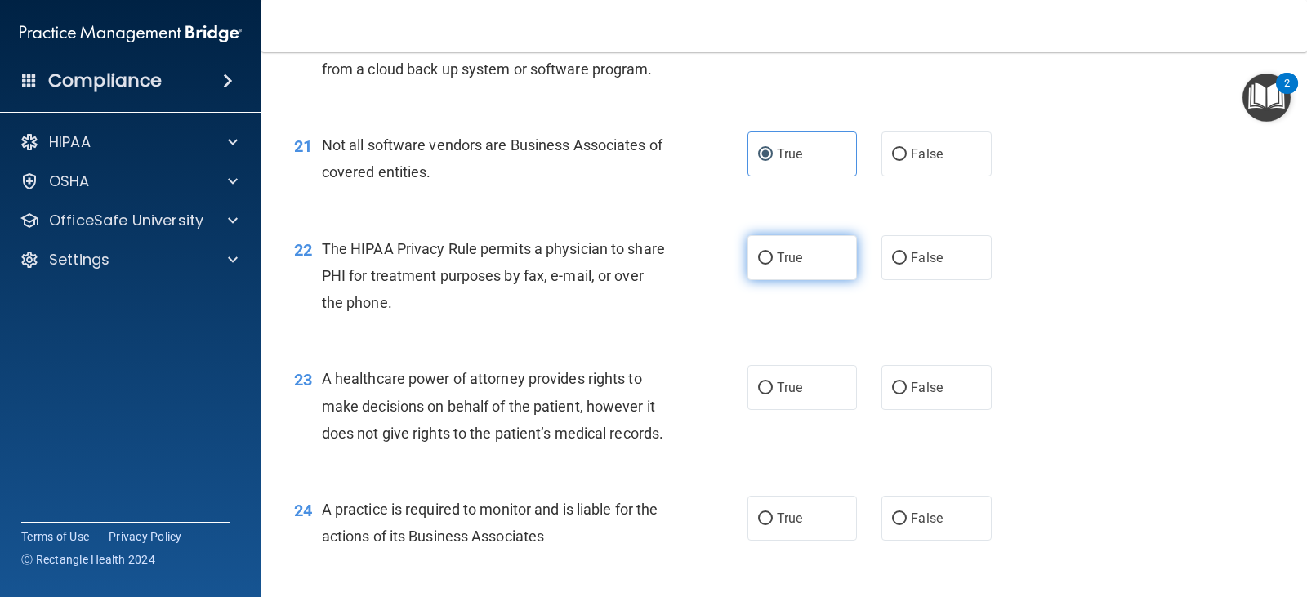
click at [807, 280] on label "True" at bounding box center [803, 257] width 110 height 45
click at [773, 265] on input "True" at bounding box center [765, 259] width 15 height 12
radio input "true"
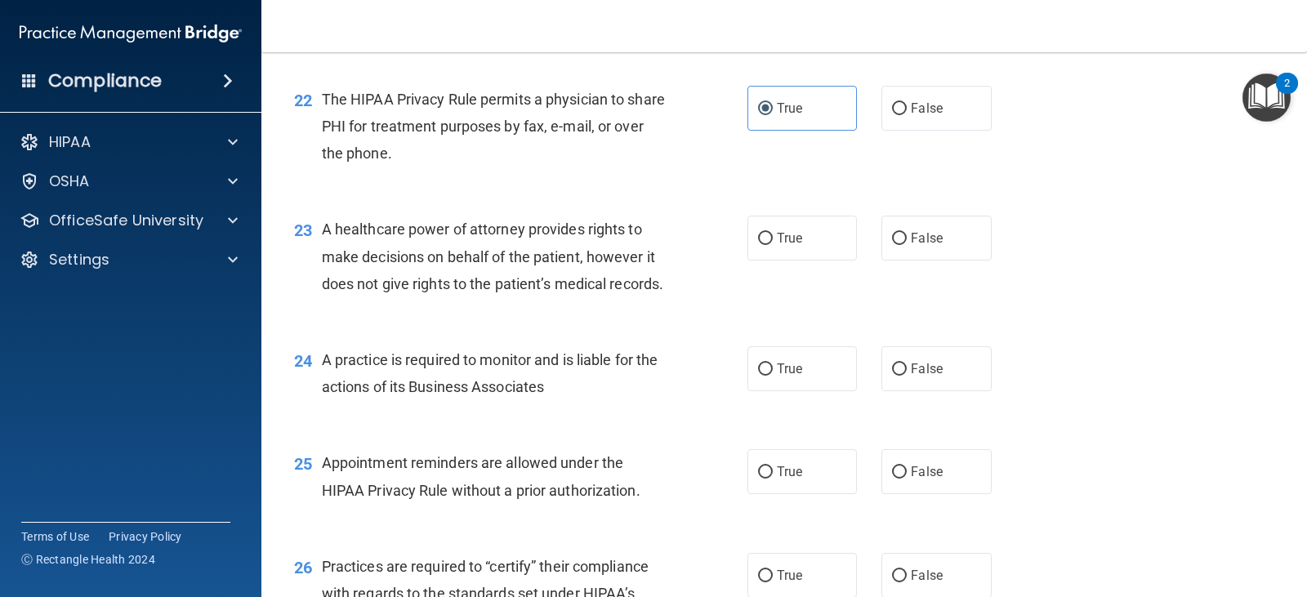
scroll to position [3001, 0]
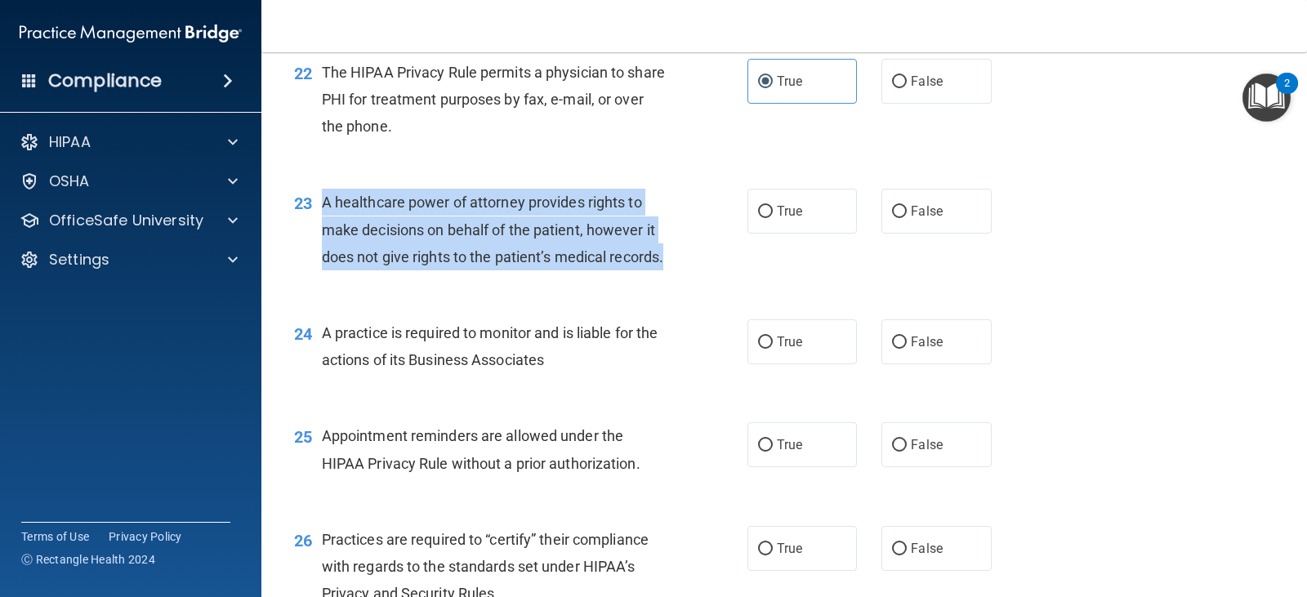
drag, startPoint x: 322, startPoint y: 256, endPoint x: 431, endPoint y: 329, distance: 131.5
click at [431, 270] on div "A healthcare power of attorney provides rights to make decisions on behalf of t…" at bounding box center [501, 230] width 359 height 82
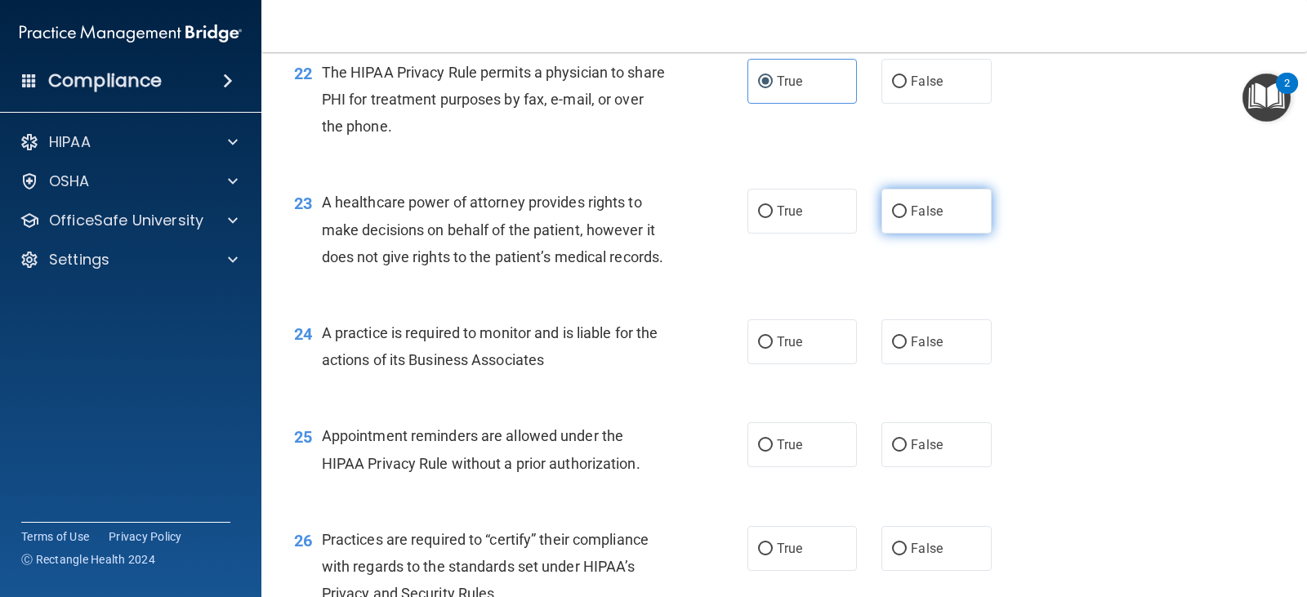
click at [906, 234] on label "False" at bounding box center [937, 211] width 110 height 45
click at [906, 218] on input "False" at bounding box center [899, 212] width 15 height 12
radio input "true"
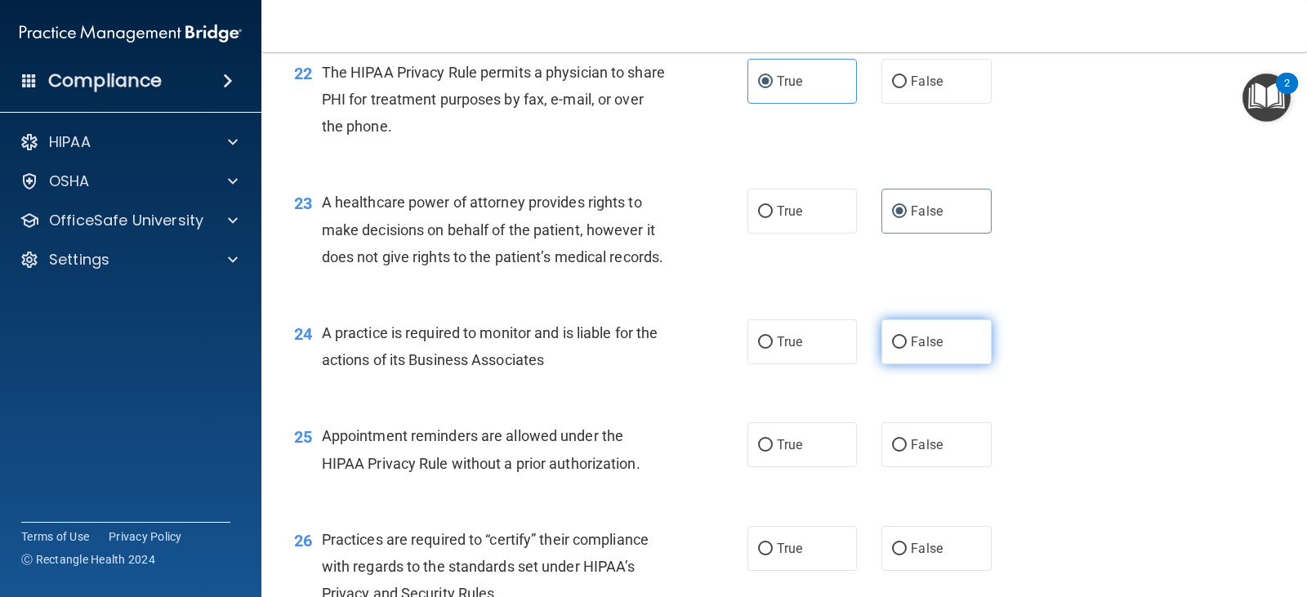
click at [917, 350] on span "False" at bounding box center [927, 342] width 32 height 16
click at [907, 349] on input "False" at bounding box center [899, 343] width 15 height 12
radio input "true"
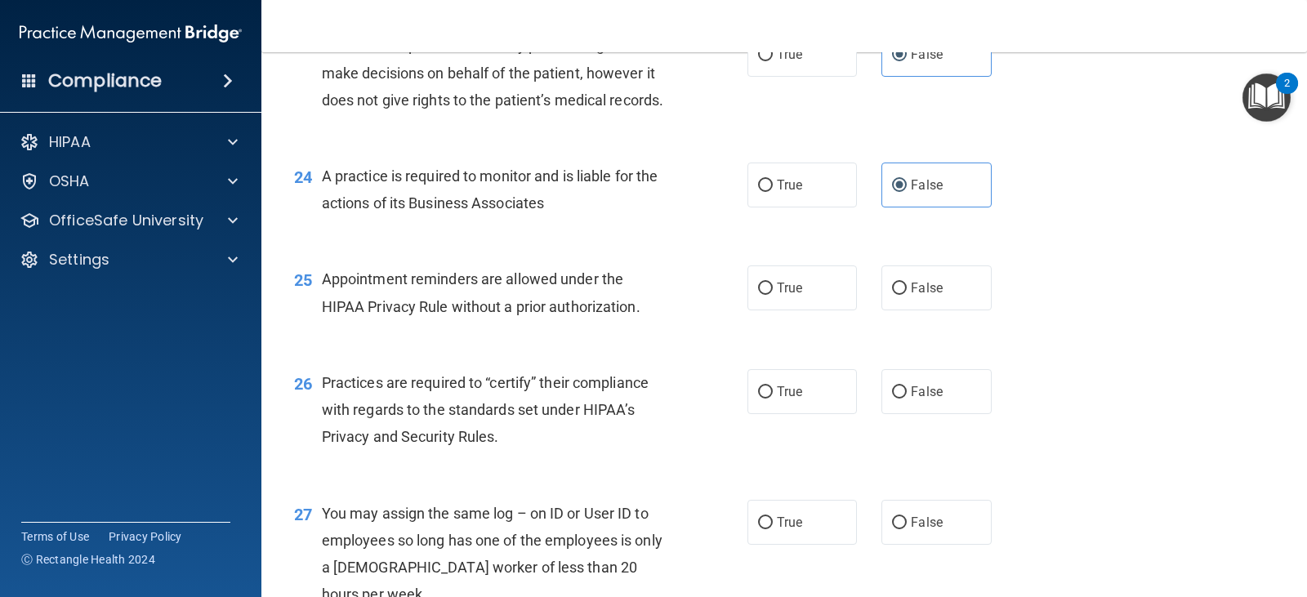
scroll to position [3178, 0]
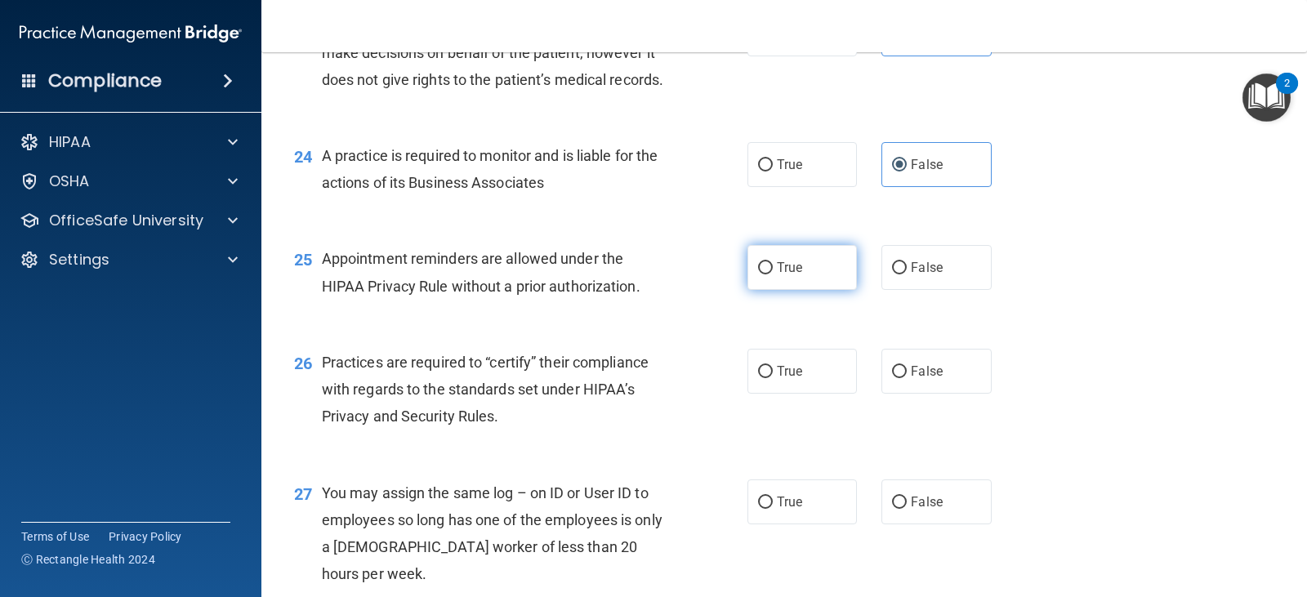
click at [764, 275] on input "True" at bounding box center [765, 268] width 15 height 12
radio input "true"
click at [923, 394] on label "False" at bounding box center [937, 371] width 110 height 45
click at [907, 378] on input "False" at bounding box center [899, 372] width 15 height 12
radio input "true"
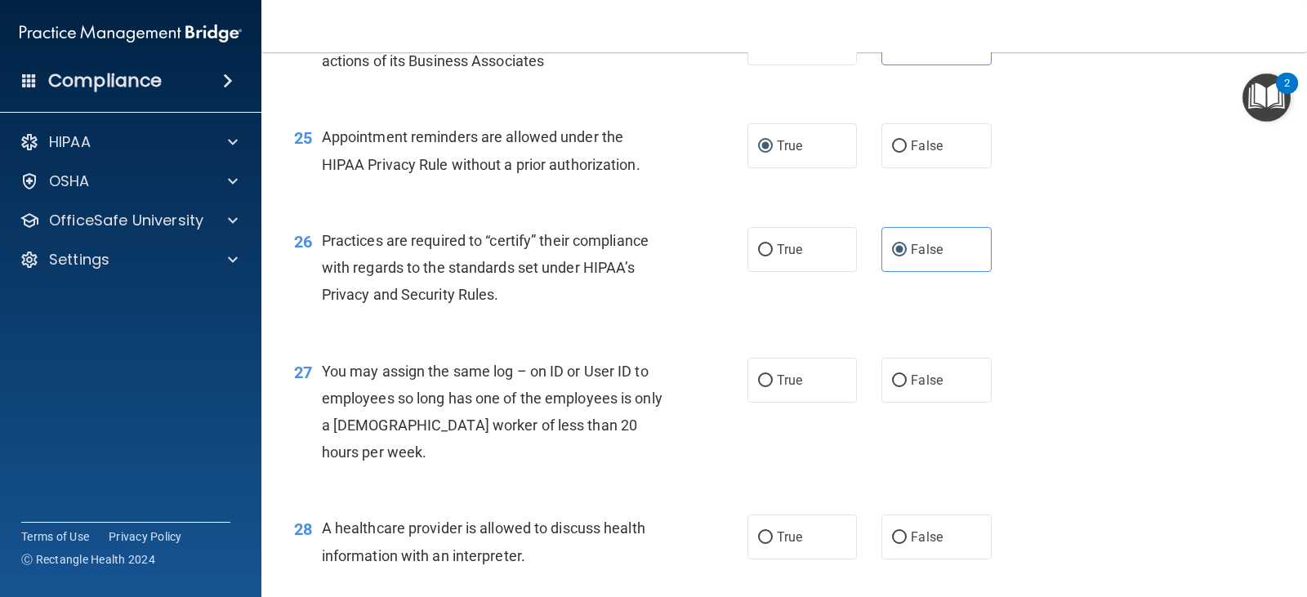
scroll to position [3354, 0]
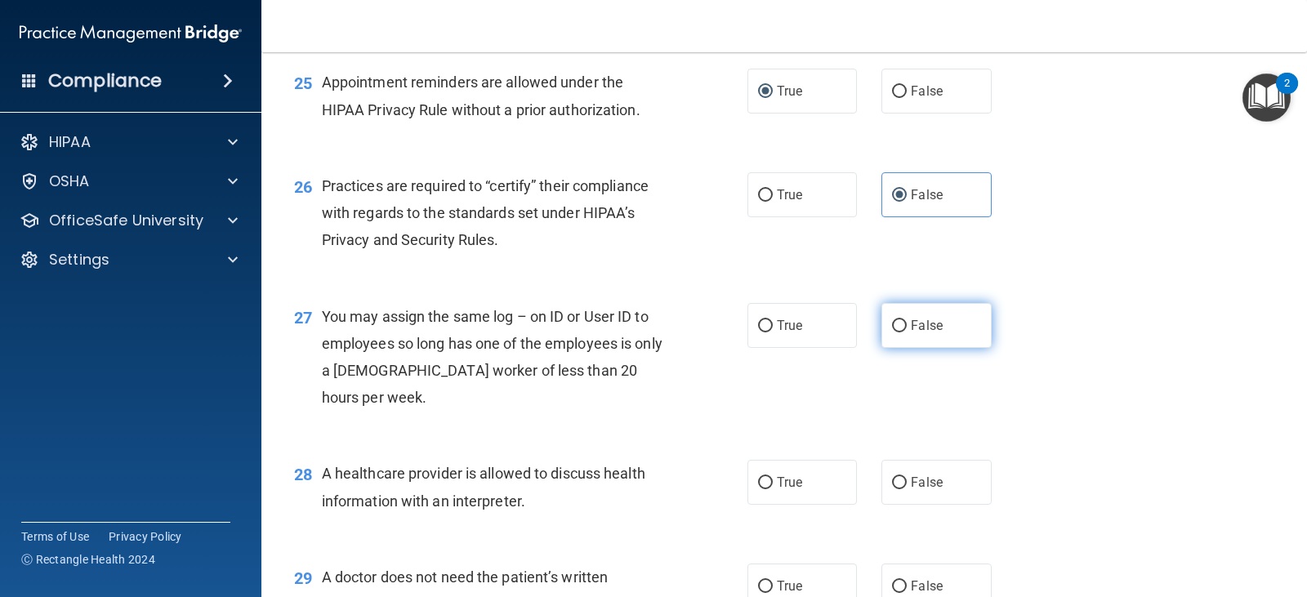
click at [919, 333] on span "False" at bounding box center [927, 326] width 32 height 16
click at [907, 333] on input "False" at bounding box center [899, 326] width 15 height 12
radio input "true"
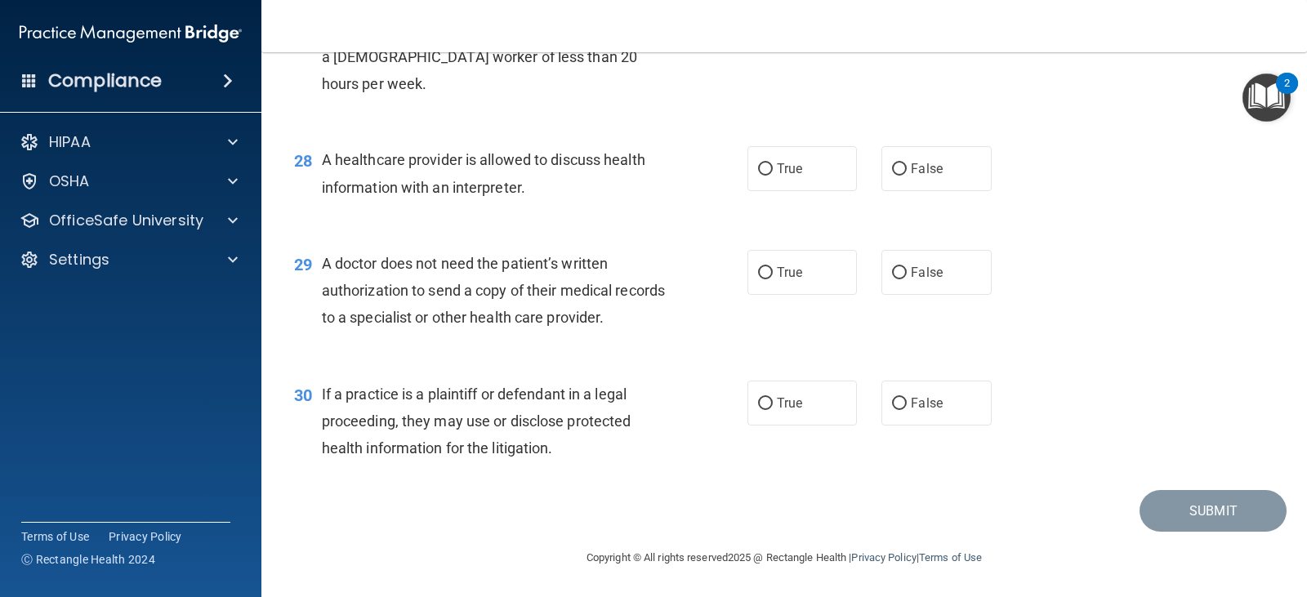
scroll to position [3749, 0]
click at [775, 181] on label "True" at bounding box center [803, 168] width 110 height 45
click at [773, 176] on input "True" at bounding box center [765, 169] width 15 height 12
radio input "true"
click at [765, 273] on input "True" at bounding box center [765, 273] width 15 height 12
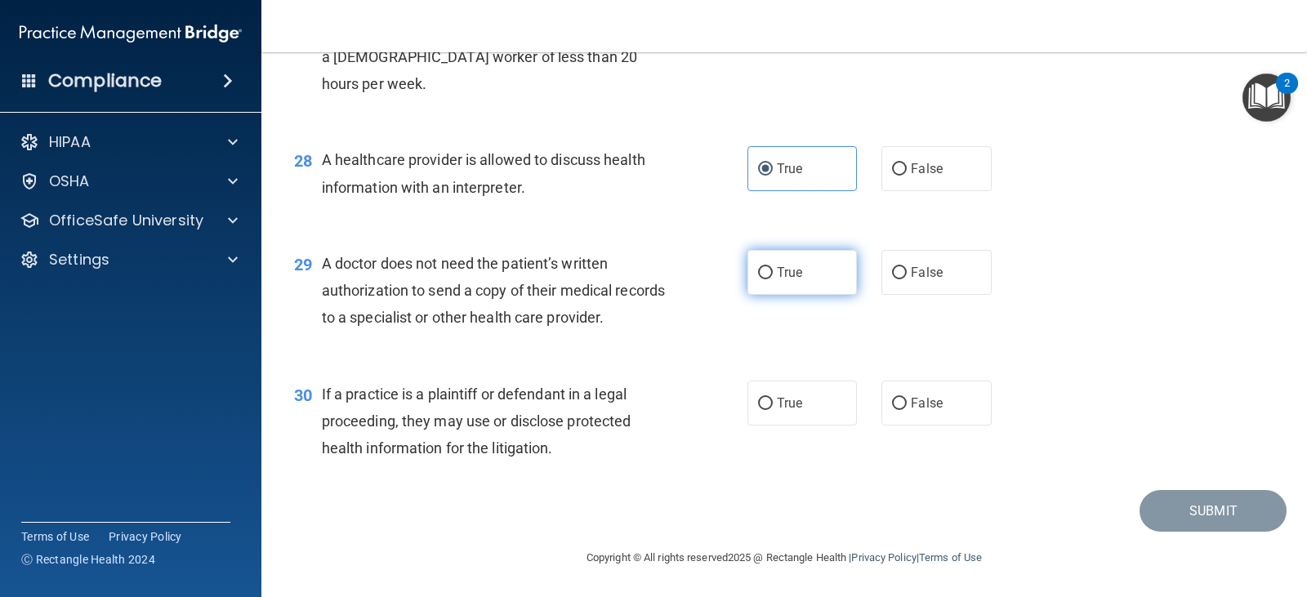
radio input "true"
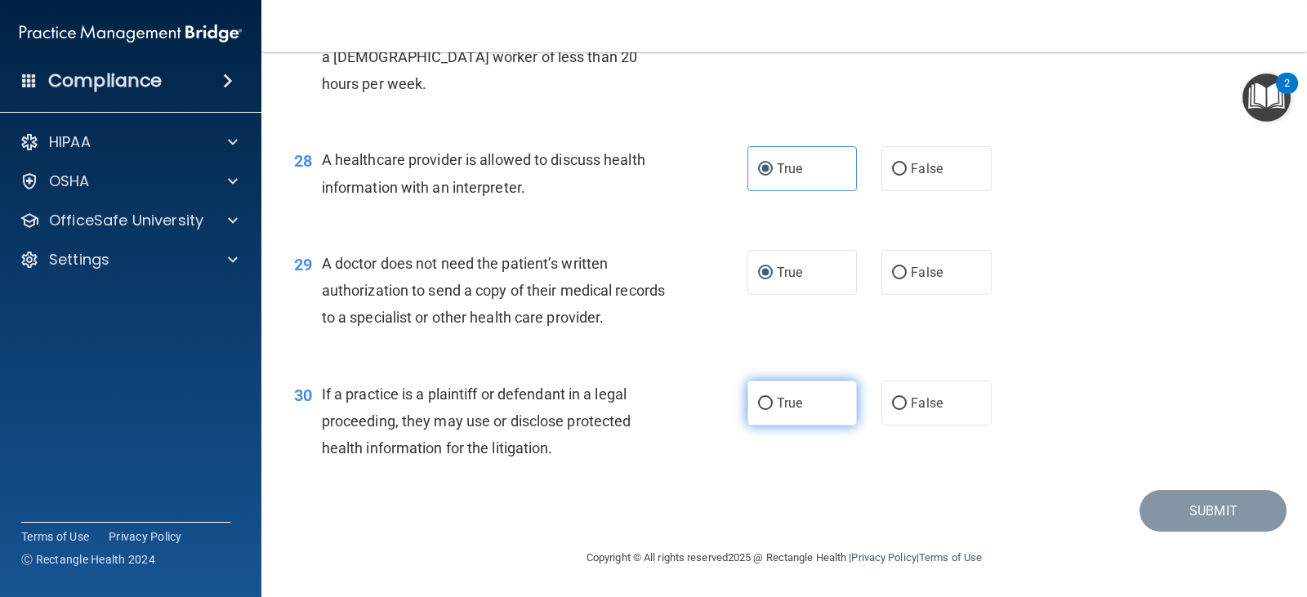
click at [786, 407] on span "True" at bounding box center [789, 404] width 25 height 16
click at [773, 407] on input "True" at bounding box center [765, 404] width 15 height 12
radio input "true"
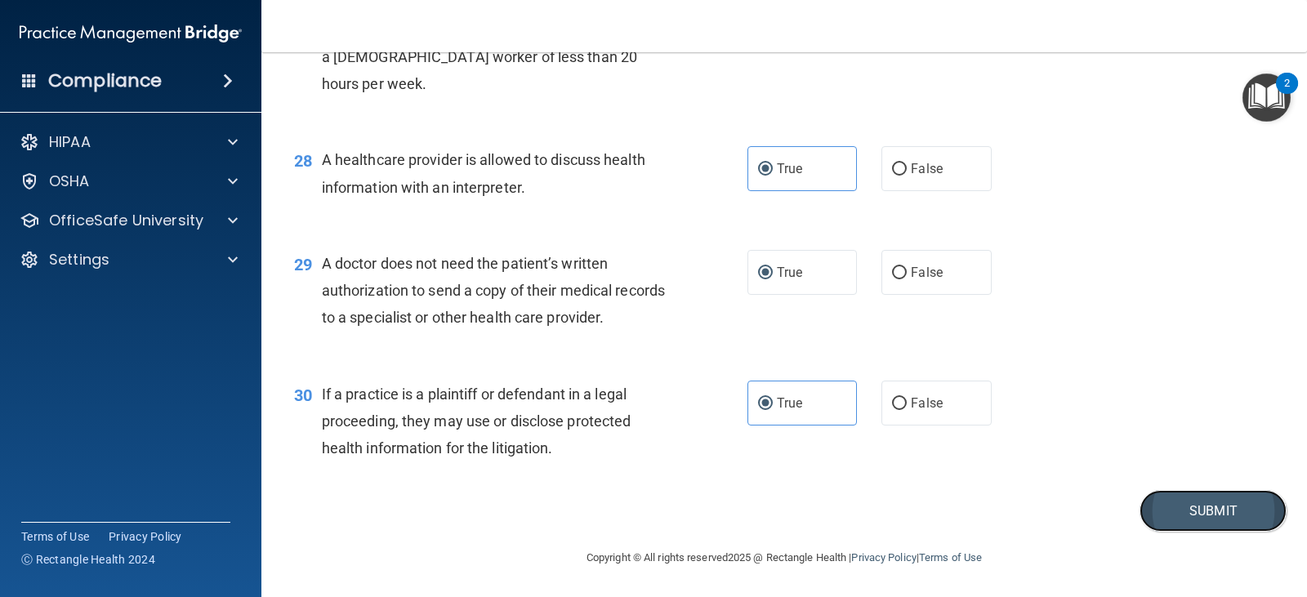
click at [1155, 509] on button "Submit" at bounding box center [1213, 511] width 147 height 42
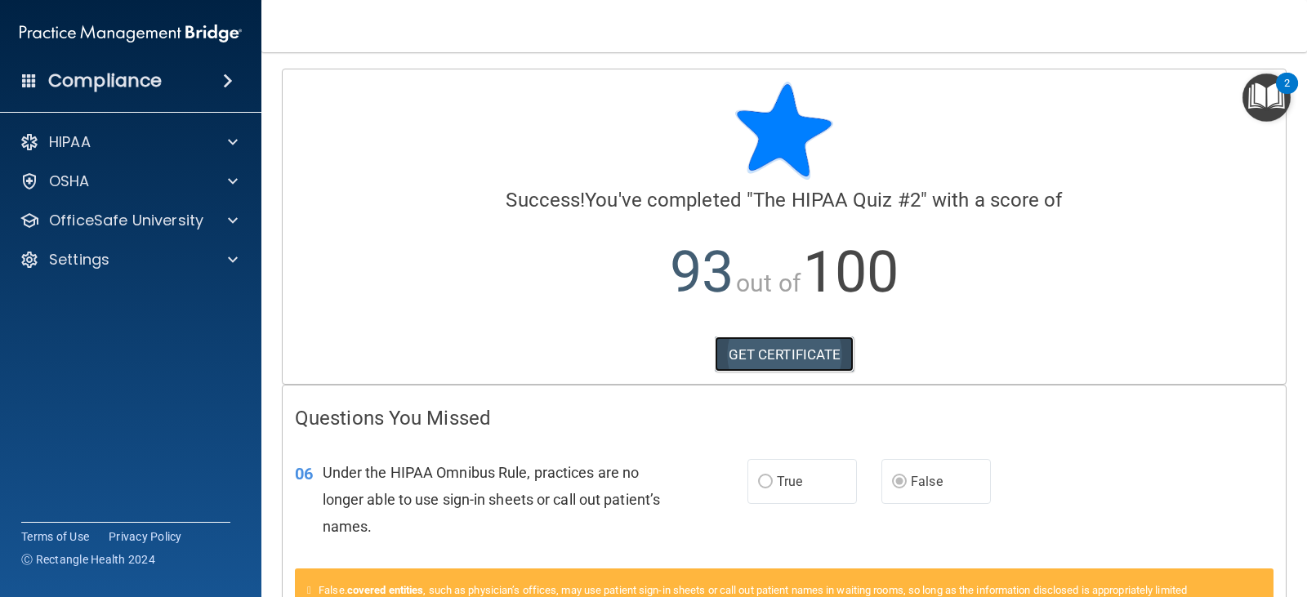
click at [785, 353] on link "GET CERTIFICATE" at bounding box center [785, 355] width 140 height 36
click at [132, 185] on div "OSHA" at bounding box center [108, 182] width 203 height 20
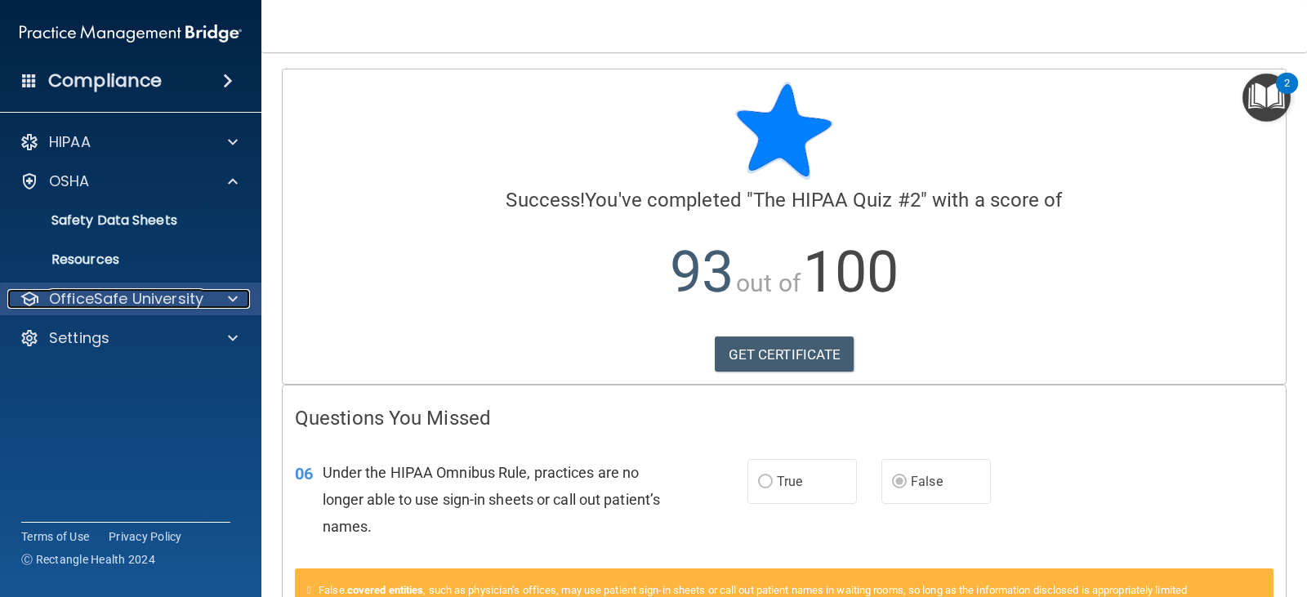
click at [164, 298] on p "OfficeSafe University" at bounding box center [126, 299] width 154 height 20
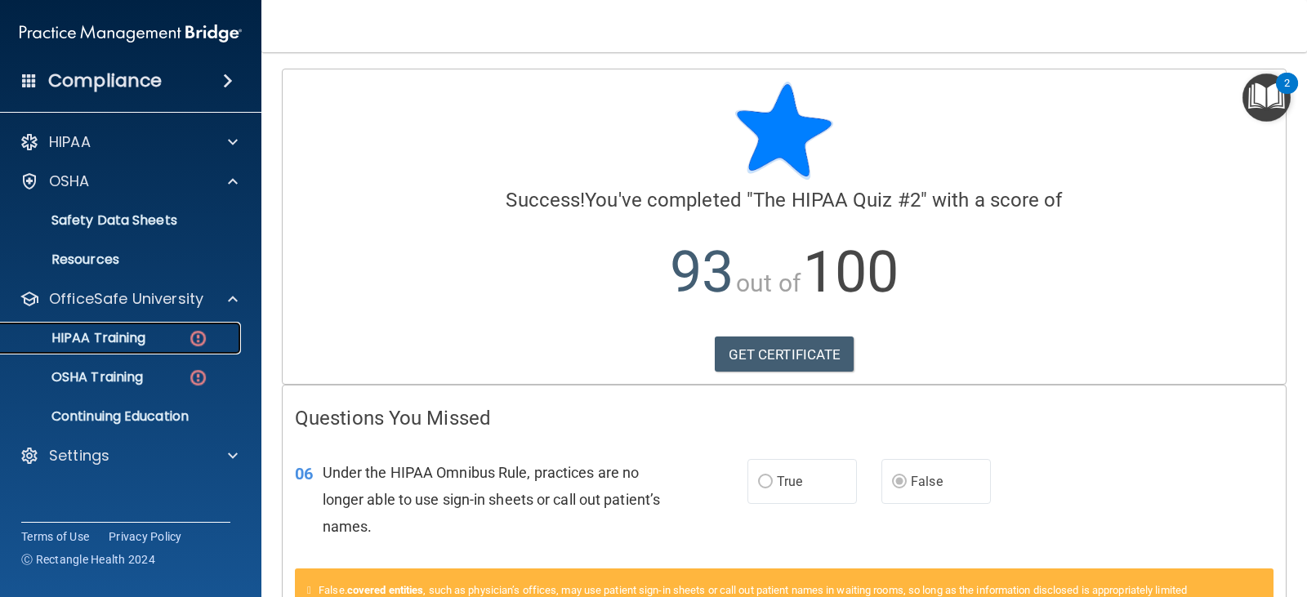
click at [139, 333] on p "HIPAA Training" at bounding box center [78, 338] width 135 height 16
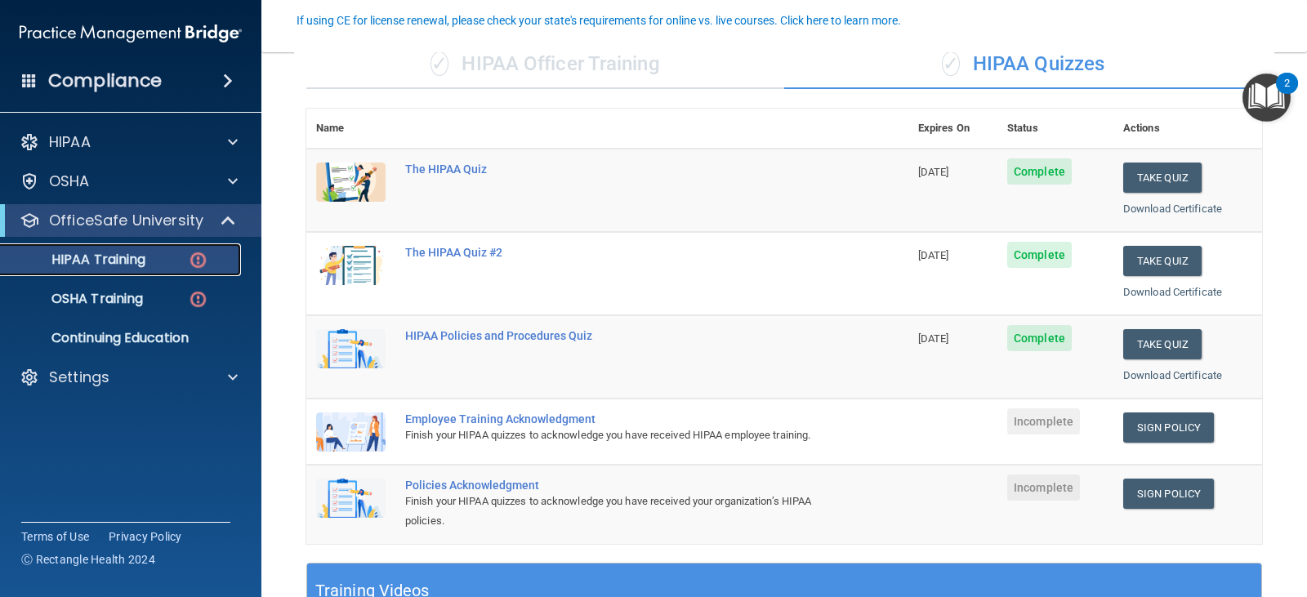
scroll to position [146, 0]
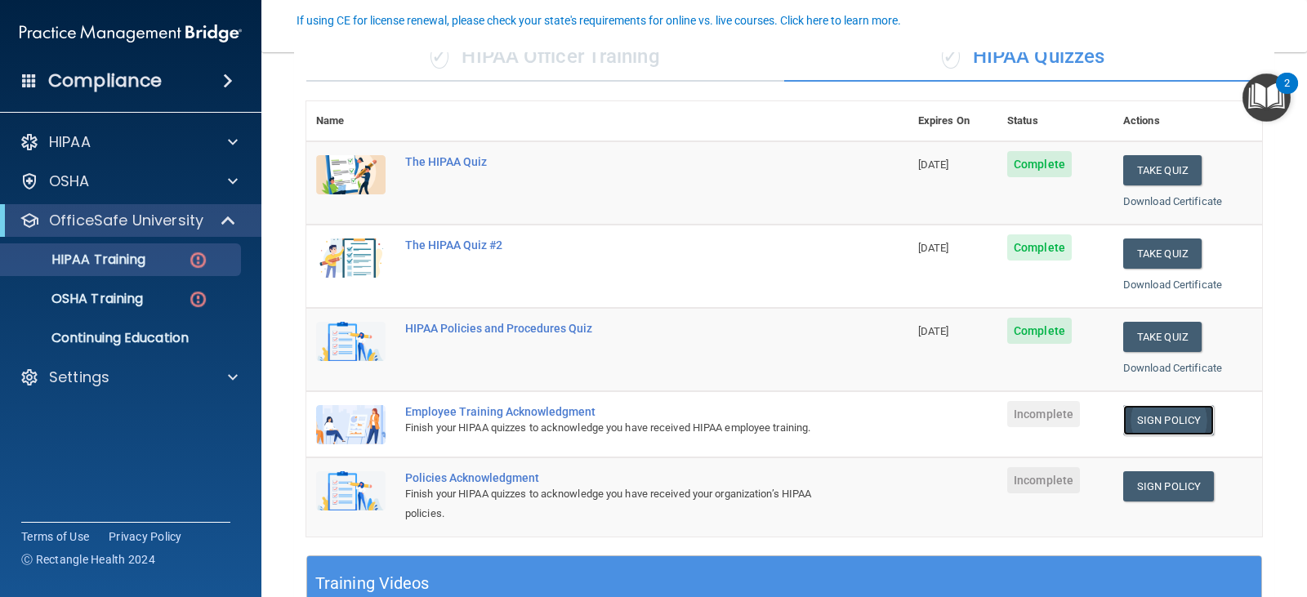
click at [1147, 424] on link "Sign Policy" at bounding box center [1169, 420] width 91 height 30
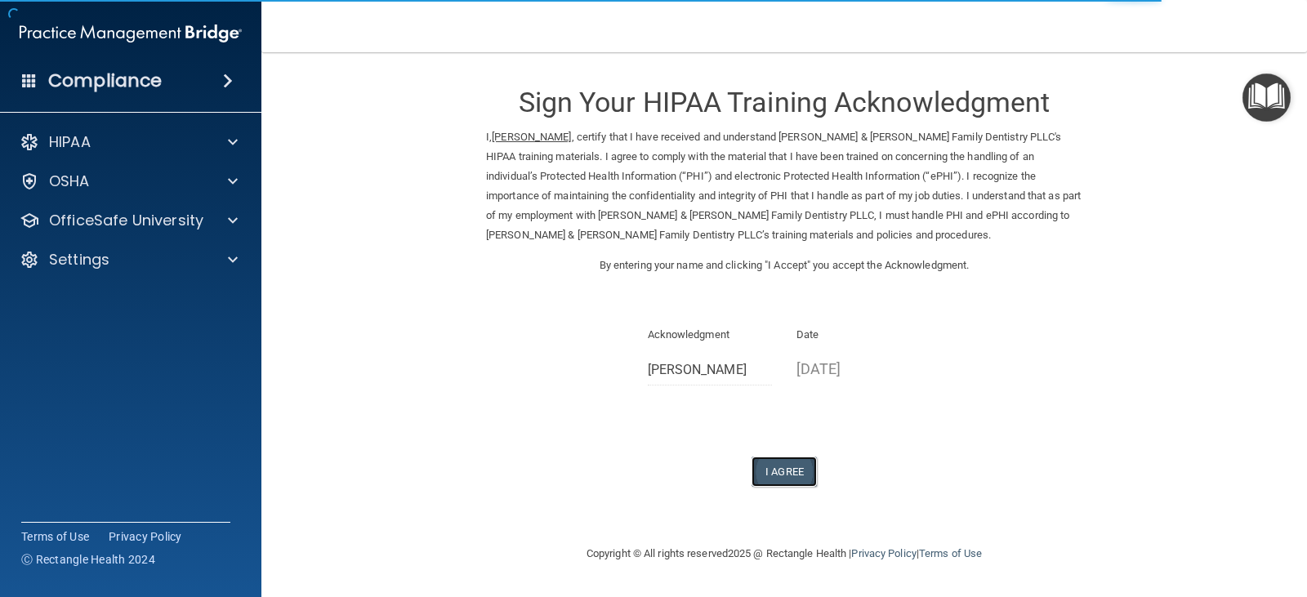
click at [768, 470] on button "I Agree" at bounding box center [784, 472] width 65 height 30
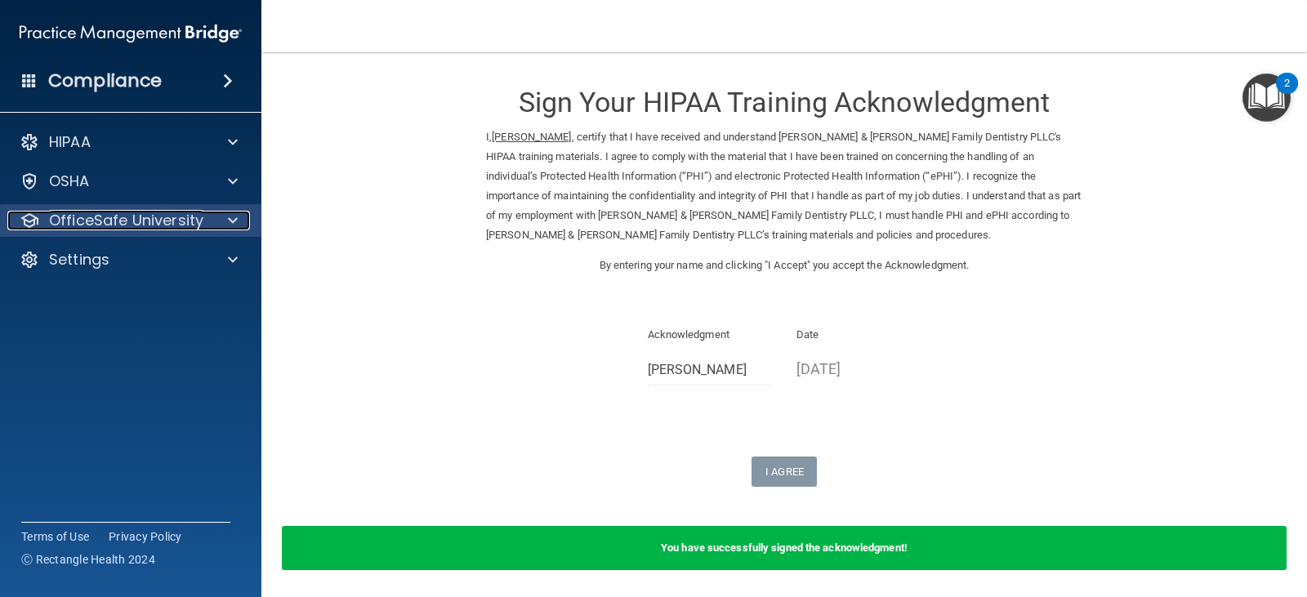
click at [207, 219] on div "OfficeSafe University" at bounding box center [108, 221] width 203 height 20
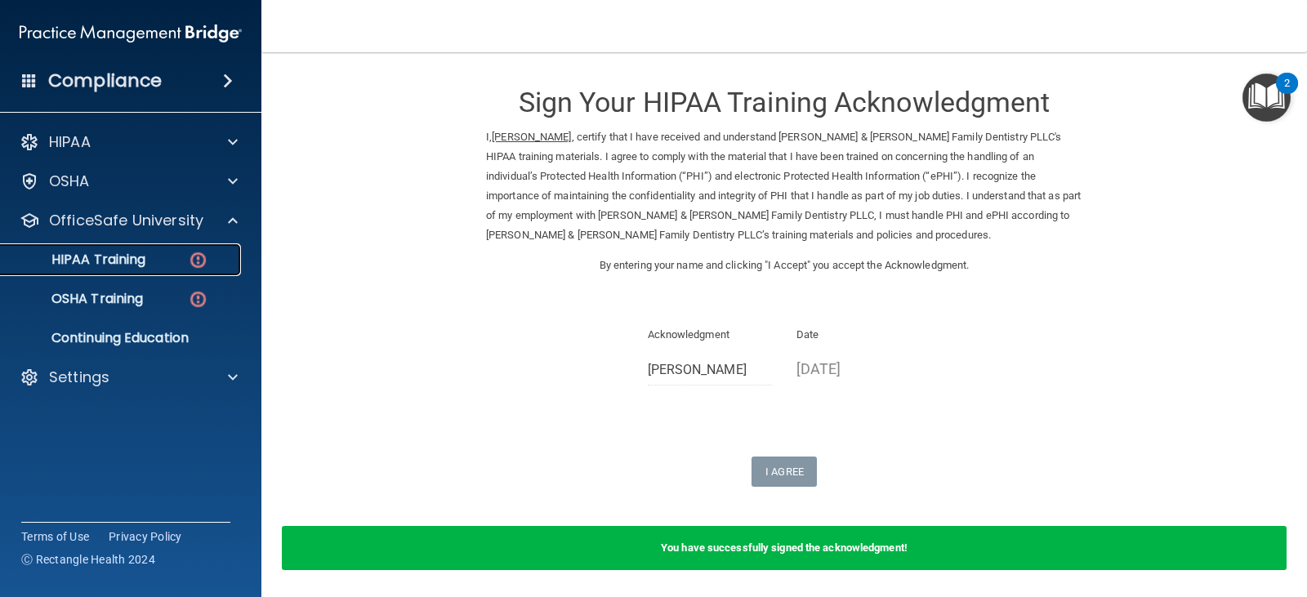
click at [117, 266] on p "HIPAA Training" at bounding box center [78, 260] width 135 height 16
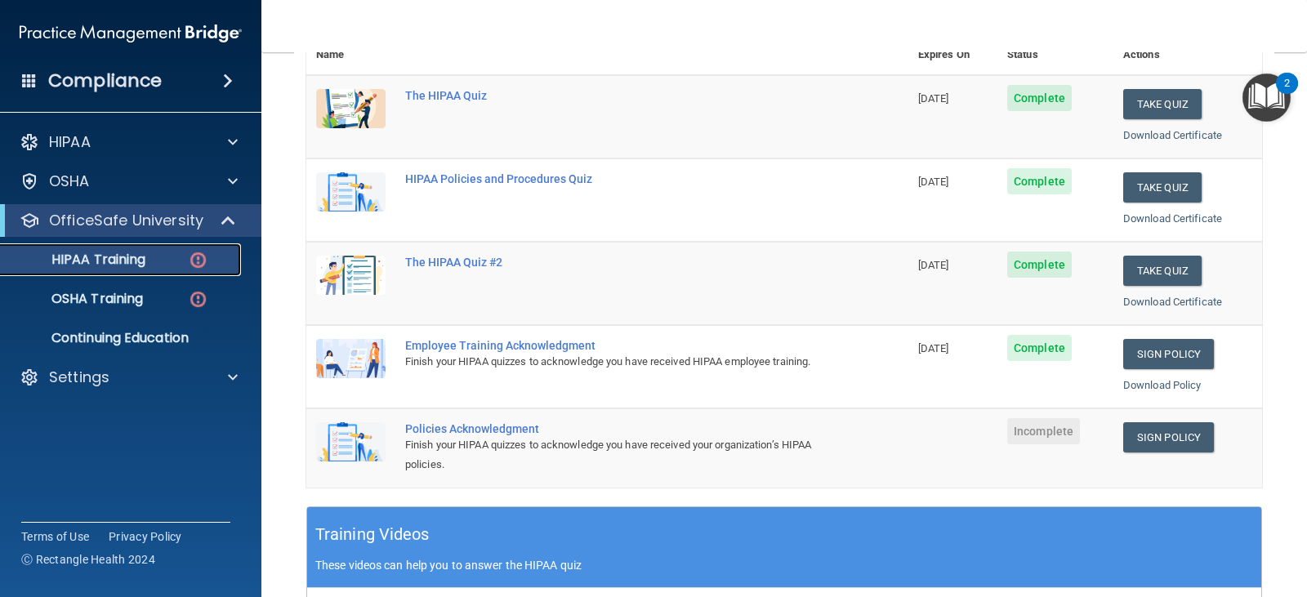
scroll to position [224, 0]
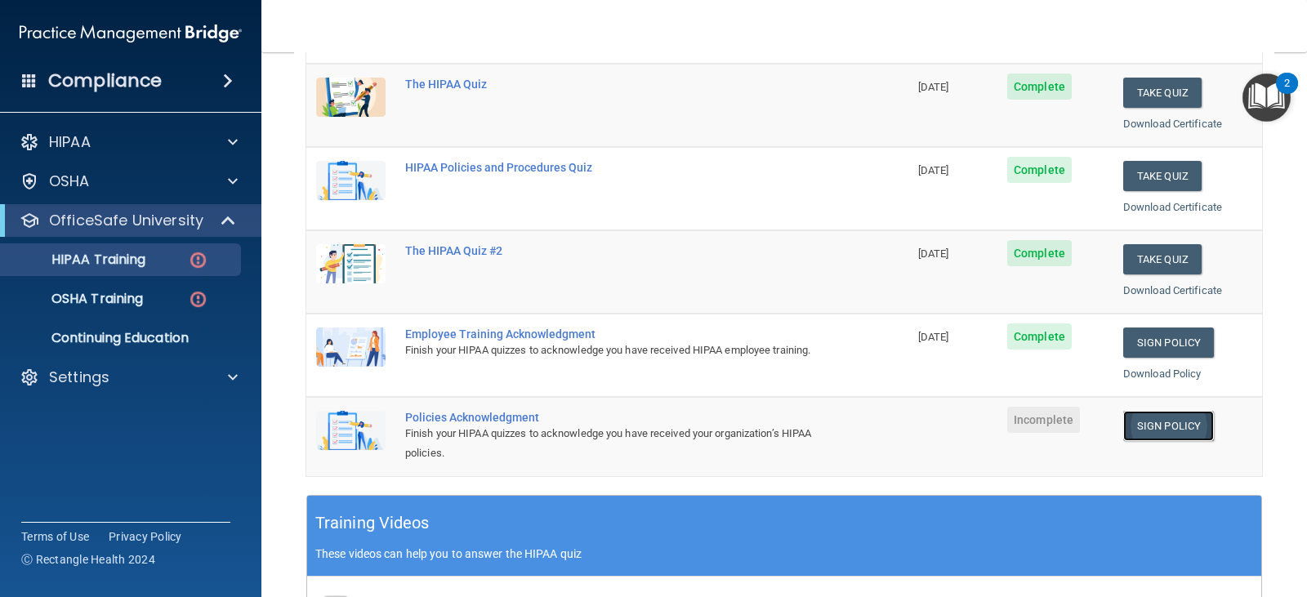
click at [1153, 430] on link "Sign Policy" at bounding box center [1169, 426] width 91 height 30
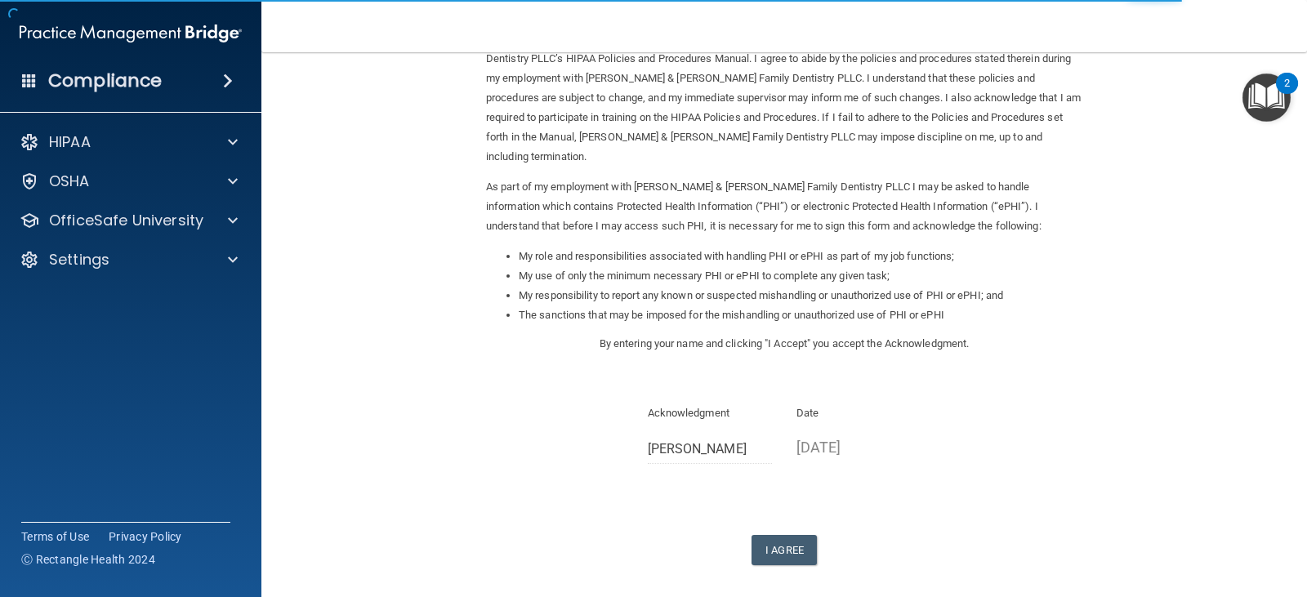
scroll to position [130, 0]
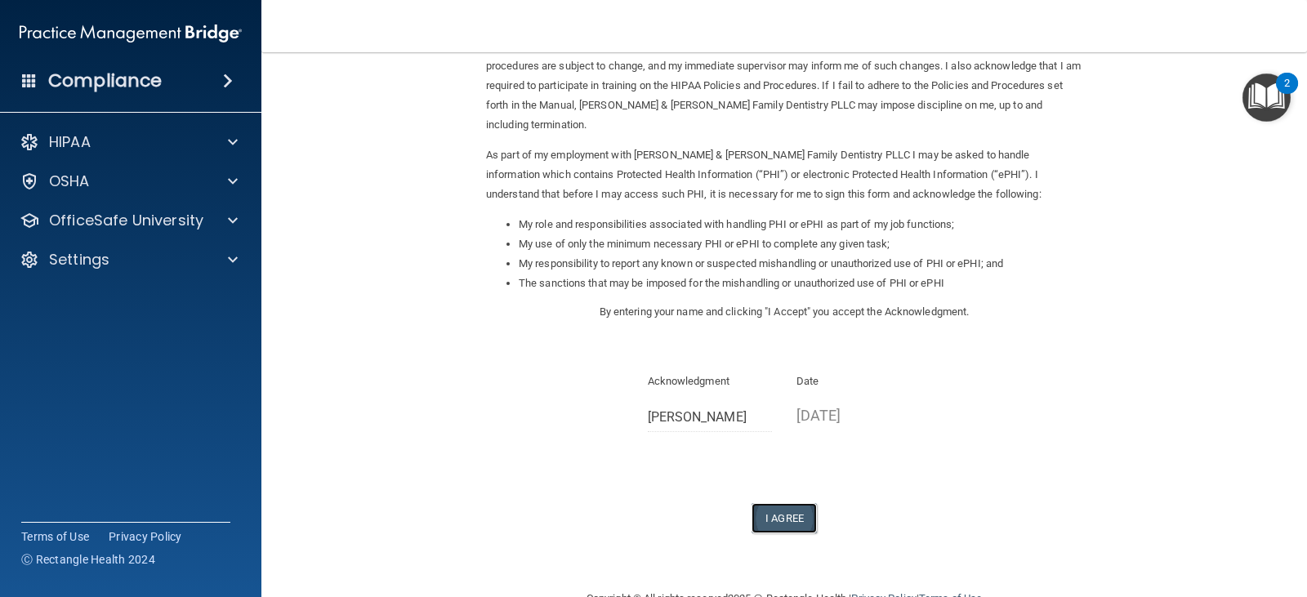
click at [770, 503] on button "I Agree" at bounding box center [784, 518] width 65 height 30
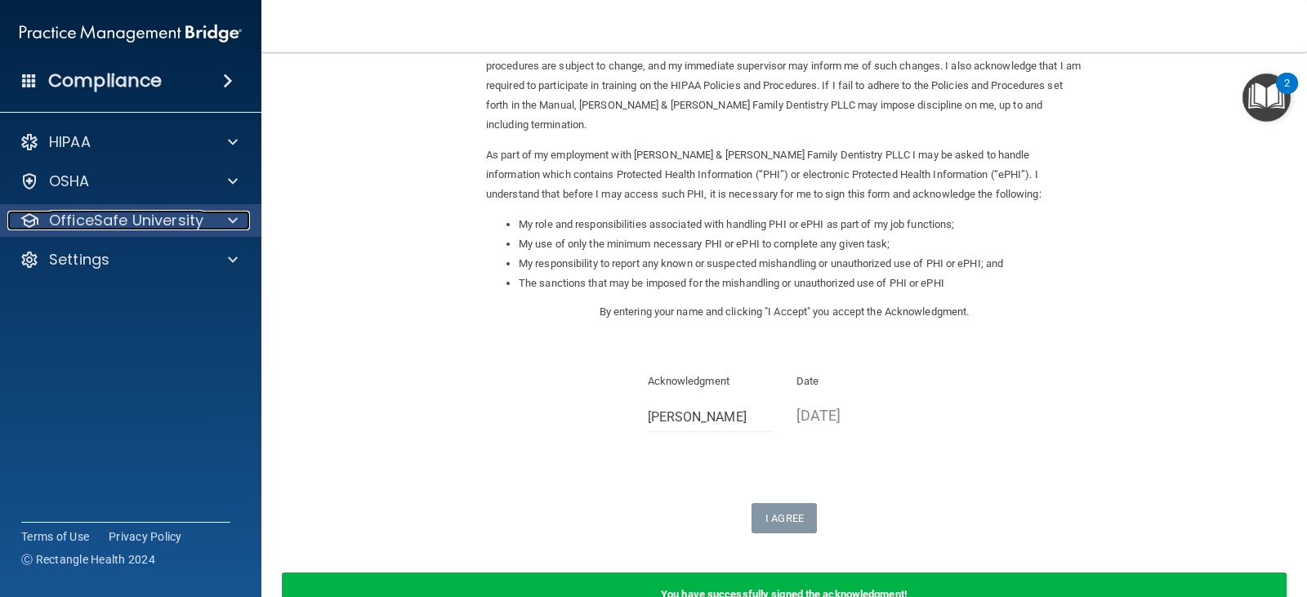
click at [202, 229] on div "OfficeSafe University" at bounding box center [108, 221] width 203 height 20
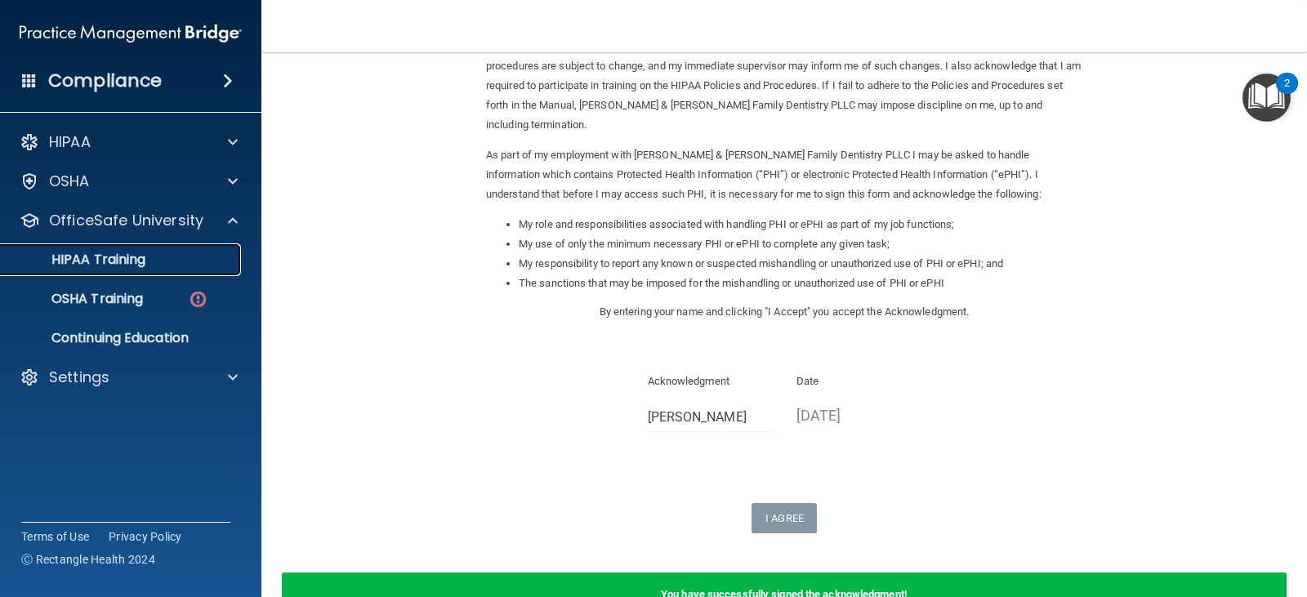
click at [114, 271] on link "HIPAA Training" at bounding box center [112, 260] width 257 height 33
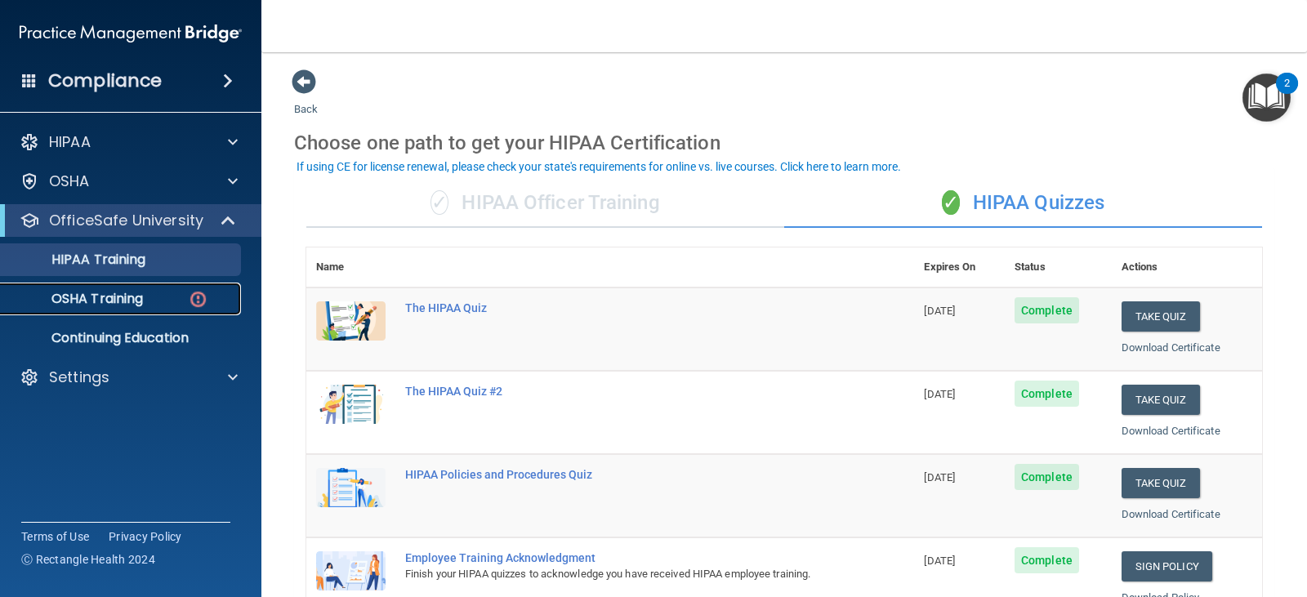
click at [121, 293] on p "OSHA Training" at bounding box center [77, 299] width 132 height 16
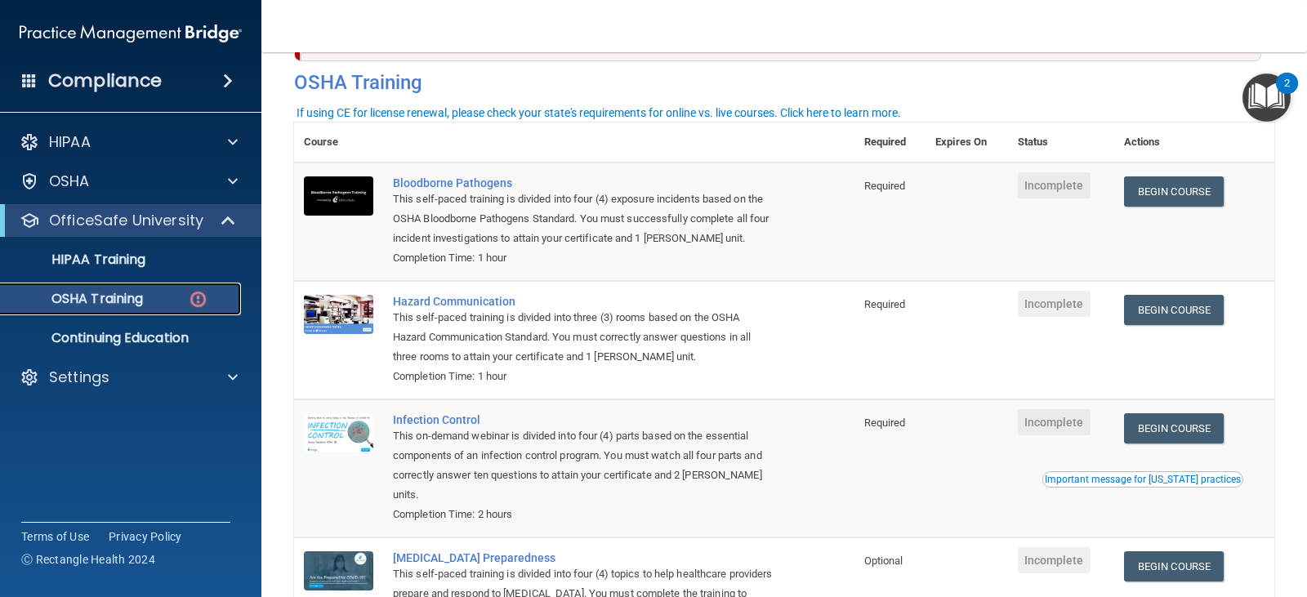
scroll to position [63, 0]
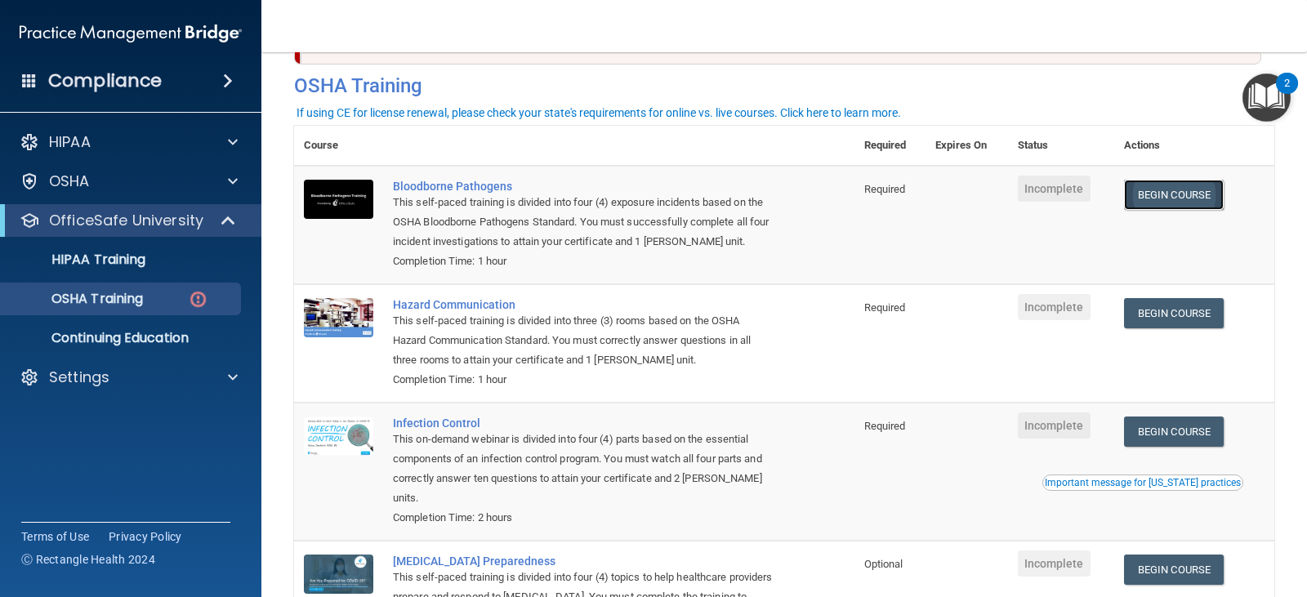
click at [1160, 208] on link "Begin Course" at bounding box center [1174, 195] width 100 height 30
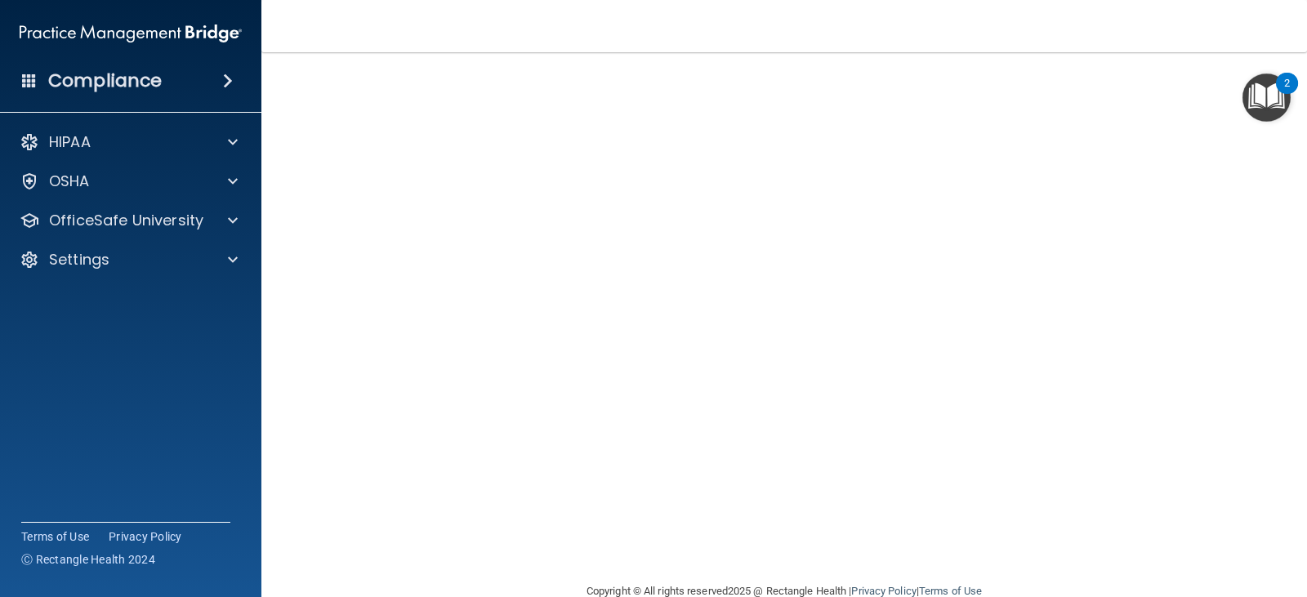
scroll to position [72, 0]
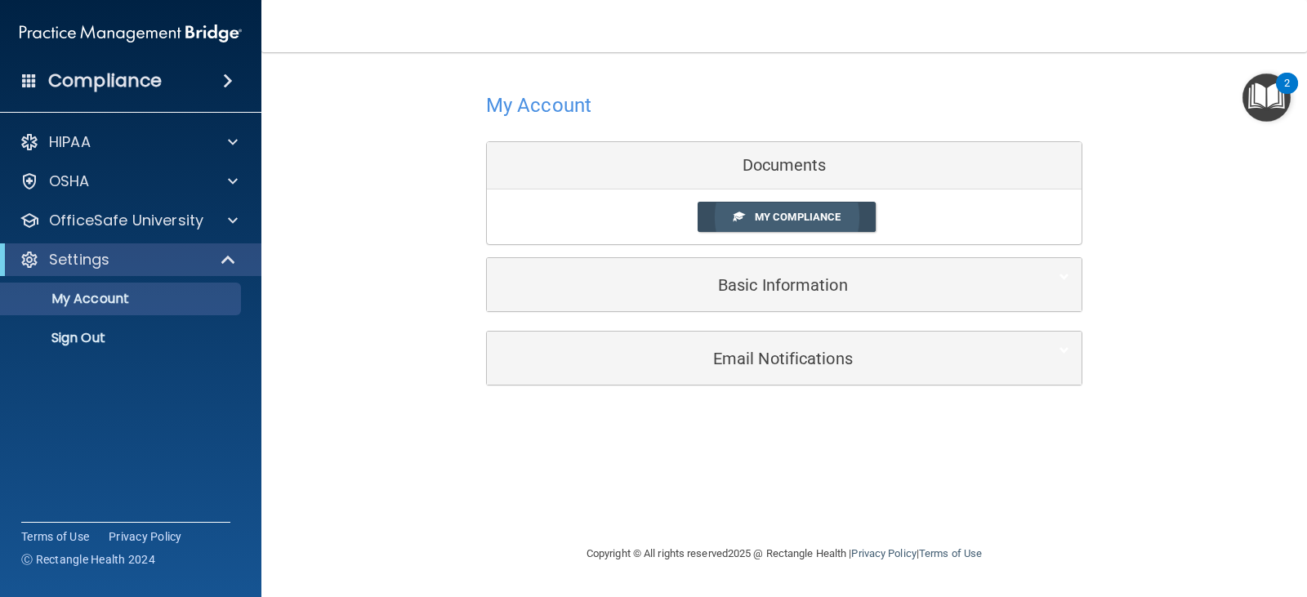
click at [767, 220] on span "My Compliance" at bounding box center [798, 217] width 86 height 12
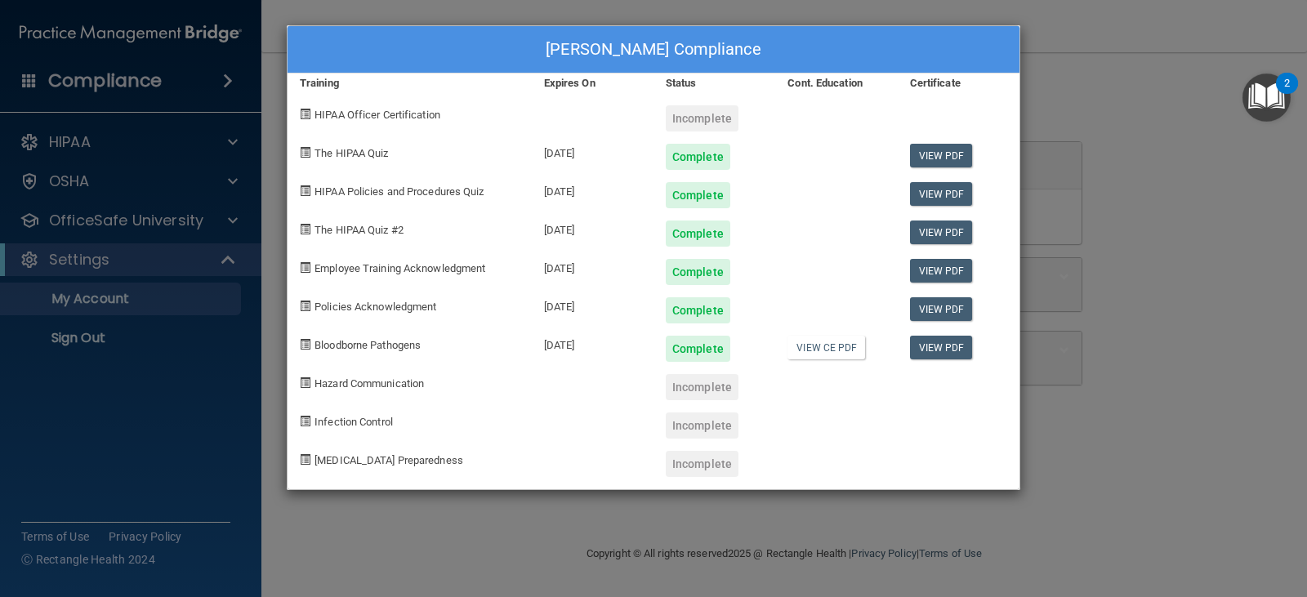
click at [1137, 489] on div "[PERSON_NAME] Compliance Training Expires On Status Cont. Education Certificate…" at bounding box center [653, 298] width 1307 height 597
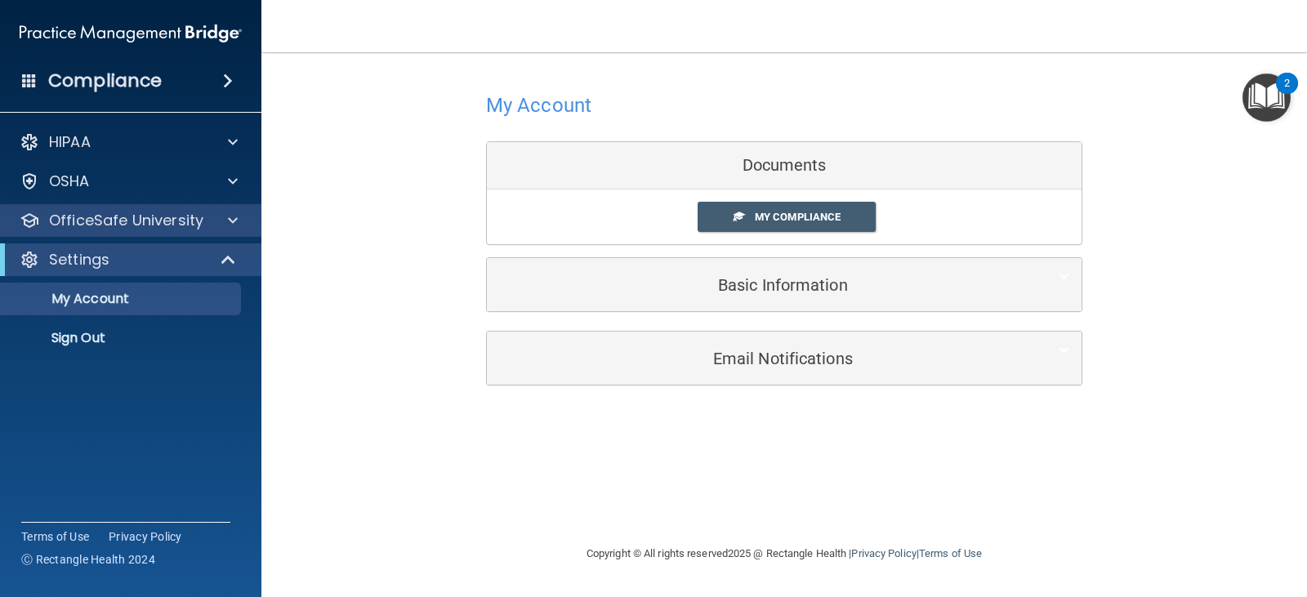
click at [238, 209] on div "OfficeSafe University" at bounding box center [131, 220] width 262 height 33
click at [233, 217] on span at bounding box center [233, 221] width 10 height 20
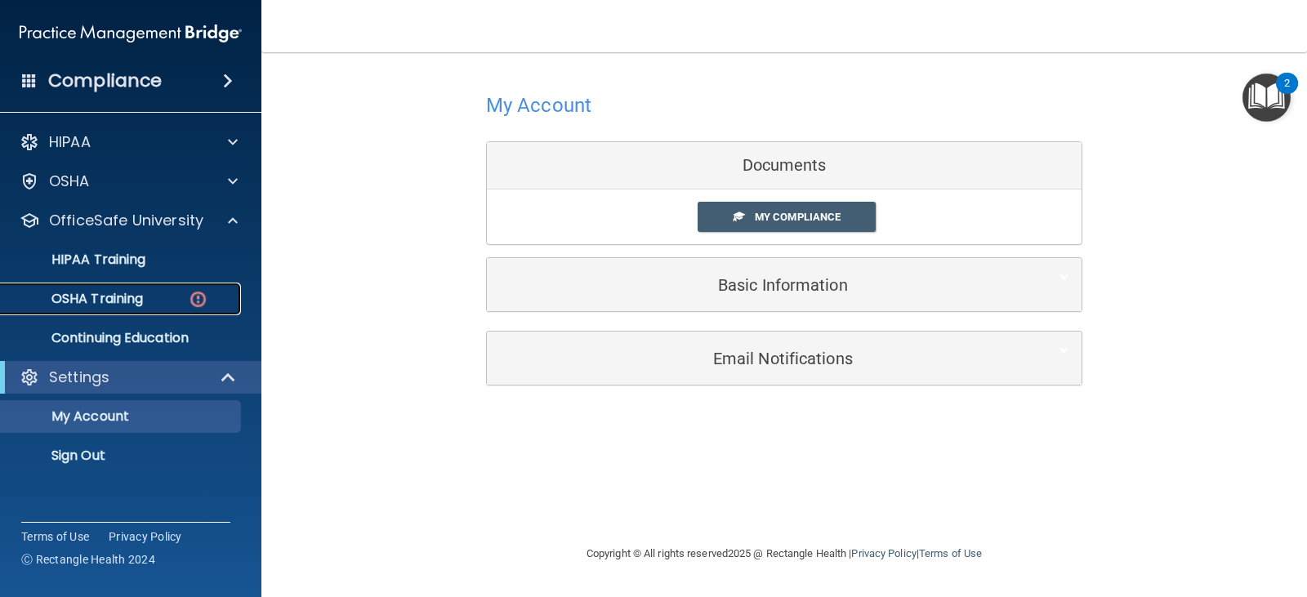
click at [140, 303] on p "OSHA Training" at bounding box center [77, 299] width 132 height 16
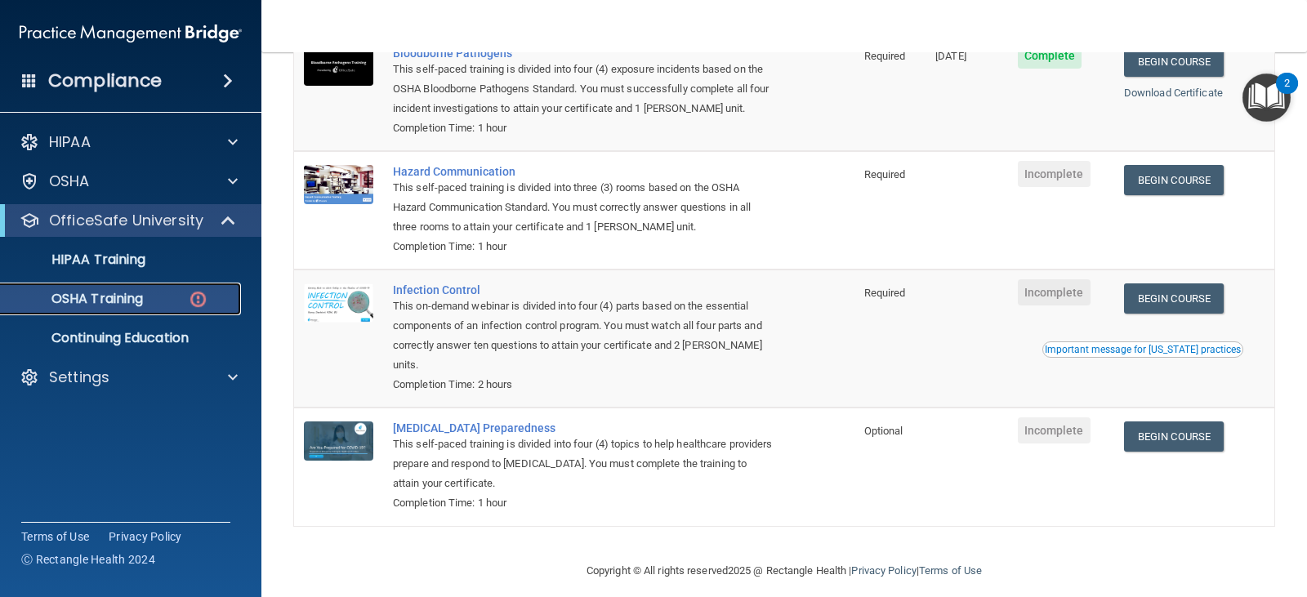
scroll to position [213, 0]
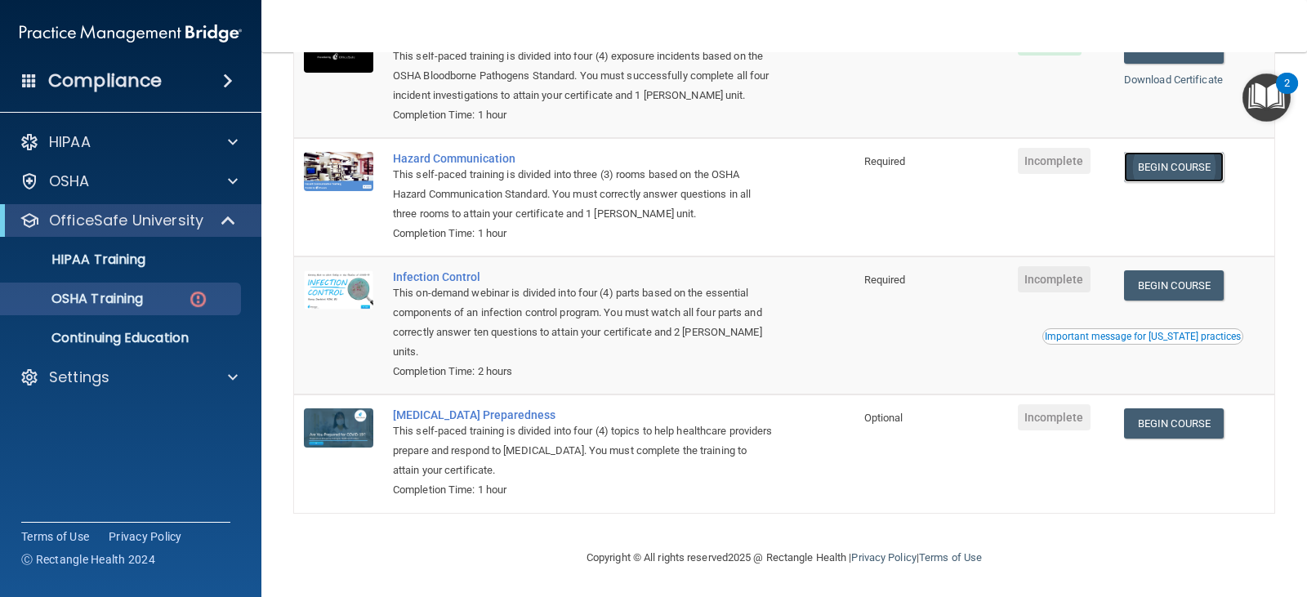
click at [1156, 164] on link "Begin Course" at bounding box center [1174, 167] width 100 height 30
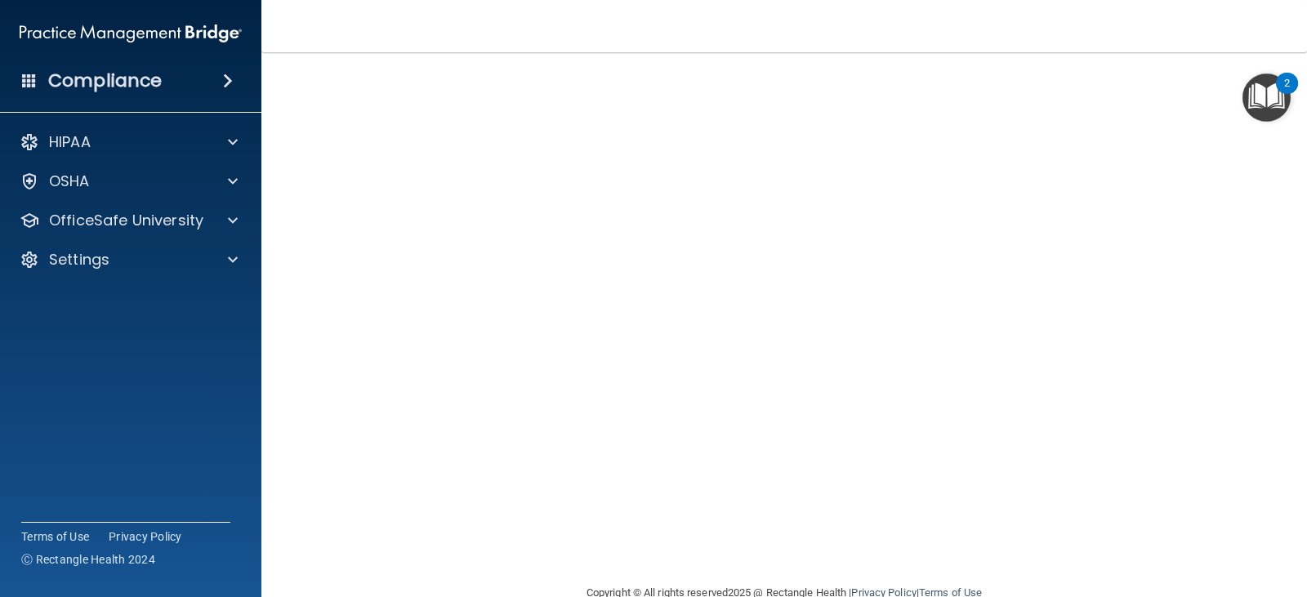
scroll to position [17, 0]
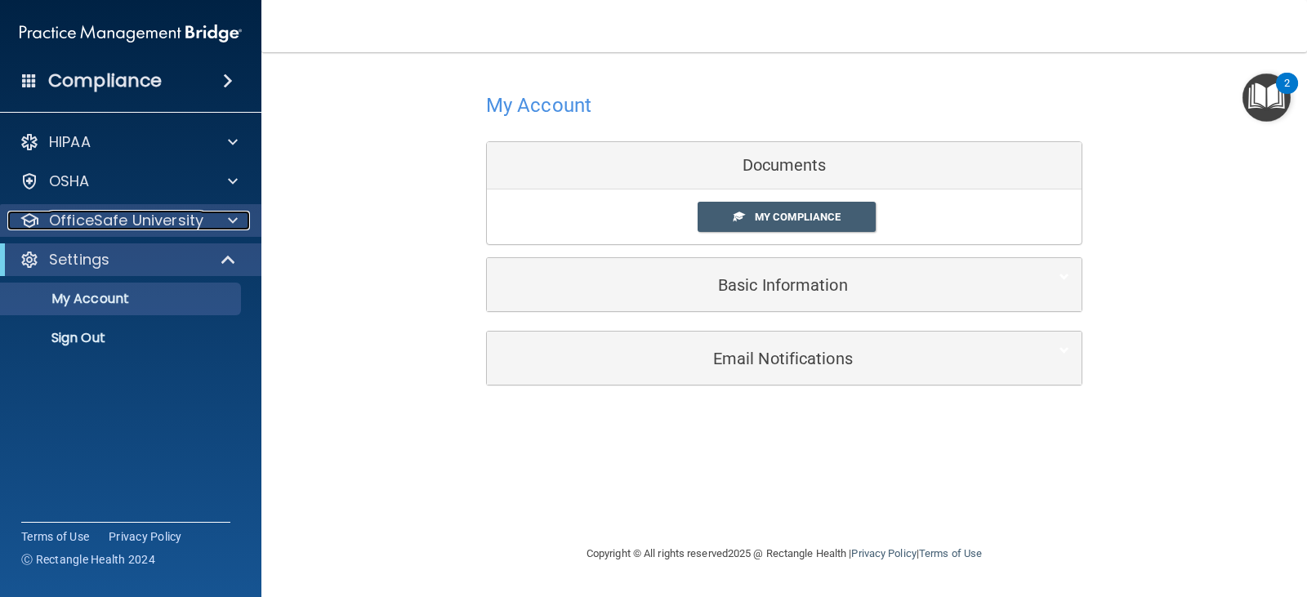
click at [239, 227] on div at bounding box center [230, 221] width 41 height 20
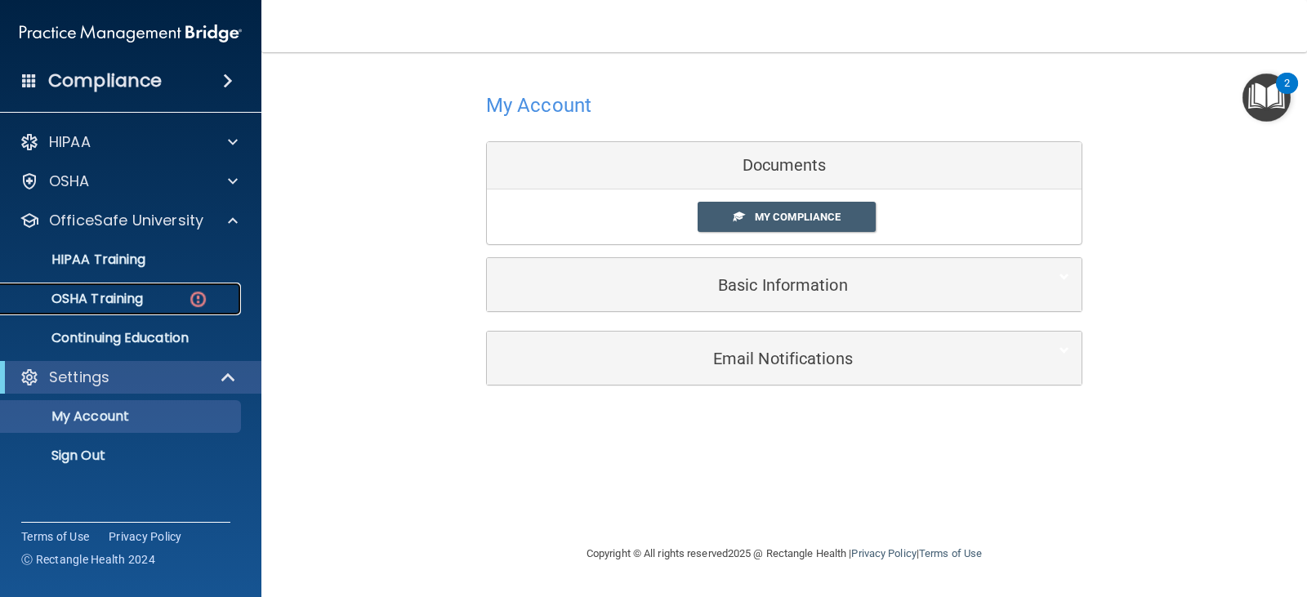
click at [161, 306] on div "OSHA Training" at bounding box center [122, 299] width 223 height 16
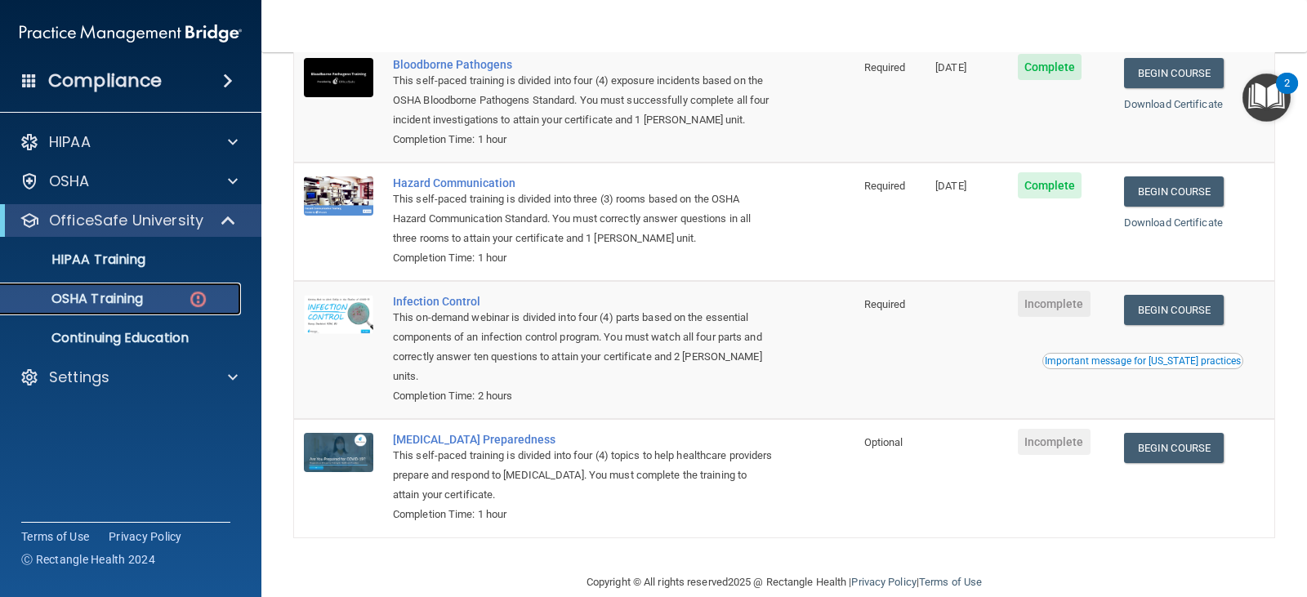
scroll to position [213, 0]
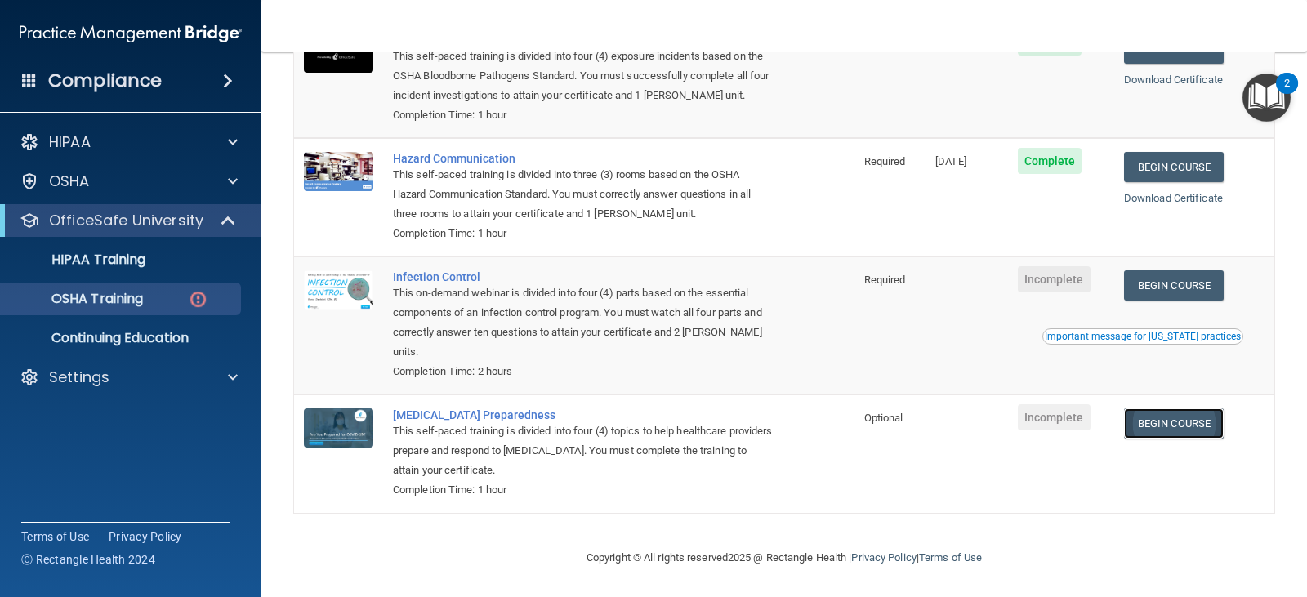
click at [1147, 434] on link "Begin Course" at bounding box center [1174, 424] width 100 height 30
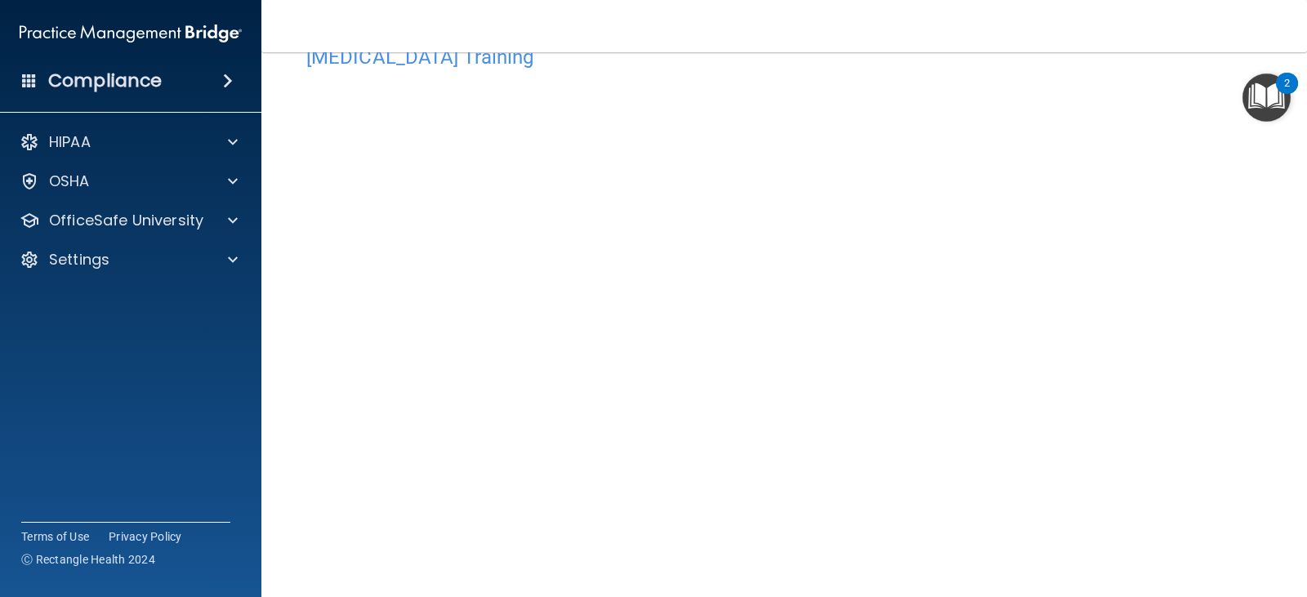
scroll to position [51, 0]
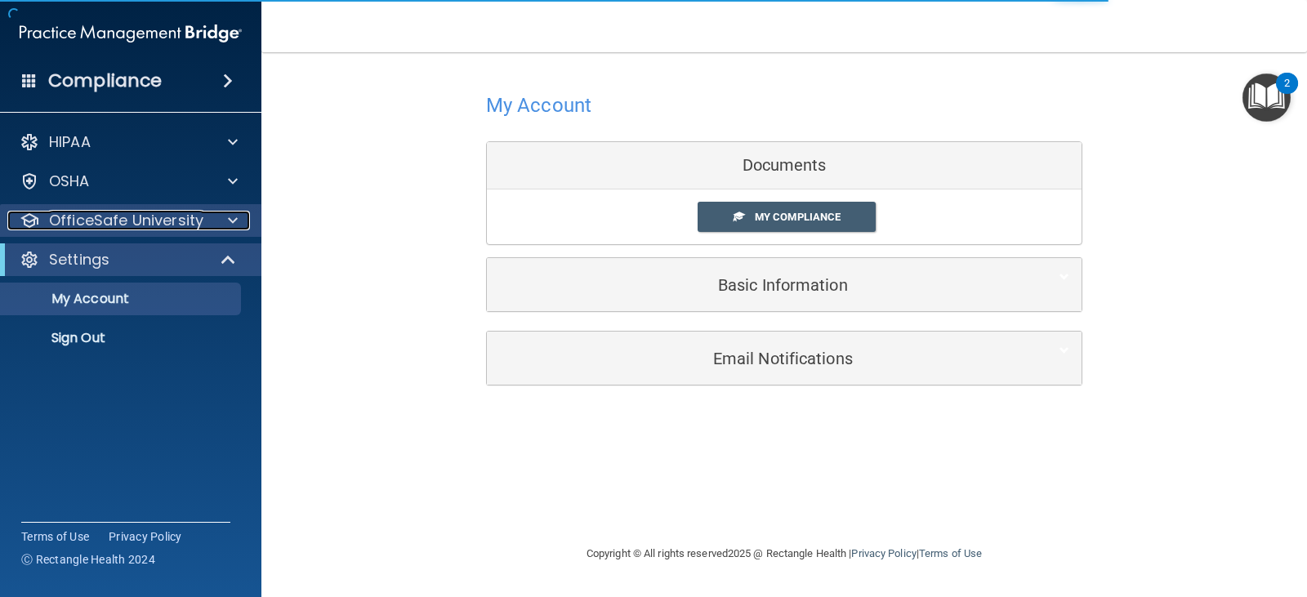
click at [233, 222] on span at bounding box center [233, 221] width 10 height 20
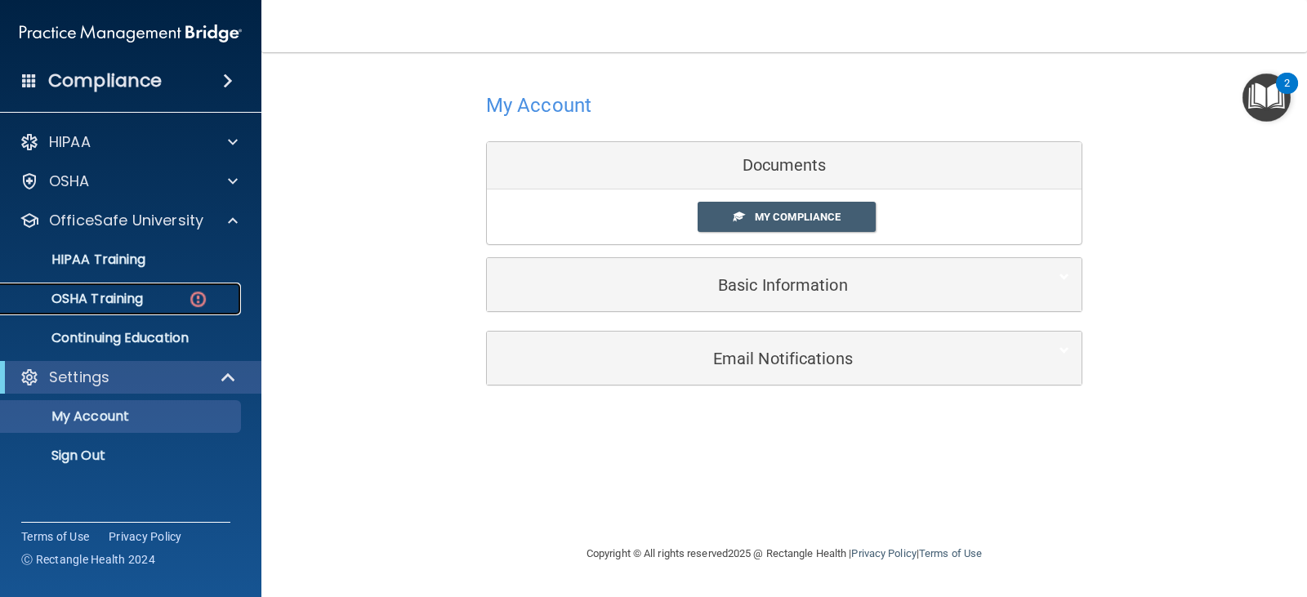
click at [166, 305] on div "OSHA Training" at bounding box center [122, 299] width 223 height 16
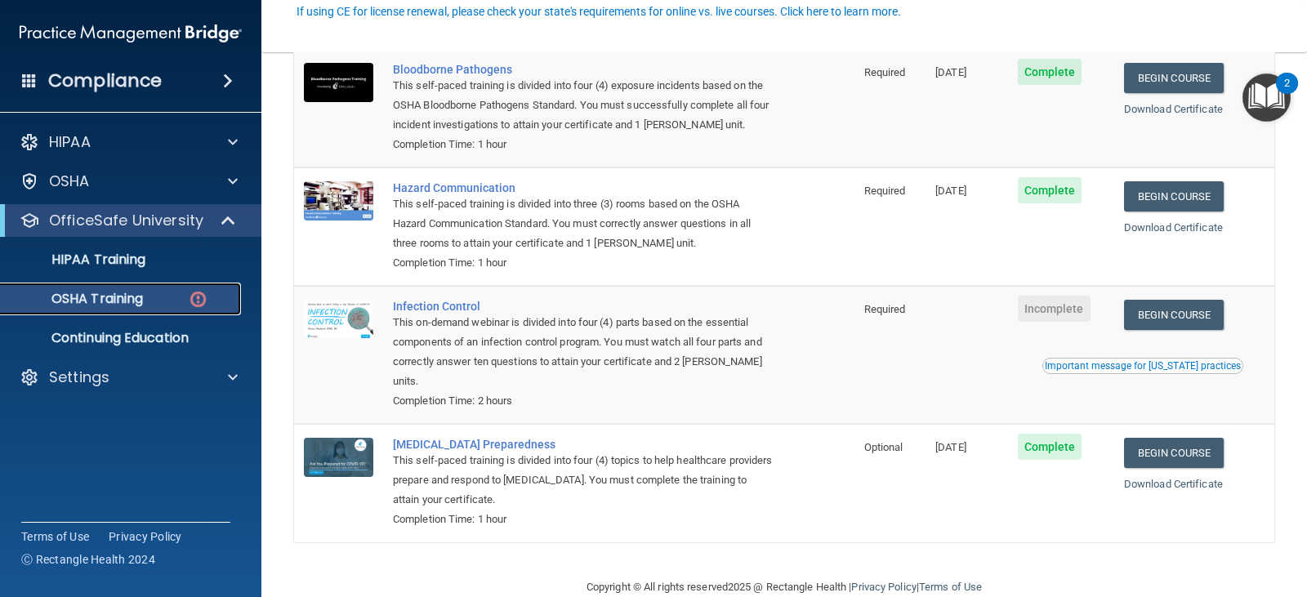
scroll to position [198, 0]
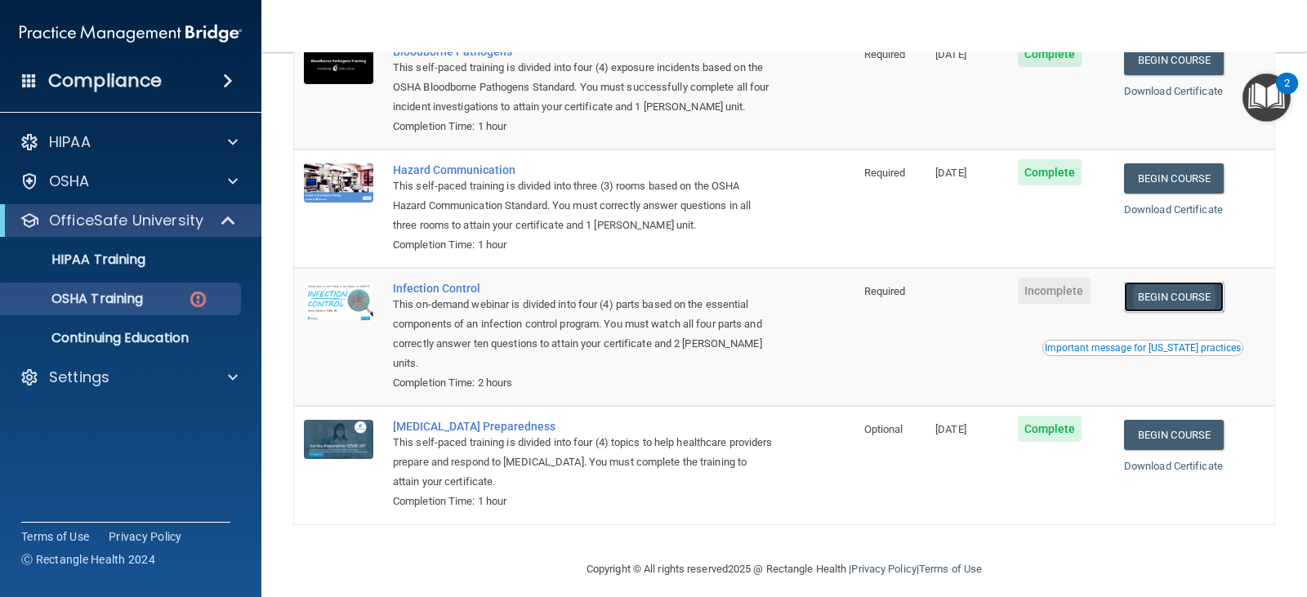
click at [1150, 298] on link "Begin Course" at bounding box center [1174, 297] width 100 height 30
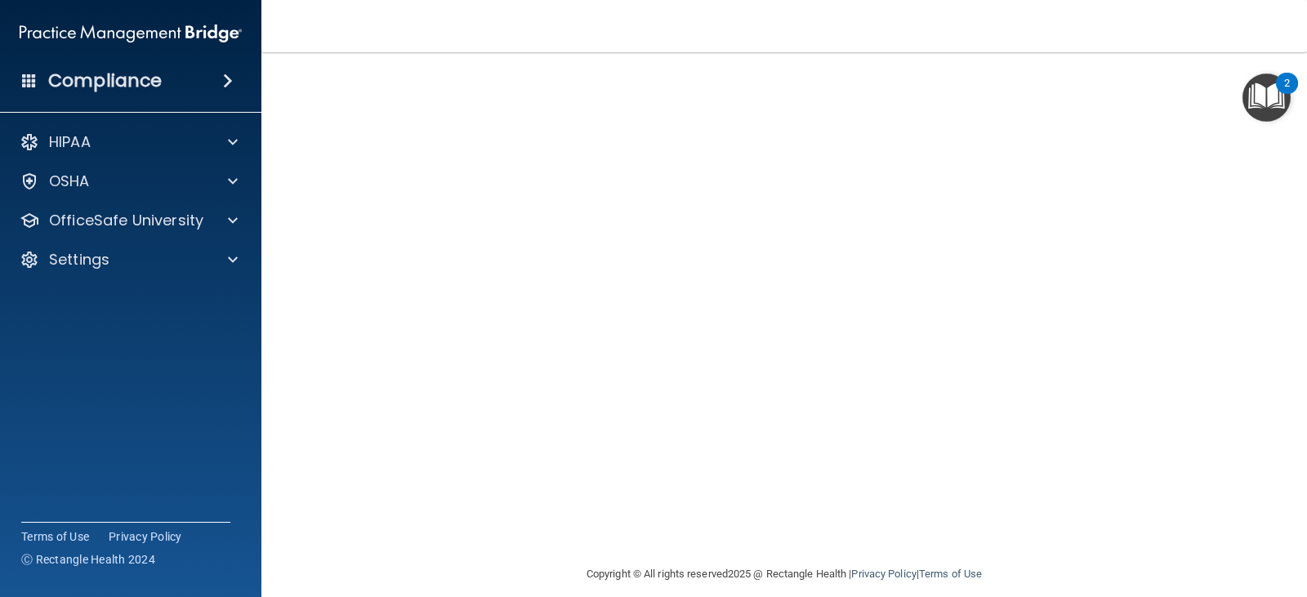
scroll to position [89, 0]
click at [185, 218] on p "OfficeSafe University" at bounding box center [126, 221] width 154 height 20
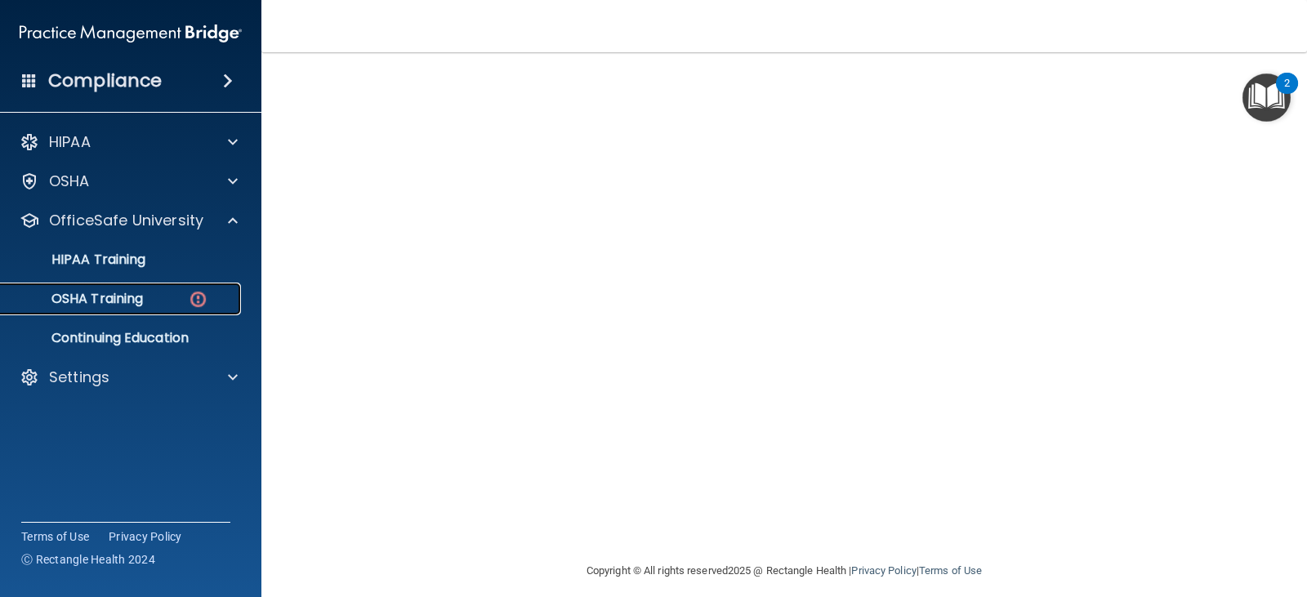
click at [137, 302] on p "OSHA Training" at bounding box center [77, 299] width 132 height 16
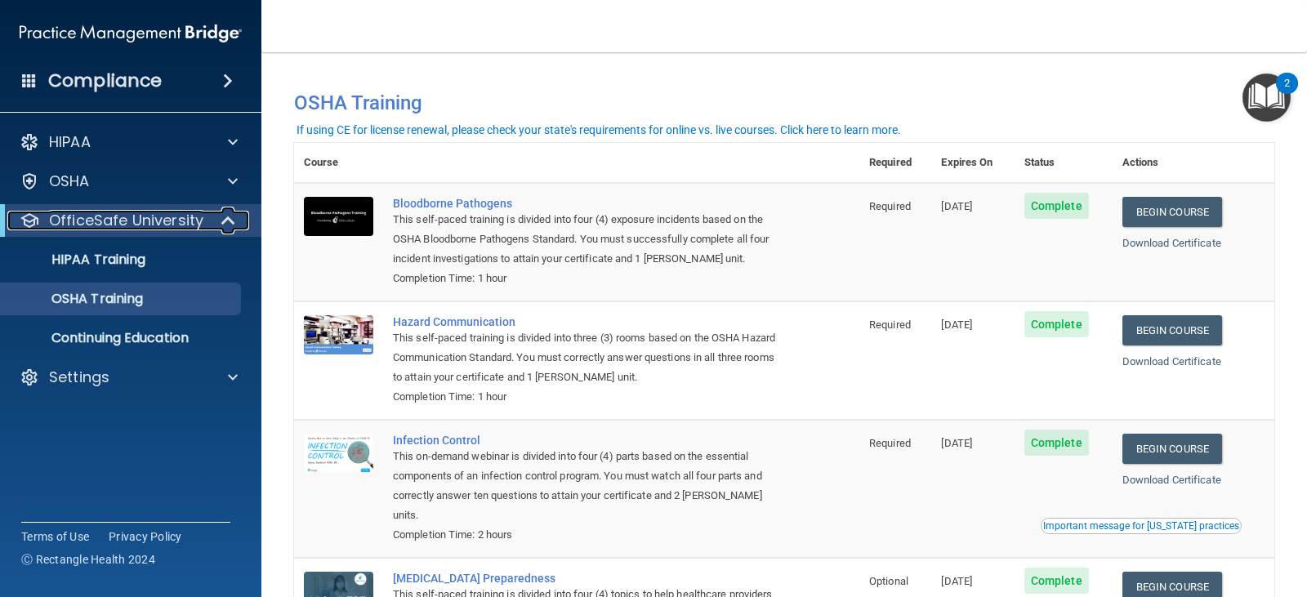
click at [118, 224] on p "OfficeSafe University" at bounding box center [126, 221] width 154 height 20
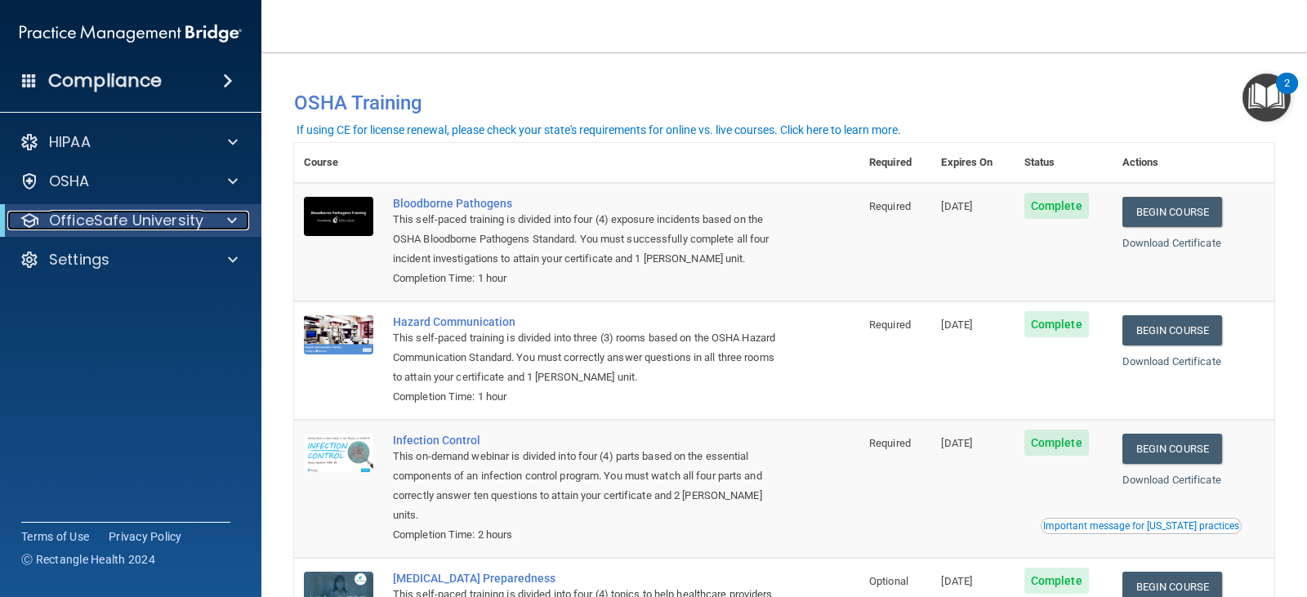
click at [133, 226] on p "OfficeSafe University" at bounding box center [126, 221] width 154 height 20
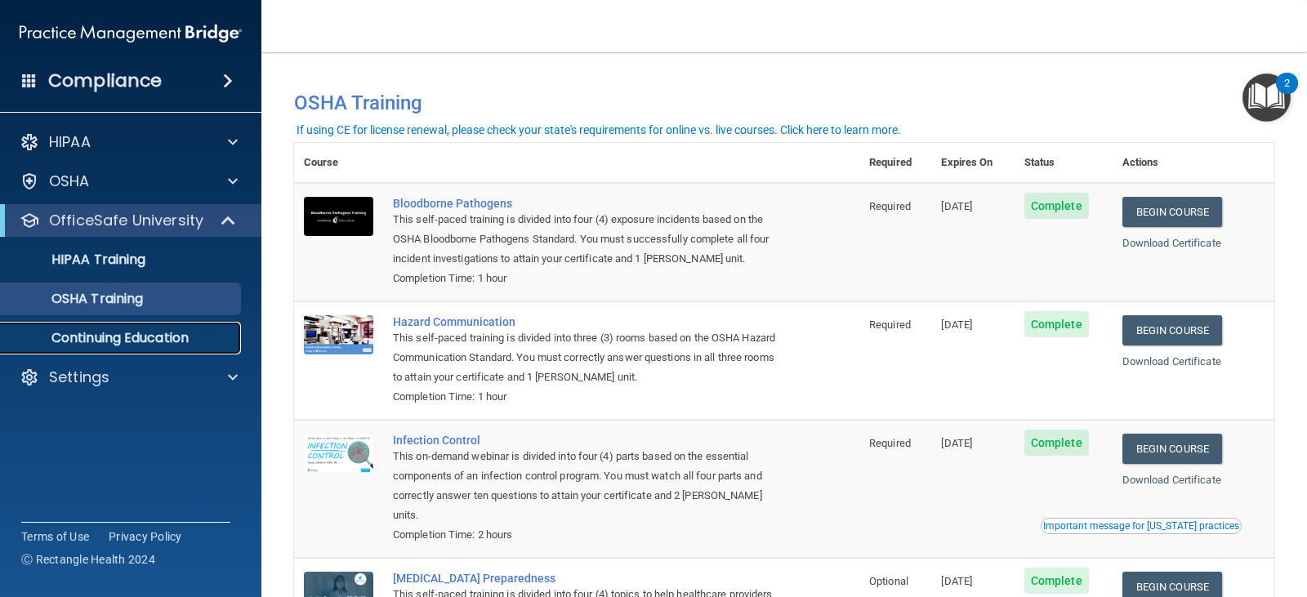
click at [114, 344] on p "Continuing Education" at bounding box center [122, 338] width 223 height 16
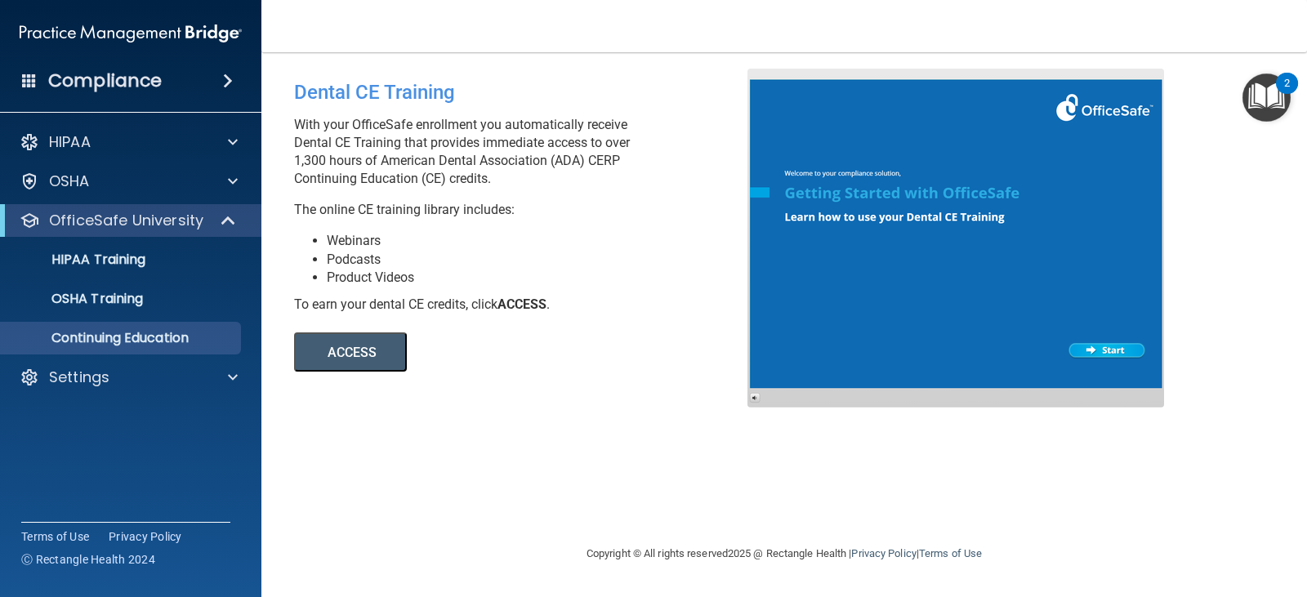
click at [373, 360] on button "ACCESS" at bounding box center [350, 352] width 113 height 39
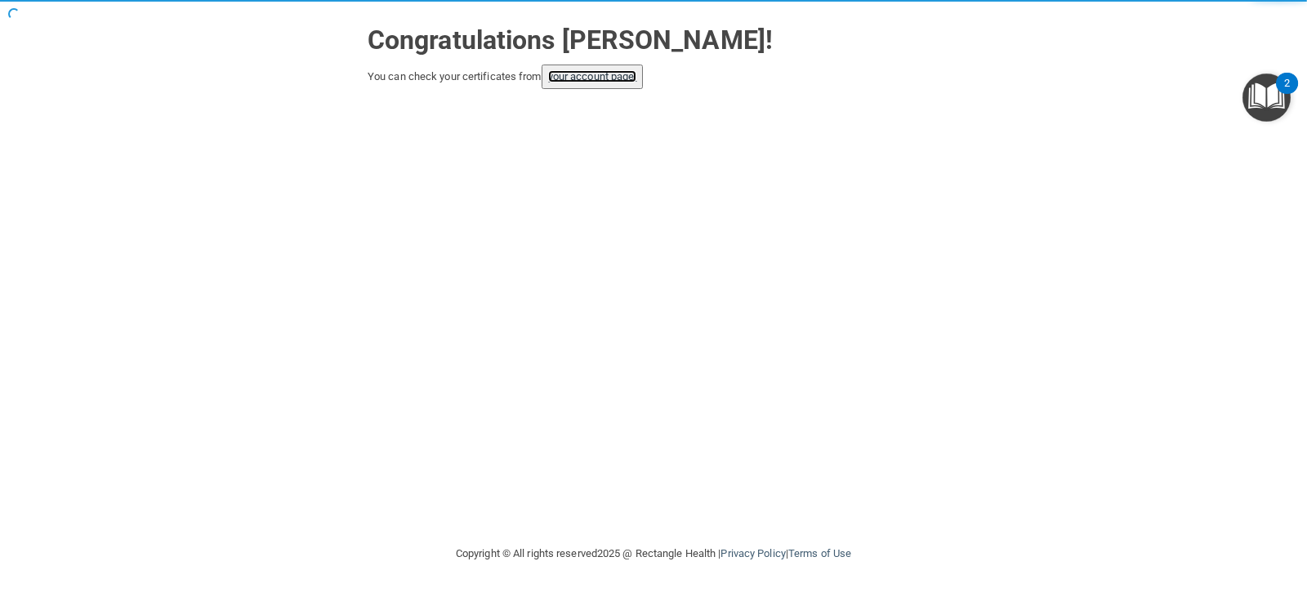
click at [618, 83] on link "your account page!" at bounding box center [592, 76] width 89 height 12
